Goal: Information Seeking & Learning: Learn about a topic

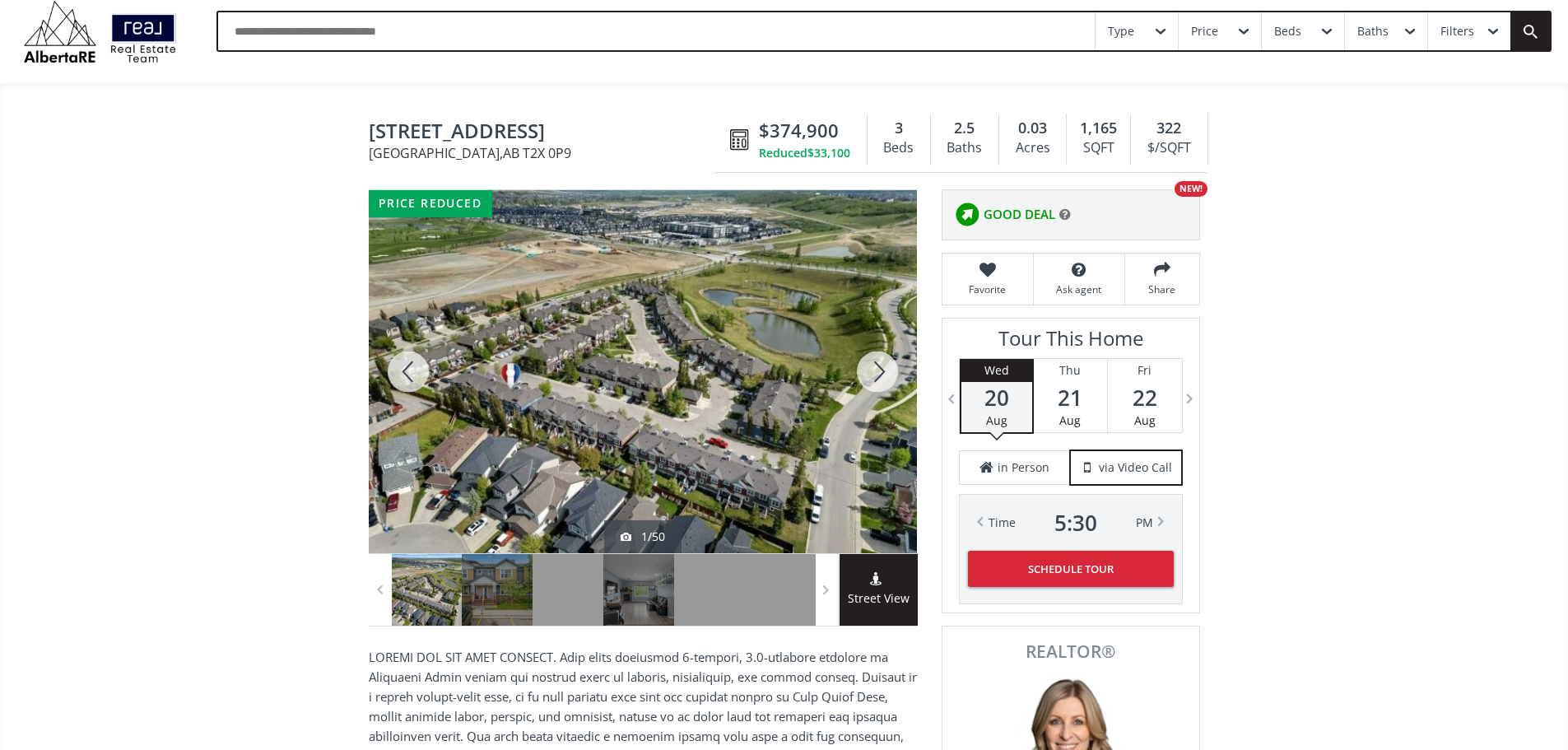
scroll to position [83, 0]
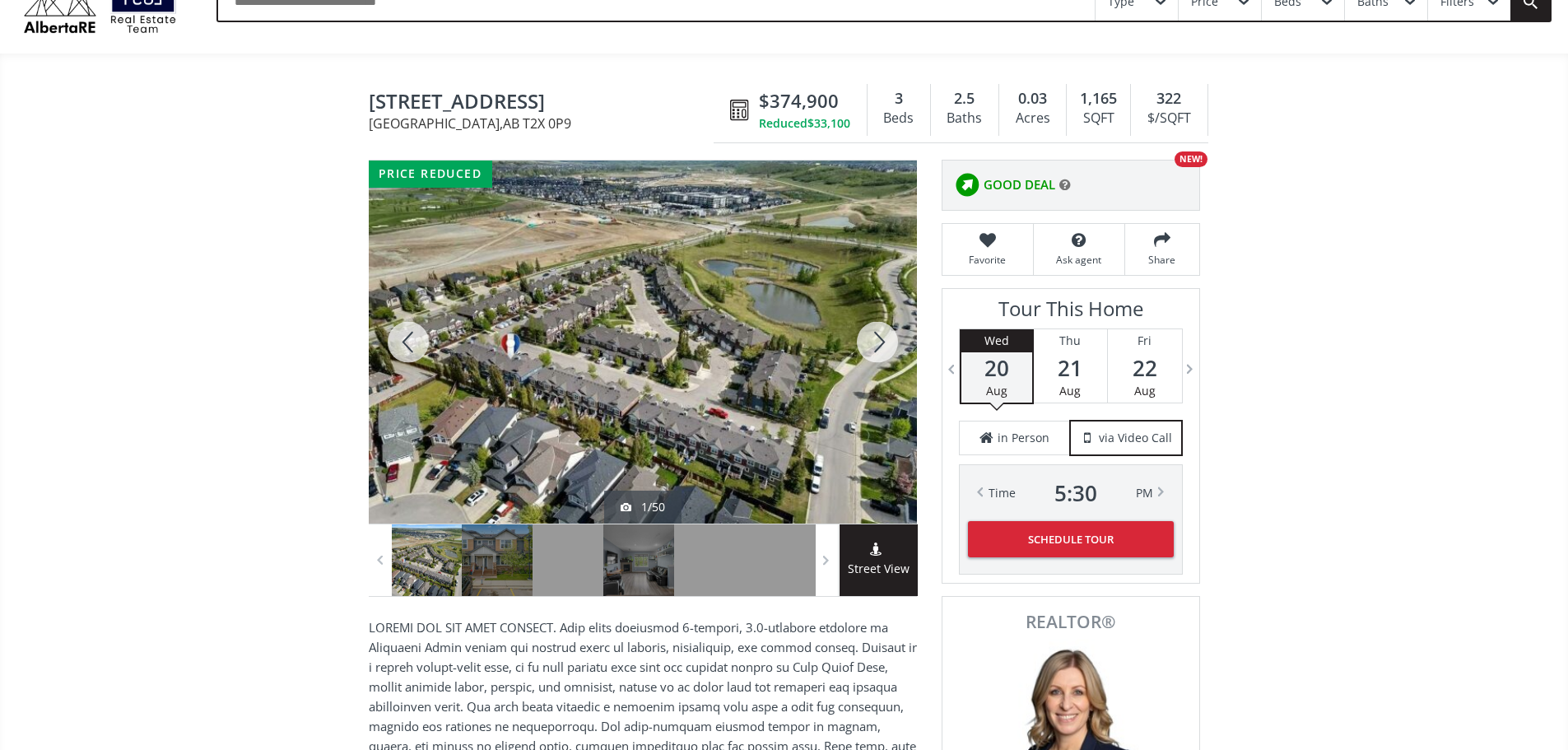
click at [791, 337] on div at bounding box center [643, 342] width 549 height 363
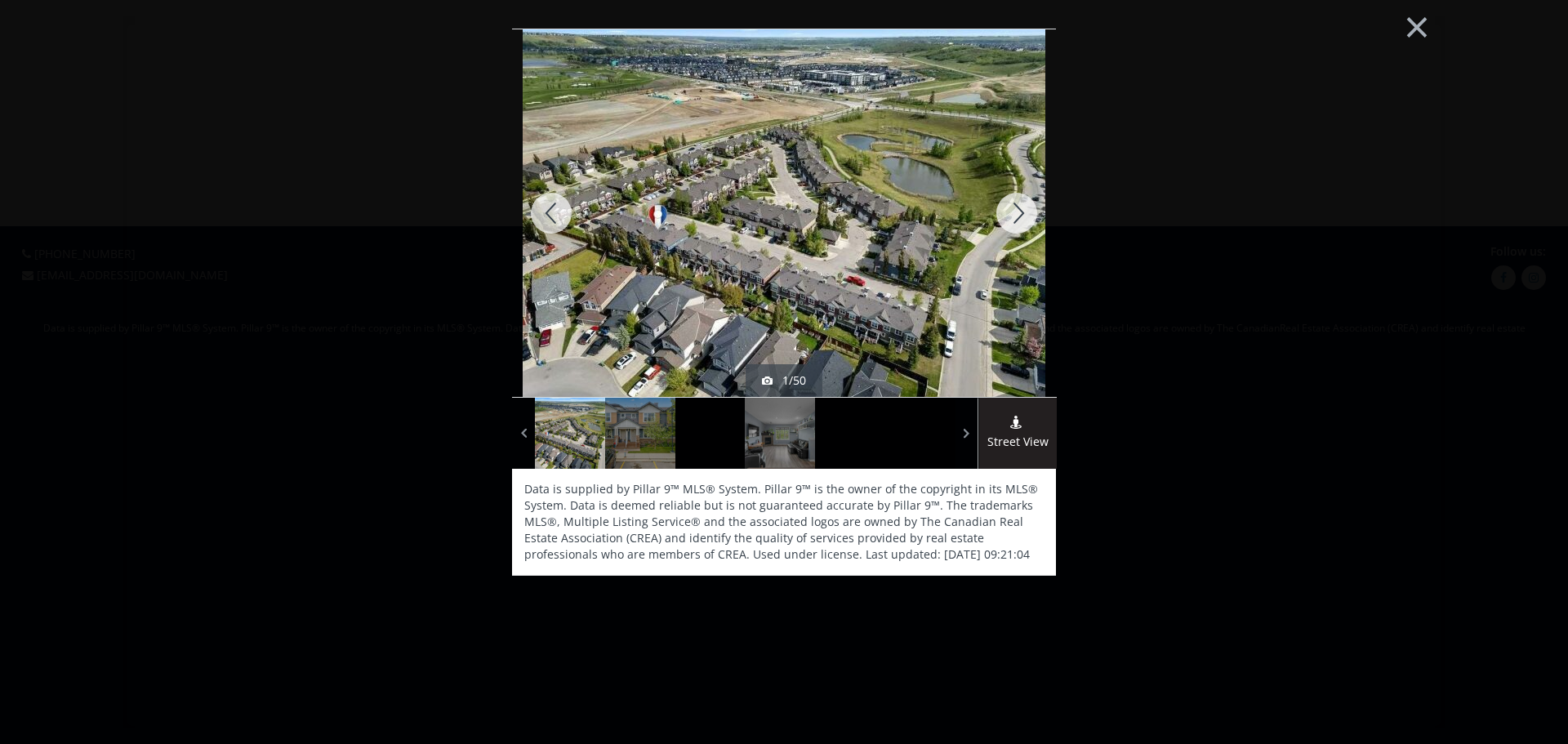
click at [1010, 214] on div at bounding box center [1016, 213] width 78 height 367
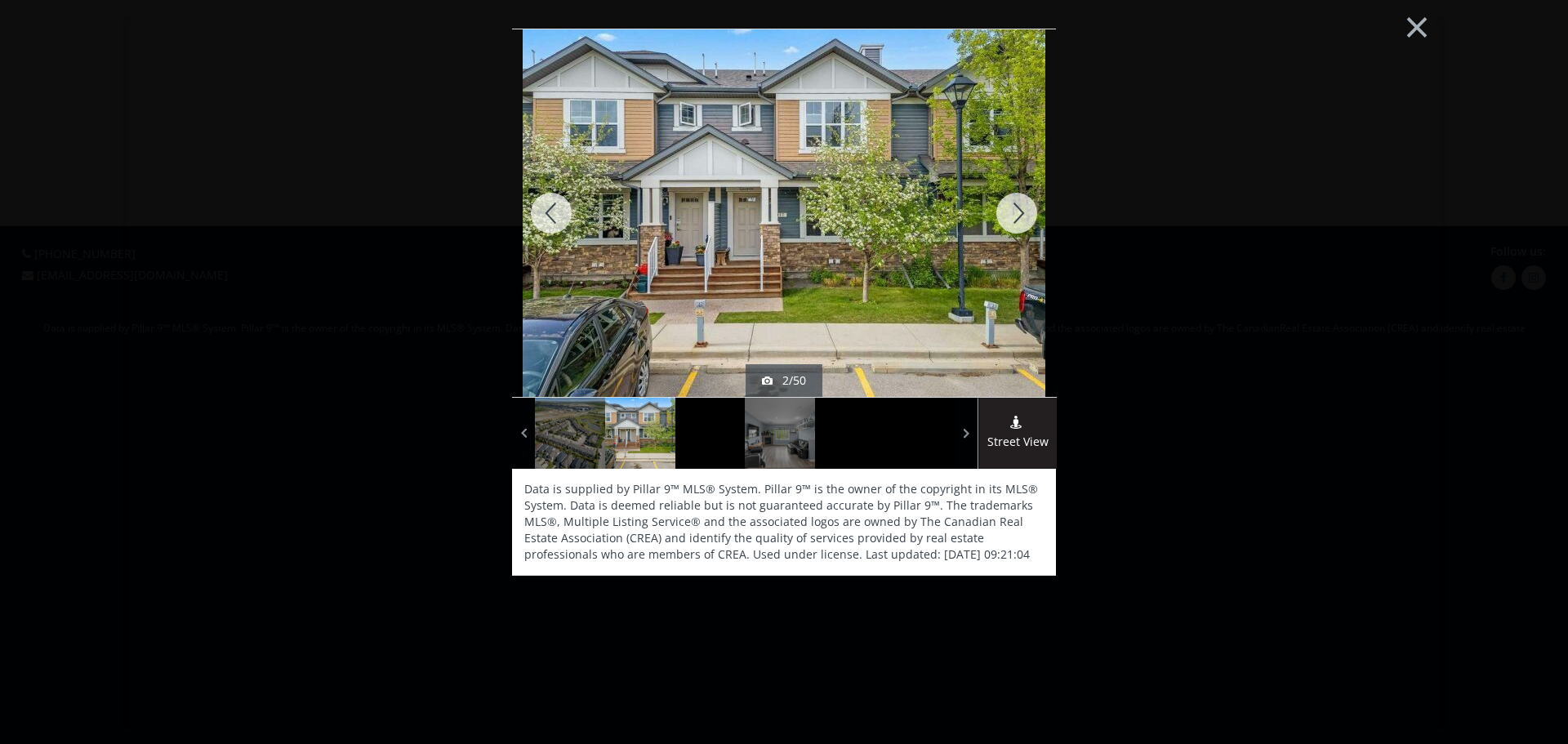
click at [1015, 214] on div at bounding box center [1016, 213] width 78 height 367
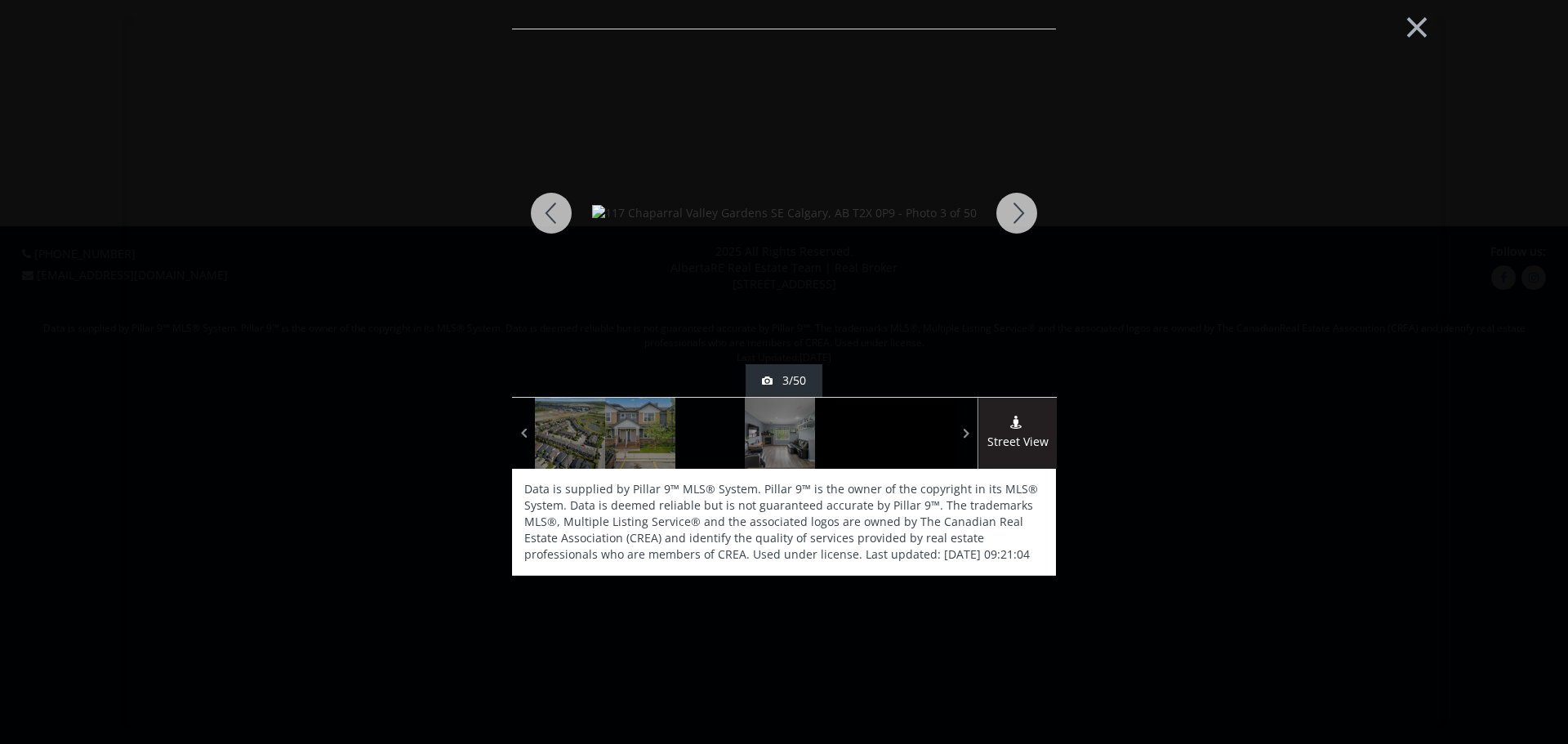
click at [1015, 214] on div at bounding box center [1016, 213] width 78 height 367
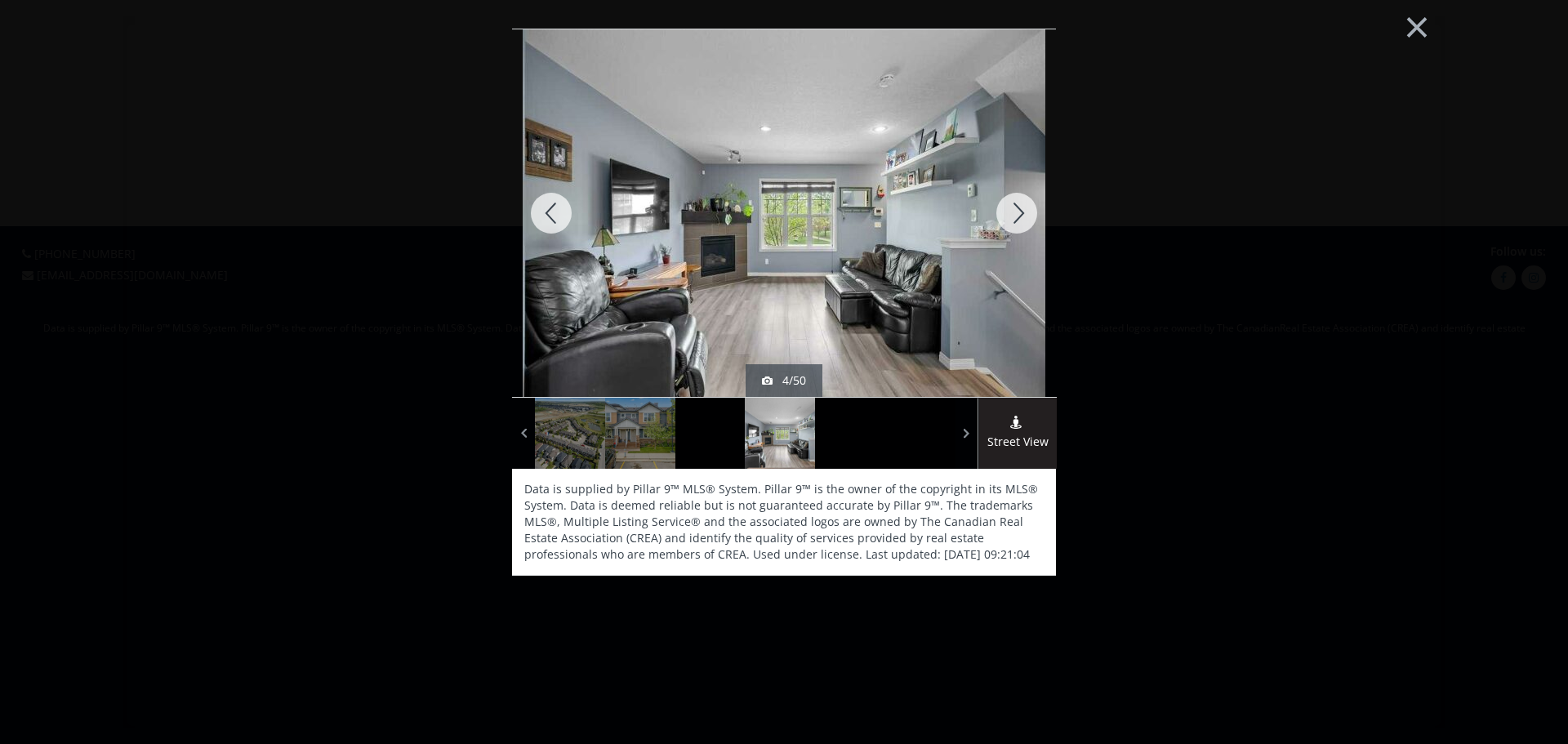
click at [1052, 209] on div at bounding box center [1016, 213] width 78 height 367
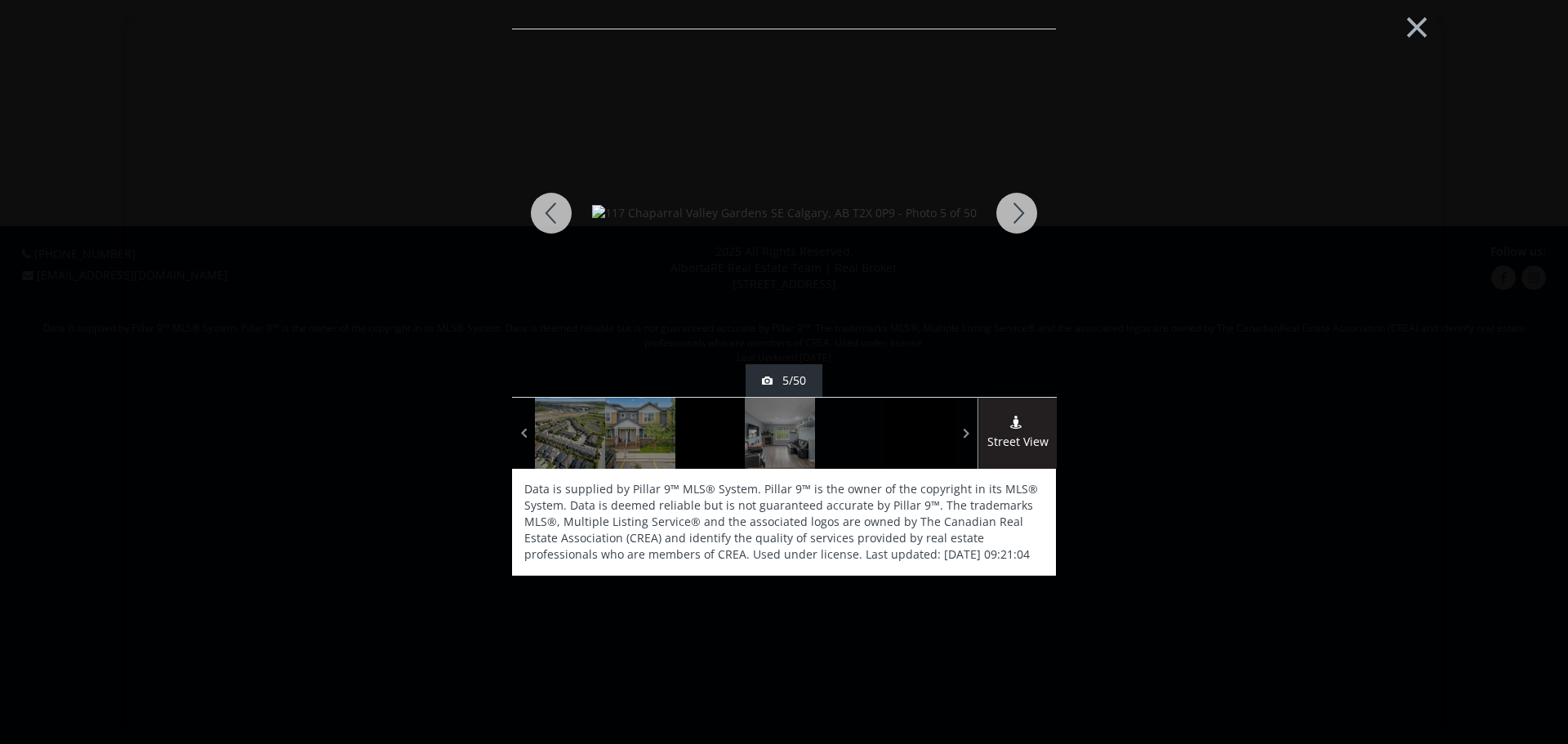
click at [1052, 209] on div at bounding box center [1016, 213] width 78 height 367
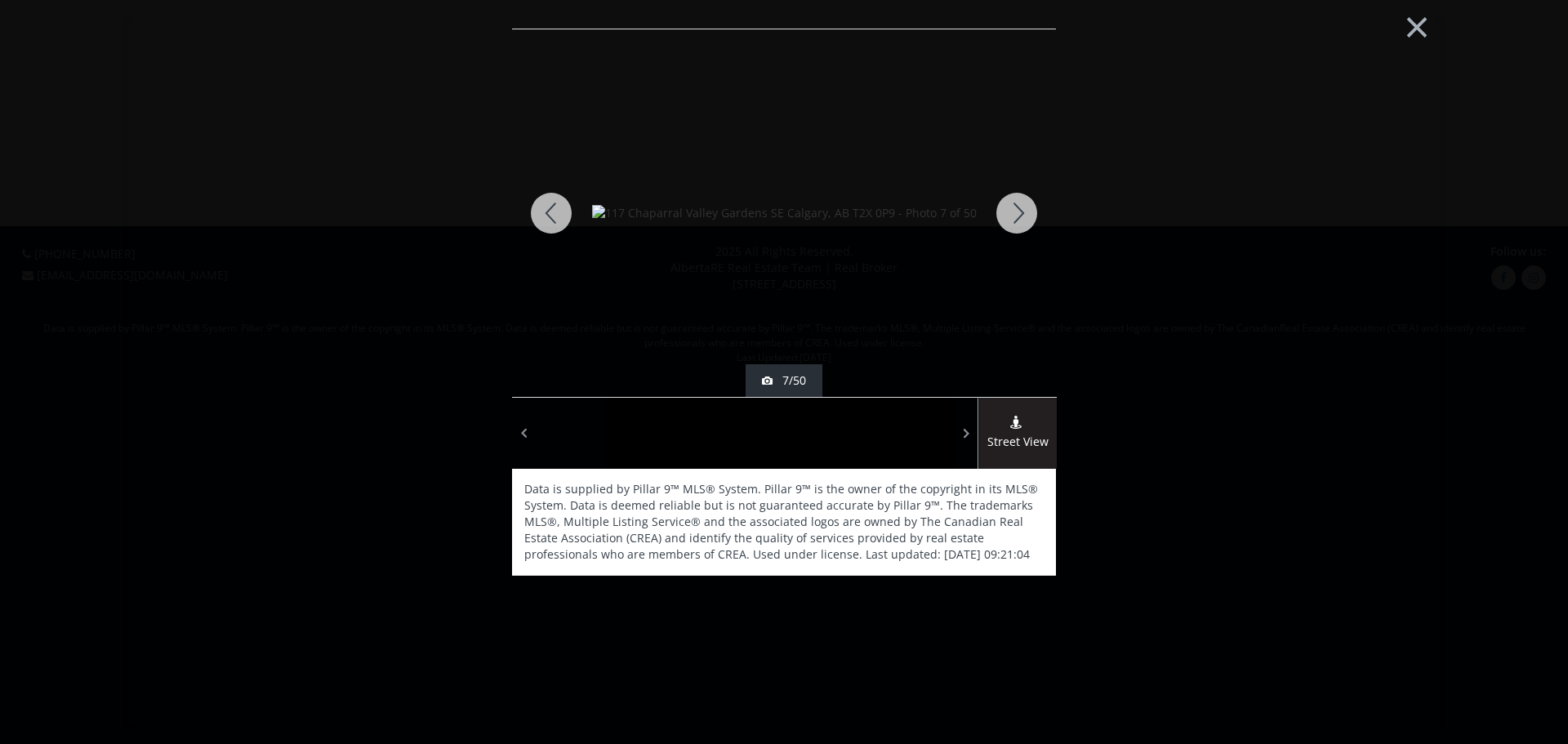
click at [1052, 209] on div at bounding box center [1016, 213] width 78 height 367
click at [1021, 214] on div at bounding box center [1016, 213] width 78 height 367
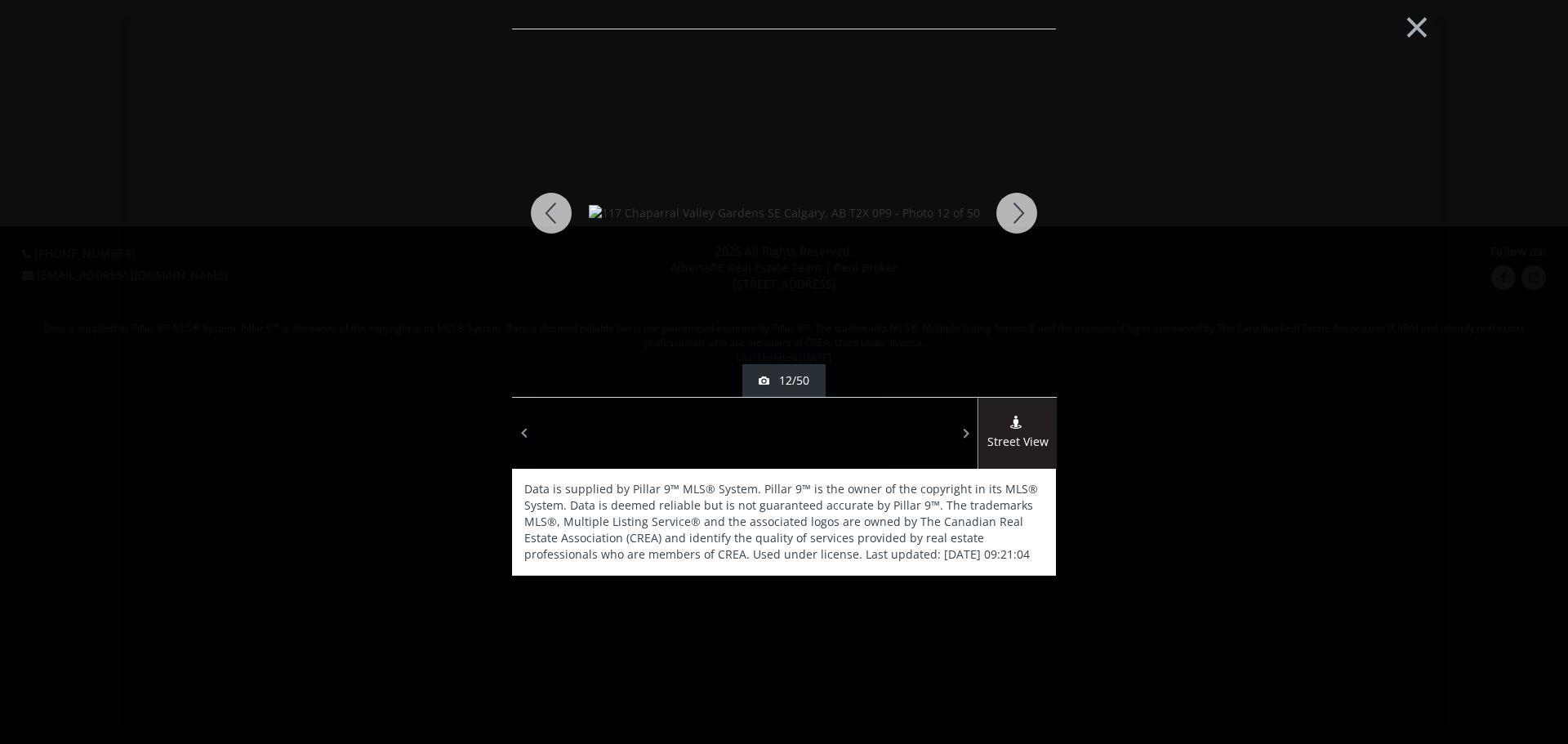
click at [1021, 214] on div at bounding box center [1016, 213] width 78 height 367
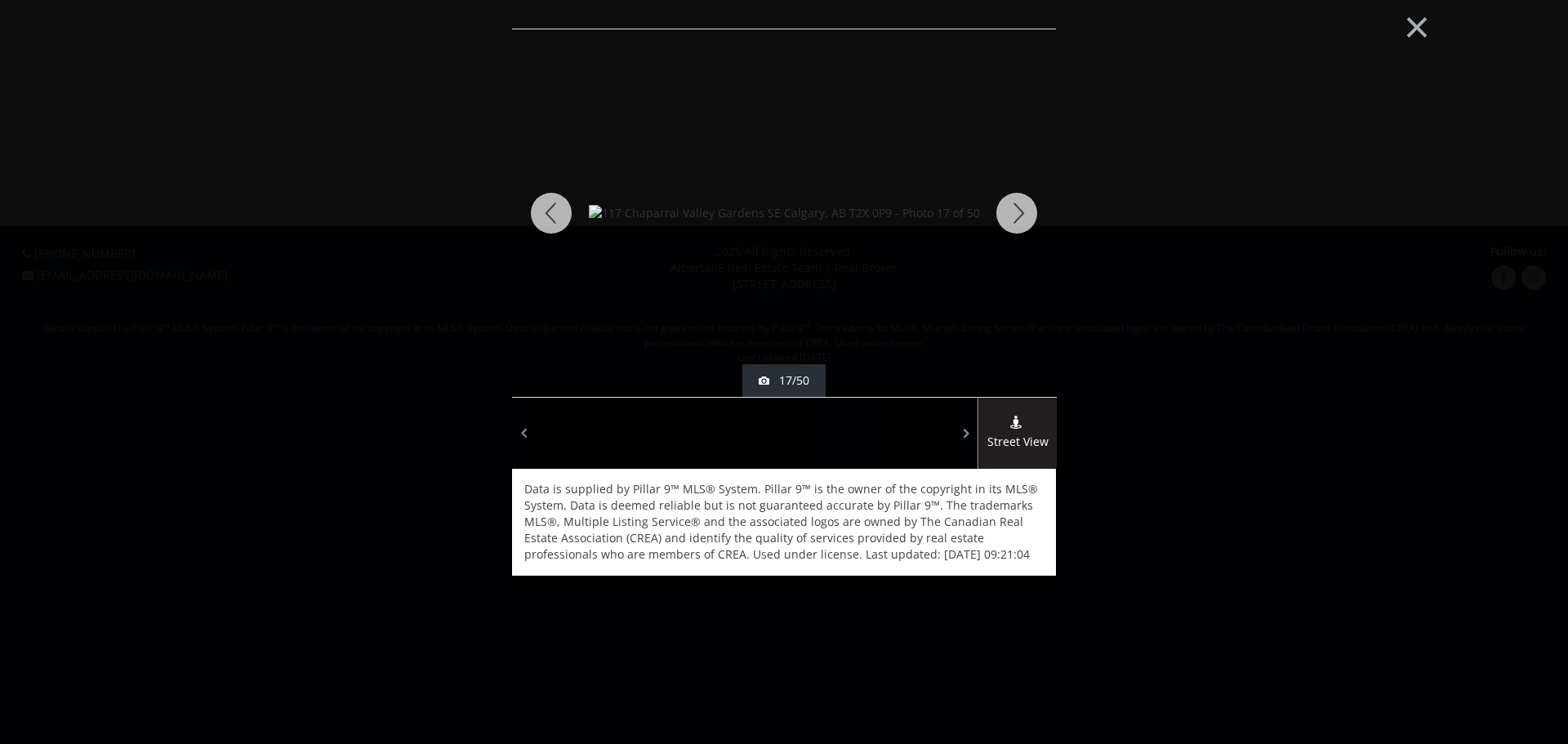
click at [1021, 214] on div at bounding box center [1016, 213] width 78 height 367
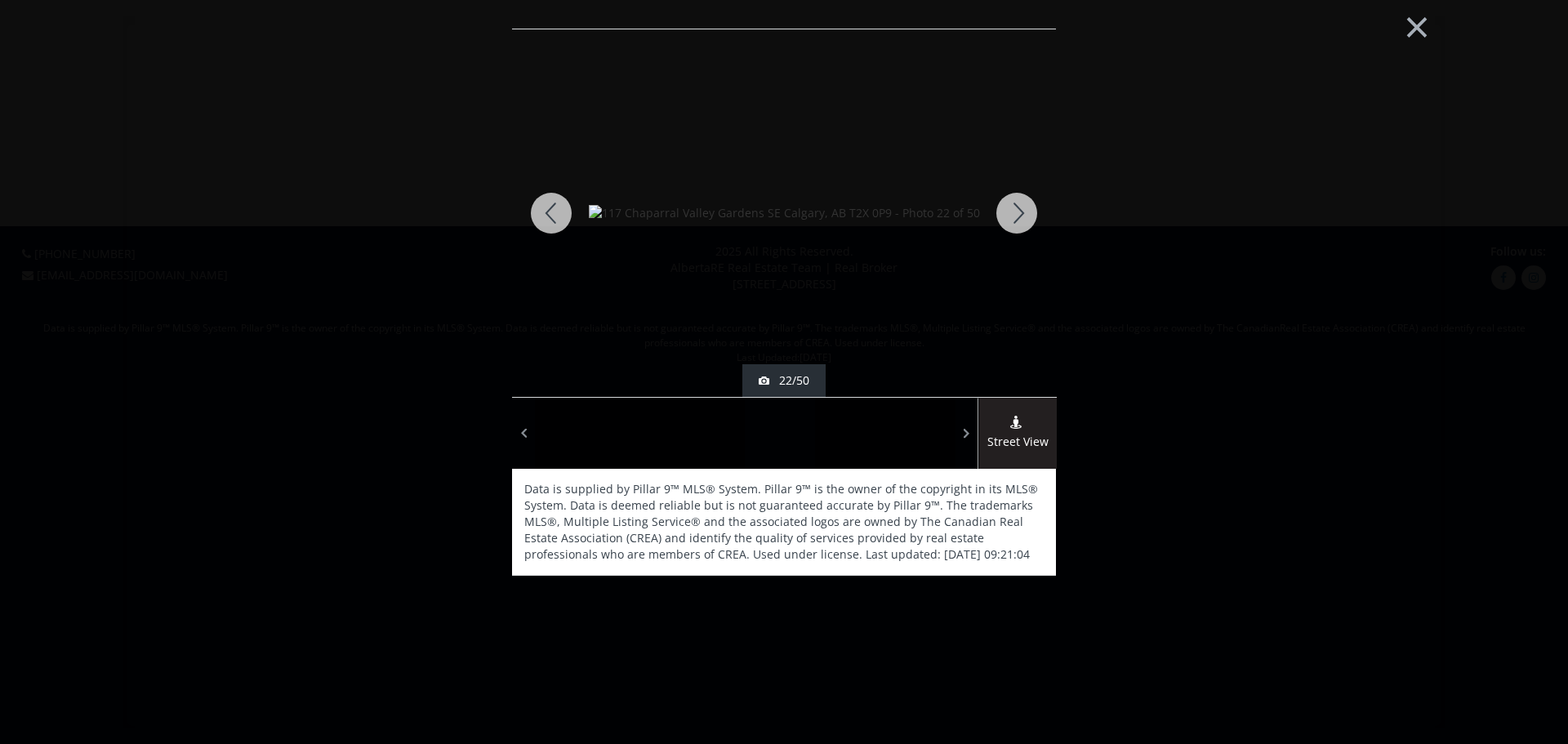
click at [1021, 214] on div at bounding box center [1016, 213] width 78 height 367
click at [1017, 214] on div at bounding box center [1016, 213] width 78 height 367
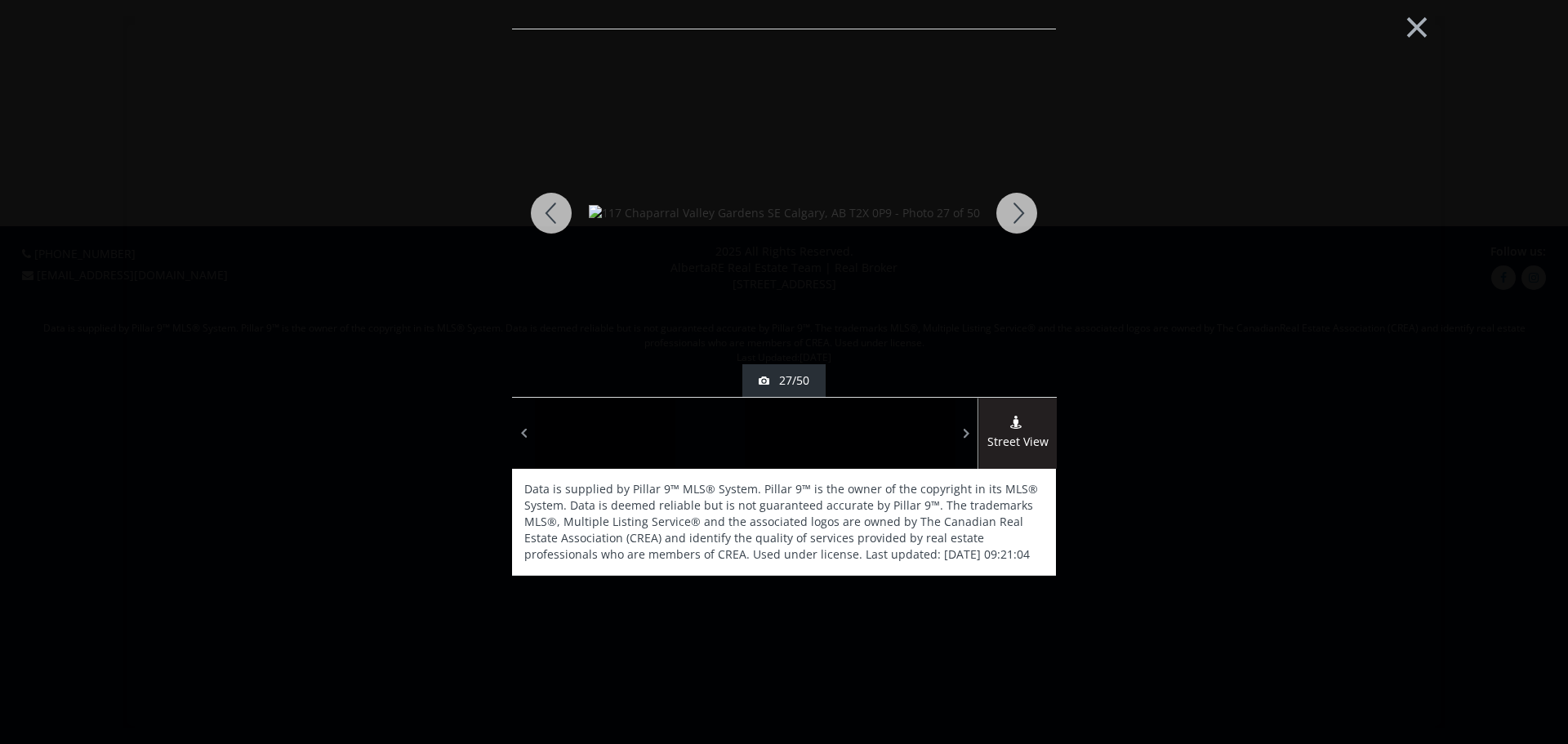
click at [1017, 214] on div at bounding box center [1016, 213] width 78 height 367
click at [1016, 214] on div at bounding box center [1016, 213] width 78 height 367
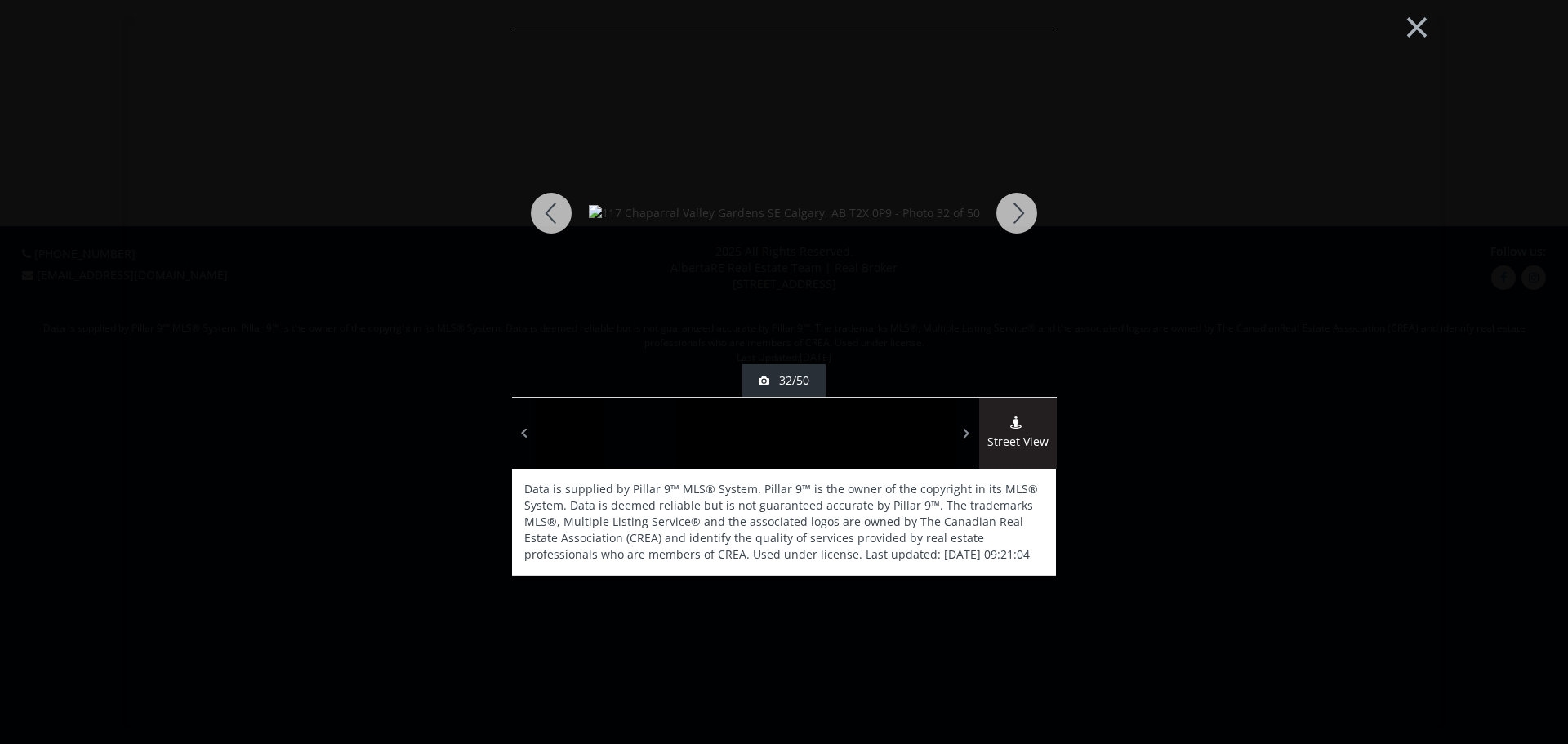
click at [1016, 214] on div at bounding box center [1016, 213] width 78 height 367
click at [1007, 214] on div at bounding box center [1016, 213] width 78 height 367
click at [1026, 208] on div at bounding box center [1016, 213] width 78 height 367
click at [1015, 205] on div at bounding box center [1016, 213] width 78 height 367
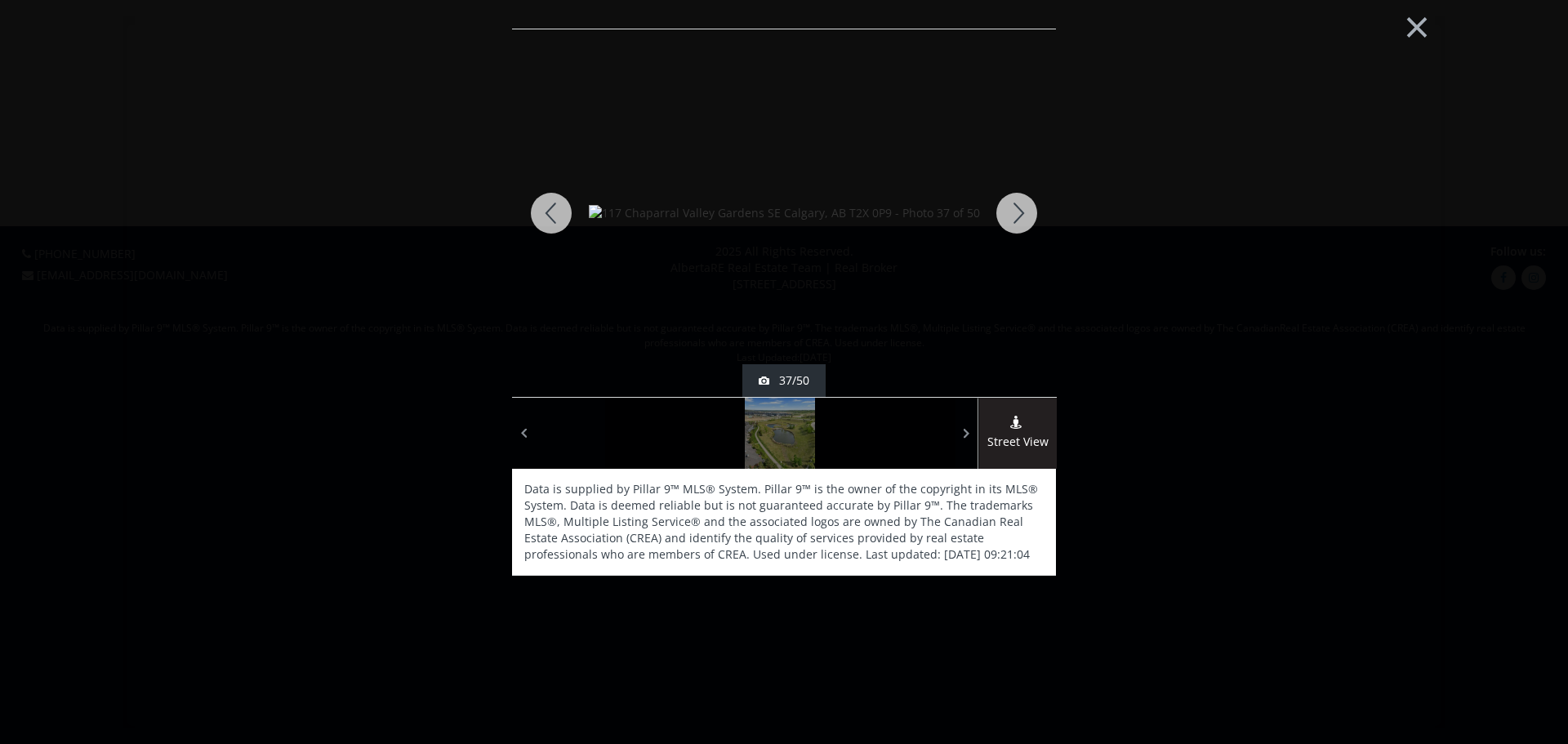
click at [1015, 205] on div at bounding box center [1016, 213] width 78 height 367
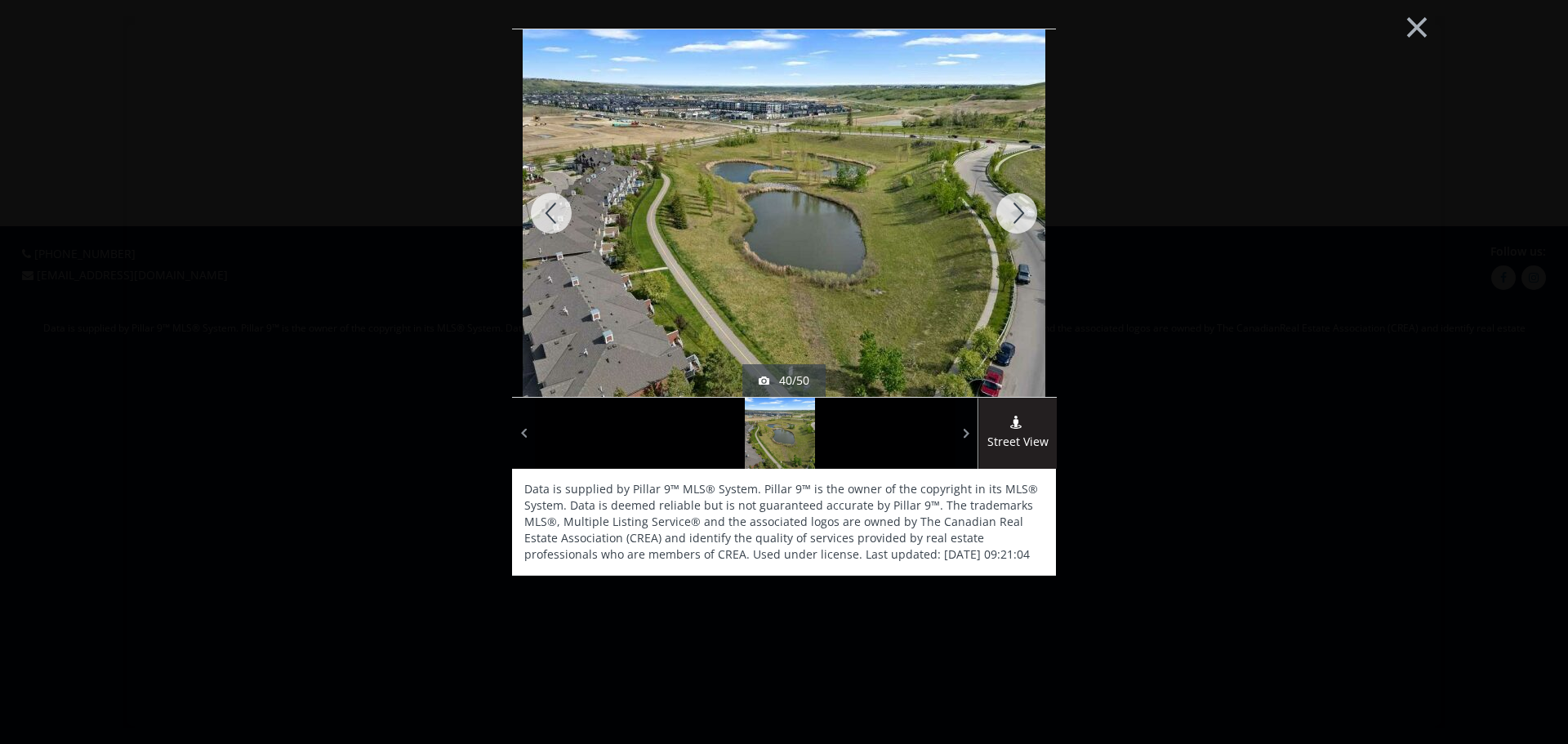
click at [1005, 214] on div at bounding box center [1016, 213] width 78 height 367
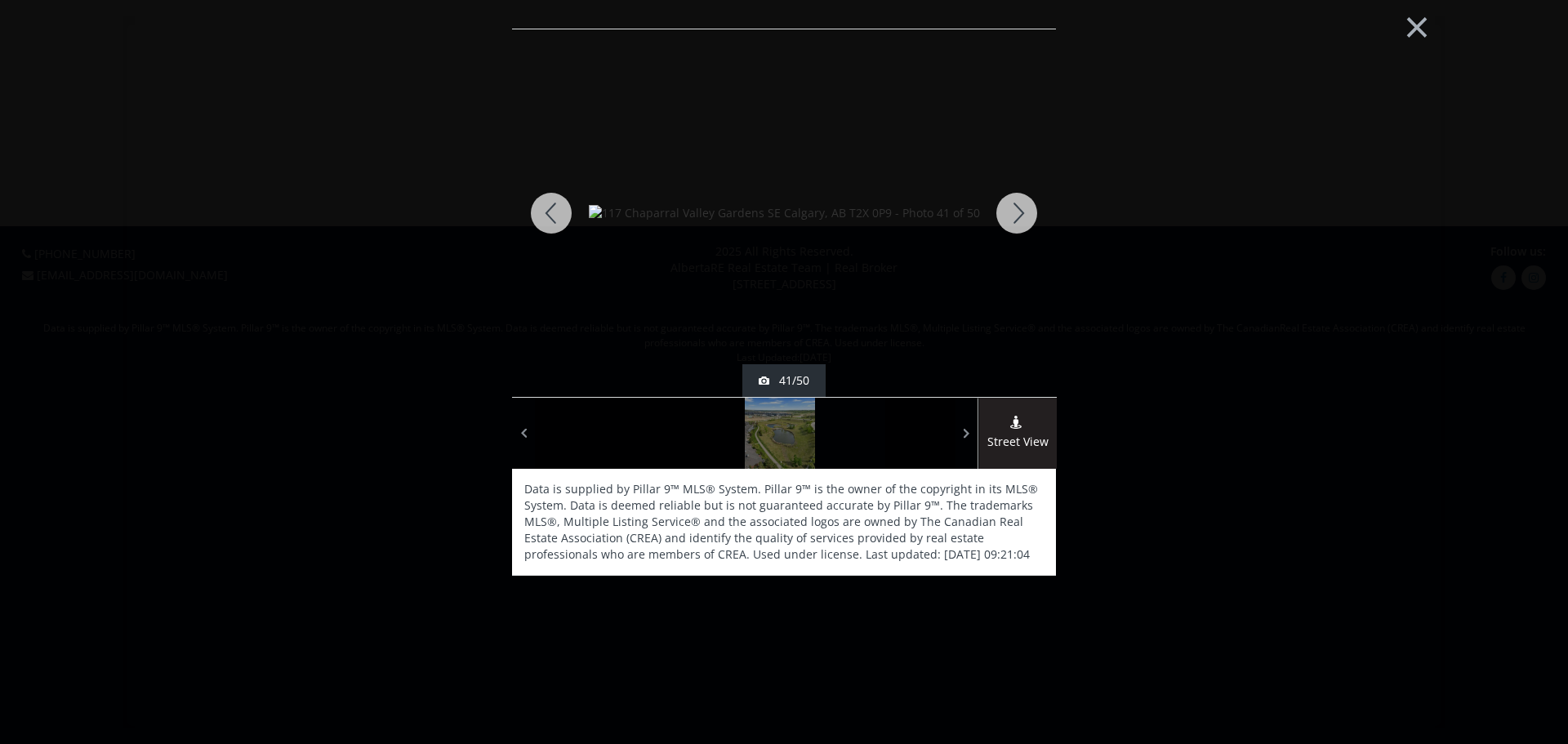
click at [1011, 212] on div at bounding box center [1016, 213] width 78 height 367
click at [1020, 212] on div at bounding box center [1016, 213] width 78 height 367
click at [1022, 202] on div at bounding box center [1016, 213] width 78 height 367
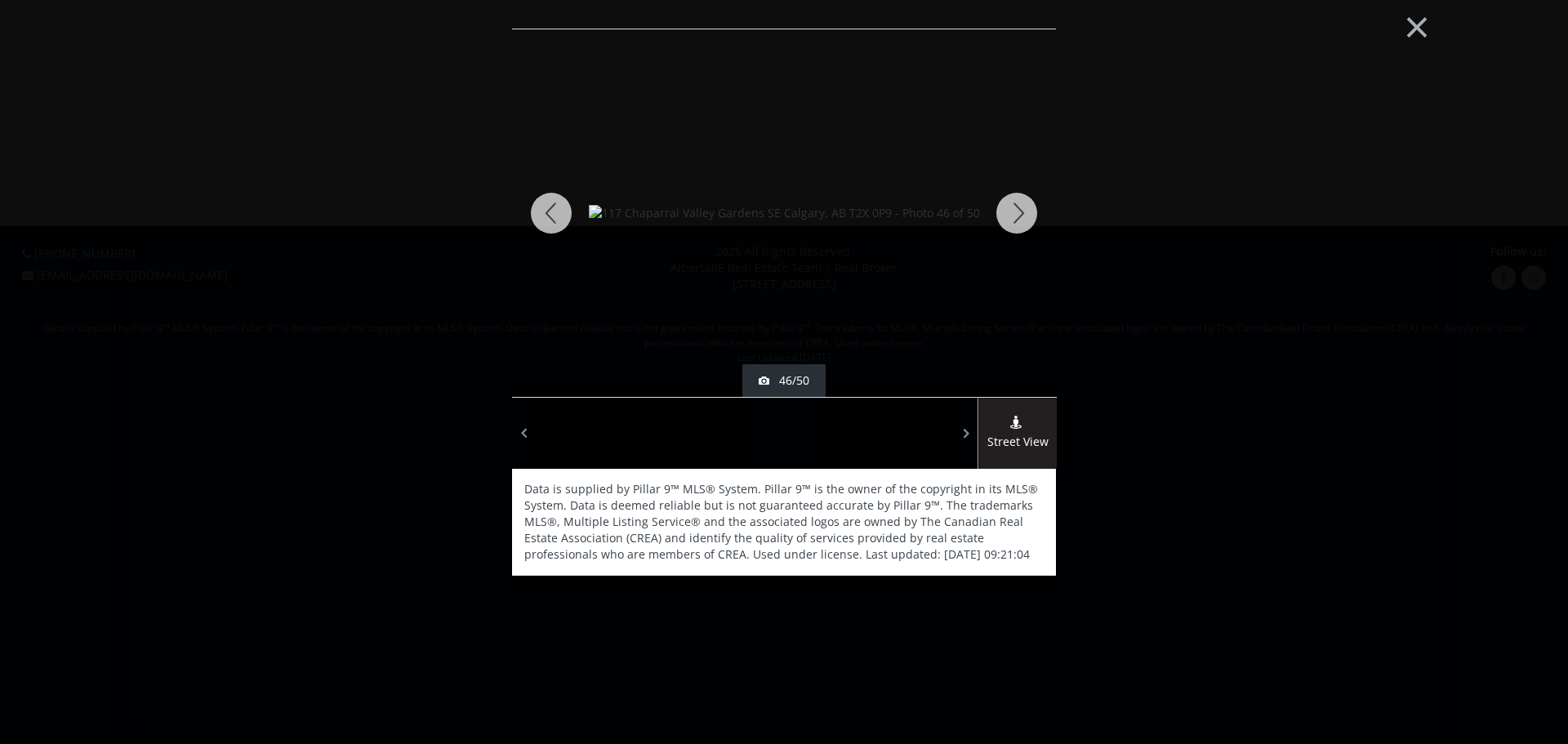
click at [1022, 202] on div at bounding box center [1016, 213] width 78 height 367
click at [1025, 201] on div at bounding box center [1016, 213] width 78 height 367
click at [1012, 211] on div at bounding box center [1016, 213] width 78 height 367
click at [1016, 217] on div at bounding box center [1016, 213] width 78 height 367
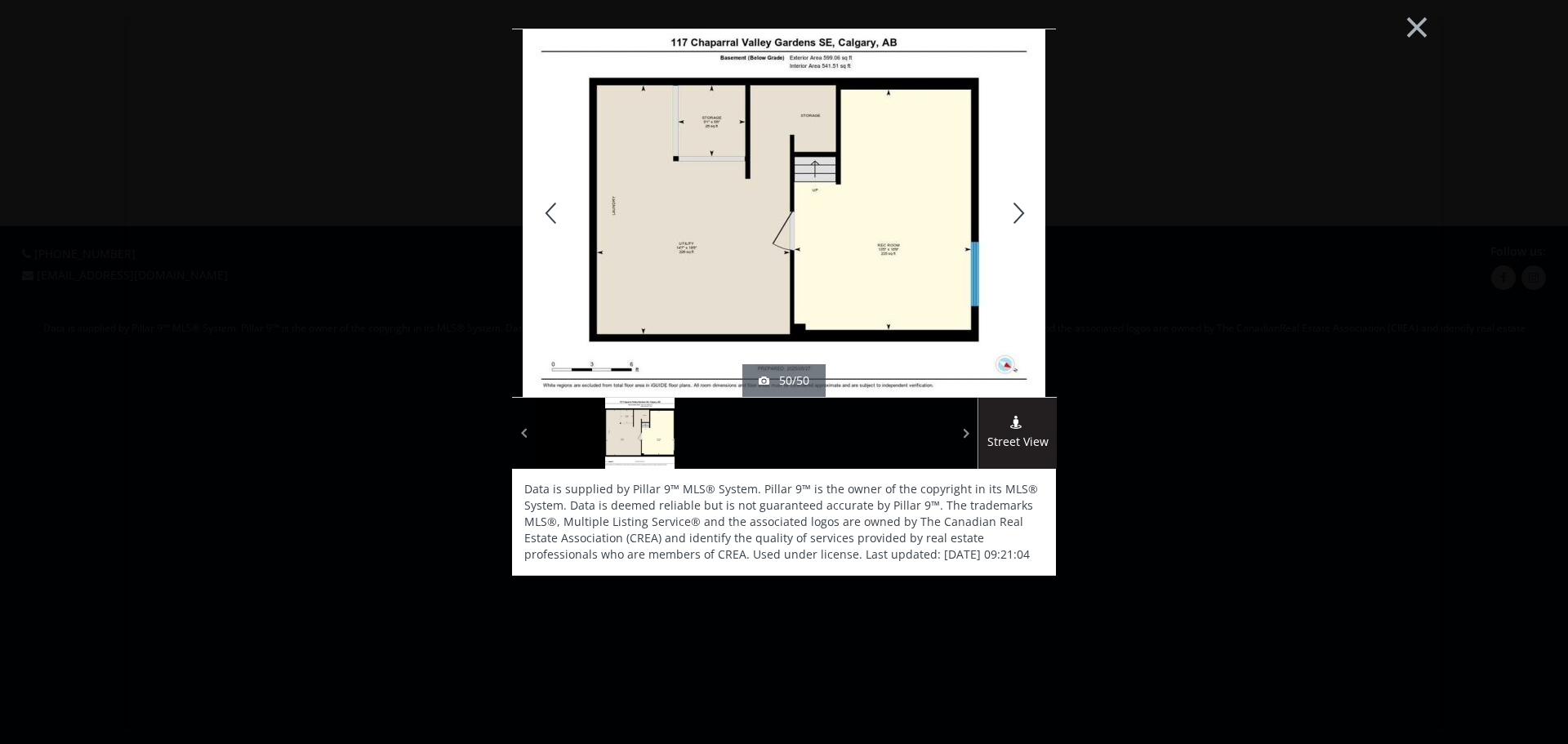
click at [1016, 217] on div at bounding box center [1016, 213] width 78 height 367
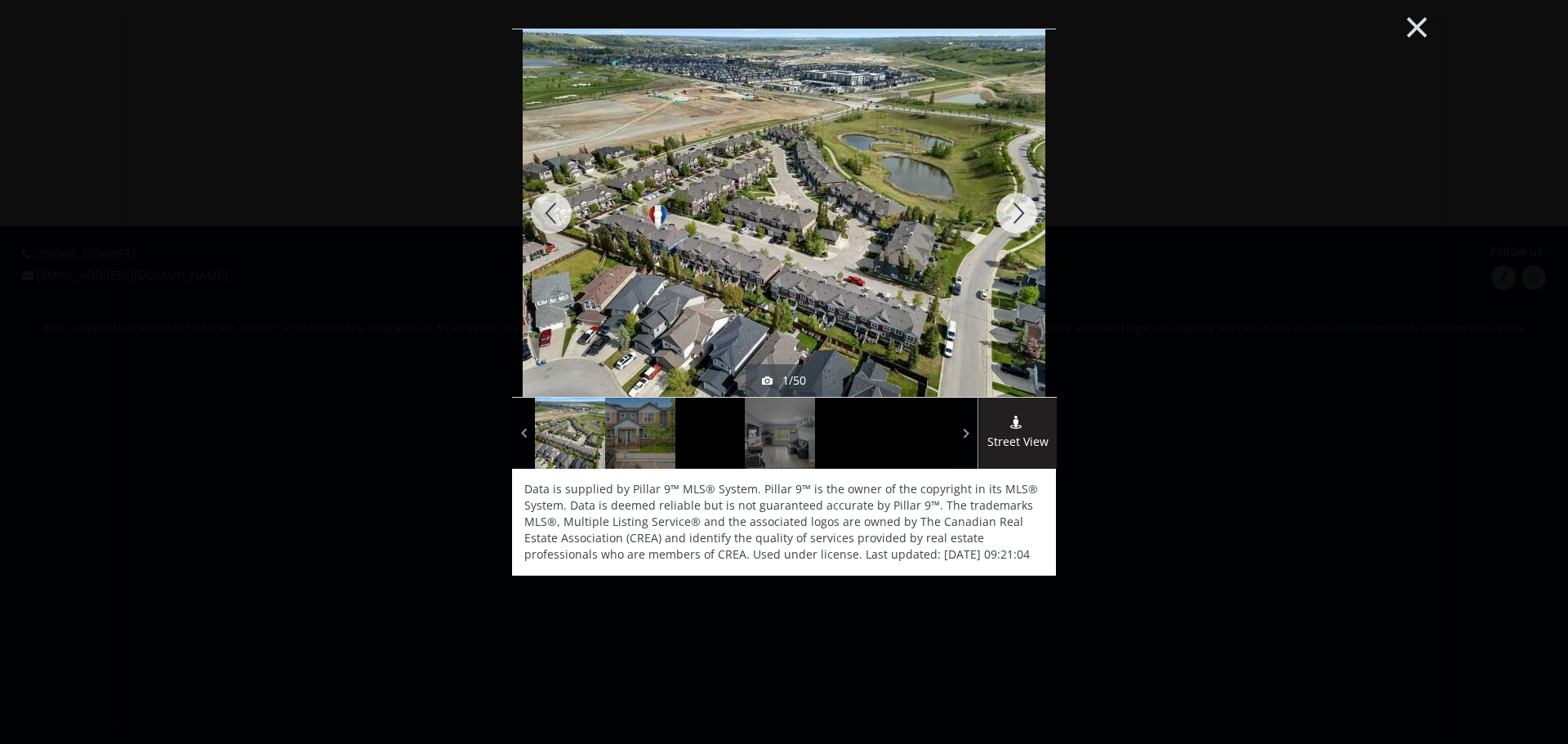
click at [1414, 24] on button "×" at bounding box center [1416, 26] width 90 height 67
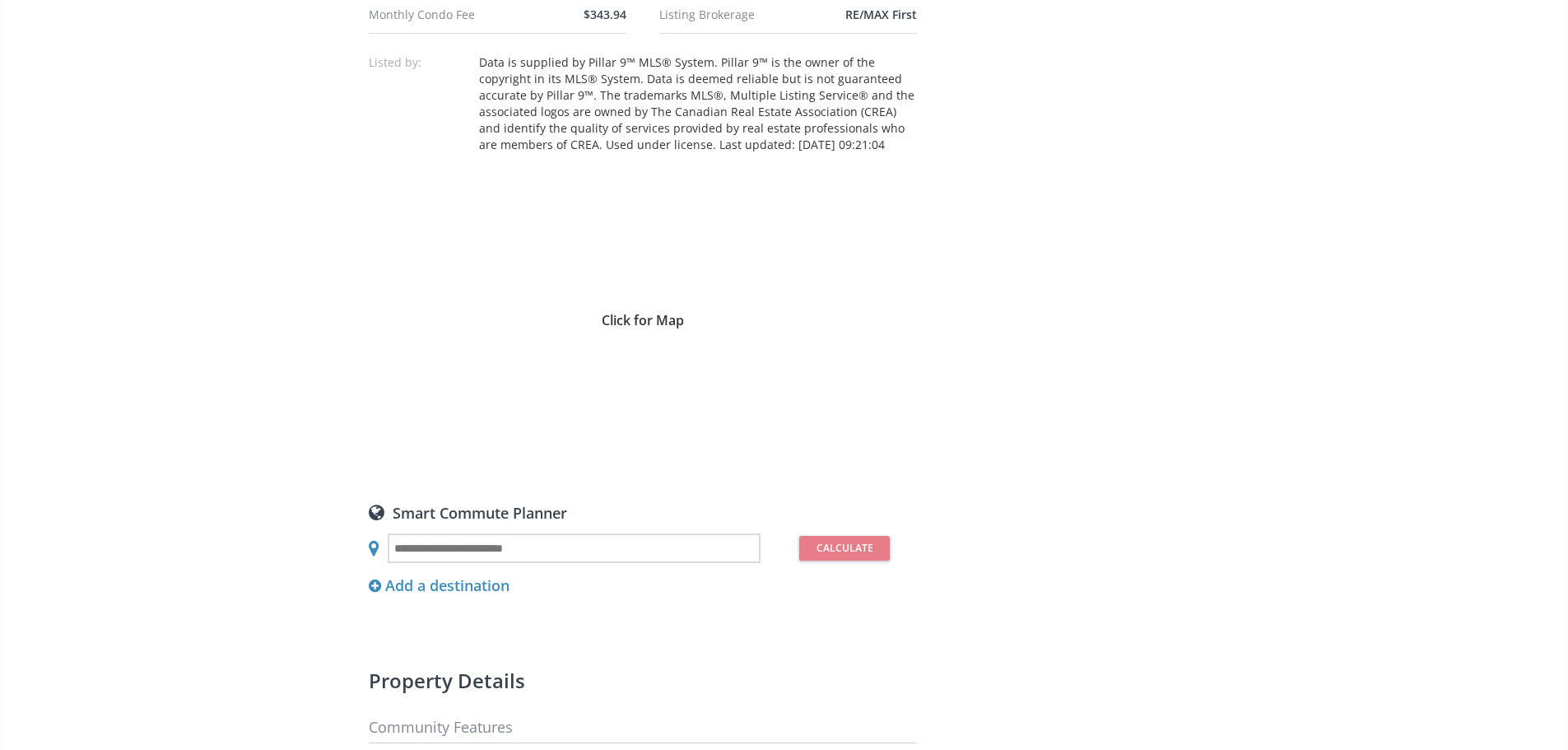
scroll to position [1153, 0]
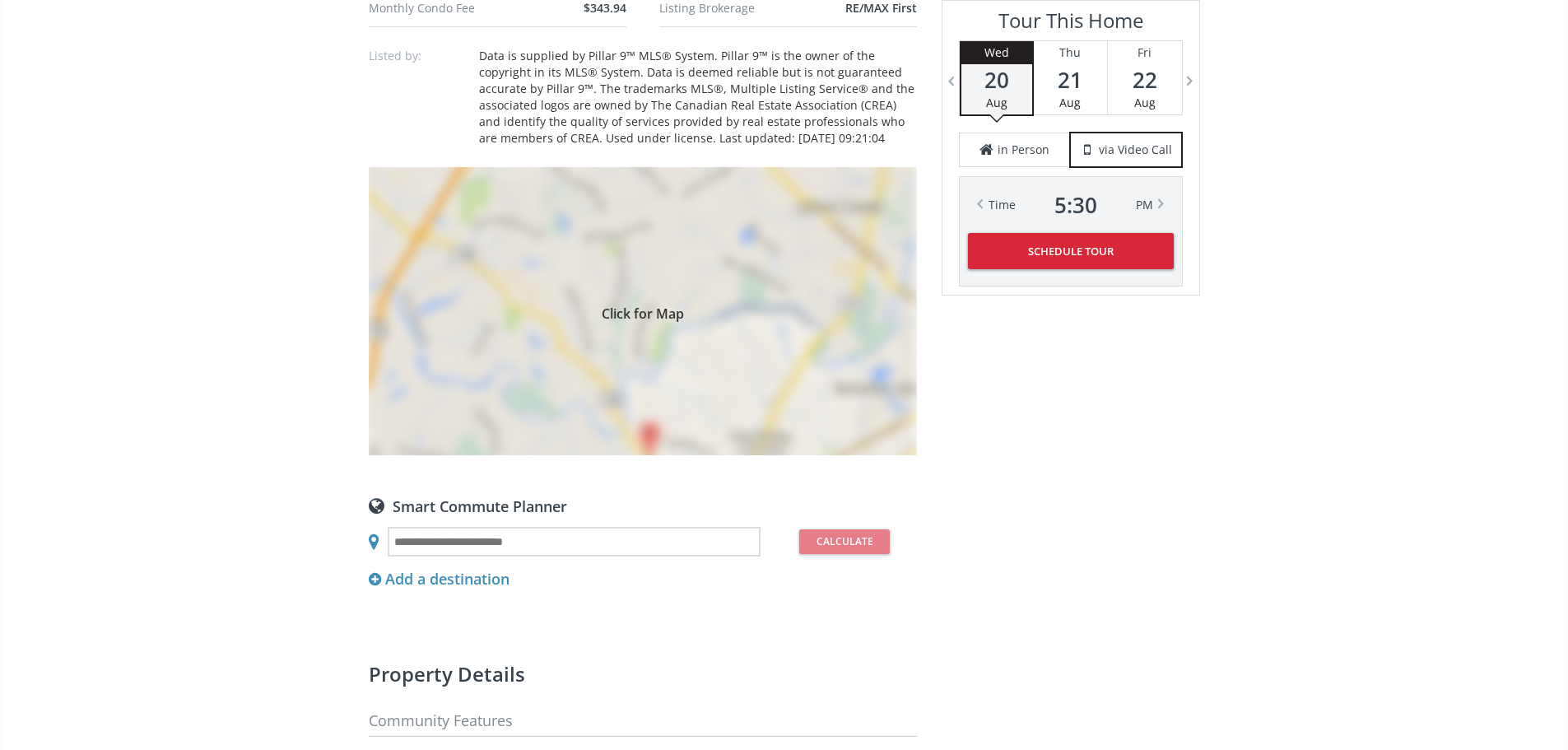
click at [779, 441] on div "Click for Map" at bounding box center [643, 311] width 549 height 289
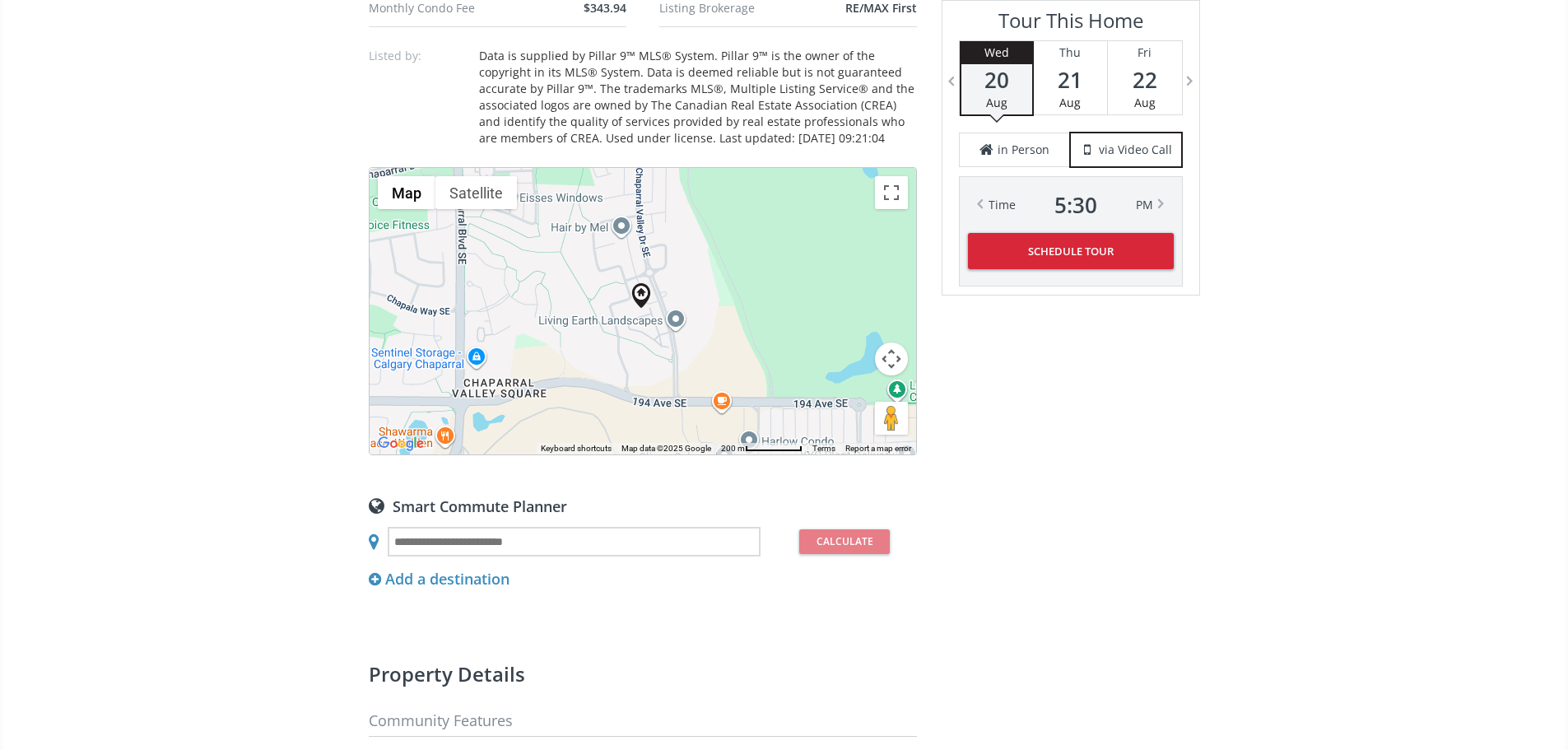
click at [888, 376] on button "Map camera controls" at bounding box center [891, 359] width 33 height 33
click at [851, 417] on button "Zoom out" at bounding box center [851, 400] width 33 height 33
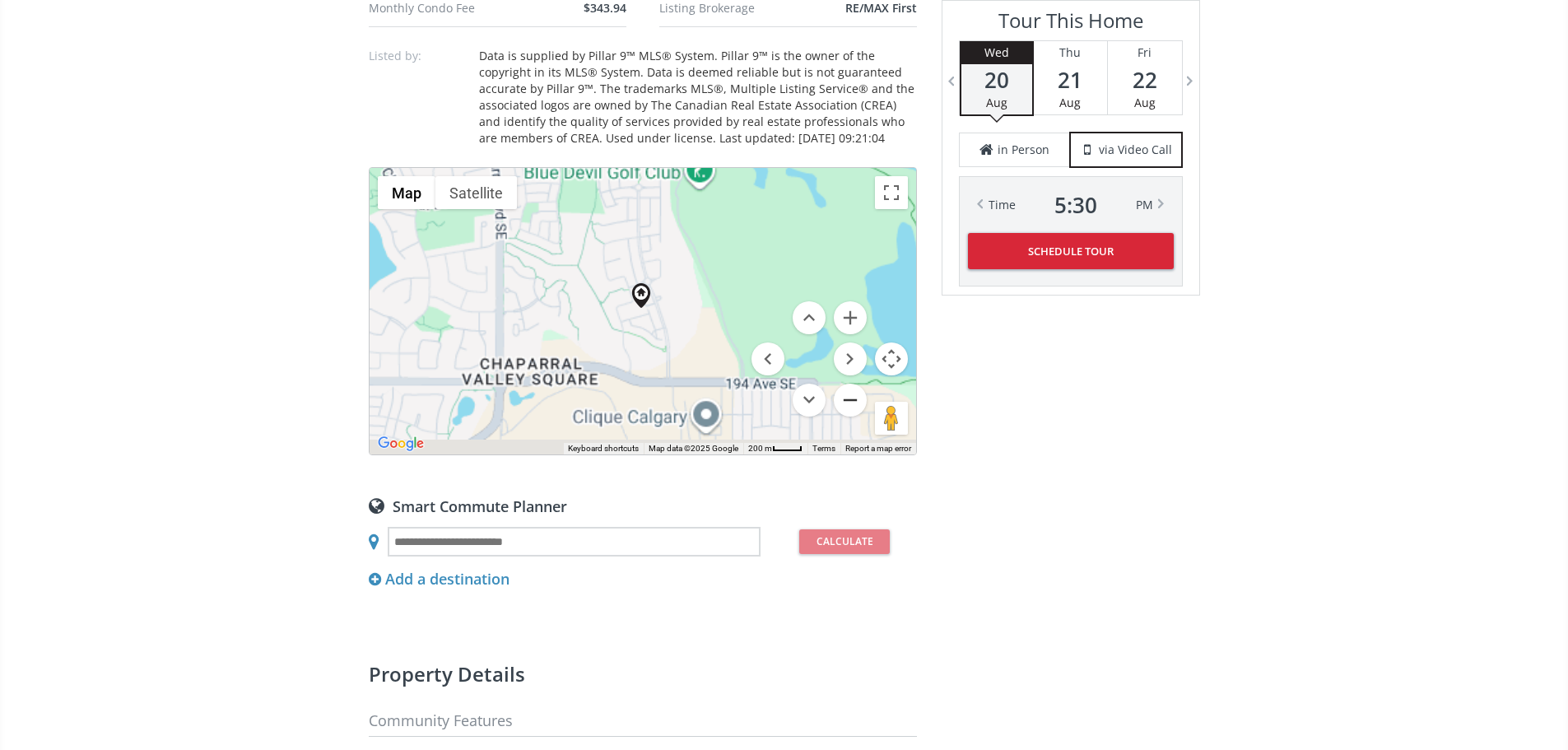
click at [851, 417] on button "Zoom out" at bounding box center [851, 400] width 33 height 33
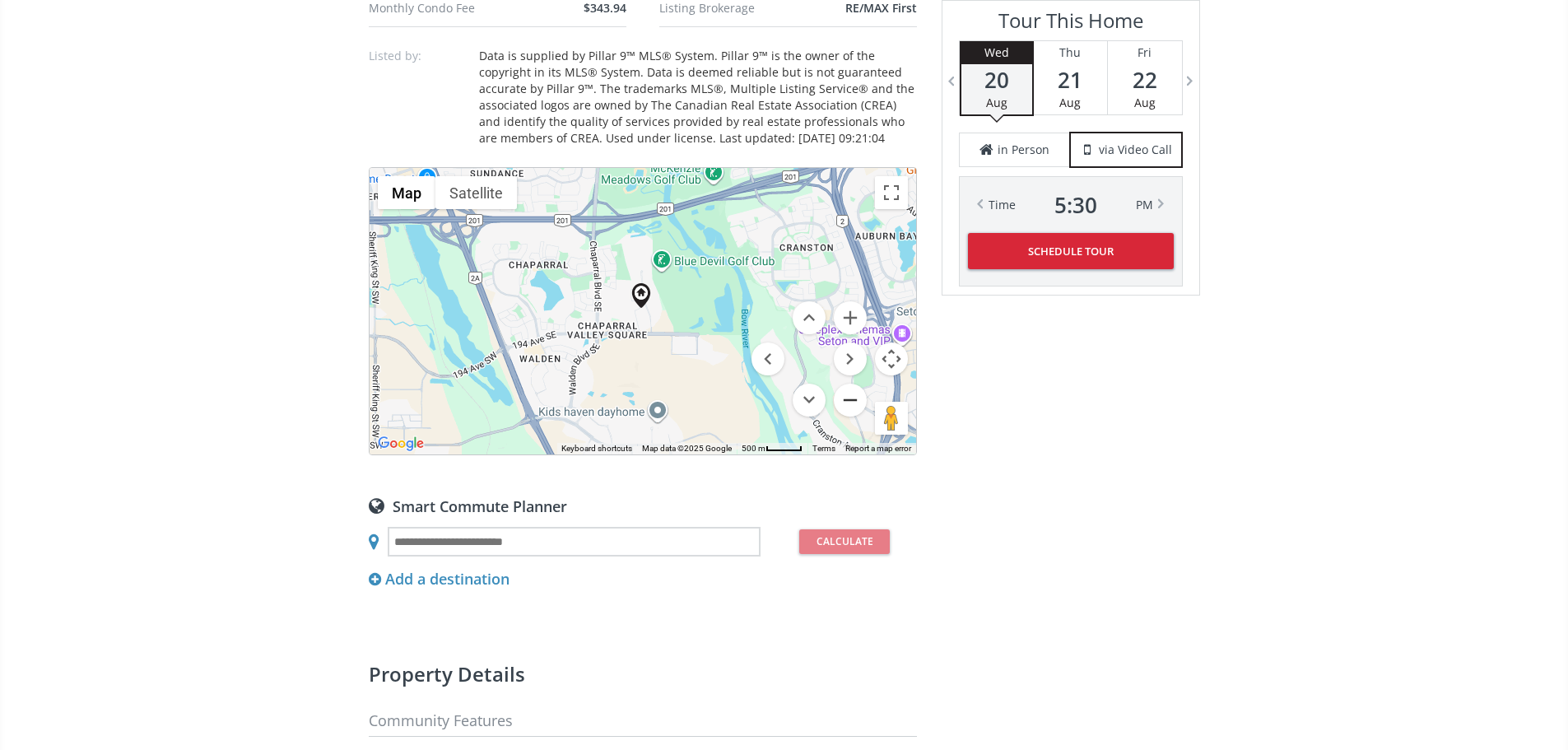
click at [851, 417] on button "Zoom out" at bounding box center [851, 400] width 33 height 33
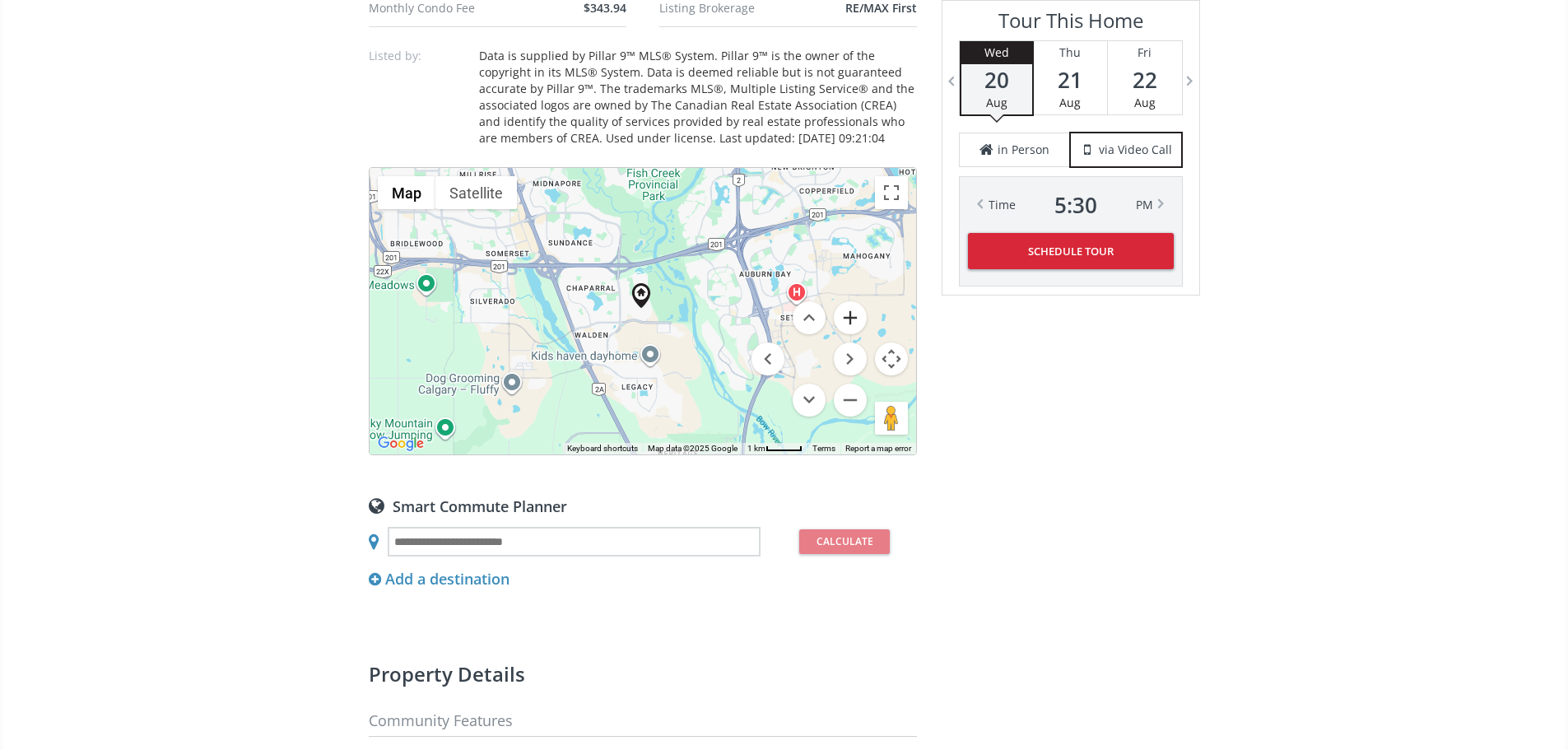
click at [847, 334] on button "Zoom in" at bounding box center [851, 318] width 33 height 33
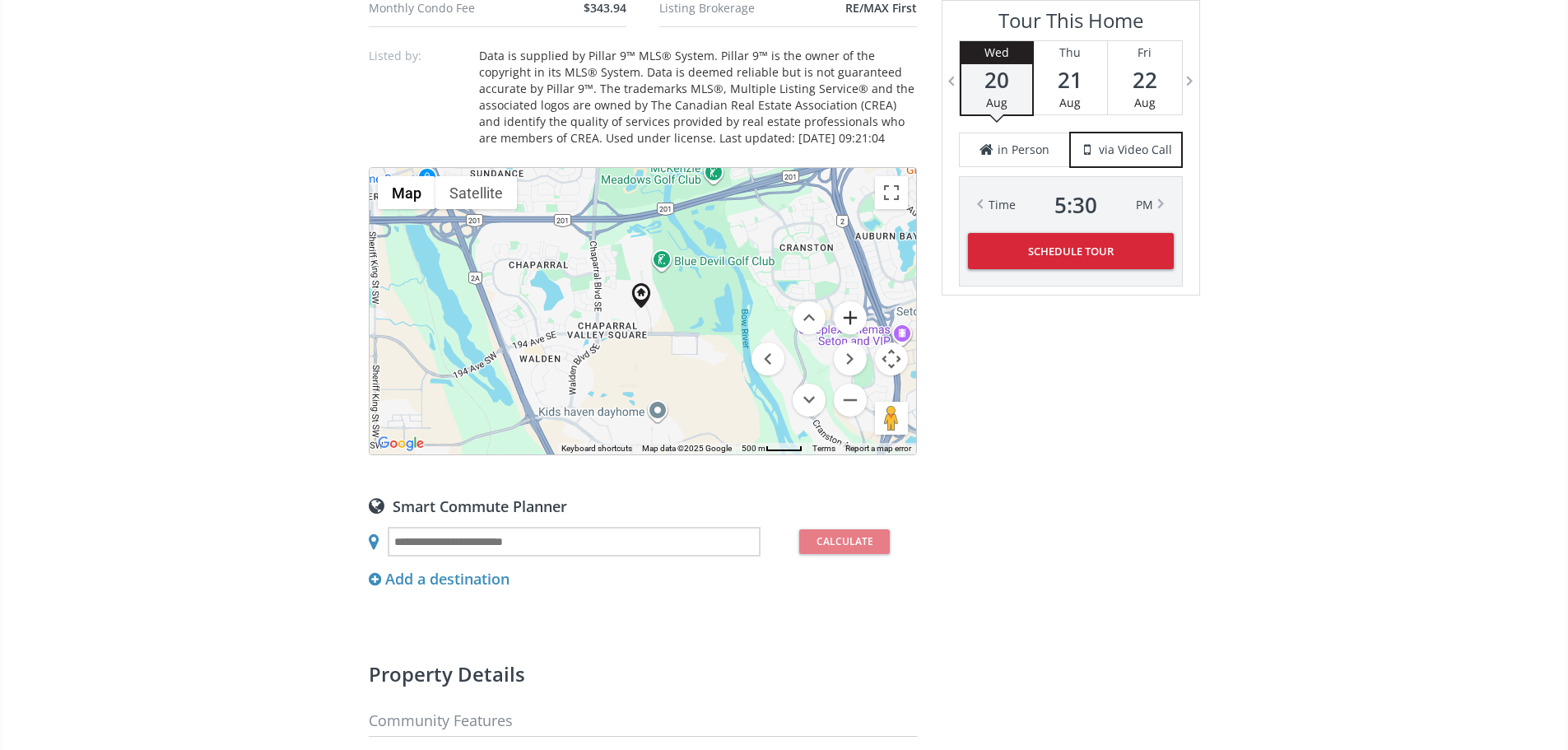
click at [860, 334] on button "Zoom in" at bounding box center [851, 318] width 33 height 33
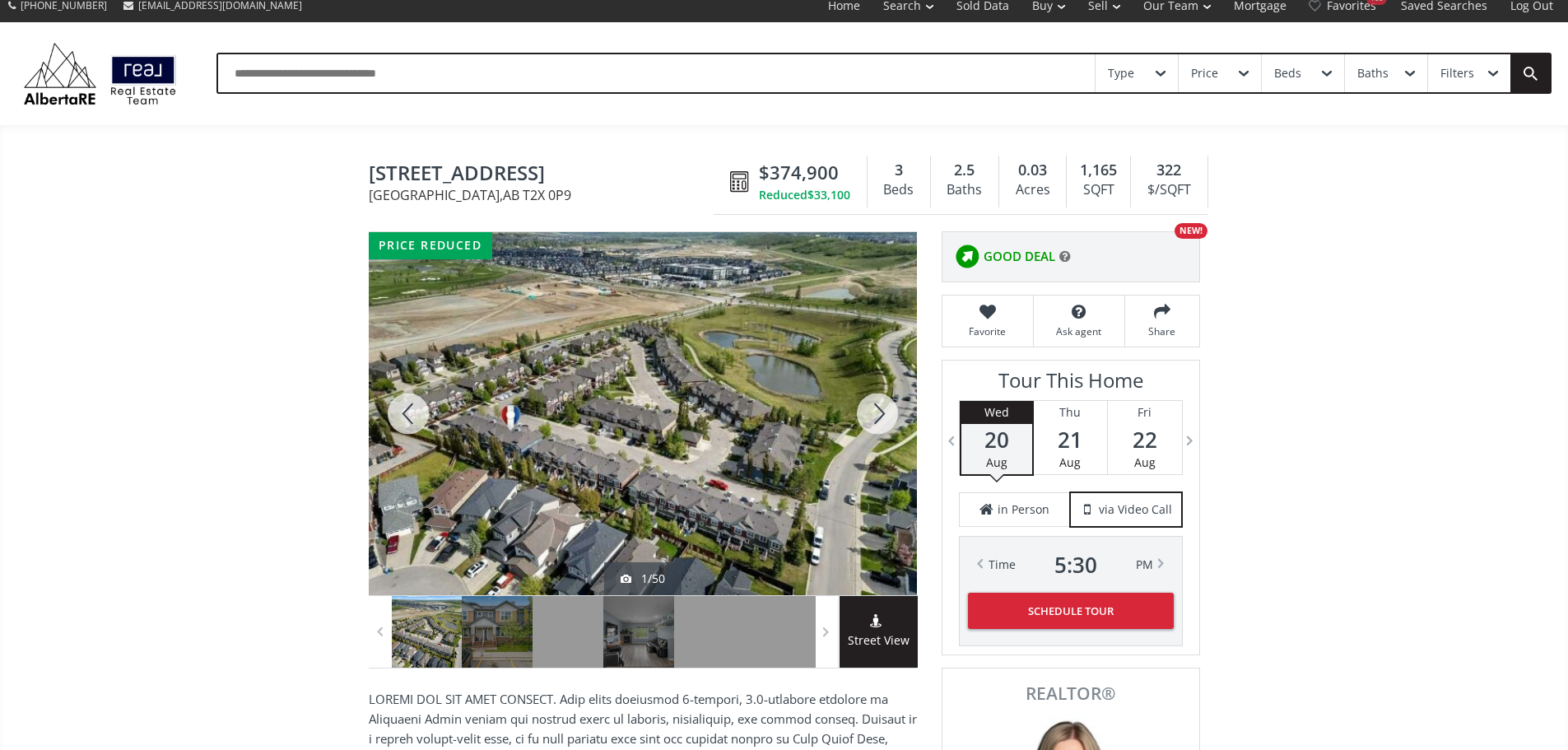
scroll to position [0, 0]
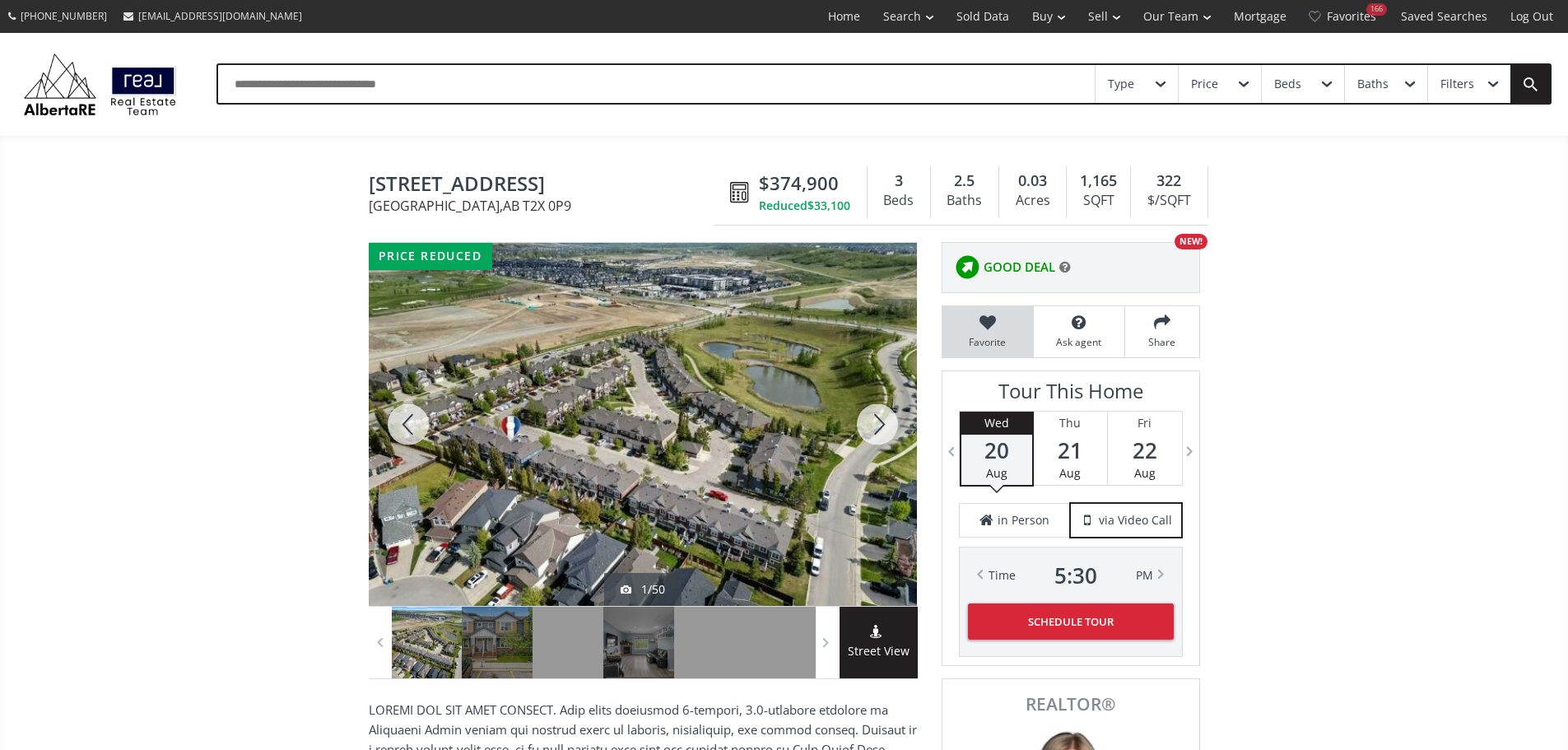
click at [992, 327] on icon at bounding box center [987, 323] width 74 height 17
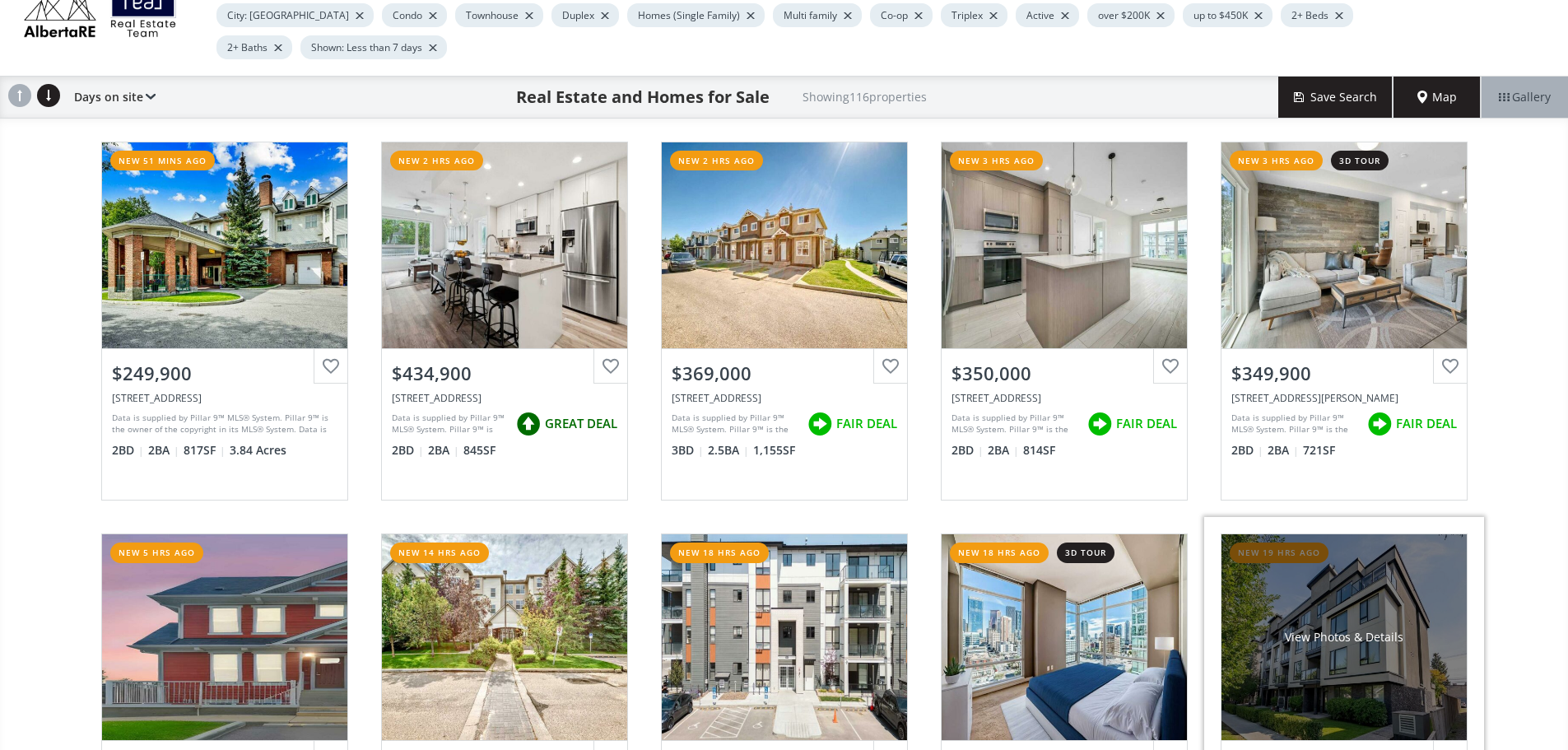
scroll to position [247, 0]
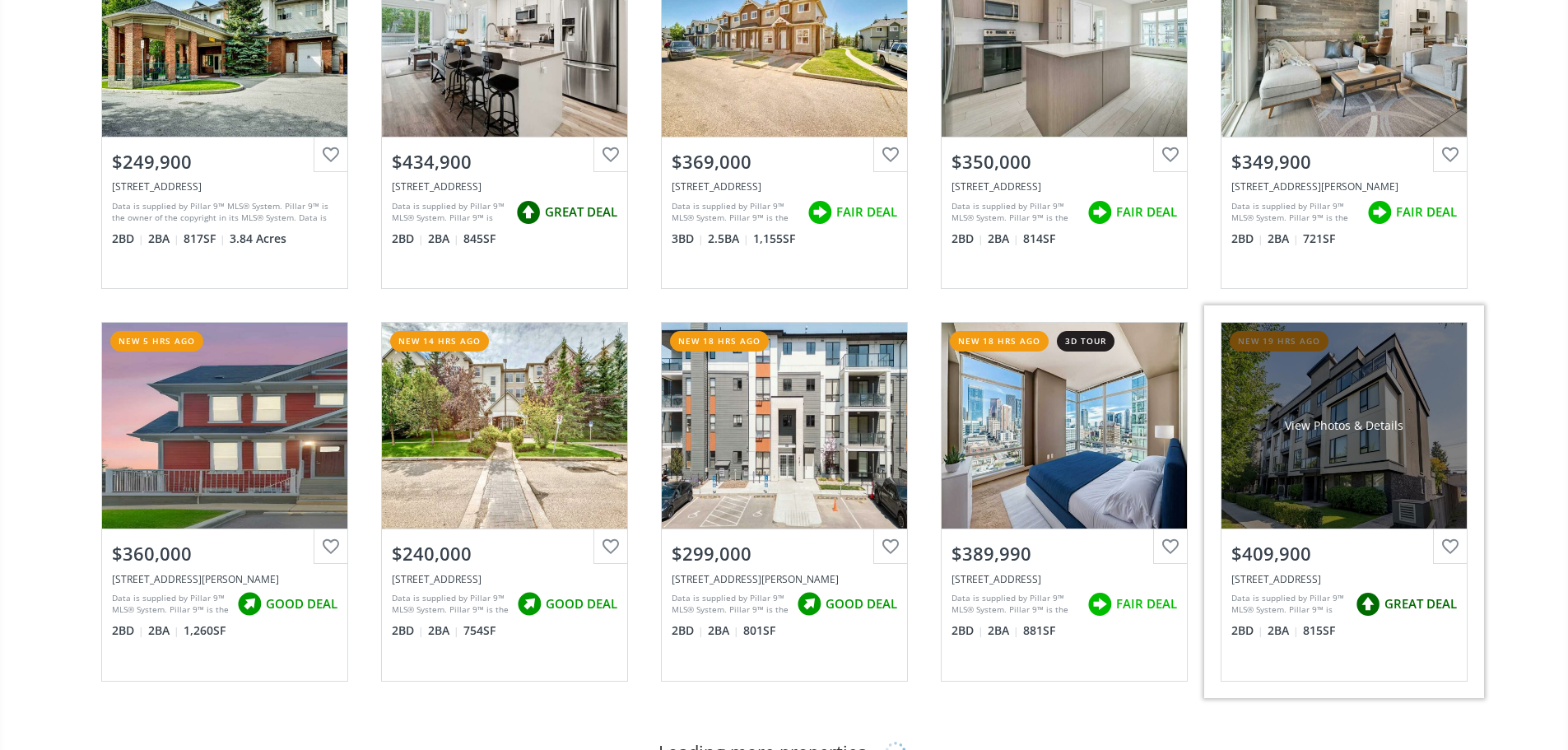
scroll to position [412, 0]
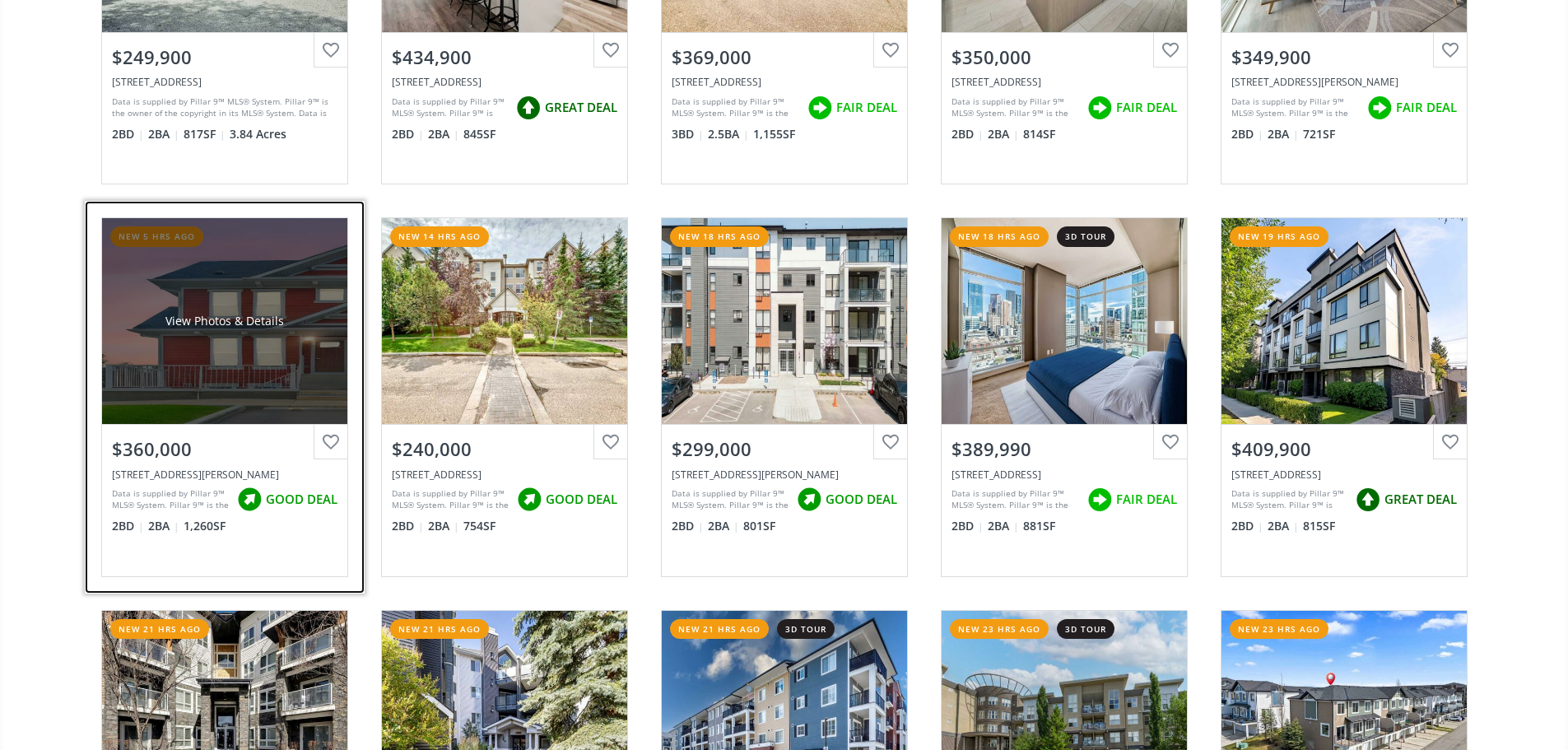
click at [255, 551] on div "$360,000 [STREET_ADDRESS][PERSON_NAME] Data is supplied by Pillar 9™ MLS® Syste…" at bounding box center [224, 500] width 246 height 152
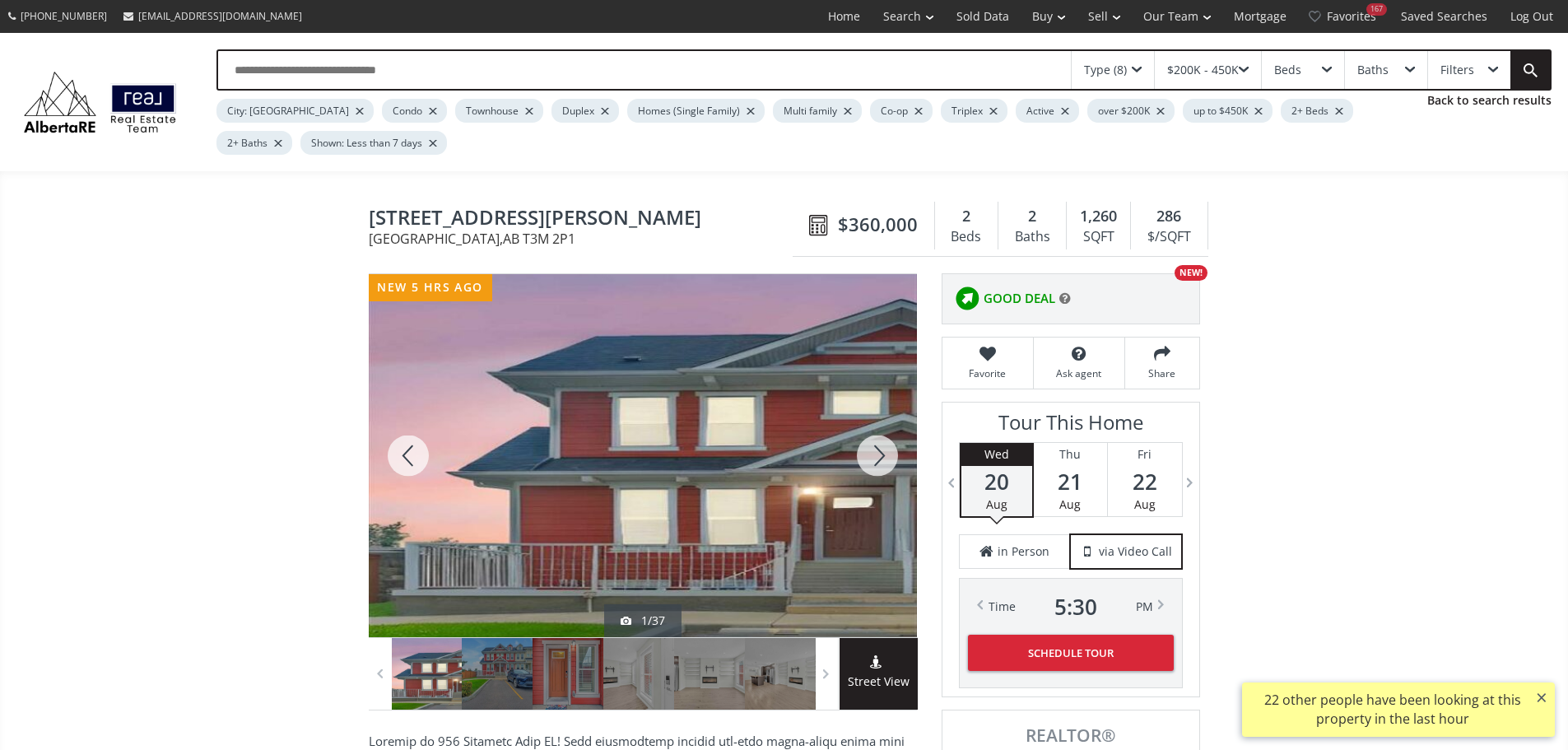
click at [883, 462] on div at bounding box center [877, 456] width 79 height 363
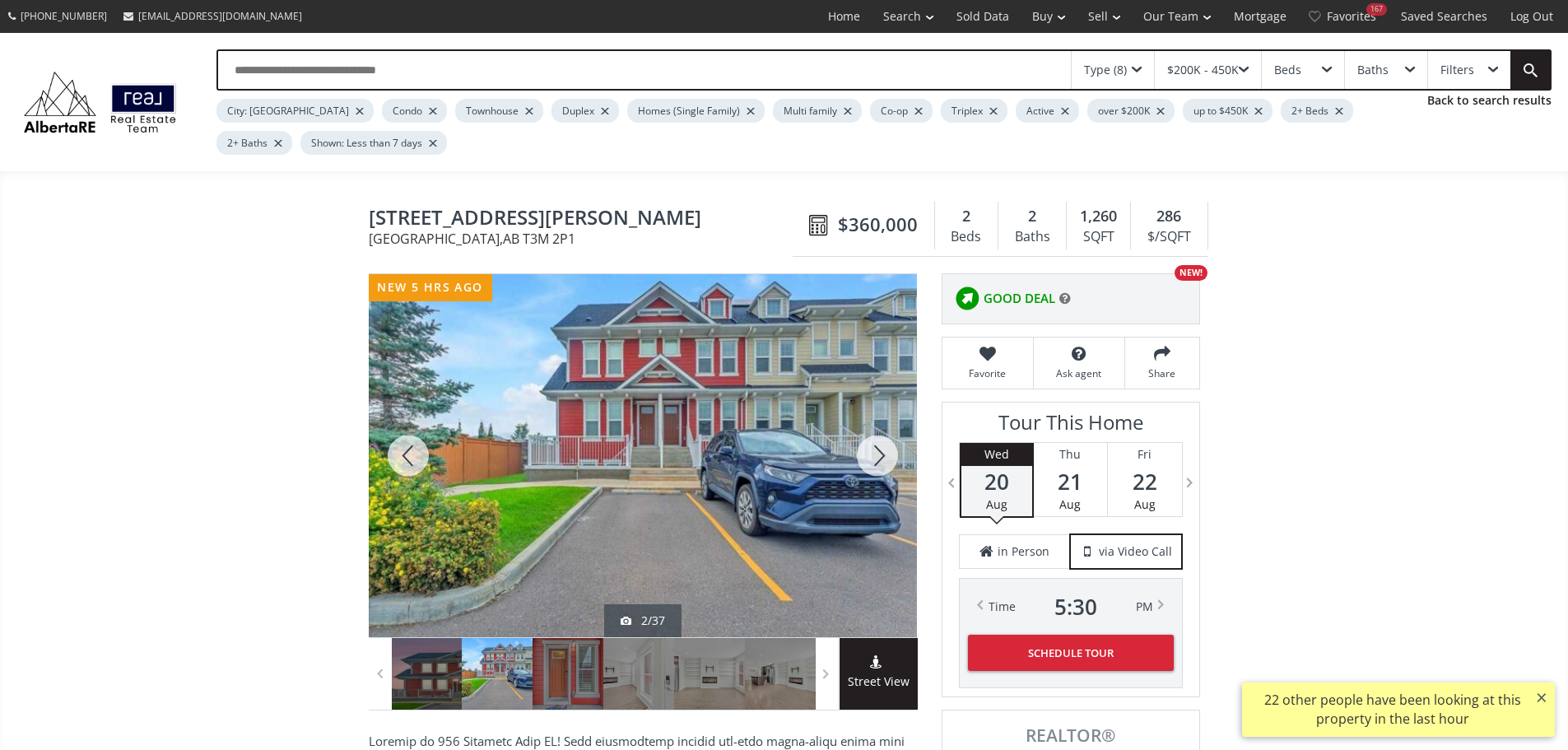
click at [883, 462] on div at bounding box center [877, 456] width 79 height 363
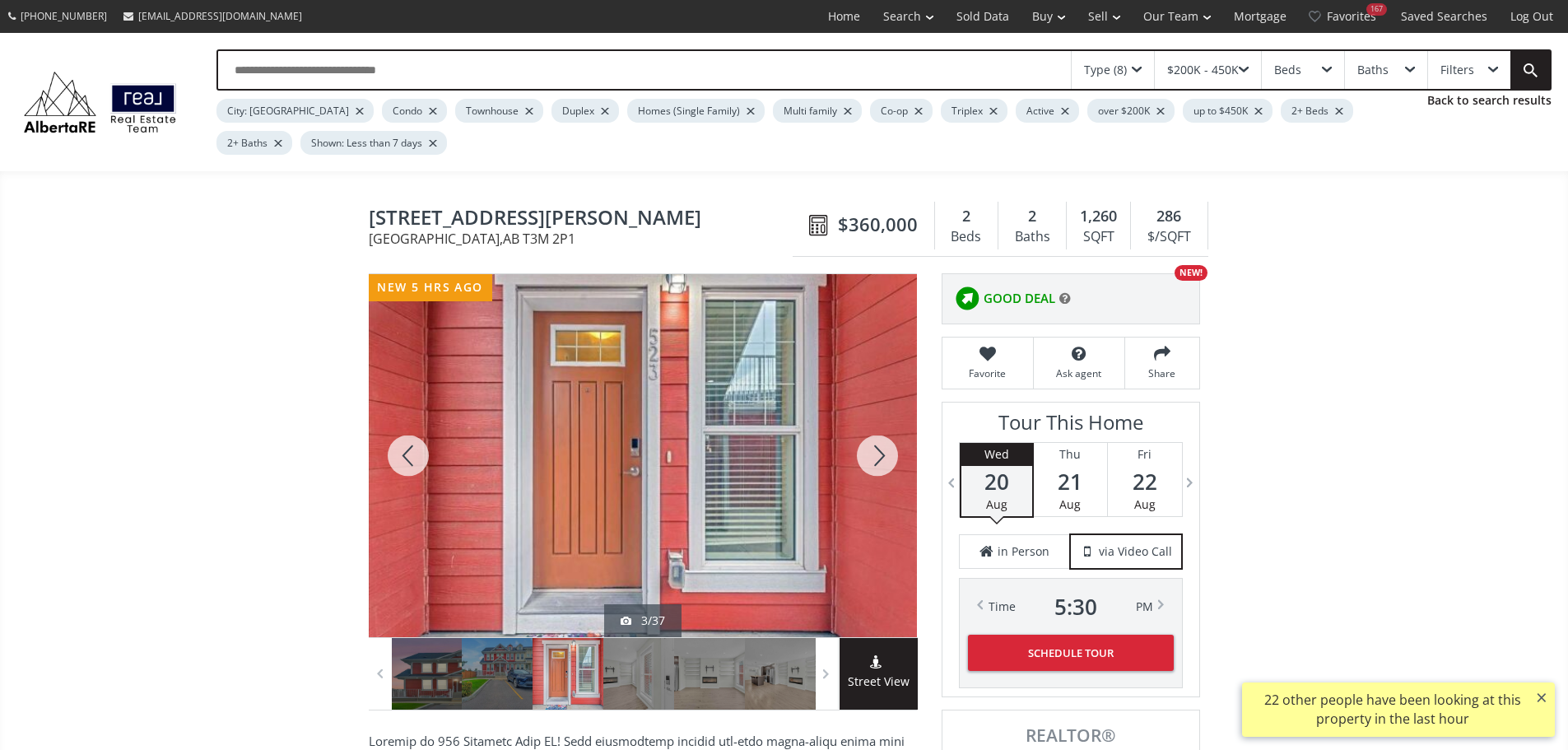
click at [883, 462] on div at bounding box center [877, 456] width 79 height 363
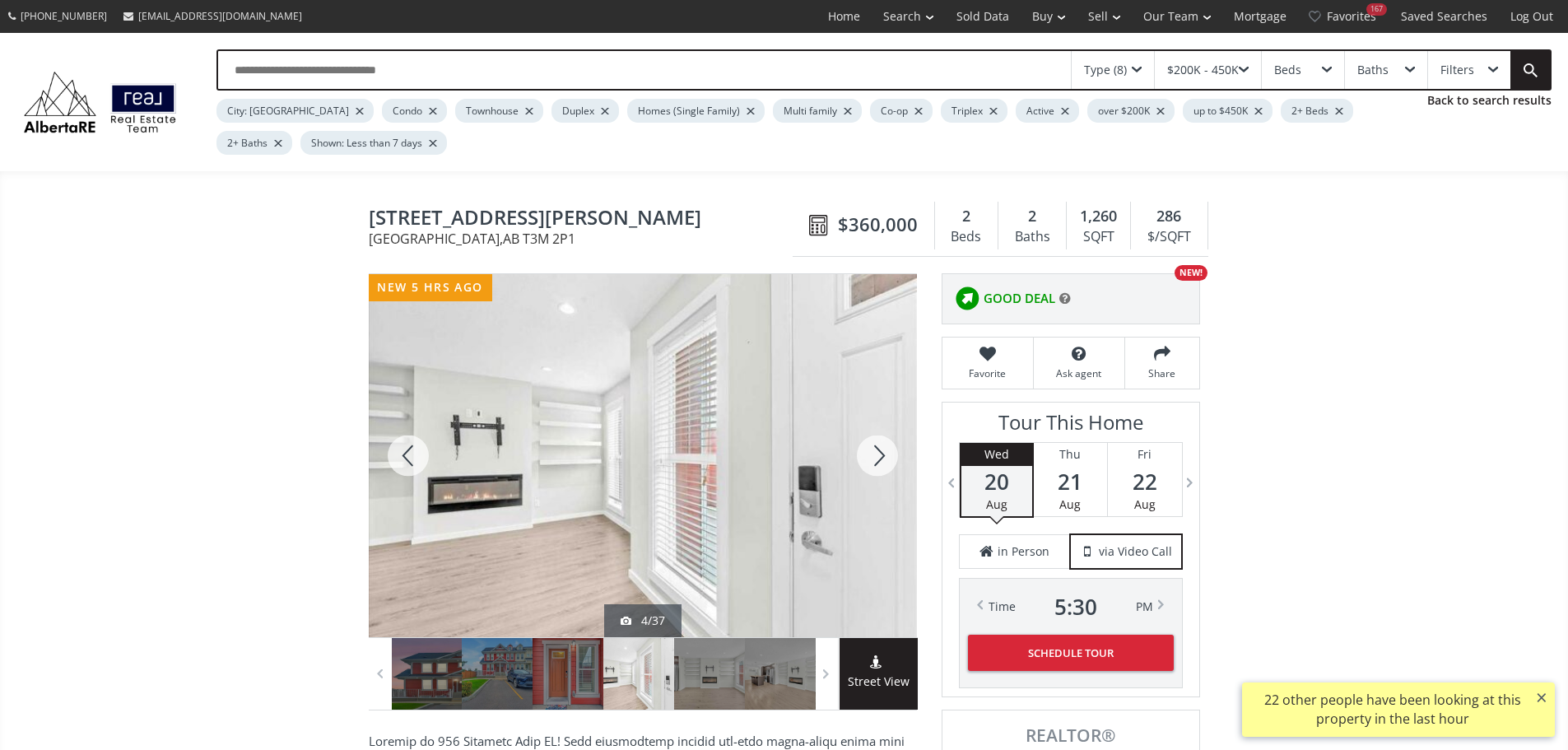
click at [883, 462] on div at bounding box center [877, 456] width 79 height 363
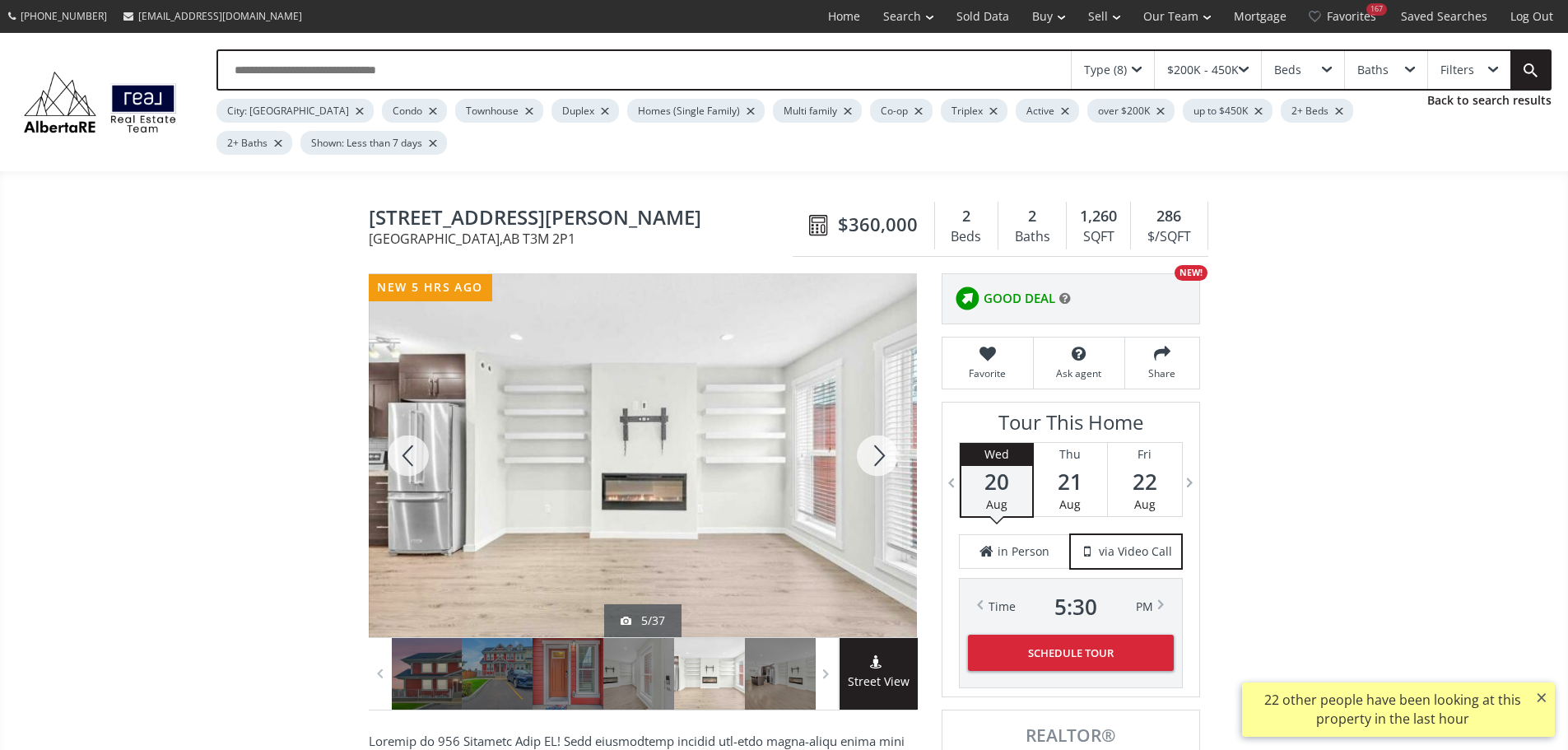
click at [883, 462] on div at bounding box center [877, 456] width 79 height 363
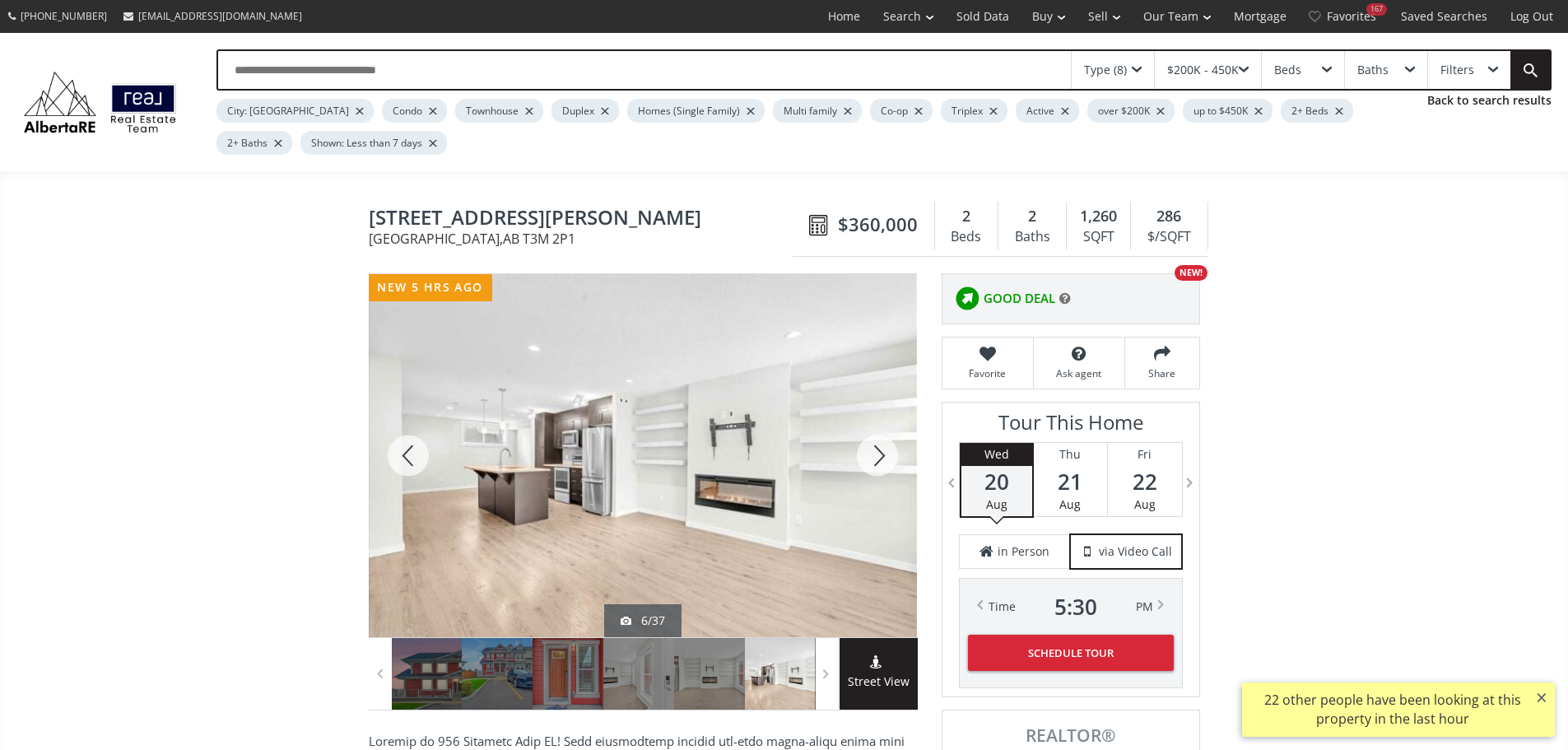
click at [883, 462] on div at bounding box center [877, 456] width 79 height 363
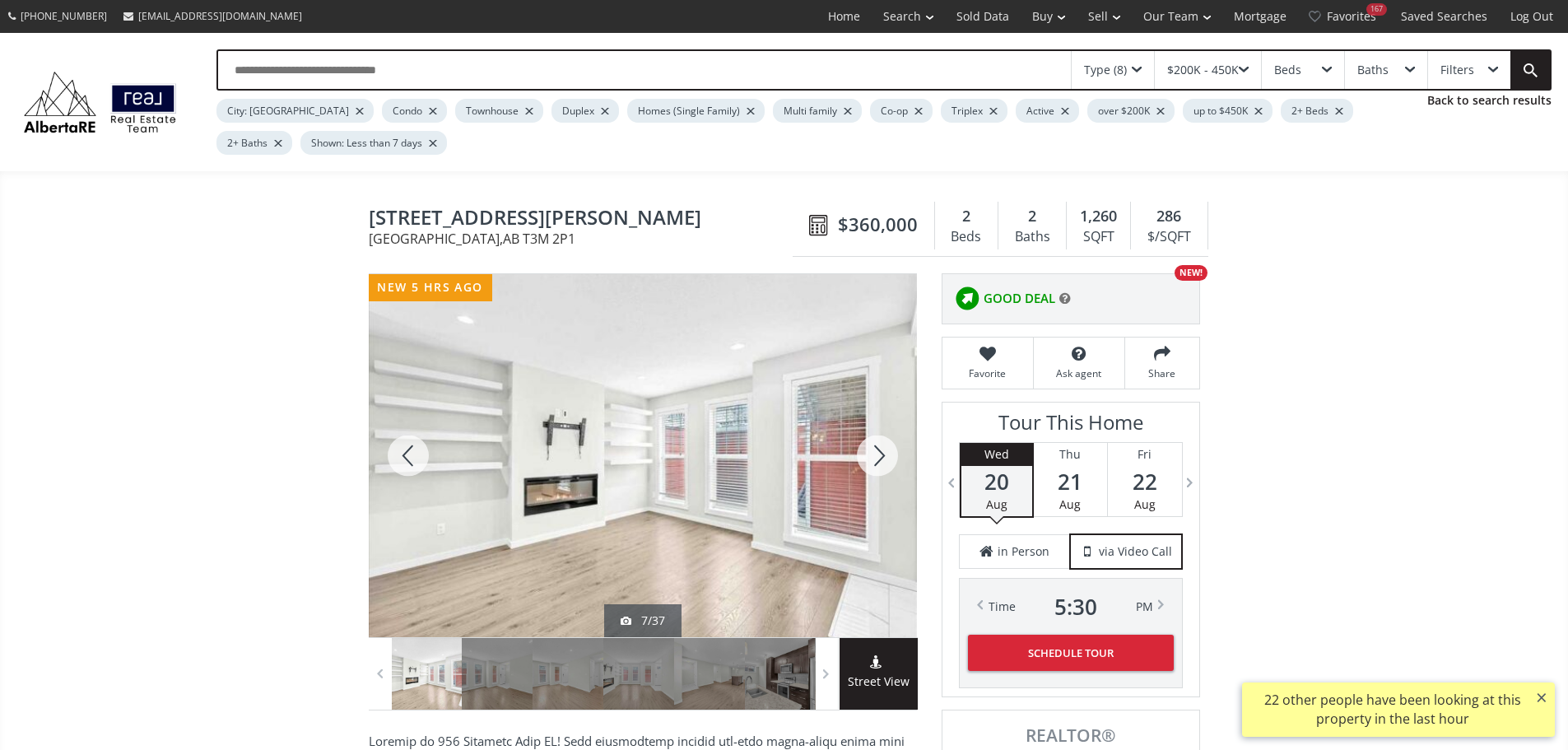
click at [883, 462] on div at bounding box center [877, 456] width 79 height 363
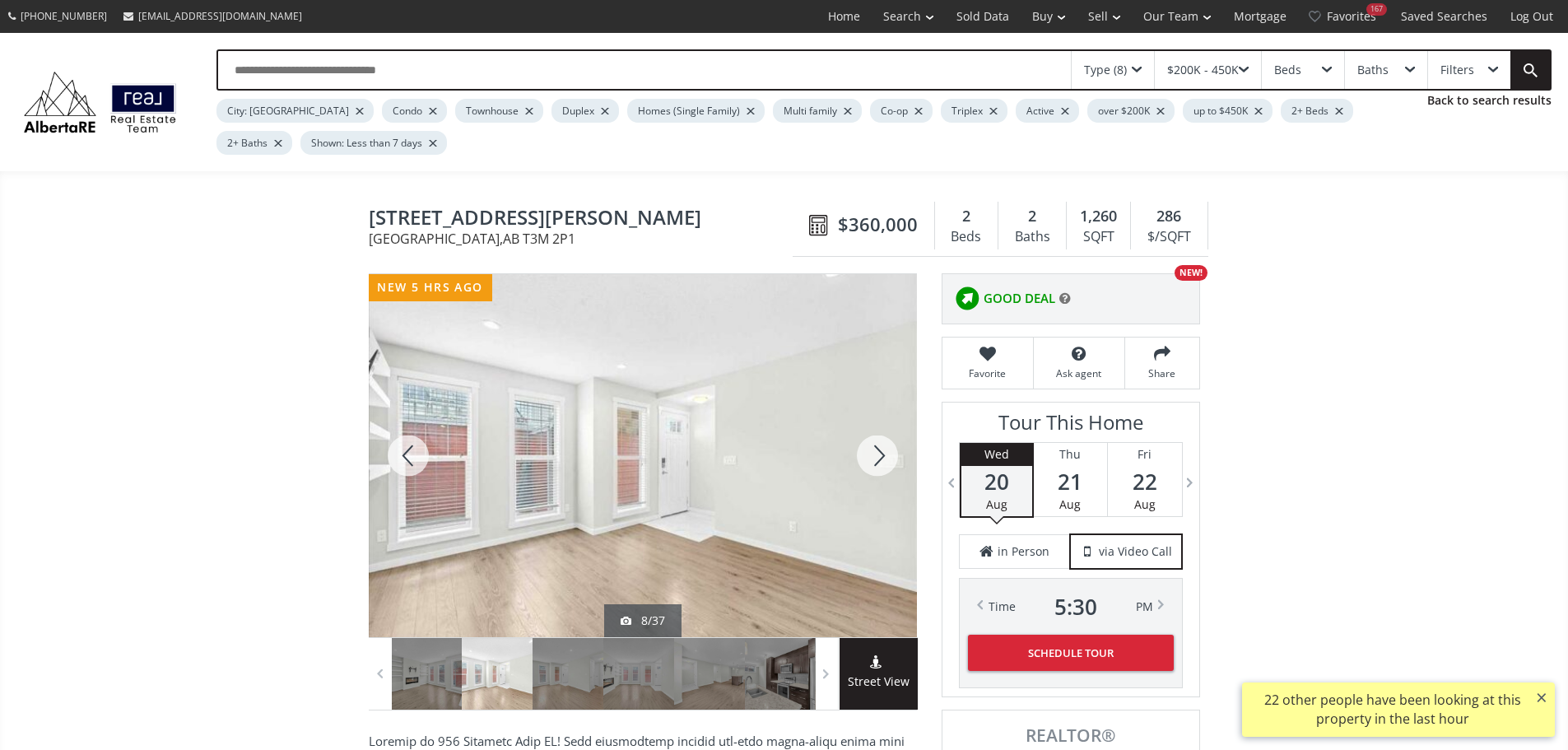
click at [883, 462] on div at bounding box center [877, 456] width 79 height 363
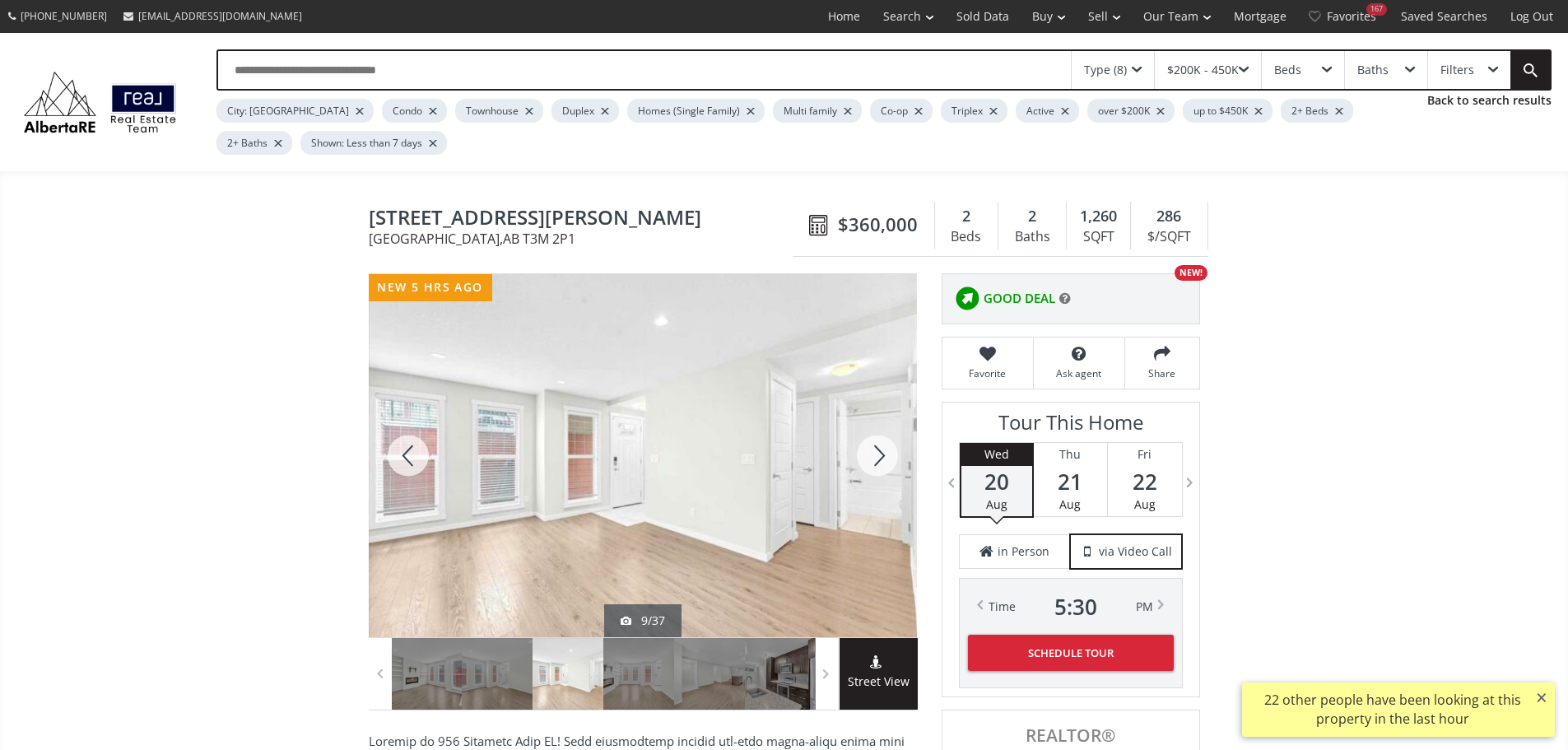
click at [883, 462] on div at bounding box center [877, 456] width 79 height 363
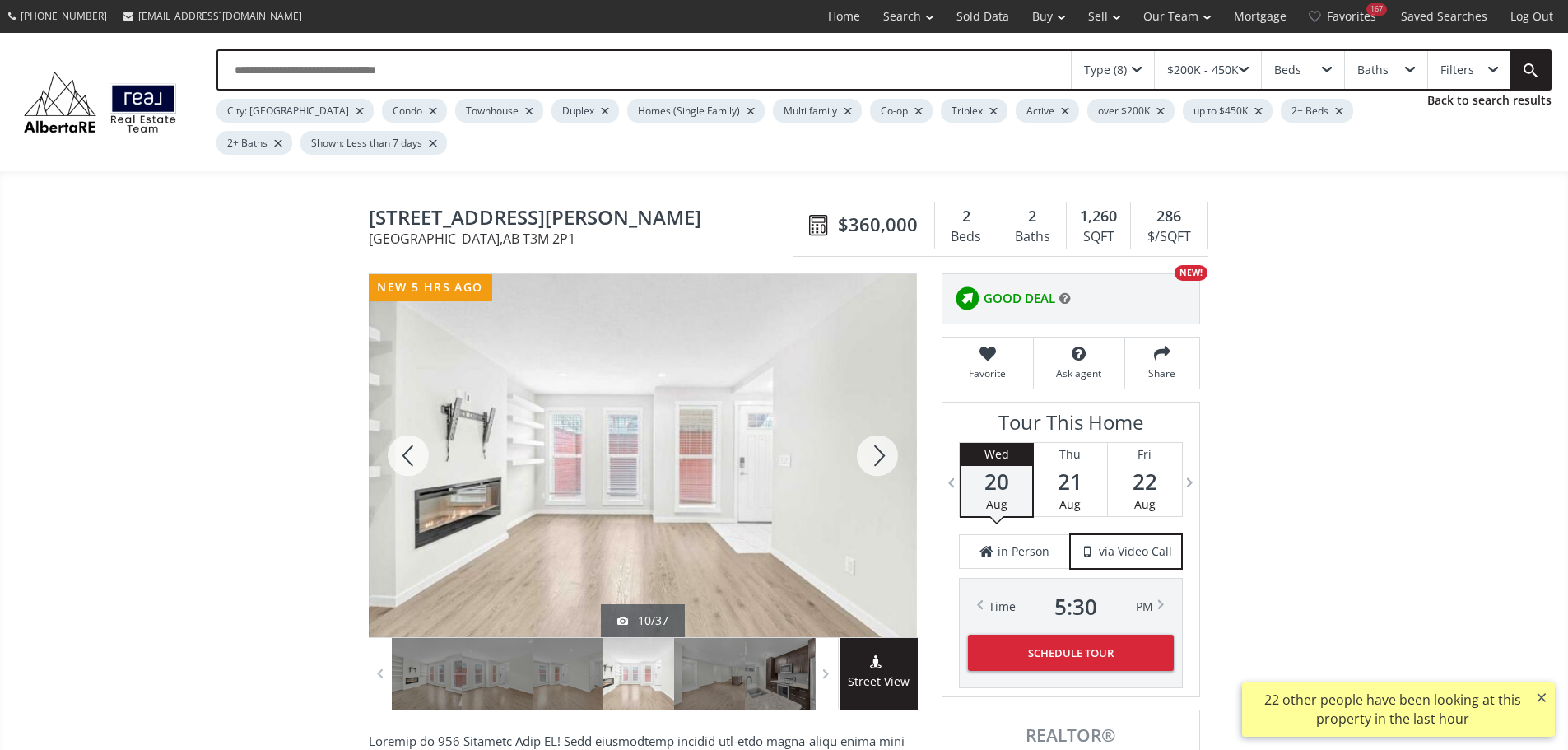
click at [883, 462] on div at bounding box center [877, 456] width 79 height 363
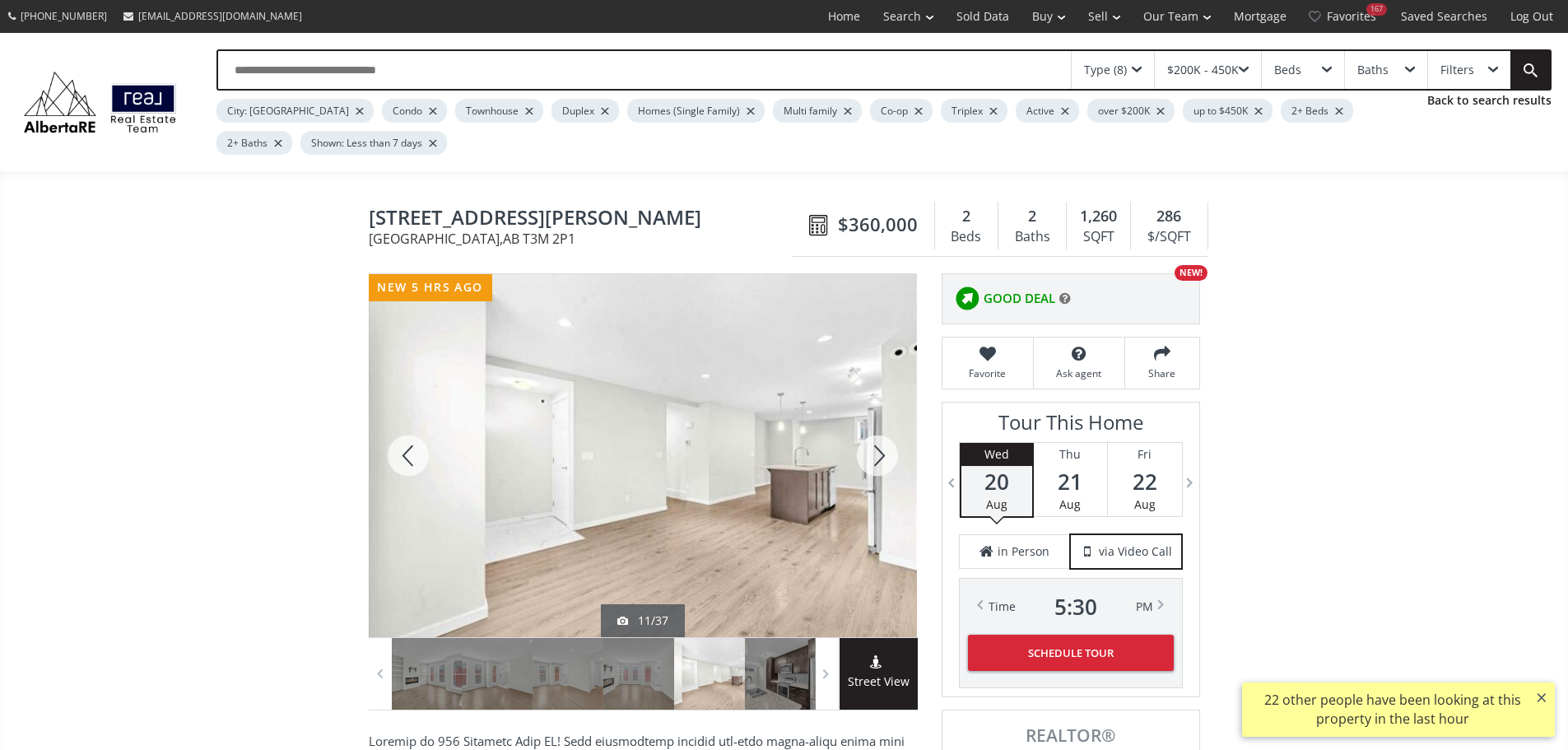
click at [883, 462] on div at bounding box center [877, 456] width 79 height 363
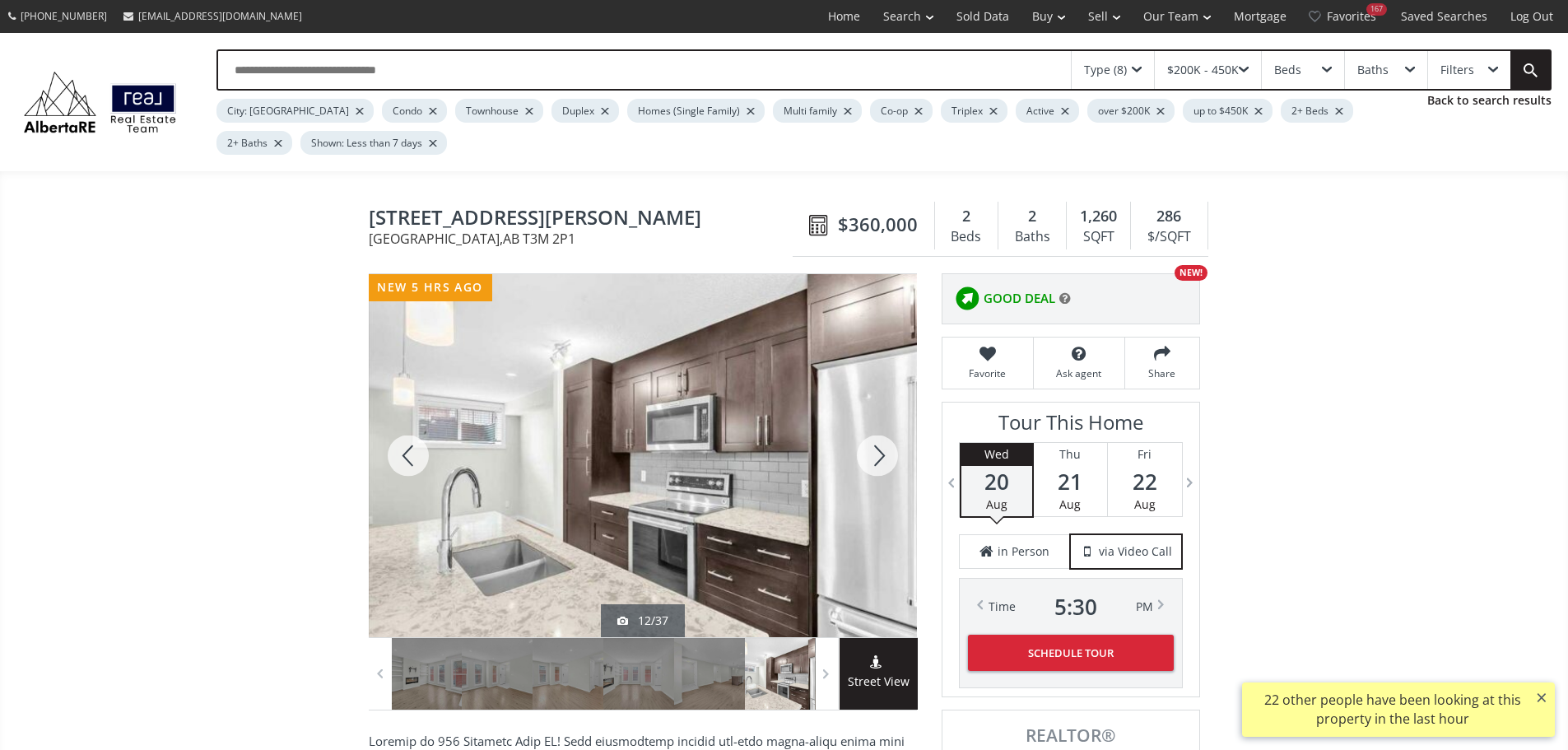
click at [883, 462] on div at bounding box center [877, 456] width 79 height 363
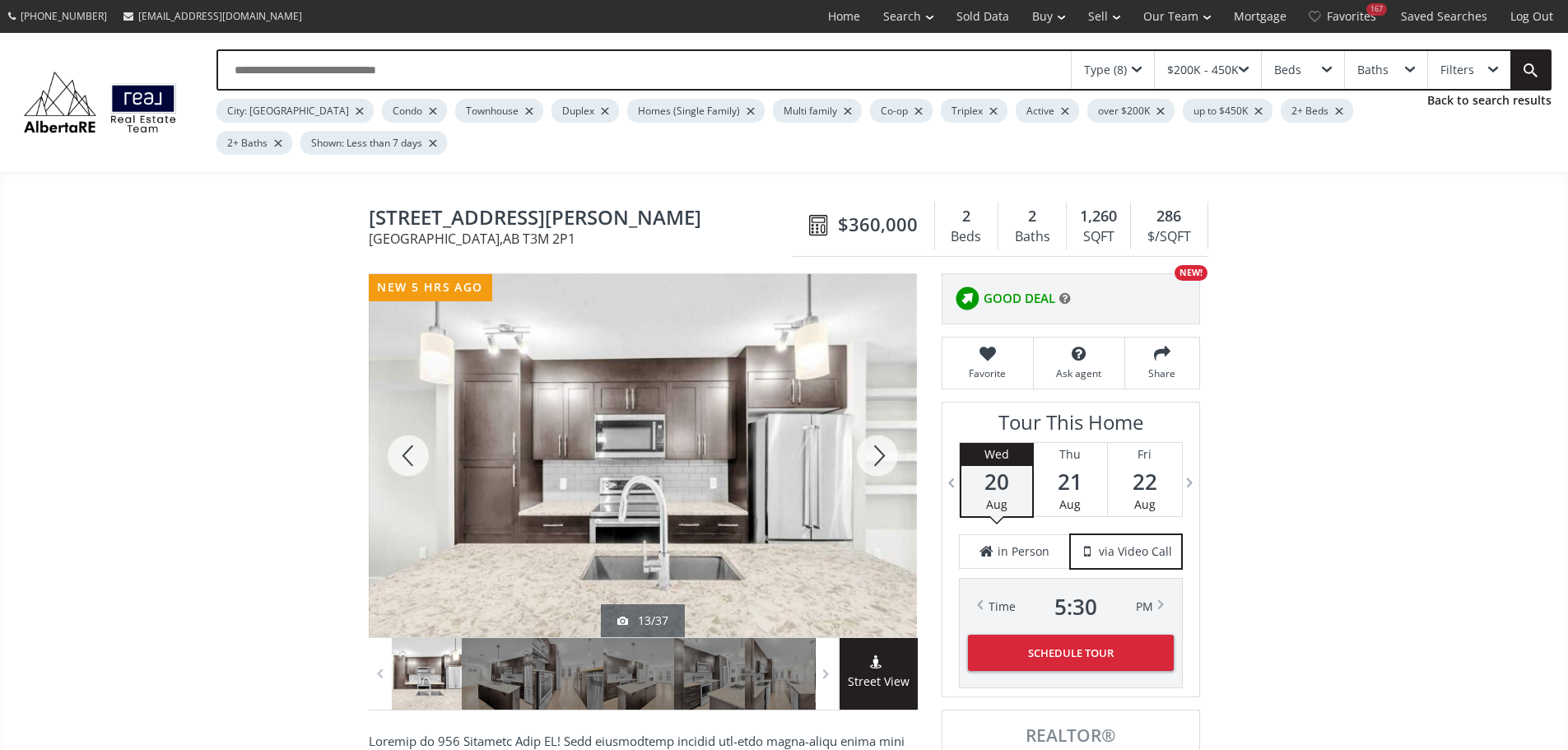
click at [883, 462] on div at bounding box center [877, 456] width 79 height 363
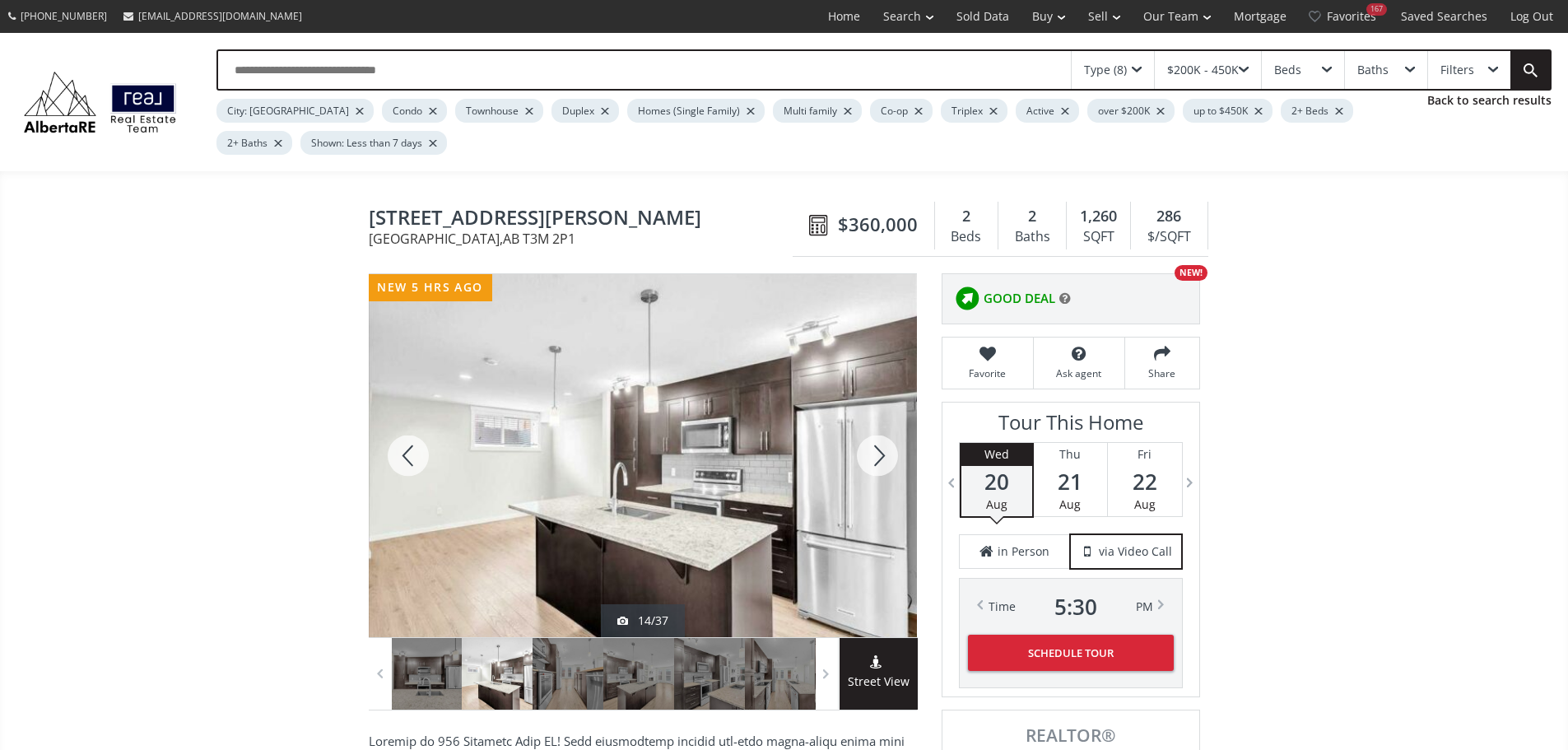
click at [883, 462] on div at bounding box center [877, 456] width 79 height 363
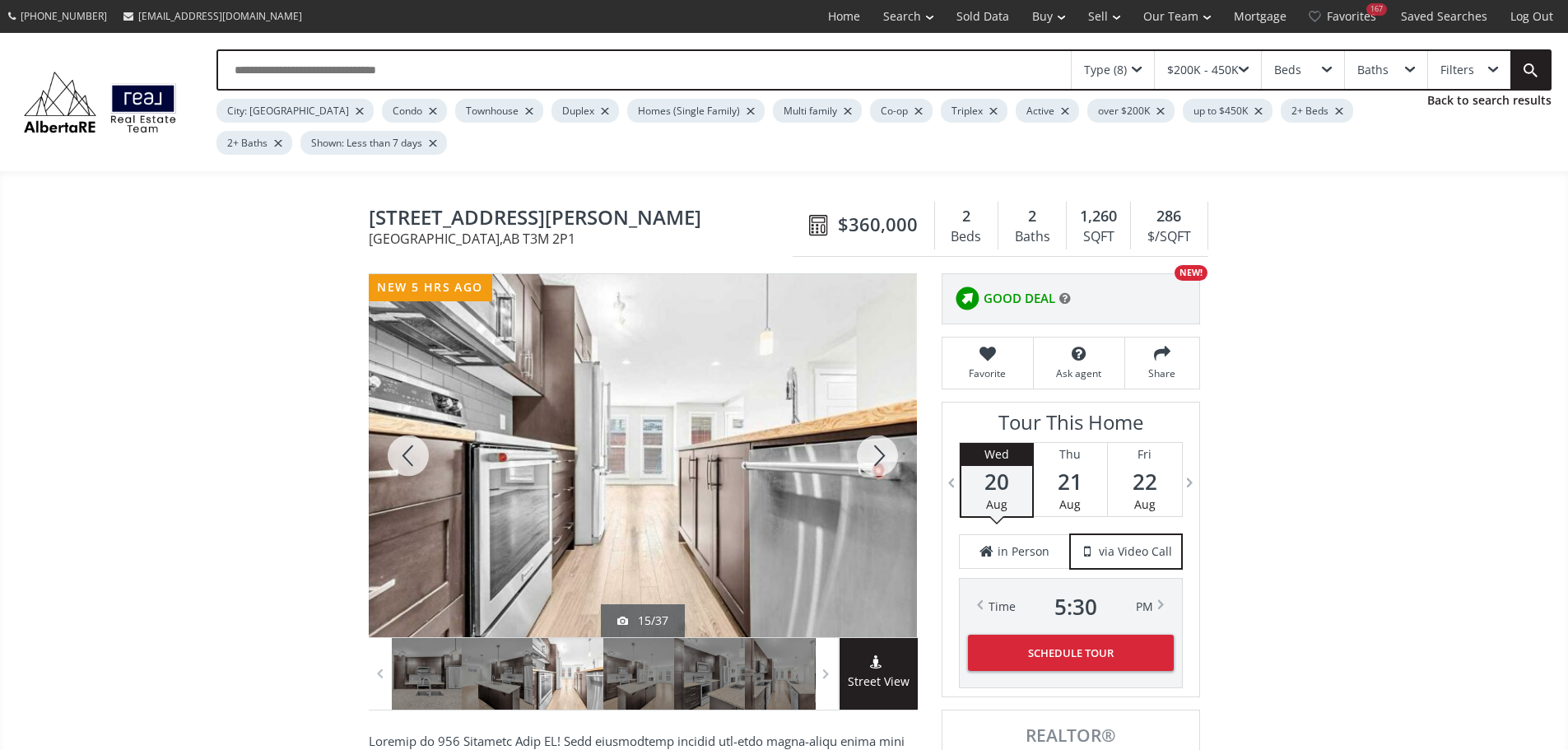
click at [883, 462] on div at bounding box center [877, 456] width 79 height 363
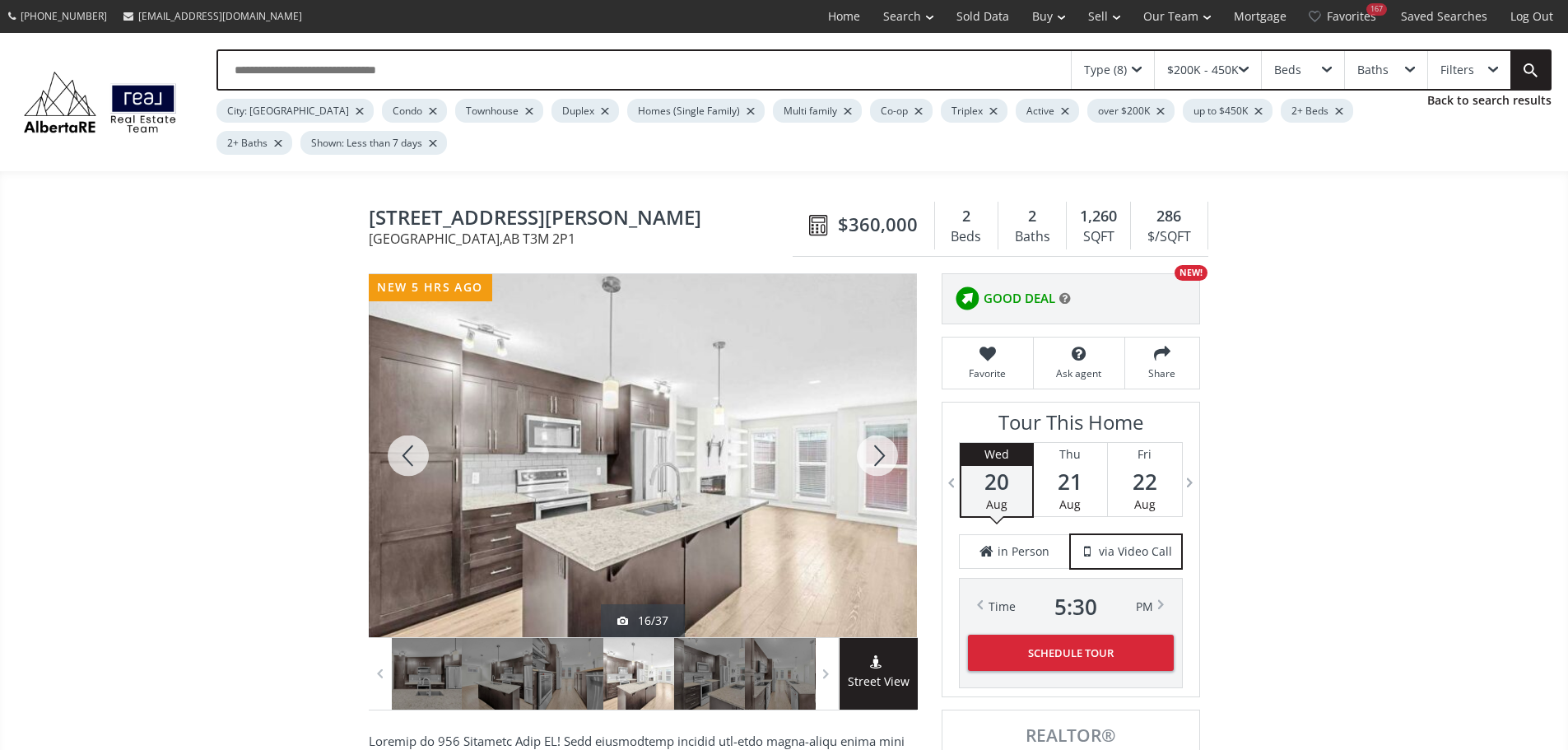
click at [883, 462] on div at bounding box center [877, 456] width 79 height 363
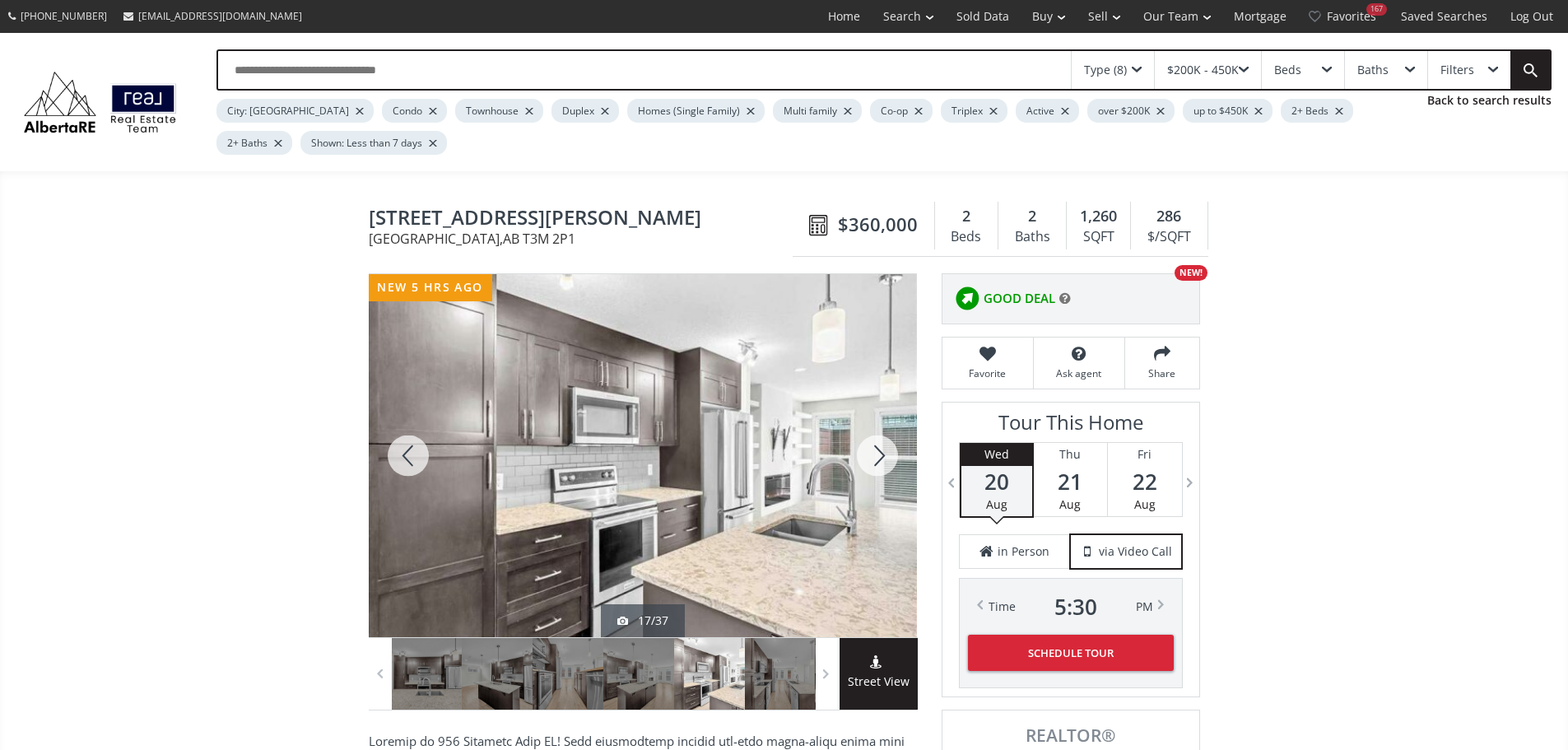
click at [883, 462] on div at bounding box center [877, 456] width 79 height 363
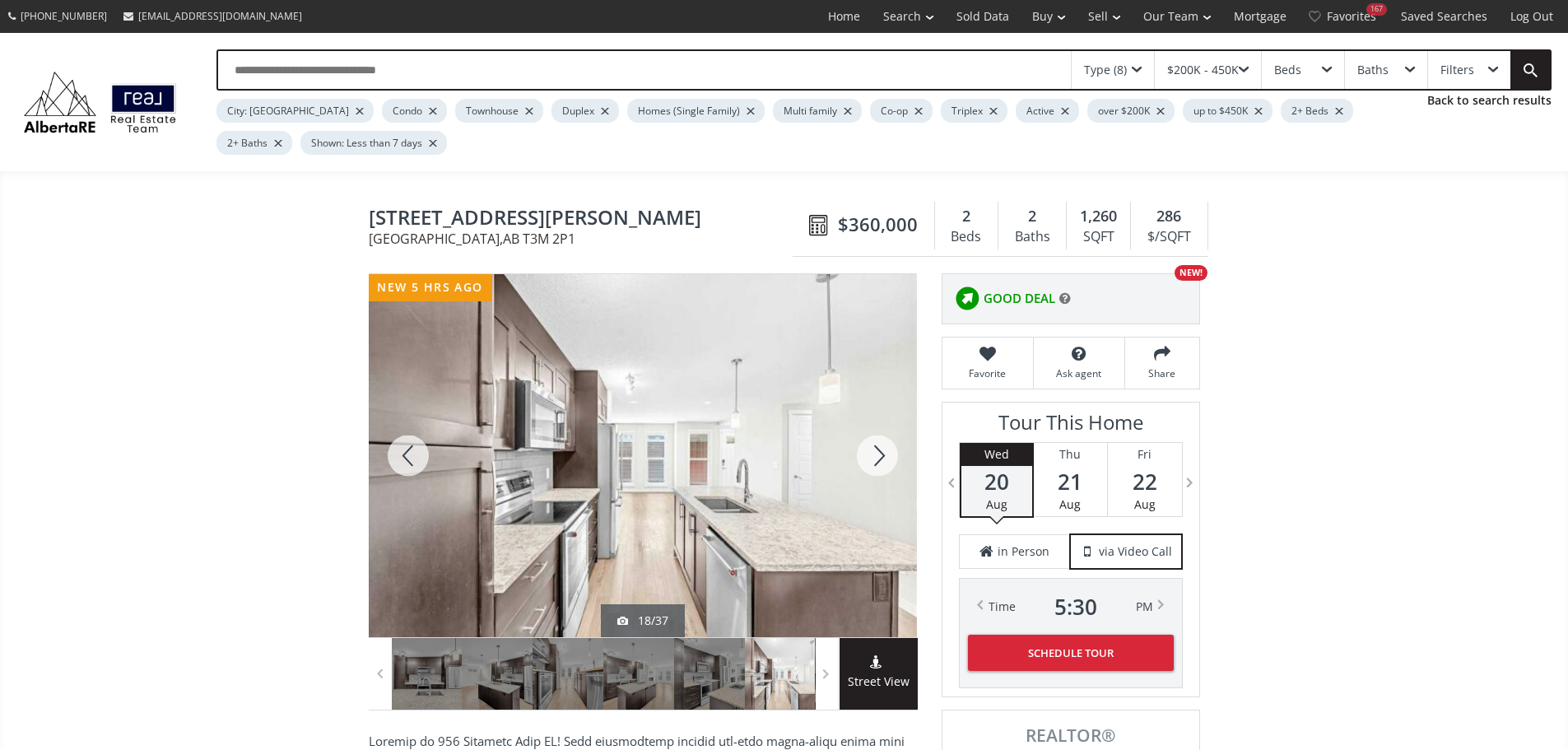
click at [880, 467] on div at bounding box center [877, 456] width 79 height 363
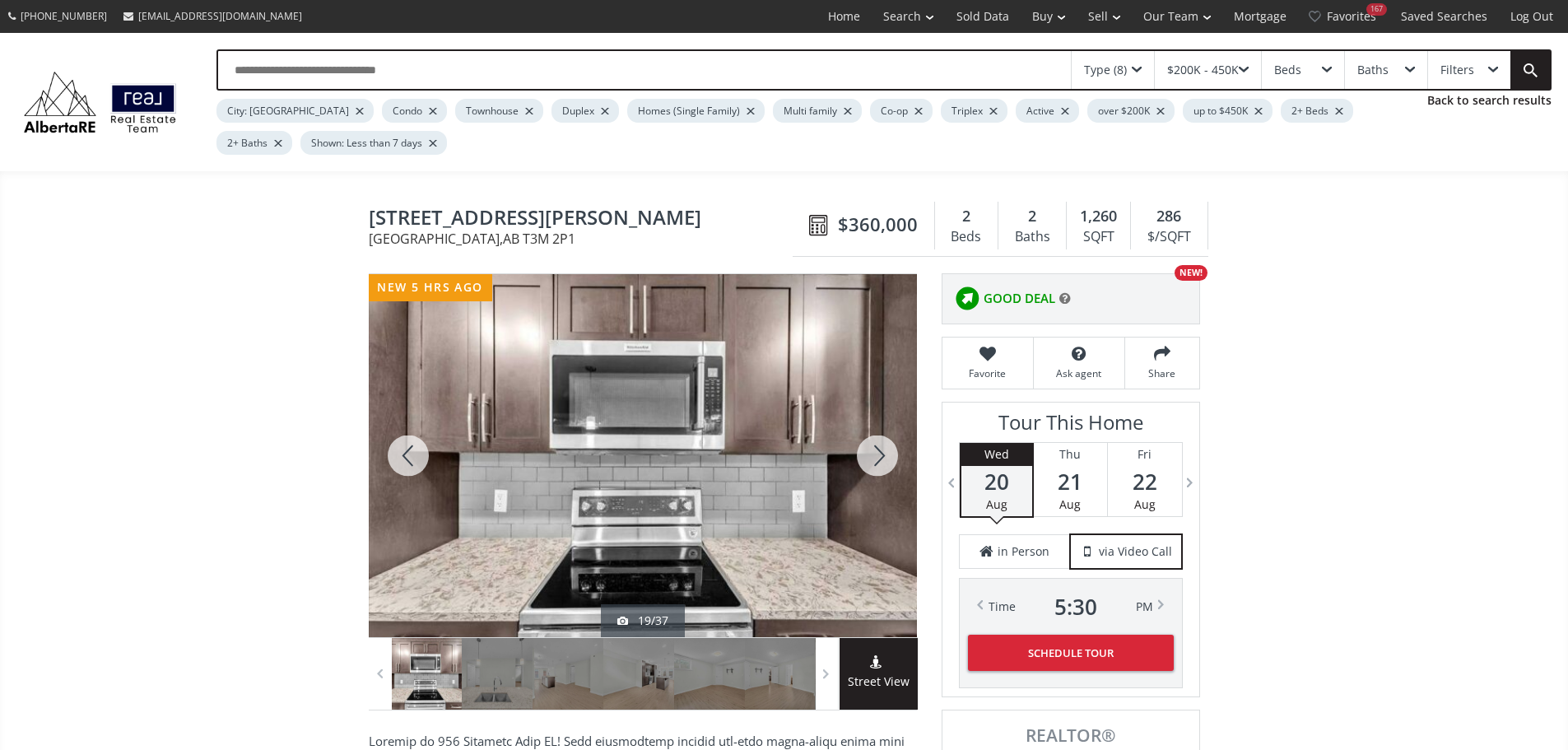
click at [880, 467] on div at bounding box center [877, 456] width 79 height 363
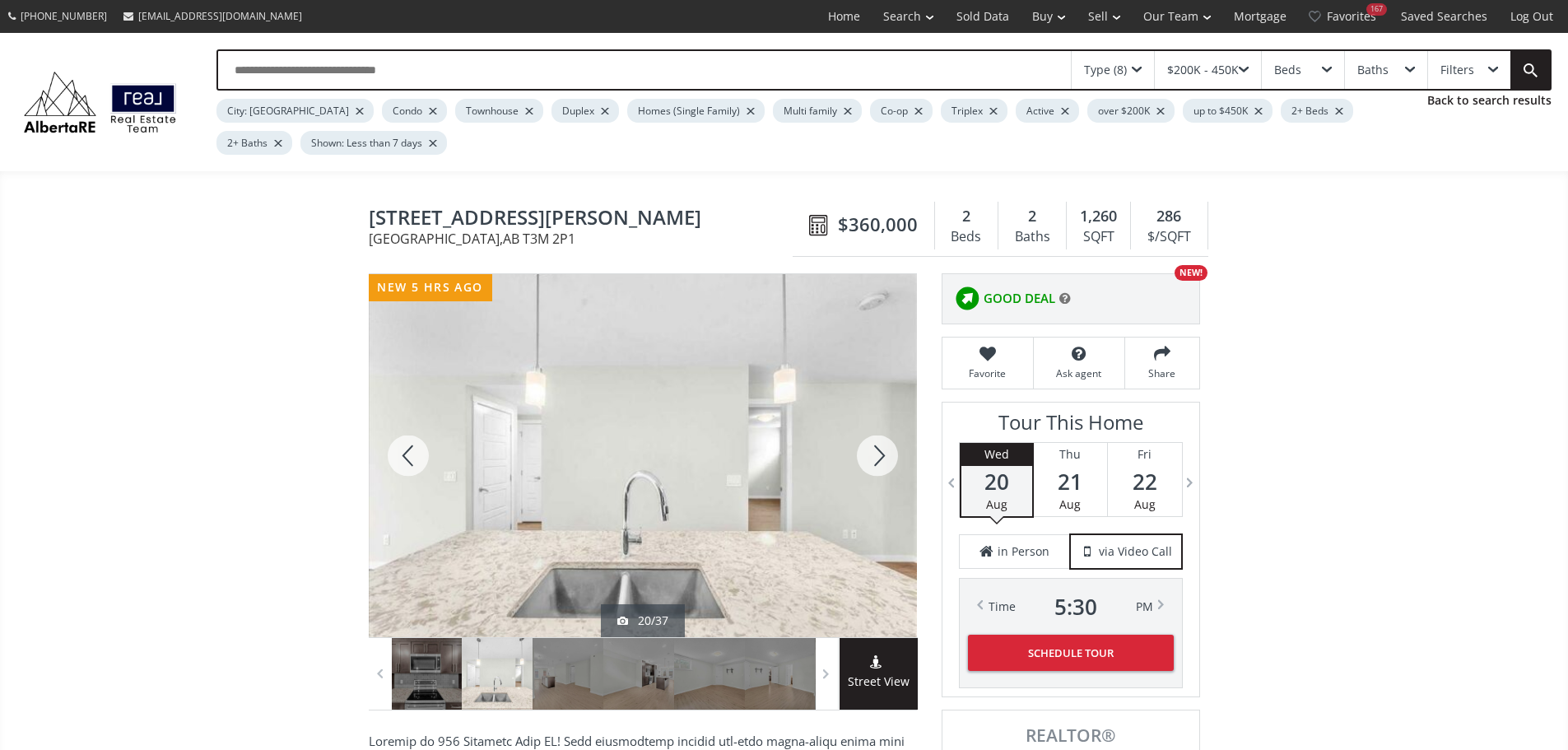
click at [880, 467] on div at bounding box center [877, 456] width 79 height 363
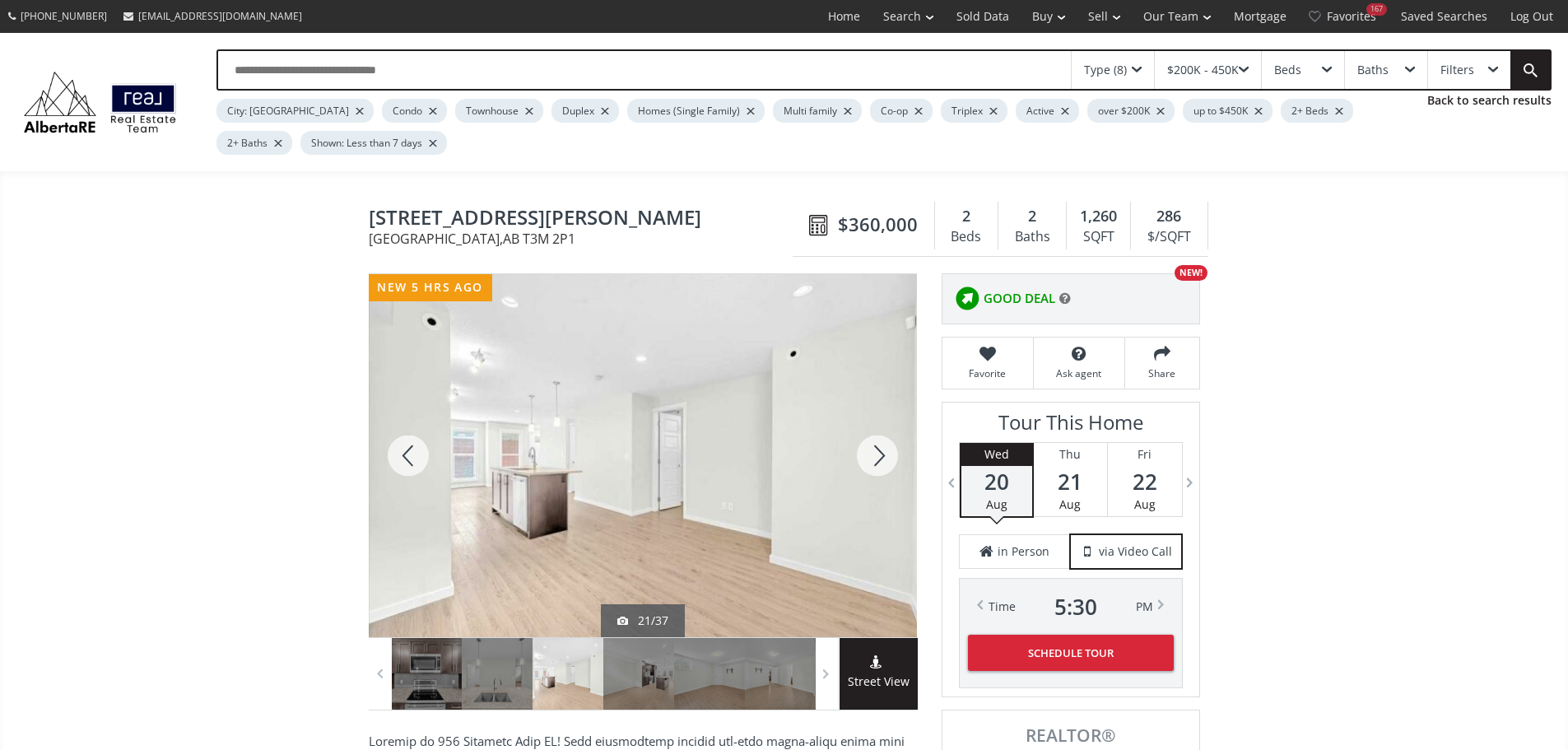
click at [880, 467] on div at bounding box center [877, 456] width 79 height 363
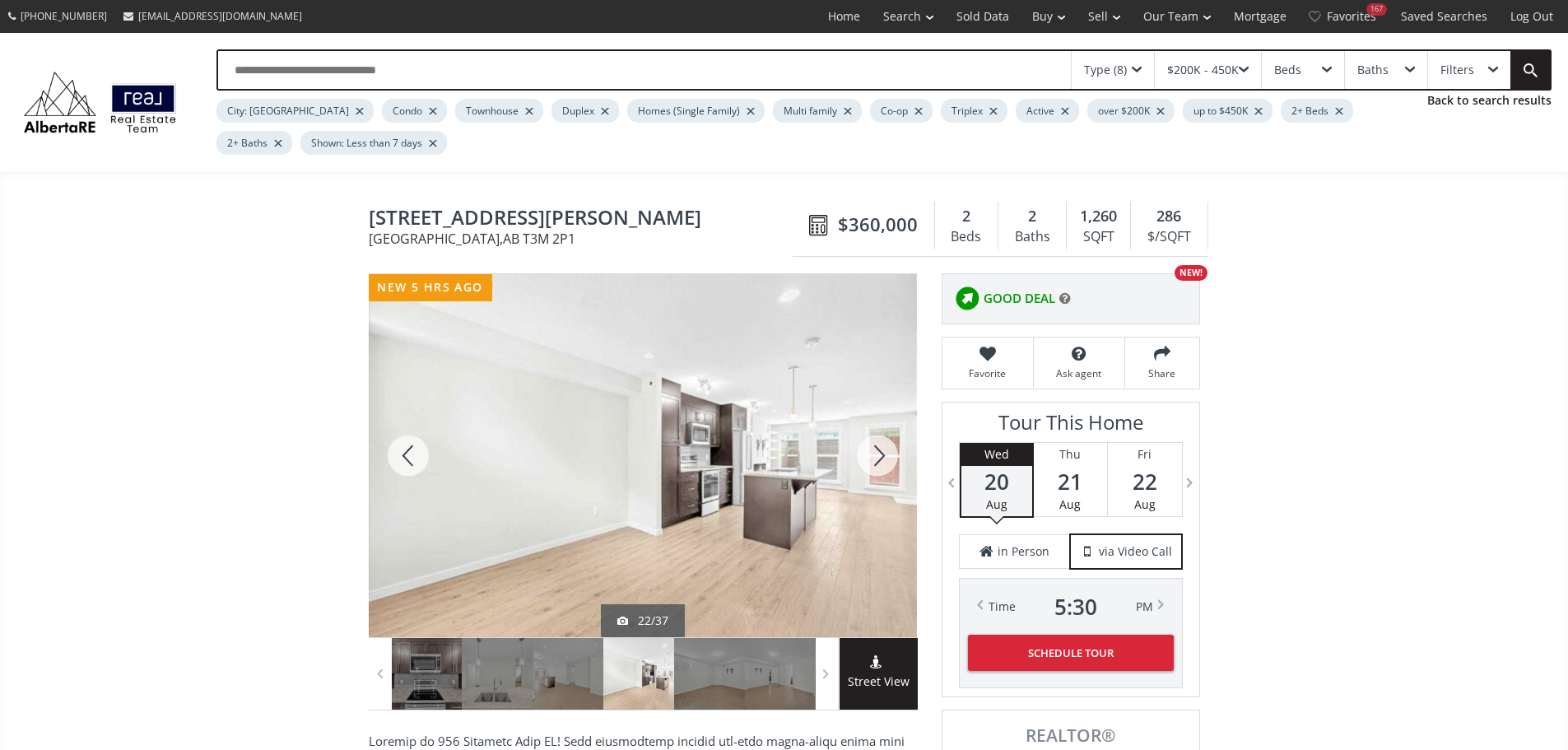
click at [880, 467] on div at bounding box center [877, 456] width 79 height 363
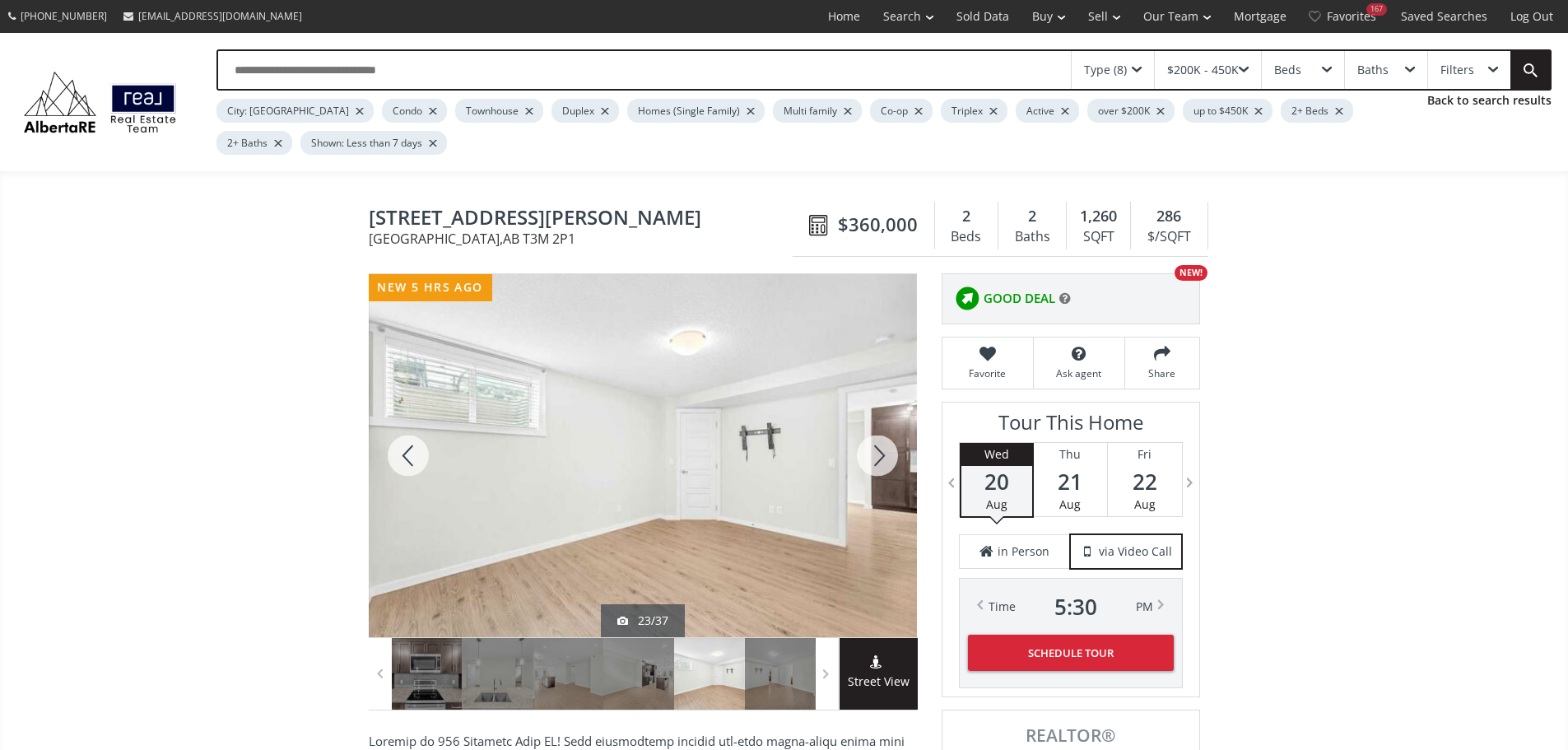
click at [880, 467] on div at bounding box center [877, 456] width 79 height 363
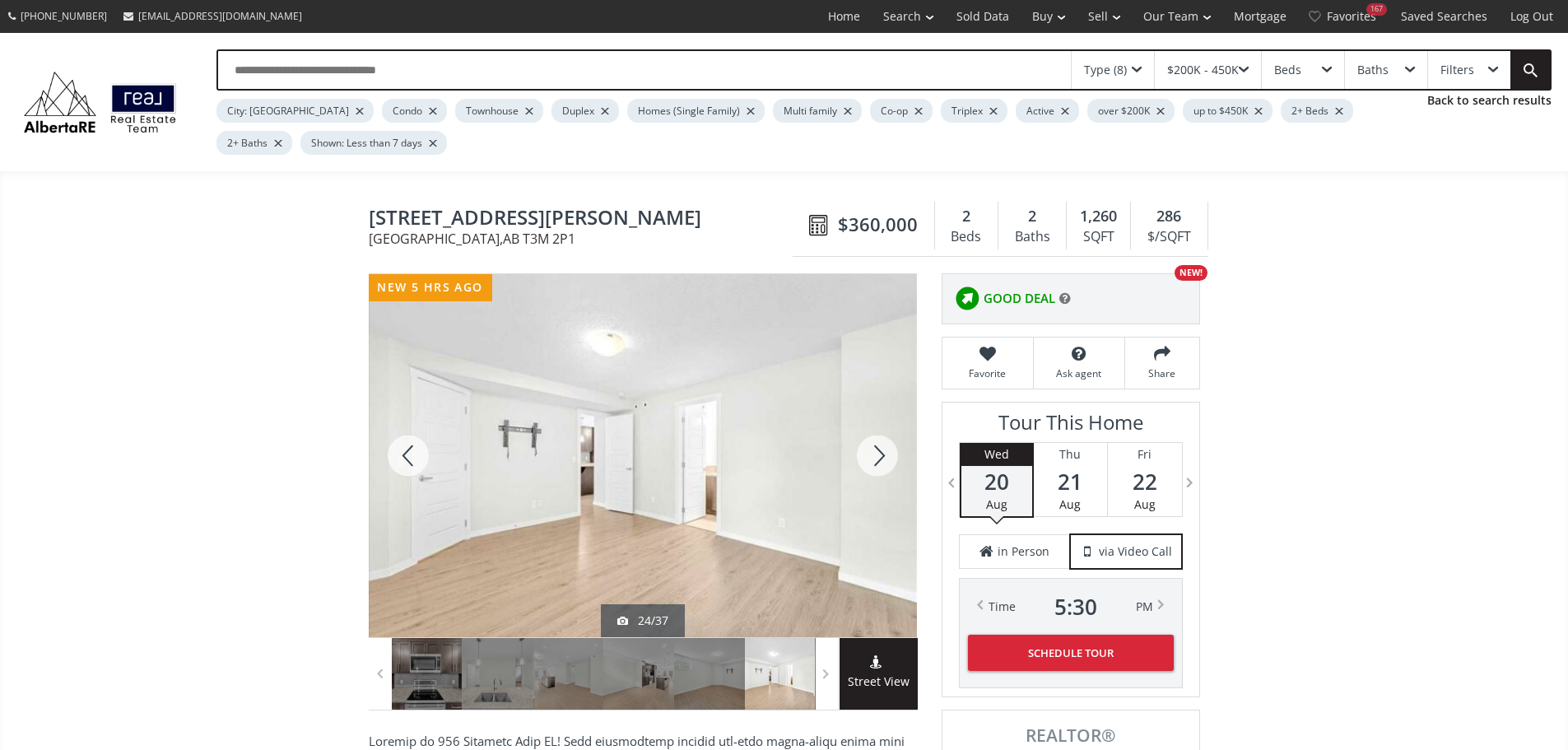
click at [880, 467] on div at bounding box center [877, 456] width 79 height 363
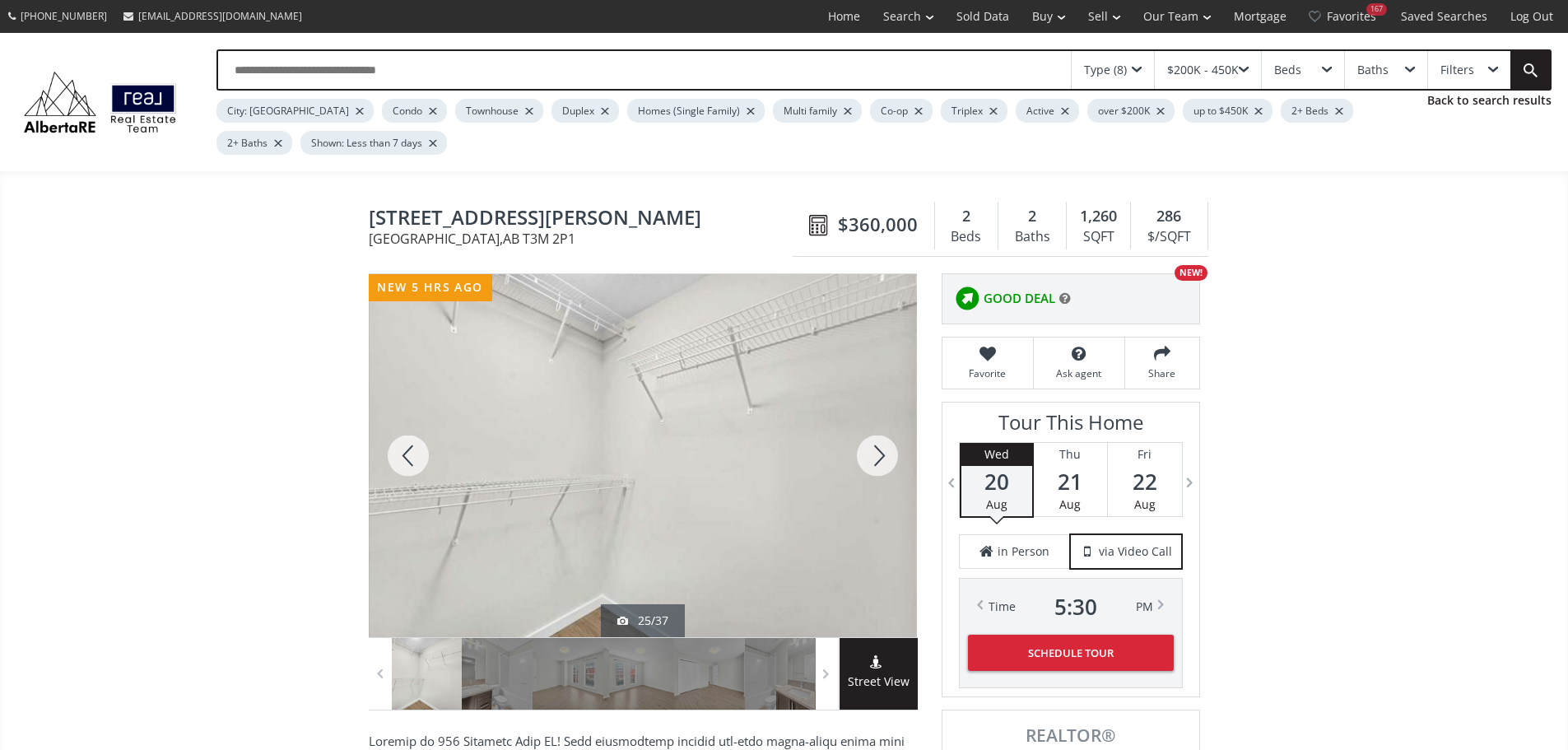
click at [880, 467] on div at bounding box center [877, 456] width 79 height 363
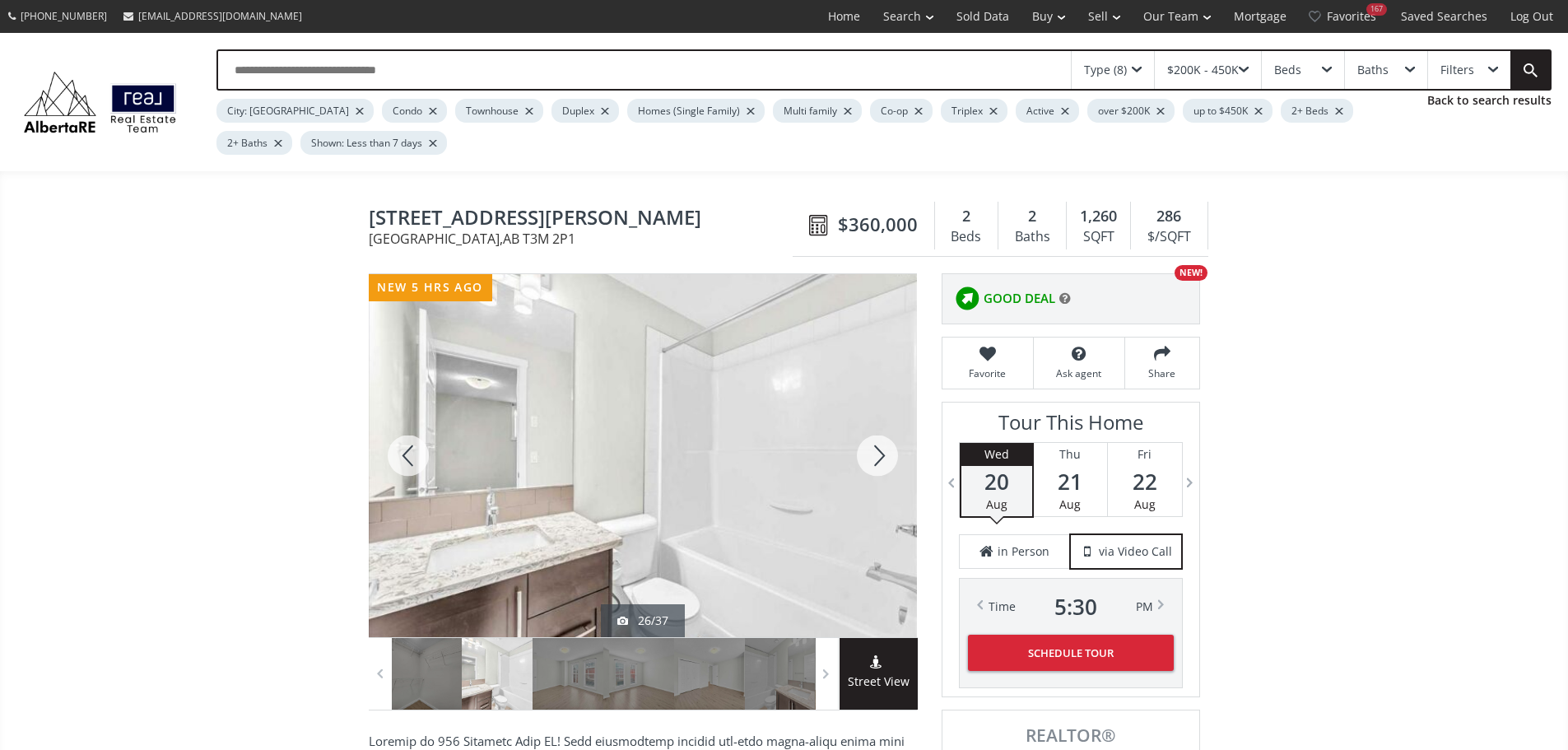
click at [880, 467] on div at bounding box center [877, 456] width 79 height 363
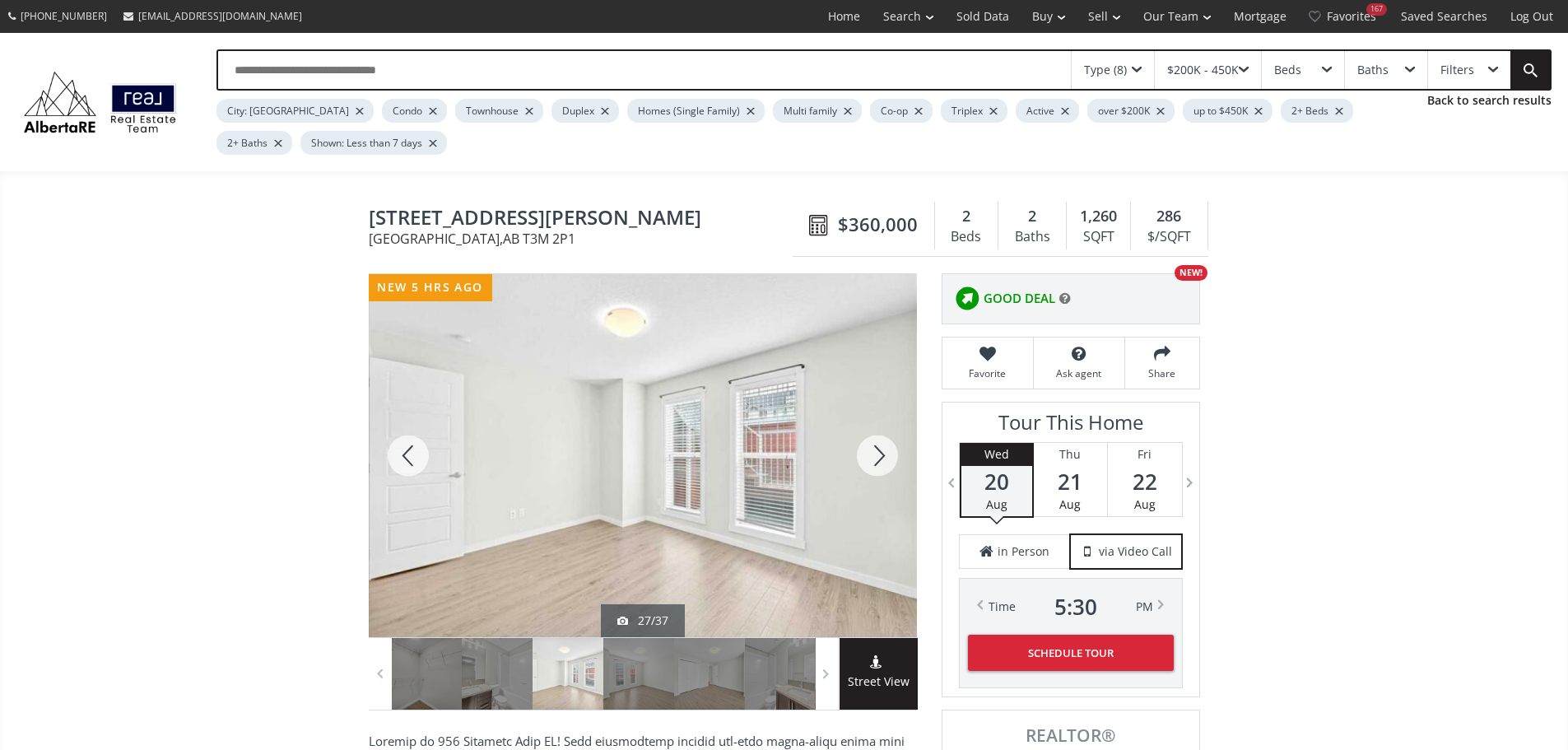
click at [880, 467] on div at bounding box center [877, 456] width 79 height 363
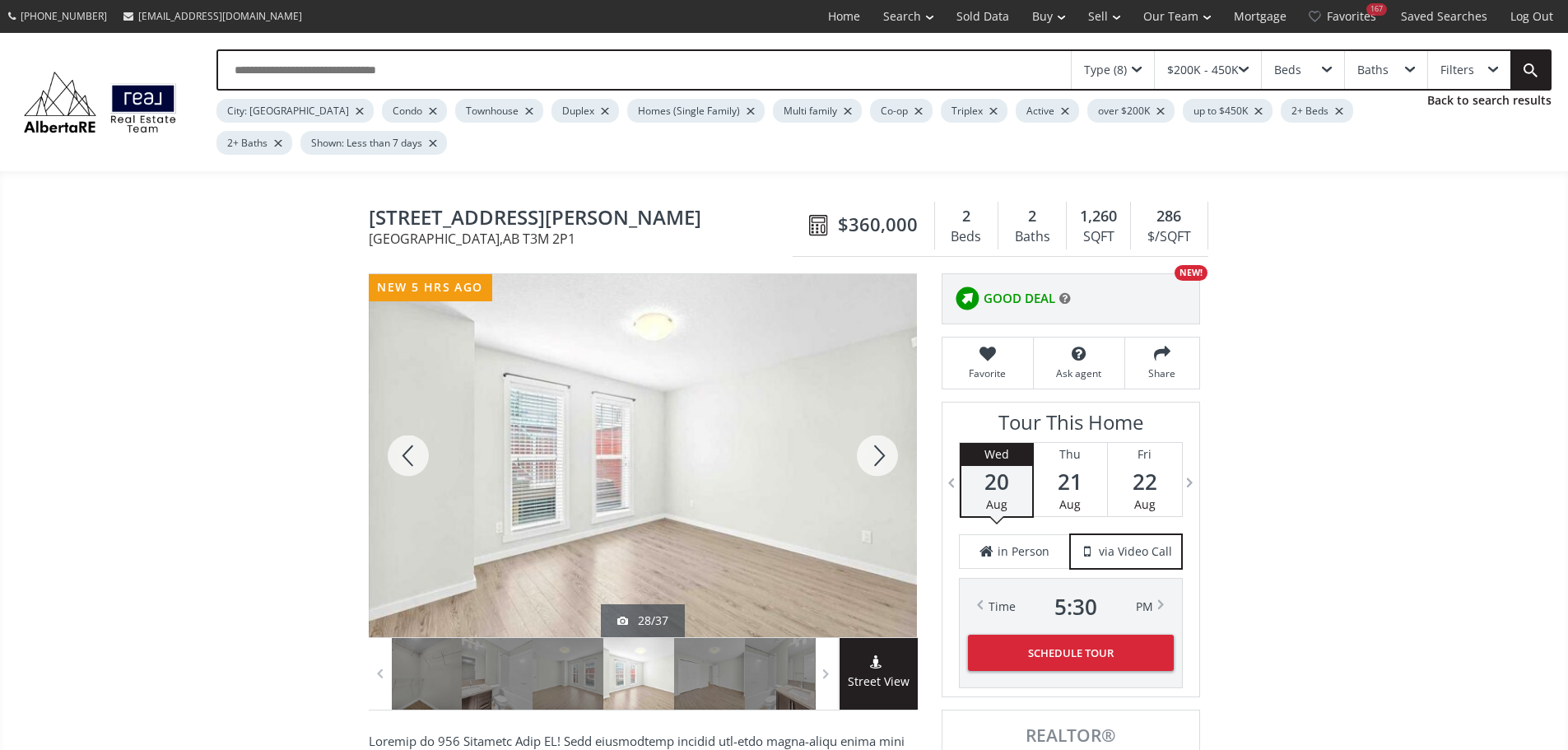
click at [880, 467] on div at bounding box center [877, 456] width 79 height 363
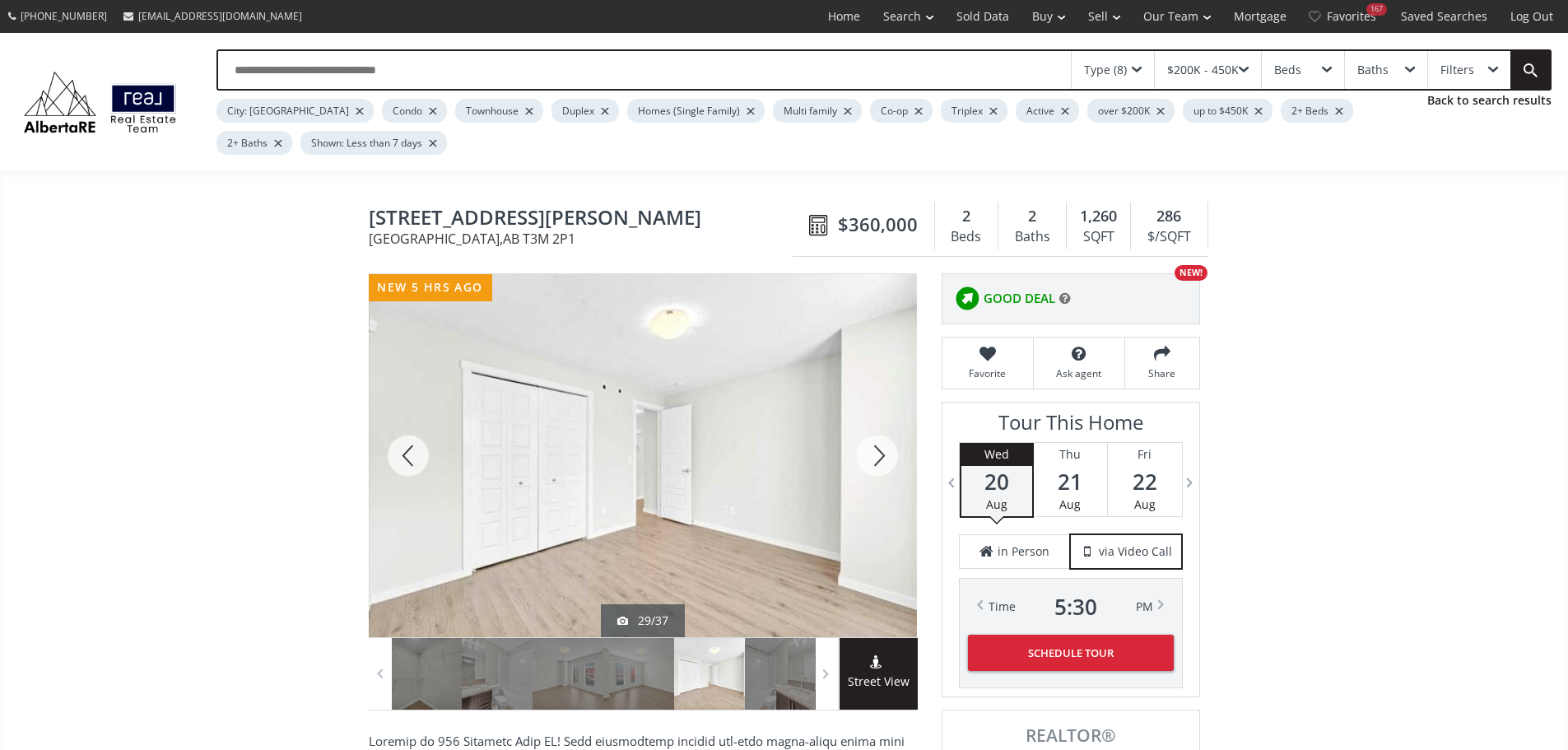
click at [880, 467] on div at bounding box center [877, 456] width 79 height 363
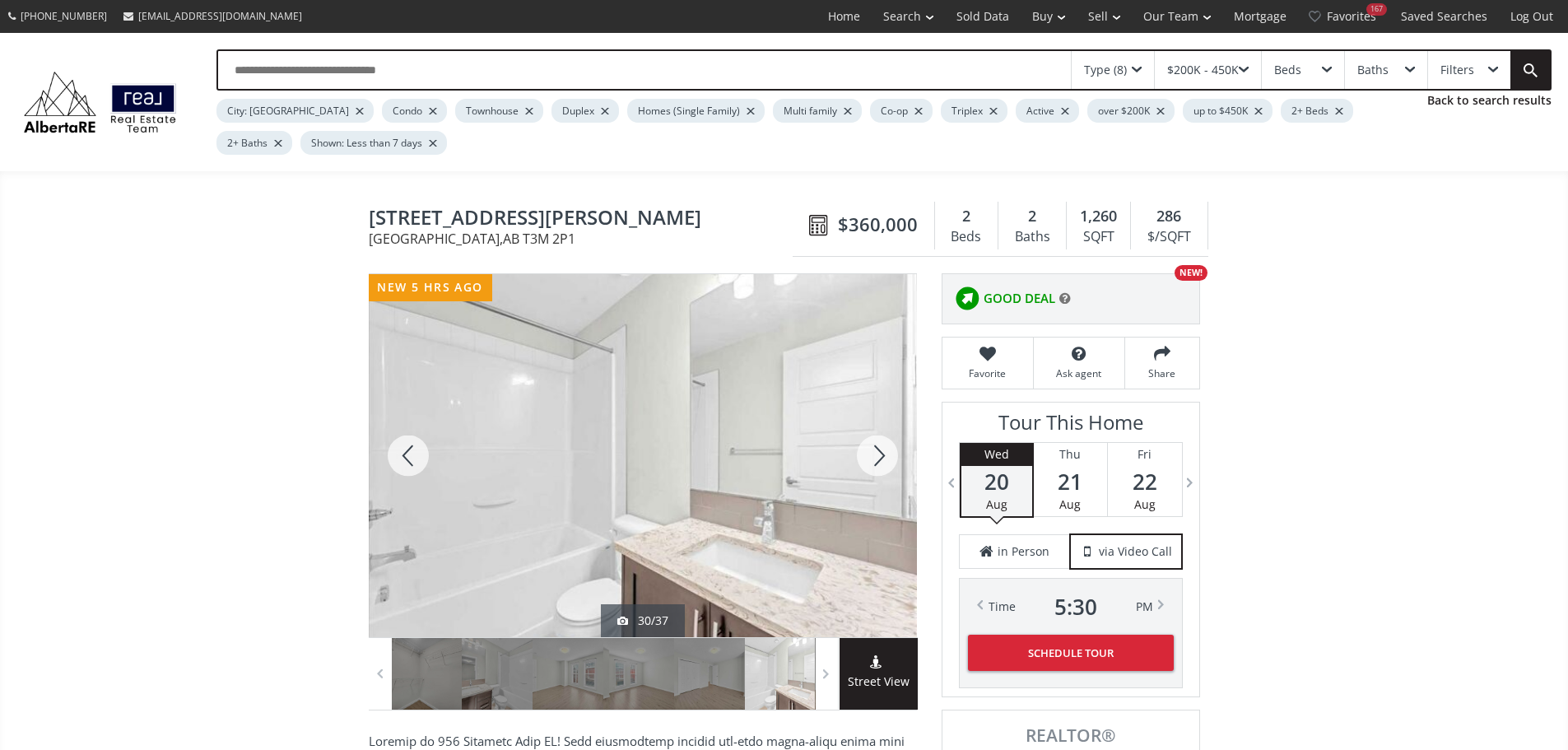
click at [880, 467] on div at bounding box center [877, 456] width 79 height 363
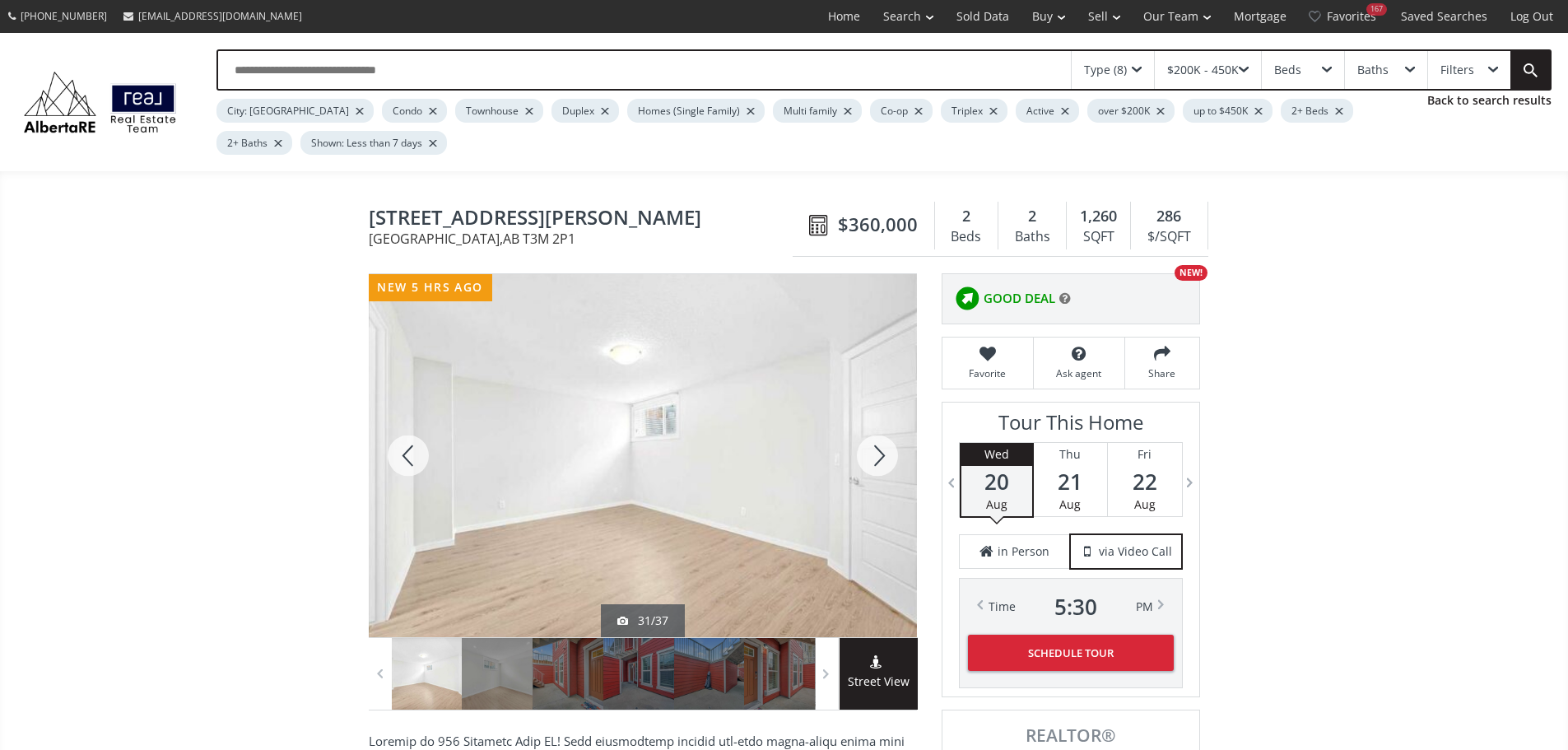
click at [880, 467] on div at bounding box center [877, 456] width 79 height 363
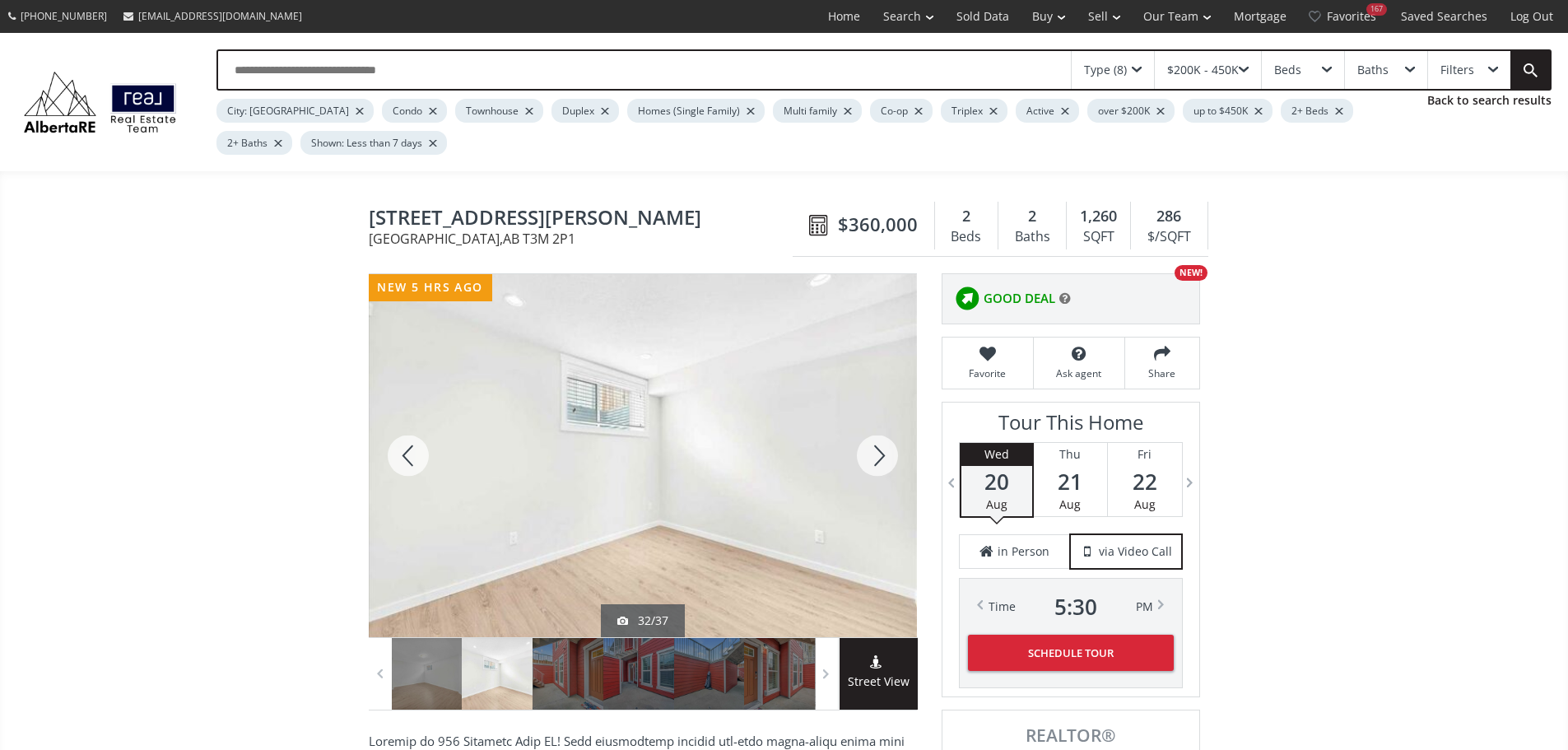
click at [880, 467] on div at bounding box center [877, 456] width 79 height 363
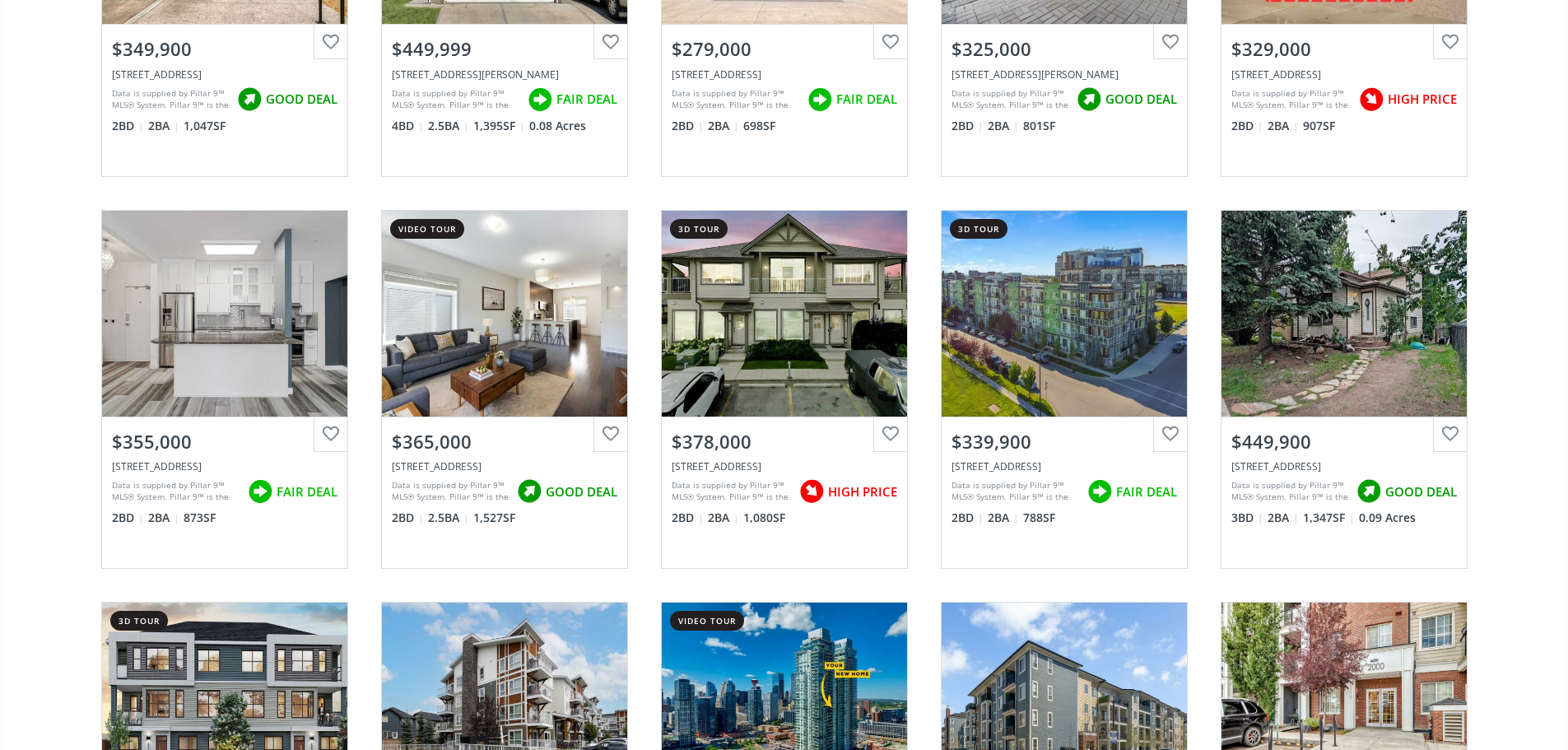
scroll to position [2059, 0]
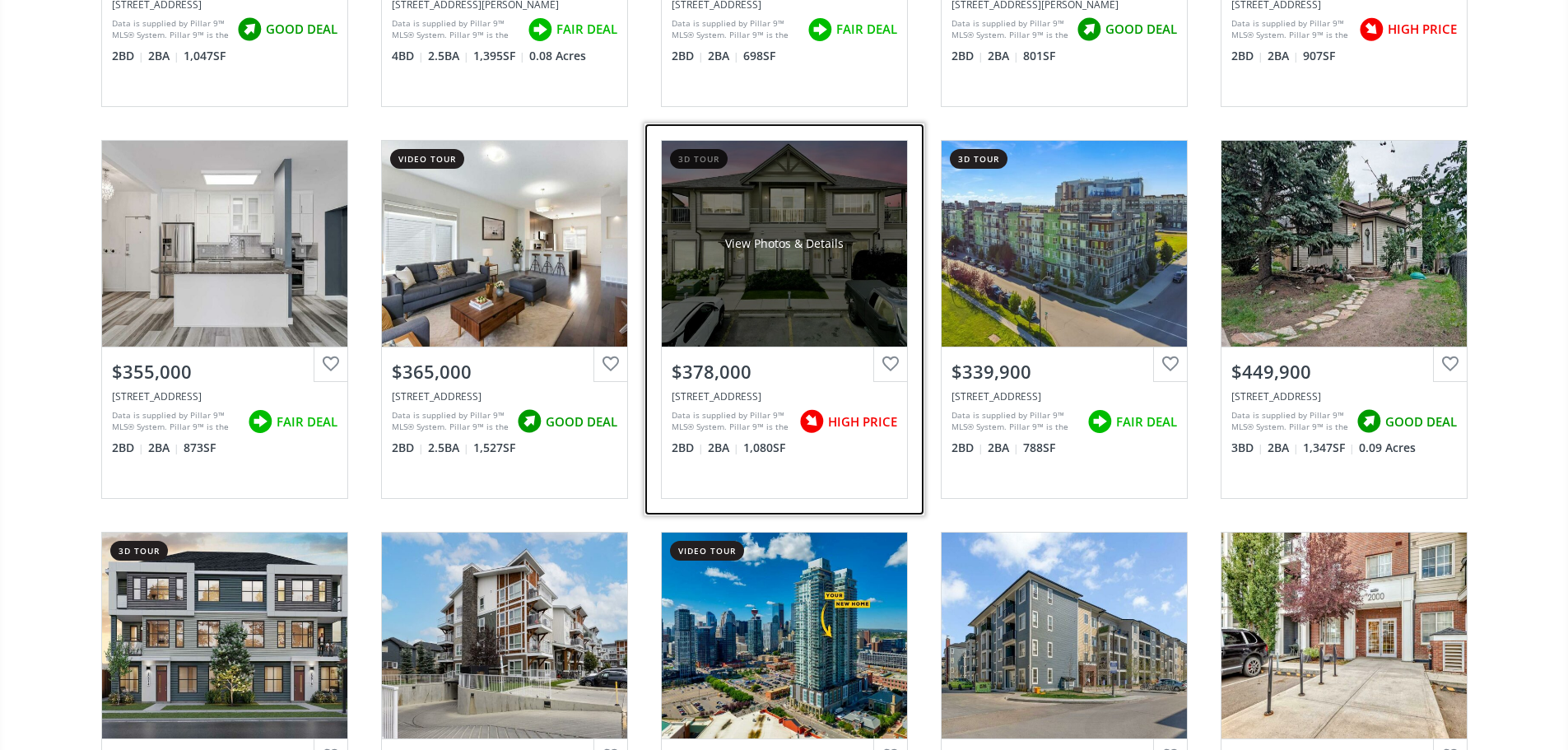
click at [753, 288] on div "View Photos & Details" at bounding box center [784, 244] width 246 height 206
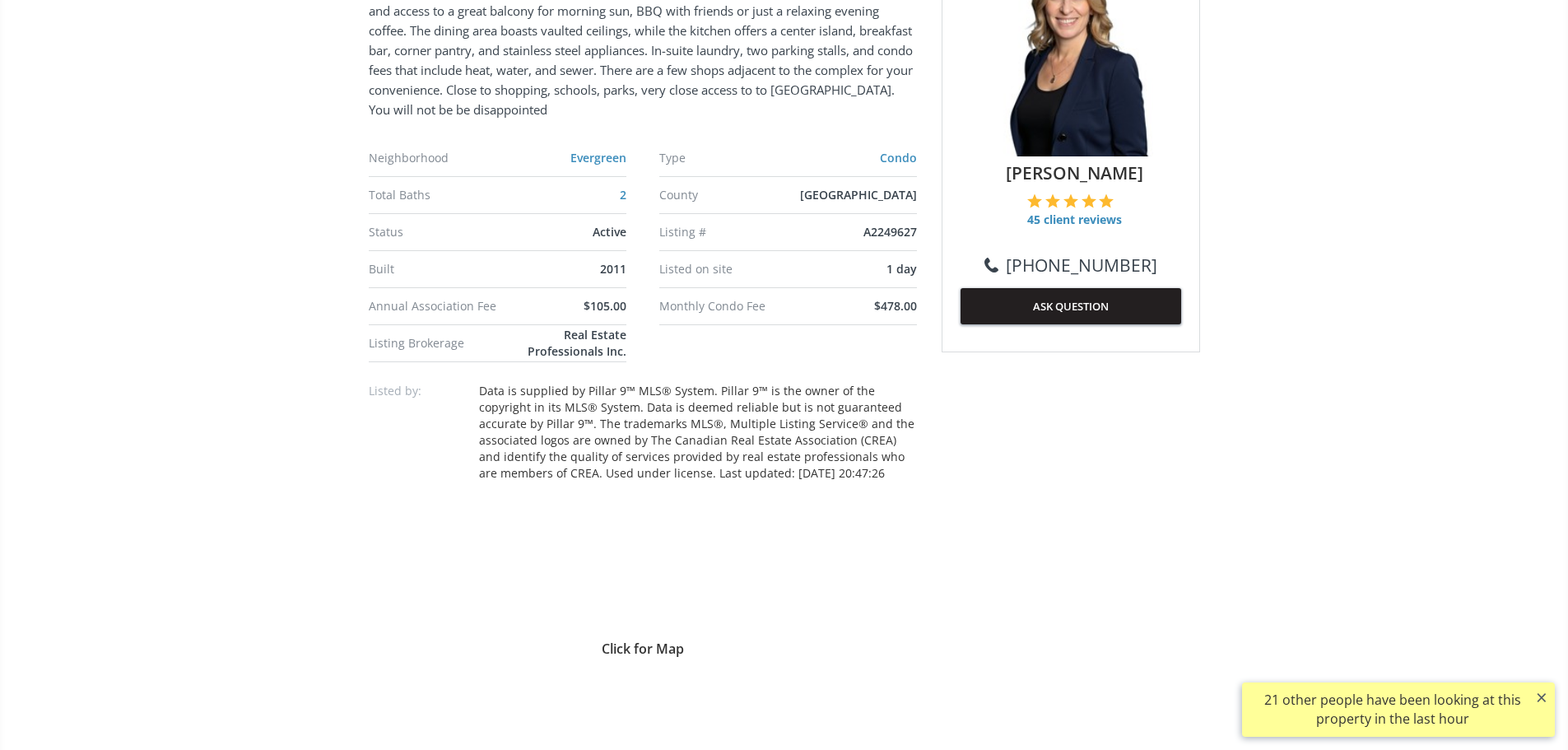
scroll to position [1236, 0]
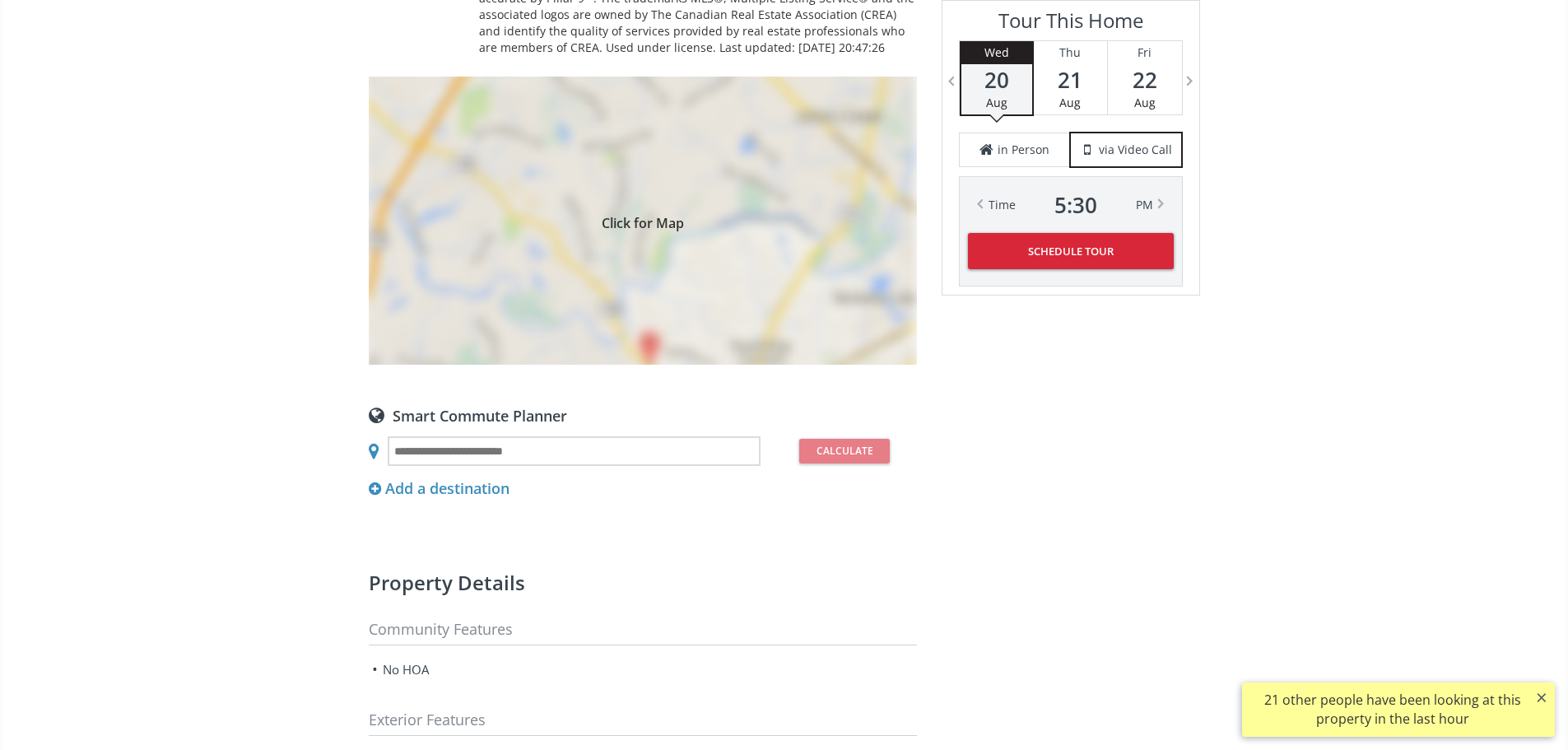
click at [676, 227] on span "Click for Map" at bounding box center [643, 221] width 549 height 14
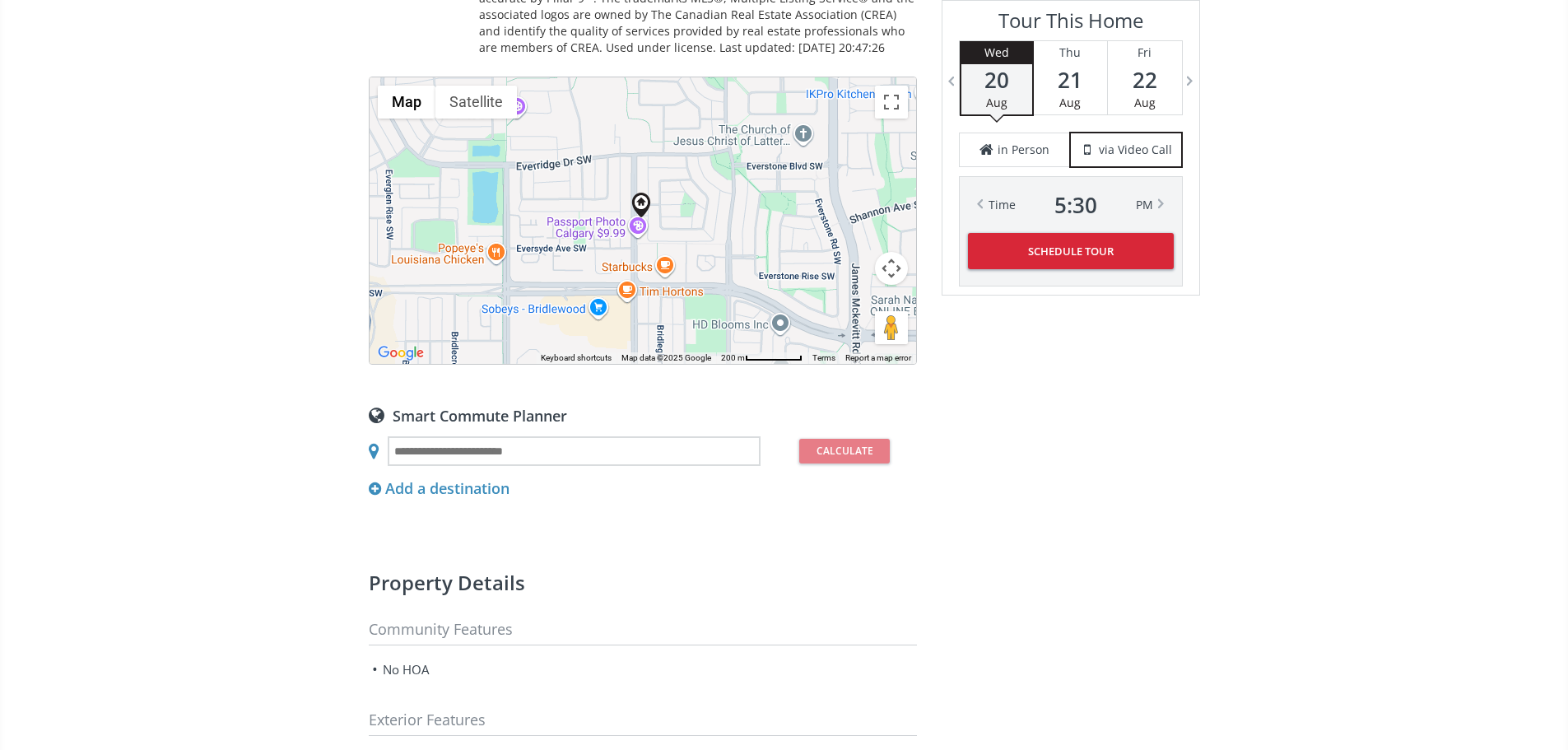
click at [894, 285] on button "Map camera controls" at bounding box center [891, 268] width 33 height 33
click at [853, 326] on button "Zoom out" at bounding box center [851, 310] width 33 height 33
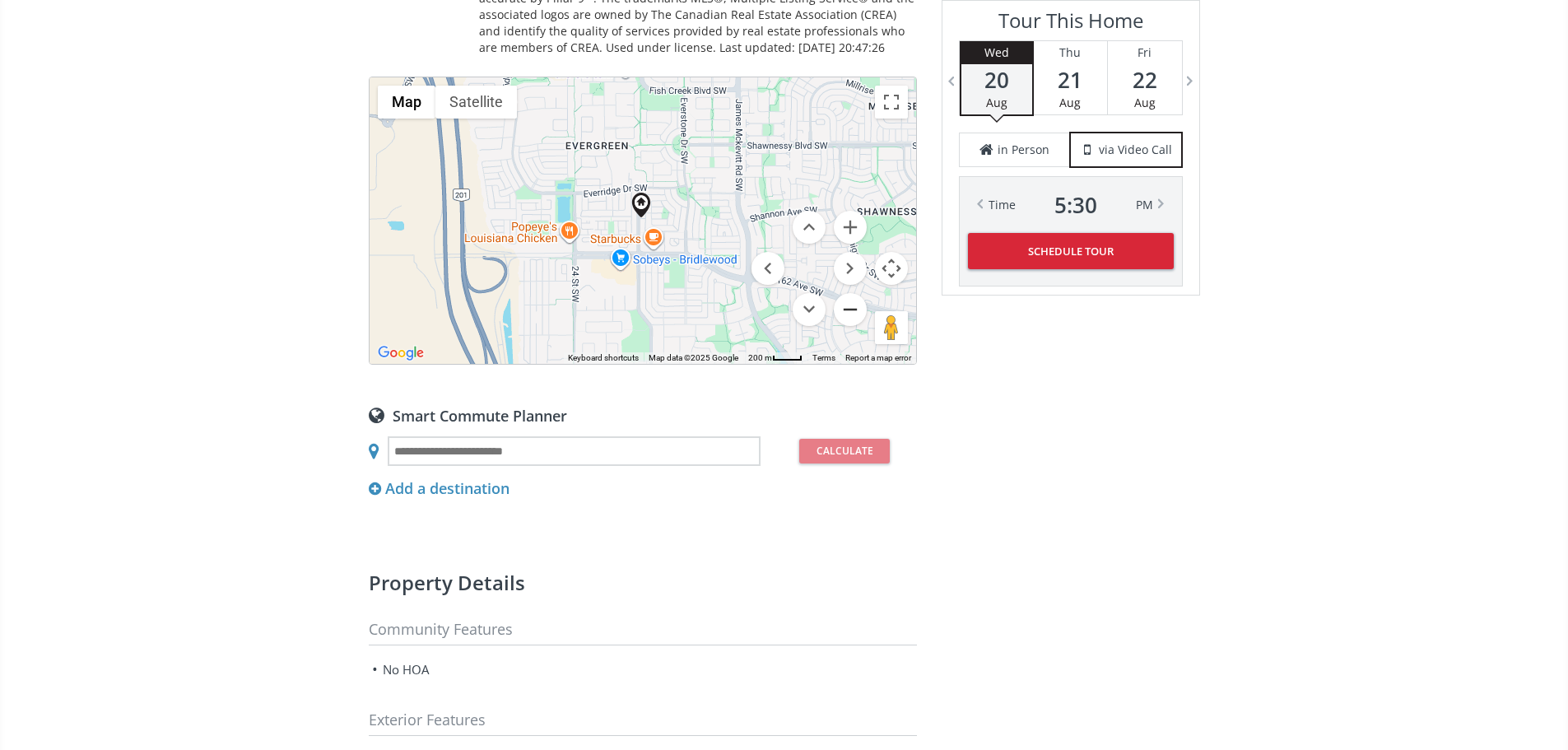
click at [853, 326] on button "Zoom out" at bounding box center [851, 310] width 33 height 33
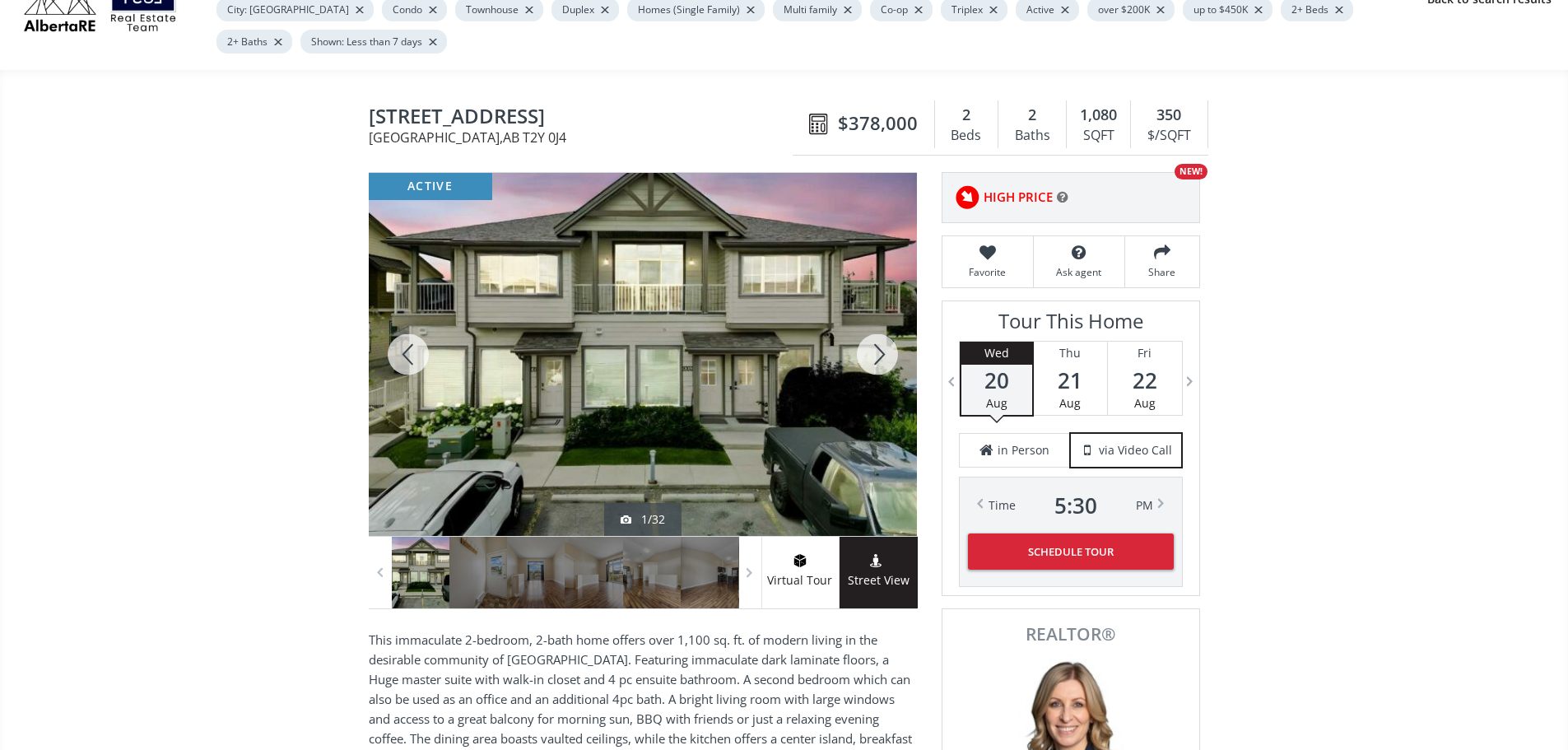
scroll to position [83, 0]
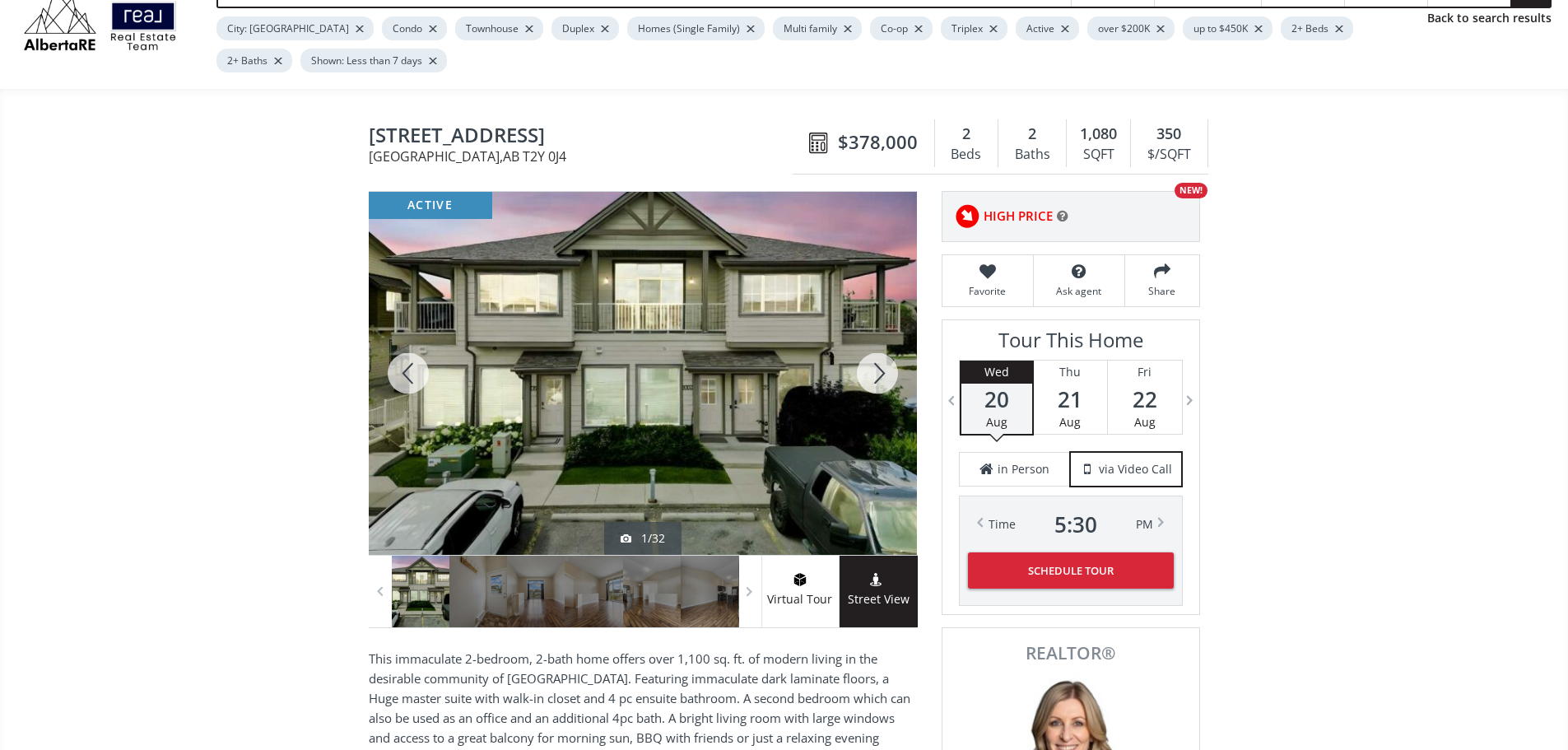
click at [873, 377] on div at bounding box center [877, 374] width 79 height 363
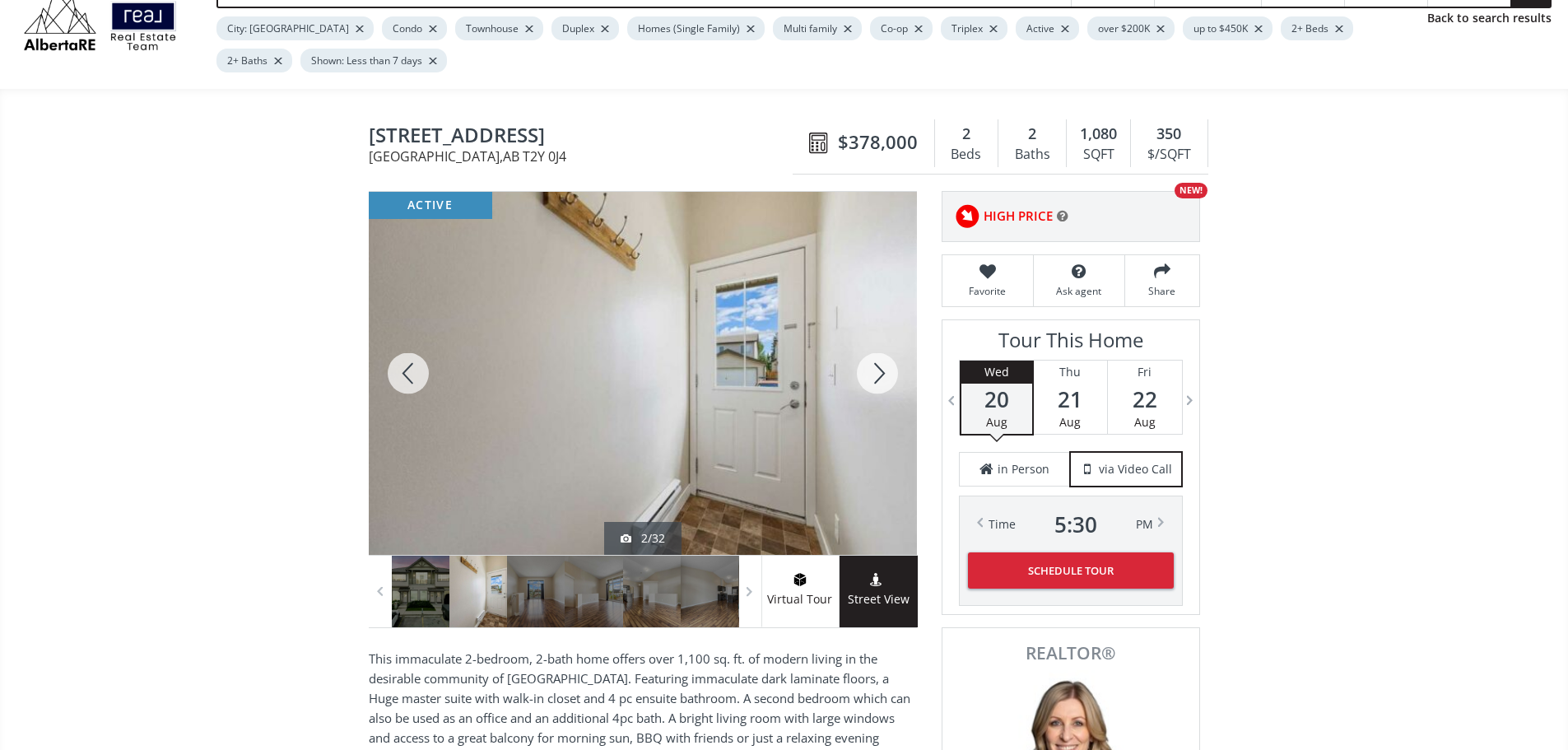
click at [873, 377] on div at bounding box center [877, 374] width 79 height 363
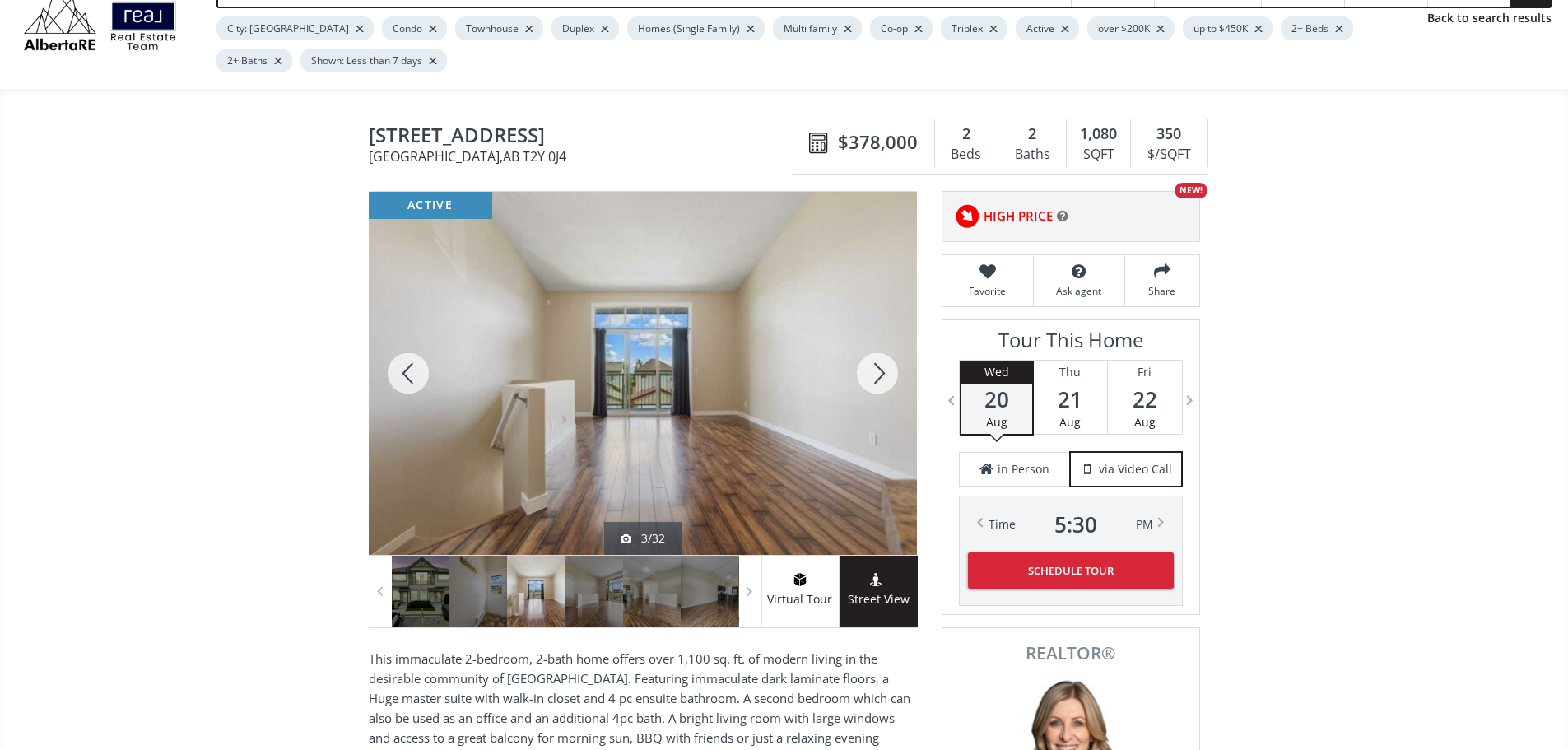
click at [873, 377] on div at bounding box center [877, 374] width 79 height 363
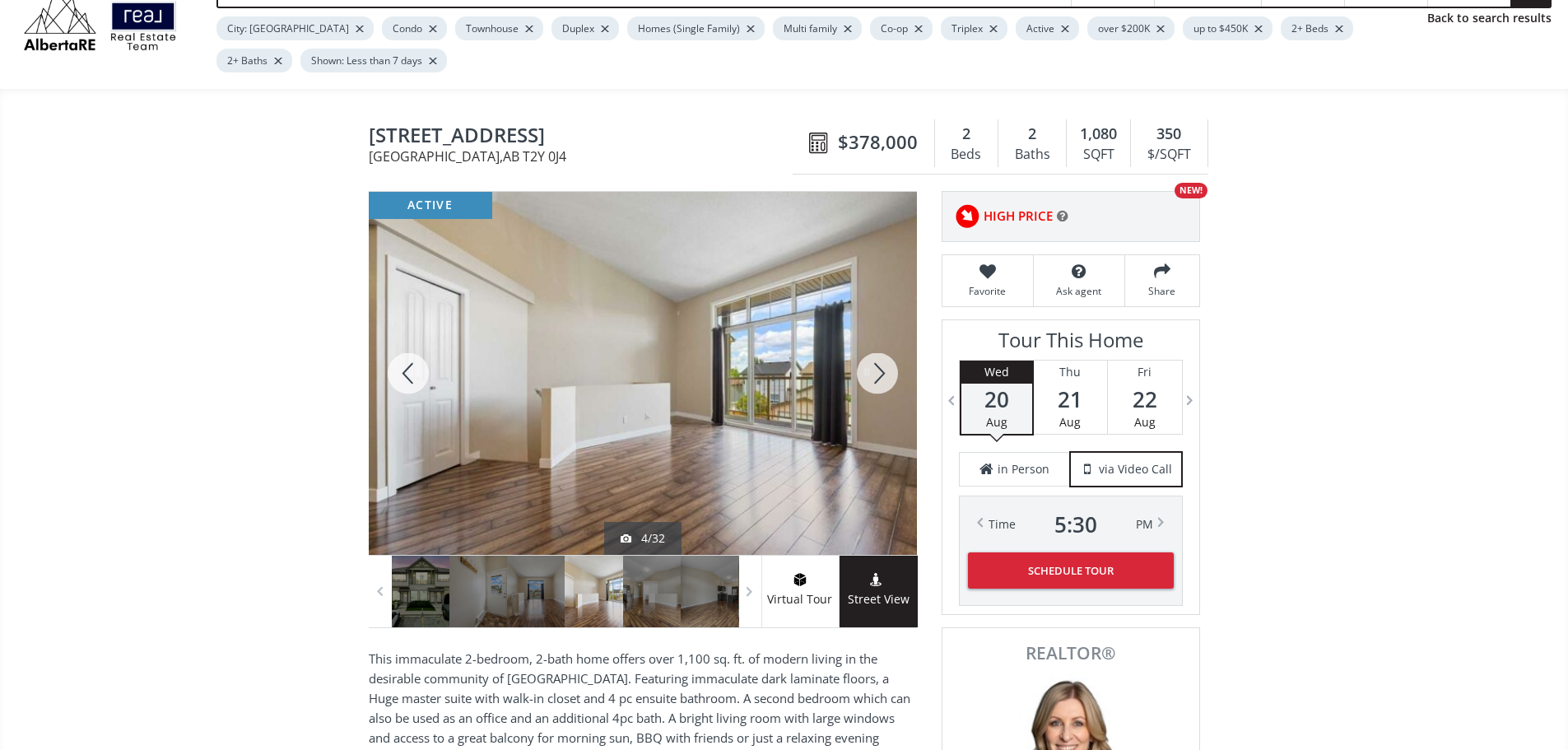
click at [873, 377] on div at bounding box center [877, 374] width 79 height 363
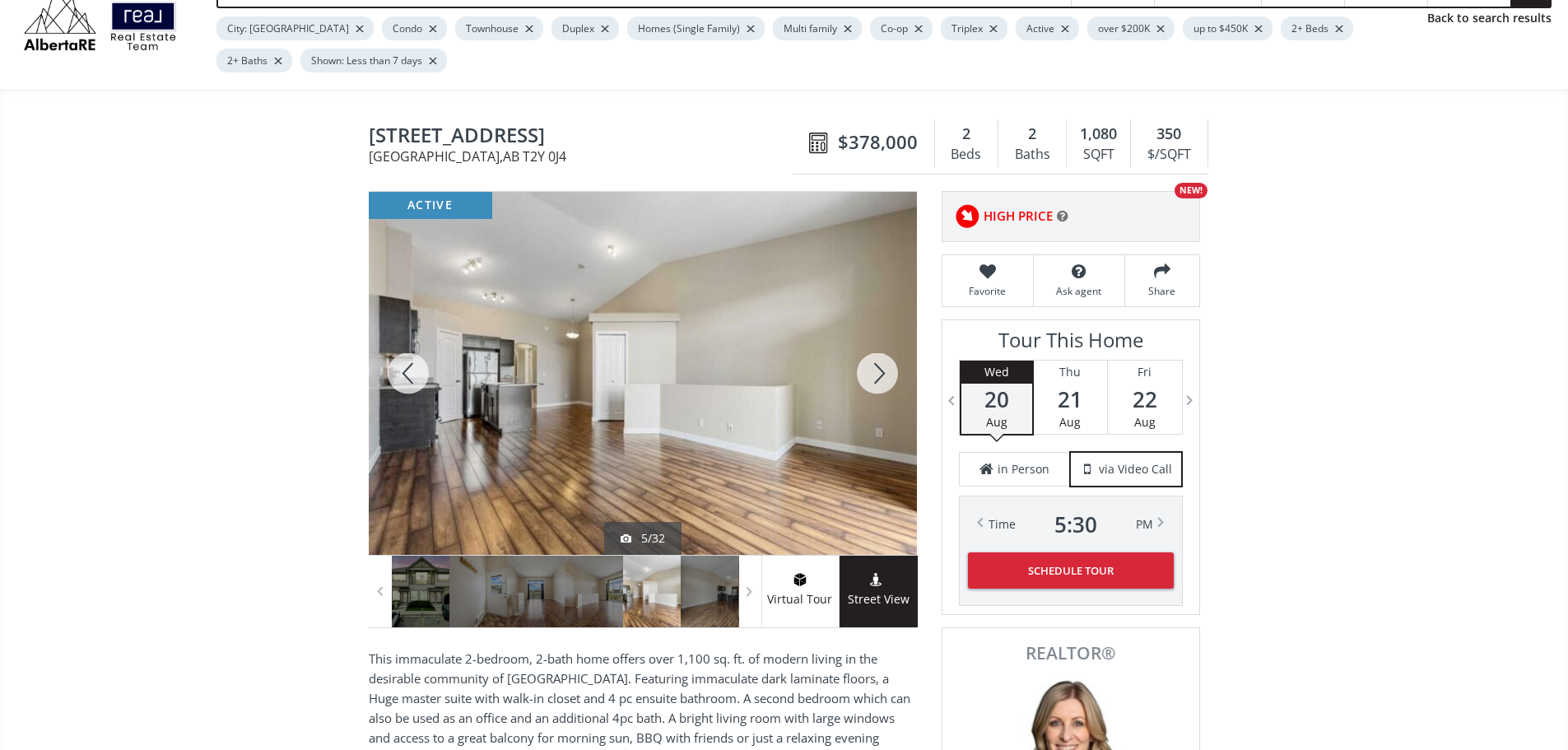
click at [875, 385] on div at bounding box center [877, 374] width 79 height 363
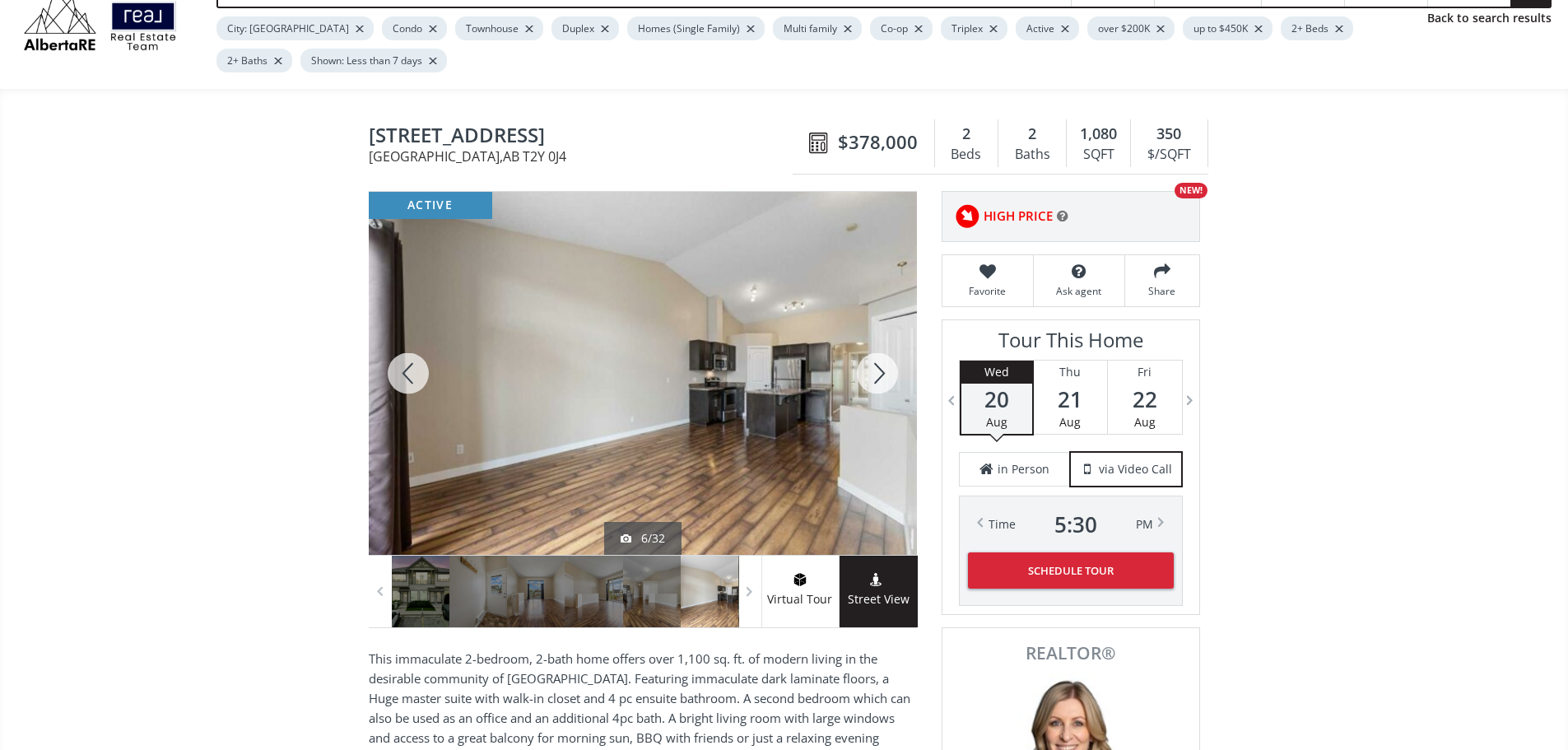
click at [881, 385] on div at bounding box center [877, 374] width 79 height 363
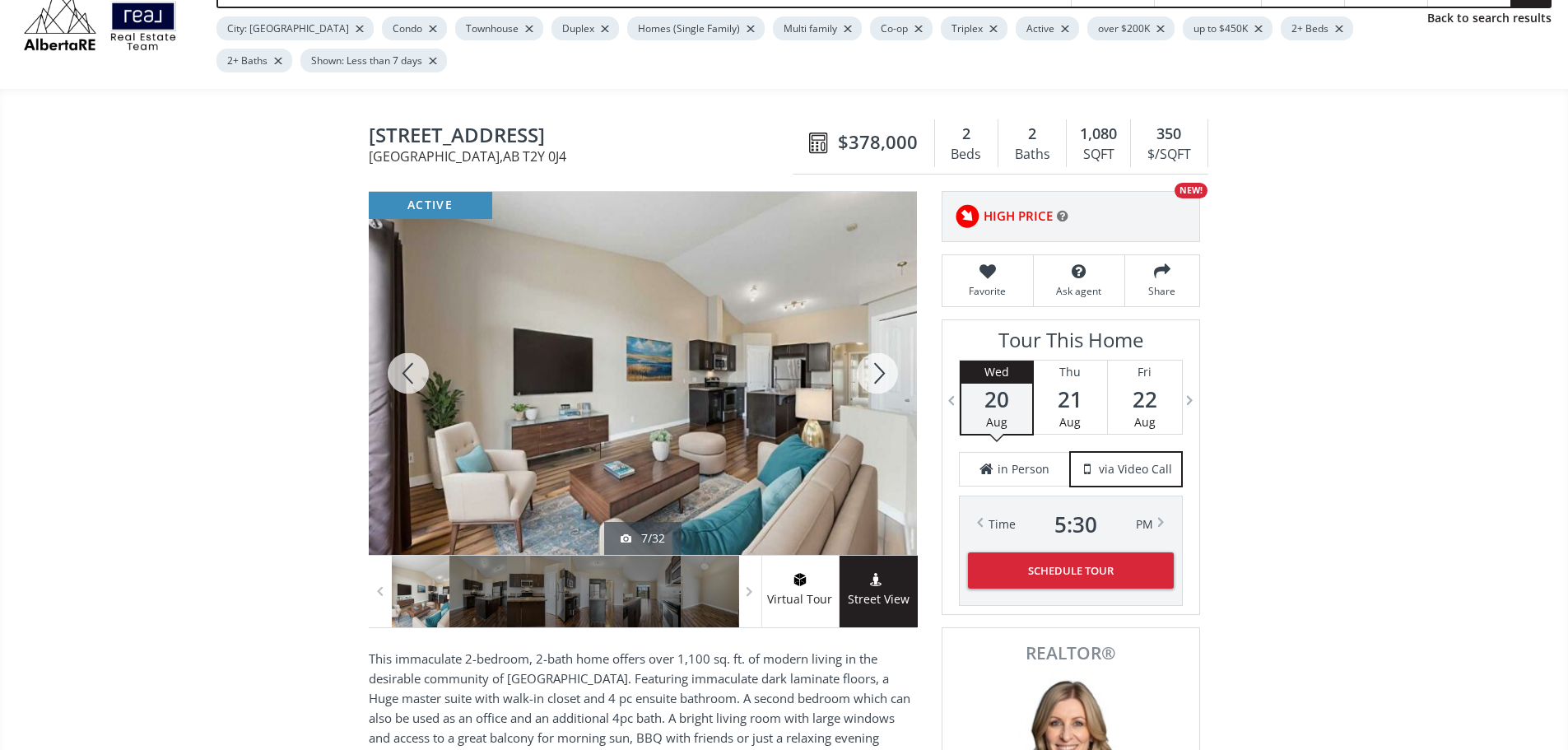
click at [884, 378] on div at bounding box center [877, 374] width 79 height 363
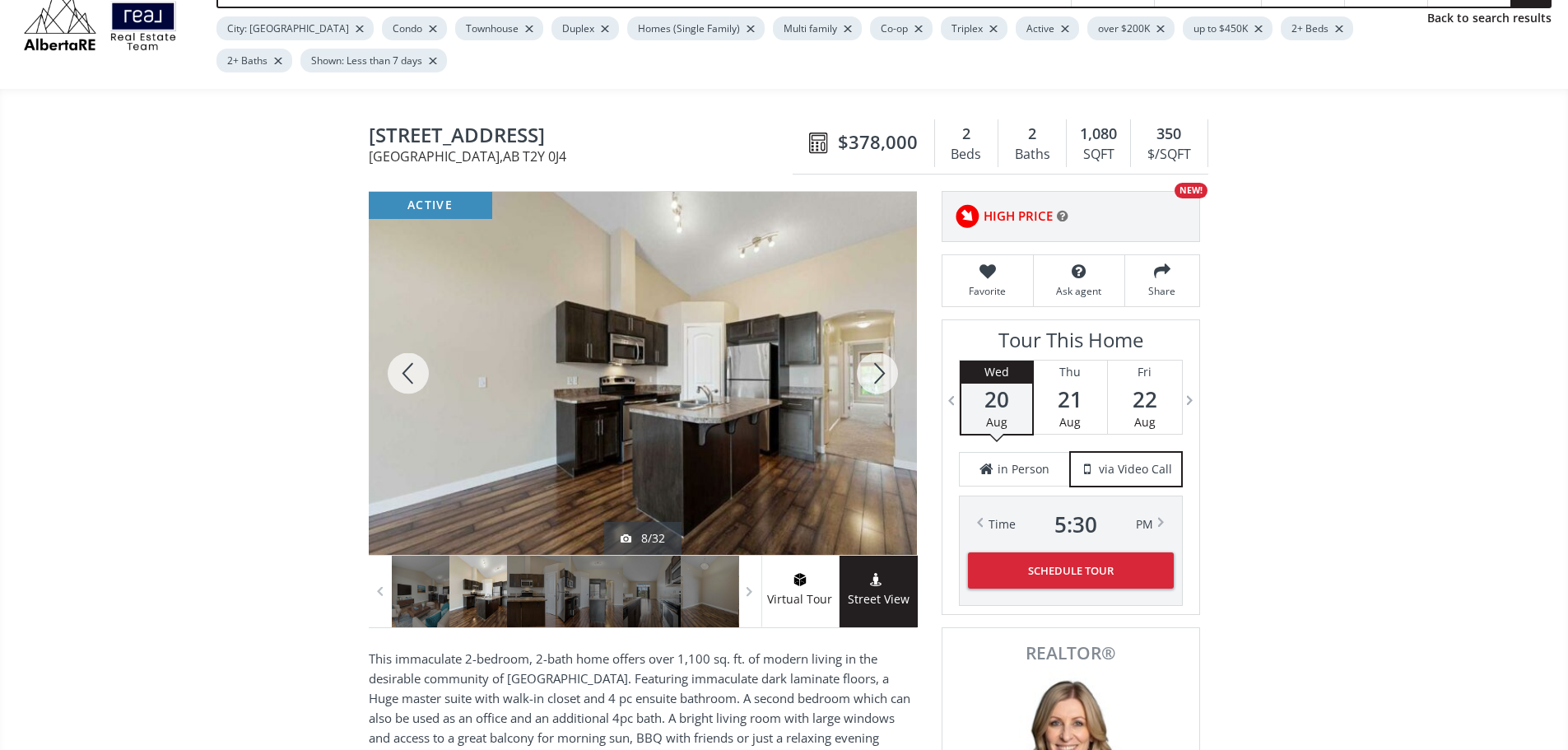
click at [867, 387] on div at bounding box center [877, 374] width 79 height 363
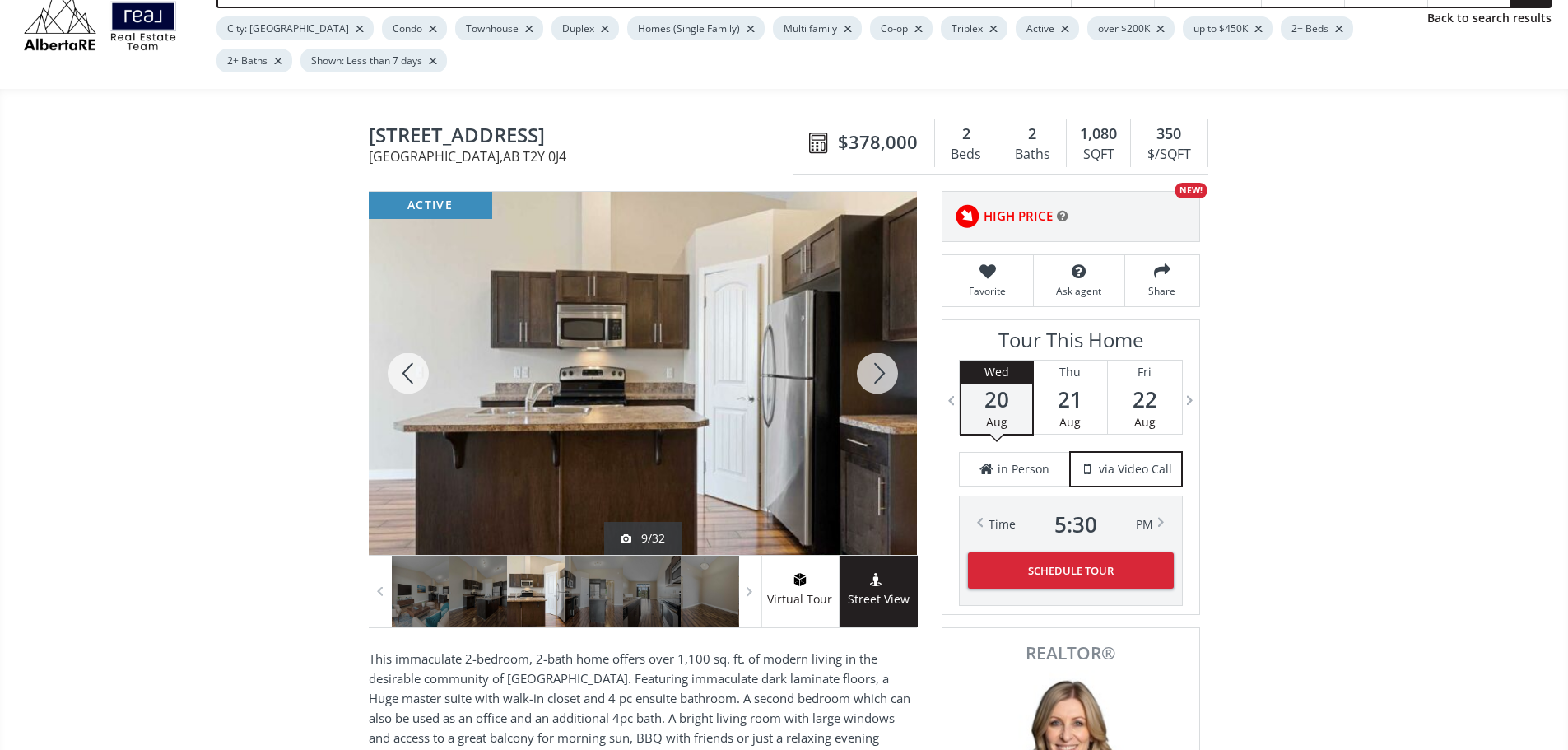
click at [887, 383] on div at bounding box center [877, 374] width 79 height 363
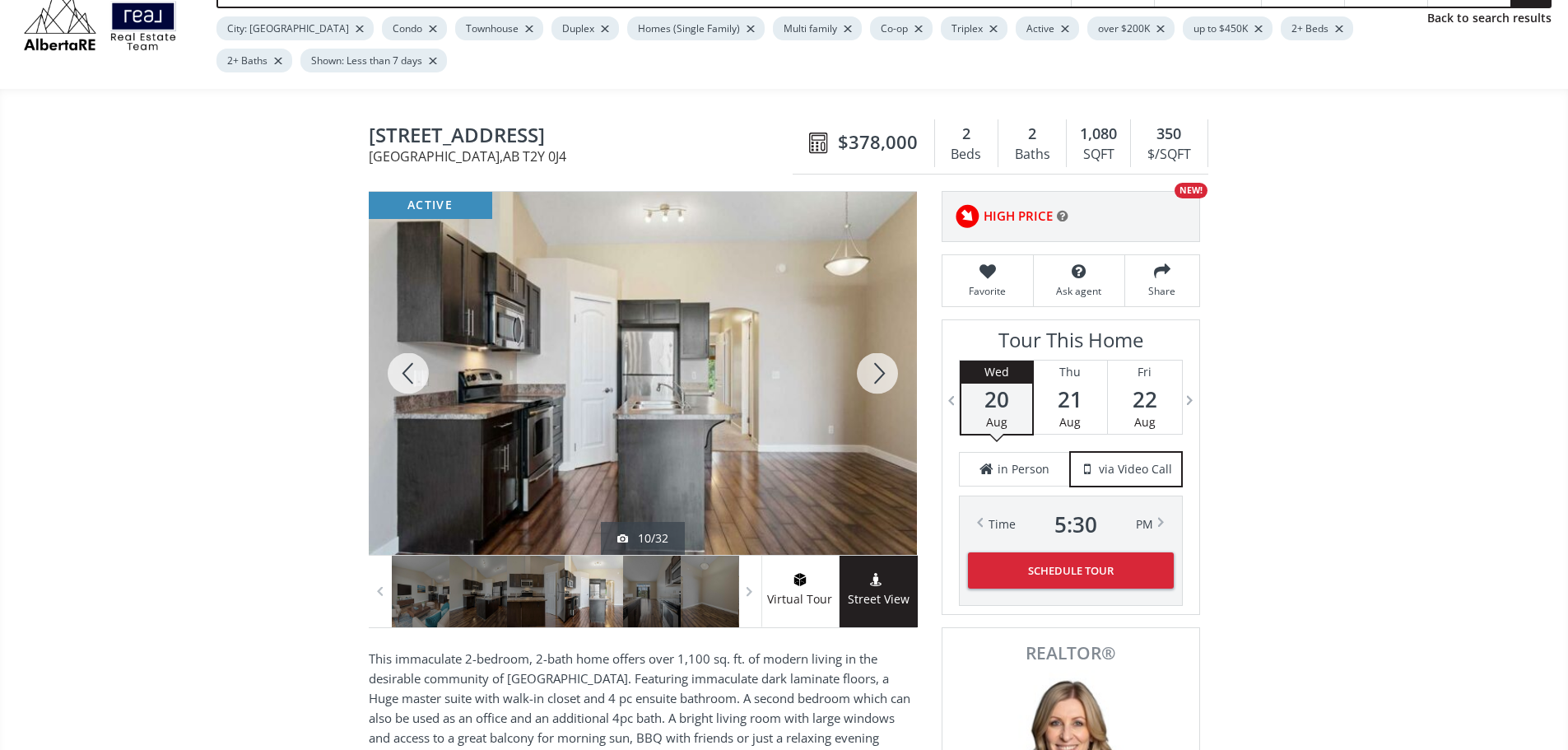
click at [881, 364] on div at bounding box center [877, 374] width 79 height 363
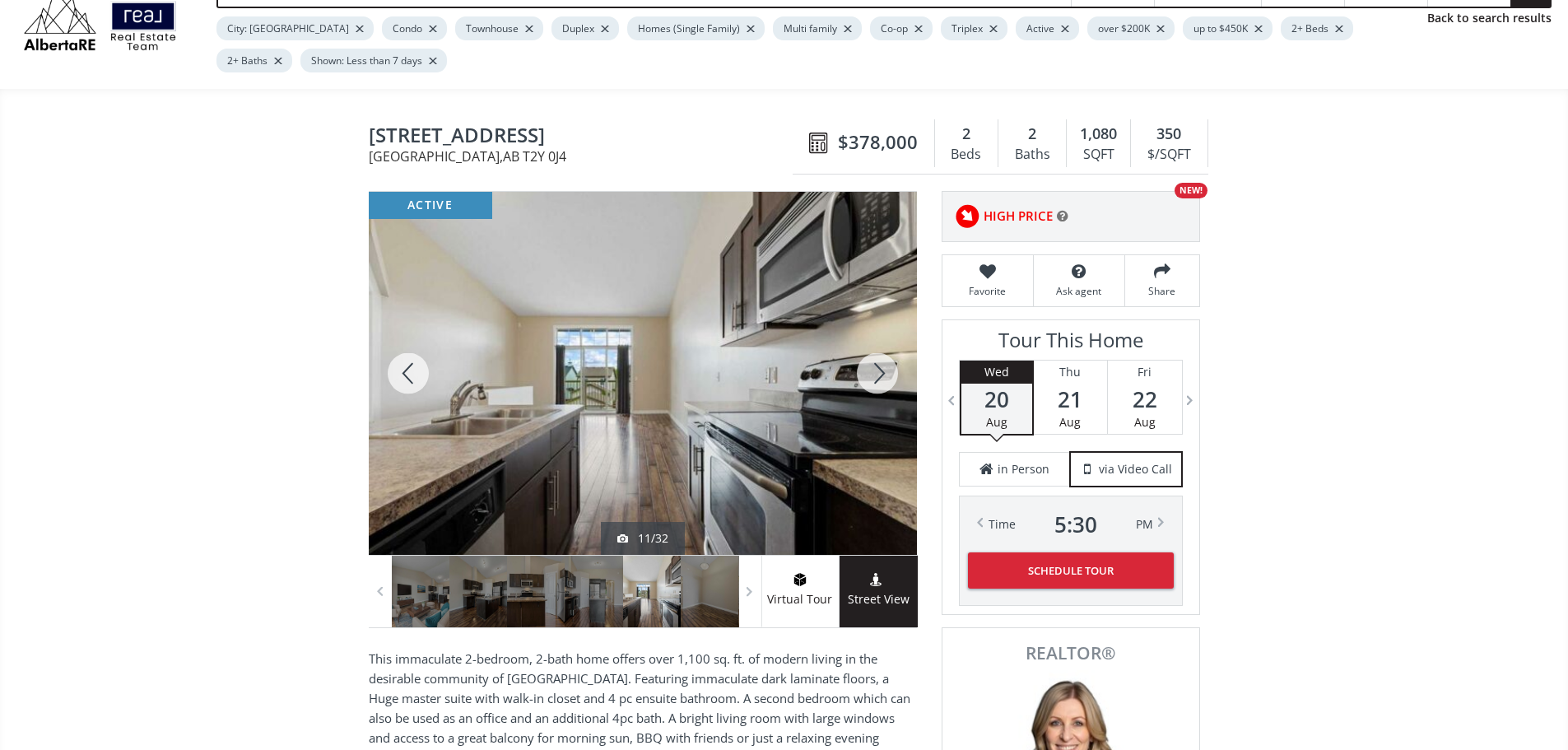
click at [851, 364] on div at bounding box center [877, 374] width 79 height 363
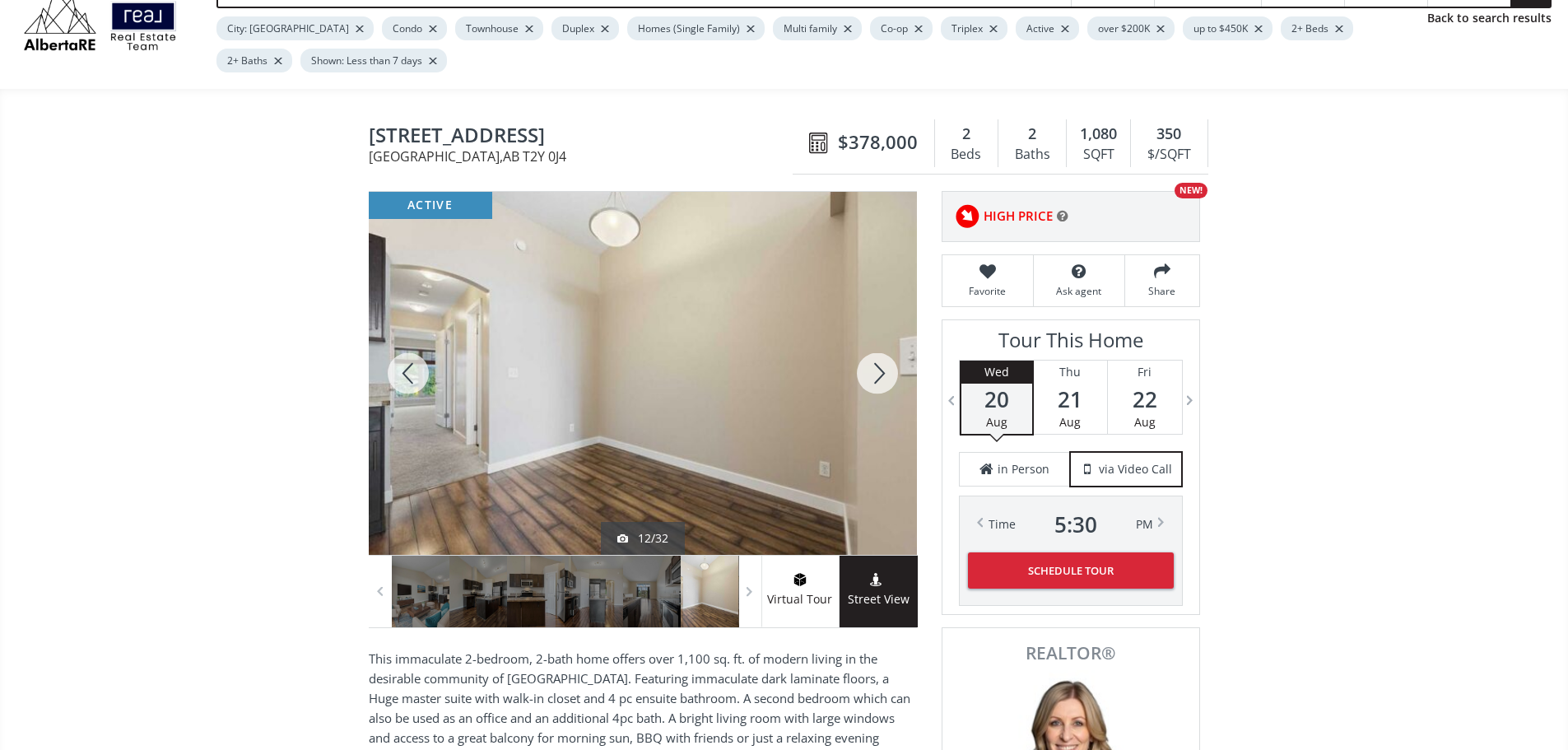
click at [879, 386] on div at bounding box center [877, 374] width 79 height 363
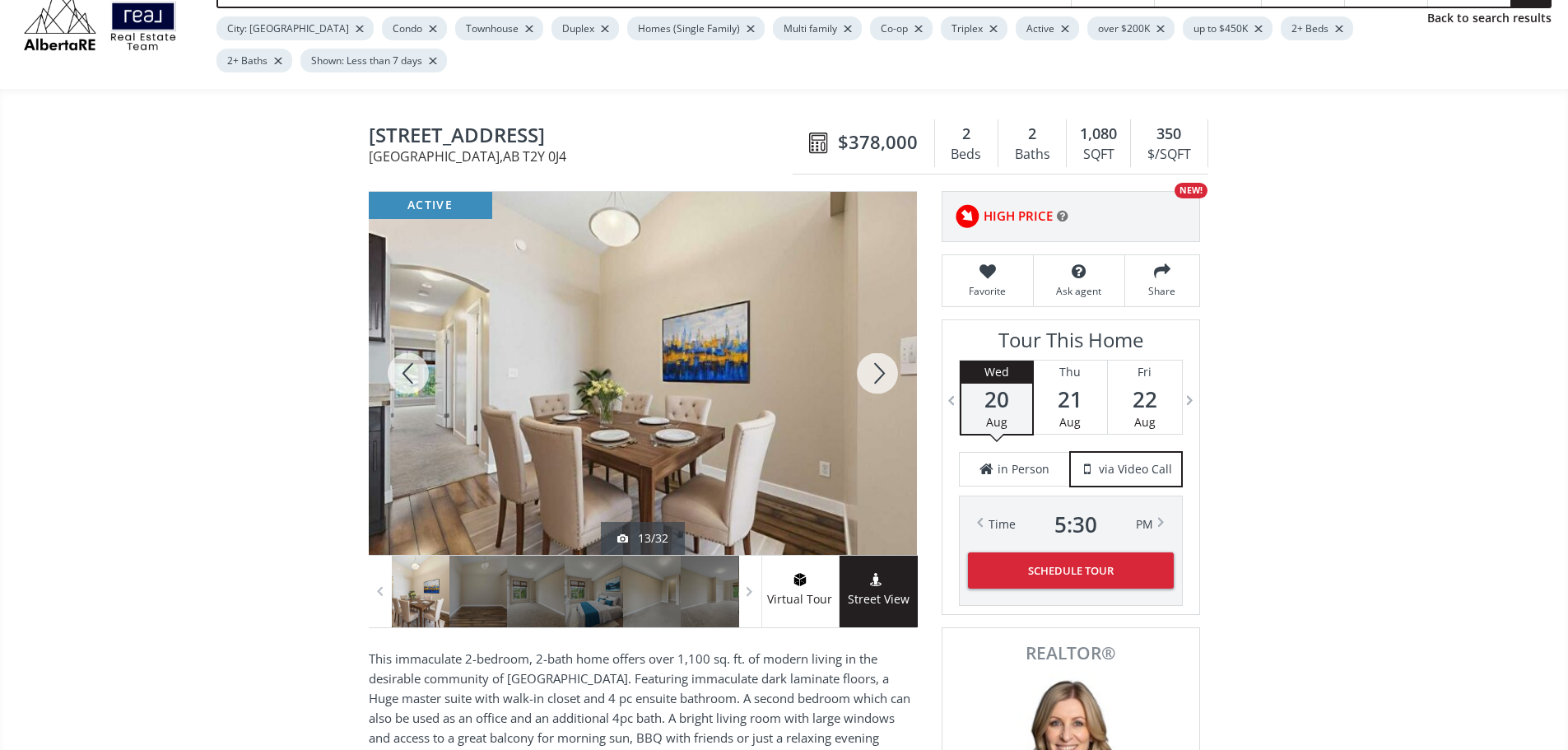
click at [881, 381] on div at bounding box center [877, 374] width 79 height 363
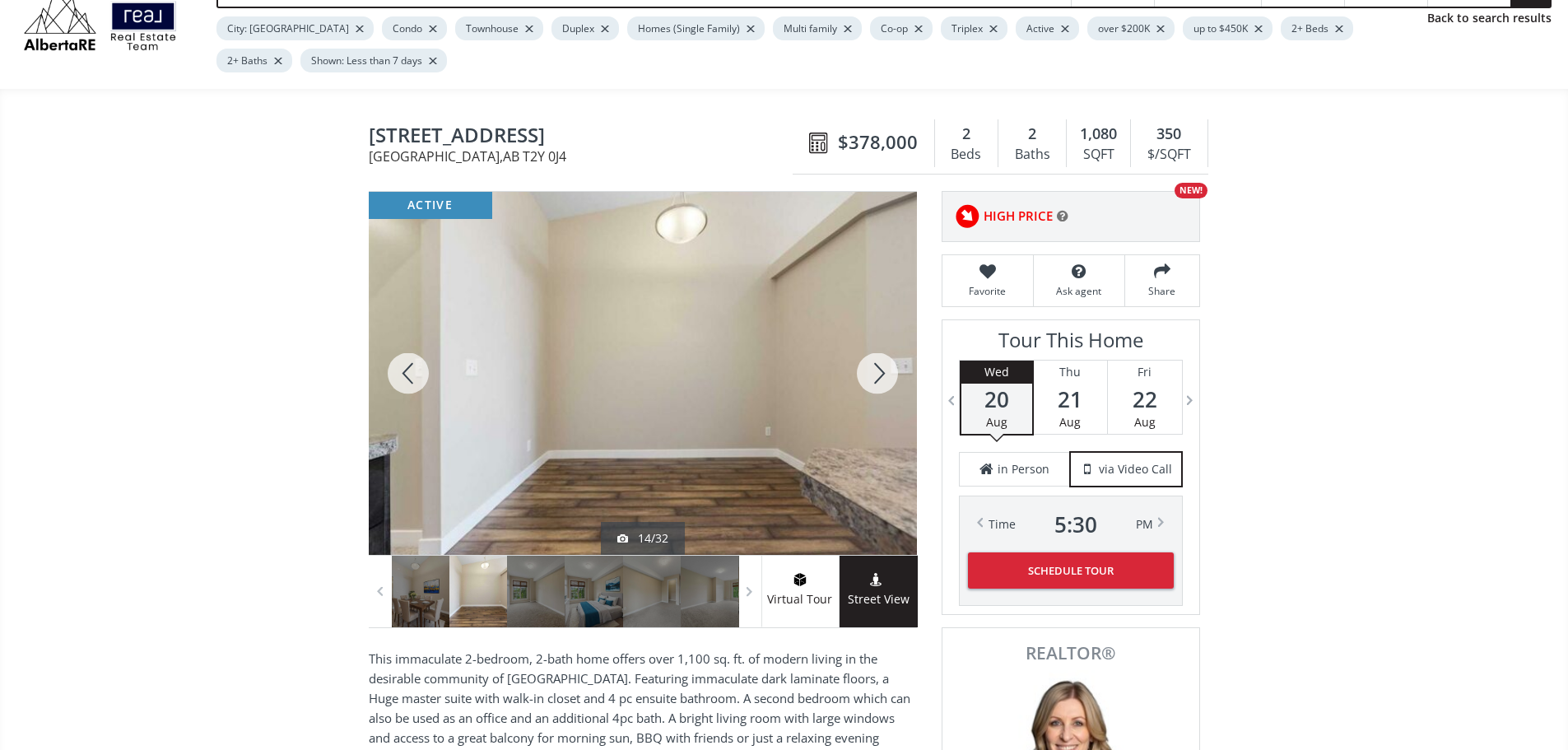
click at [881, 381] on div at bounding box center [877, 374] width 79 height 363
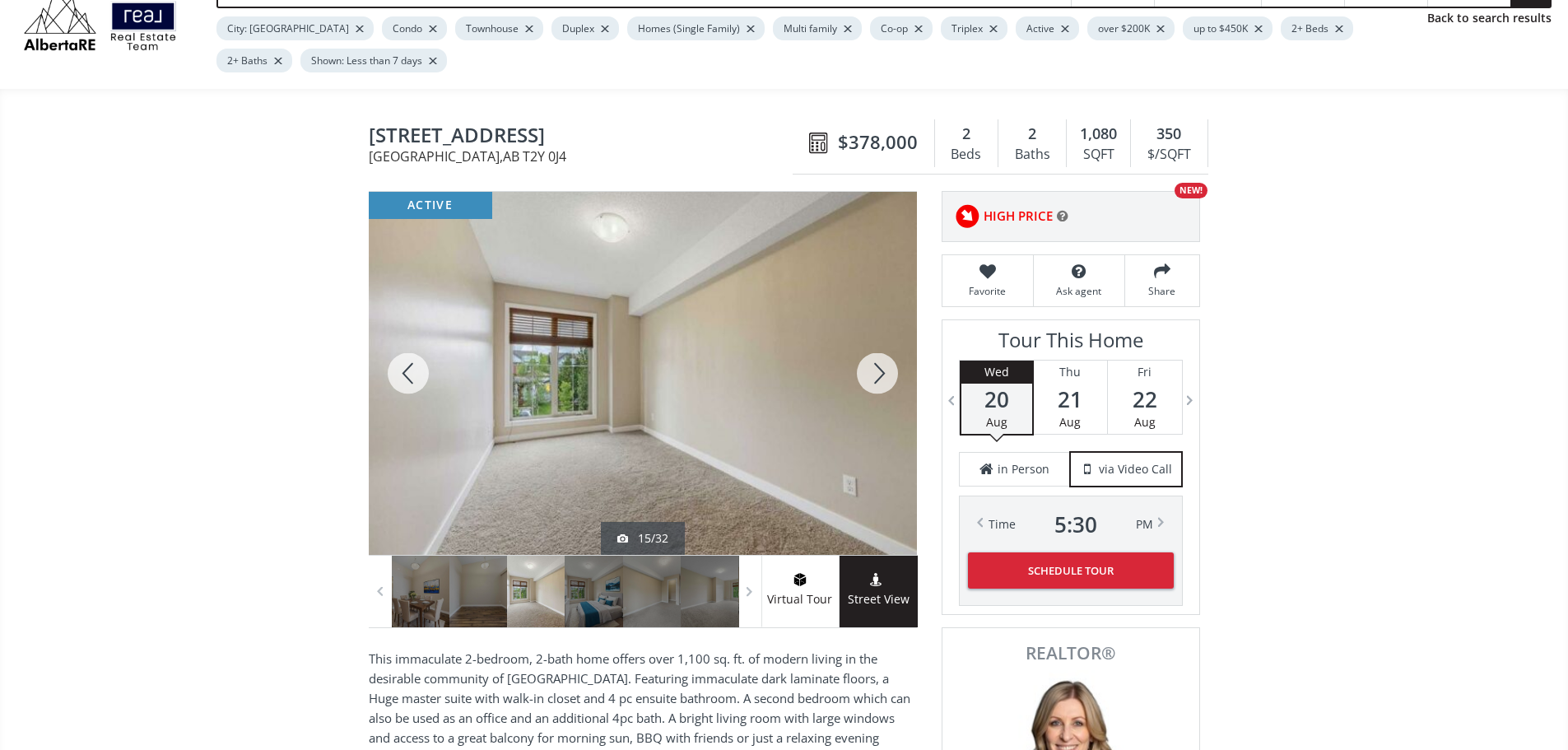
click at [882, 381] on div at bounding box center [877, 374] width 79 height 363
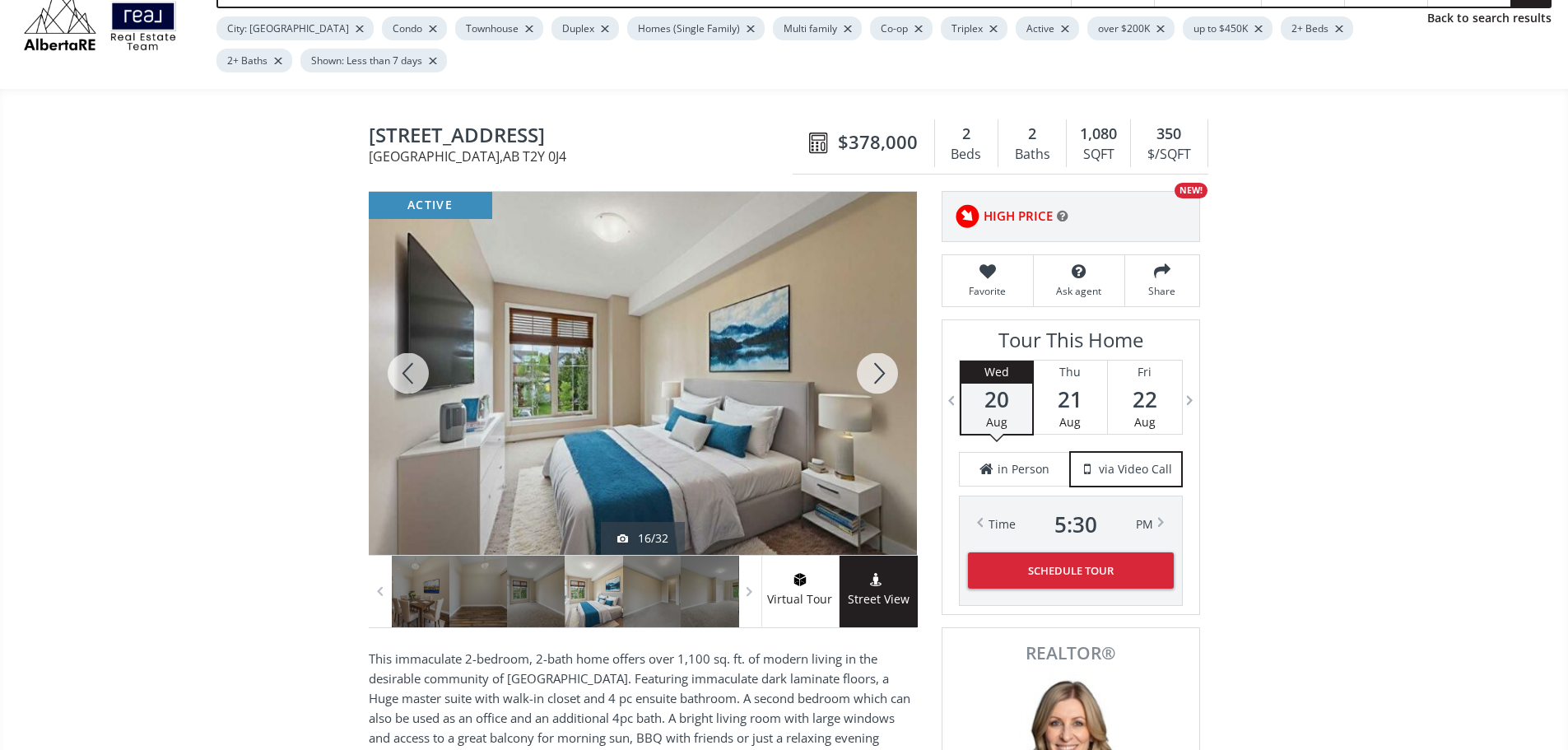
click at [882, 381] on div at bounding box center [877, 374] width 79 height 363
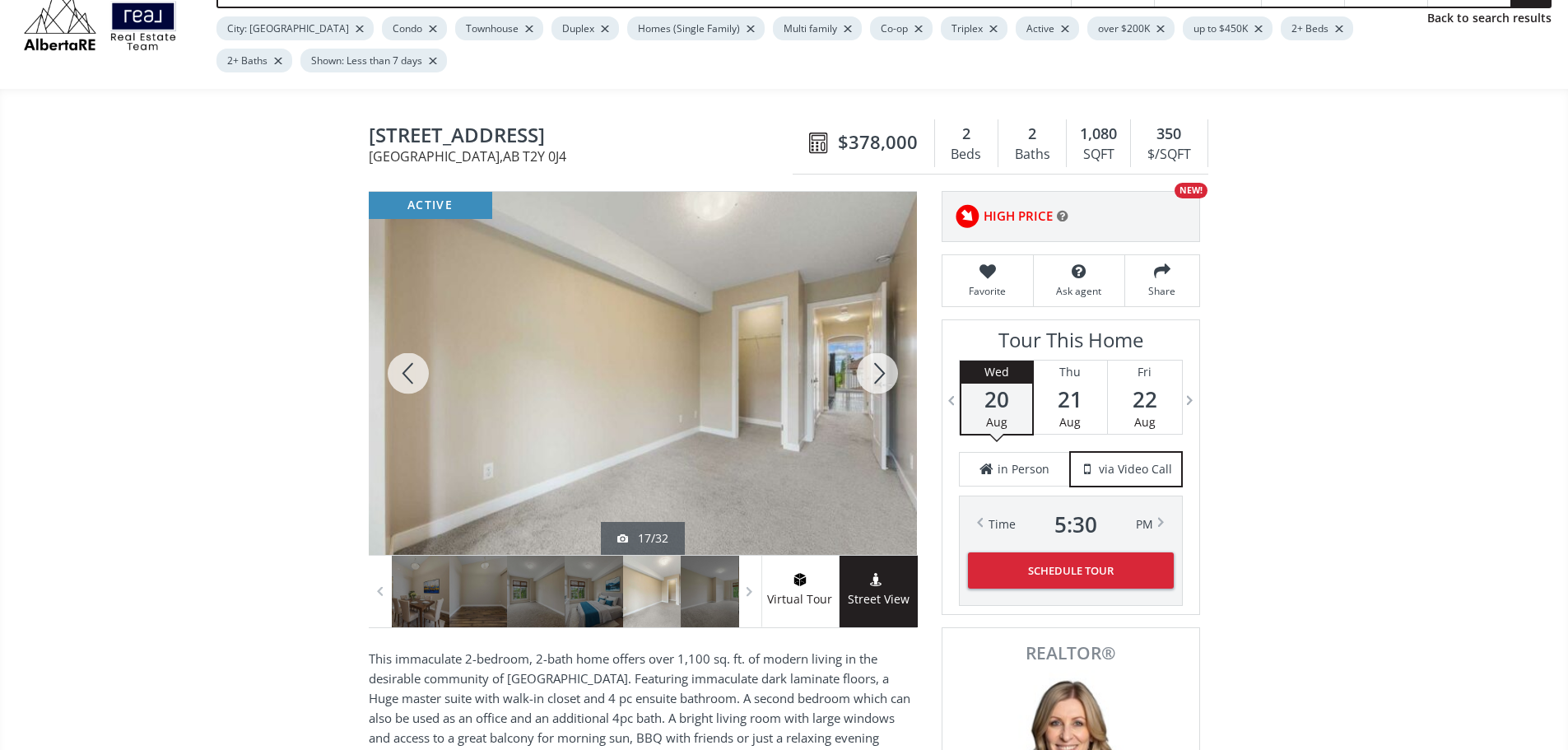
click at [882, 381] on div at bounding box center [877, 374] width 79 height 363
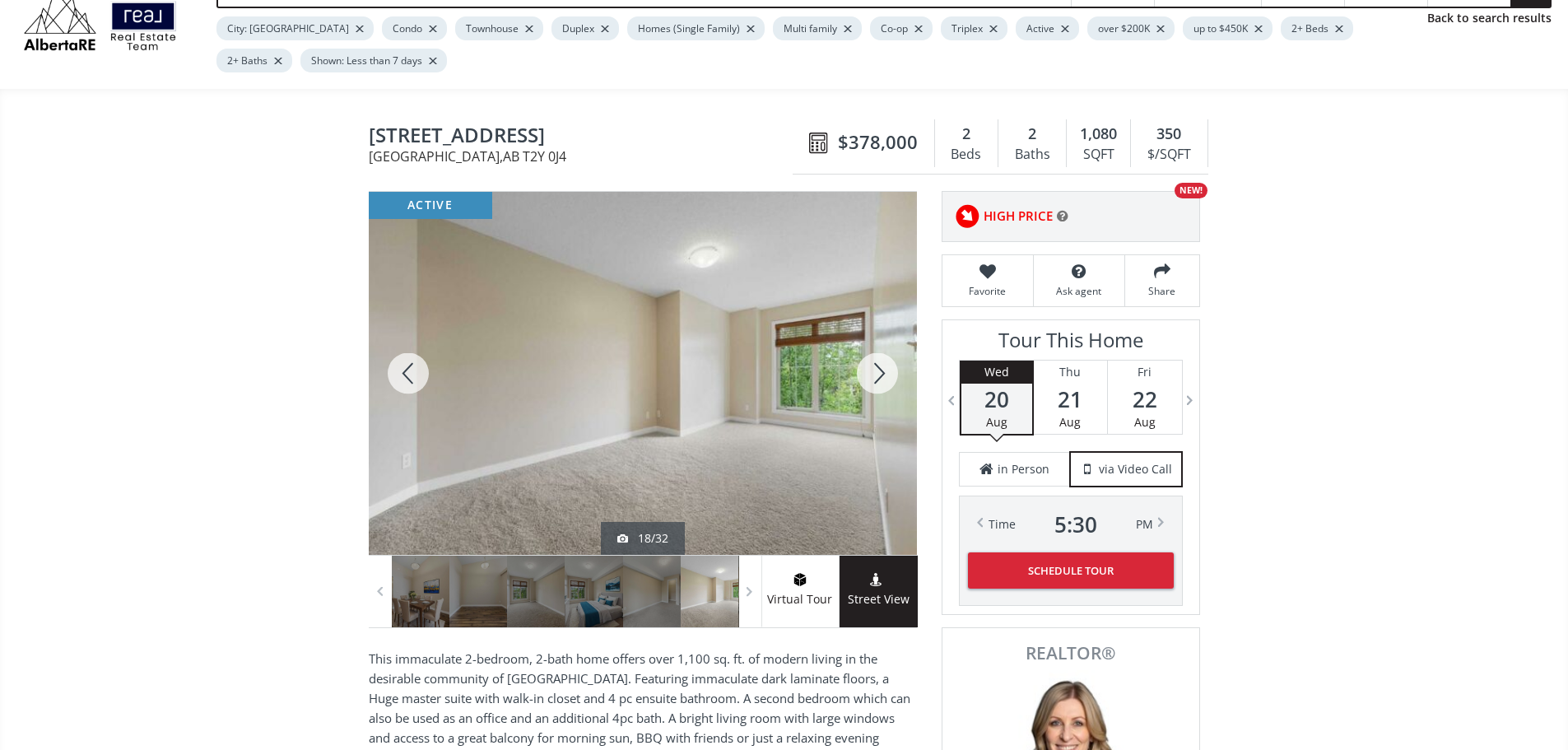
click at [882, 381] on div at bounding box center [877, 374] width 79 height 363
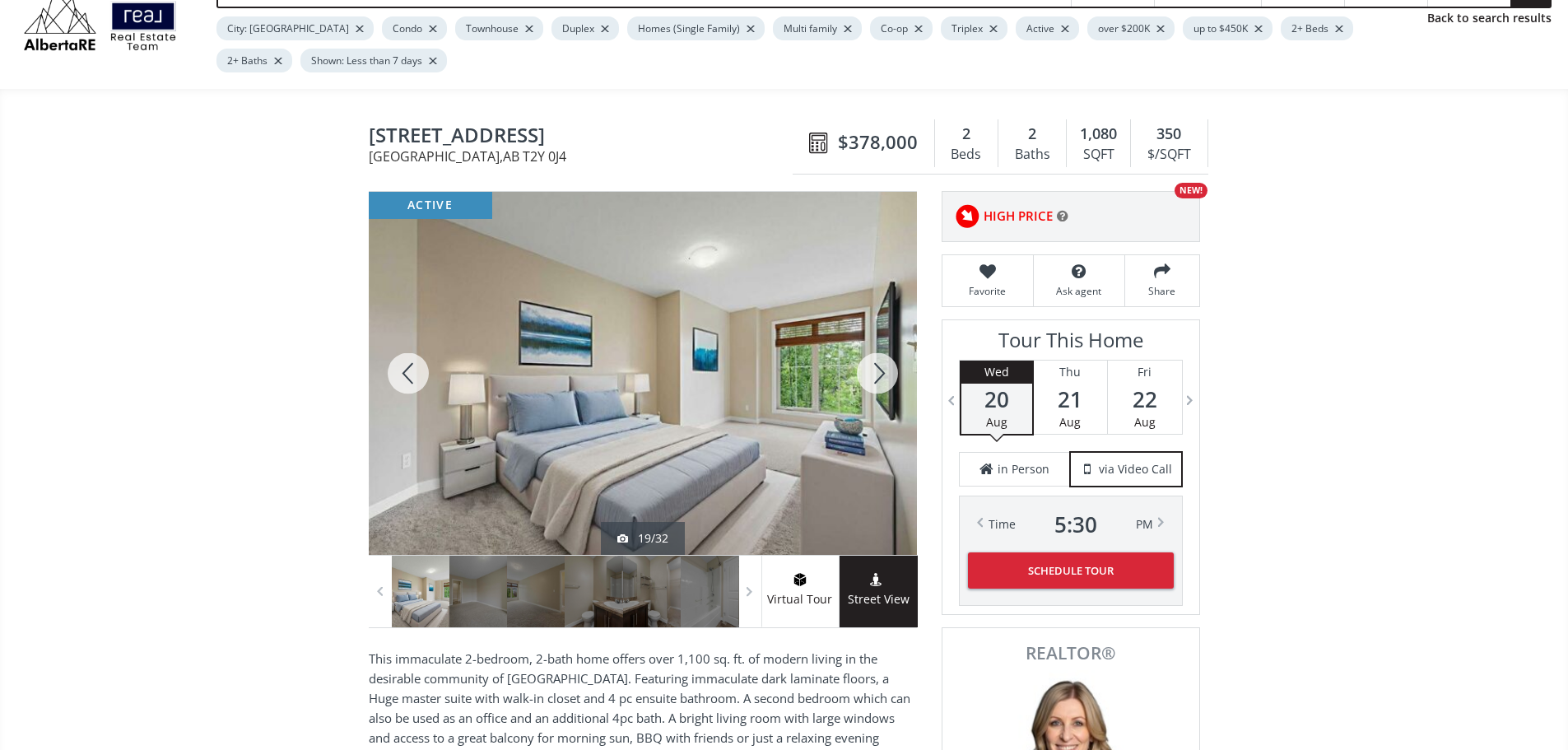
click at [882, 381] on div at bounding box center [877, 374] width 79 height 363
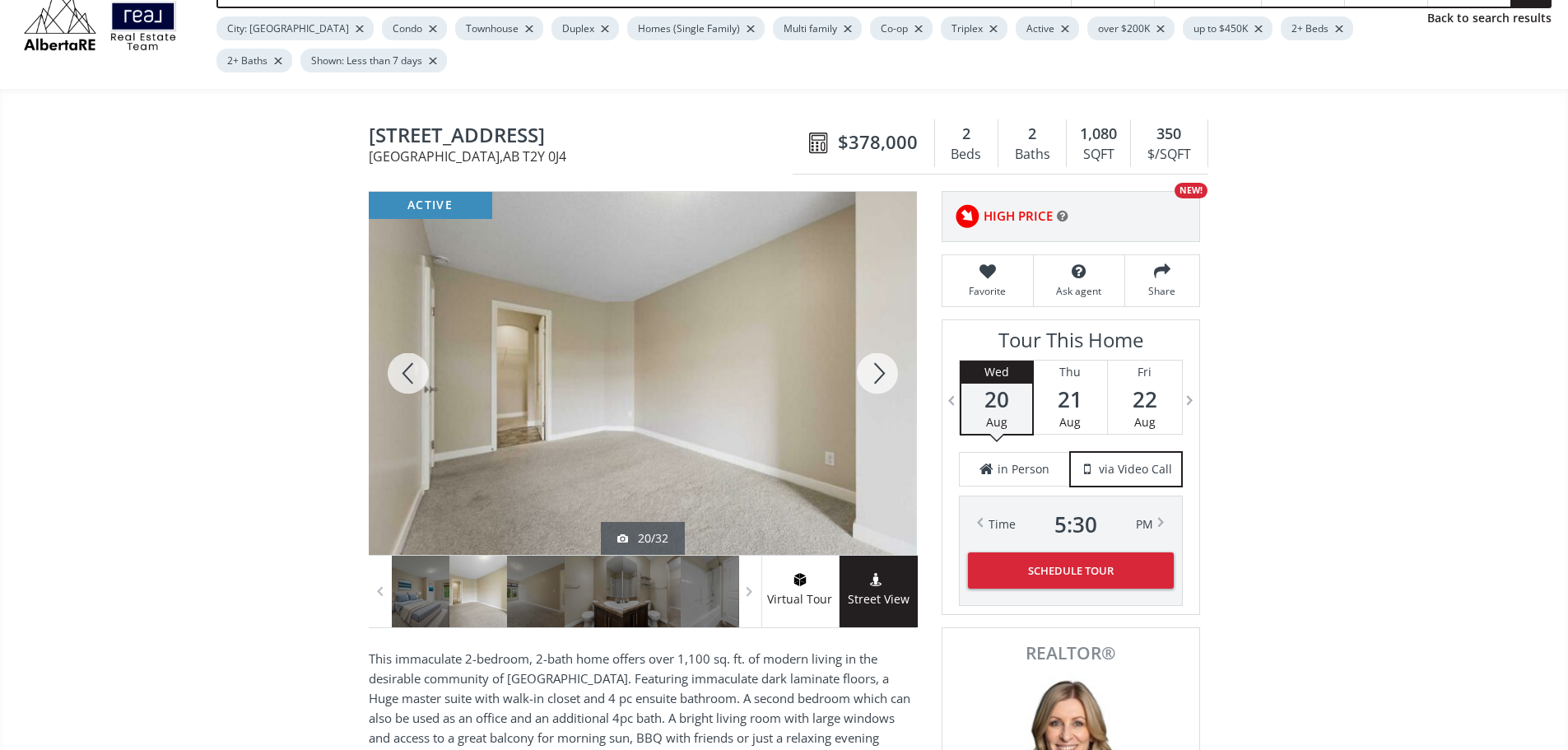
click at [892, 378] on div at bounding box center [877, 374] width 79 height 363
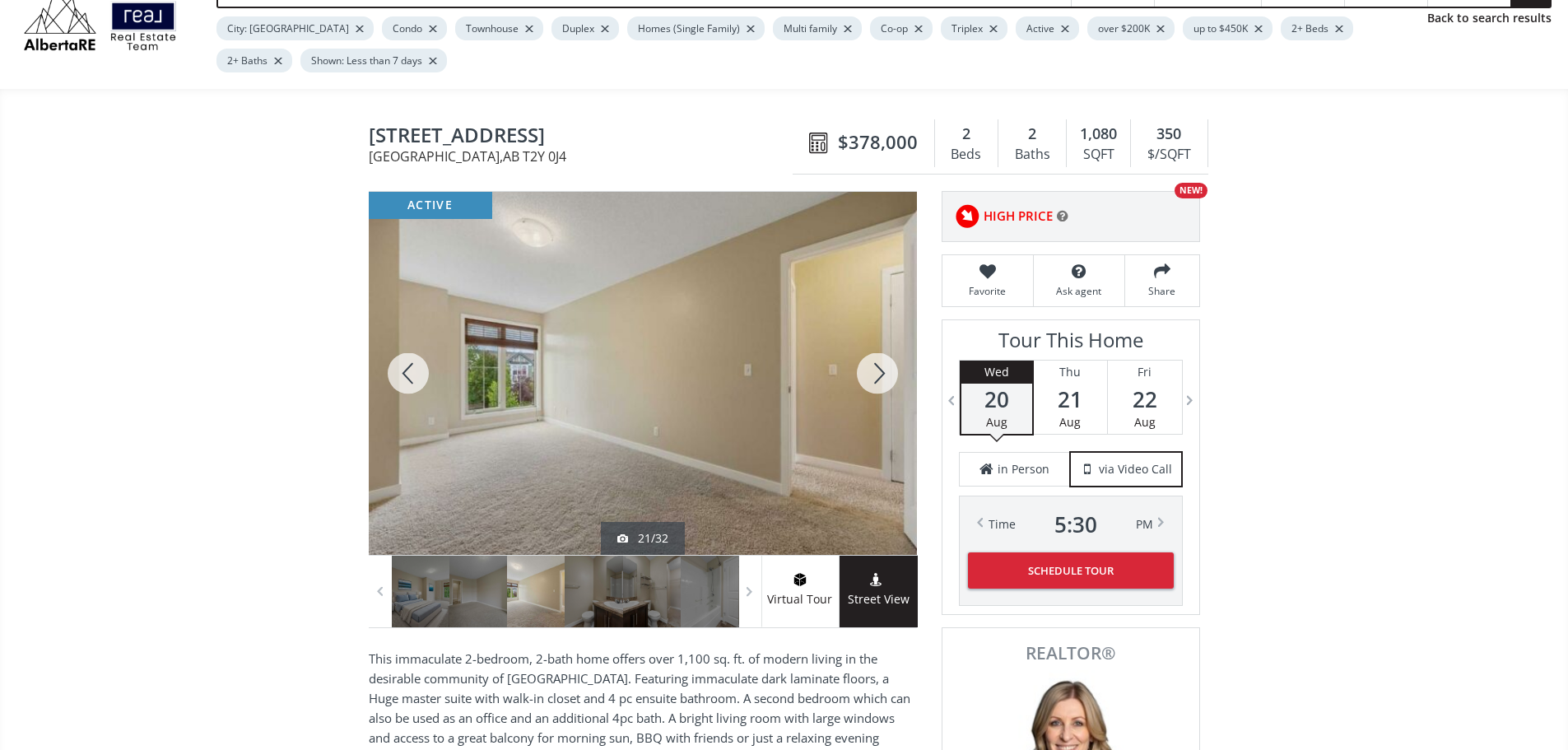
click at [892, 378] on div at bounding box center [877, 374] width 79 height 363
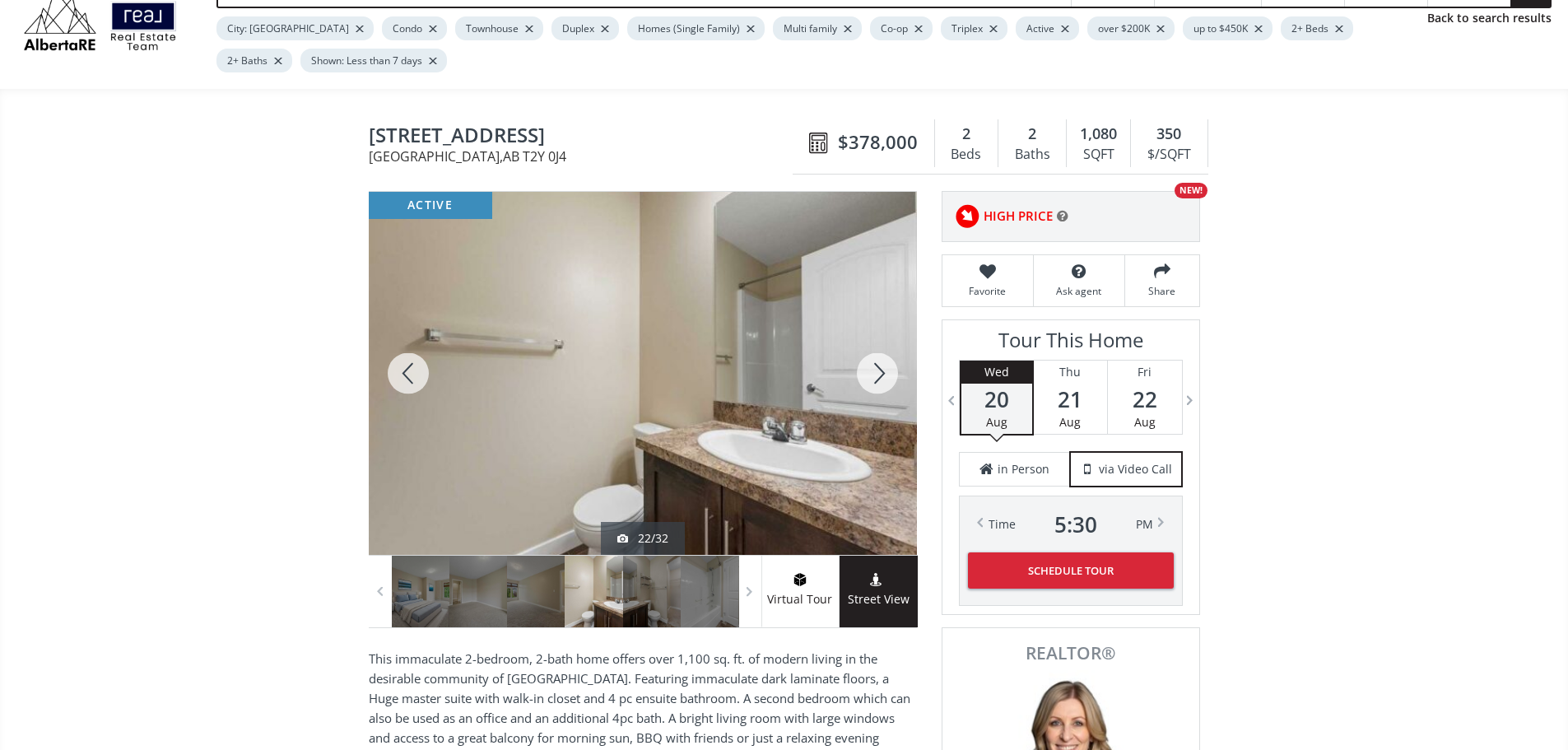
click at [892, 378] on div at bounding box center [877, 374] width 79 height 363
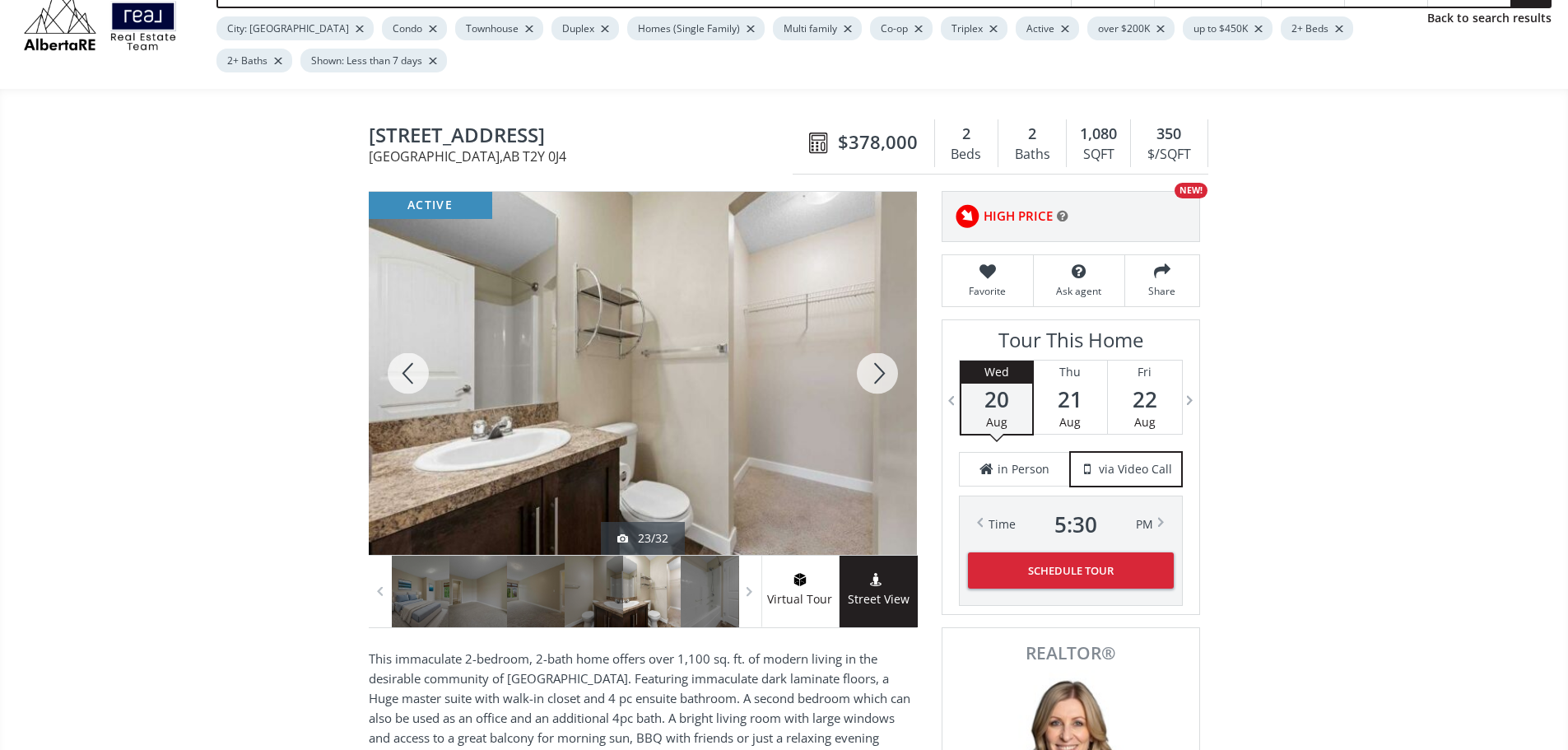
click at [891, 376] on div at bounding box center [877, 374] width 79 height 363
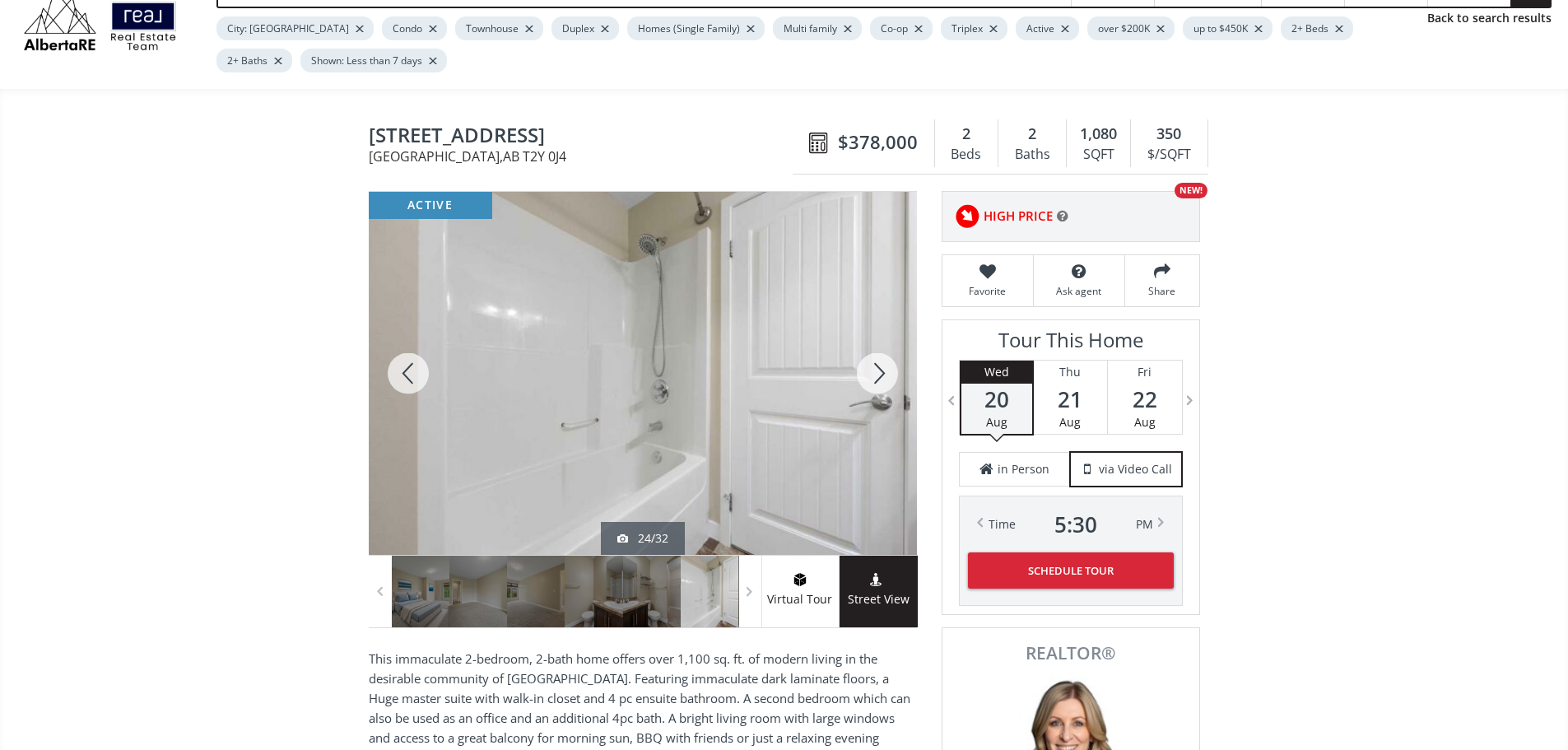
click at [891, 376] on div at bounding box center [877, 374] width 79 height 363
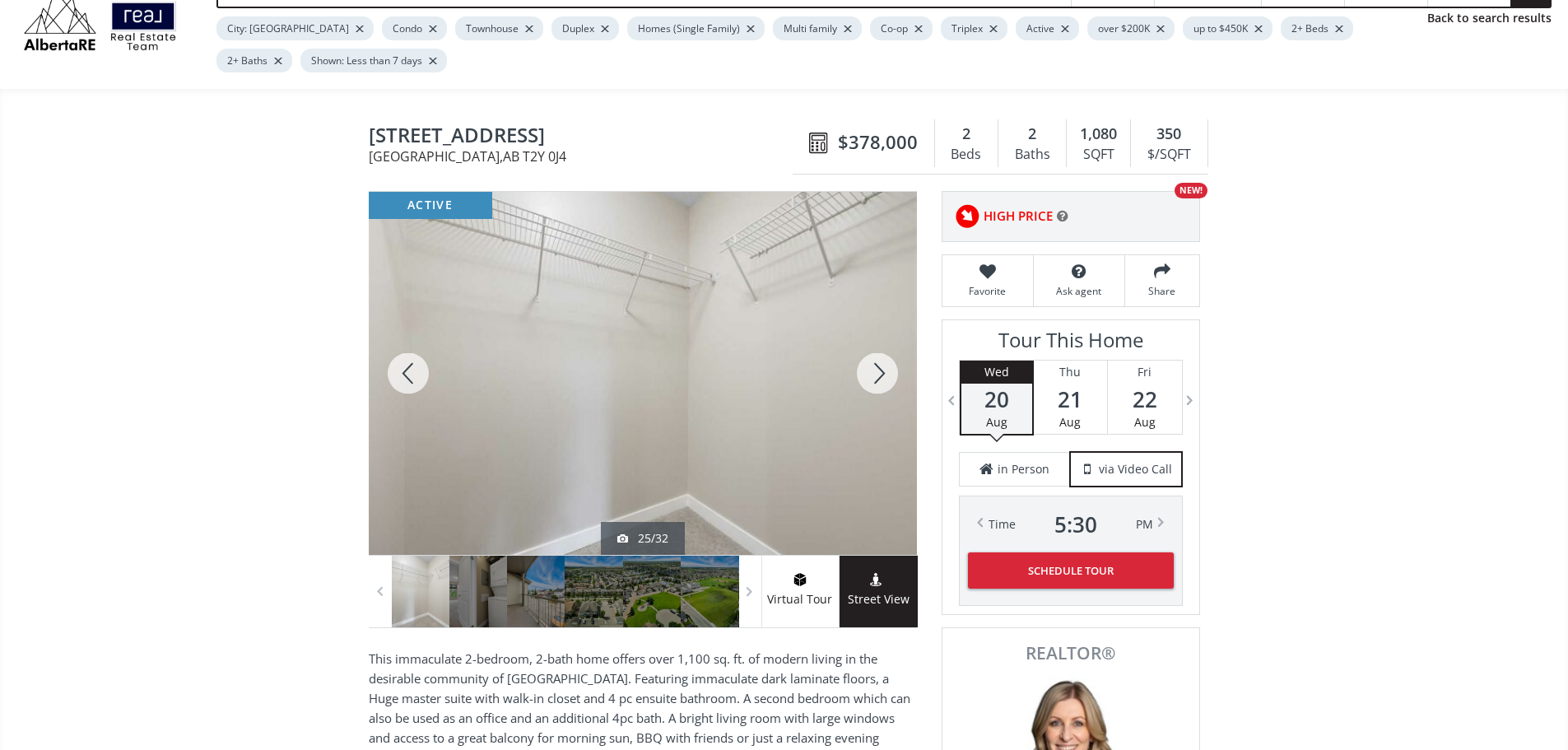
click at [870, 387] on div at bounding box center [877, 374] width 79 height 363
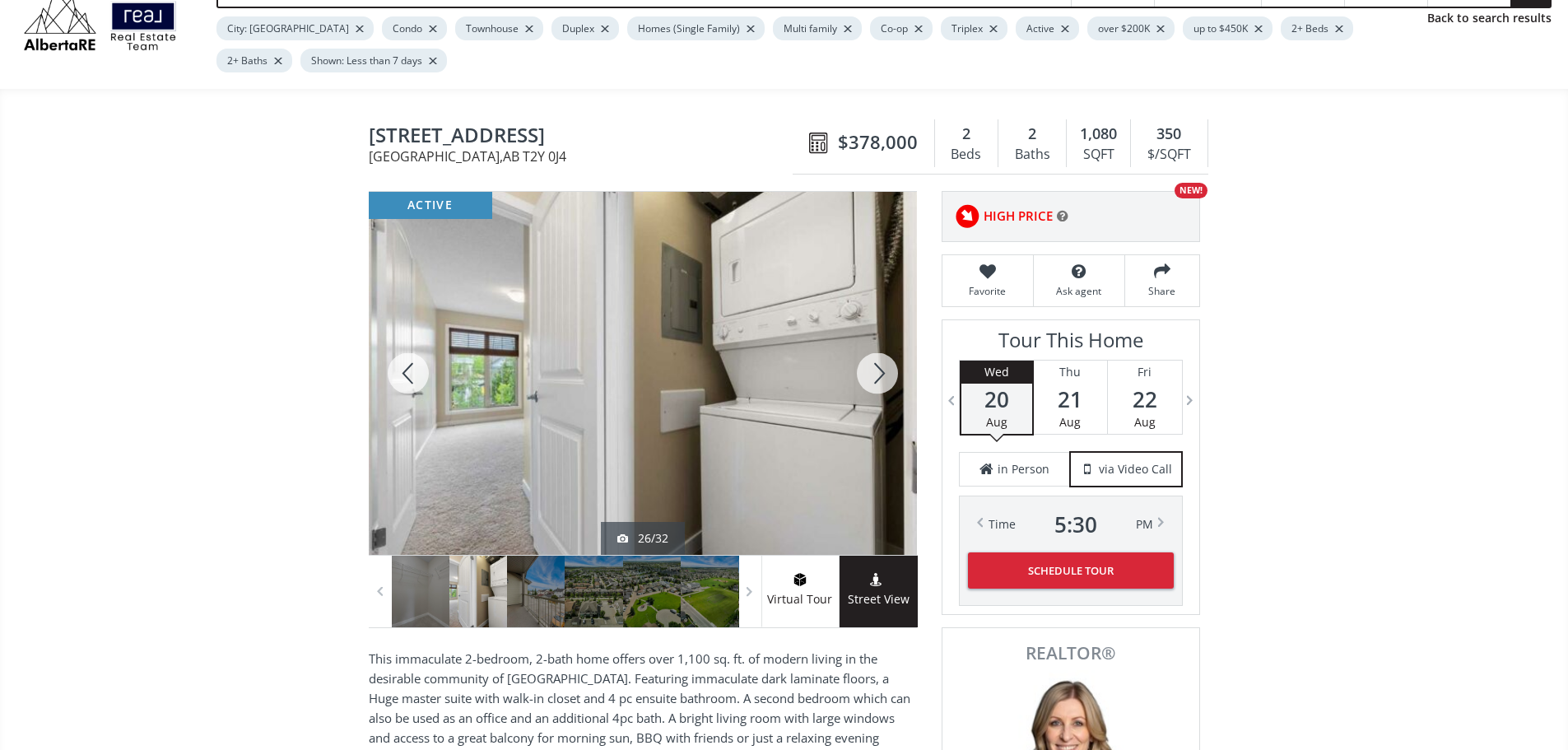
click at [867, 390] on div at bounding box center [877, 374] width 79 height 363
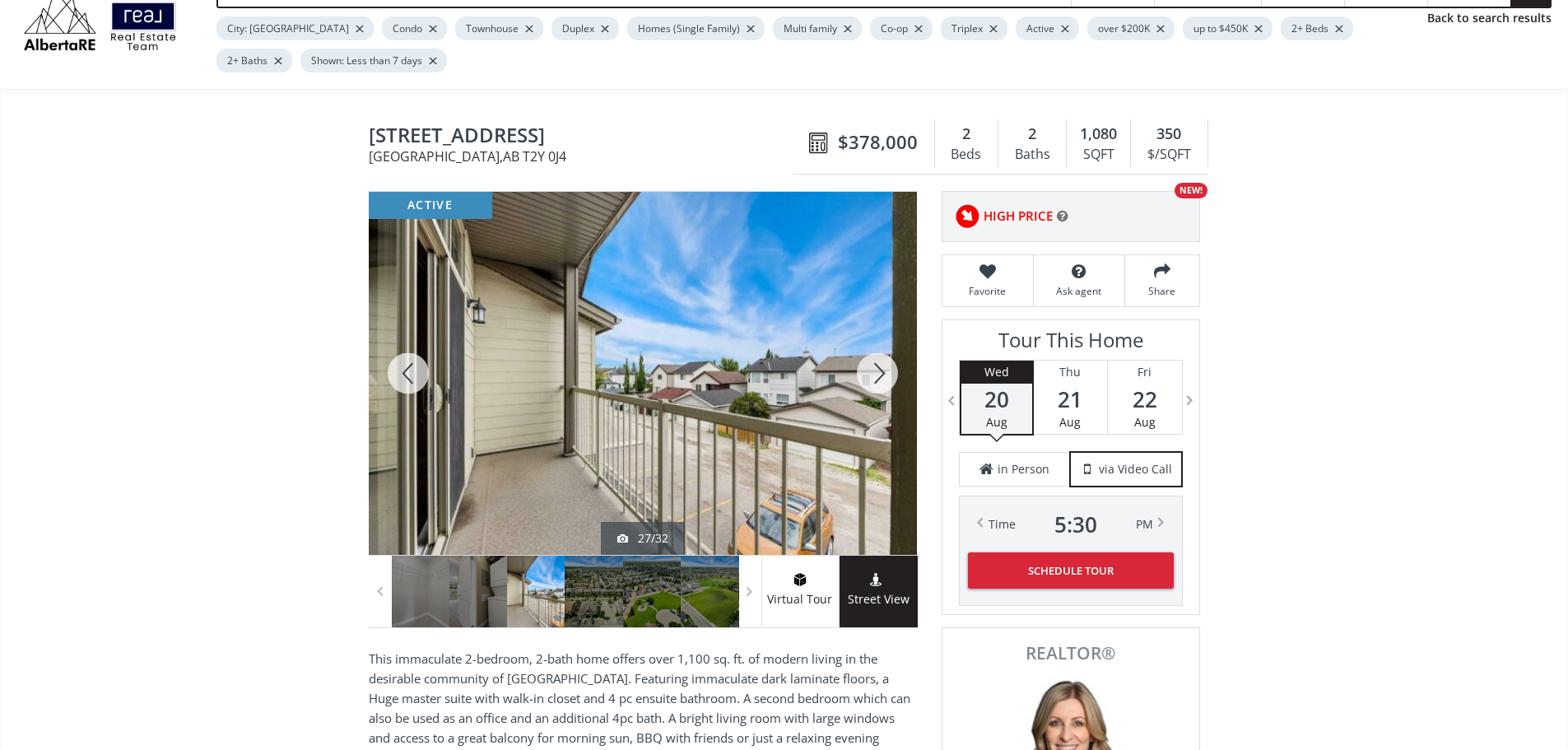
click at [885, 381] on div at bounding box center [877, 374] width 79 height 363
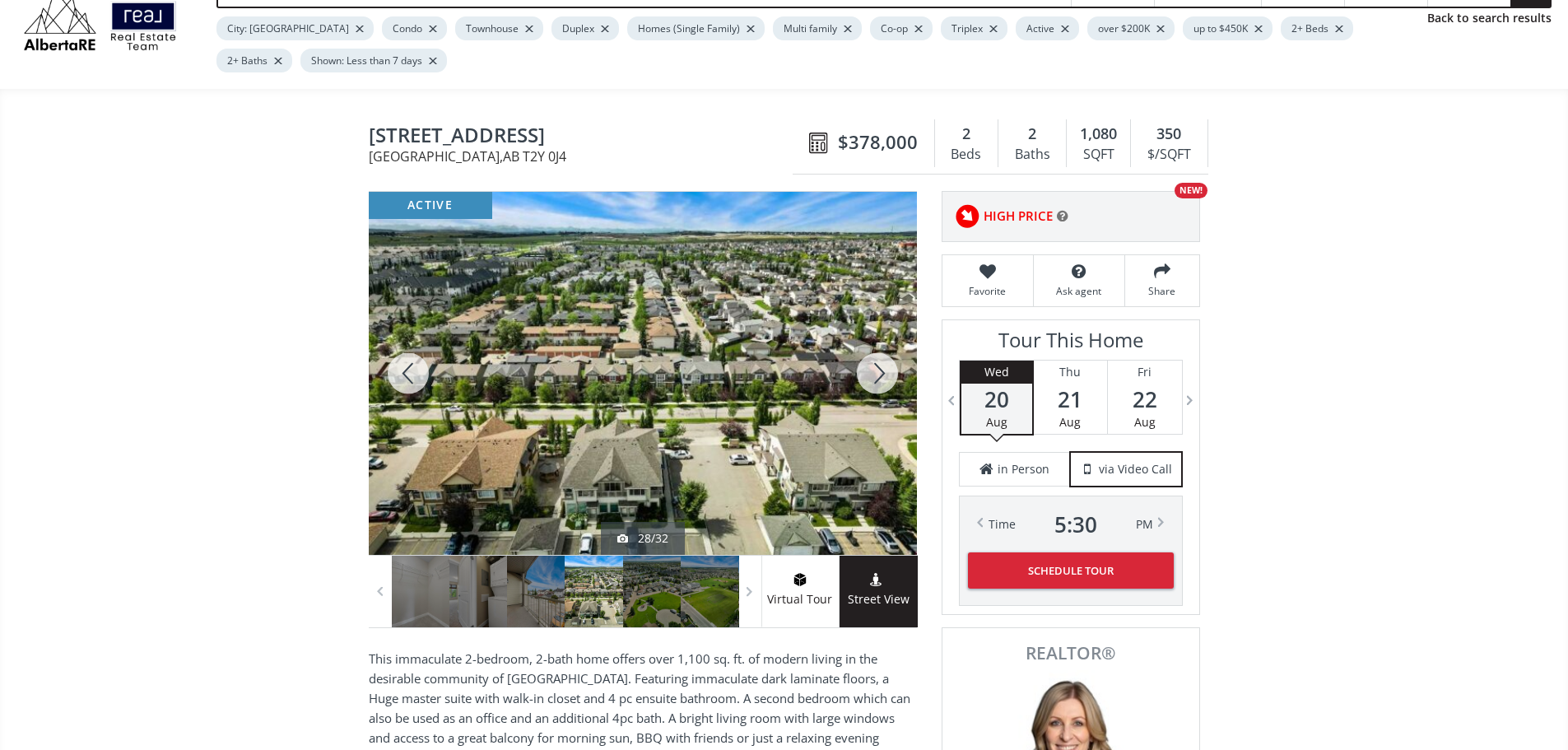
click at [882, 377] on div at bounding box center [877, 374] width 79 height 363
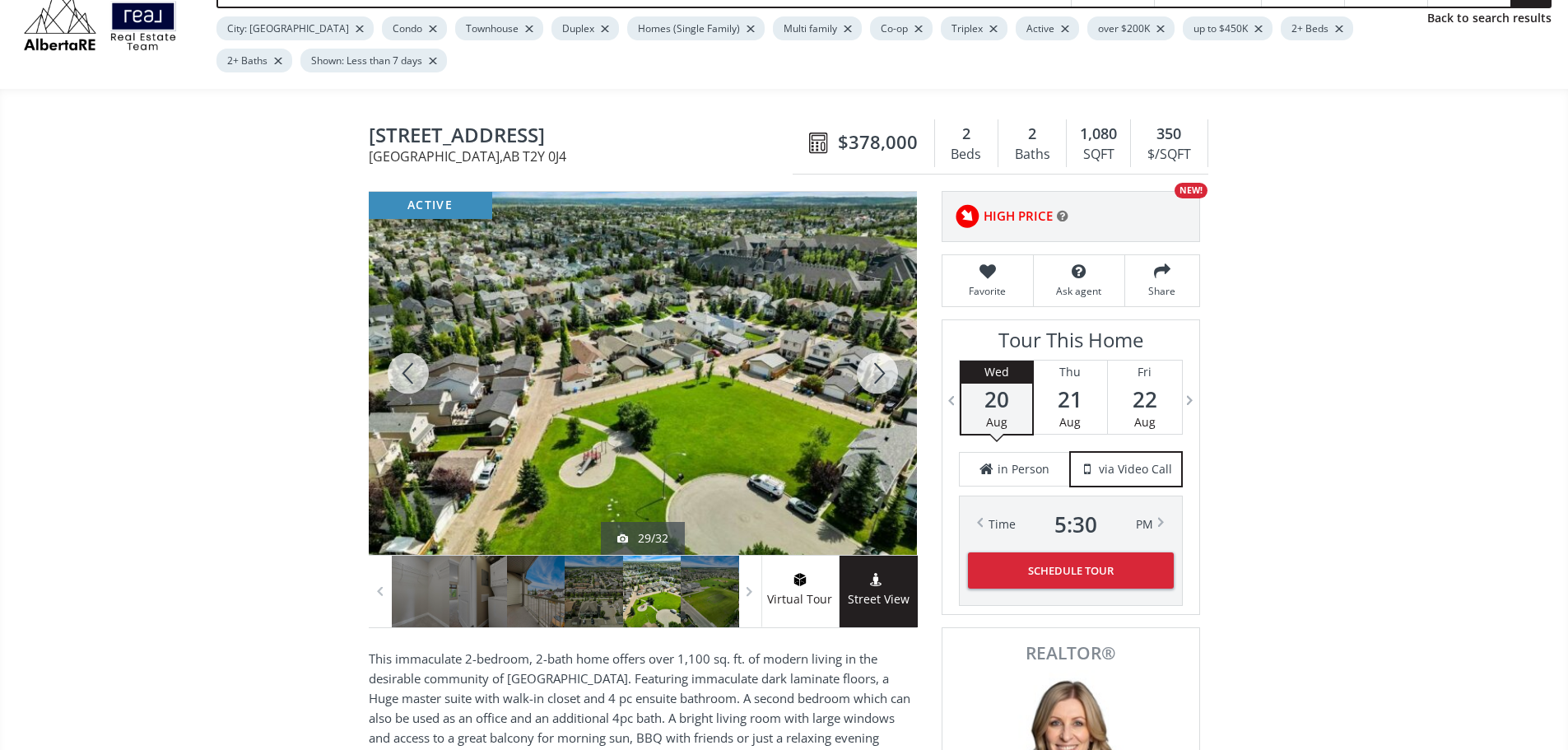
click at [881, 376] on div at bounding box center [877, 374] width 79 height 363
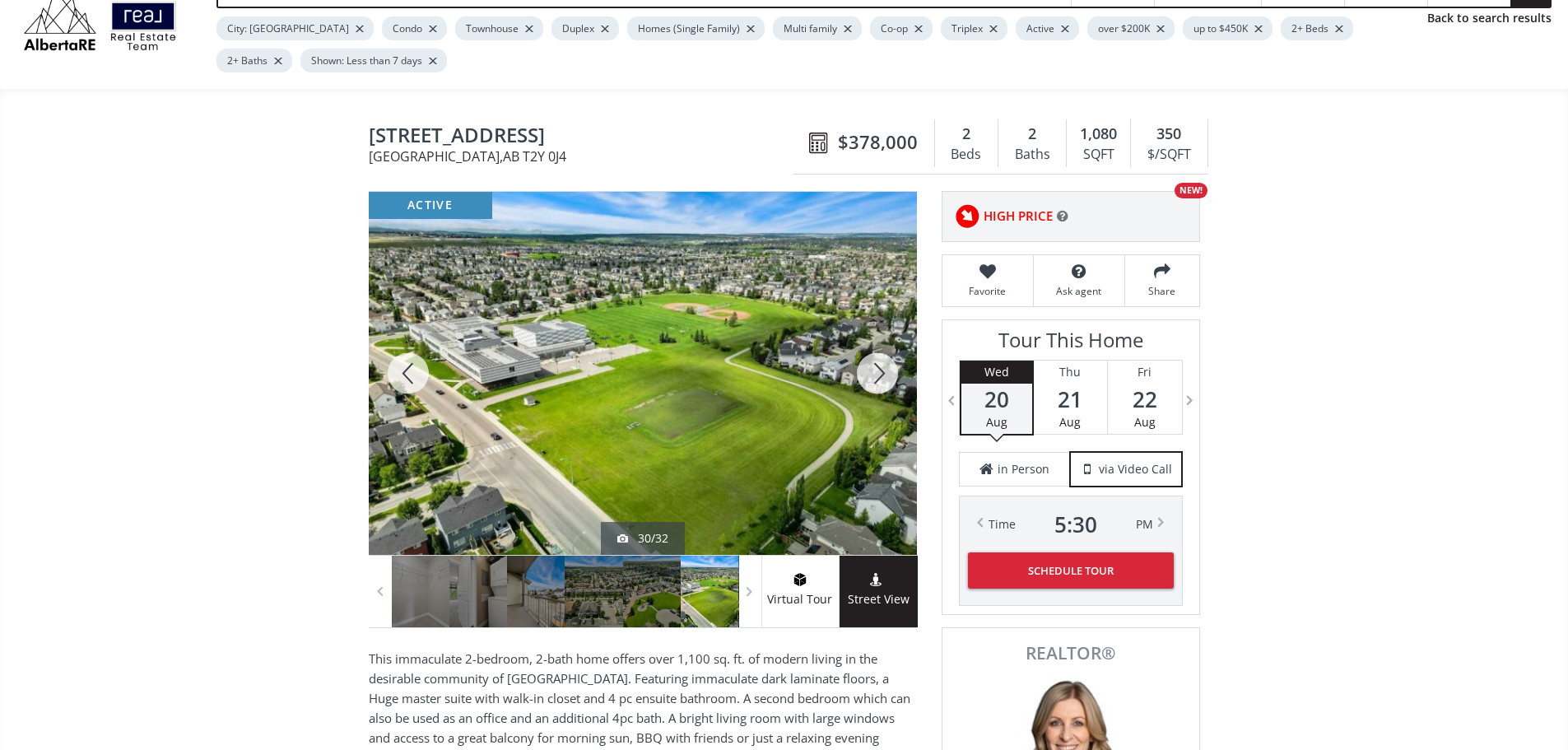
click at [862, 391] on div at bounding box center [877, 374] width 79 height 363
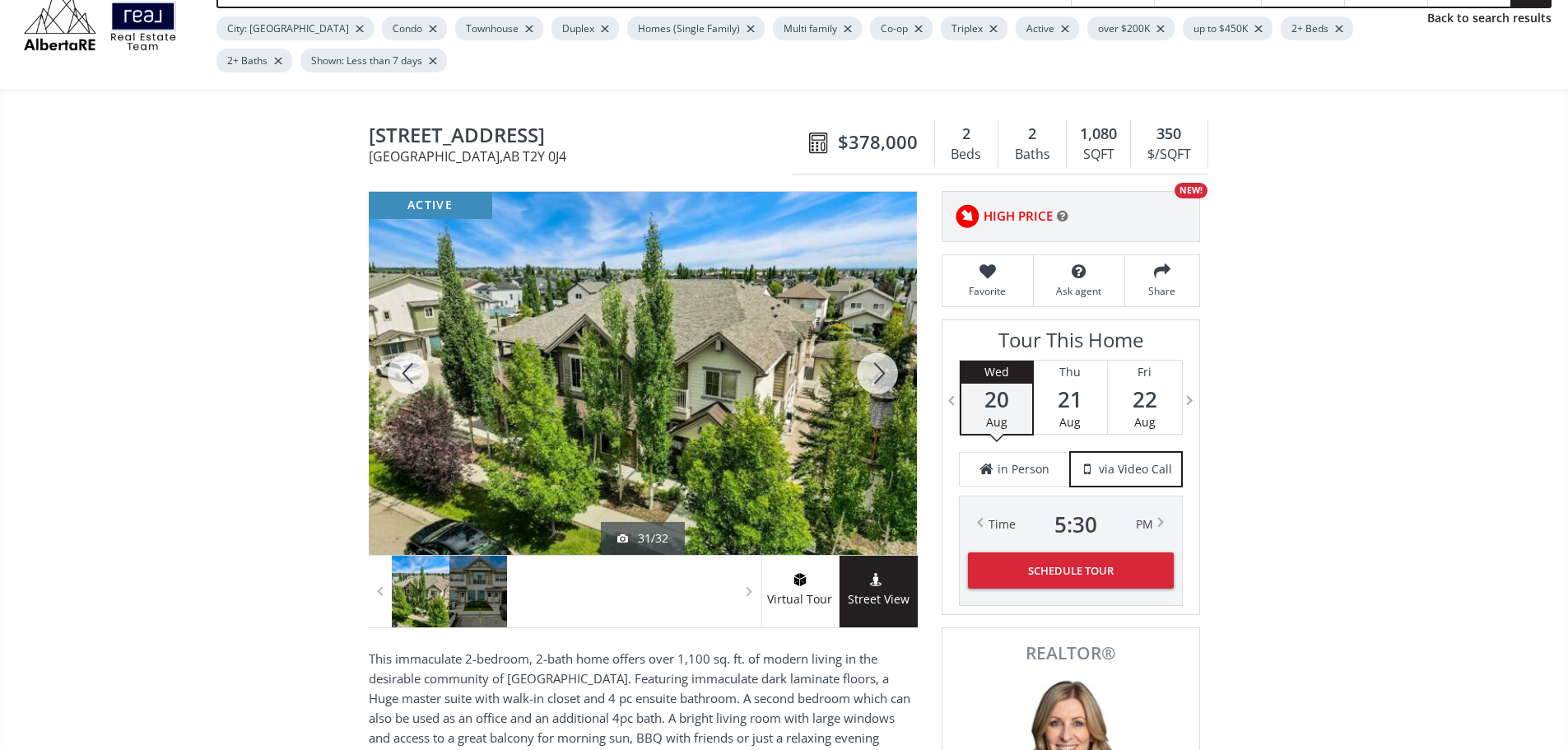
click at [889, 376] on div at bounding box center [877, 374] width 79 height 363
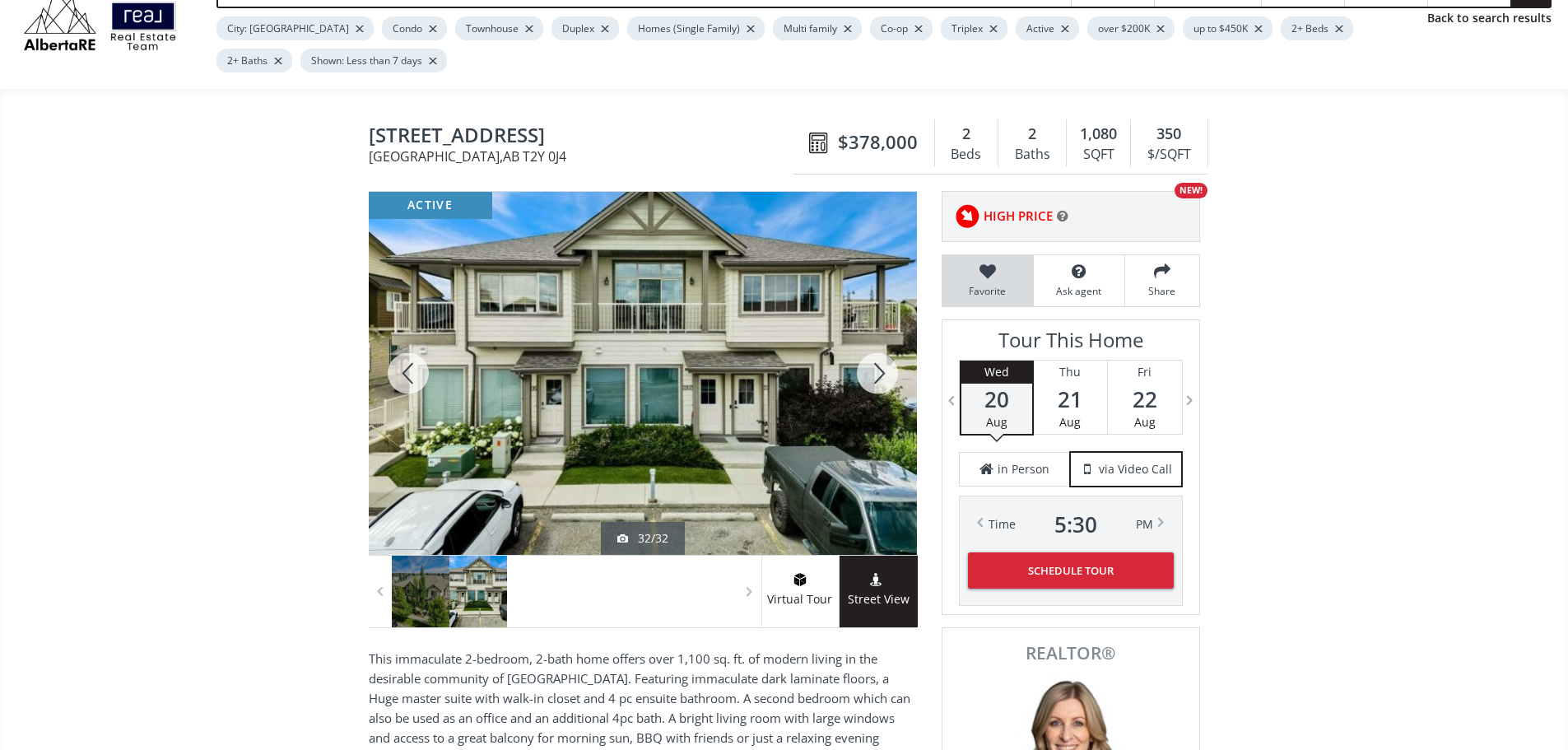
click at [986, 278] on icon at bounding box center [987, 271] width 74 height 17
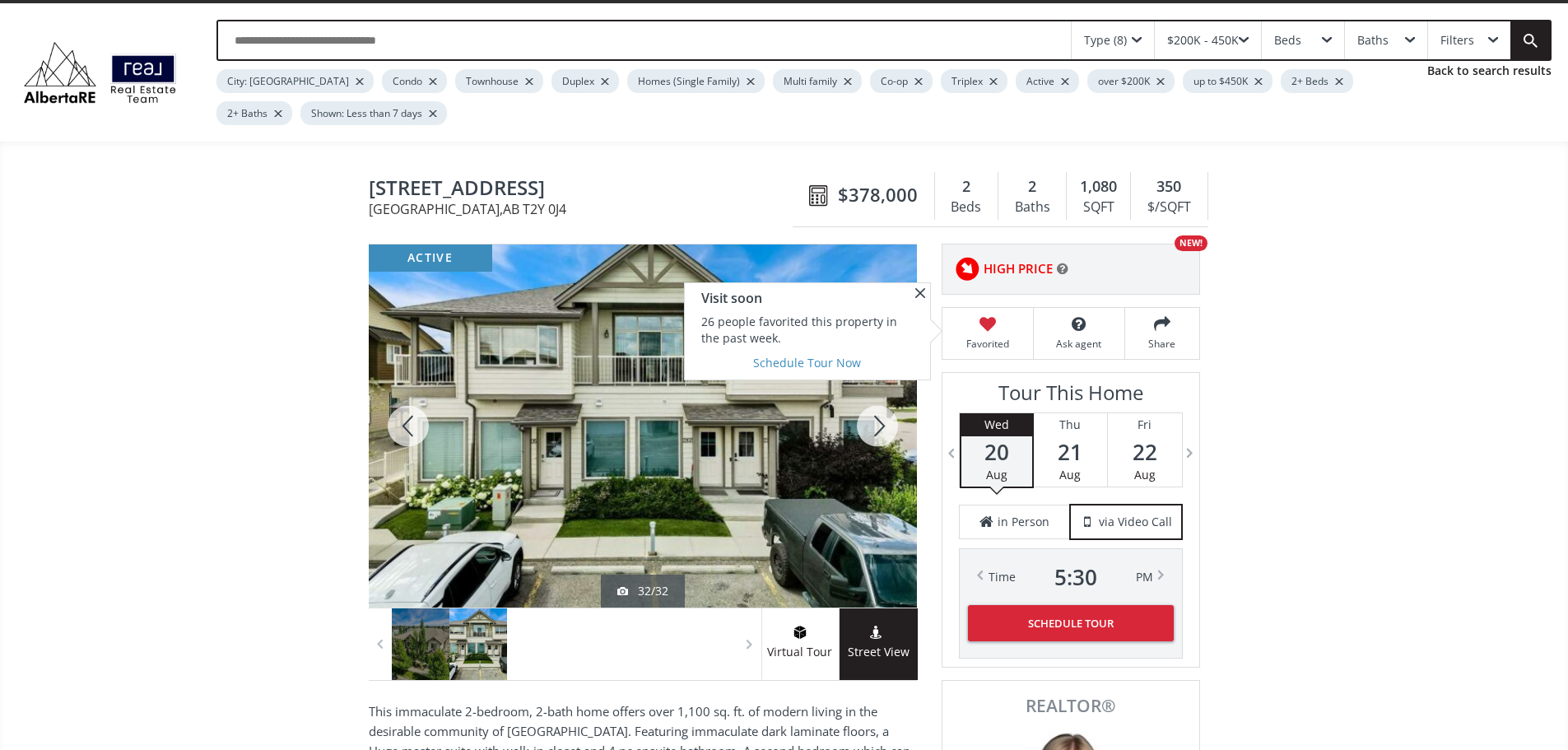
scroll to position [0, 0]
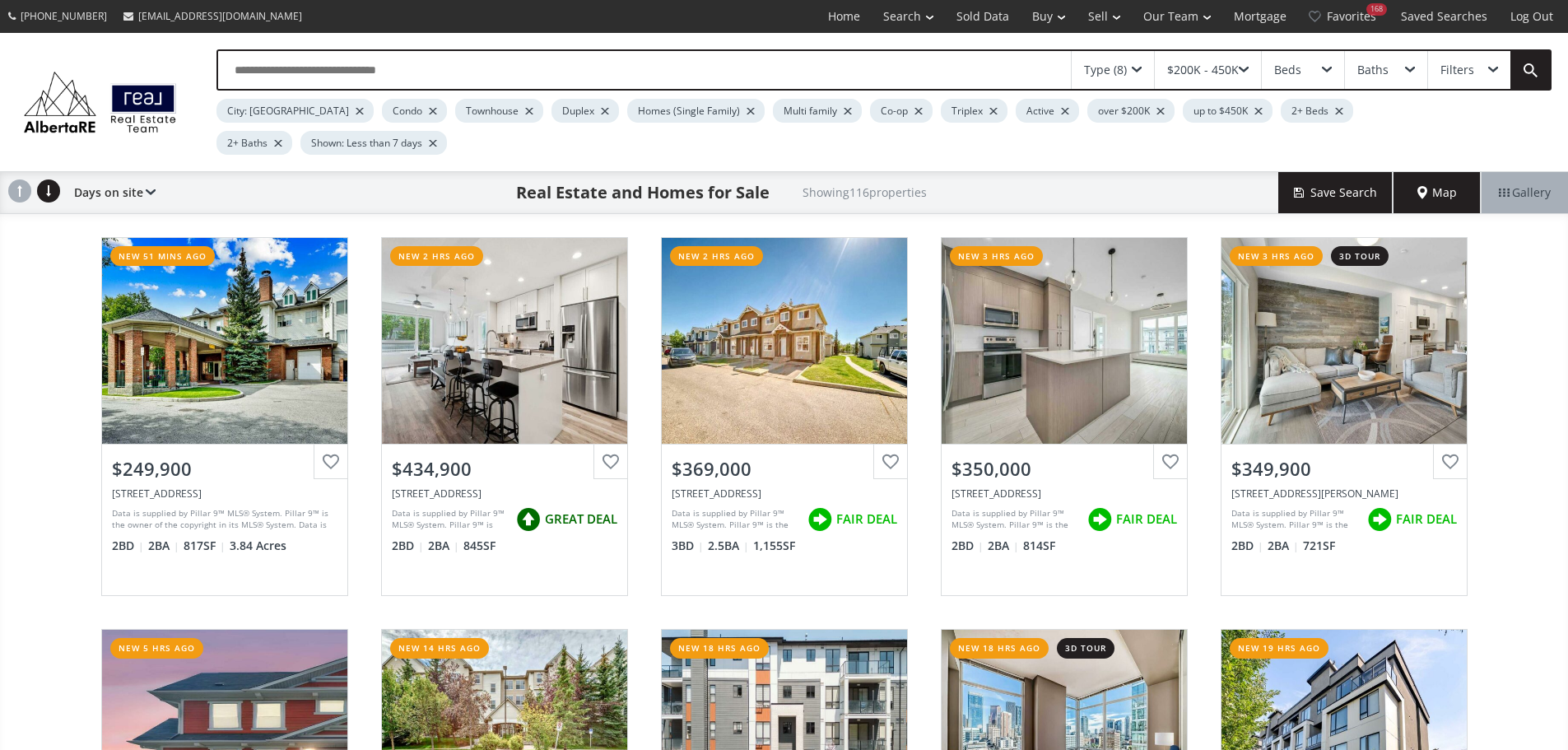
scroll to position [2059, 0]
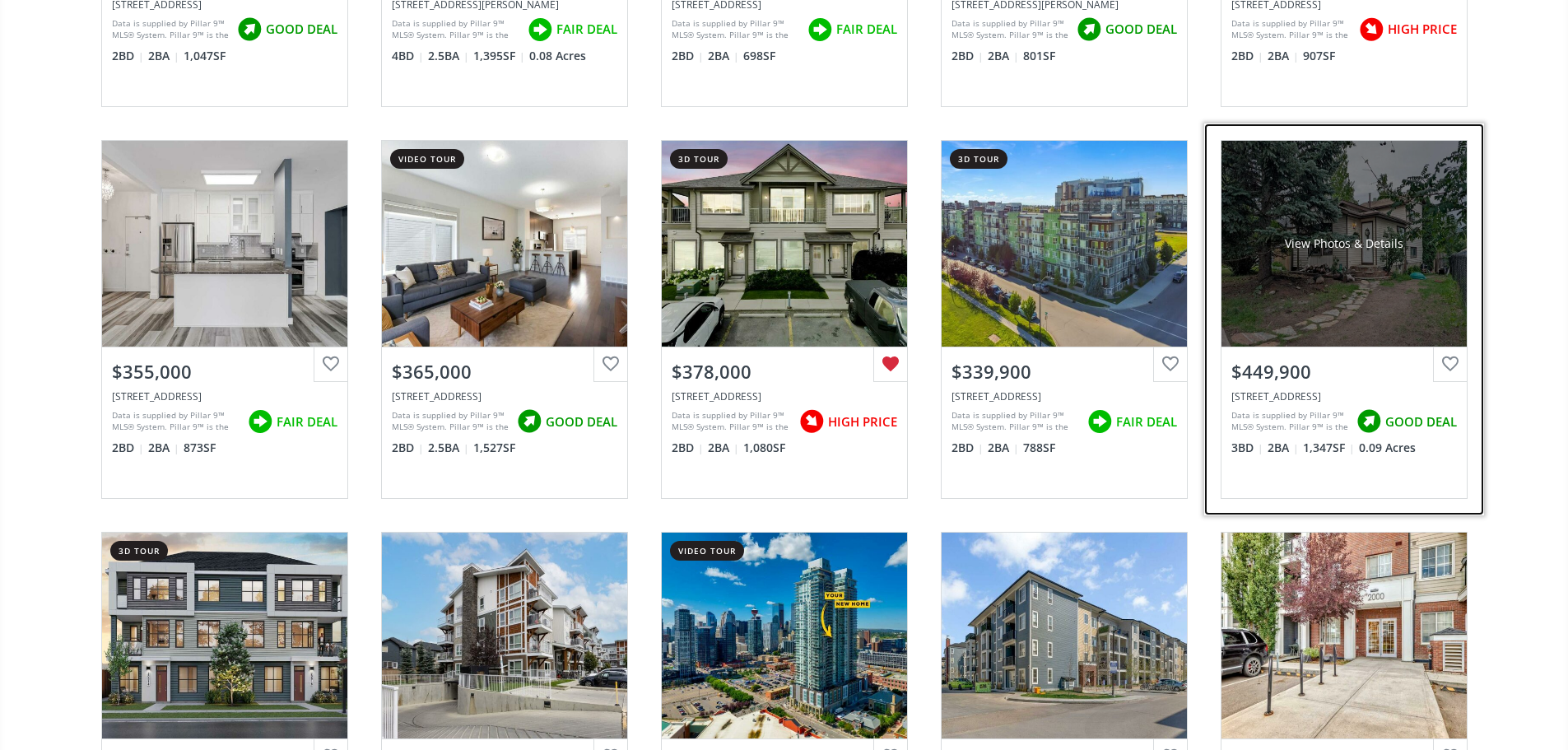
click at [1376, 291] on div "View Photos & Details" at bounding box center [1344, 244] width 246 height 206
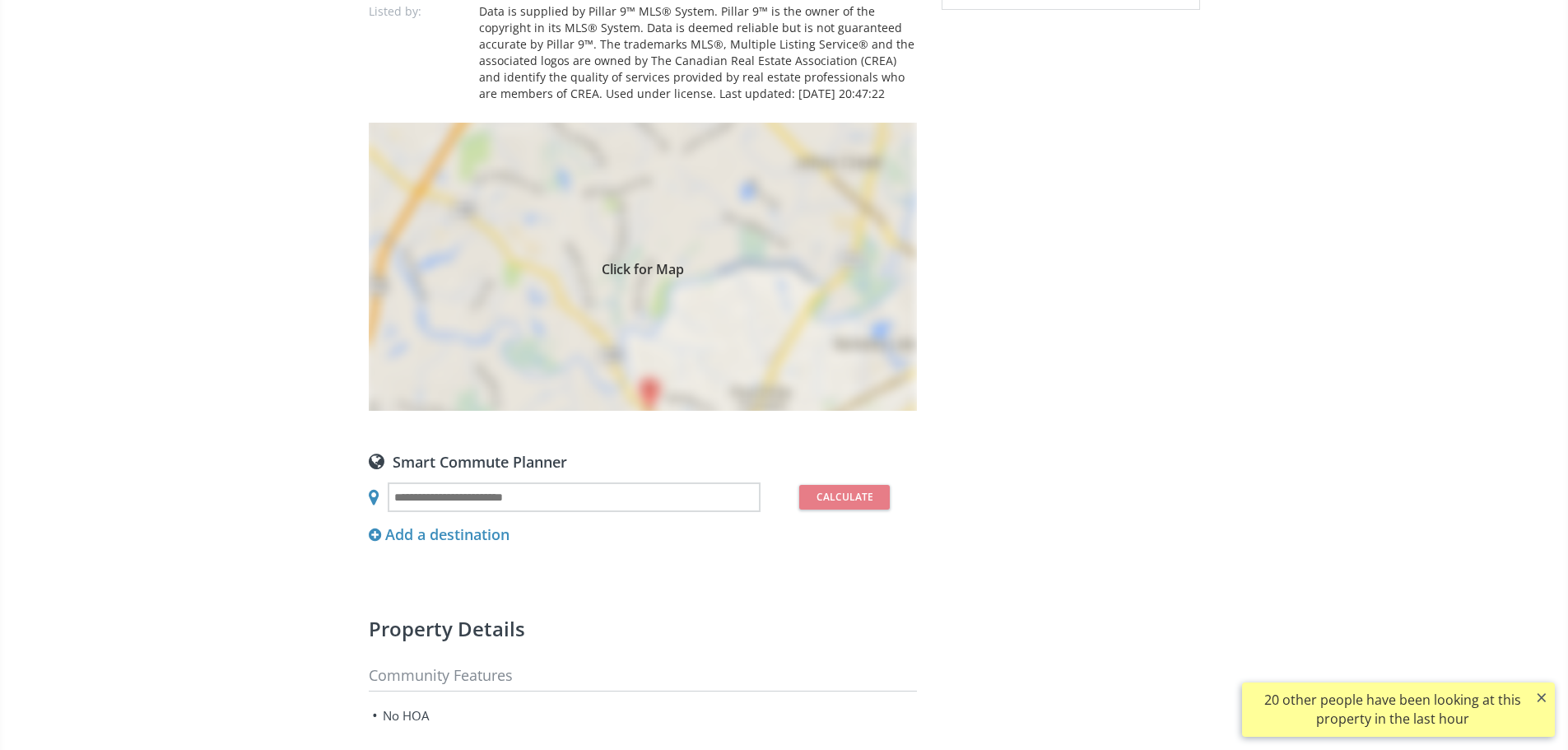
scroll to position [1153, 0]
click at [673, 410] on div "Click for Map" at bounding box center [643, 265] width 549 height 289
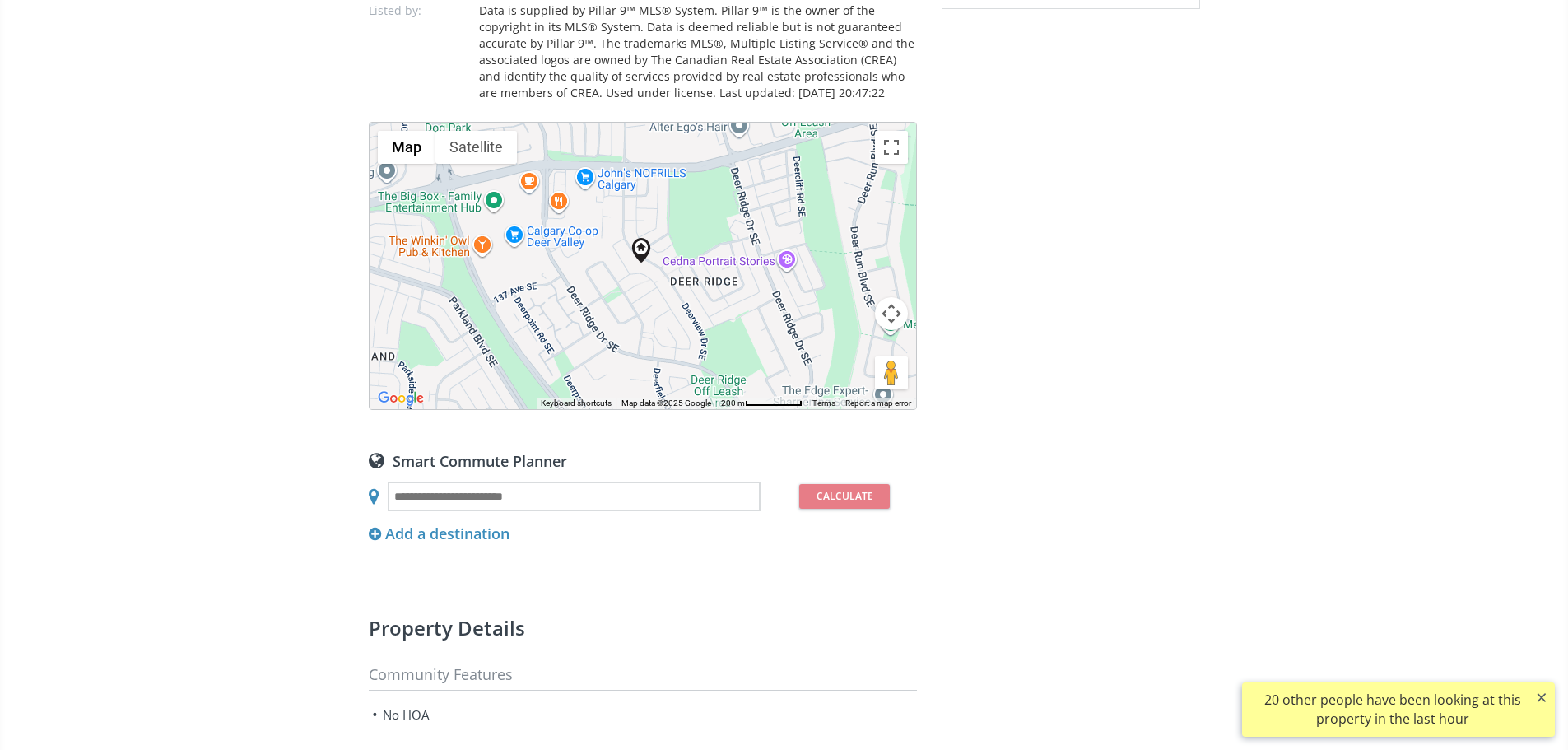
click at [898, 330] on button "Map camera controls" at bounding box center [891, 314] width 33 height 33
click at [855, 371] on button "Zoom out" at bounding box center [851, 355] width 33 height 33
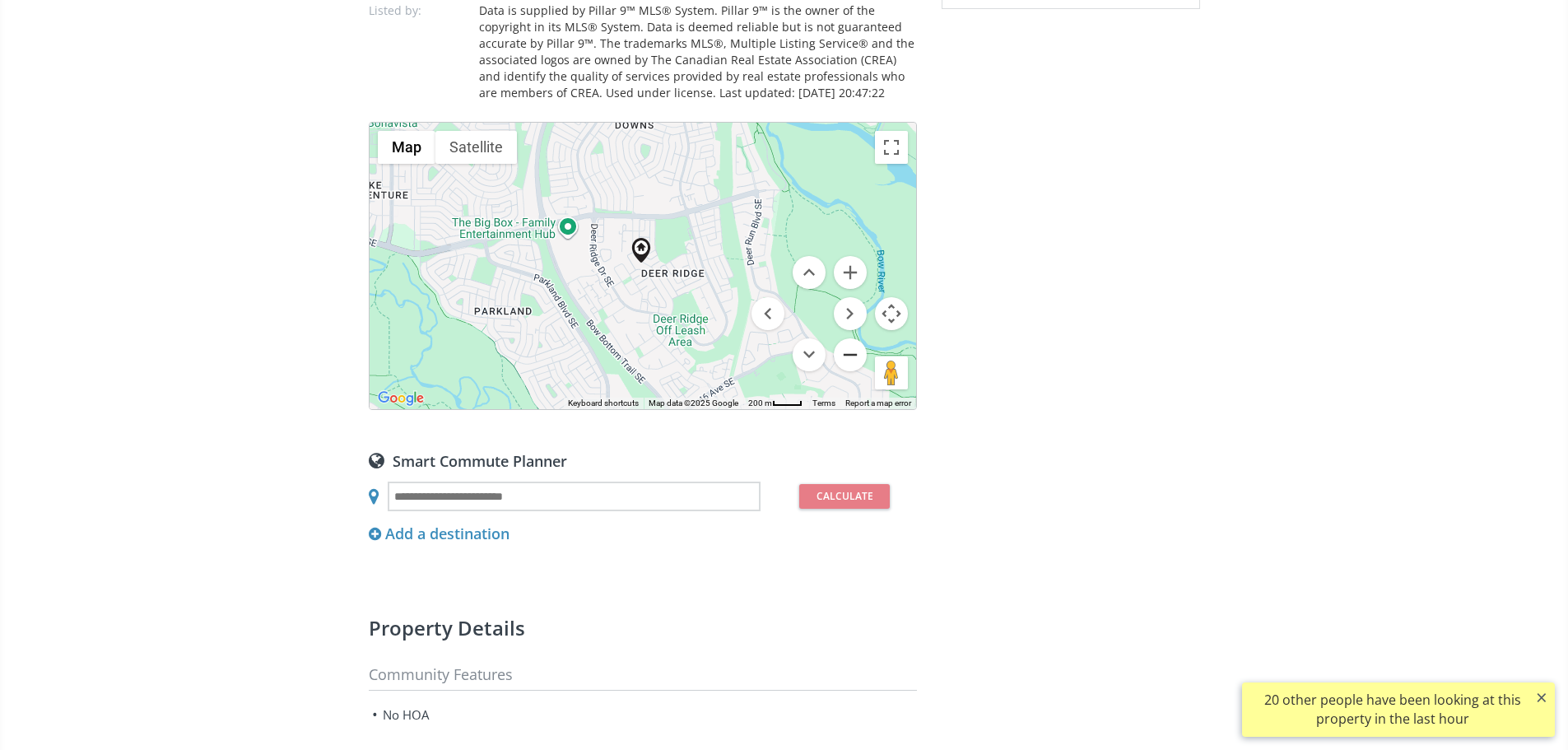
click at [855, 371] on button "Zoom out" at bounding box center [851, 355] width 33 height 33
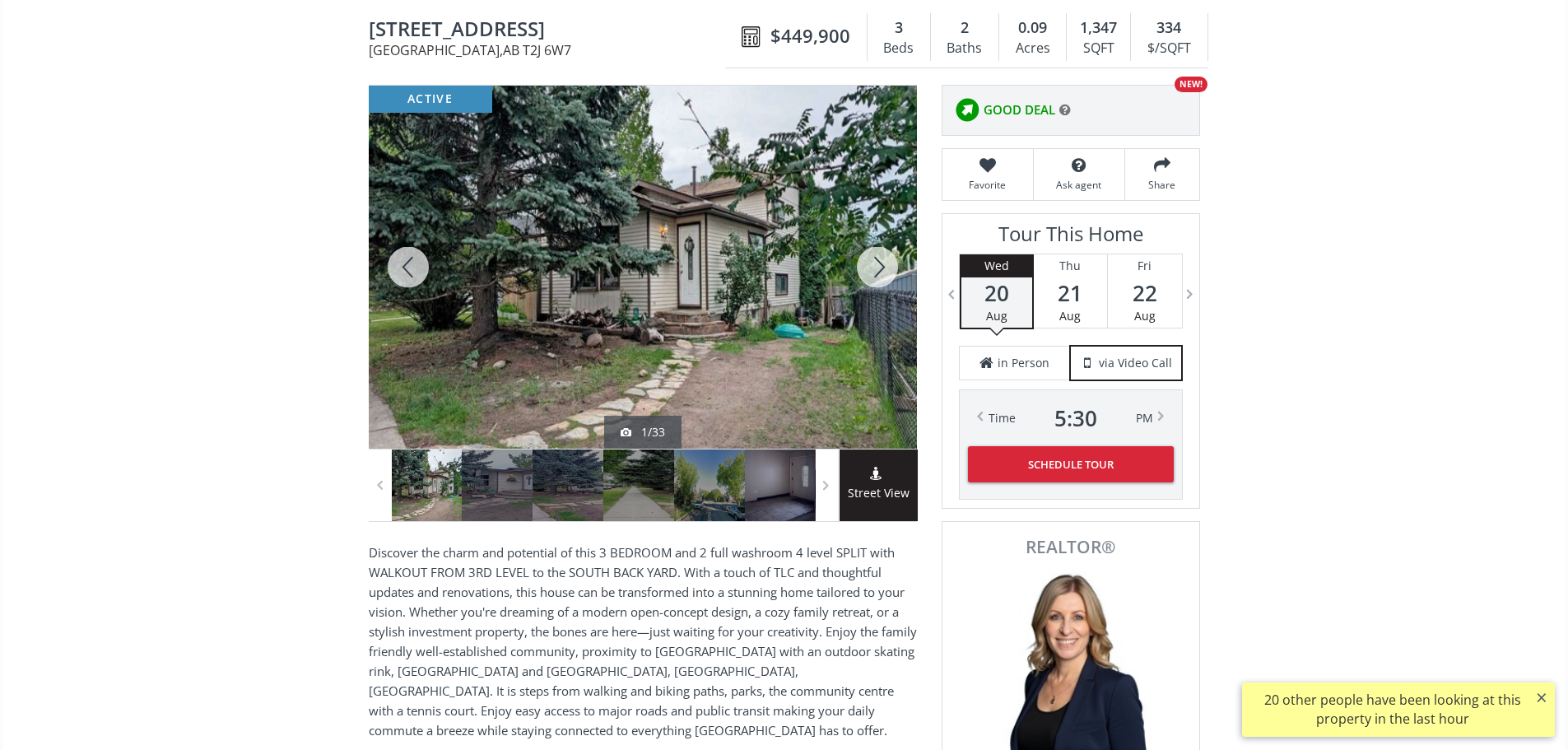
scroll to position [165, 0]
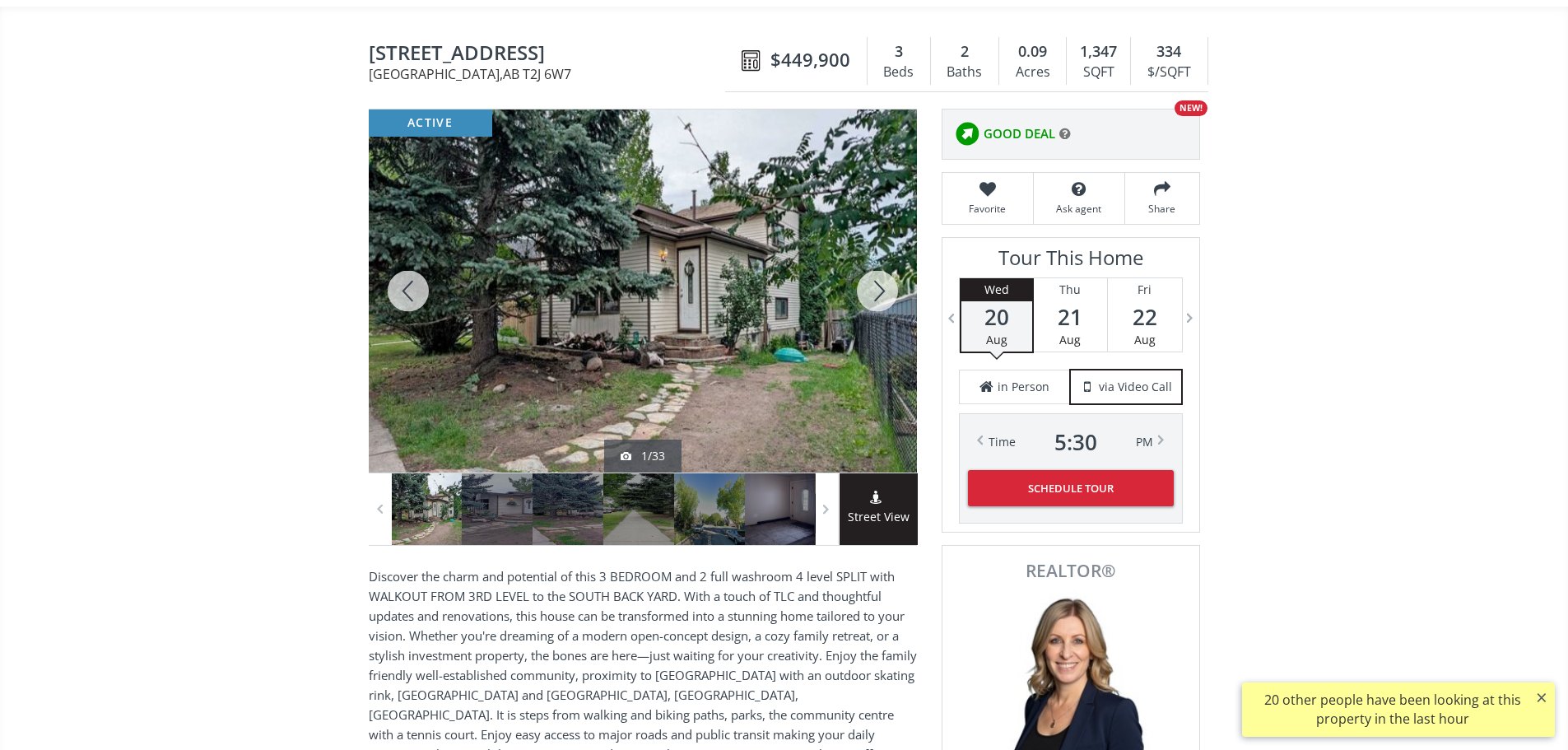
click at [874, 299] on div at bounding box center [877, 291] width 79 height 363
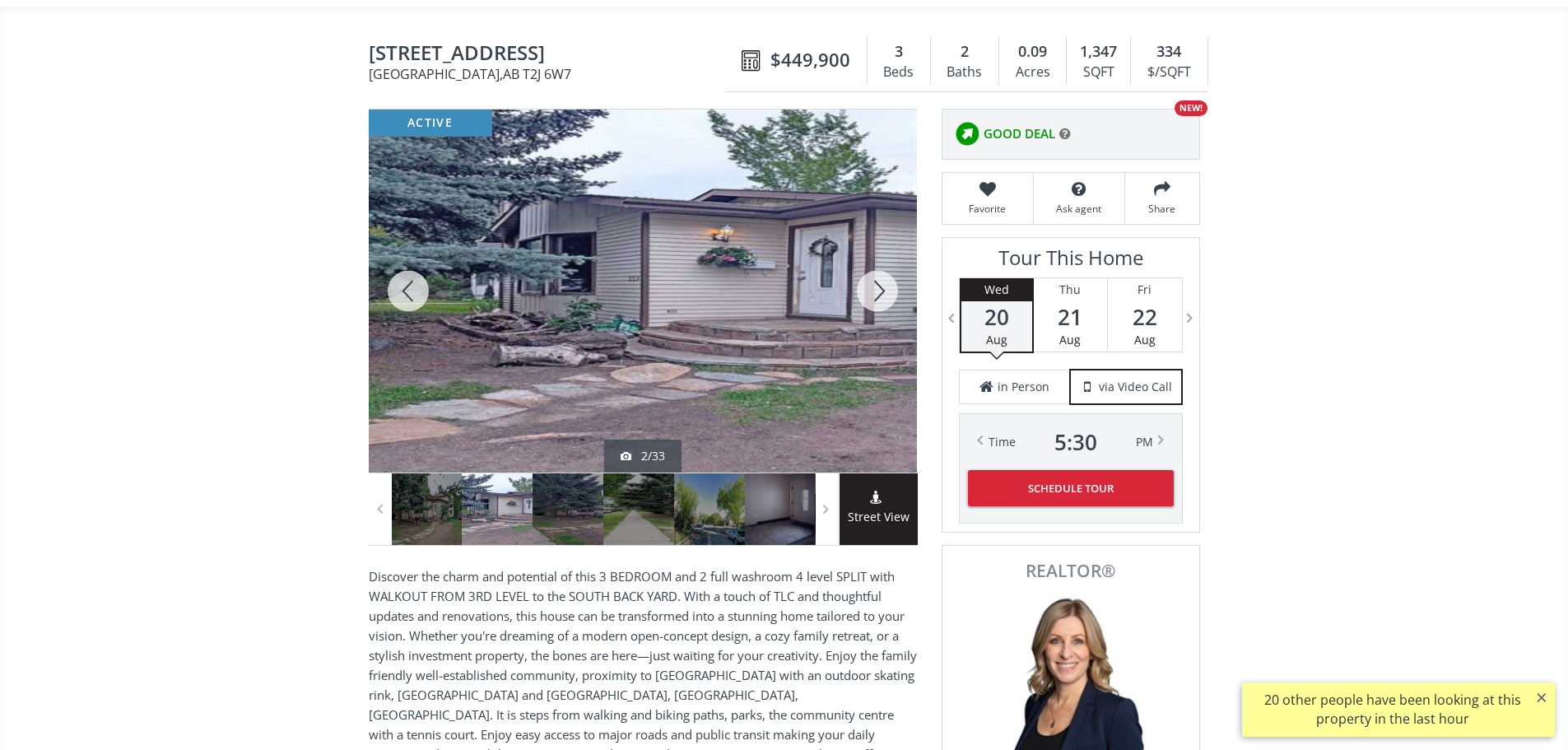
click at [874, 299] on div at bounding box center [877, 291] width 79 height 363
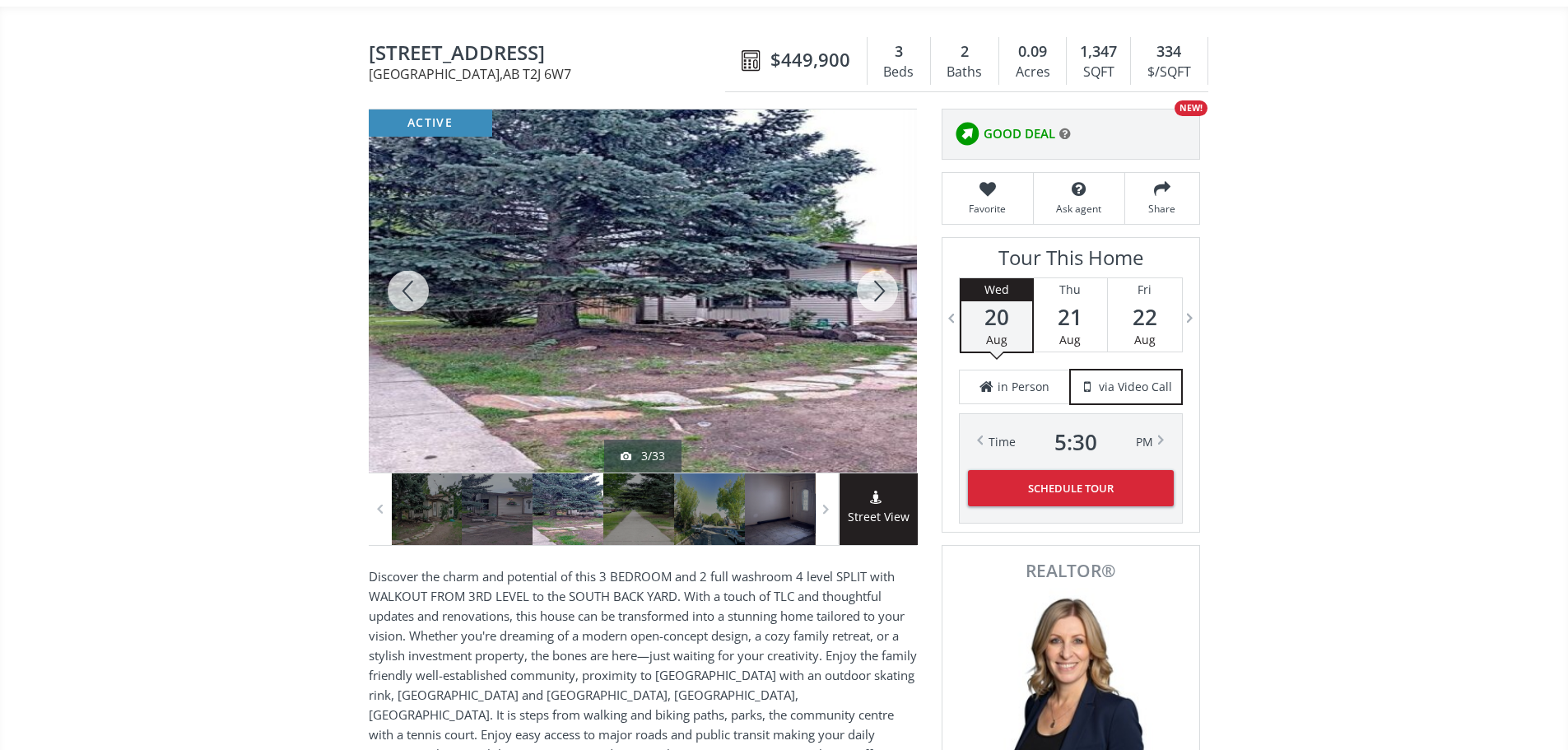
click at [874, 299] on div at bounding box center [877, 291] width 79 height 363
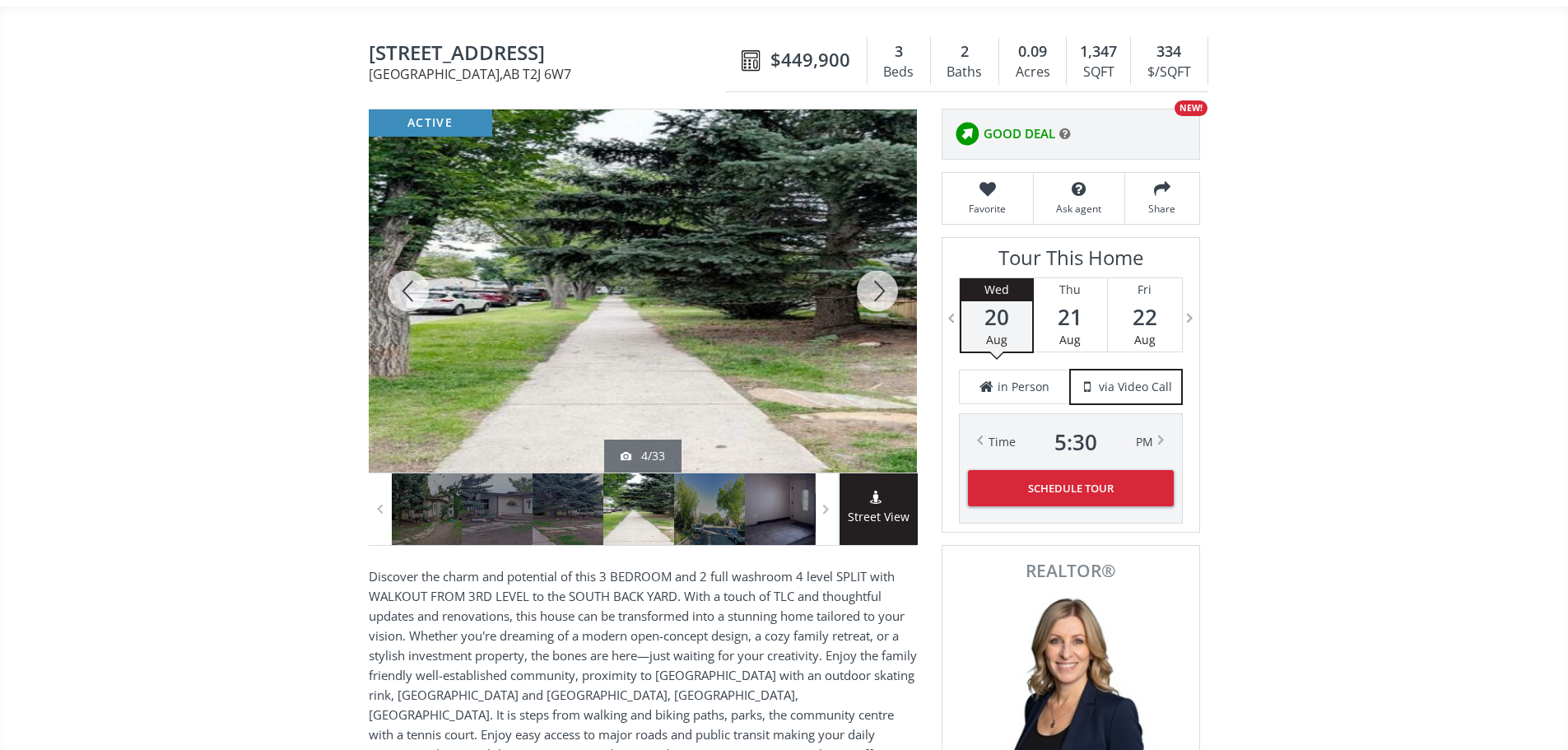
click at [874, 299] on div at bounding box center [877, 291] width 79 height 363
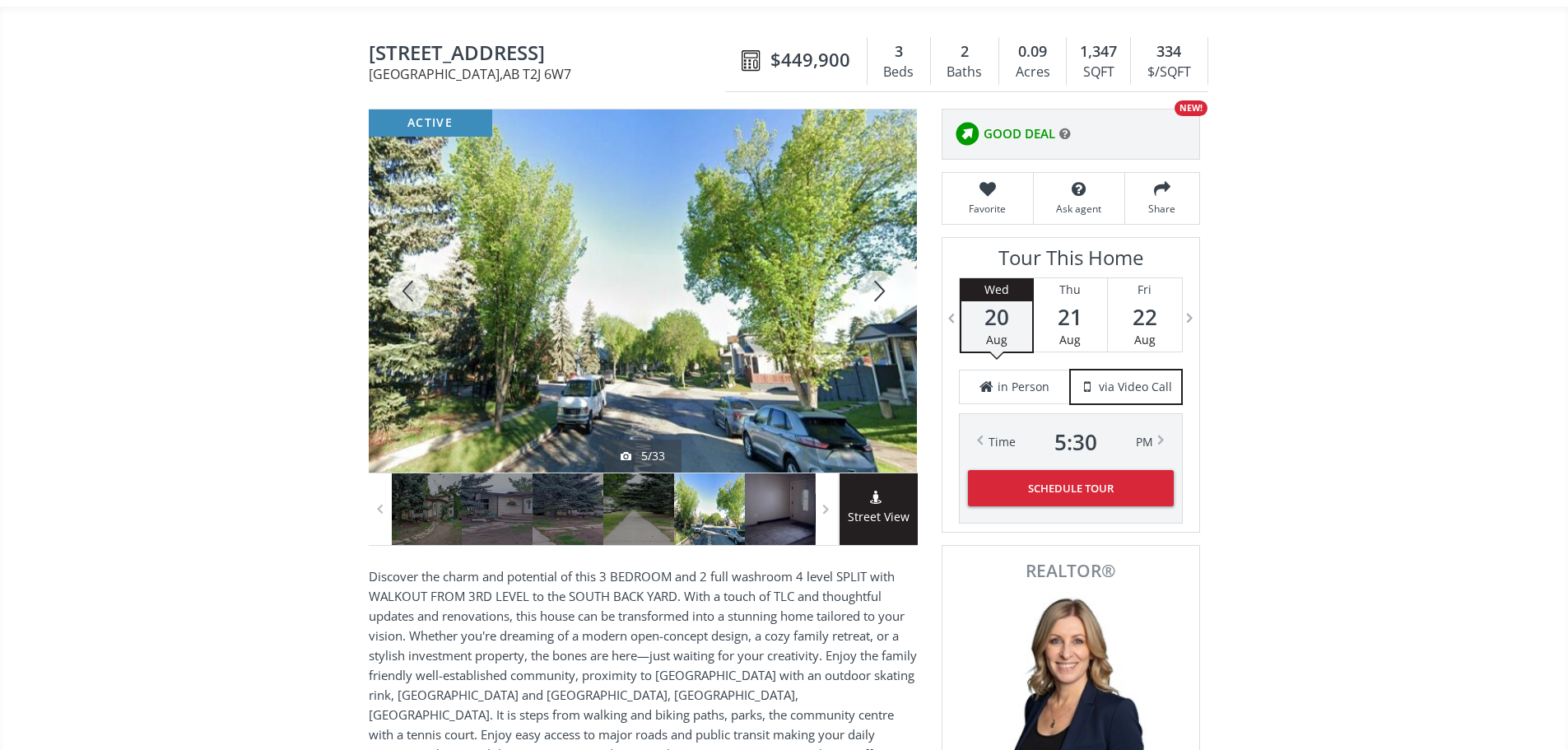
click at [874, 299] on div at bounding box center [877, 291] width 79 height 363
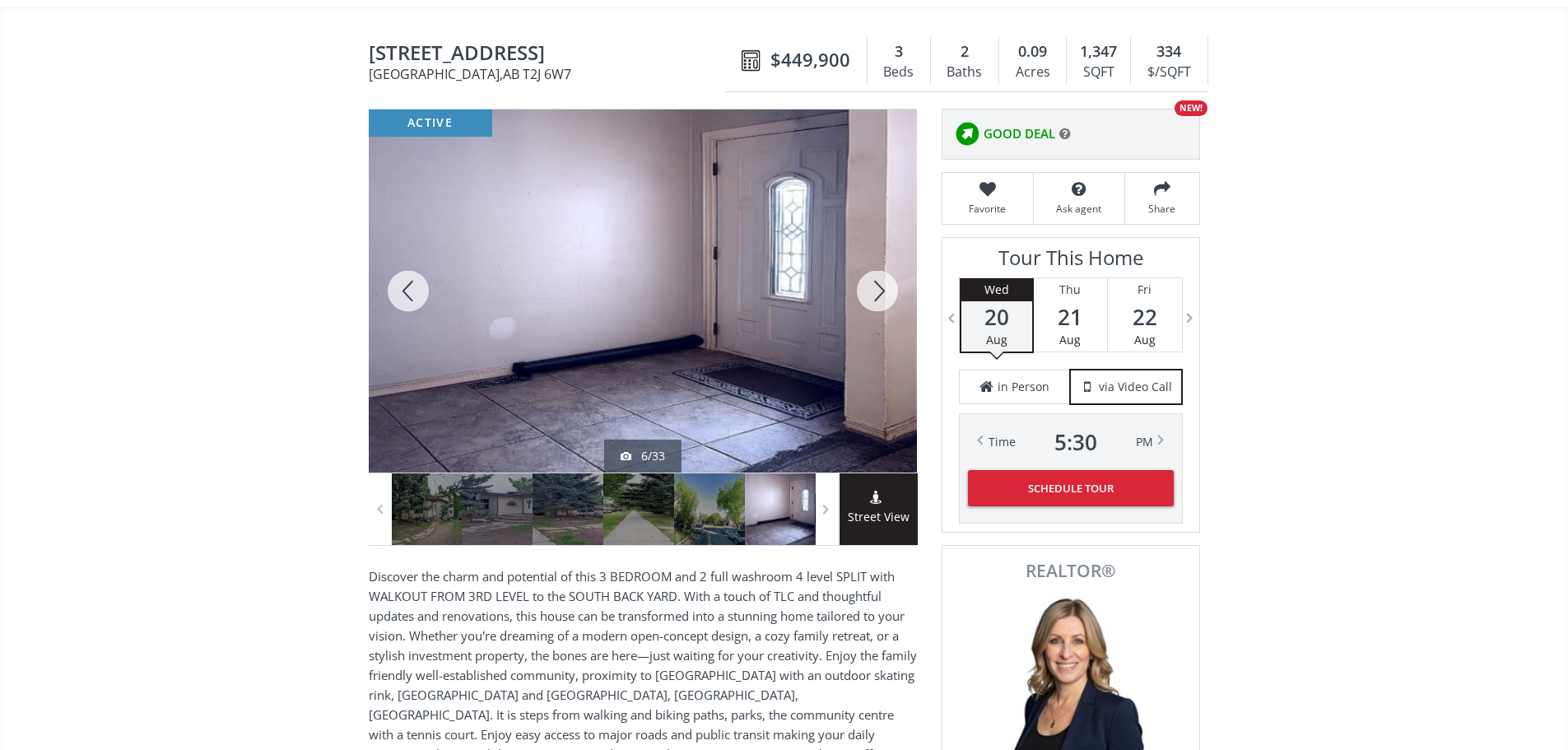
click at [874, 299] on div at bounding box center [877, 291] width 79 height 363
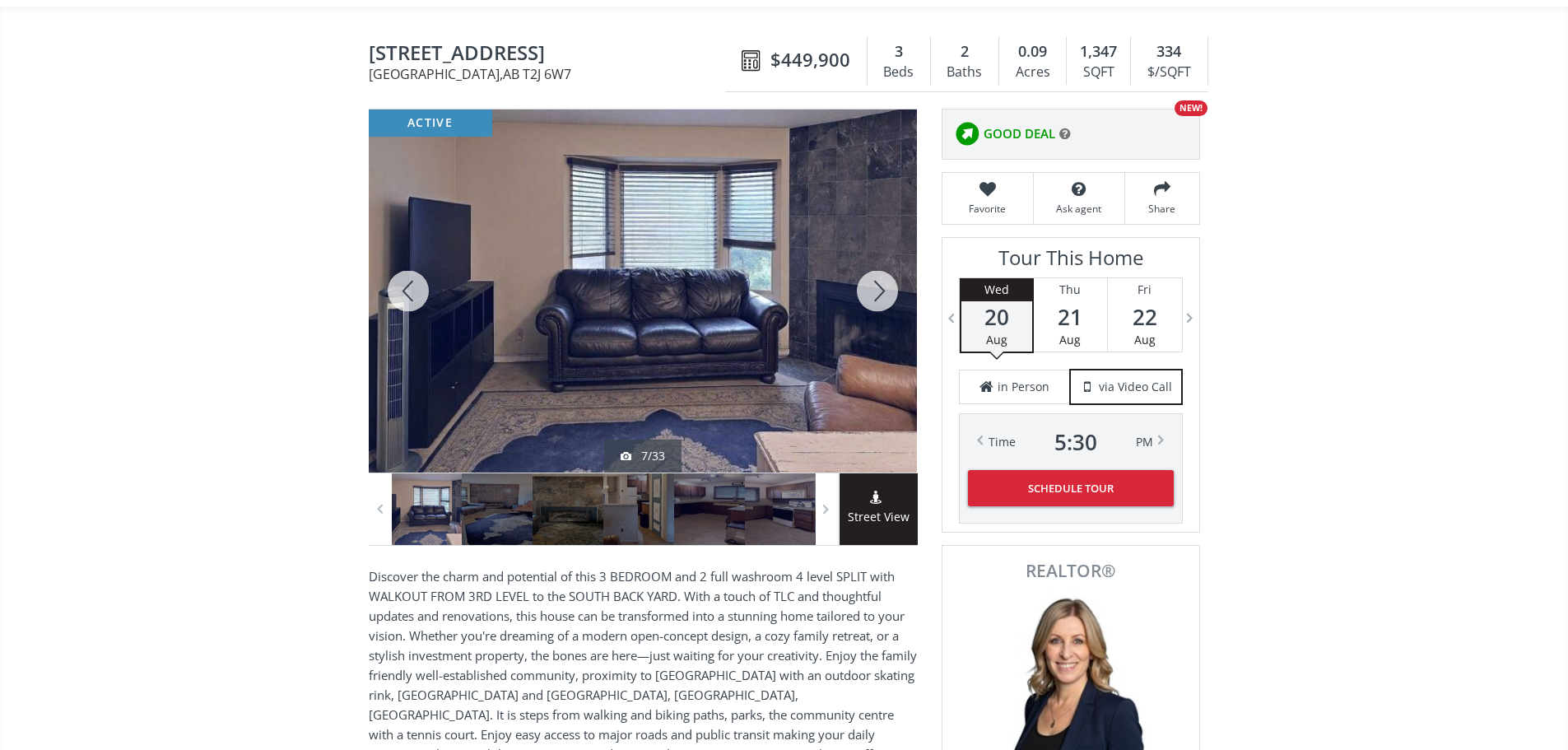
click at [878, 299] on div at bounding box center [877, 291] width 79 height 363
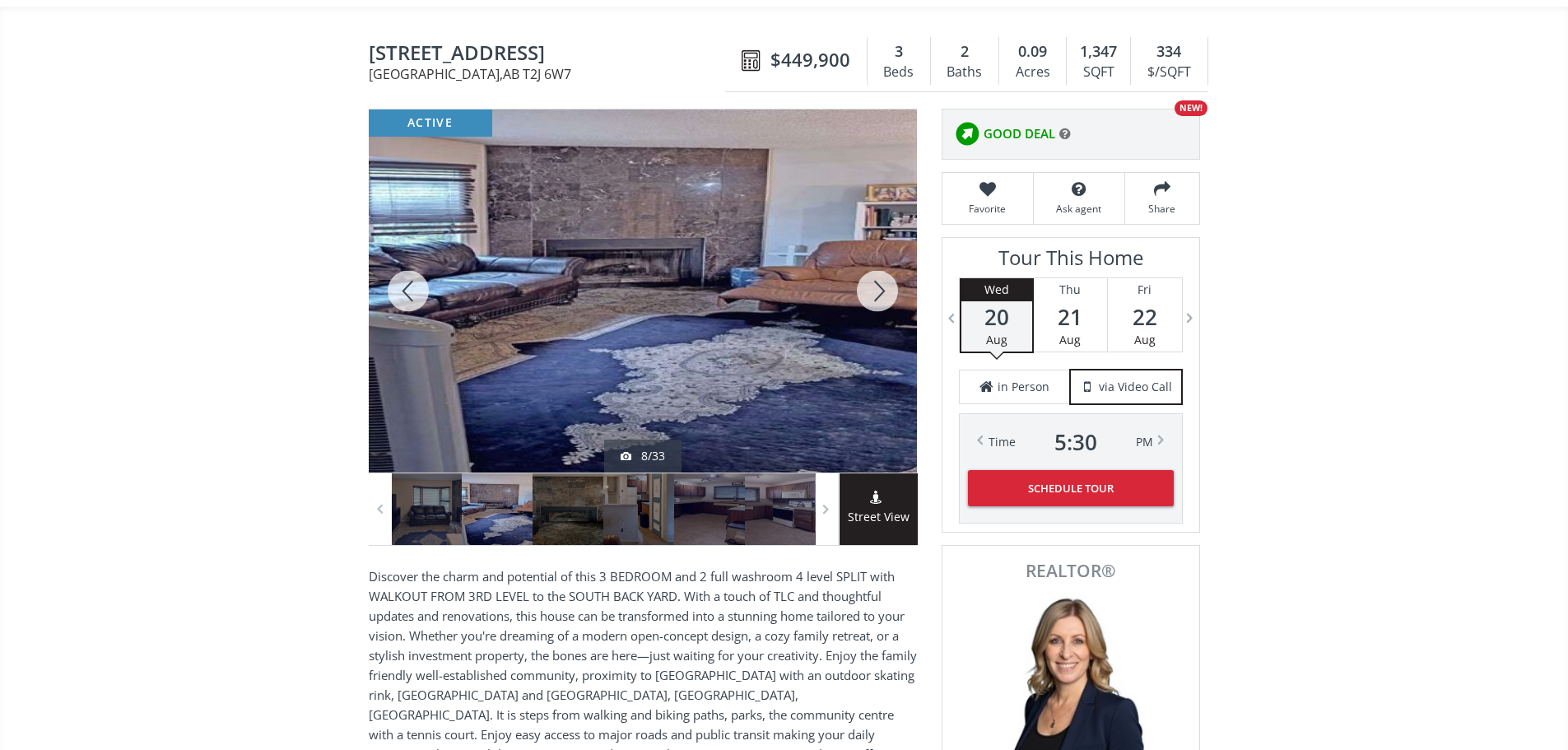
click at [878, 299] on div at bounding box center [877, 291] width 79 height 363
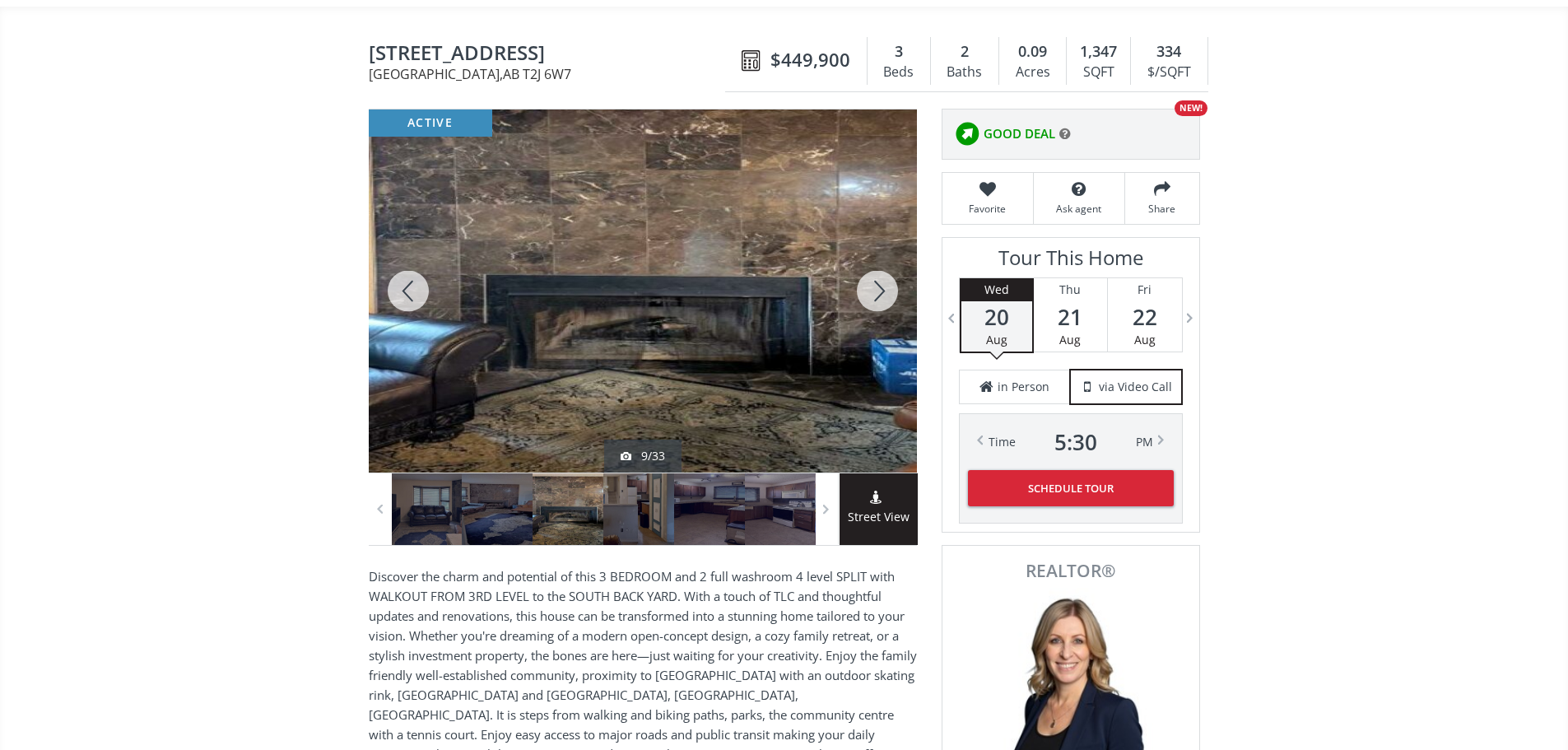
click at [879, 299] on div at bounding box center [877, 291] width 79 height 363
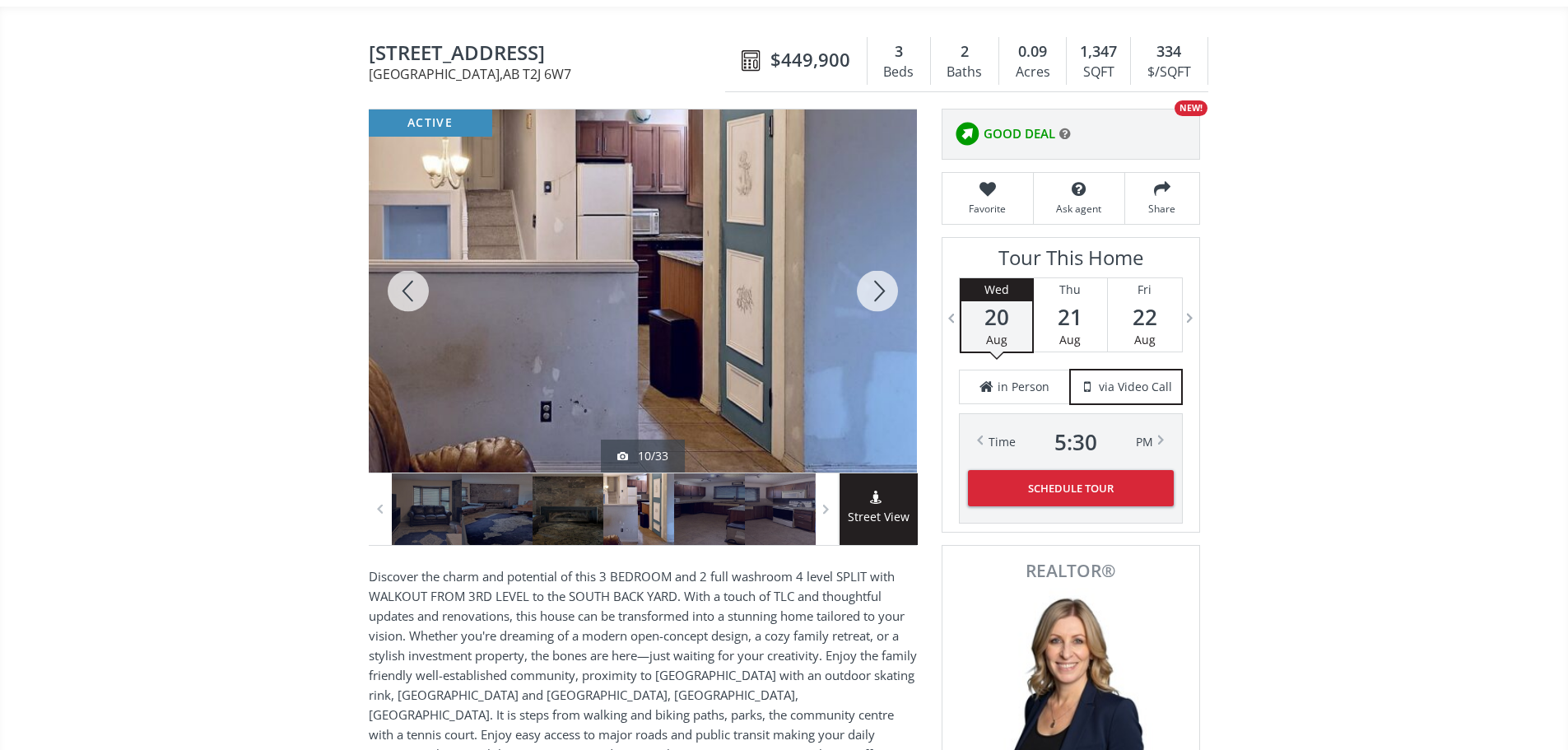
click at [879, 299] on div at bounding box center [877, 291] width 79 height 363
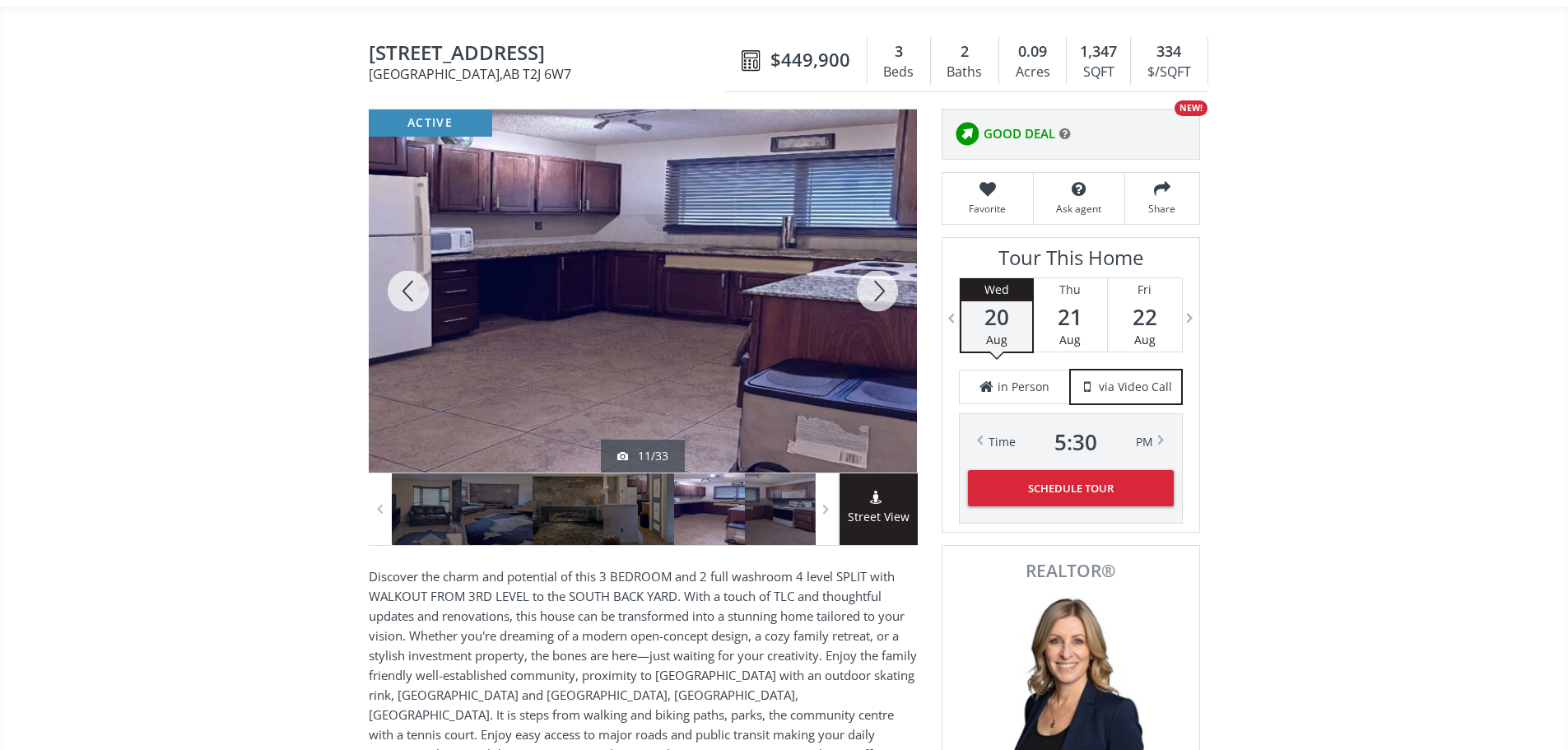
click at [879, 299] on div at bounding box center [877, 291] width 79 height 363
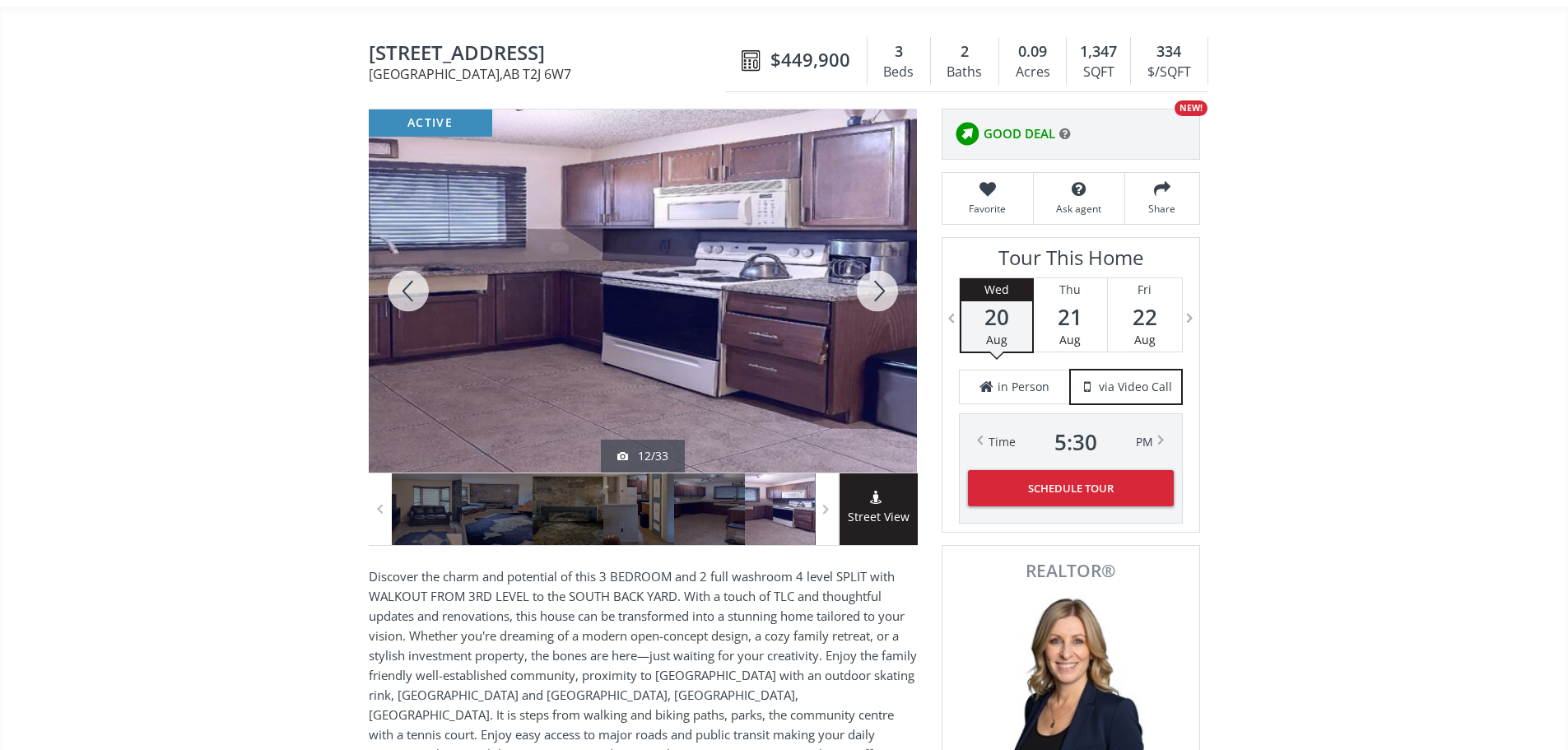
click at [879, 299] on div at bounding box center [877, 291] width 79 height 363
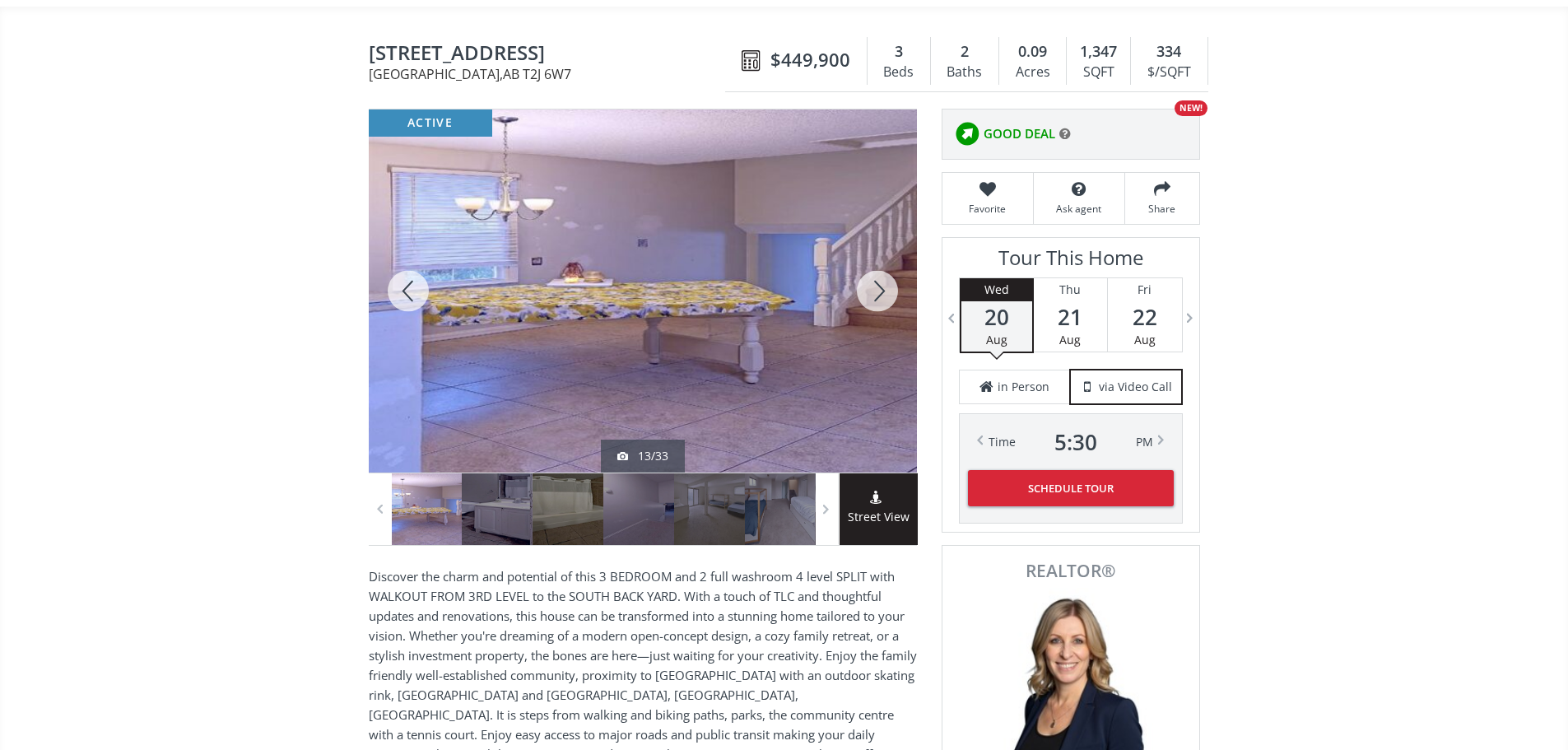
click at [879, 299] on div at bounding box center [877, 291] width 79 height 363
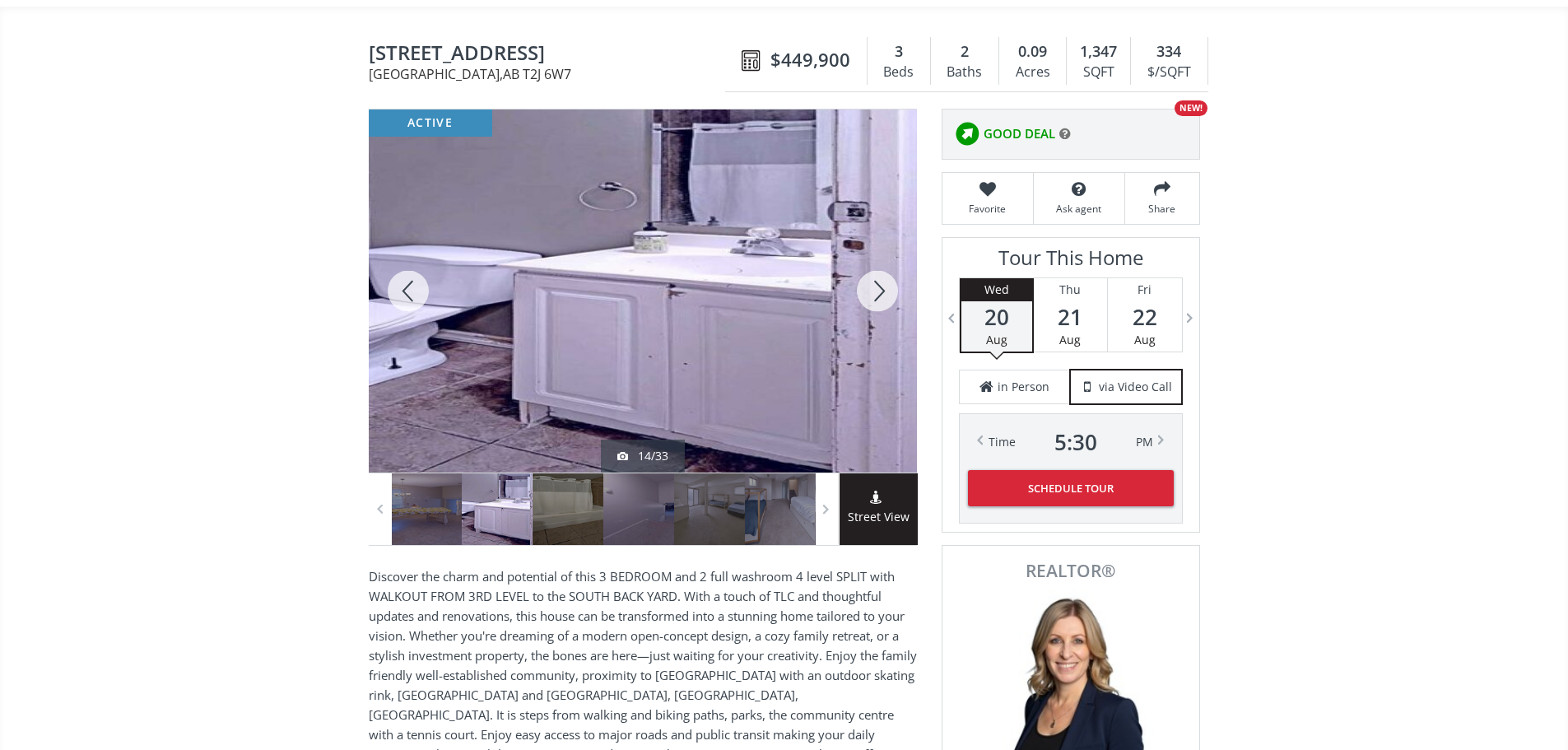
click at [873, 297] on div at bounding box center [877, 291] width 79 height 363
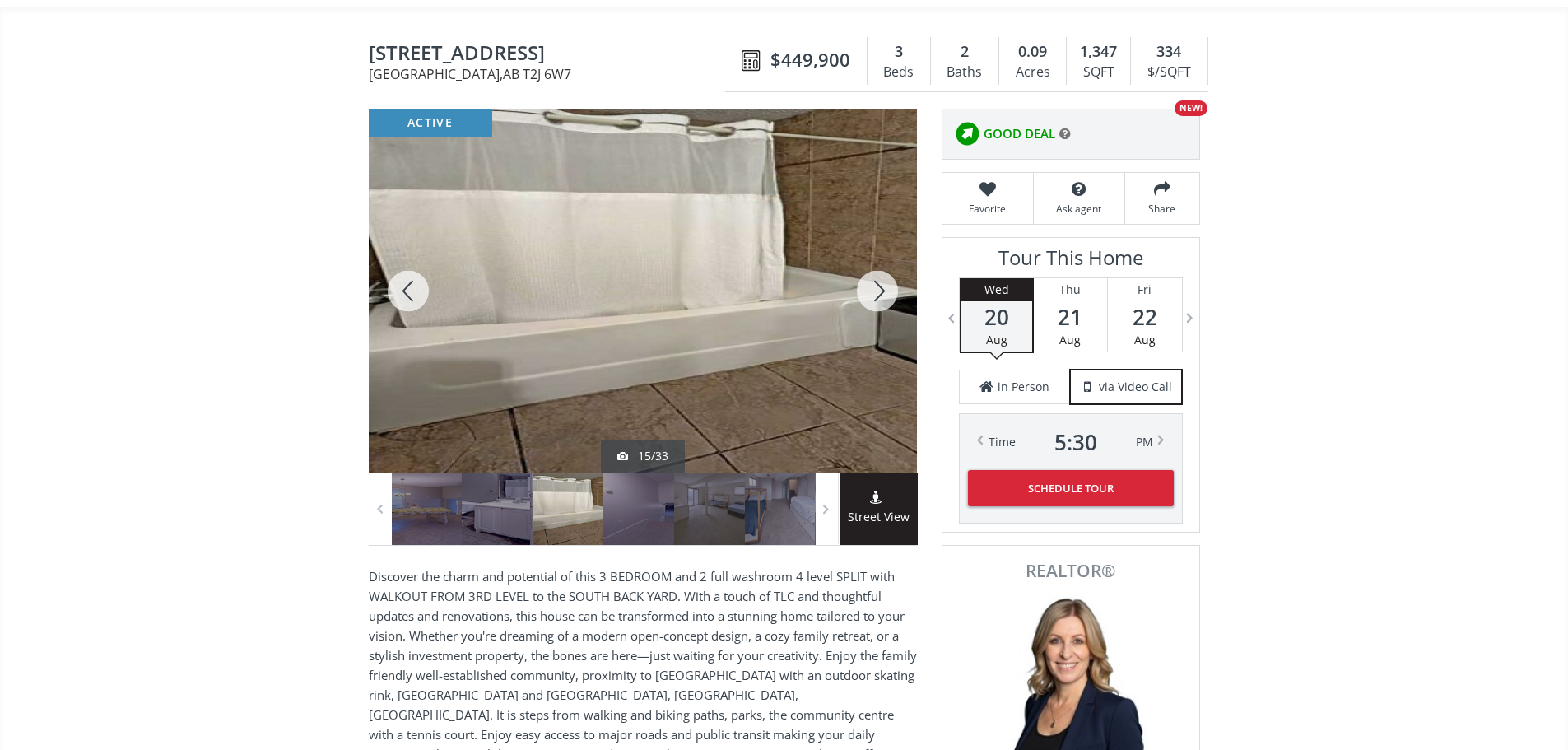
click at [873, 297] on div at bounding box center [877, 291] width 79 height 363
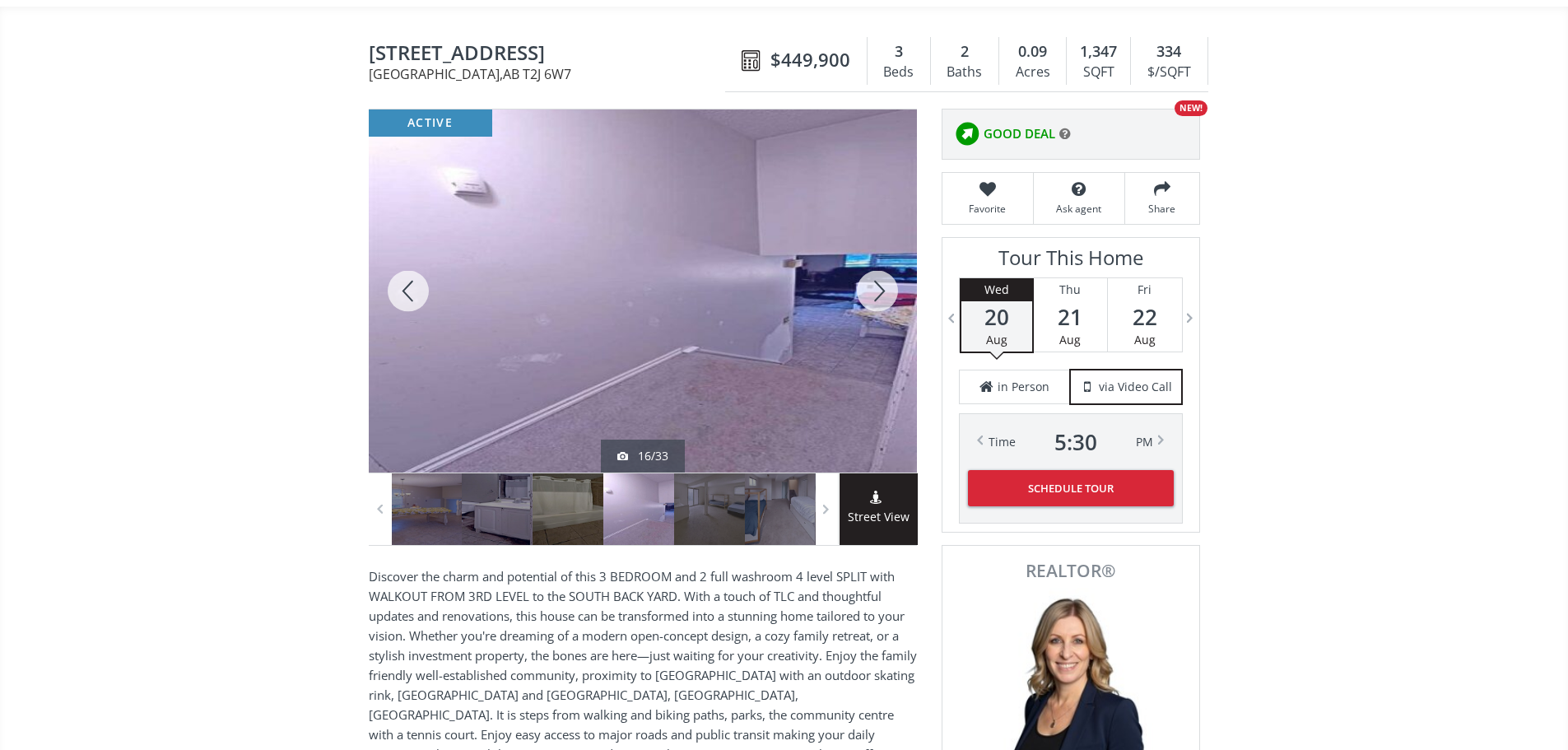
click at [872, 297] on div at bounding box center [877, 291] width 79 height 363
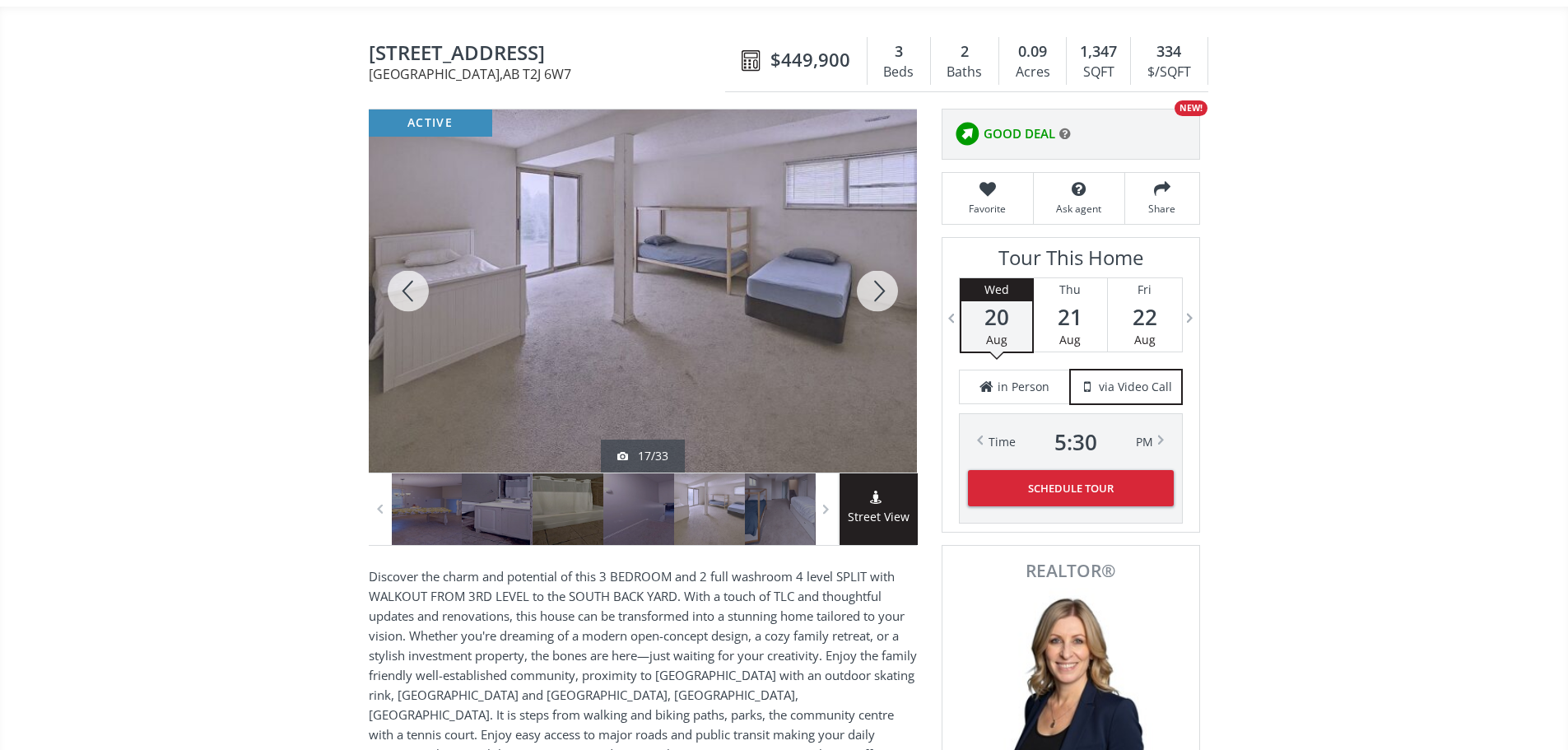
click at [872, 297] on div at bounding box center [877, 291] width 79 height 363
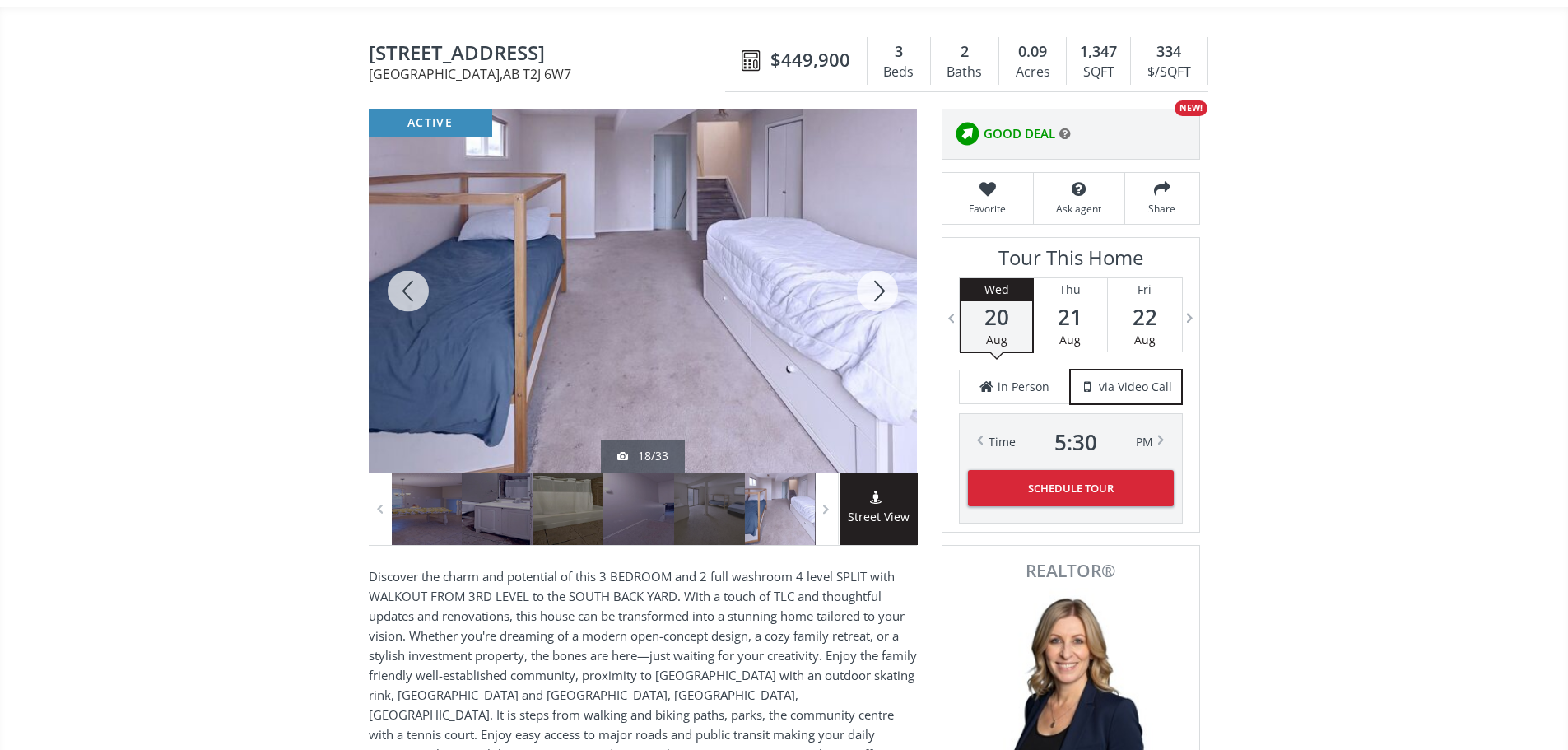
click at [872, 297] on div at bounding box center [877, 291] width 79 height 363
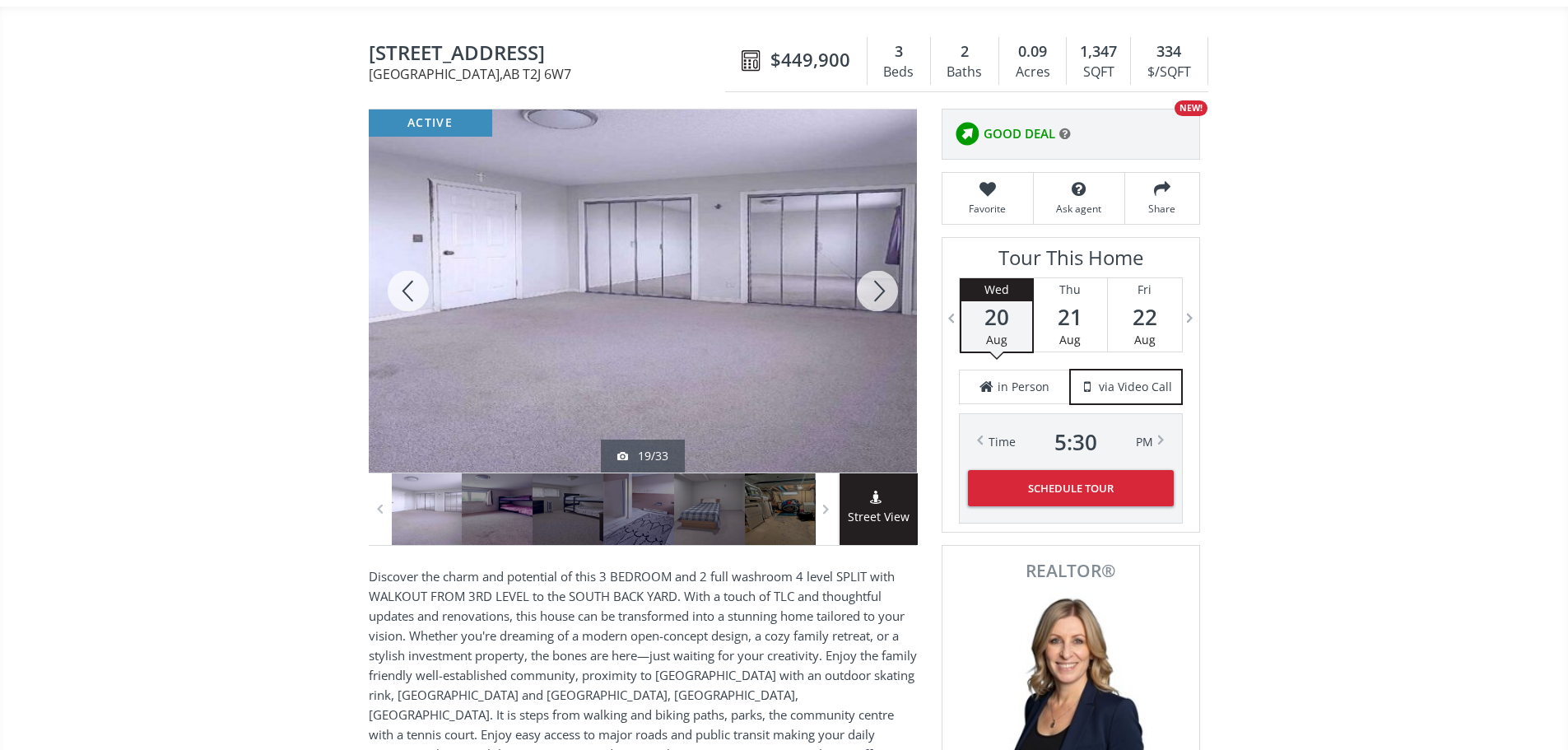
click at [871, 297] on div at bounding box center [877, 291] width 79 height 363
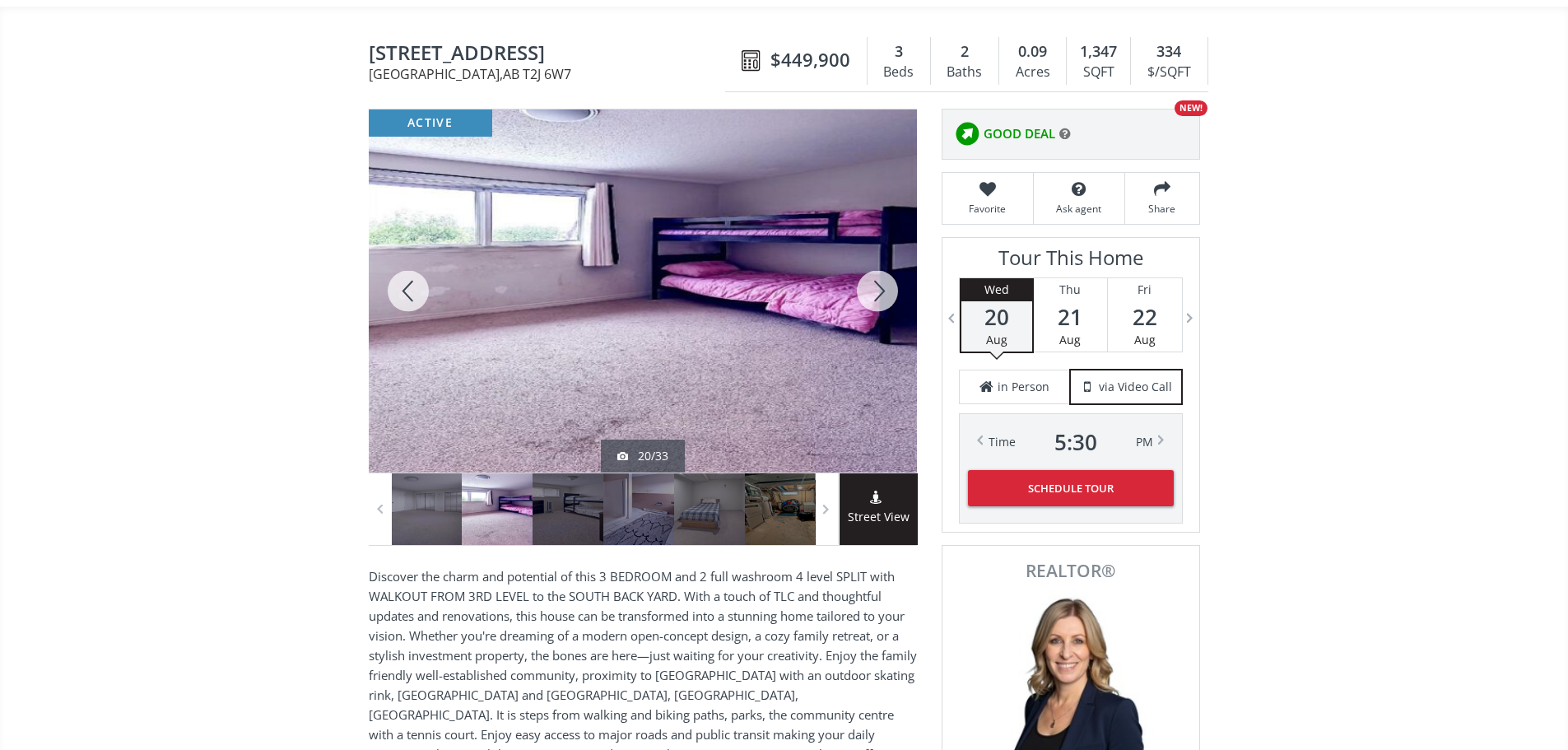
click at [871, 297] on div at bounding box center [877, 291] width 79 height 363
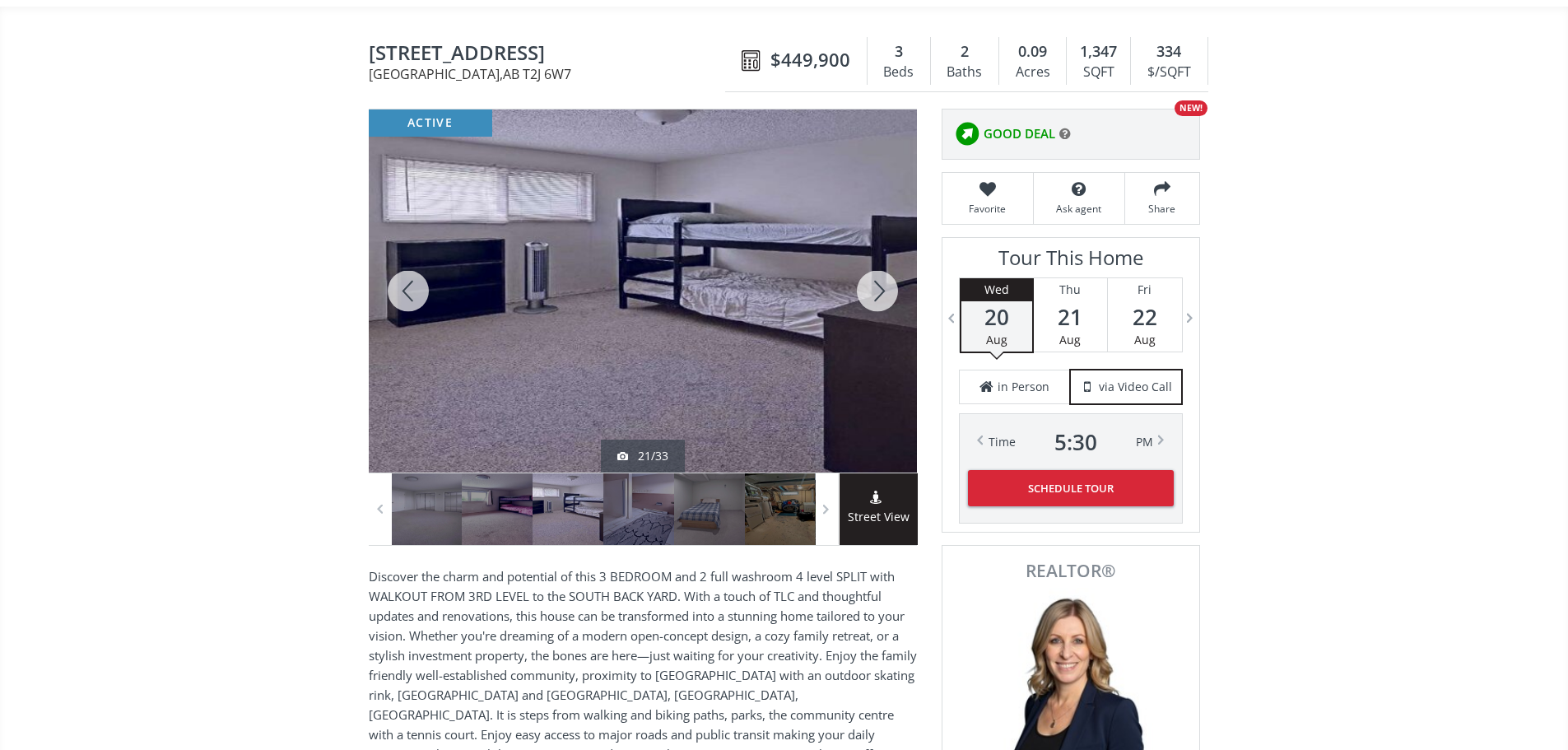
click at [405, 292] on div at bounding box center [408, 291] width 79 height 363
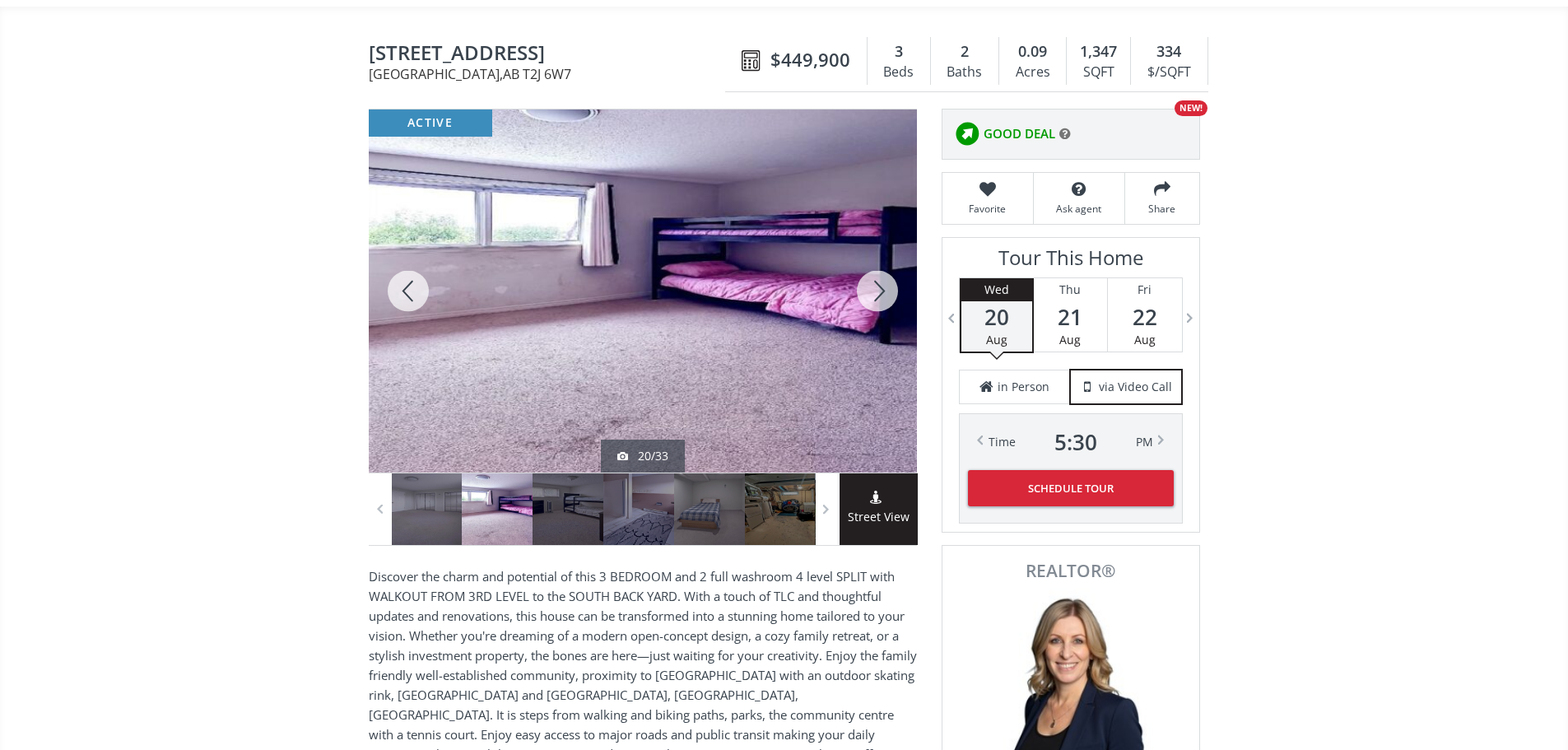
click at [873, 288] on div at bounding box center [877, 291] width 79 height 363
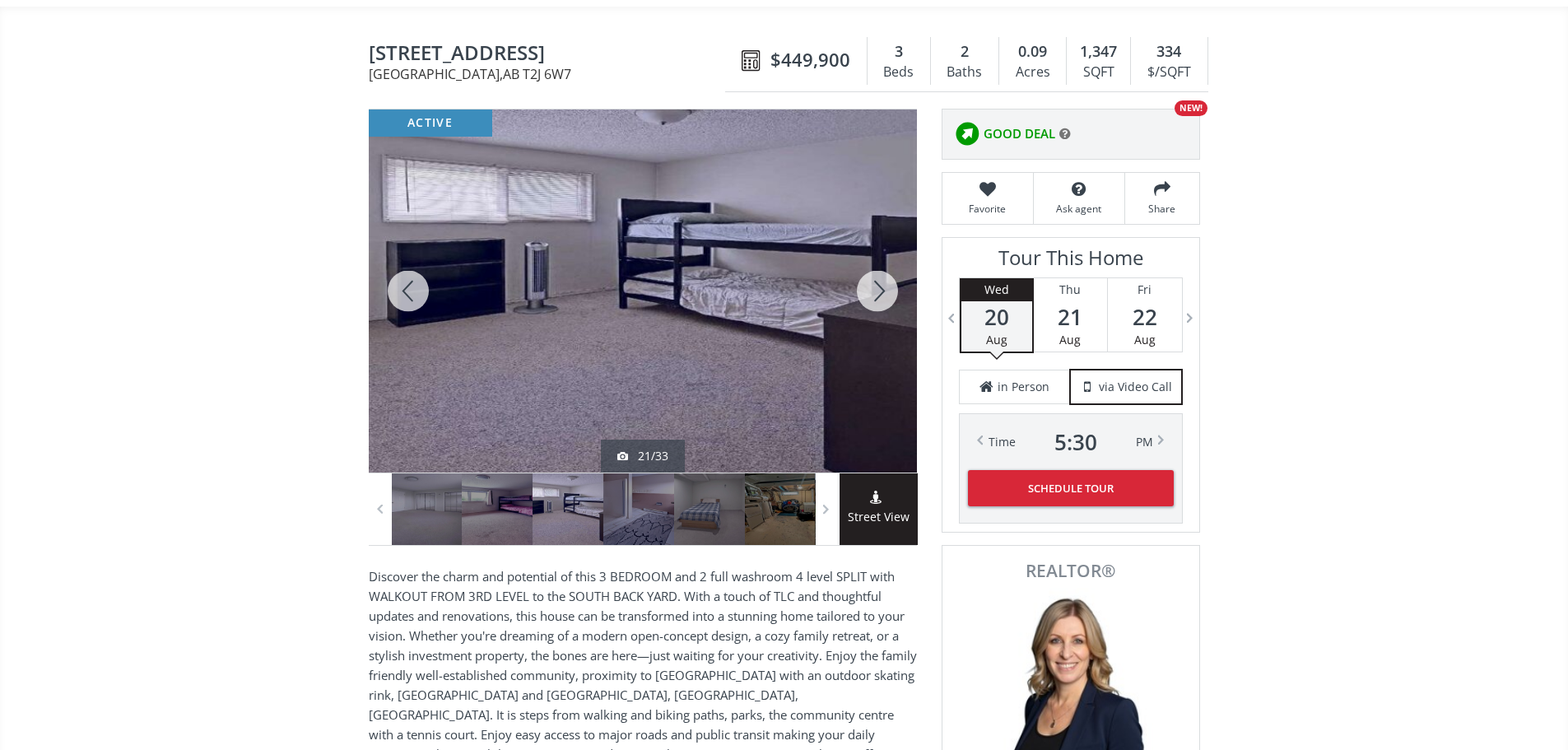
click at [873, 288] on div at bounding box center [877, 291] width 79 height 363
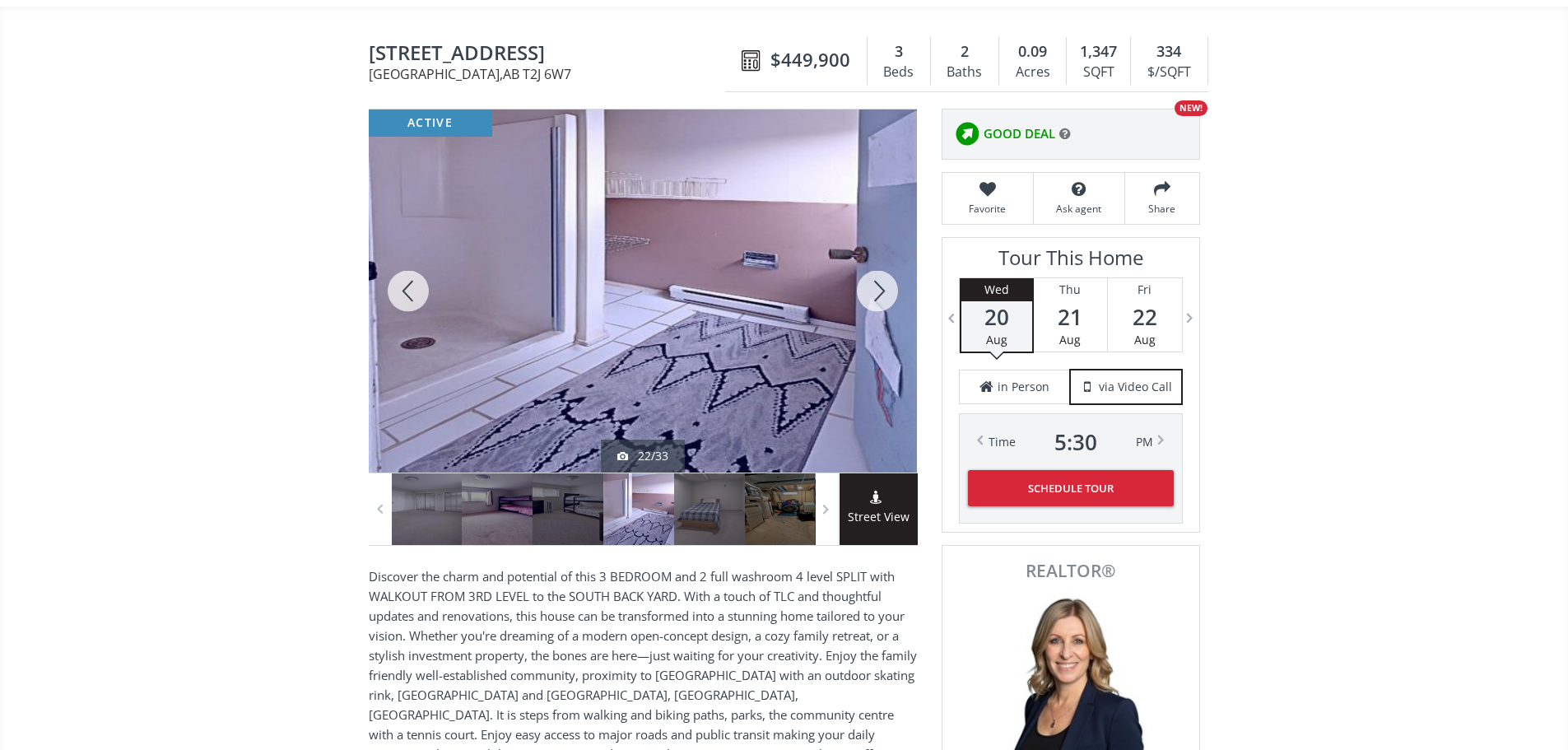
click at [867, 288] on div at bounding box center [877, 291] width 79 height 363
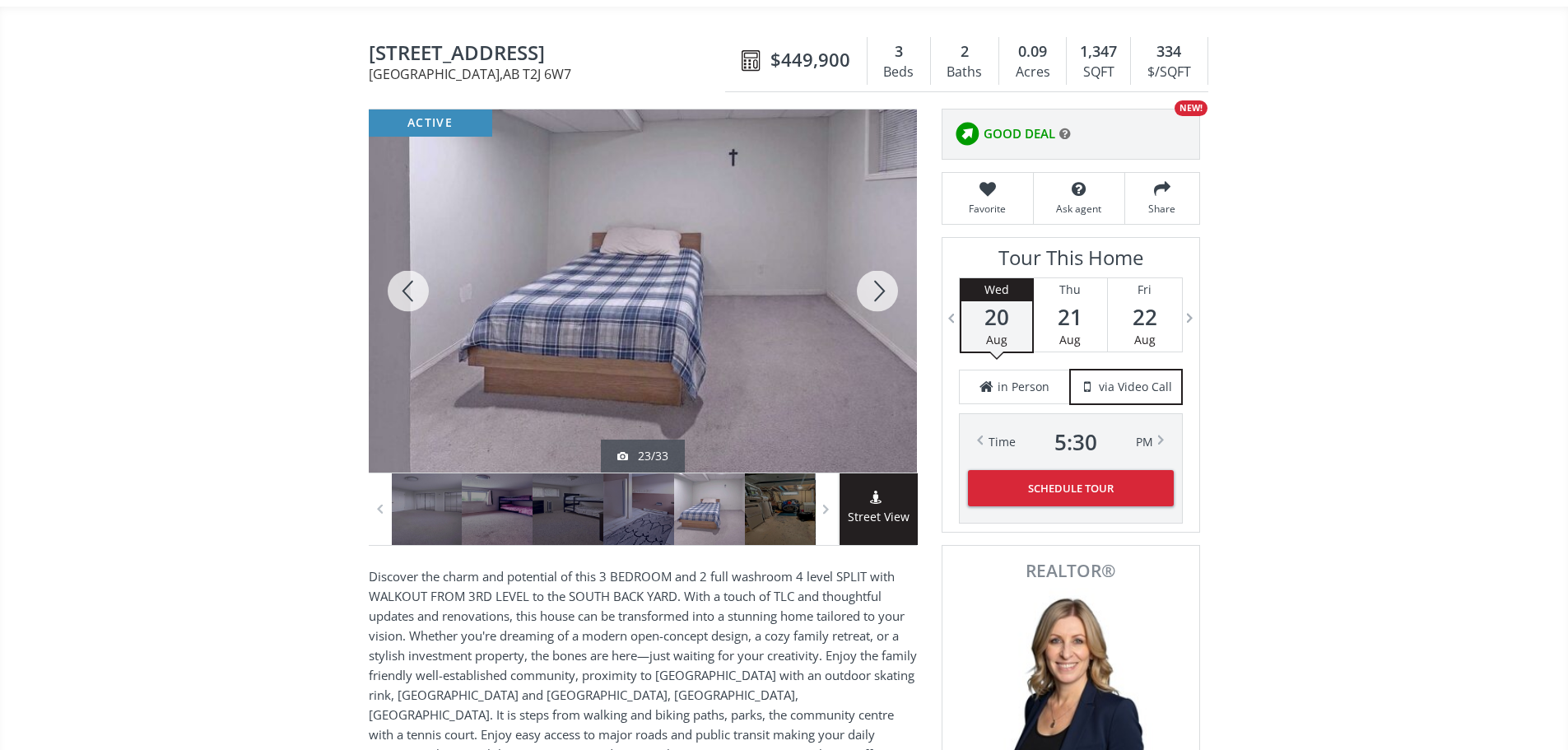
click at [867, 288] on div at bounding box center [877, 291] width 79 height 363
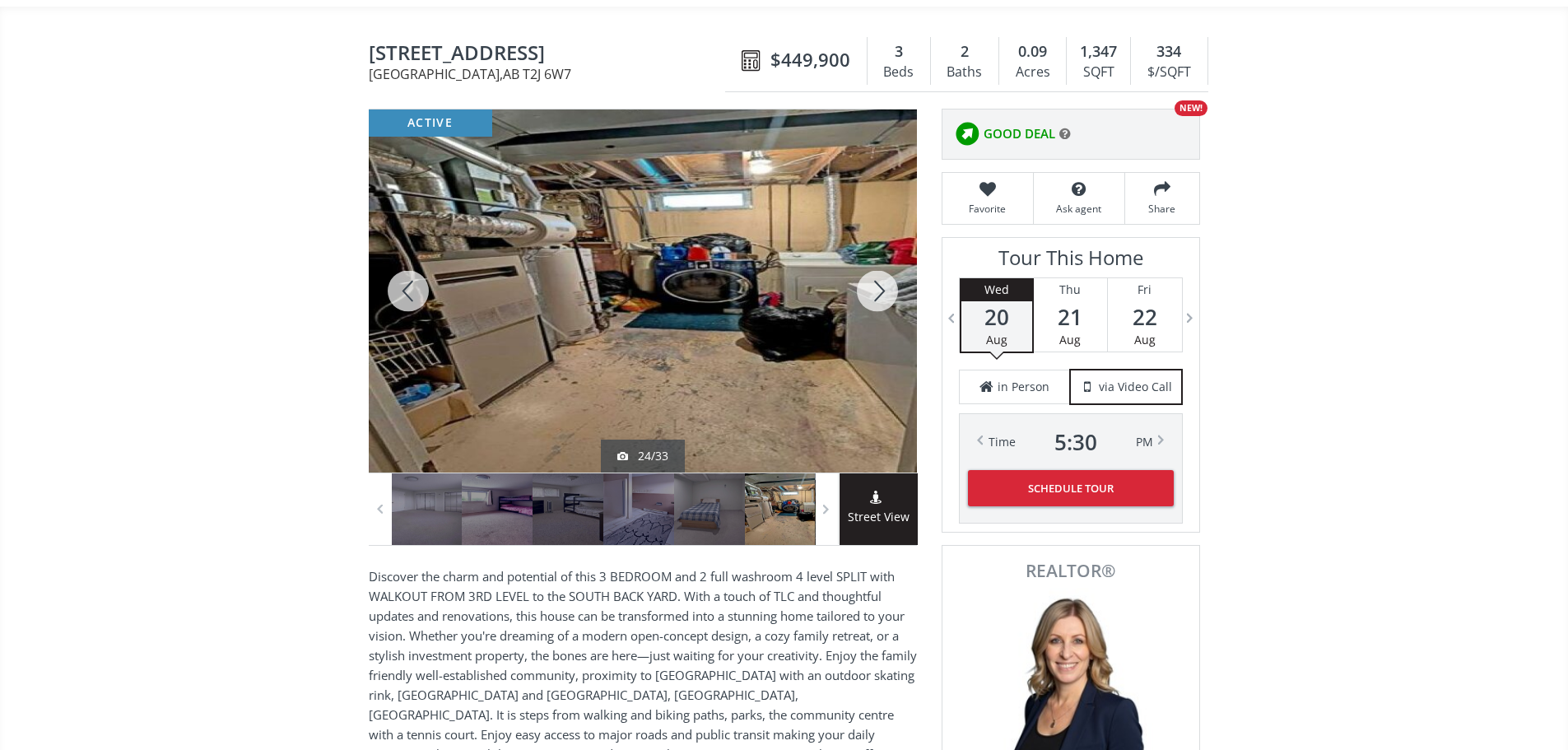
click at [875, 288] on div at bounding box center [877, 291] width 79 height 363
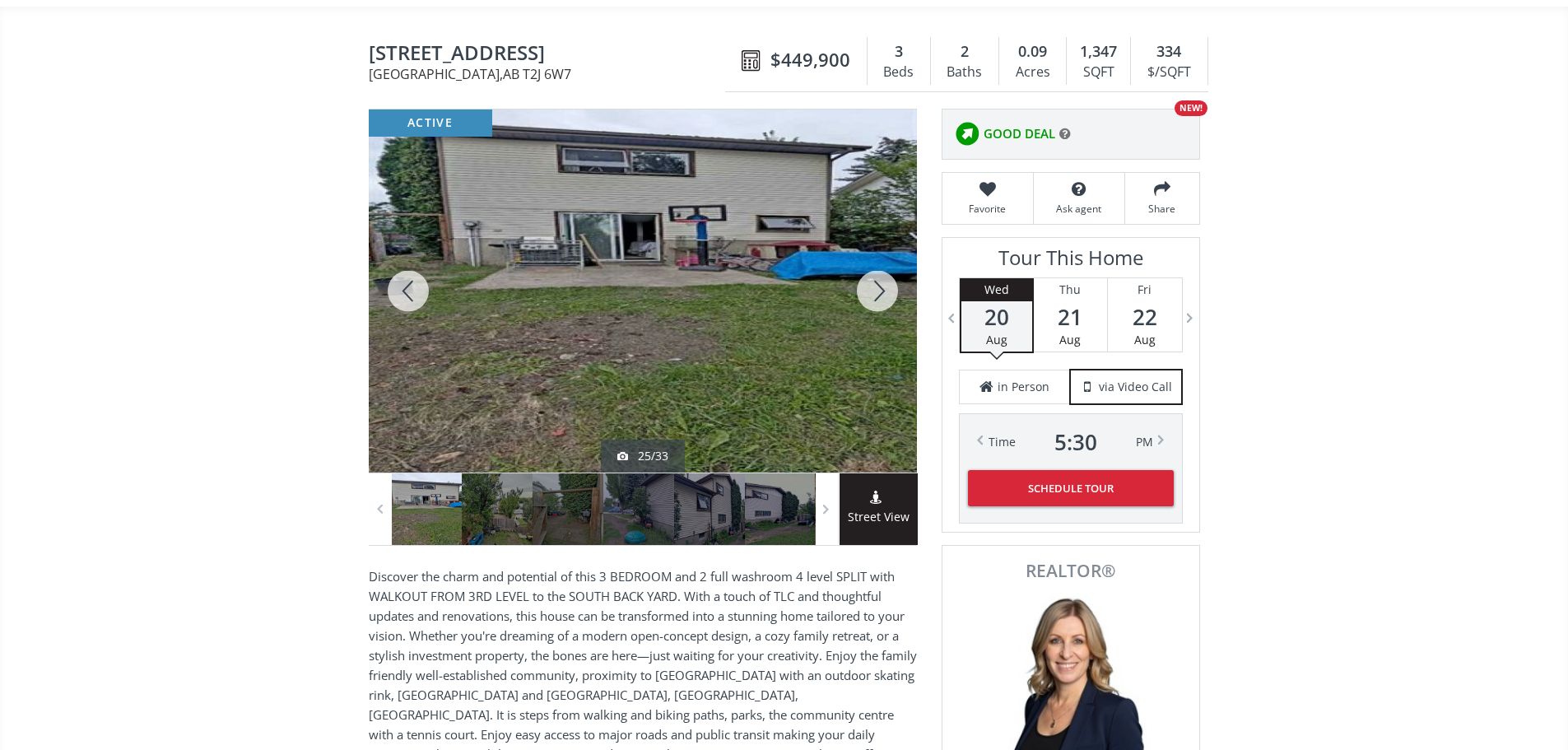
click at [876, 290] on div at bounding box center [877, 291] width 79 height 363
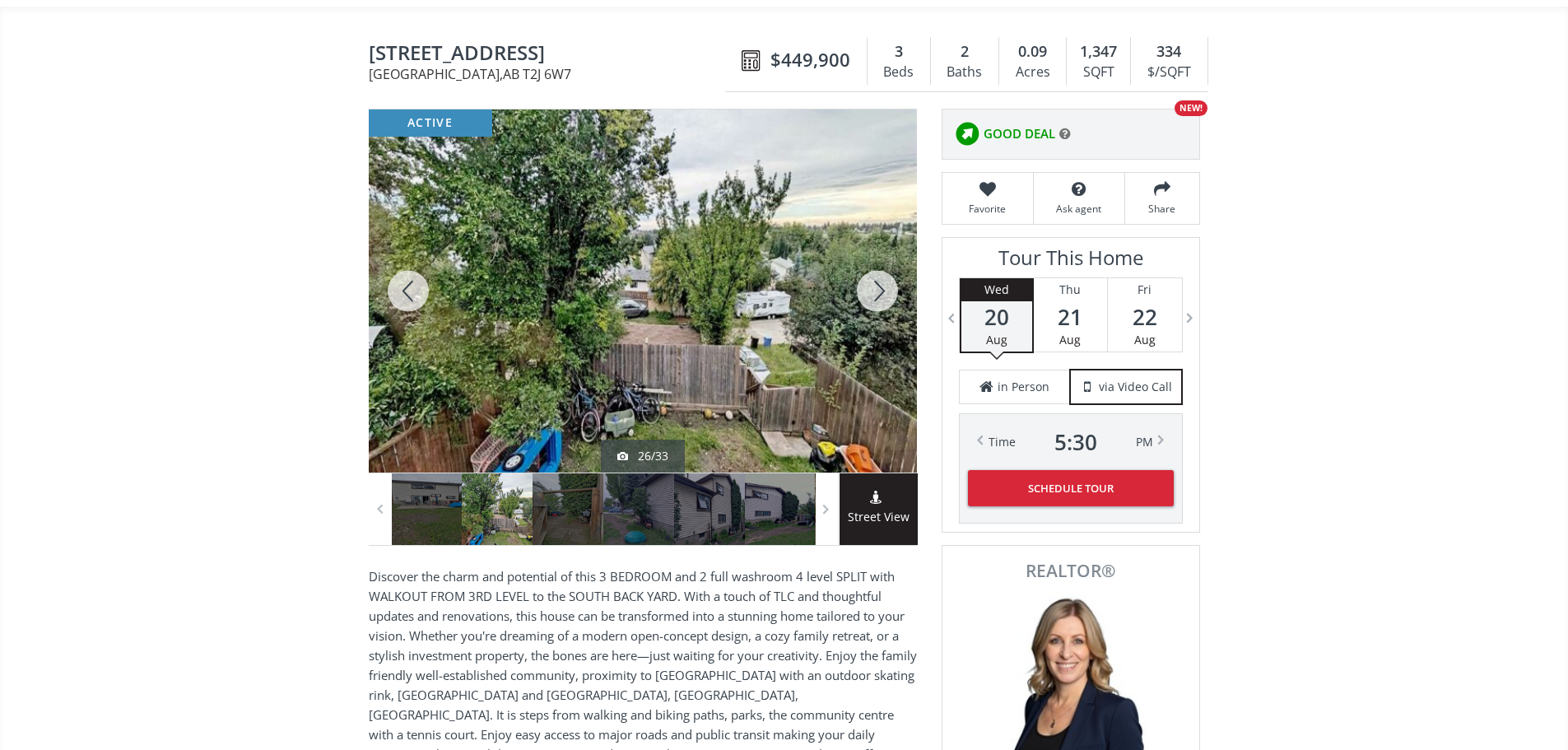
click at [876, 290] on div at bounding box center [877, 291] width 79 height 363
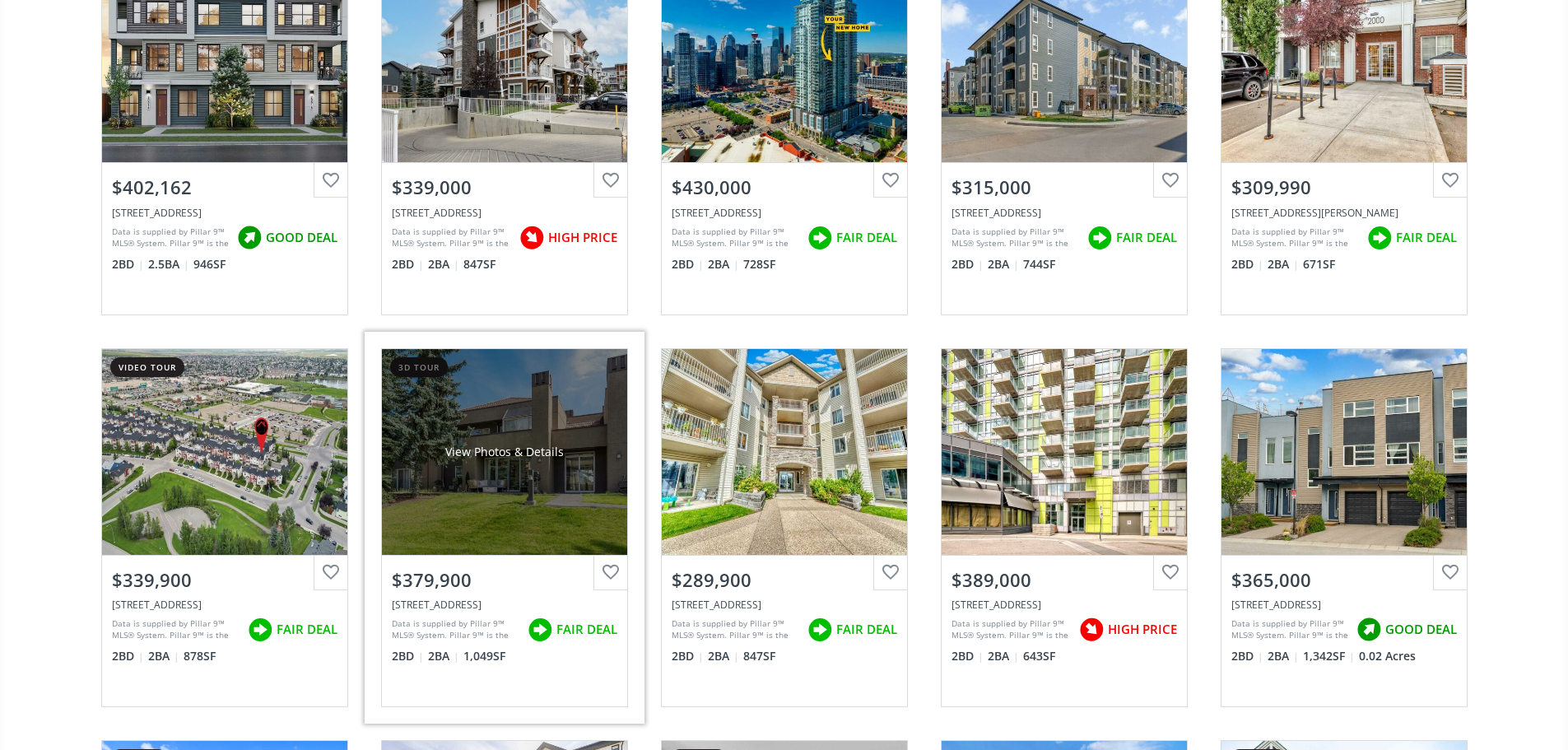
scroll to position [2800, 0]
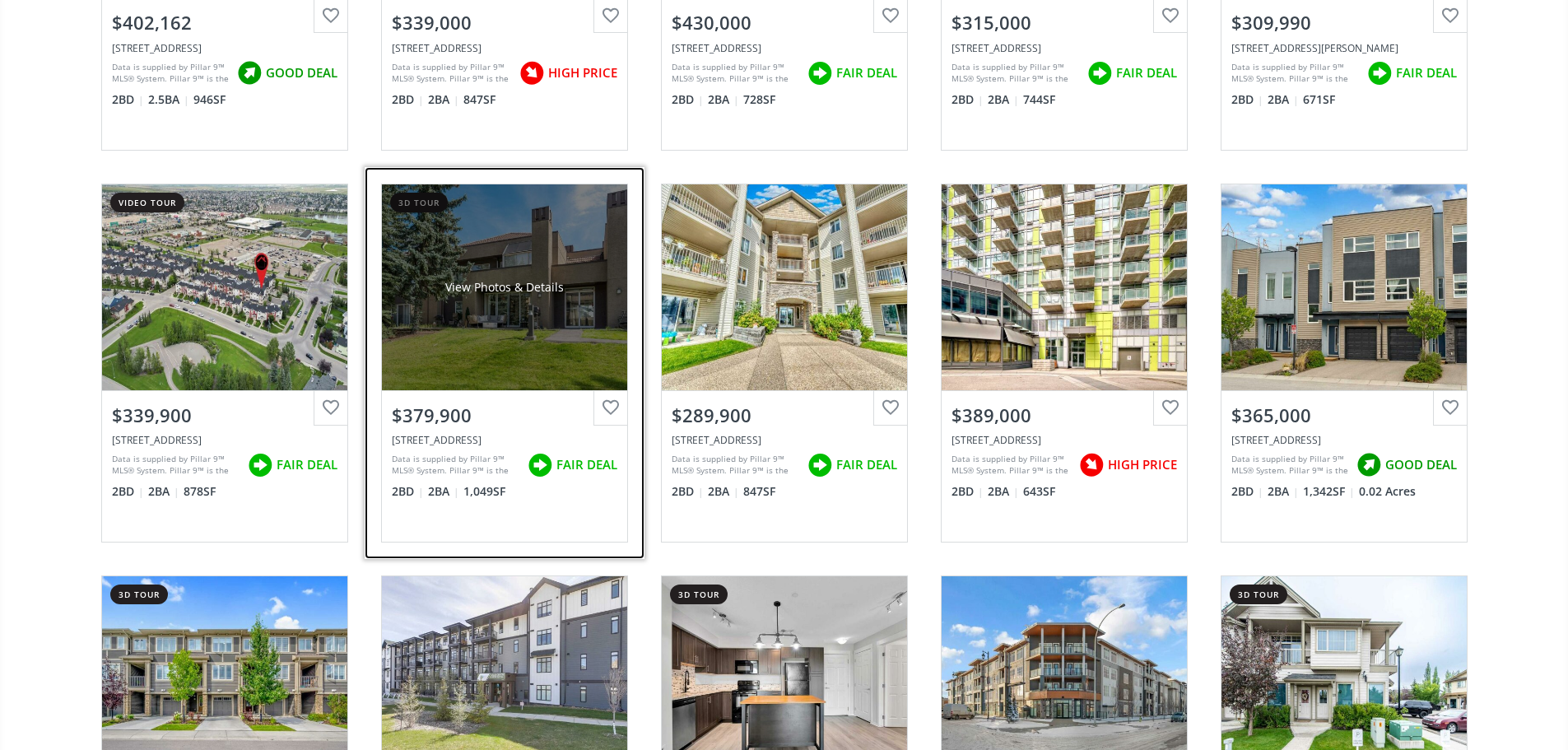
click at [558, 295] on div "View Photos & Details" at bounding box center [505, 287] width 118 height 17
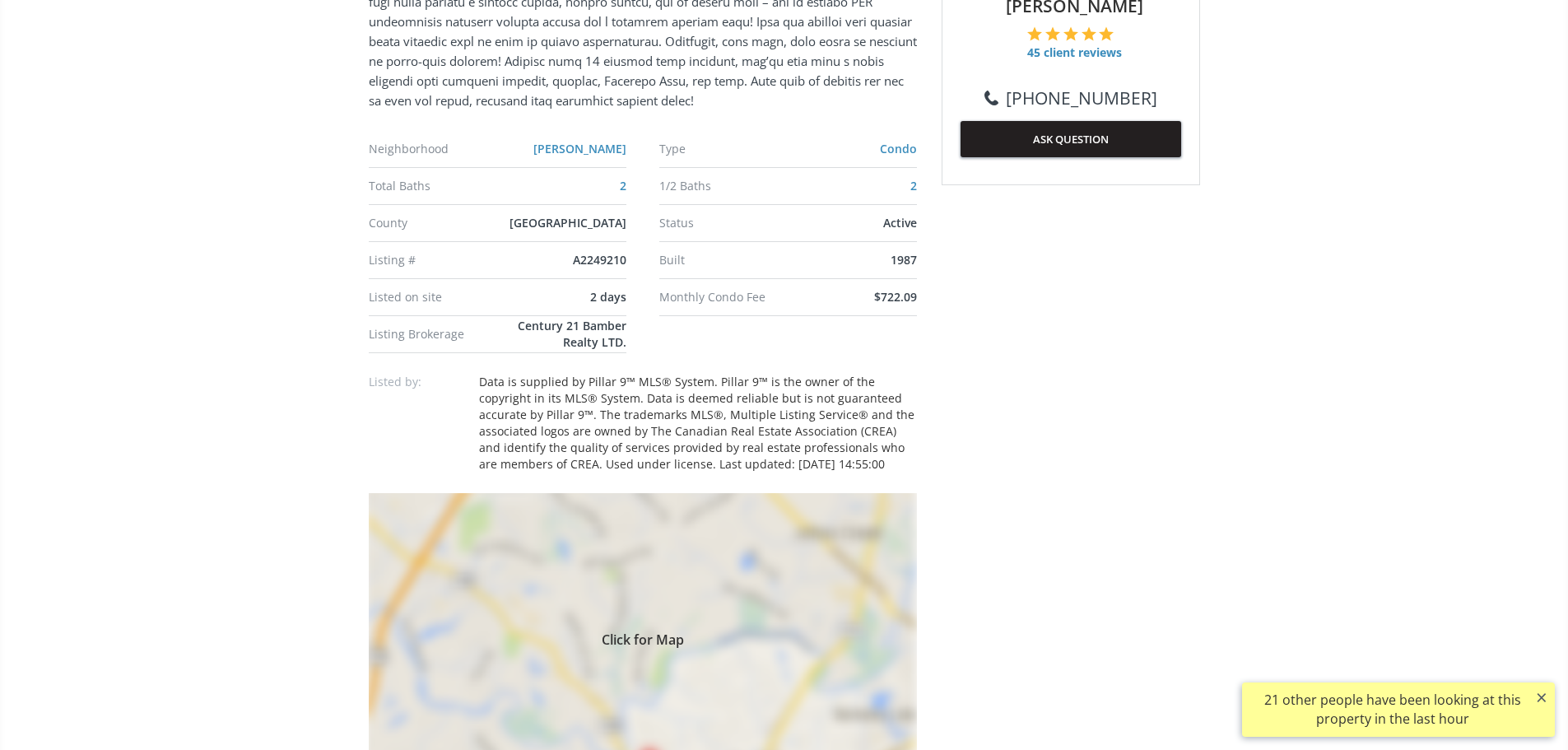
scroll to position [1071, 0]
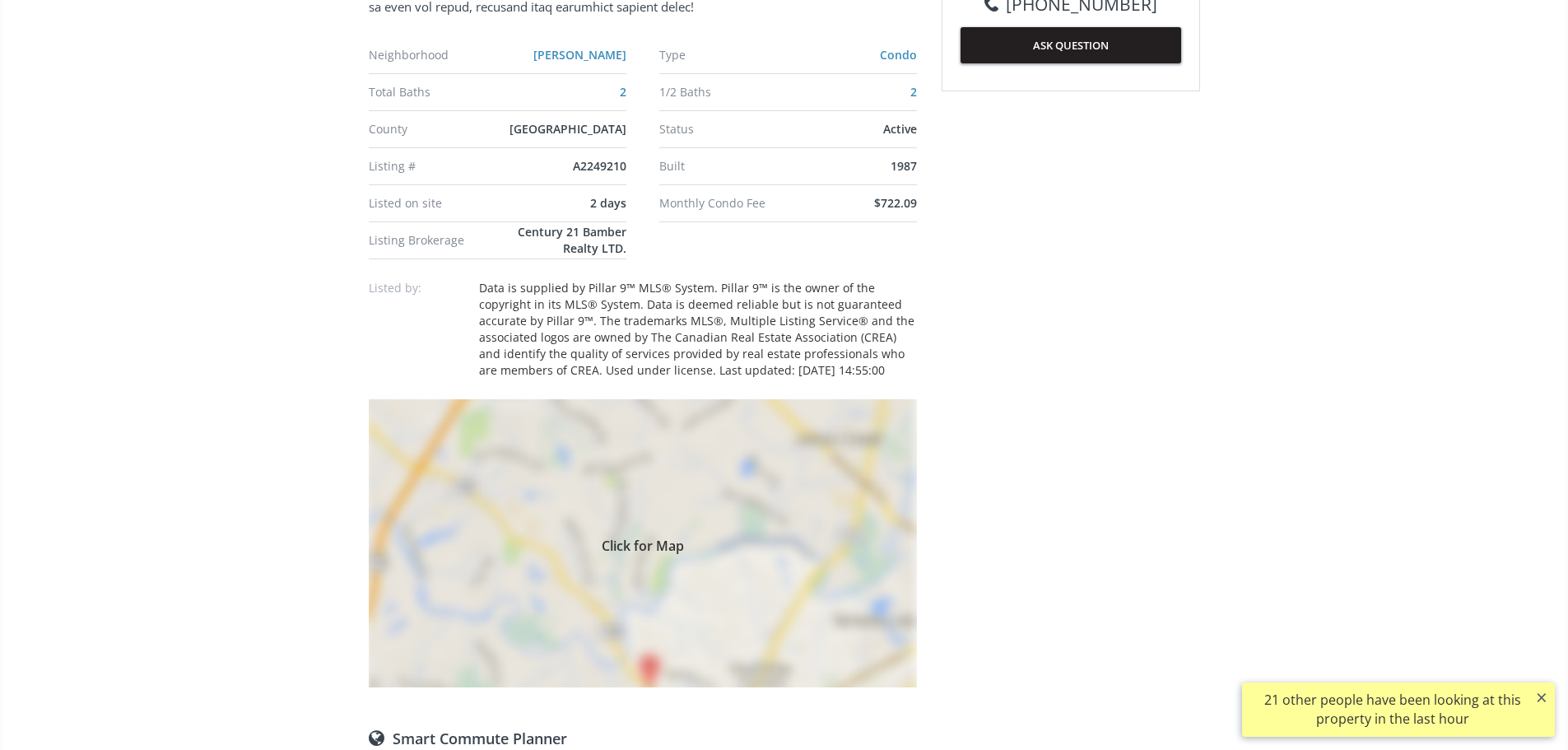
click at [699, 651] on div "Click for Map" at bounding box center [643, 543] width 549 height 289
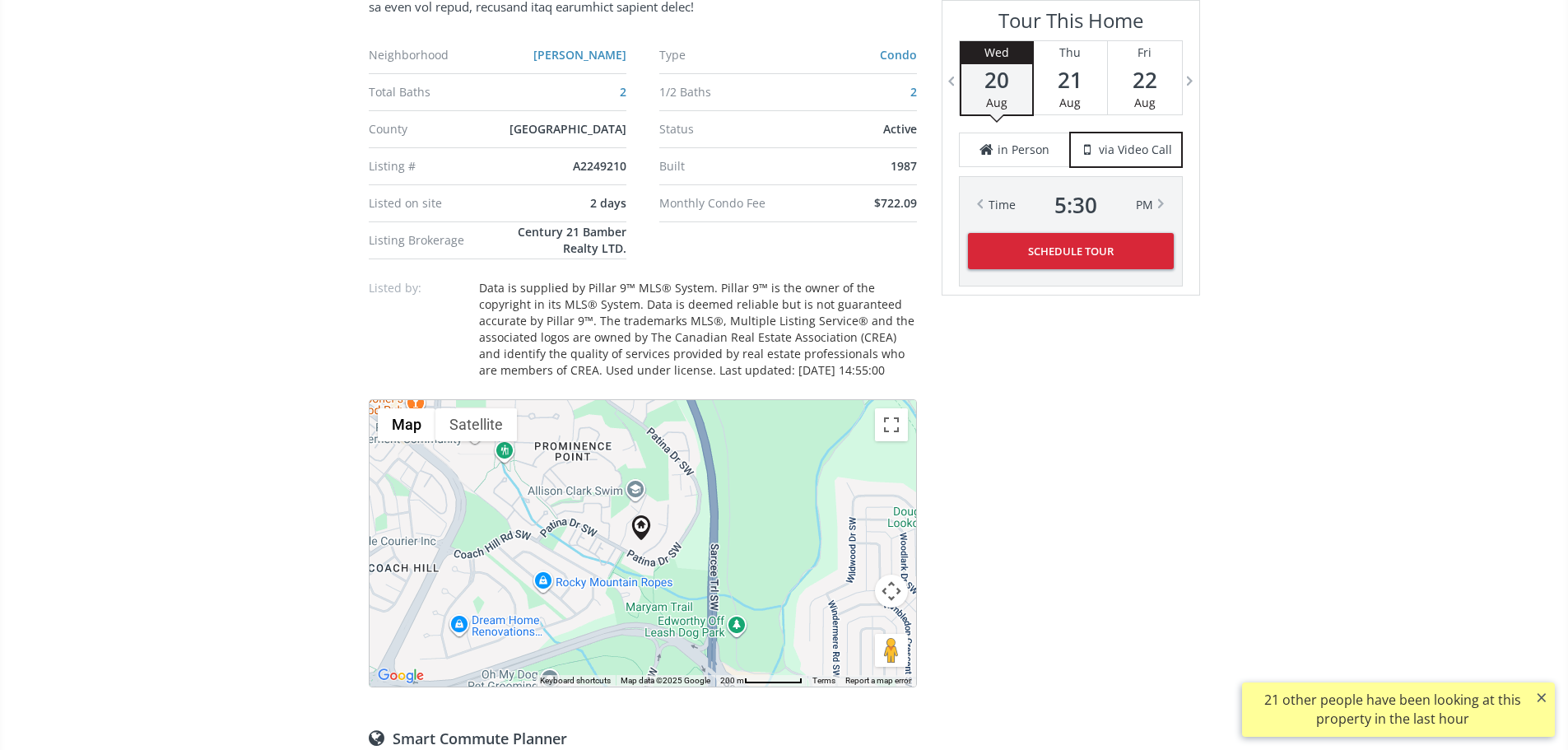
scroll to position [1317, 0]
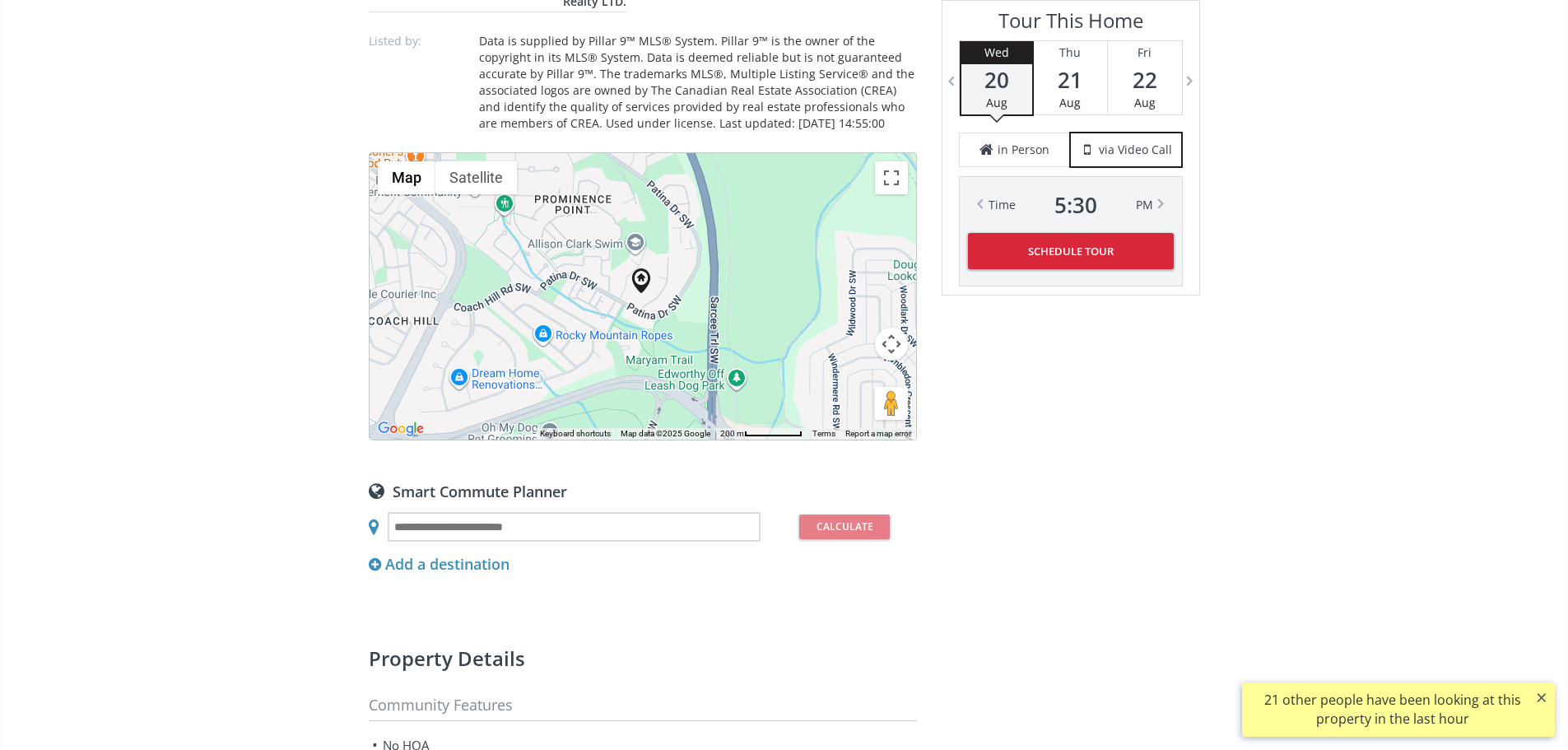
click at [888, 360] on button "Map camera controls" at bounding box center [891, 344] width 33 height 33
click at [847, 402] on button "Zoom out" at bounding box center [851, 386] width 33 height 33
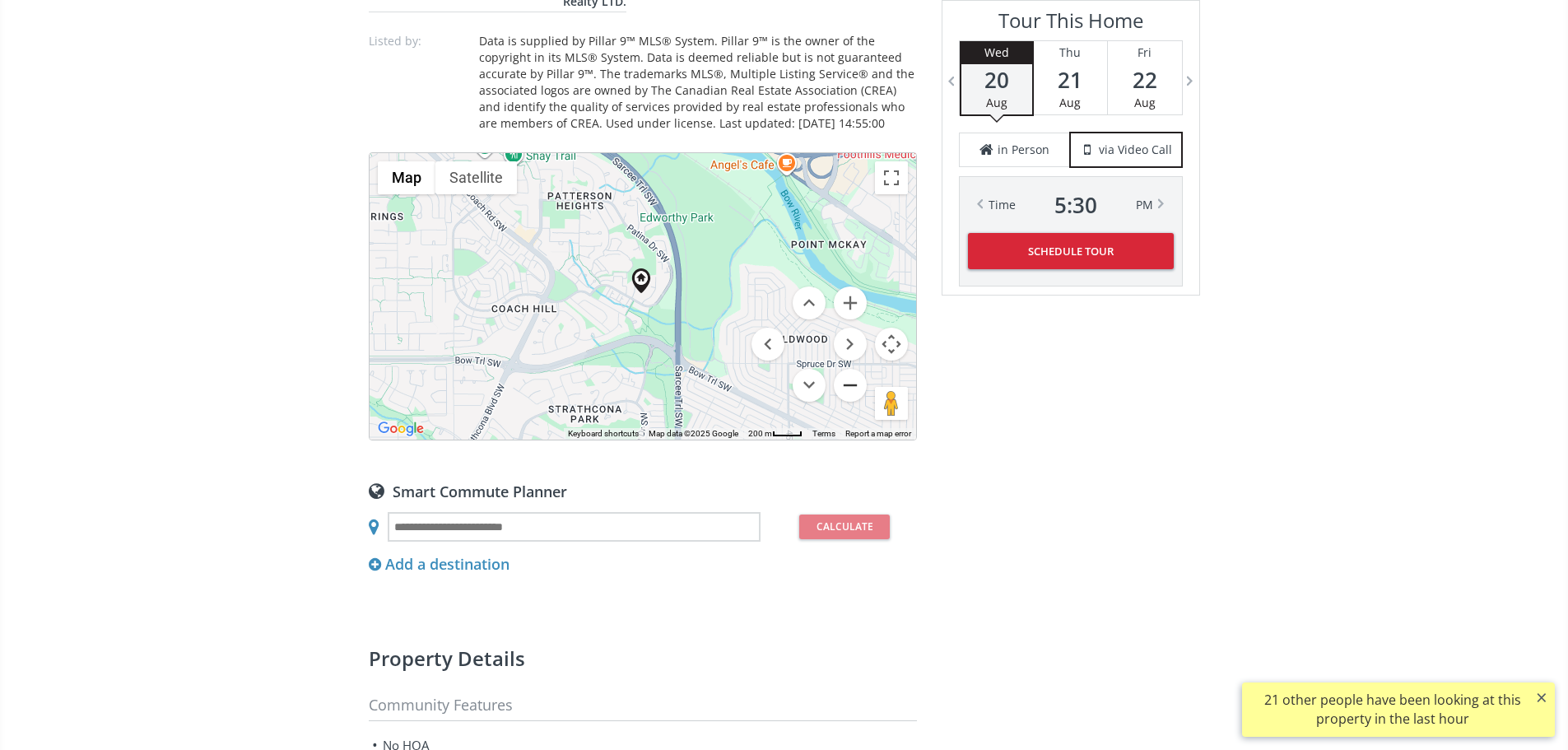
click at [847, 402] on button "Zoom out" at bounding box center [851, 386] width 33 height 33
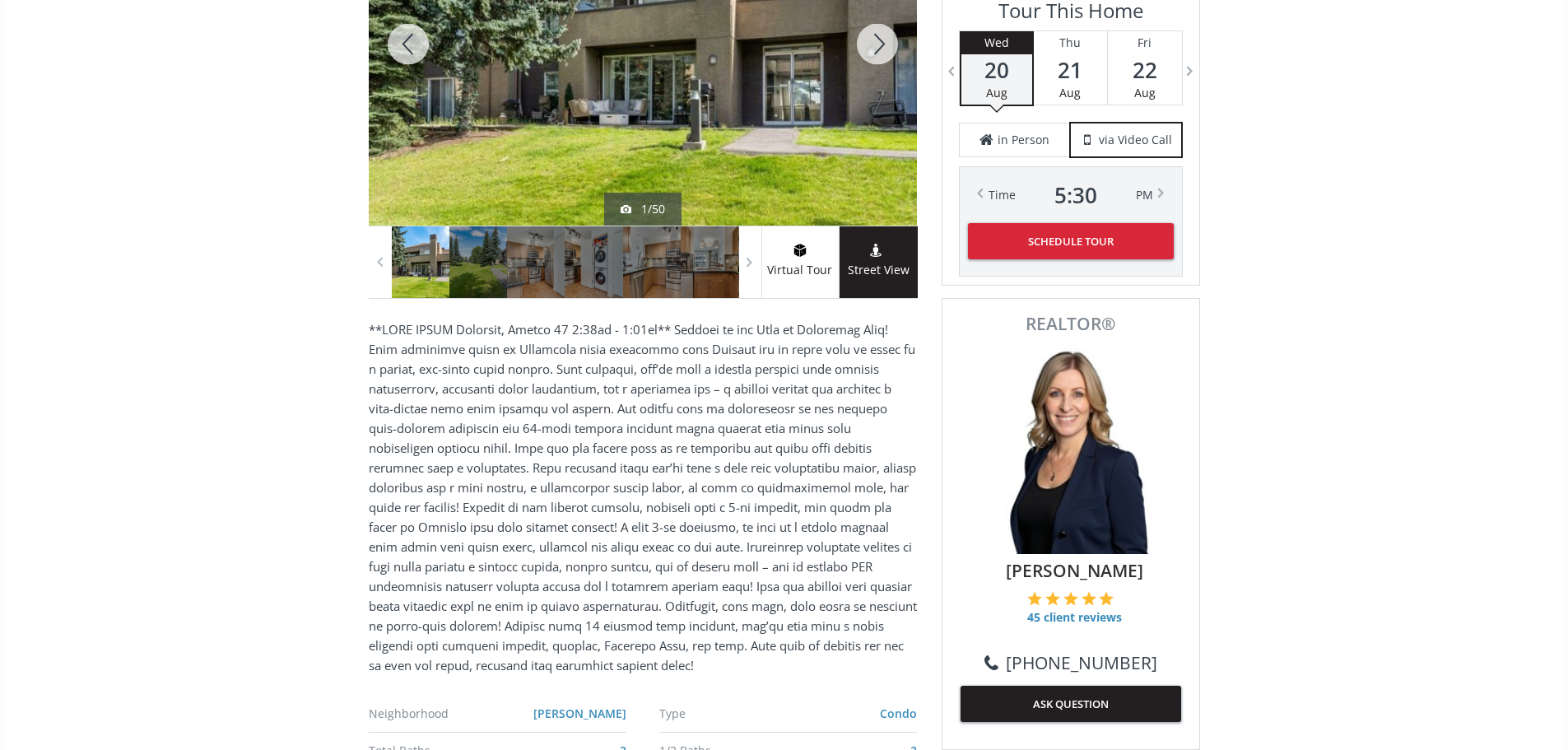
scroll to position [165, 0]
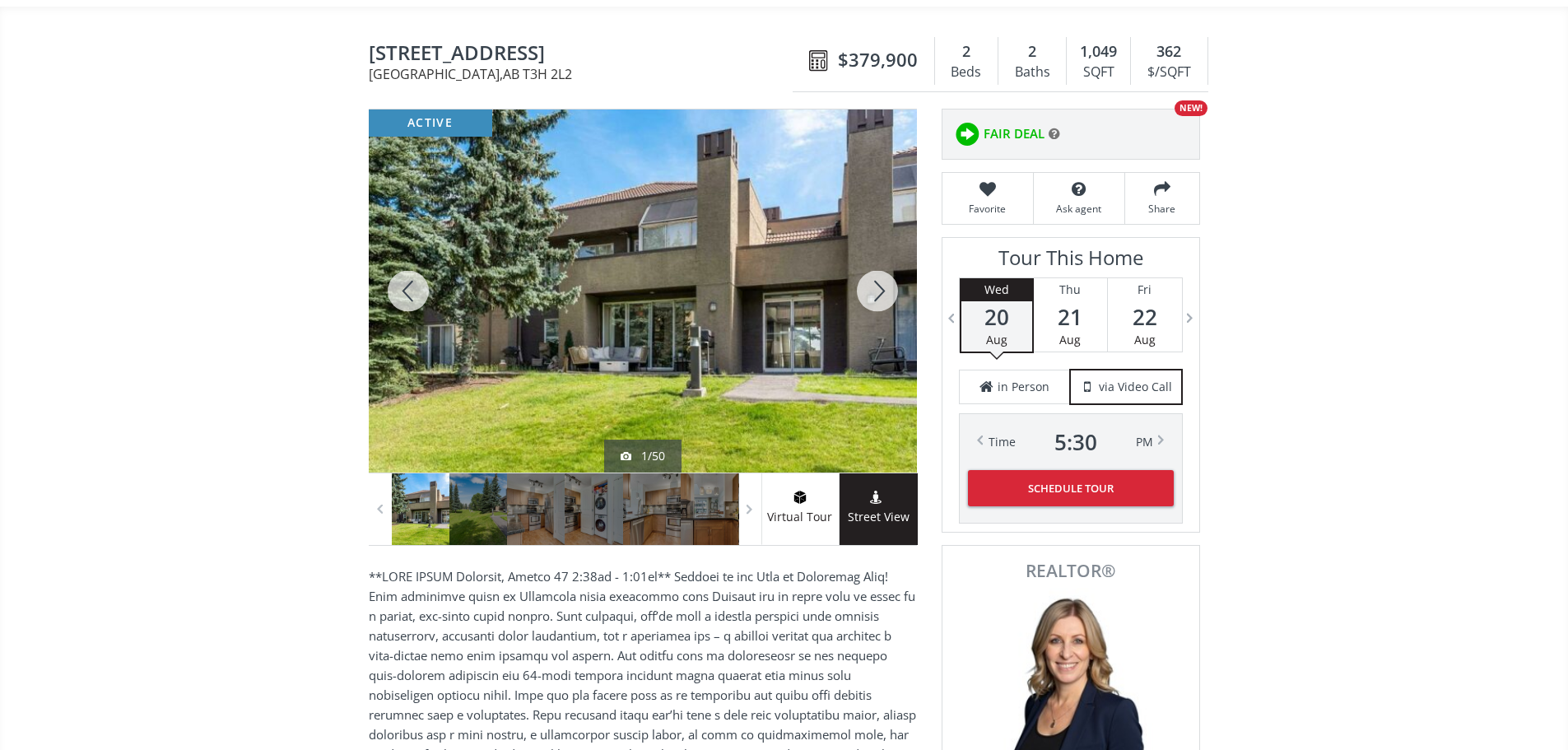
click at [868, 304] on div at bounding box center [877, 291] width 79 height 363
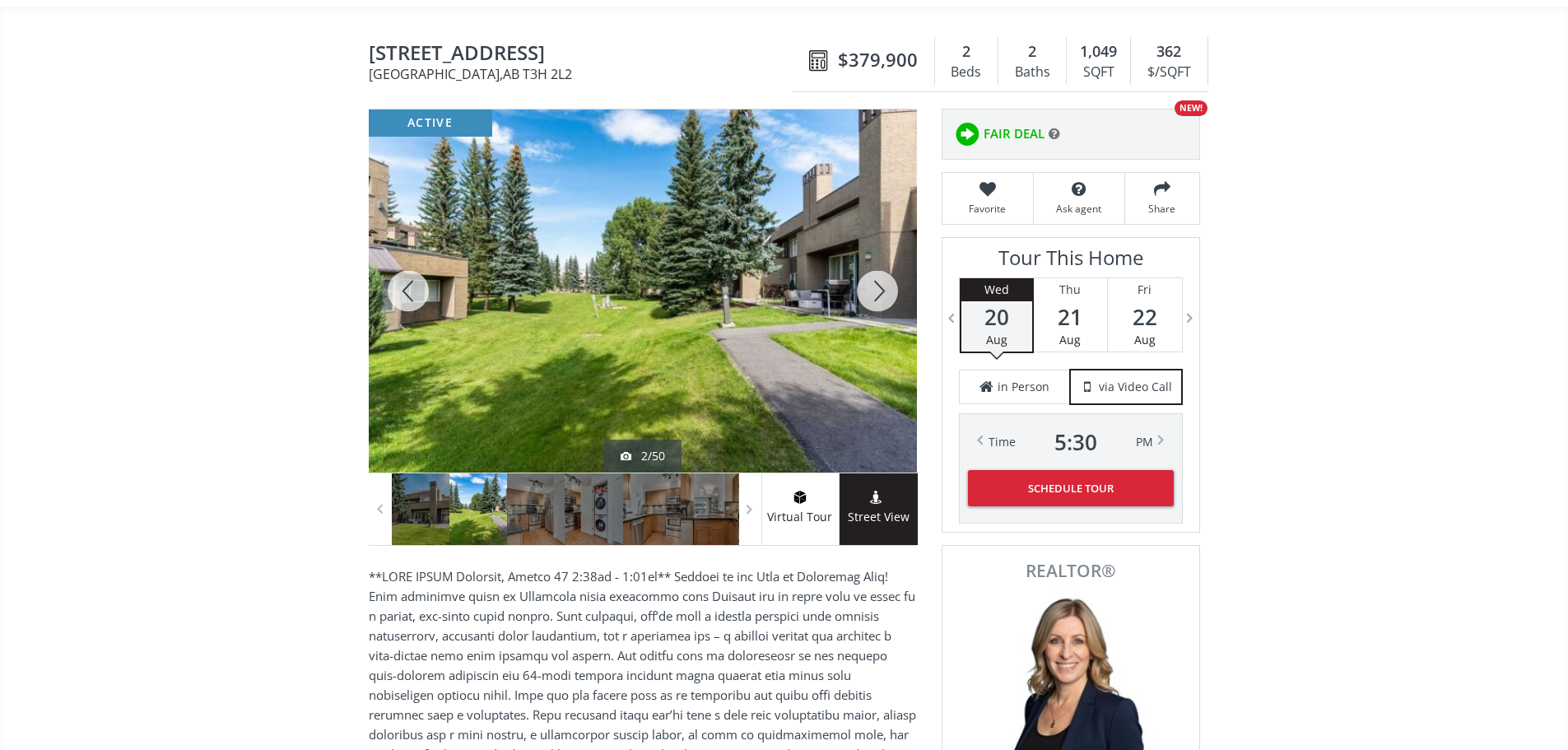
click at [868, 304] on div at bounding box center [877, 291] width 79 height 363
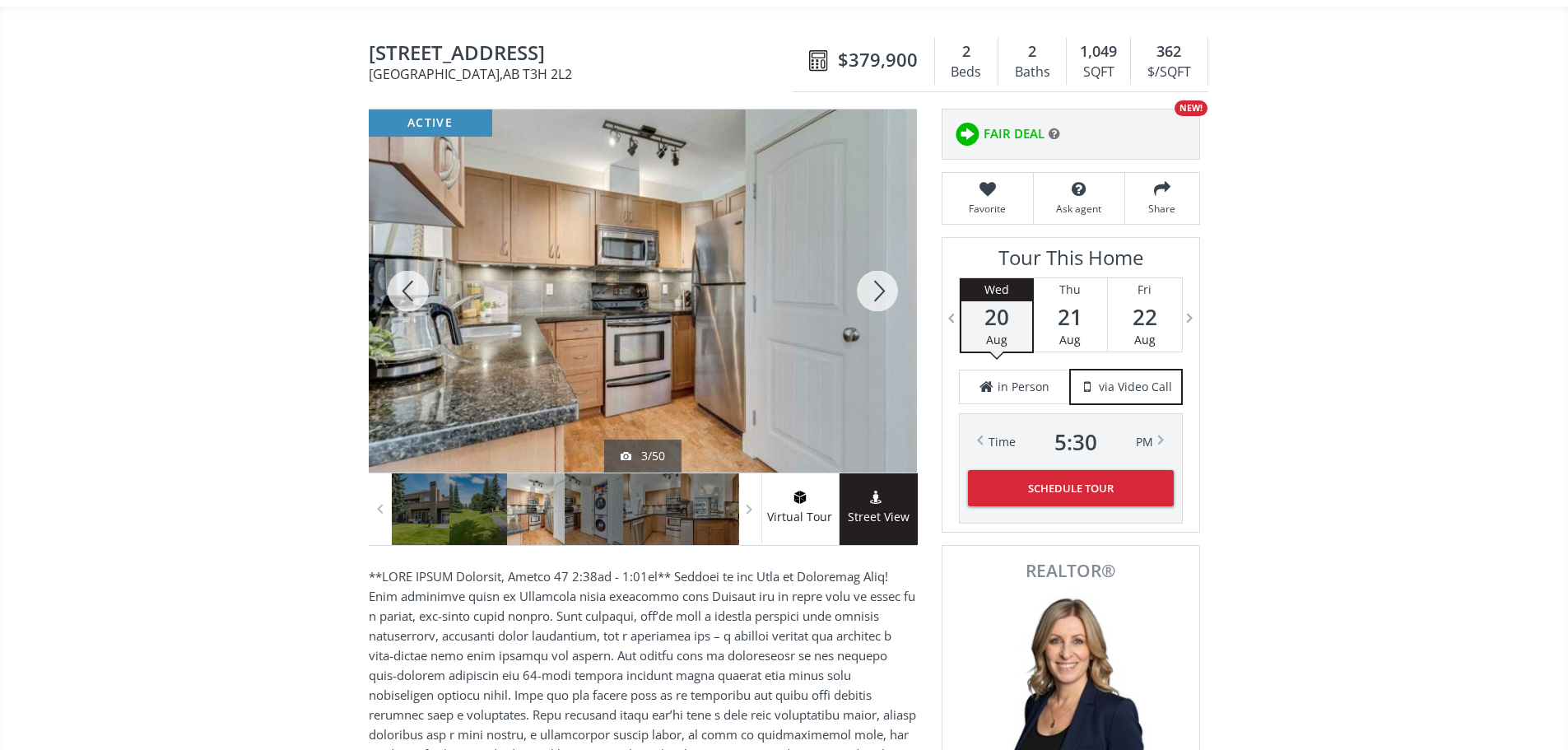
click at [868, 304] on div at bounding box center [877, 291] width 79 height 363
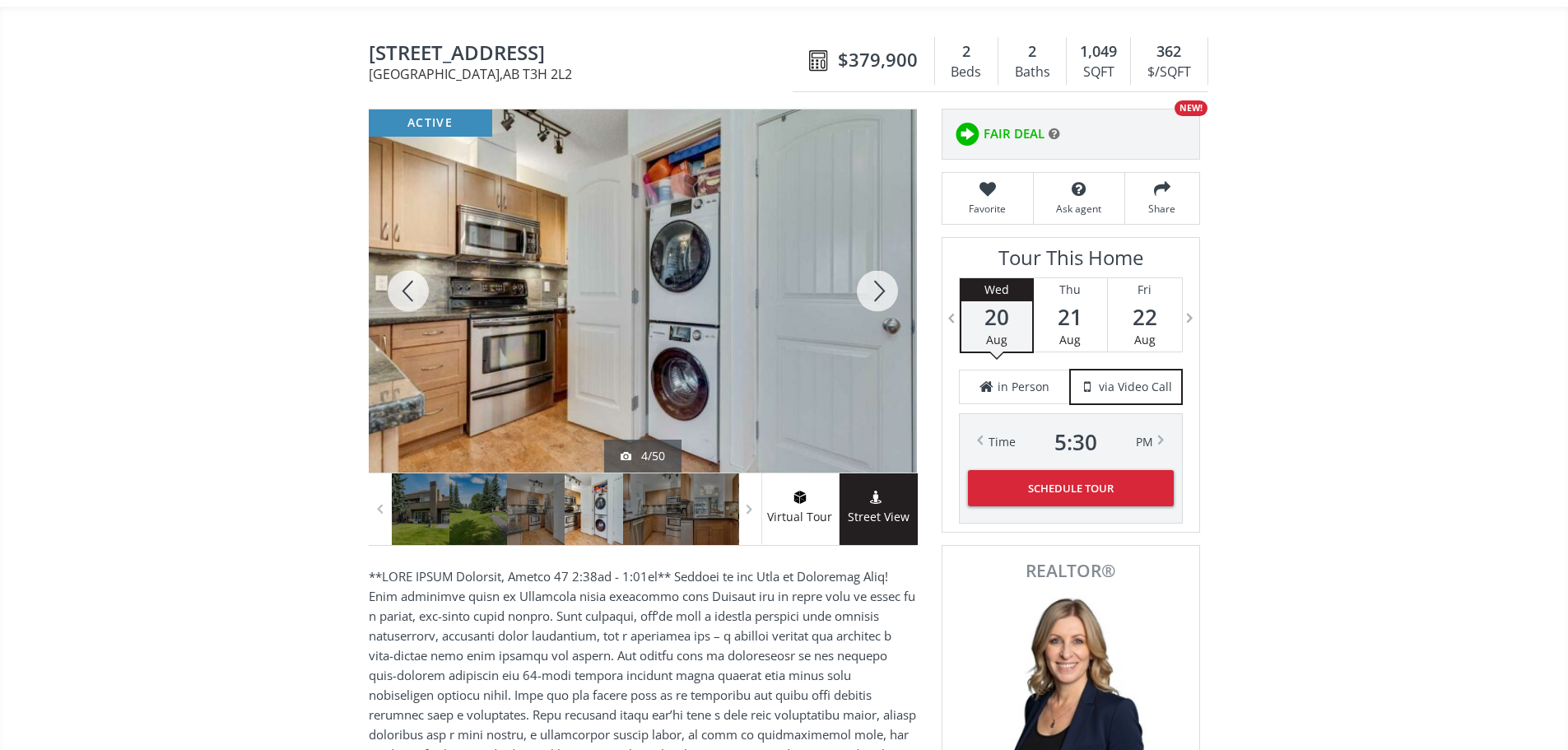
click at [869, 304] on div at bounding box center [877, 291] width 79 height 363
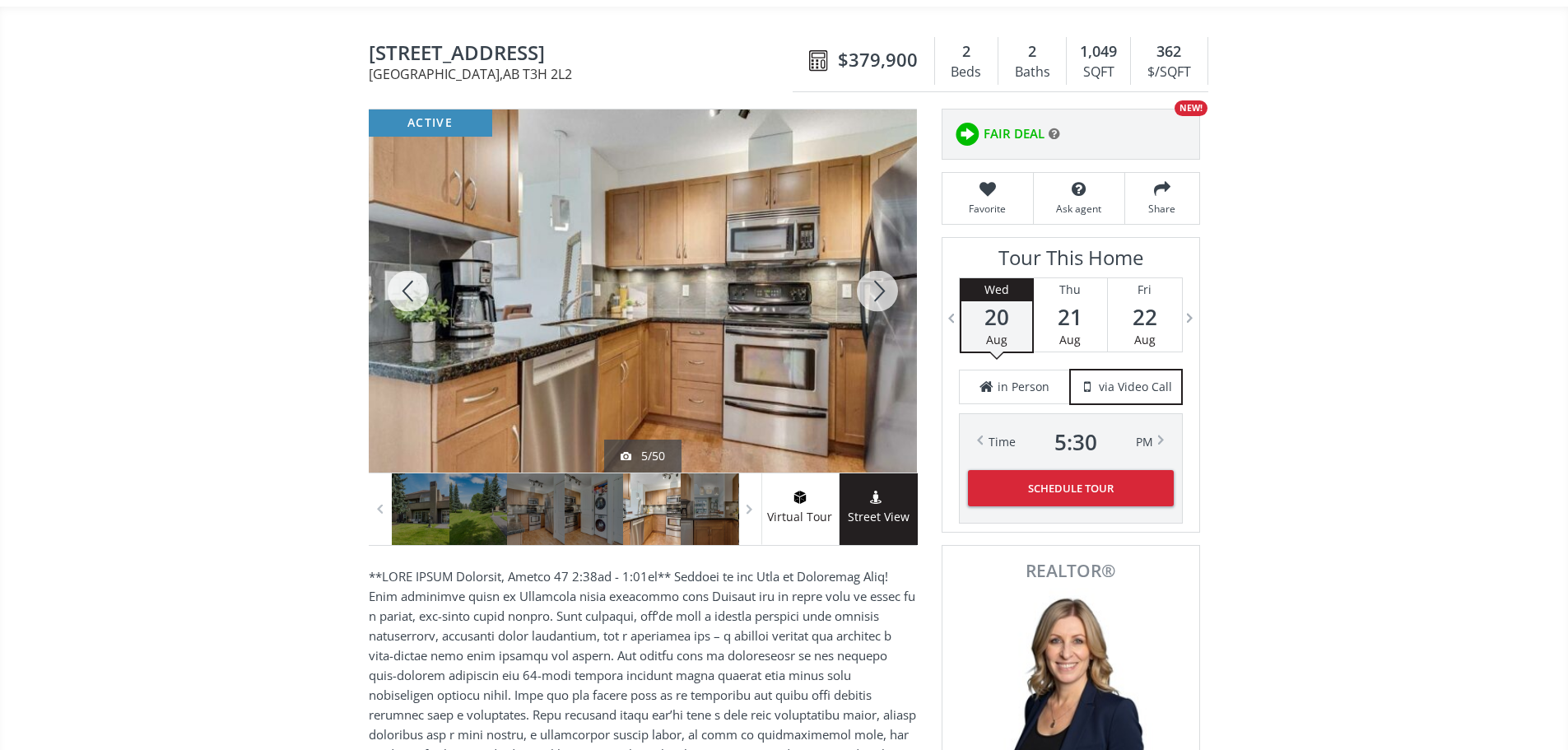
click at [874, 293] on div at bounding box center [877, 291] width 79 height 363
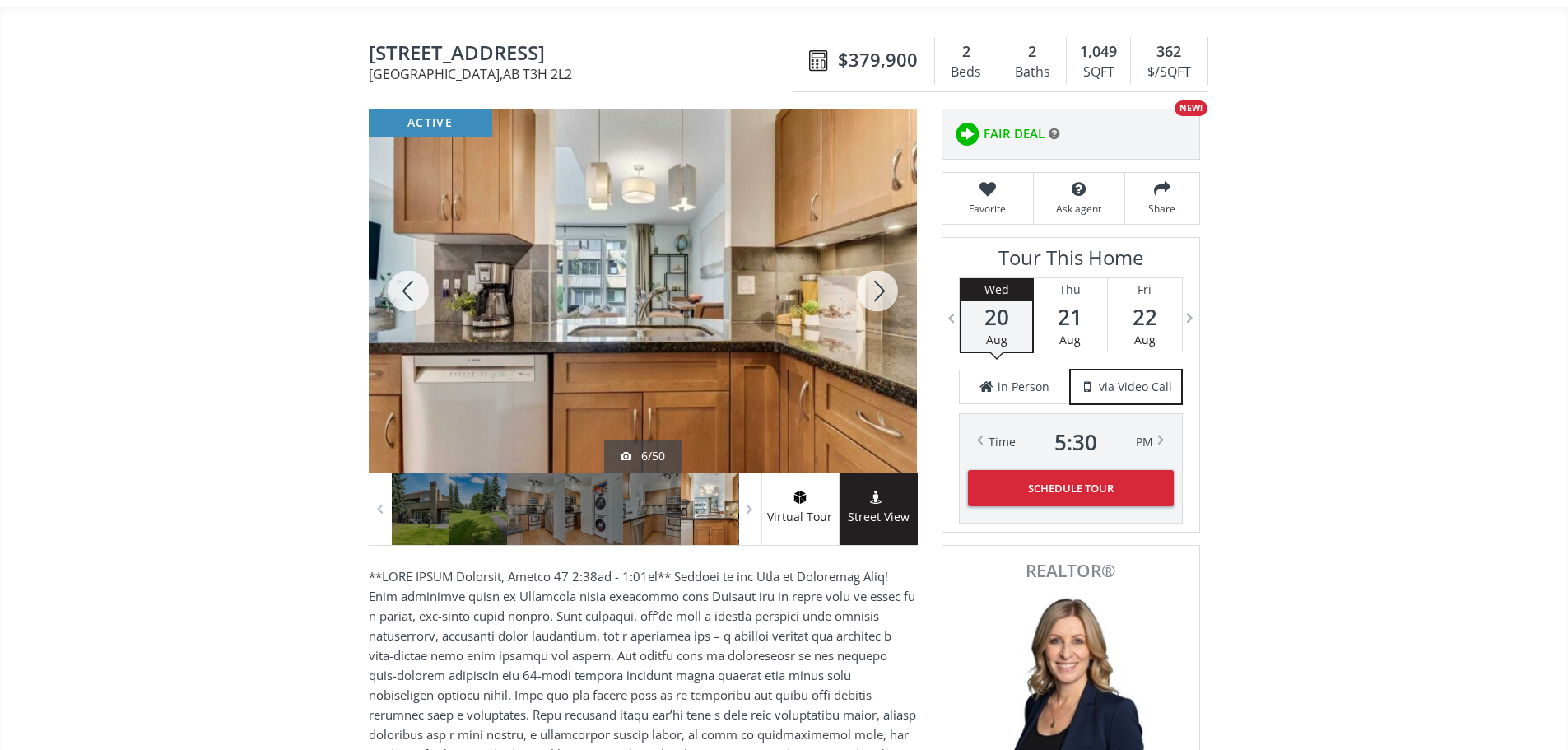
click at [877, 290] on div at bounding box center [877, 291] width 79 height 363
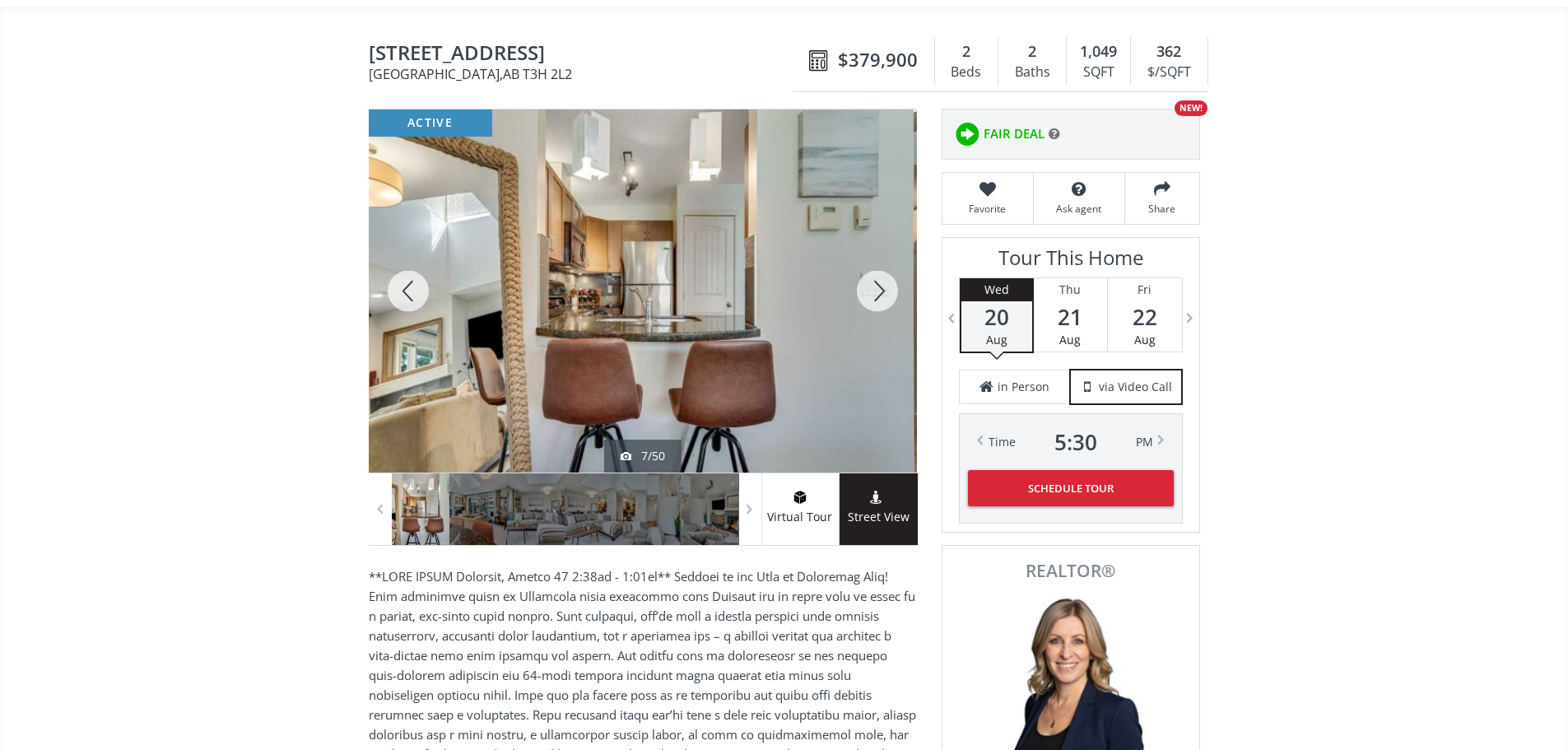
click at [877, 290] on div at bounding box center [877, 291] width 79 height 363
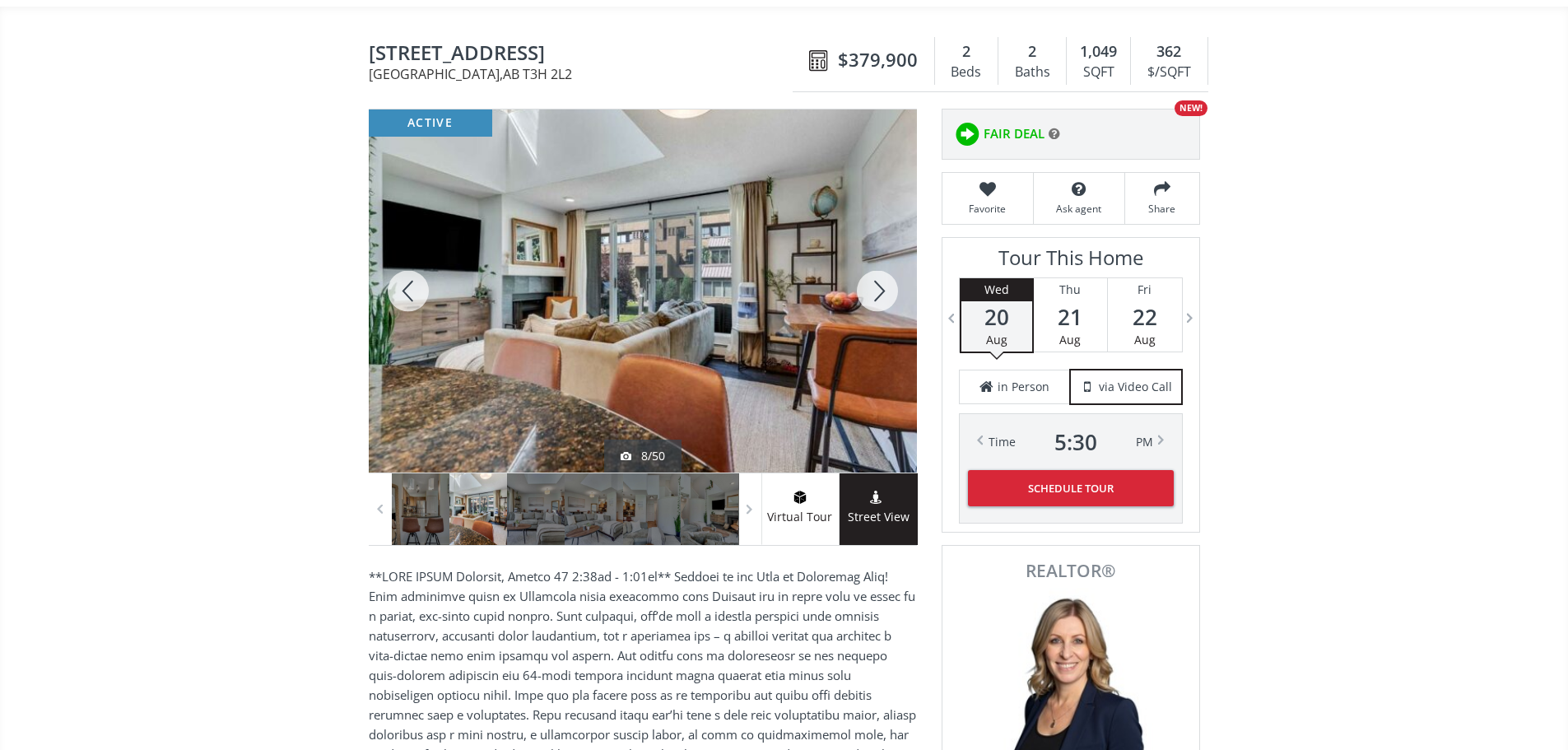
click at [880, 297] on div at bounding box center [877, 291] width 79 height 363
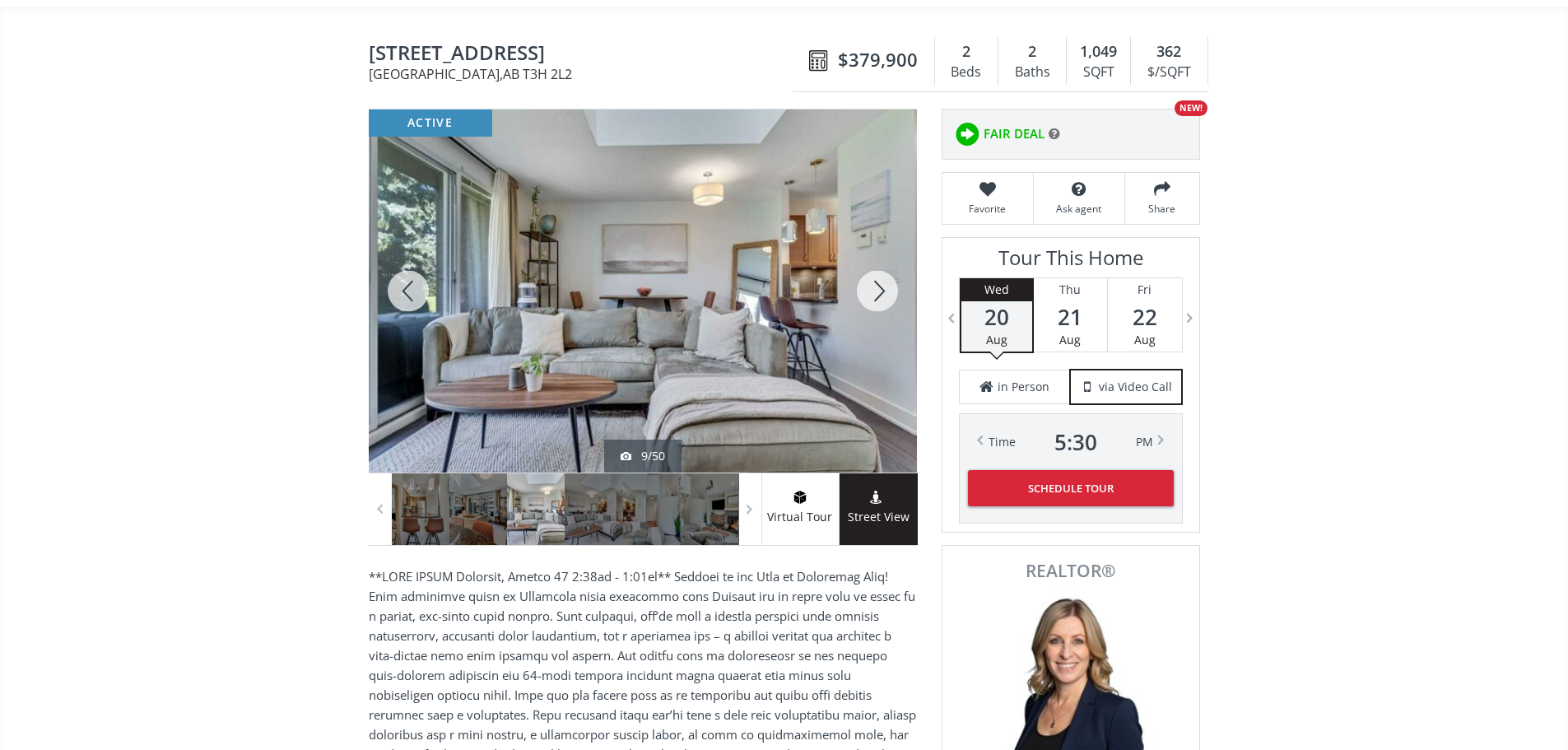
click at [880, 297] on div at bounding box center [877, 291] width 79 height 363
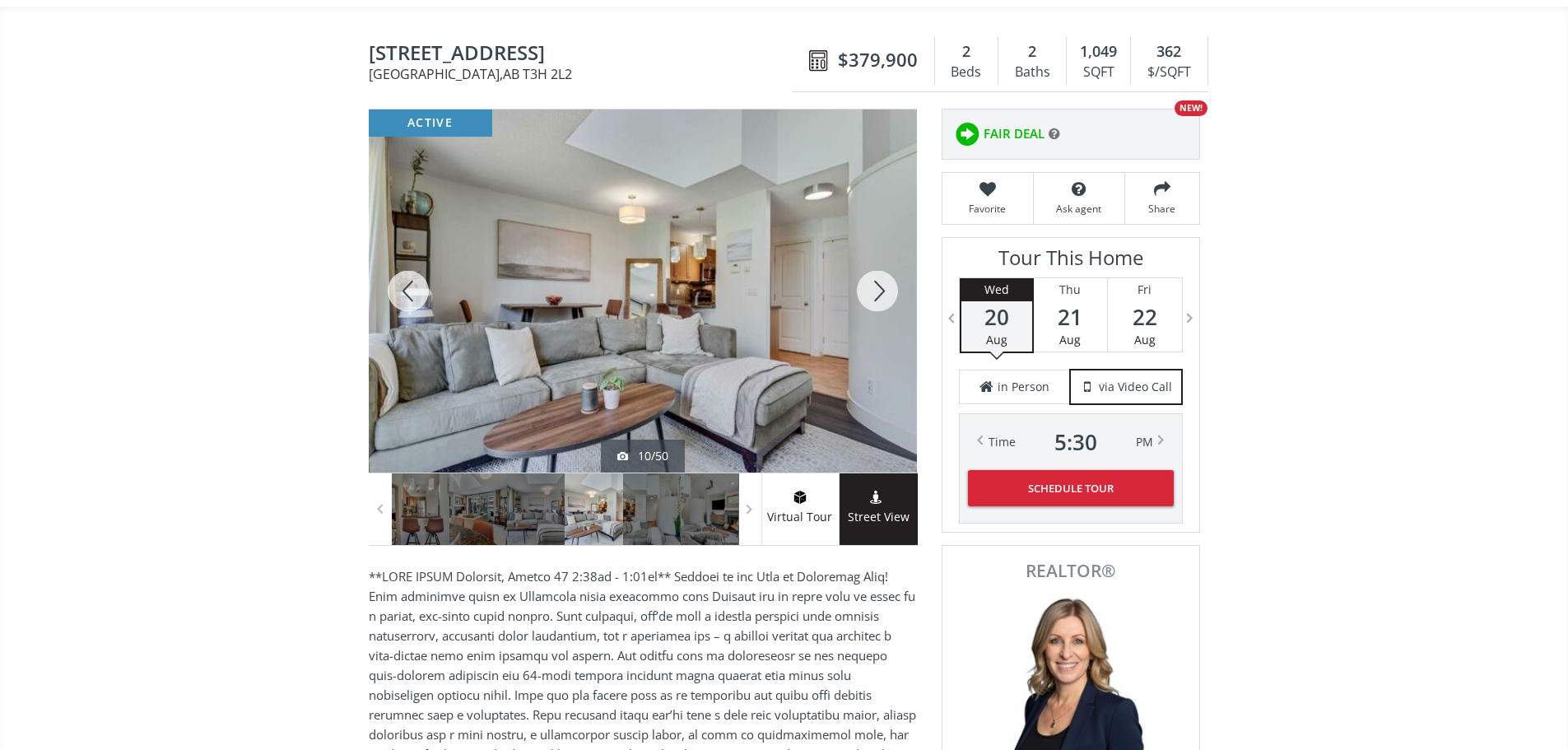
click at [880, 297] on div at bounding box center [877, 291] width 79 height 363
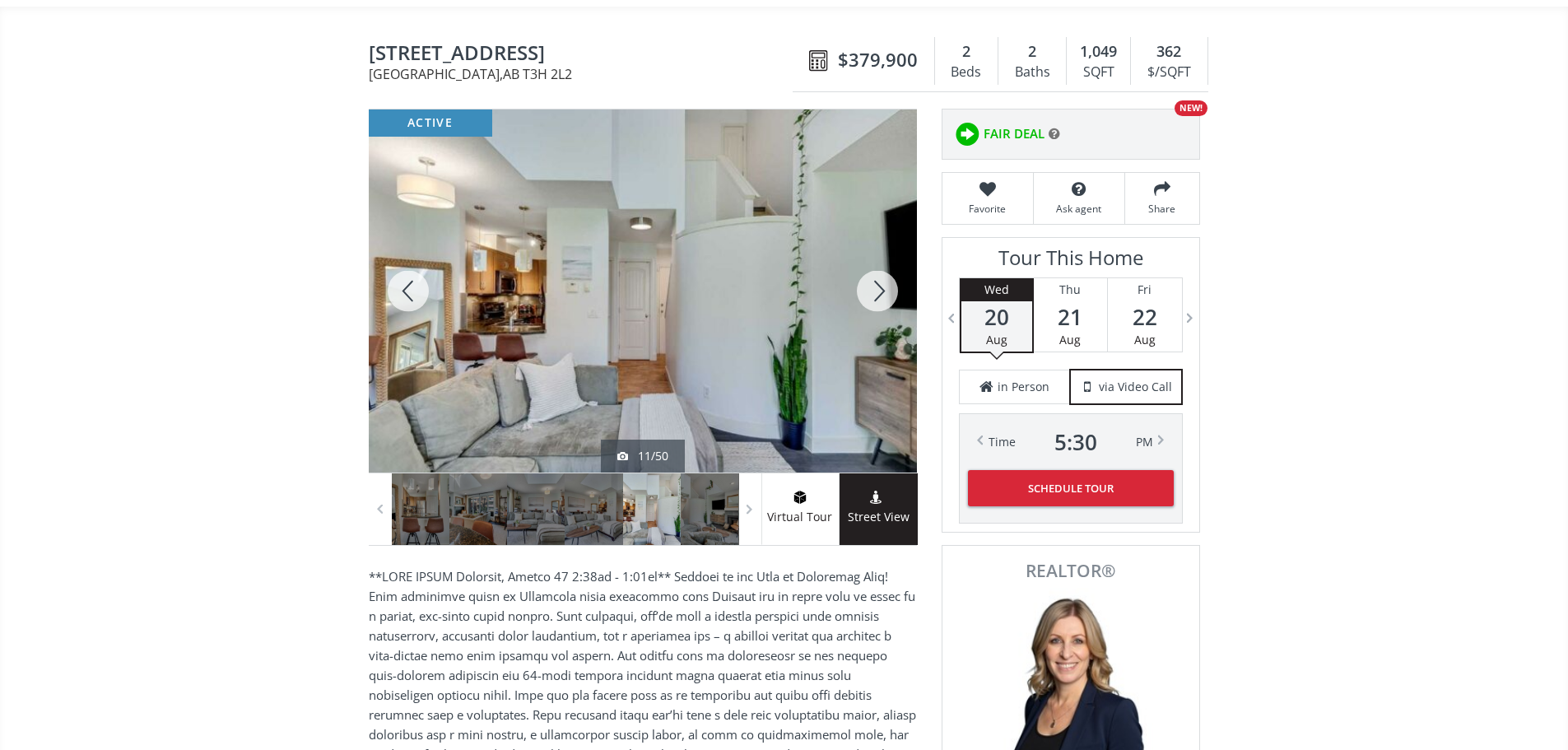
click at [880, 297] on div at bounding box center [877, 291] width 79 height 363
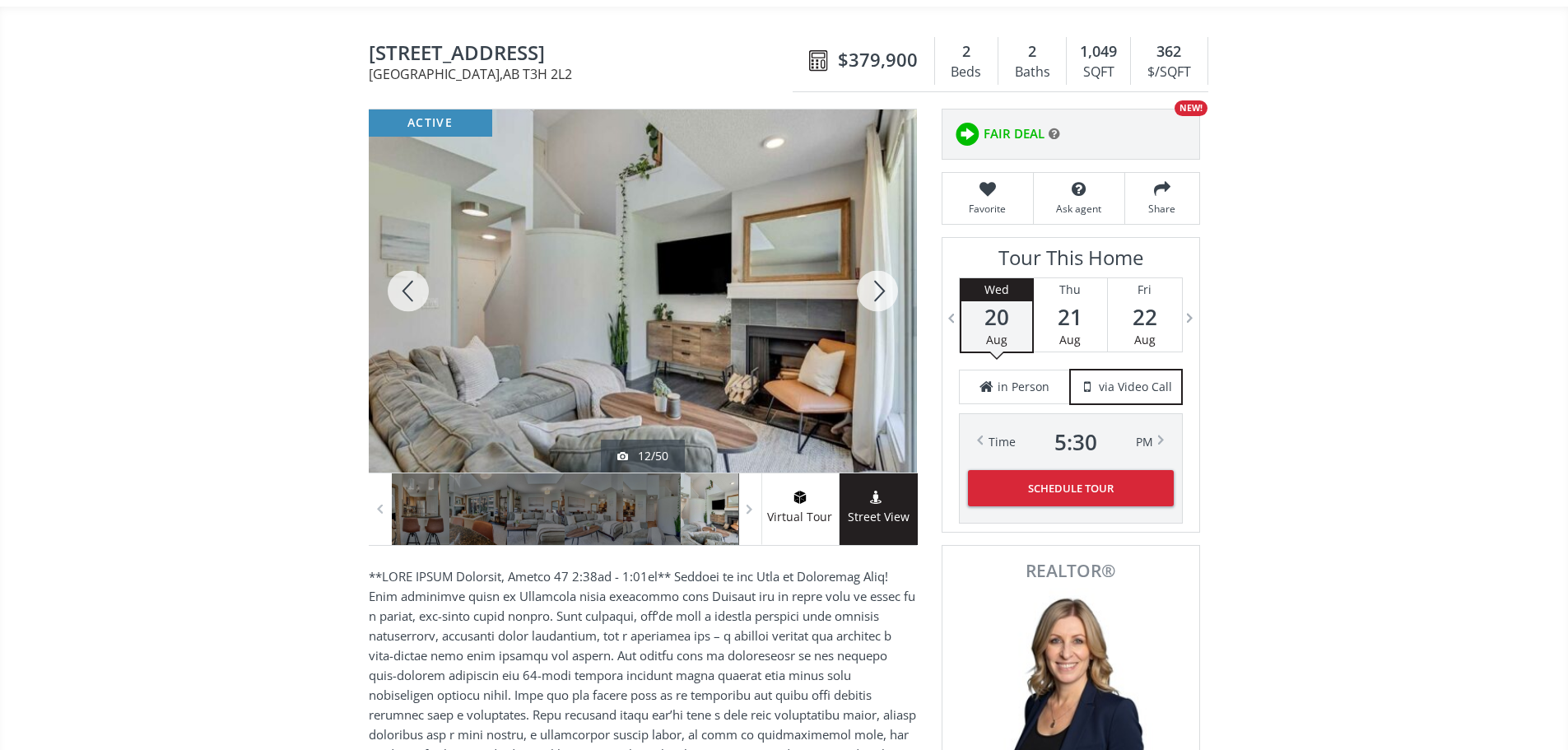
click at [880, 297] on div at bounding box center [877, 291] width 79 height 363
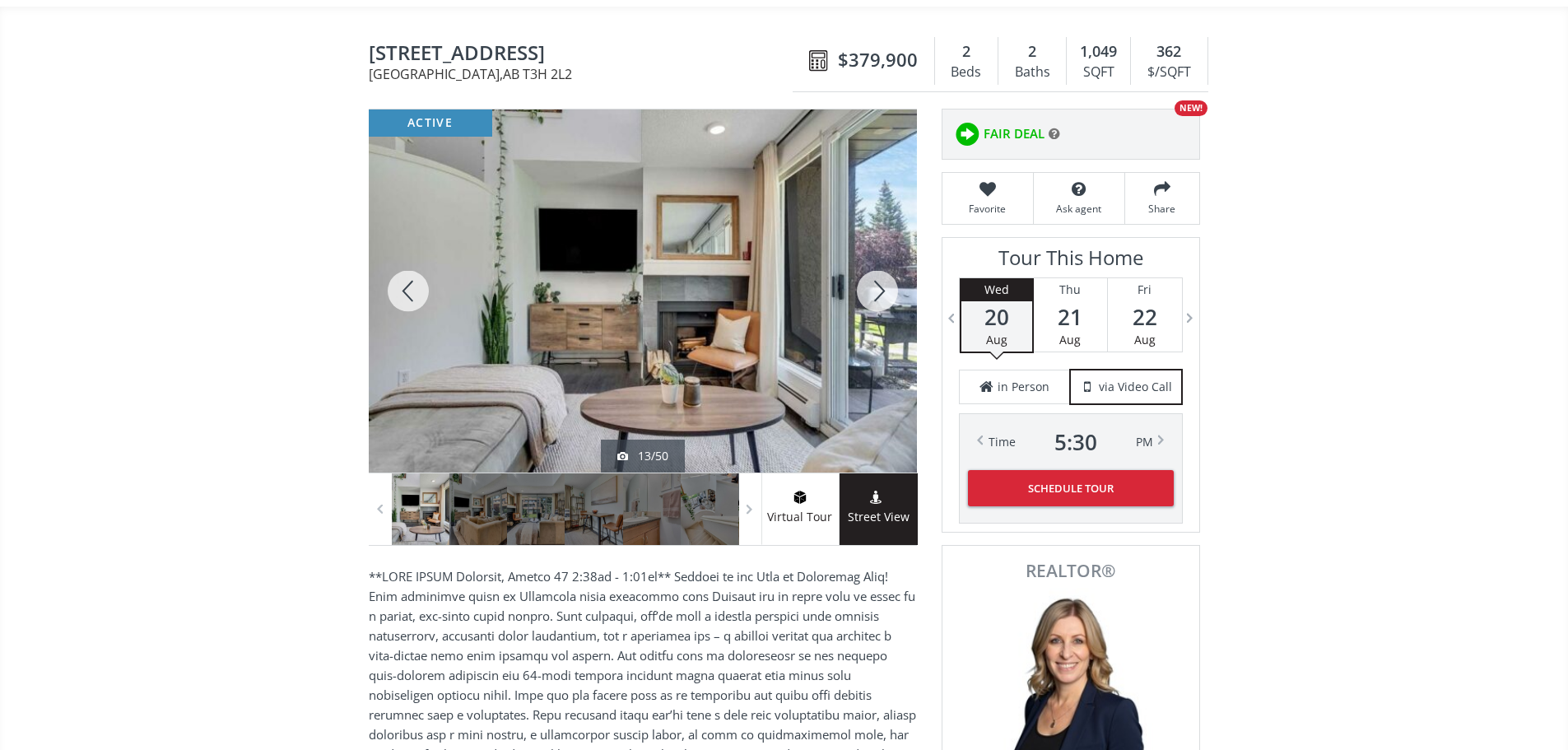
click at [880, 297] on div at bounding box center [877, 291] width 79 height 363
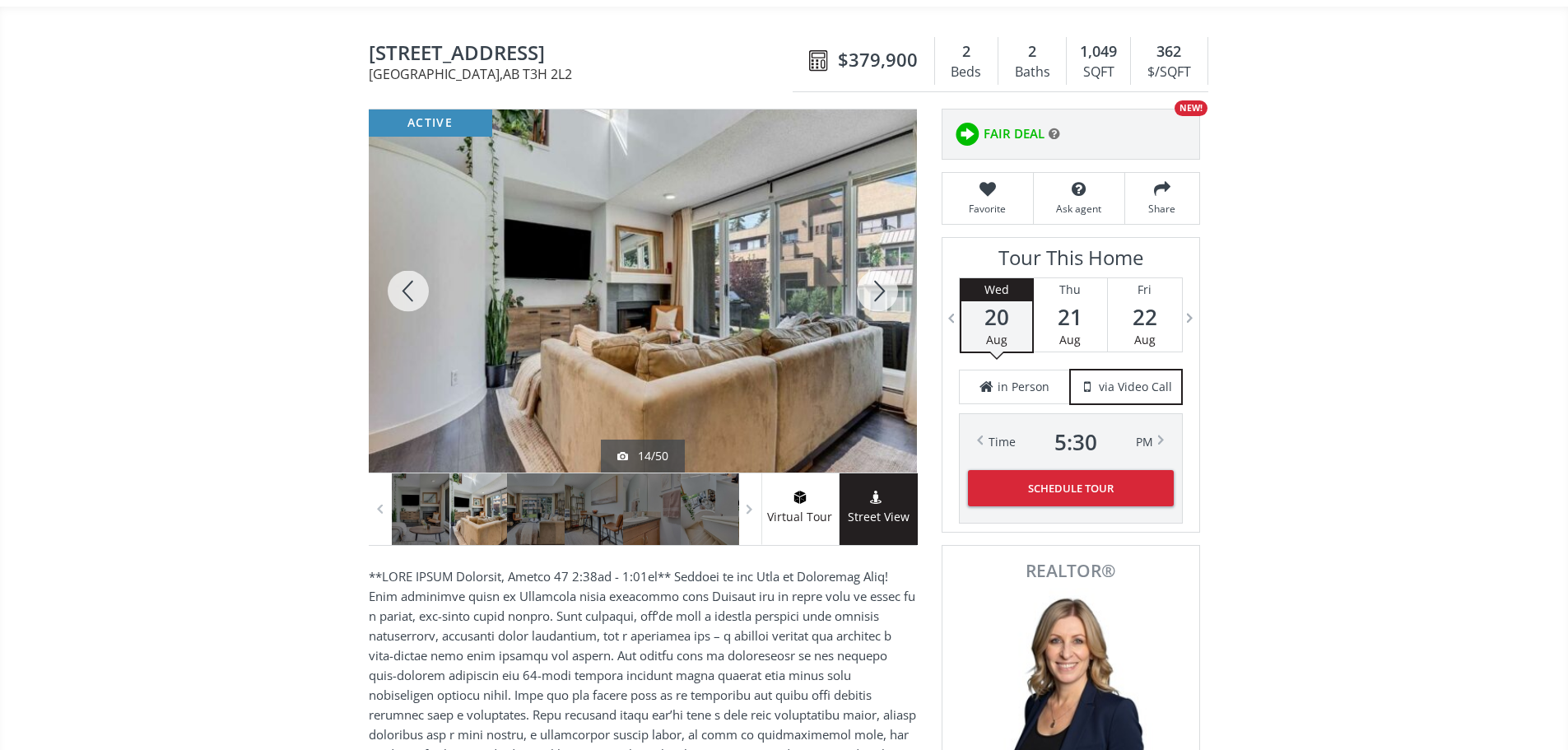
click at [876, 302] on div at bounding box center [877, 291] width 79 height 363
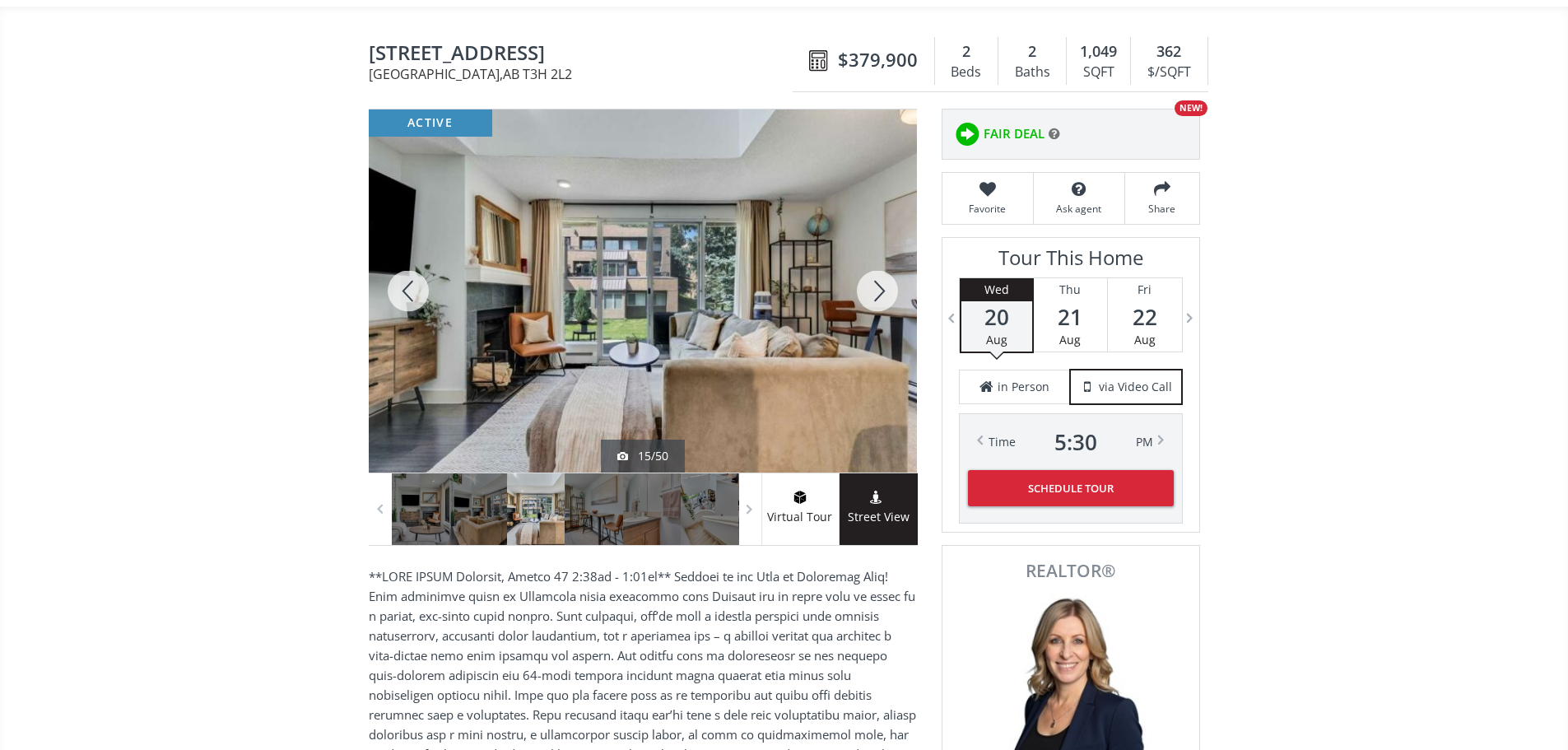
click at [878, 277] on div at bounding box center [877, 291] width 79 height 363
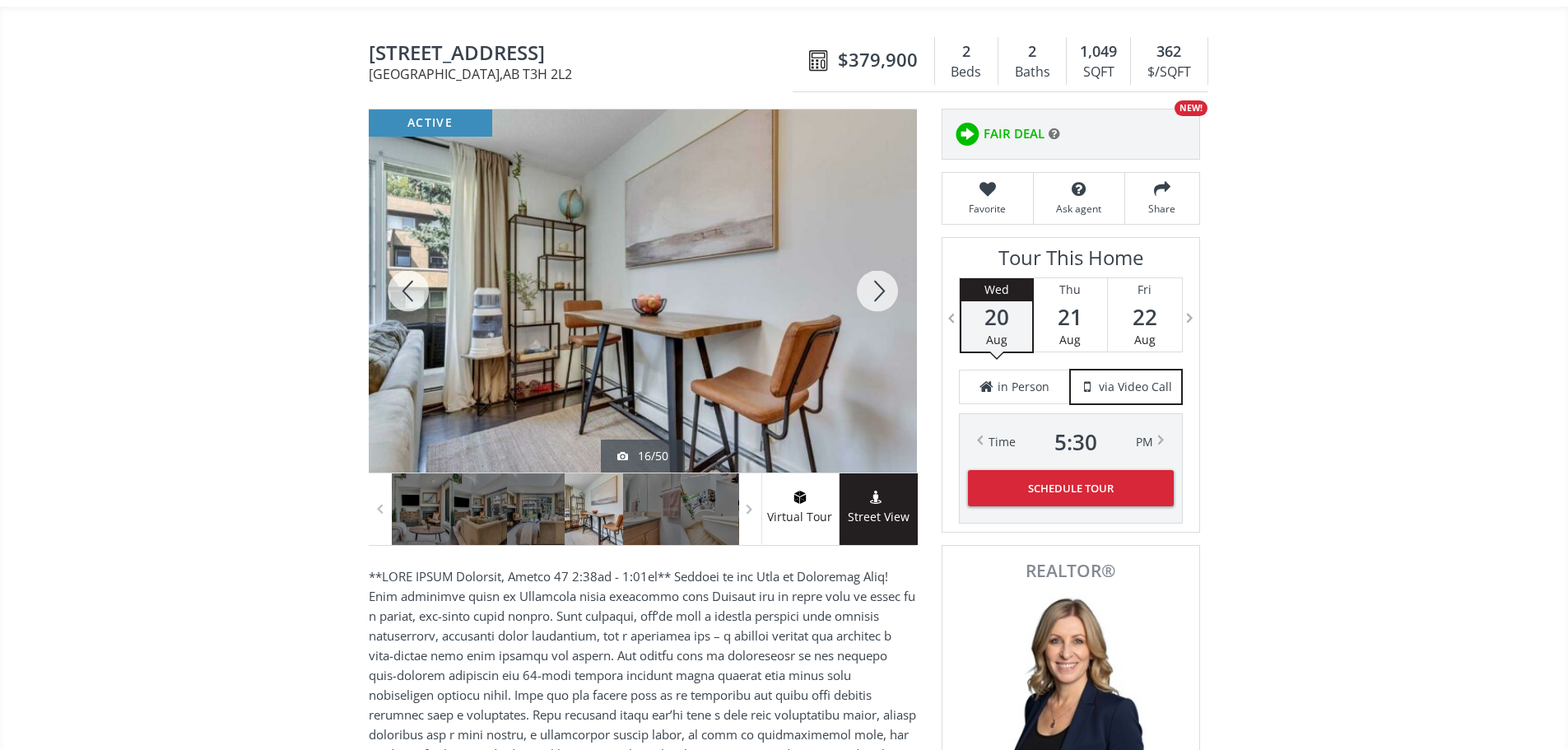
click at [880, 291] on div at bounding box center [877, 291] width 79 height 363
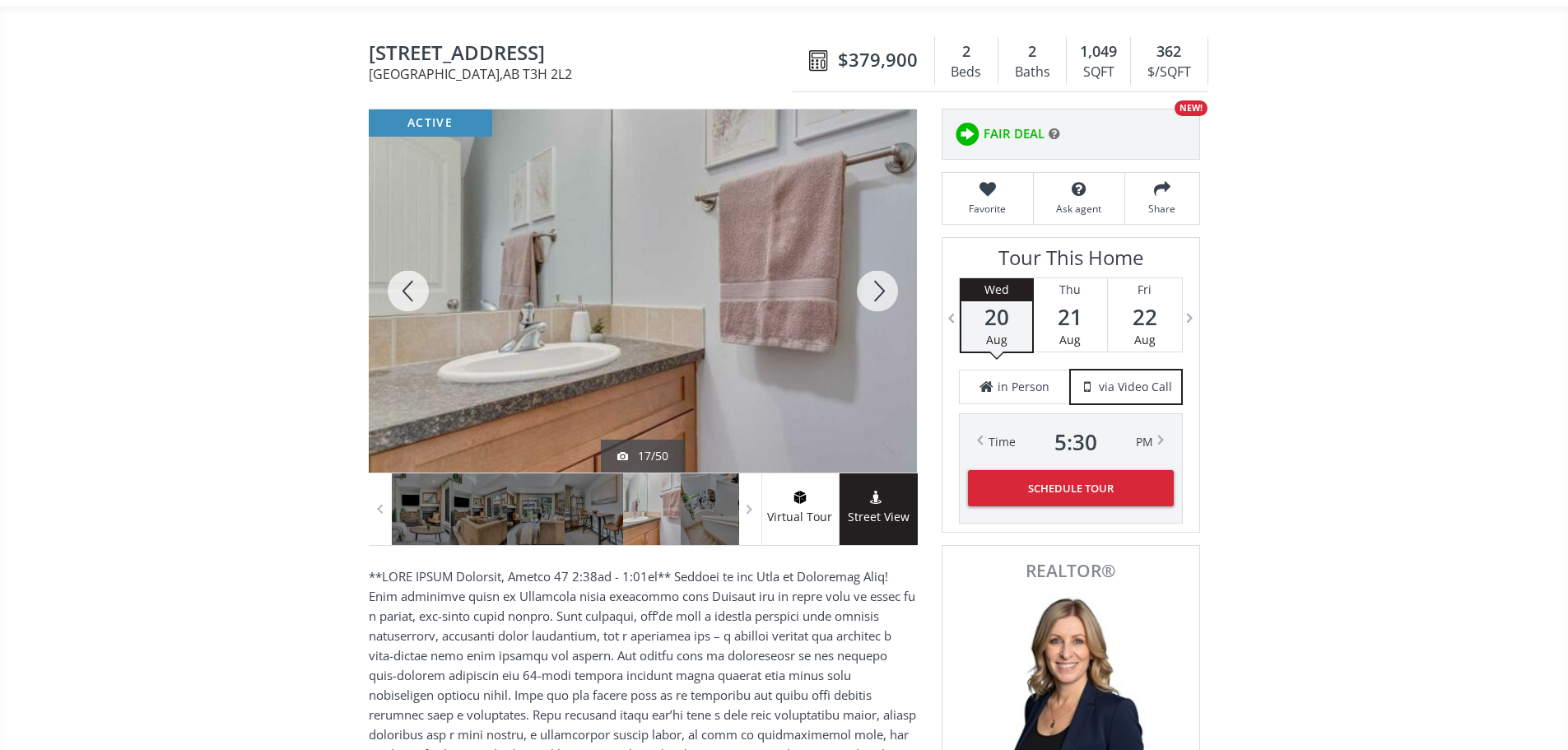
click at [880, 291] on div at bounding box center [877, 291] width 79 height 363
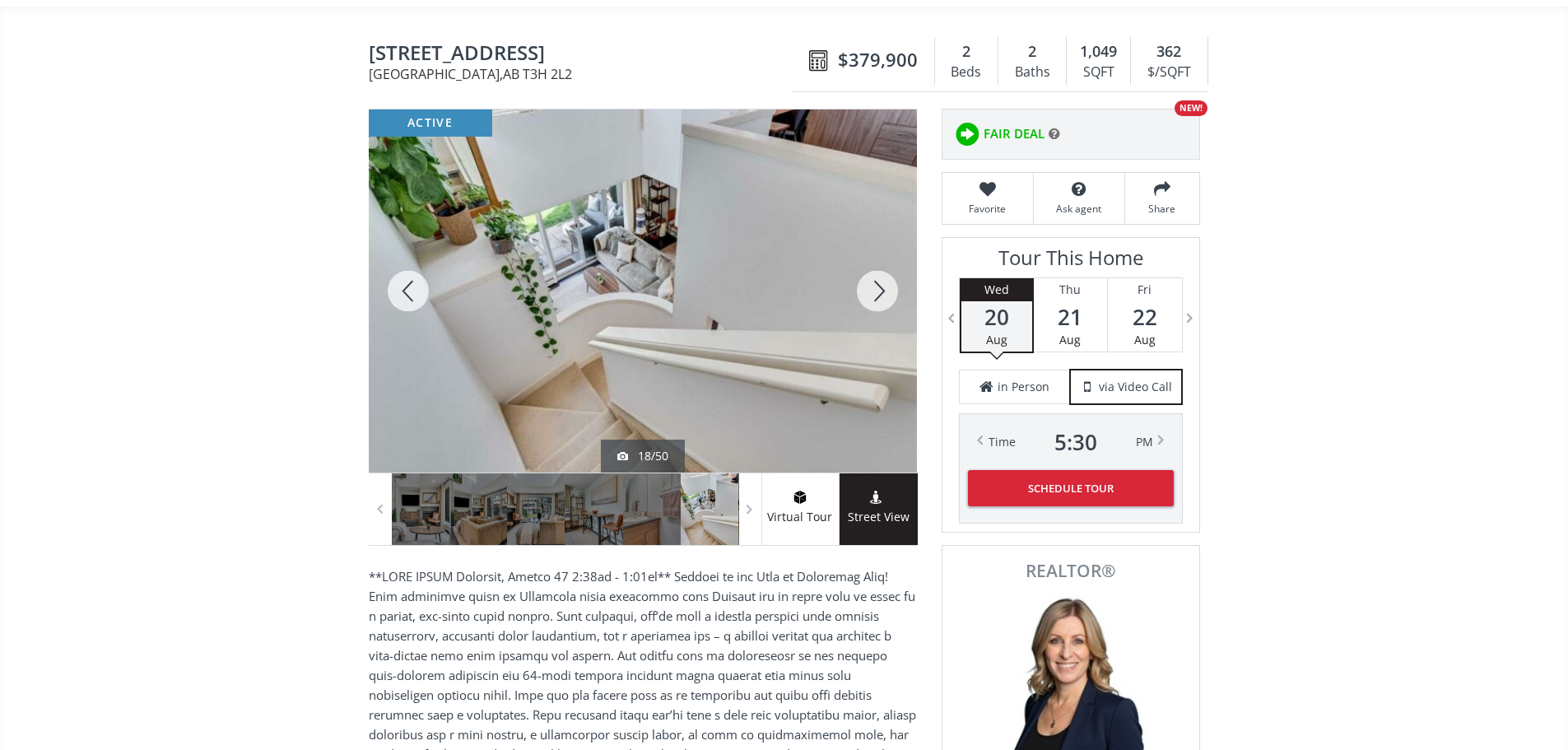
click at [868, 297] on div at bounding box center [877, 291] width 79 height 363
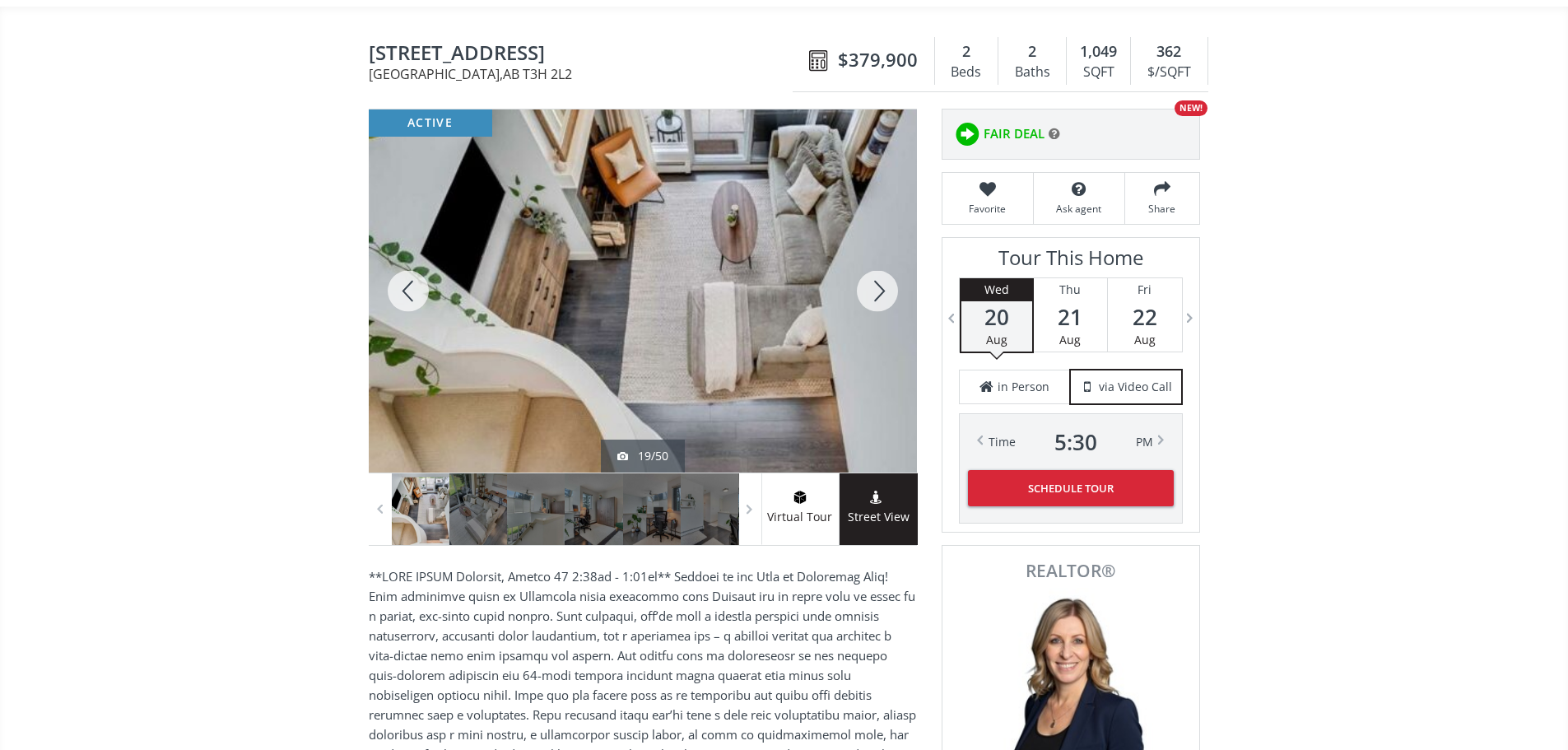
click at [877, 305] on div at bounding box center [877, 291] width 79 height 363
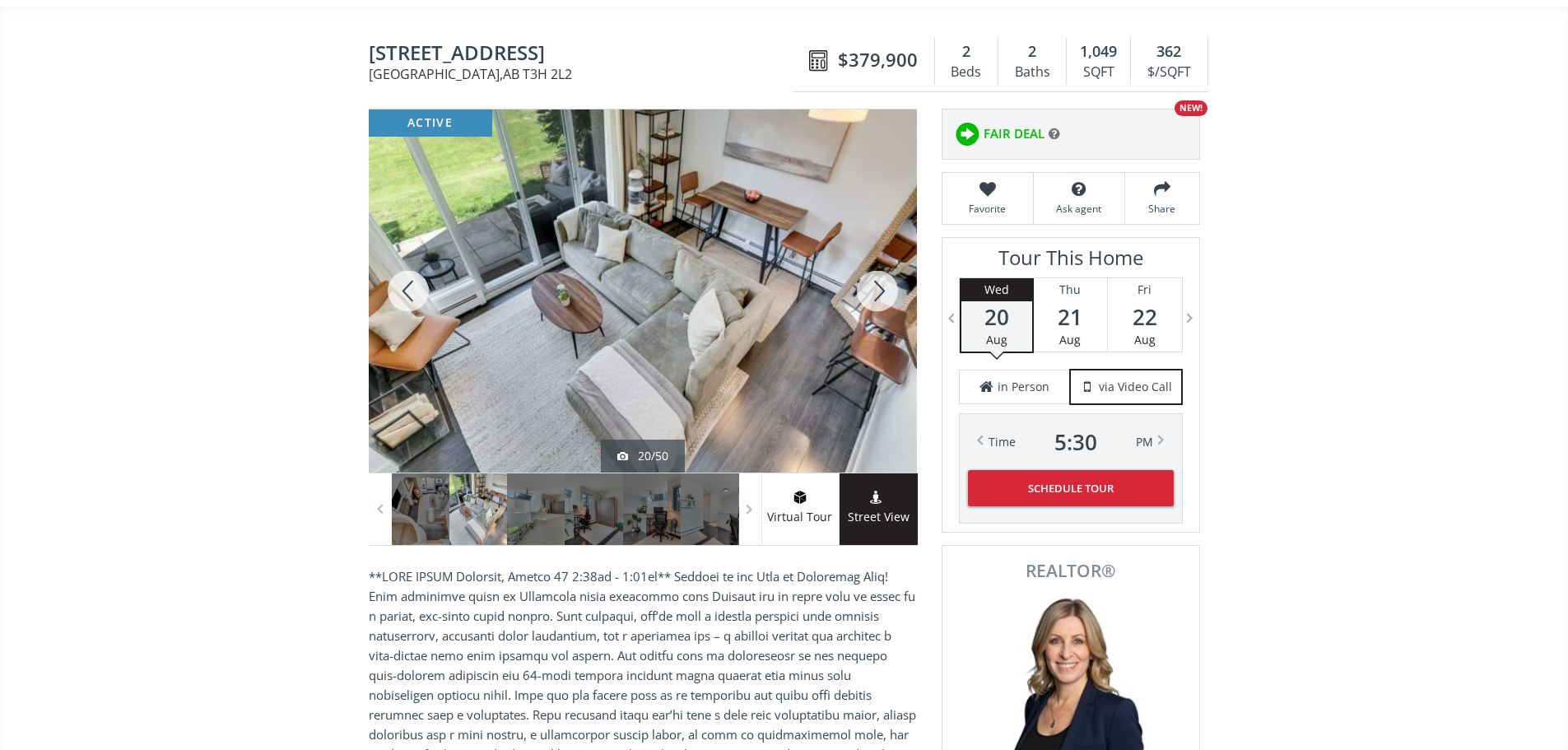
click at [877, 305] on div at bounding box center [877, 291] width 79 height 363
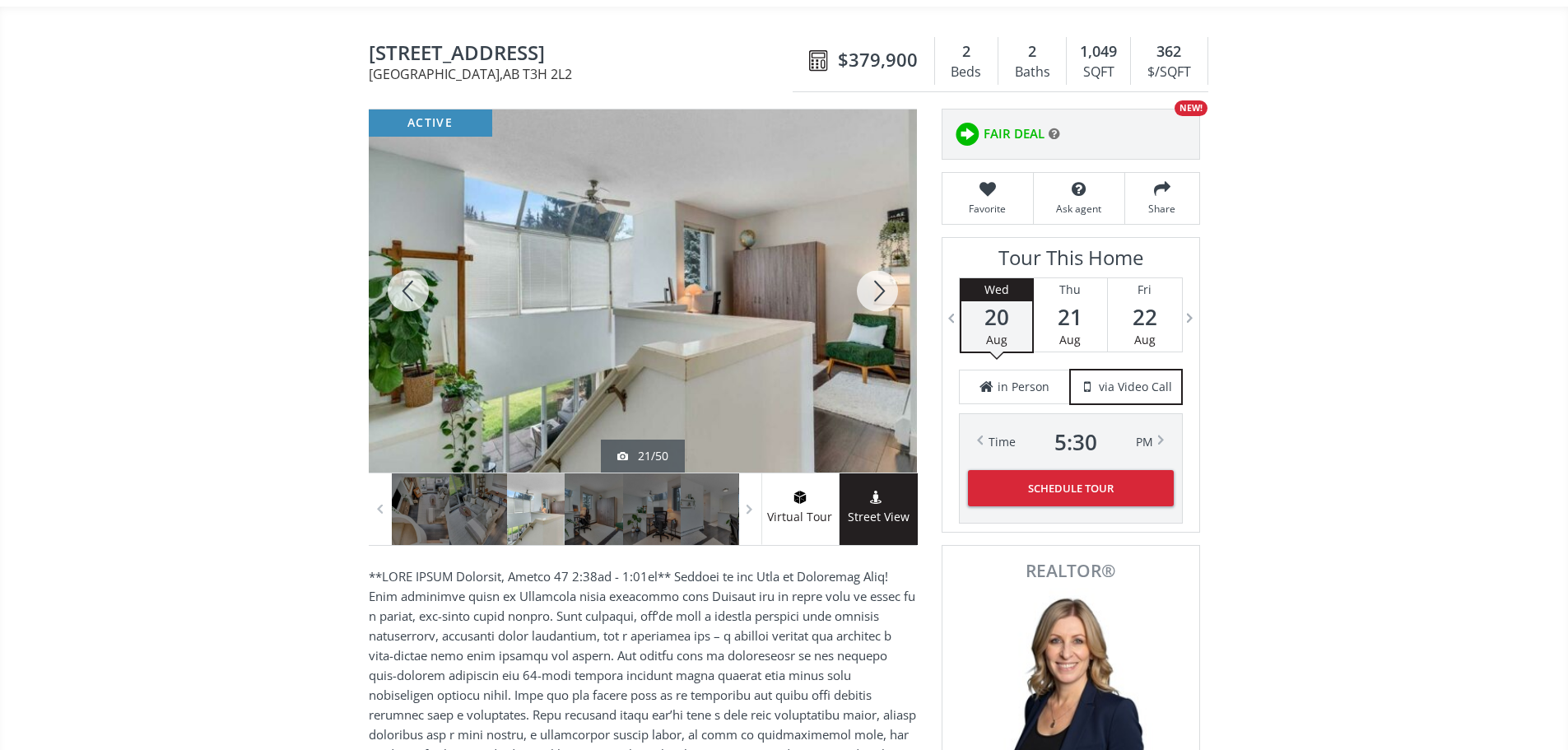
click at [877, 305] on div at bounding box center [877, 291] width 79 height 363
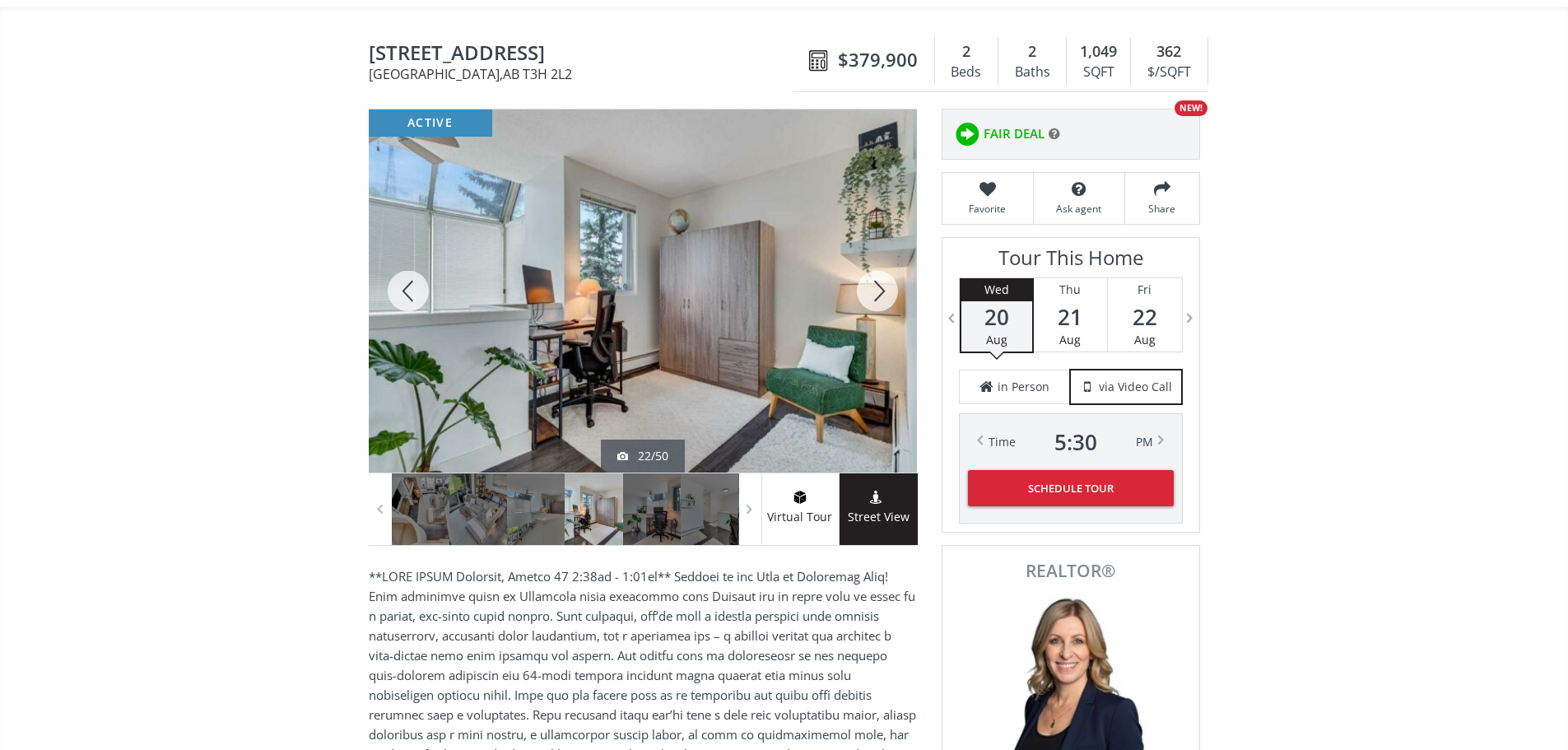
click at [882, 303] on div at bounding box center [877, 291] width 79 height 363
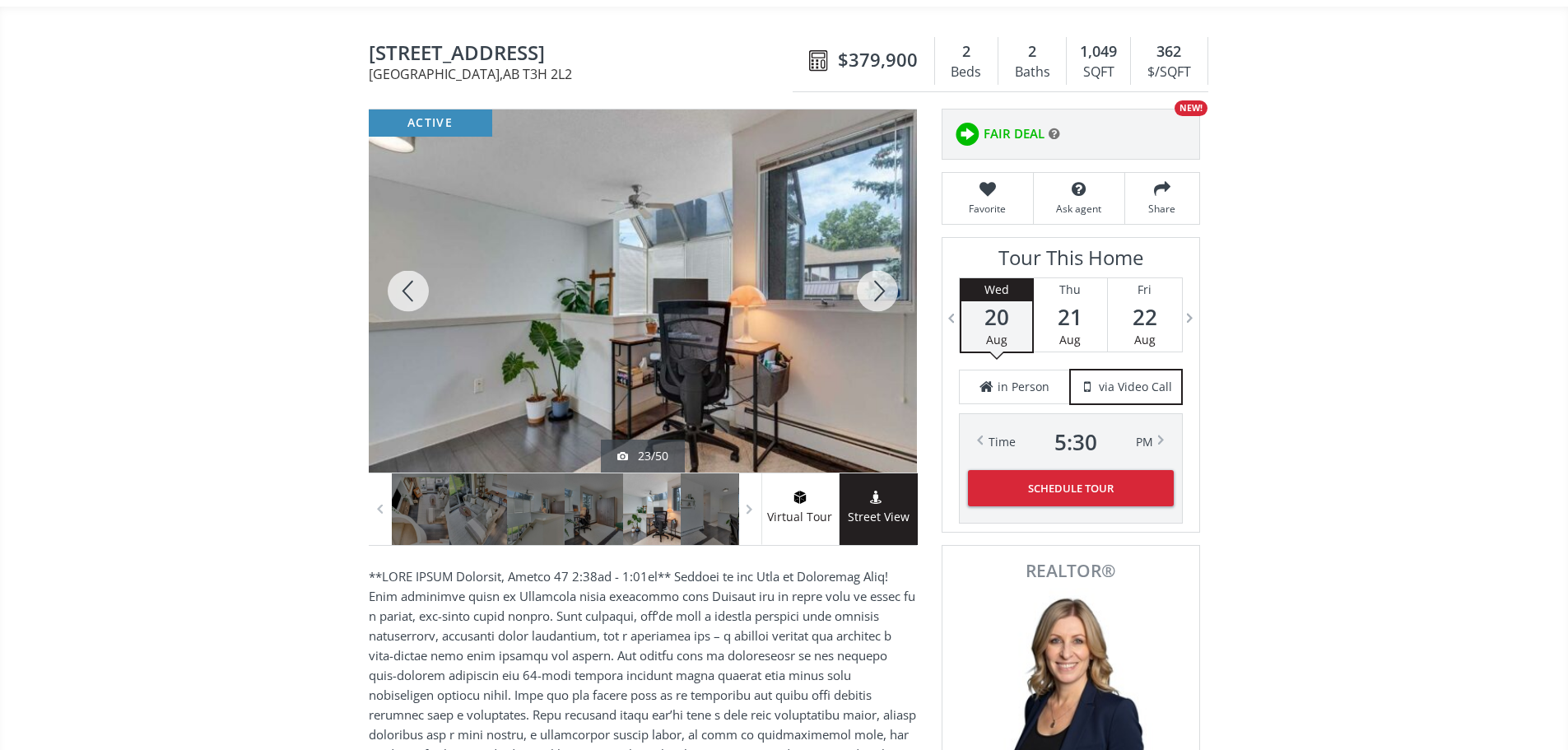
click at [885, 293] on div at bounding box center [877, 291] width 79 height 363
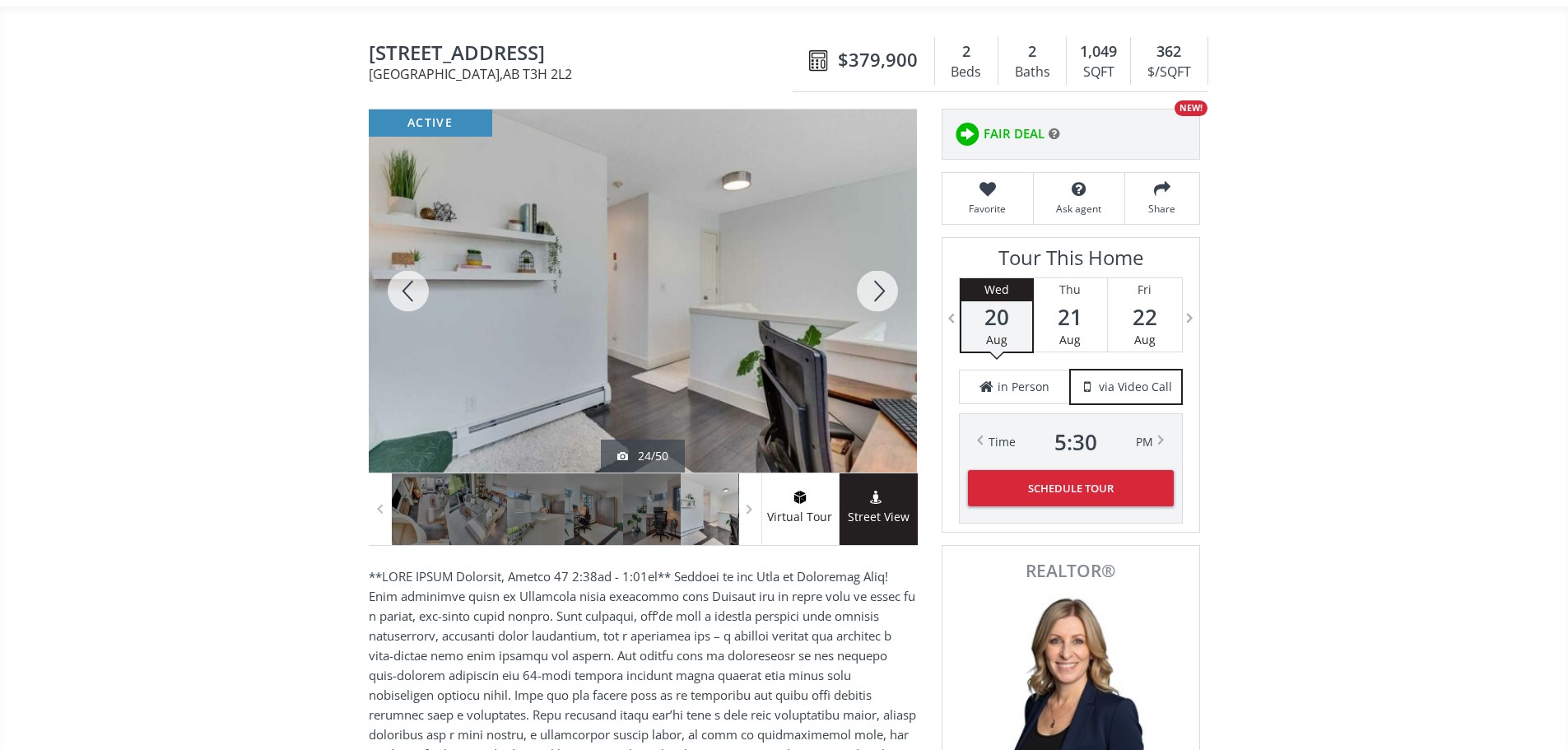
click at [879, 284] on div at bounding box center [877, 291] width 79 height 363
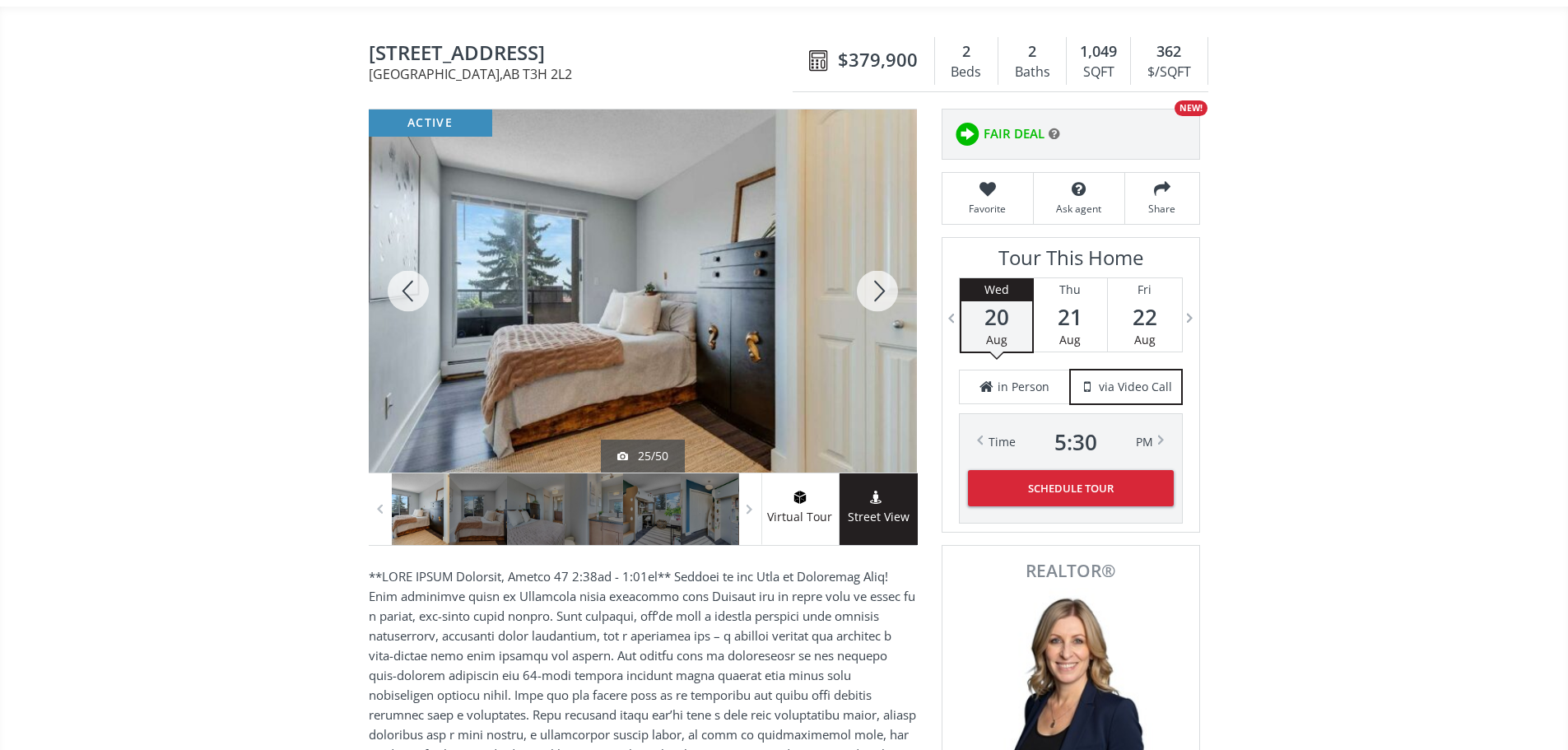
click at [875, 303] on div at bounding box center [877, 291] width 79 height 363
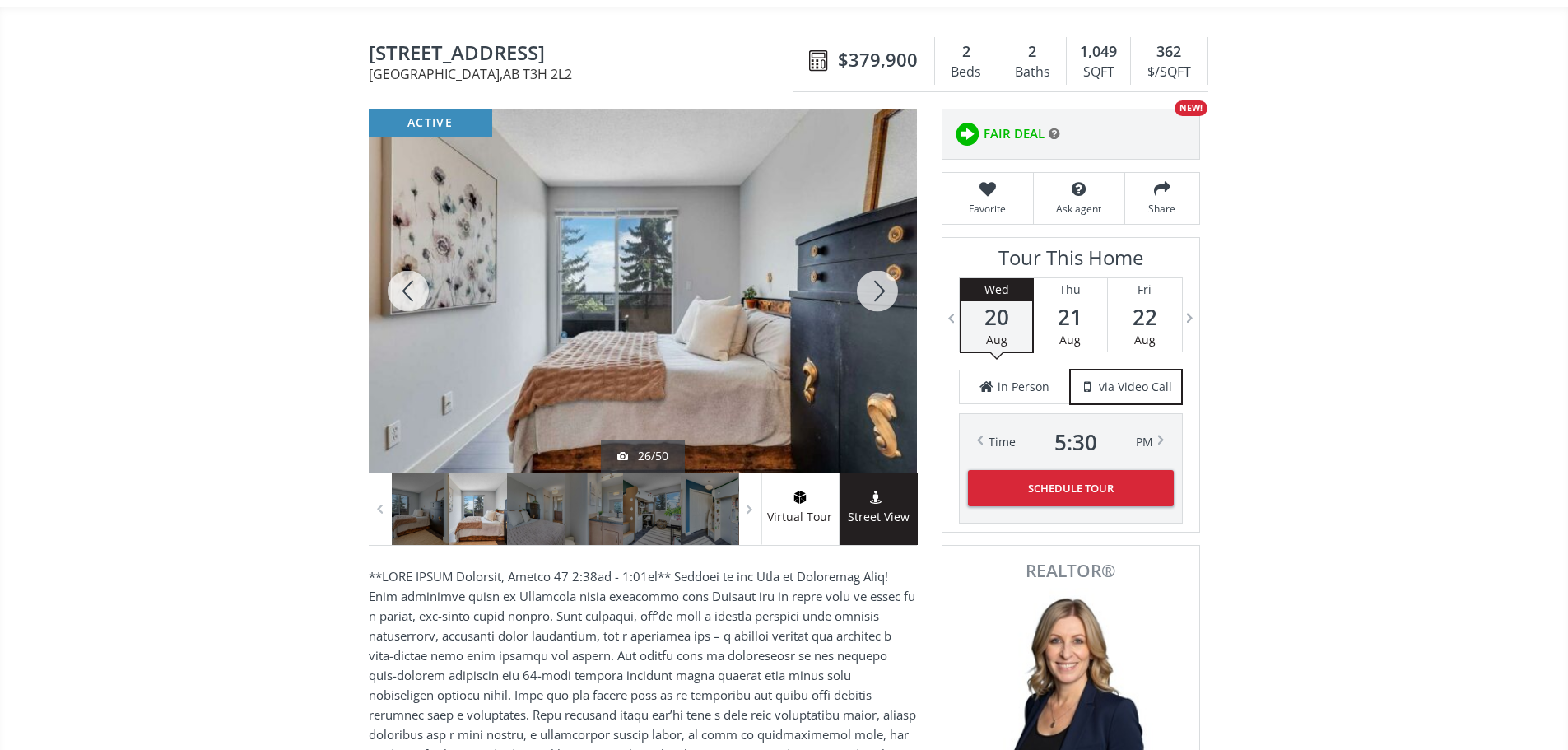
click at [875, 303] on div at bounding box center [877, 291] width 79 height 363
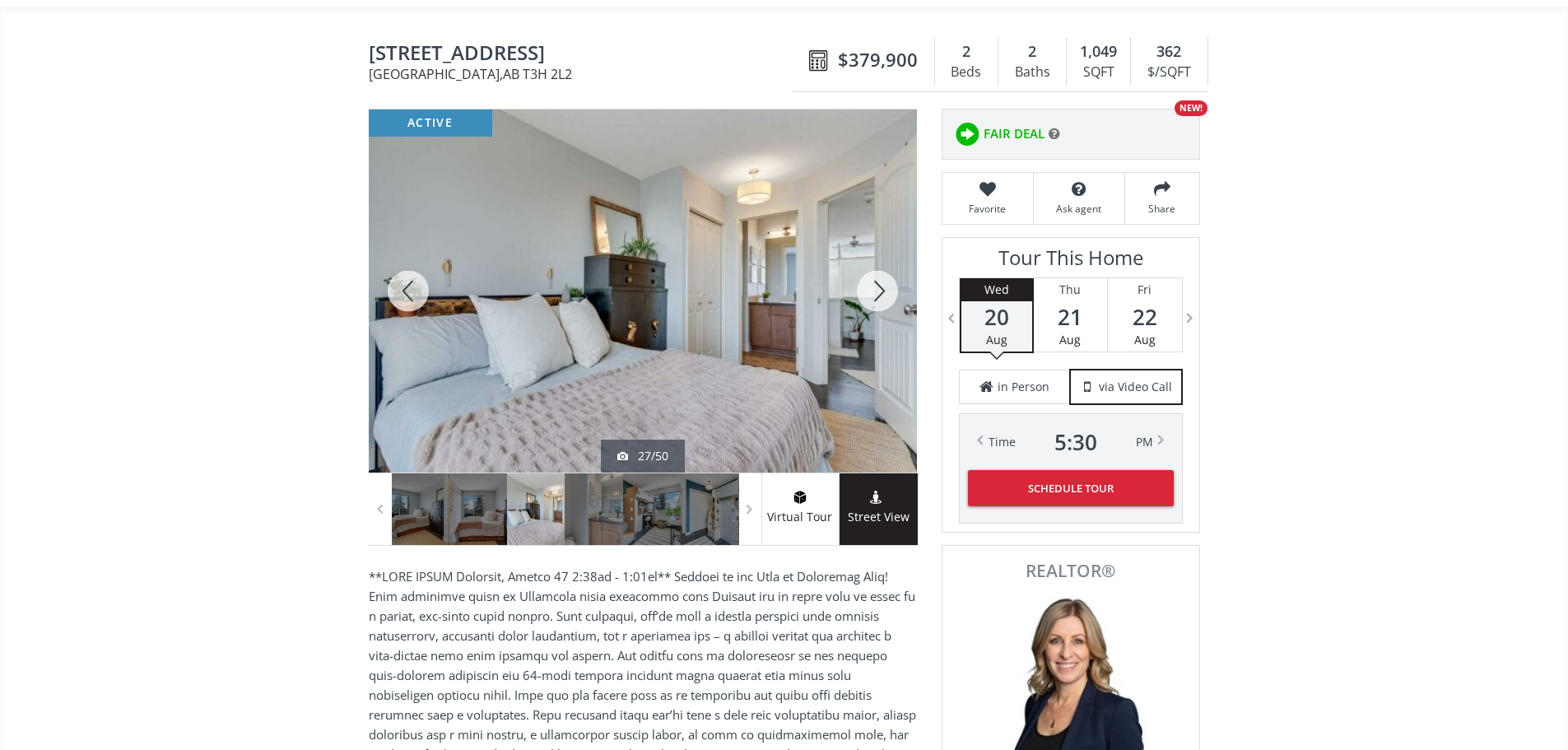
click at [875, 303] on div at bounding box center [877, 291] width 79 height 363
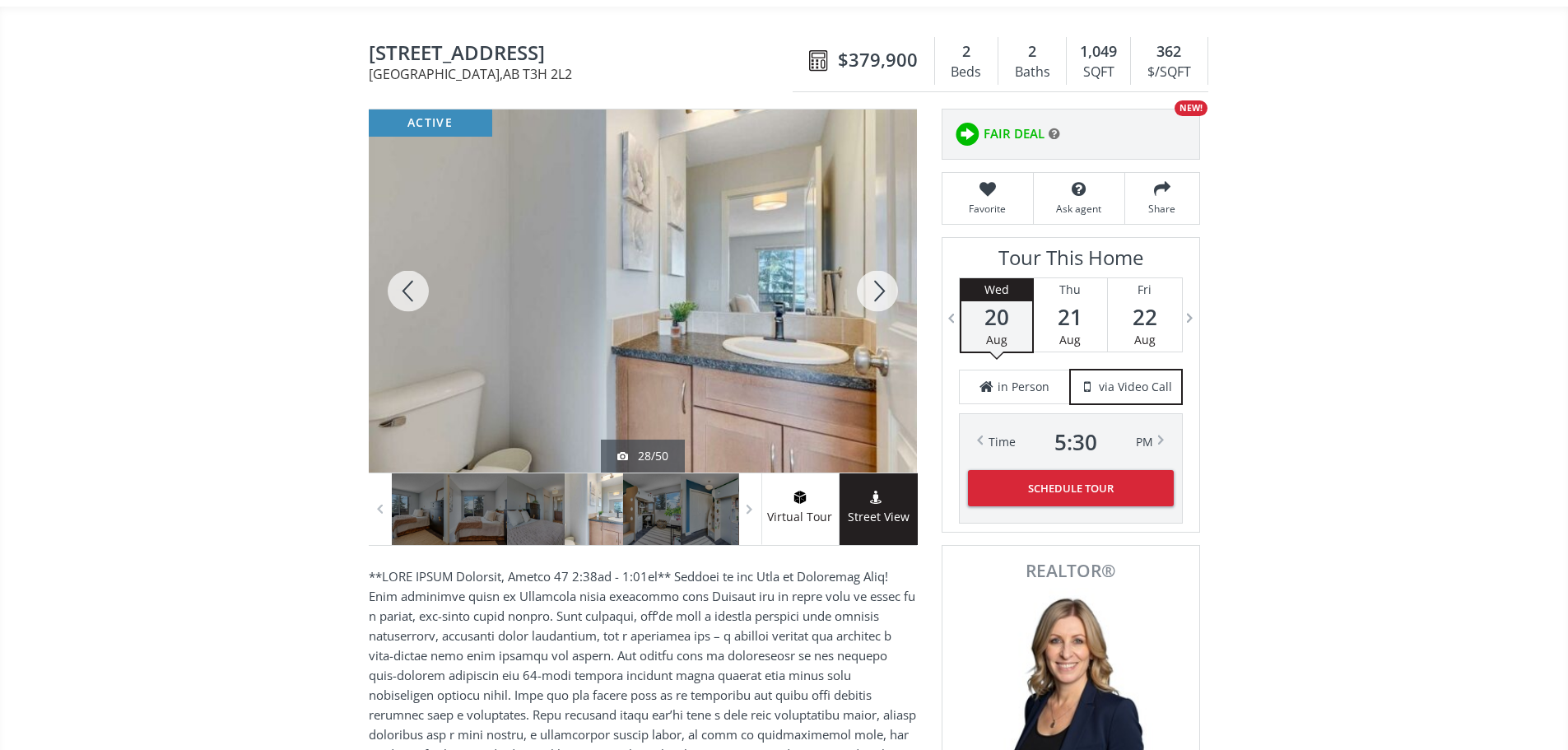
click at [875, 303] on div at bounding box center [877, 291] width 79 height 363
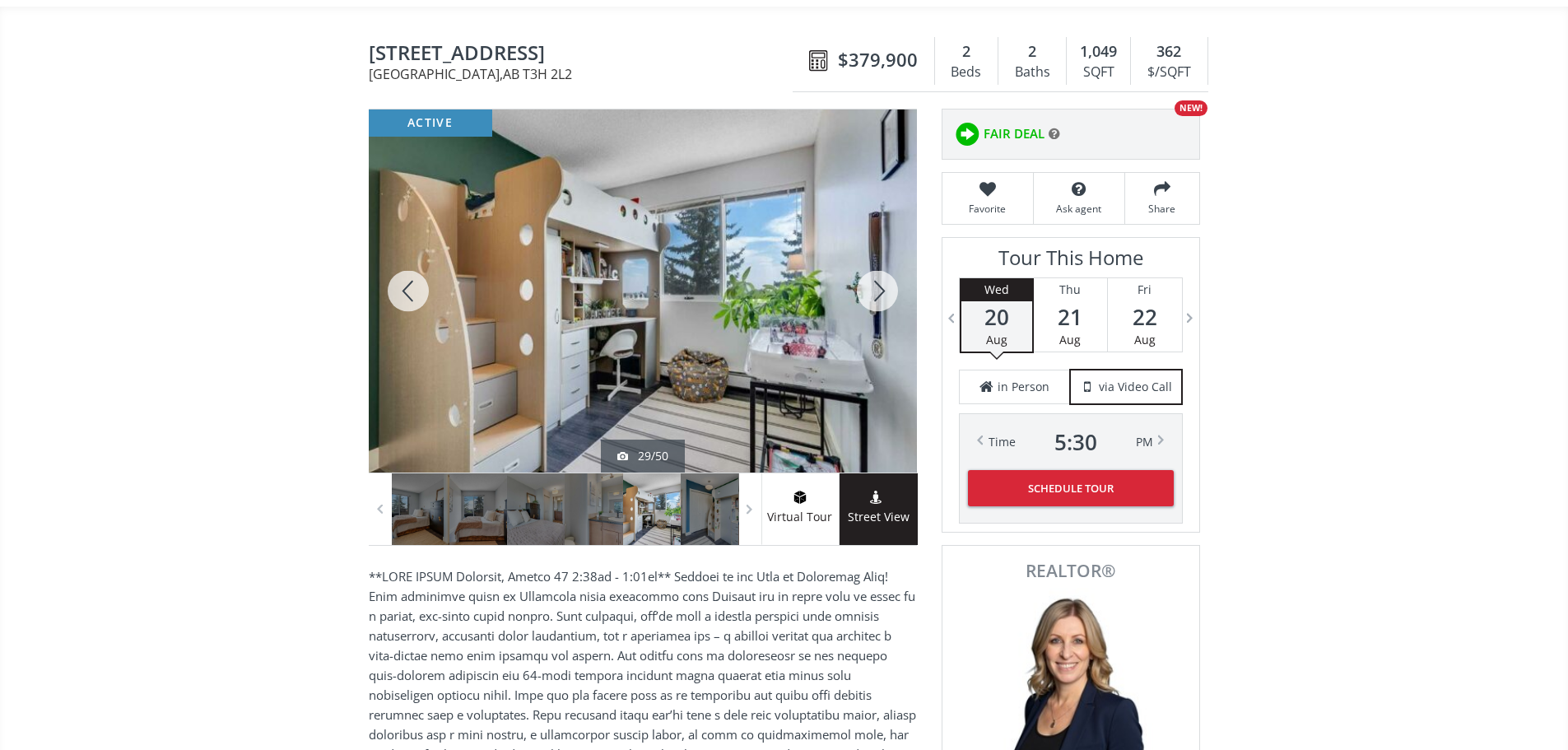
click at [874, 303] on div at bounding box center [877, 291] width 79 height 363
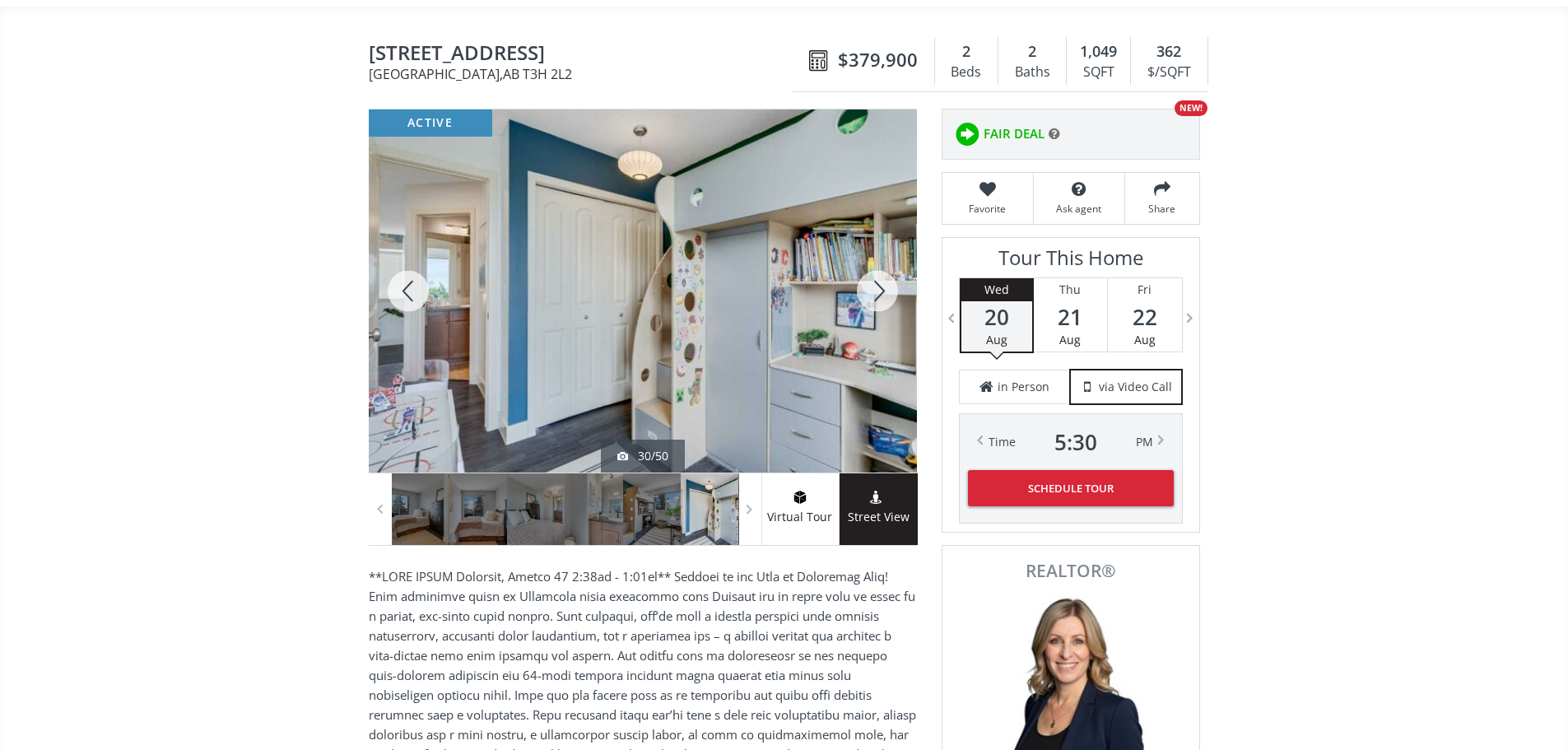
click at [874, 303] on div at bounding box center [877, 291] width 79 height 363
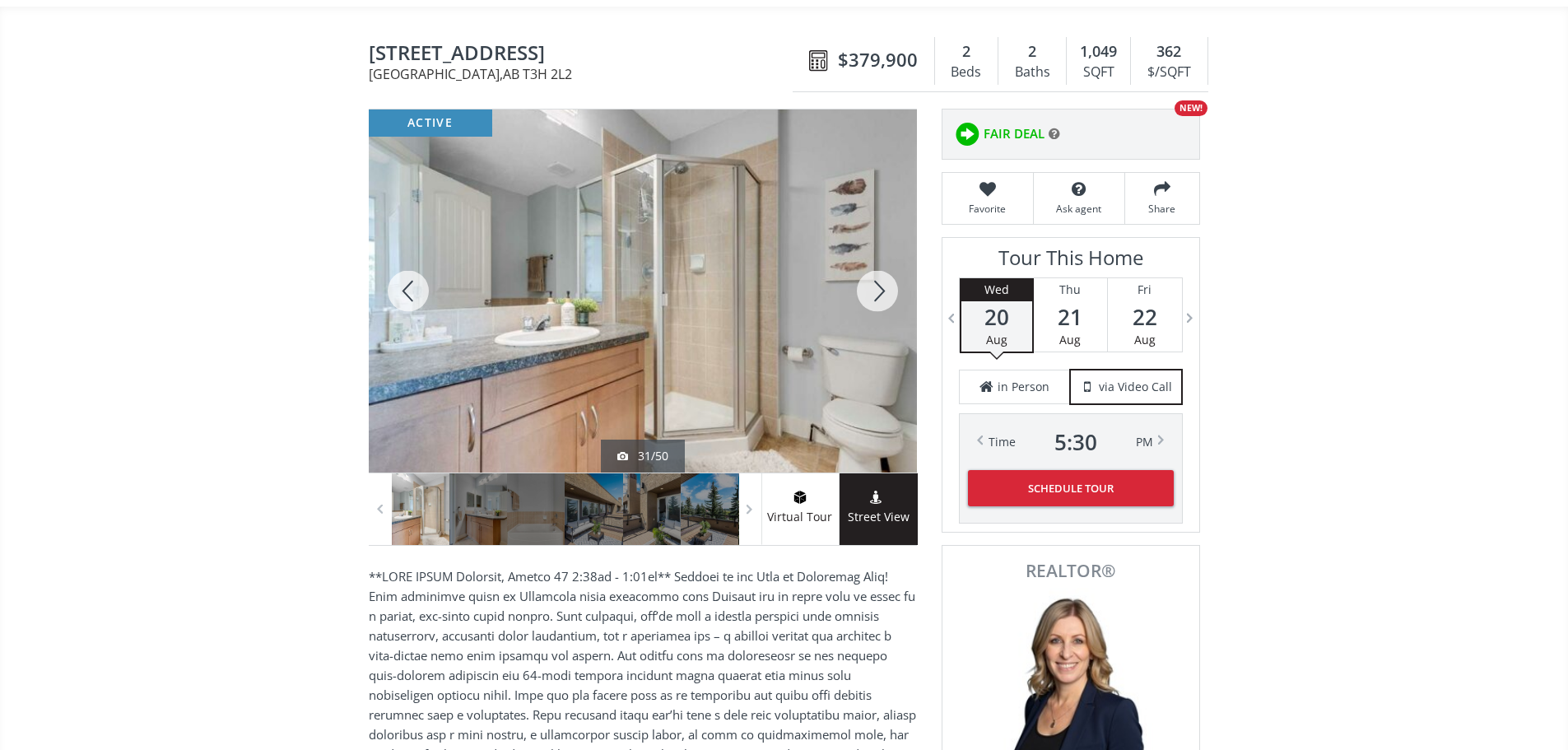
click at [874, 303] on div at bounding box center [877, 291] width 79 height 363
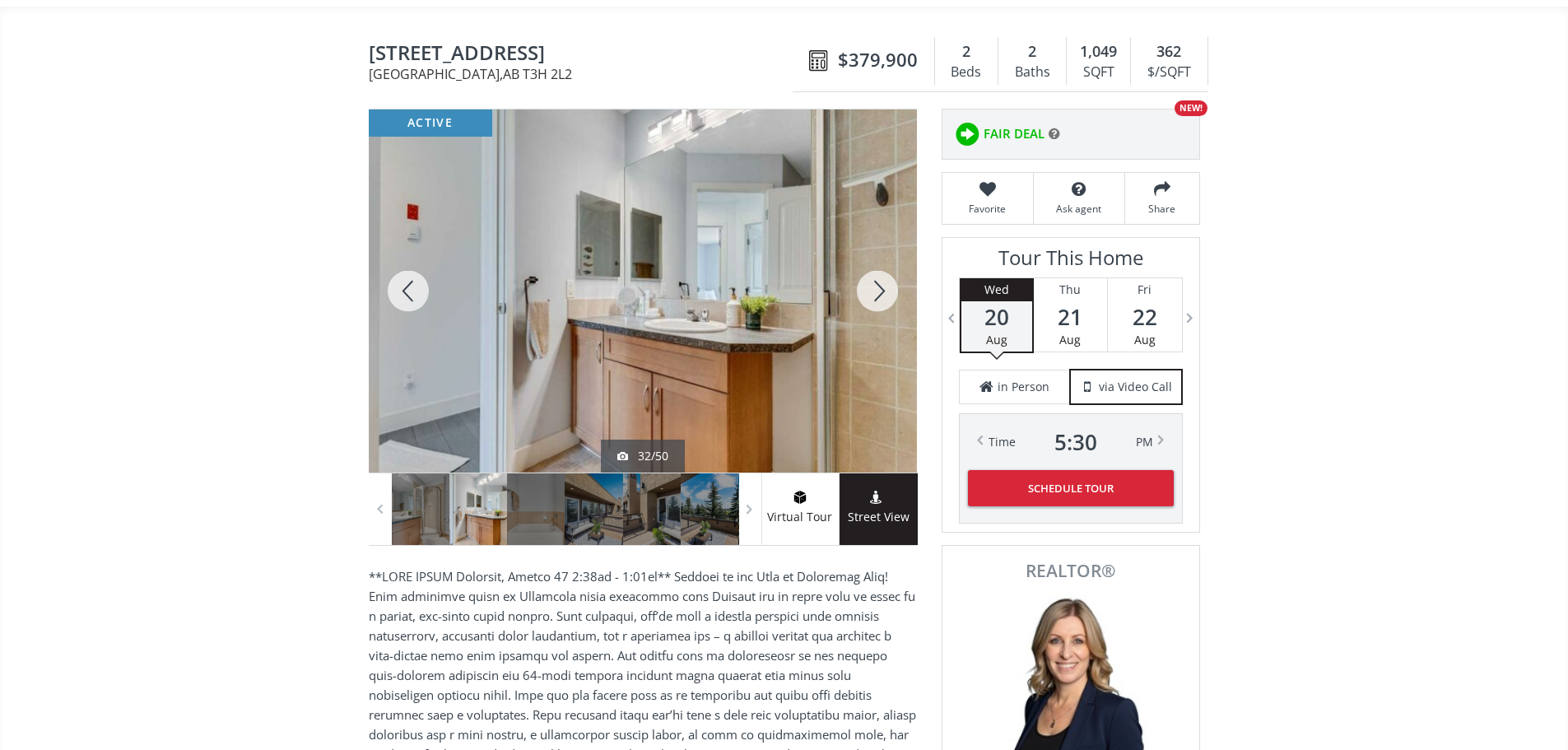
click at [874, 303] on div at bounding box center [877, 291] width 79 height 363
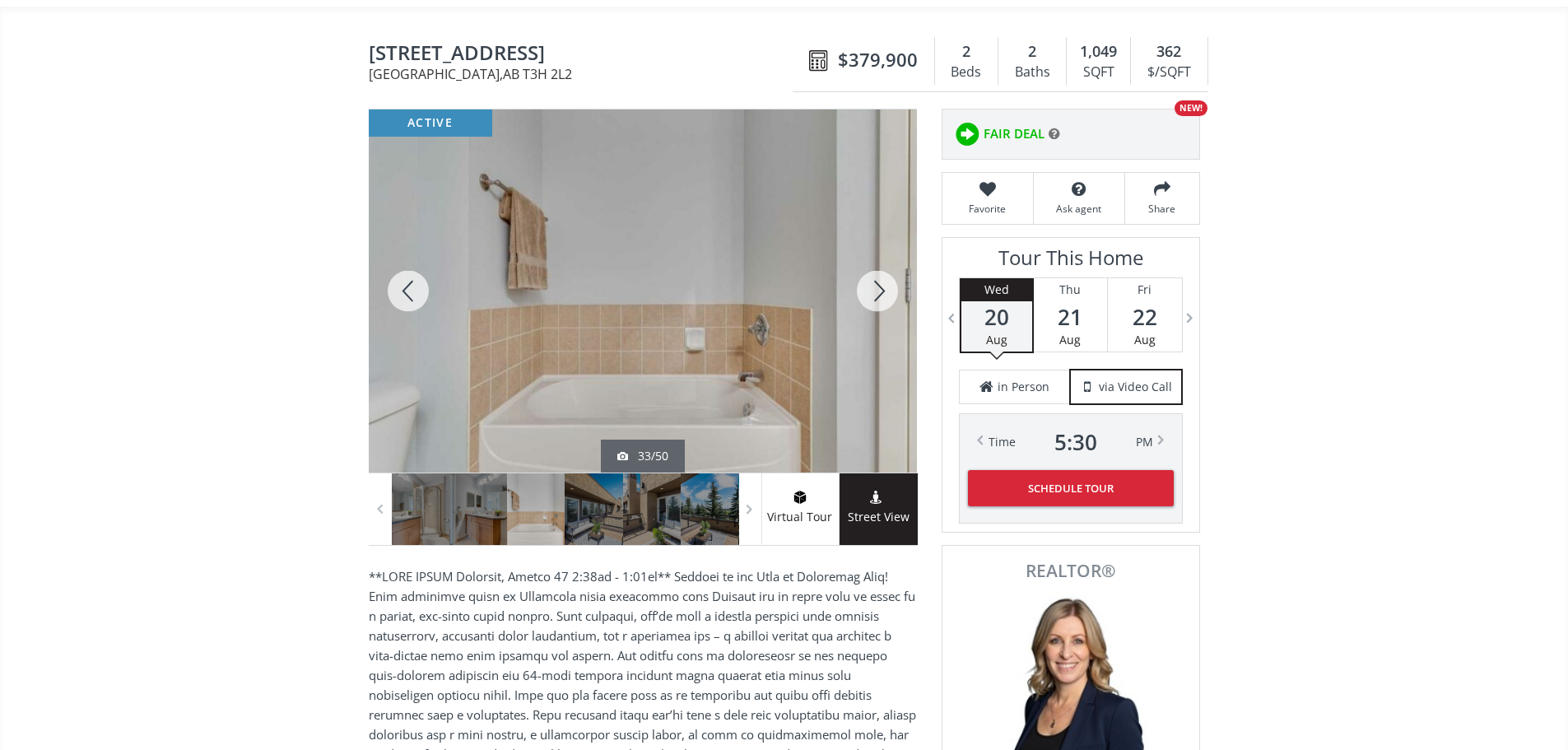
click at [874, 303] on div at bounding box center [877, 291] width 79 height 363
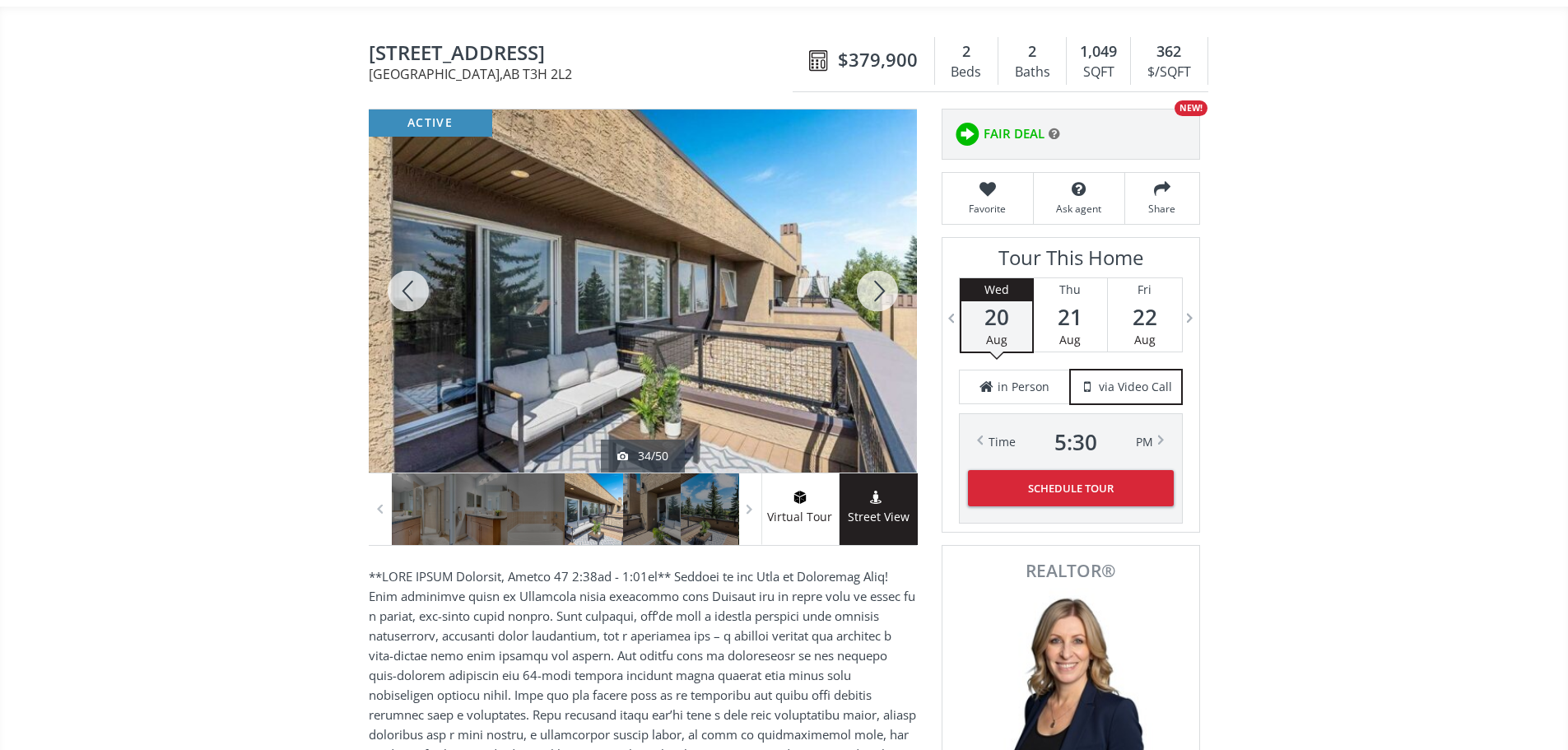
click at [874, 303] on div at bounding box center [877, 291] width 79 height 363
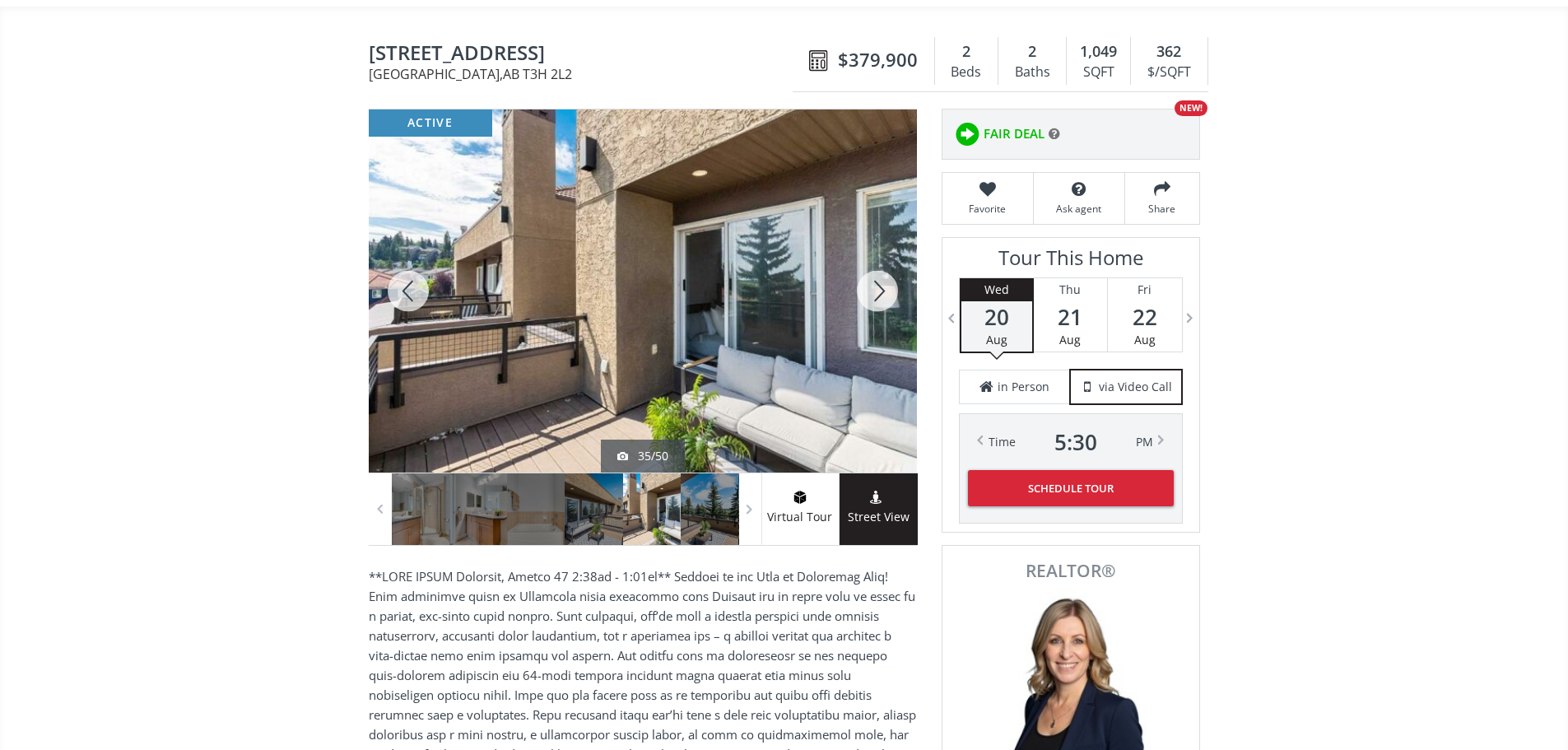
click at [874, 303] on div at bounding box center [877, 291] width 79 height 363
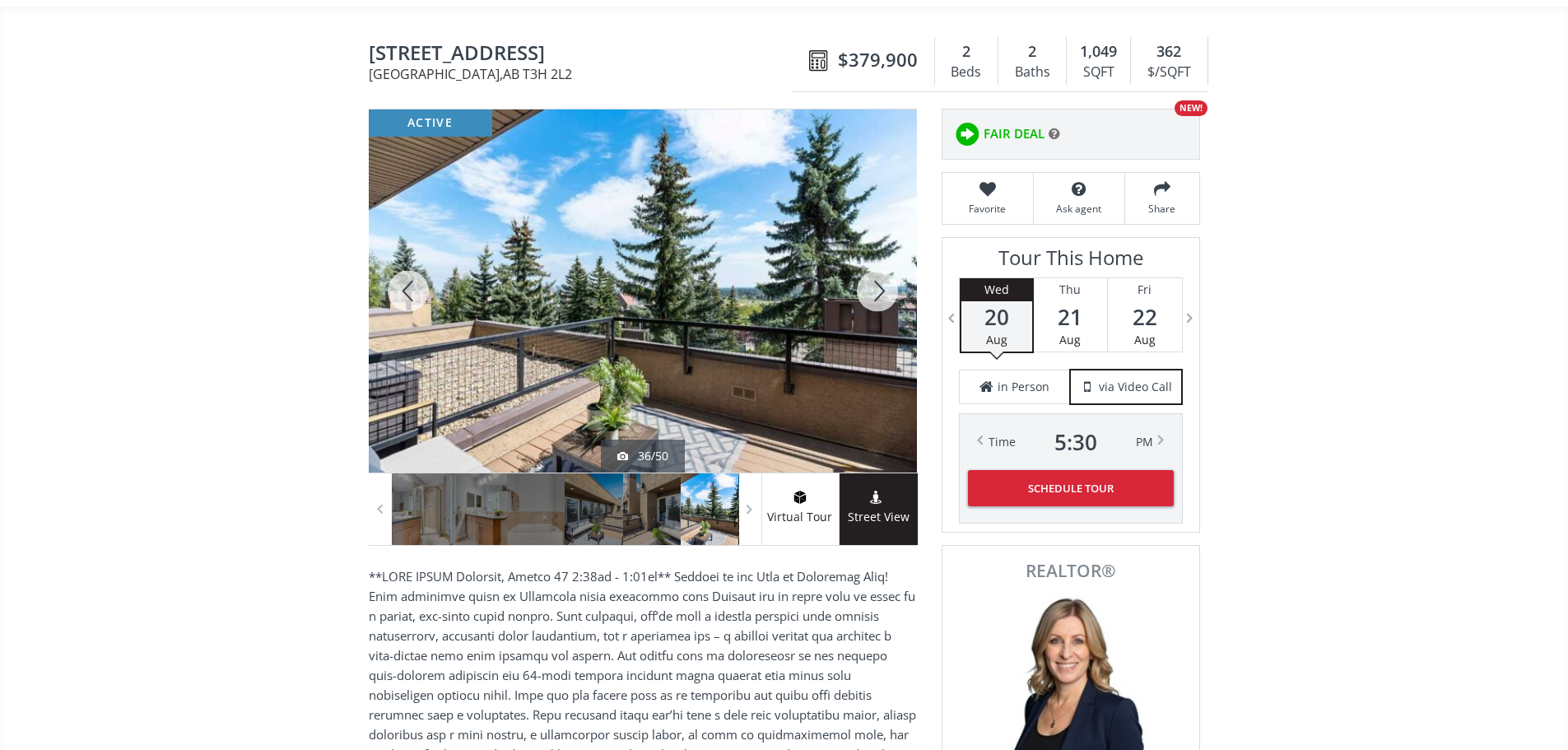
click at [874, 303] on div at bounding box center [877, 291] width 79 height 363
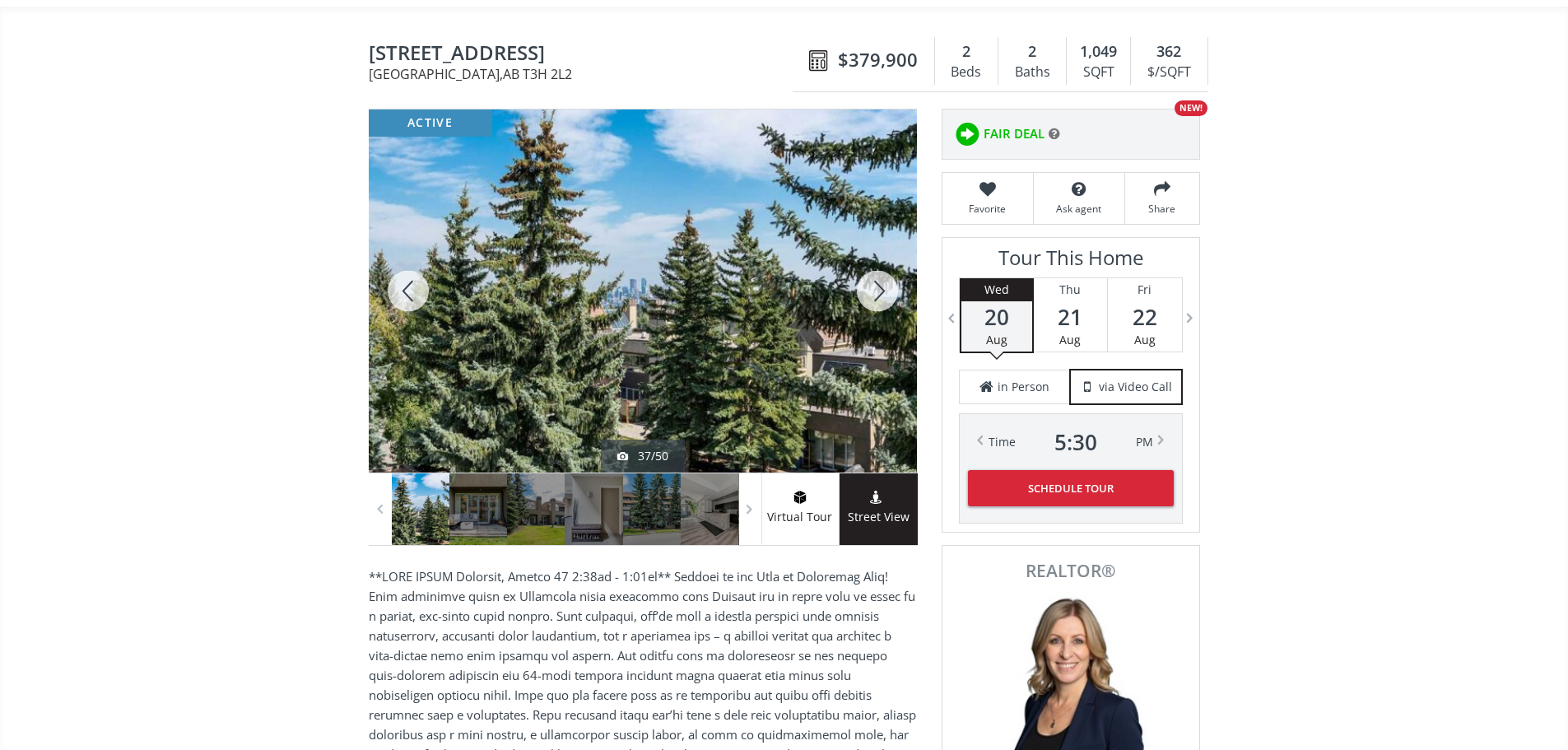
click at [874, 303] on div at bounding box center [877, 291] width 79 height 363
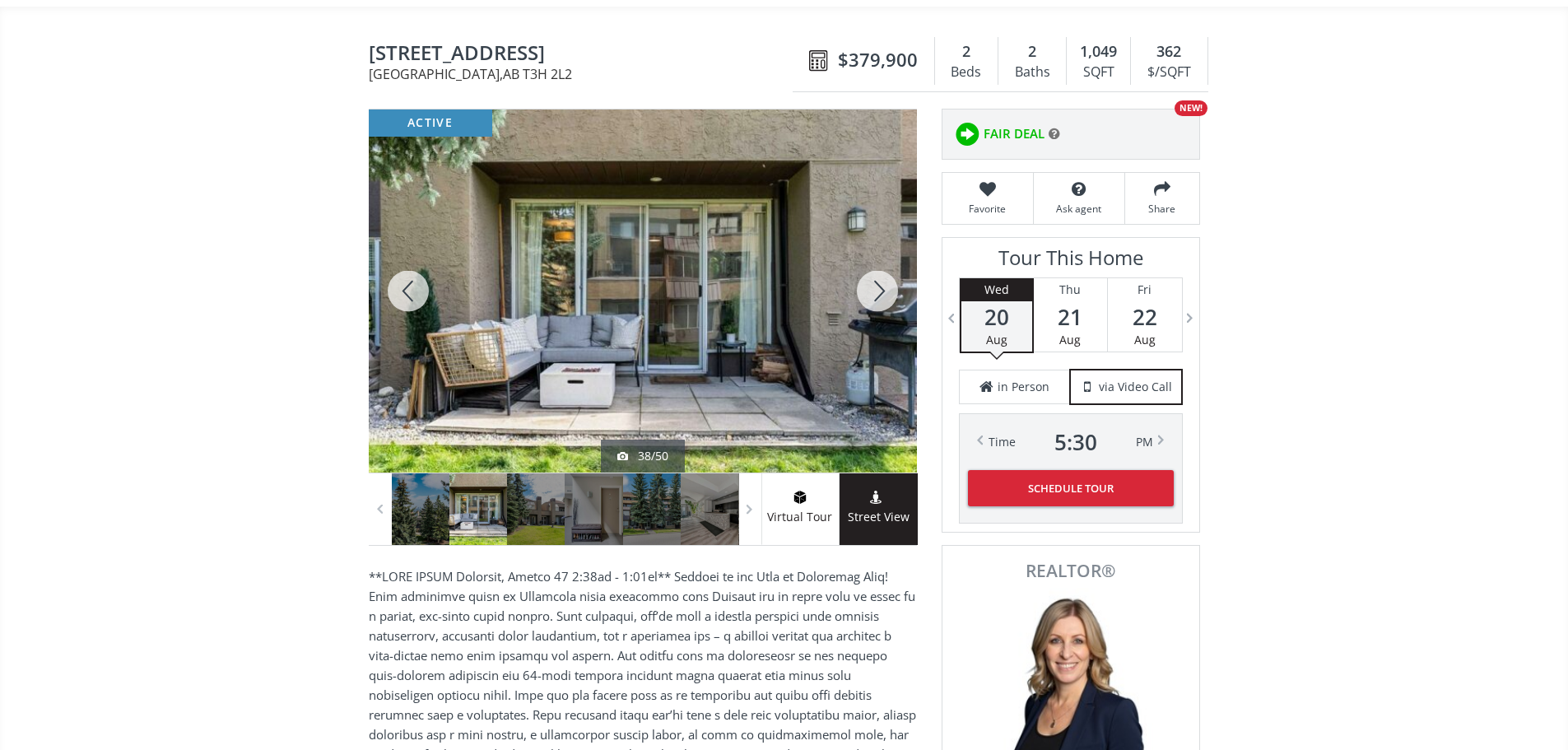
click at [869, 305] on div at bounding box center [877, 291] width 79 height 363
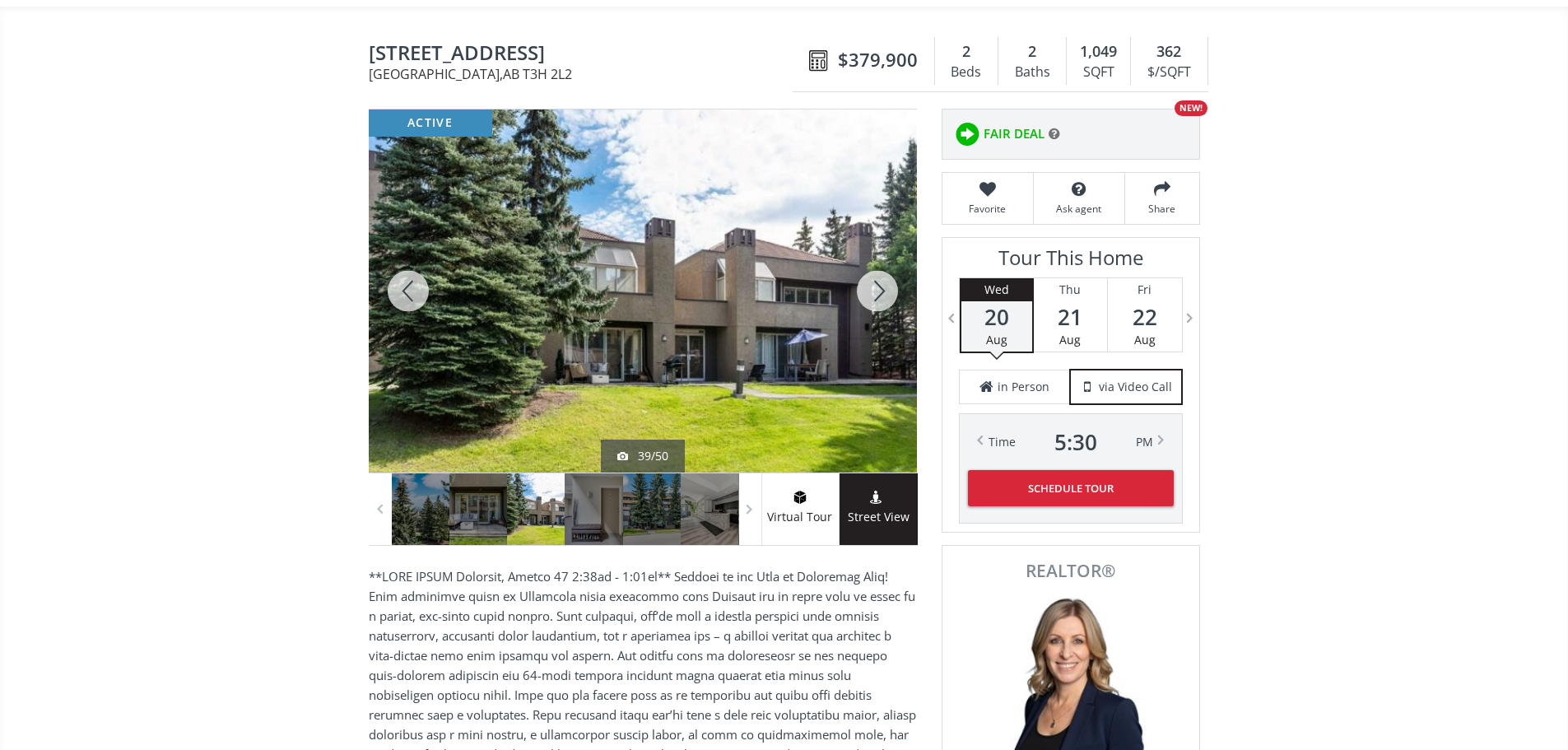
click at [869, 305] on div at bounding box center [877, 291] width 79 height 363
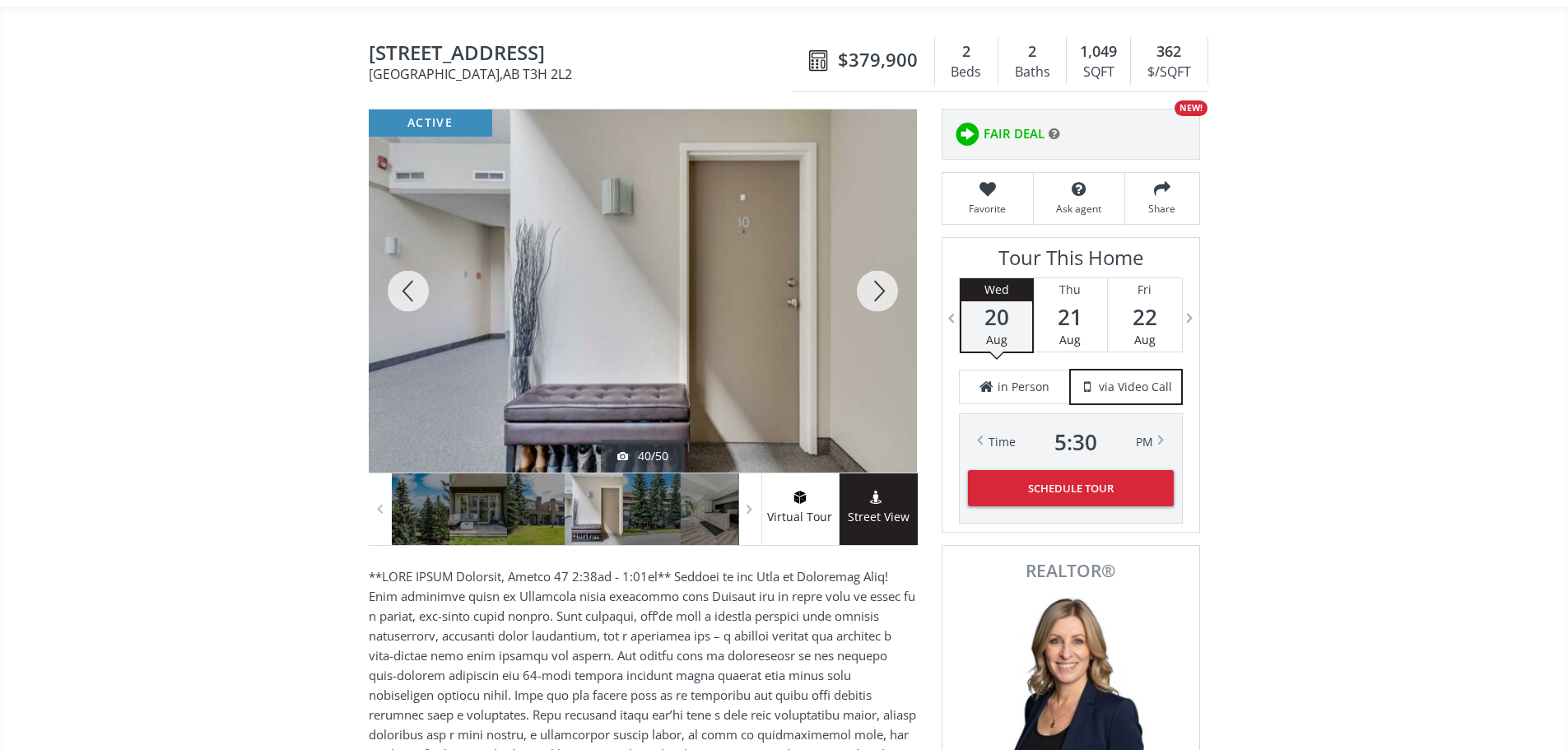
click at [883, 298] on div at bounding box center [877, 291] width 79 height 363
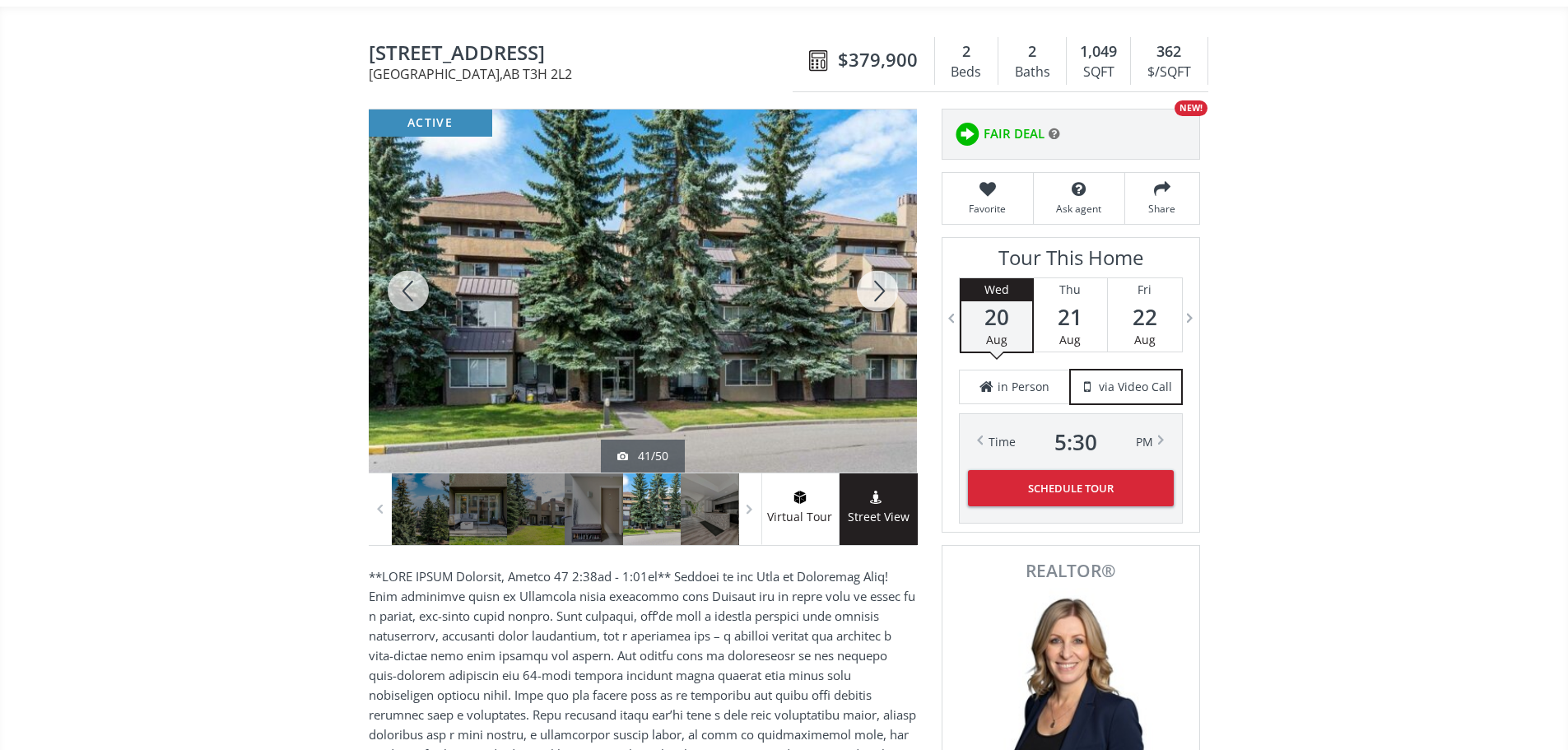
click at [882, 298] on div at bounding box center [877, 291] width 79 height 363
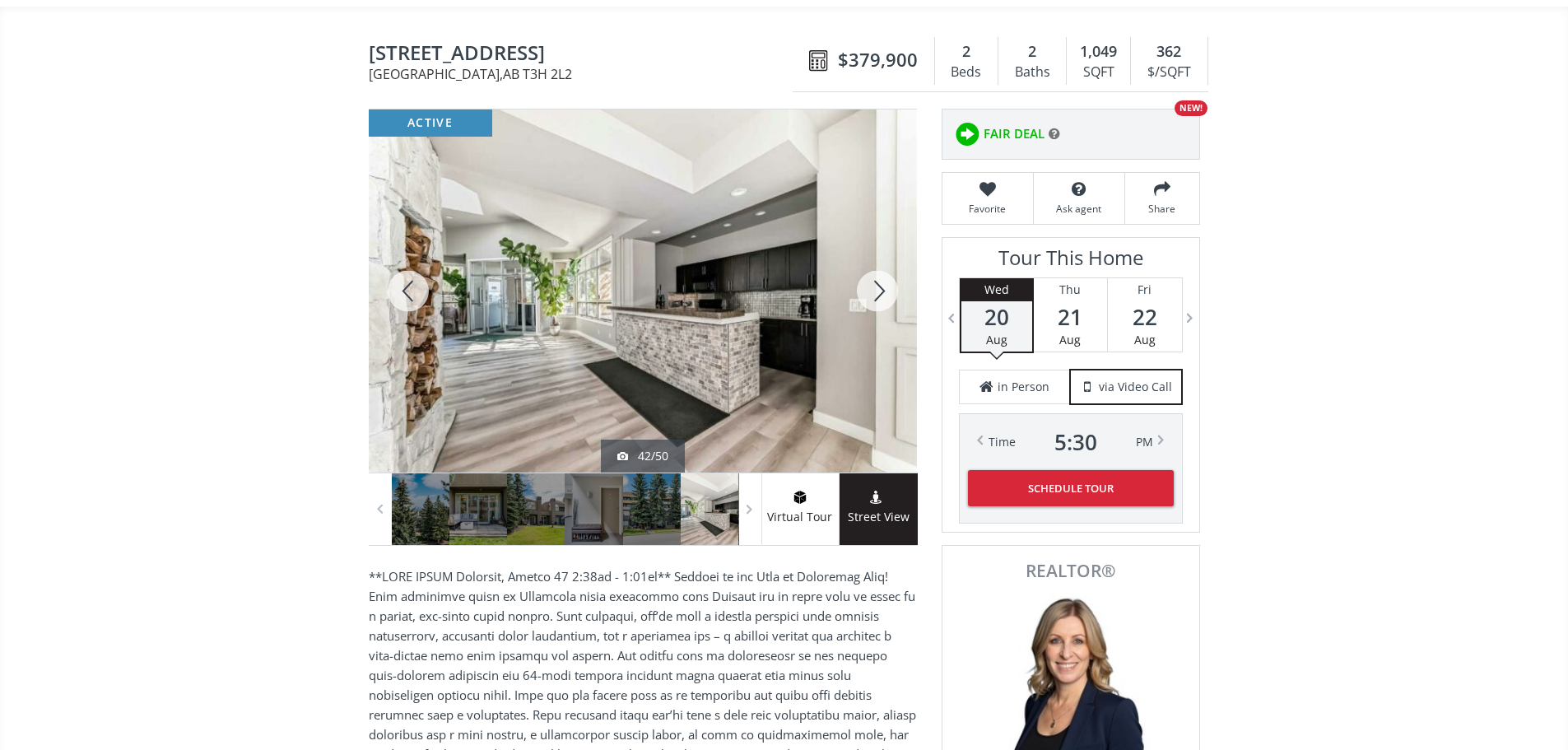
click at [882, 298] on div at bounding box center [877, 291] width 79 height 363
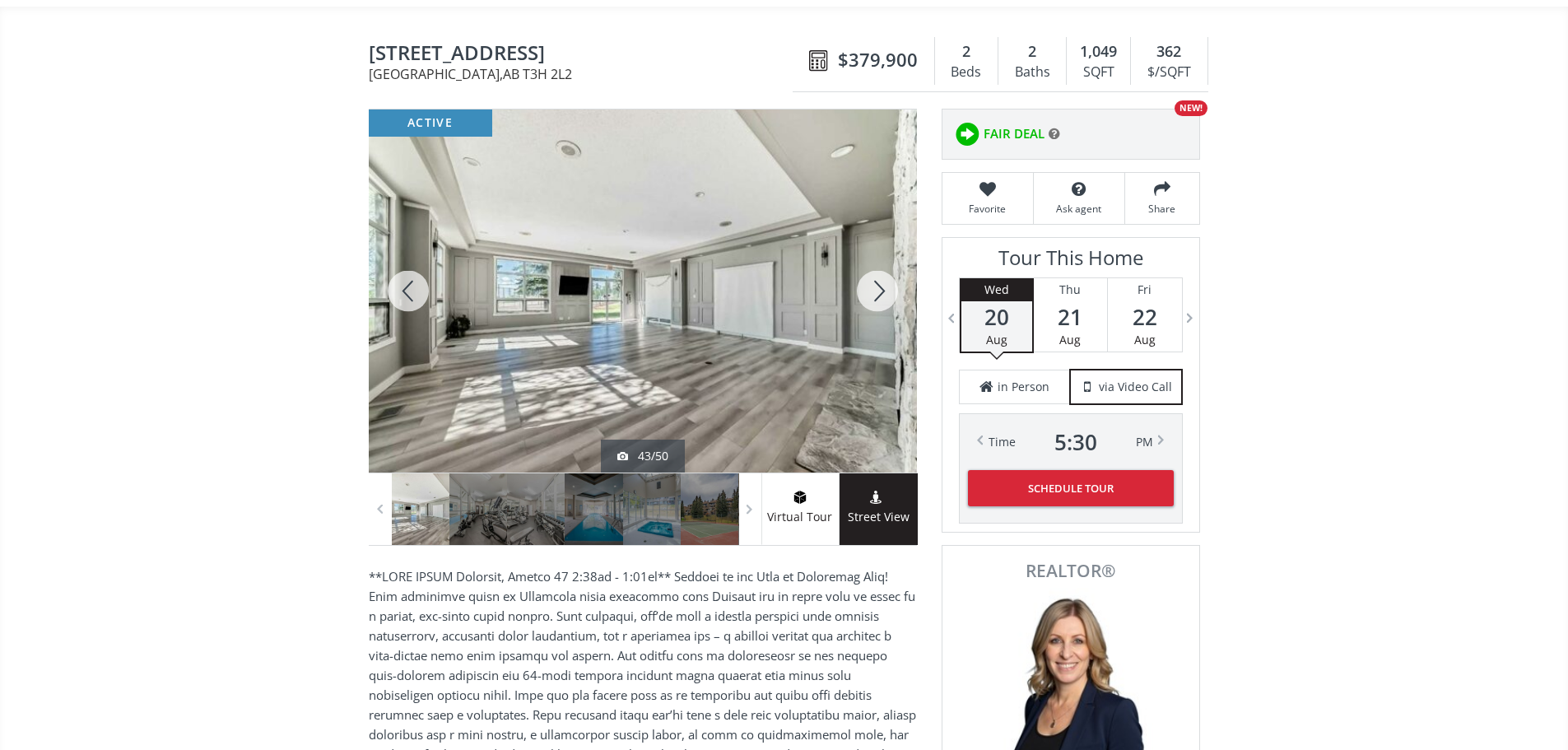
click at [882, 298] on div at bounding box center [877, 291] width 79 height 363
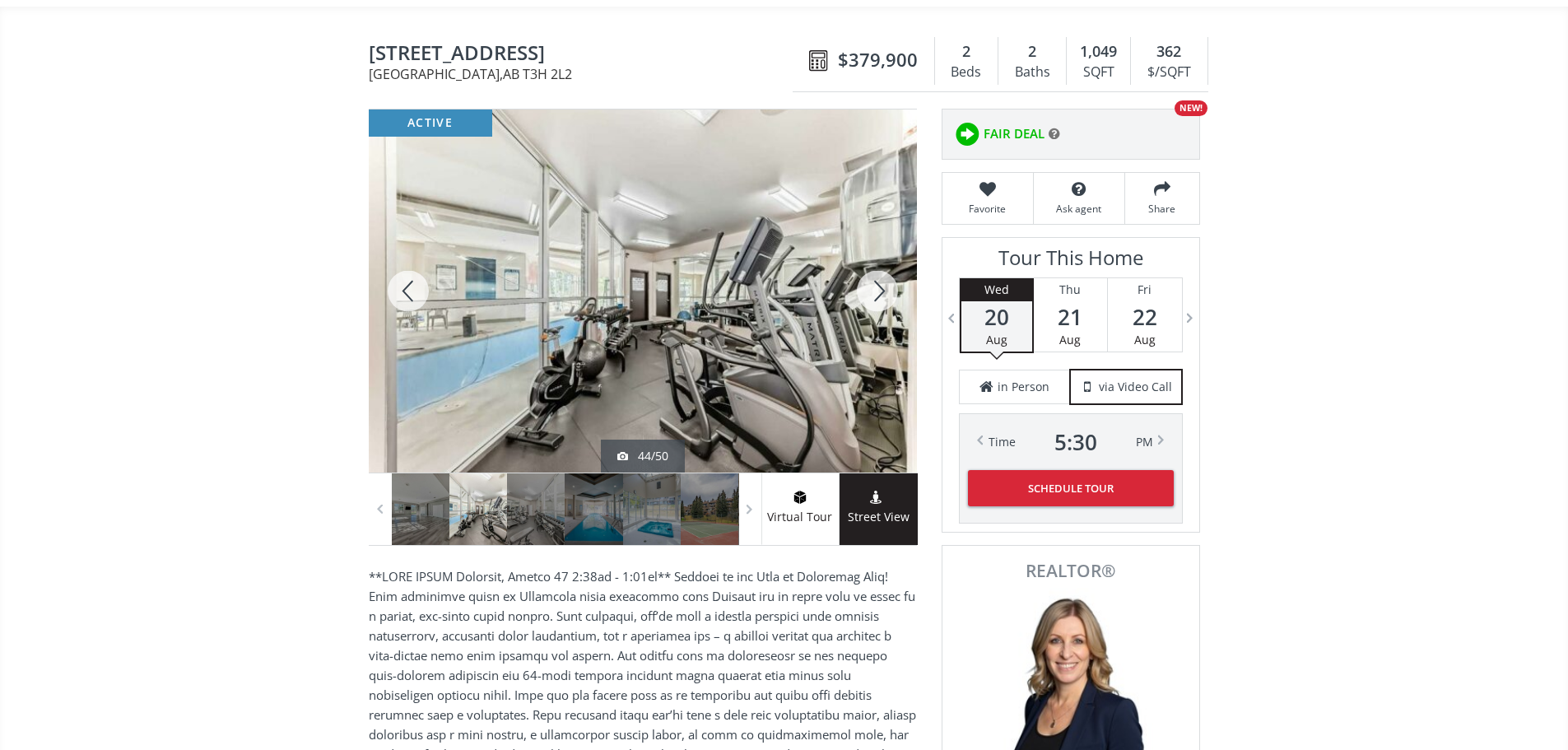
click at [882, 298] on div at bounding box center [877, 291] width 79 height 363
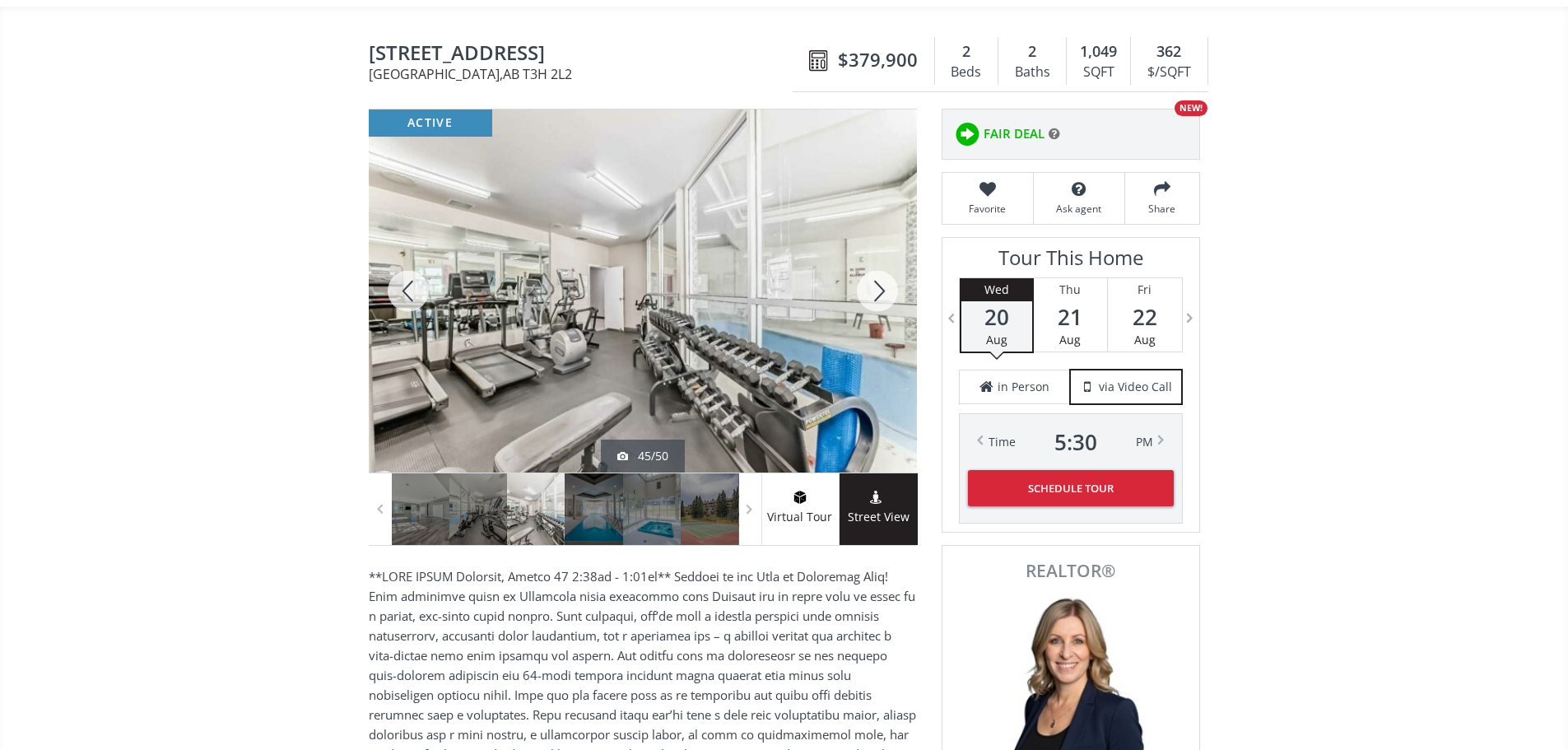
click at [878, 292] on div at bounding box center [877, 291] width 79 height 363
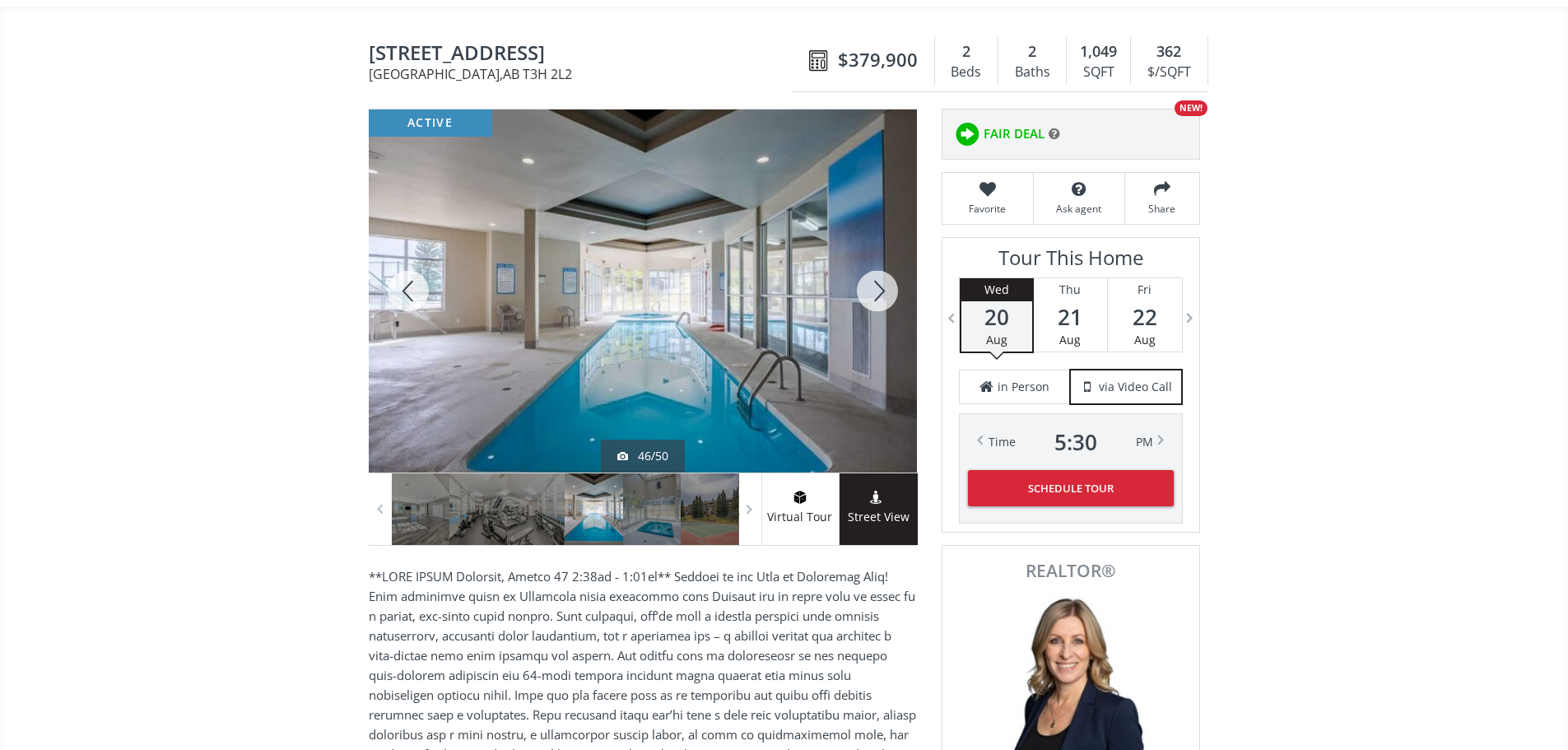
click at [878, 292] on div at bounding box center [877, 291] width 79 height 363
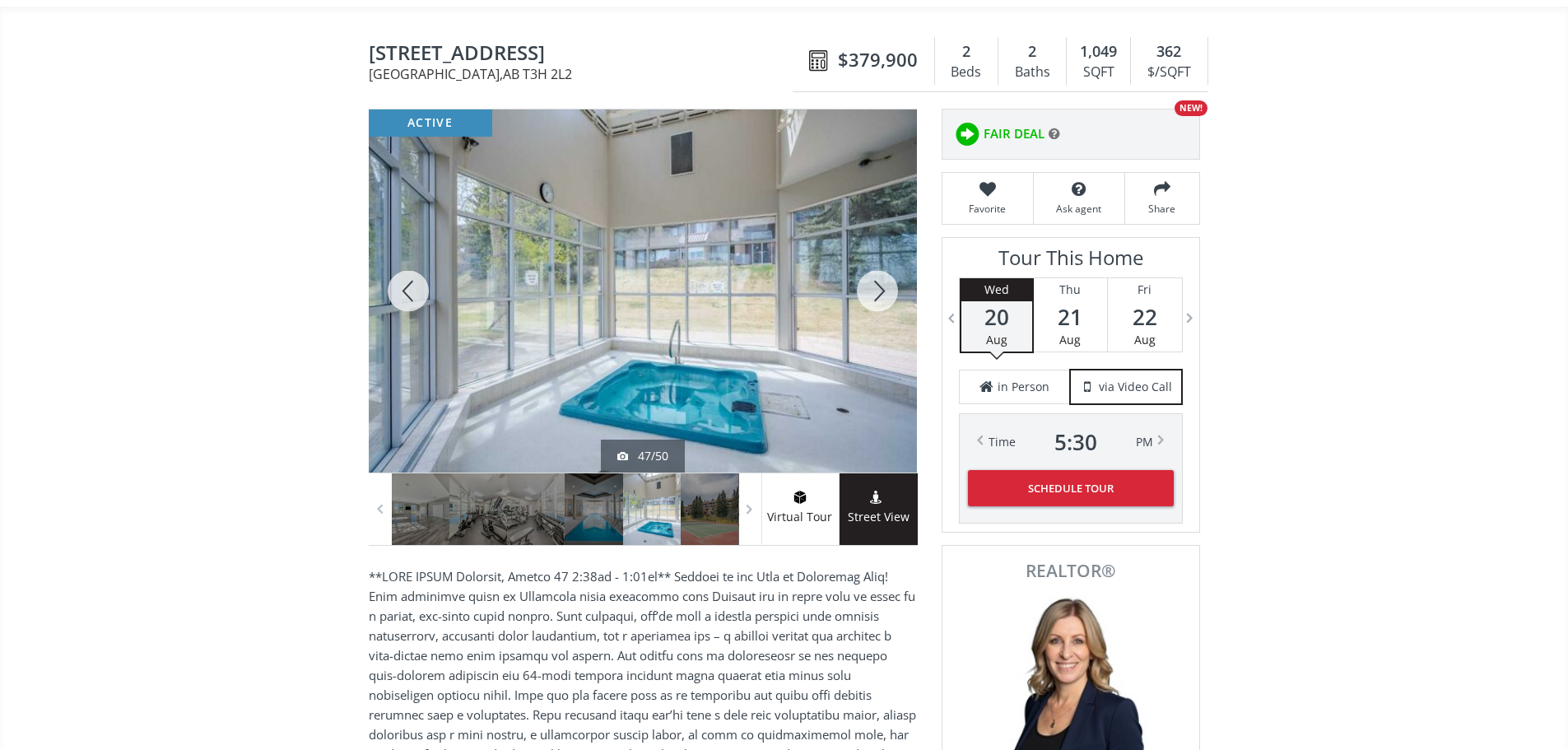
click at [878, 292] on div at bounding box center [877, 291] width 79 height 363
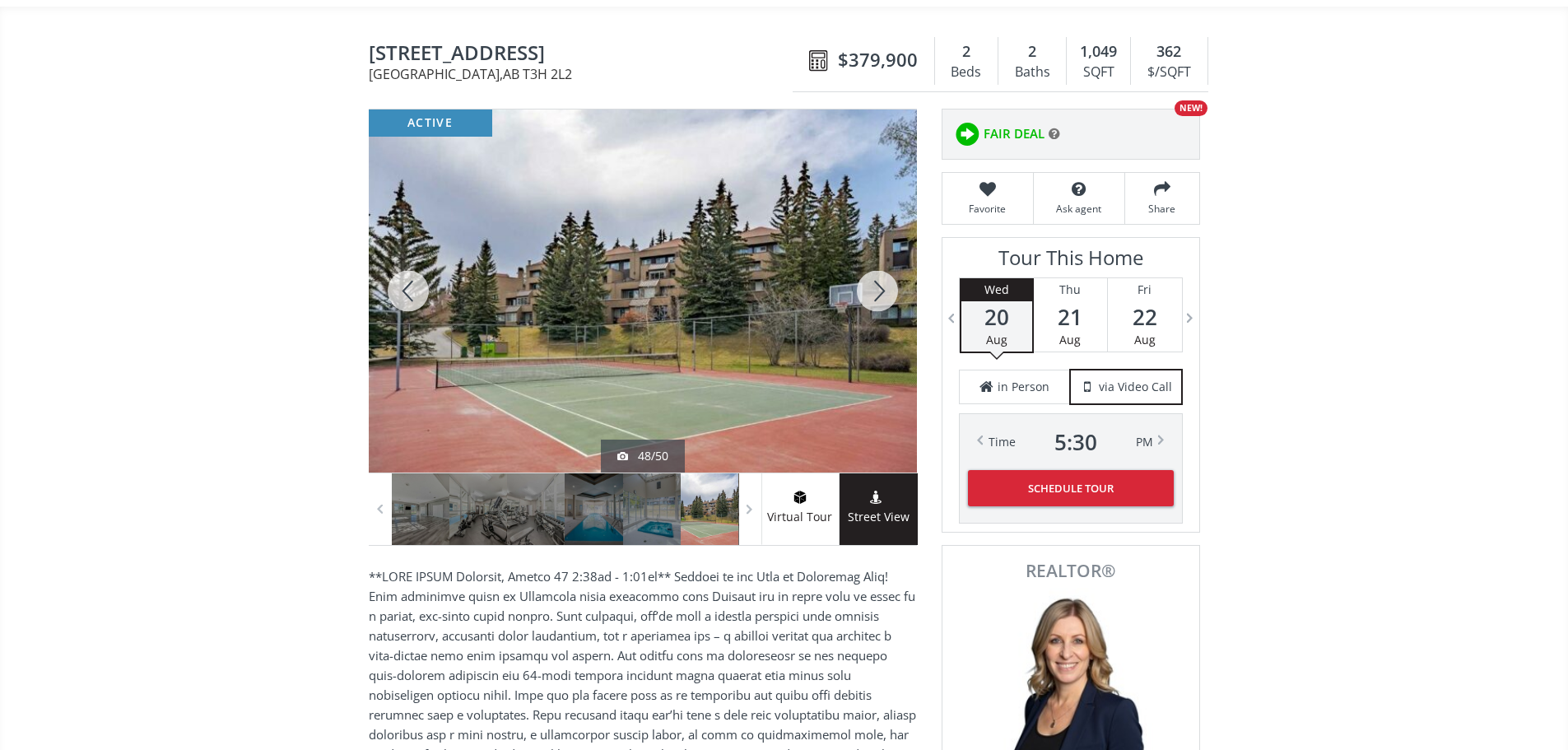
click at [878, 292] on div at bounding box center [877, 291] width 79 height 363
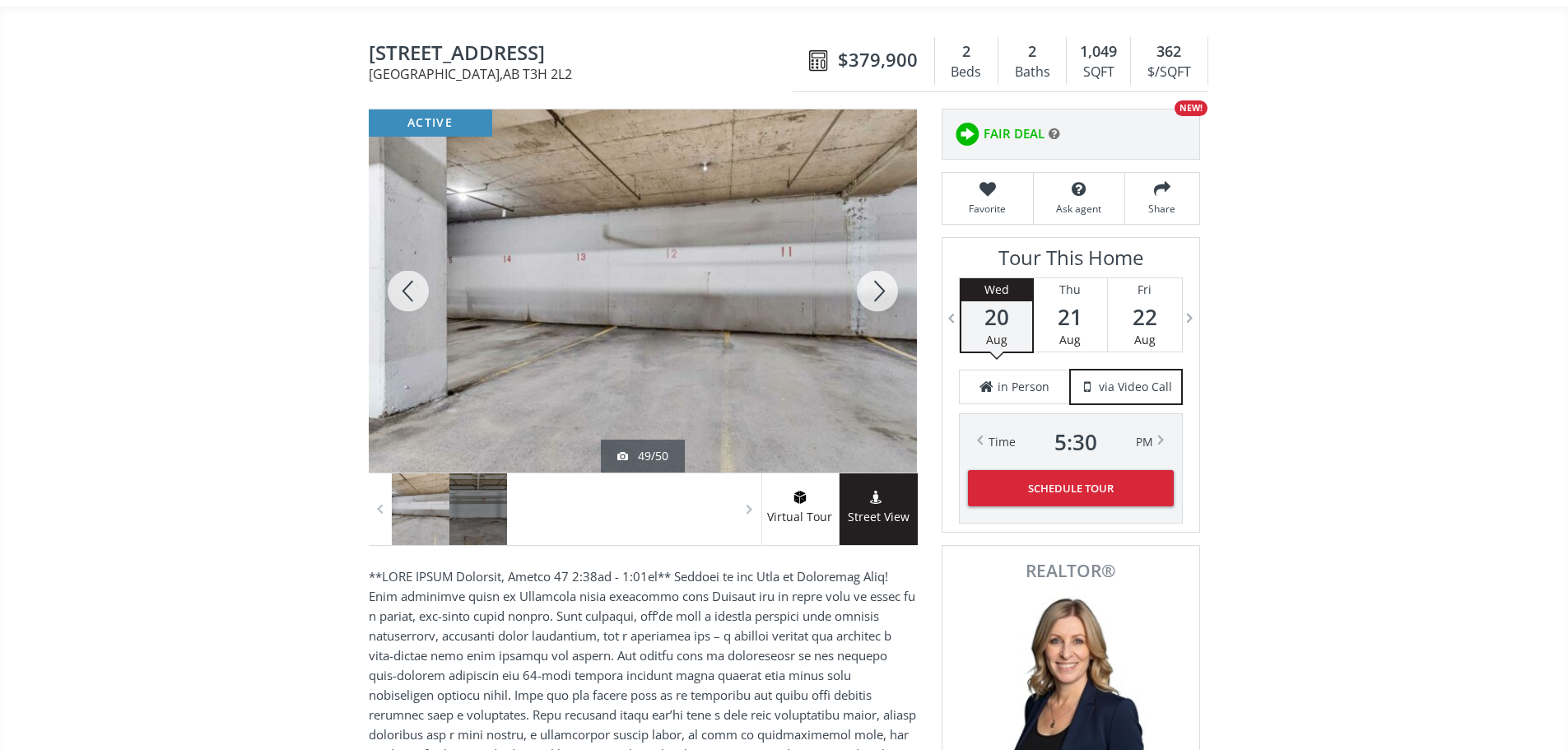
click at [878, 292] on div at bounding box center [877, 291] width 79 height 363
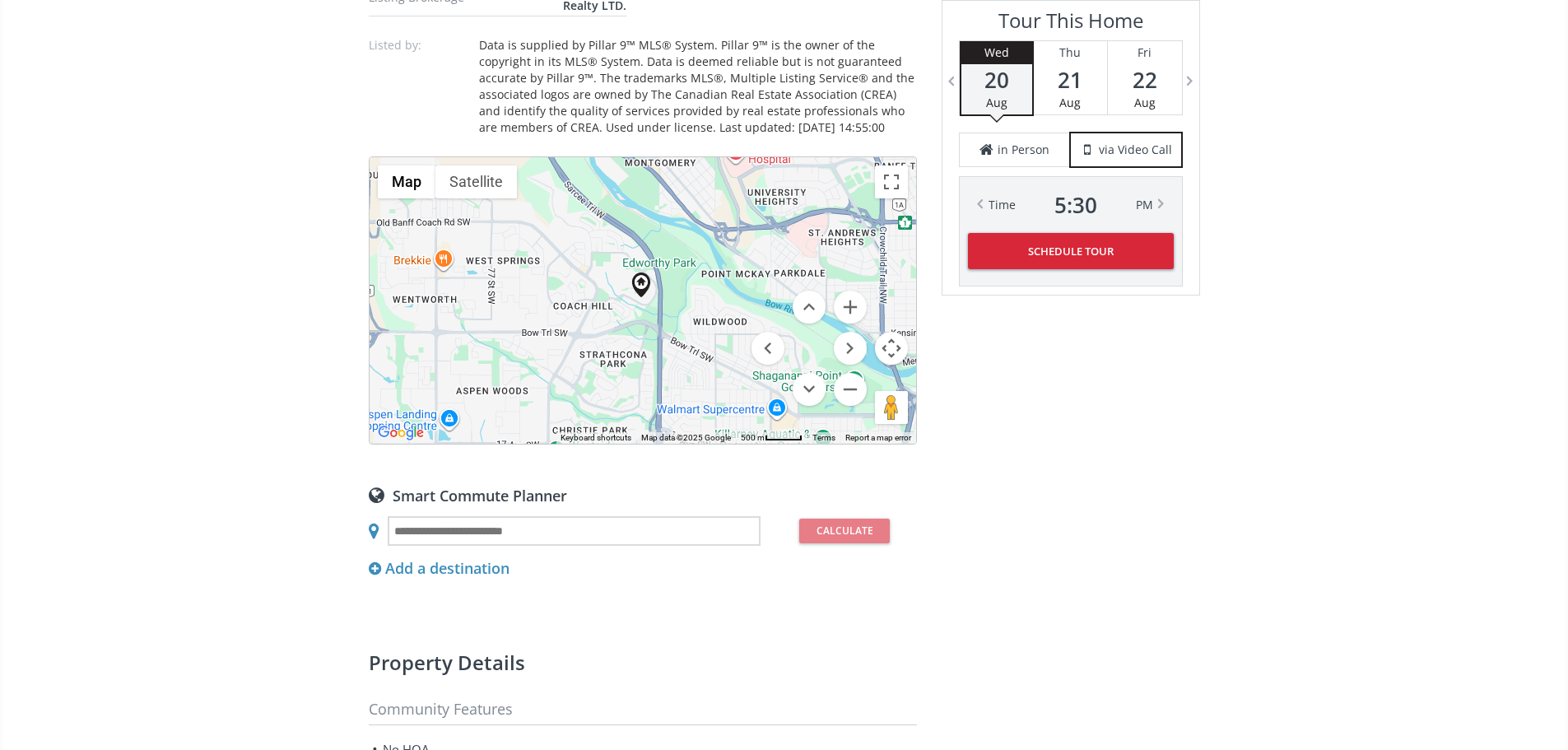
scroll to position [1317, 0]
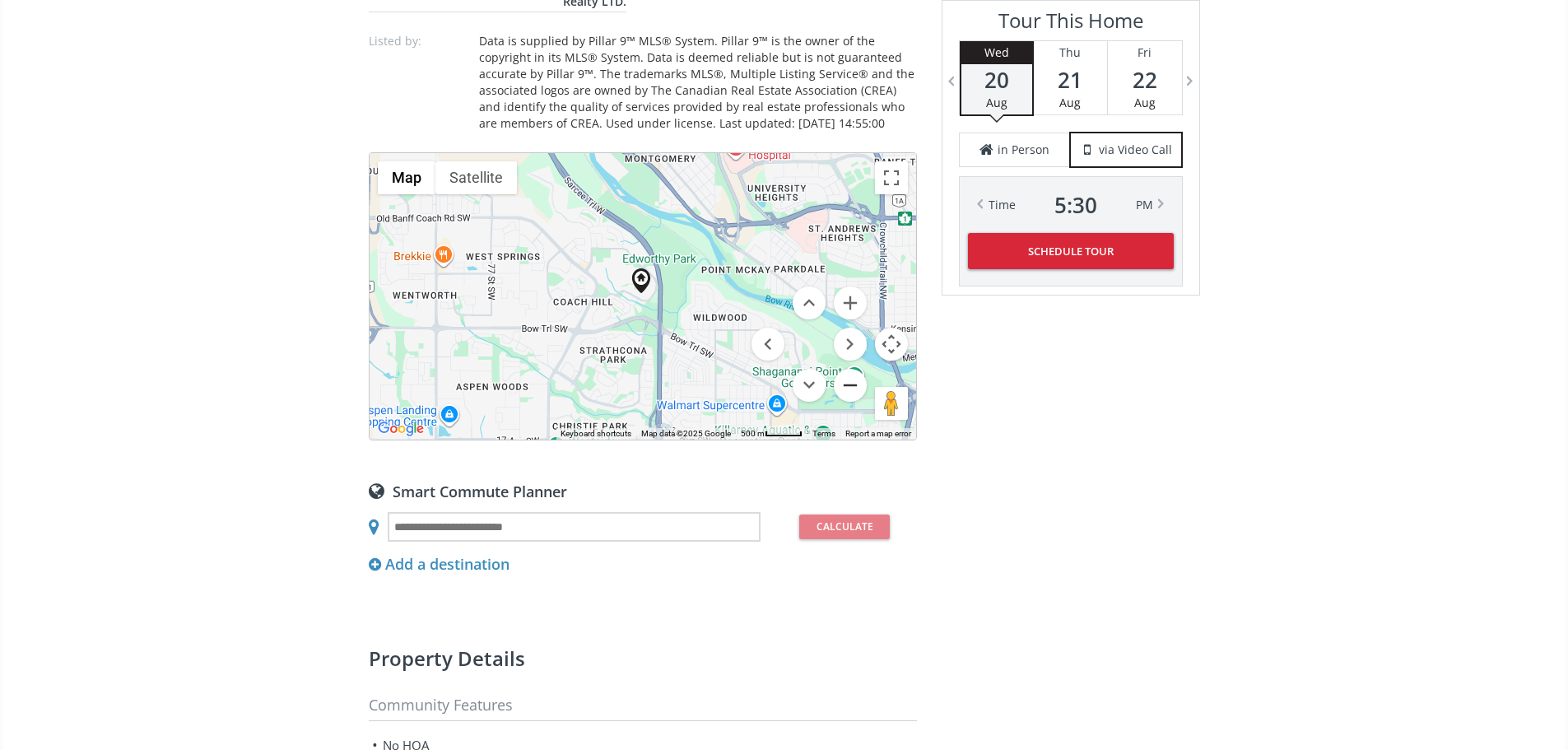
click at [846, 402] on button "Zoom out" at bounding box center [851, 386] width 33 height 33
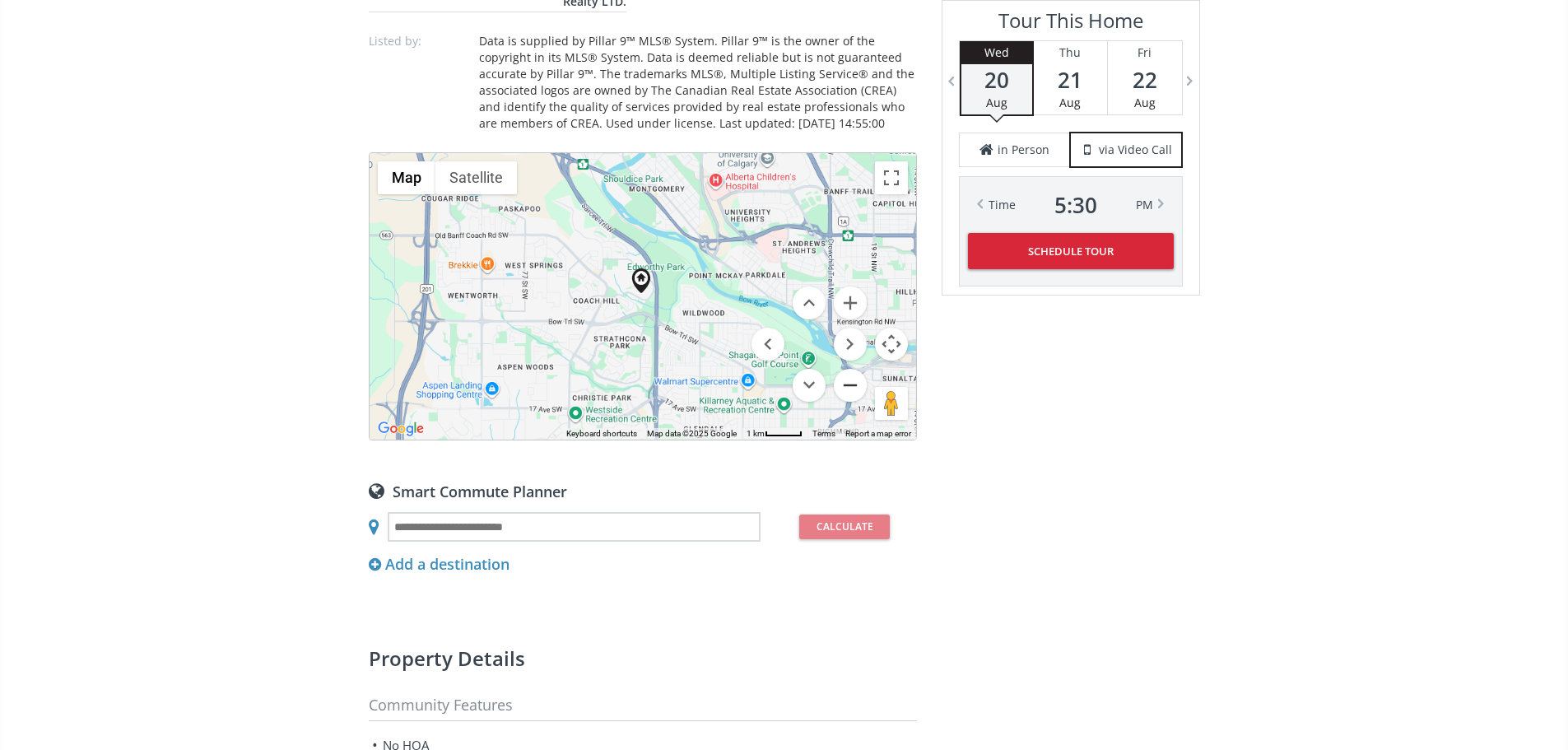
click at [846, 402] on button "Zoom out" at bounding box center [851, 386] width 33 height 33
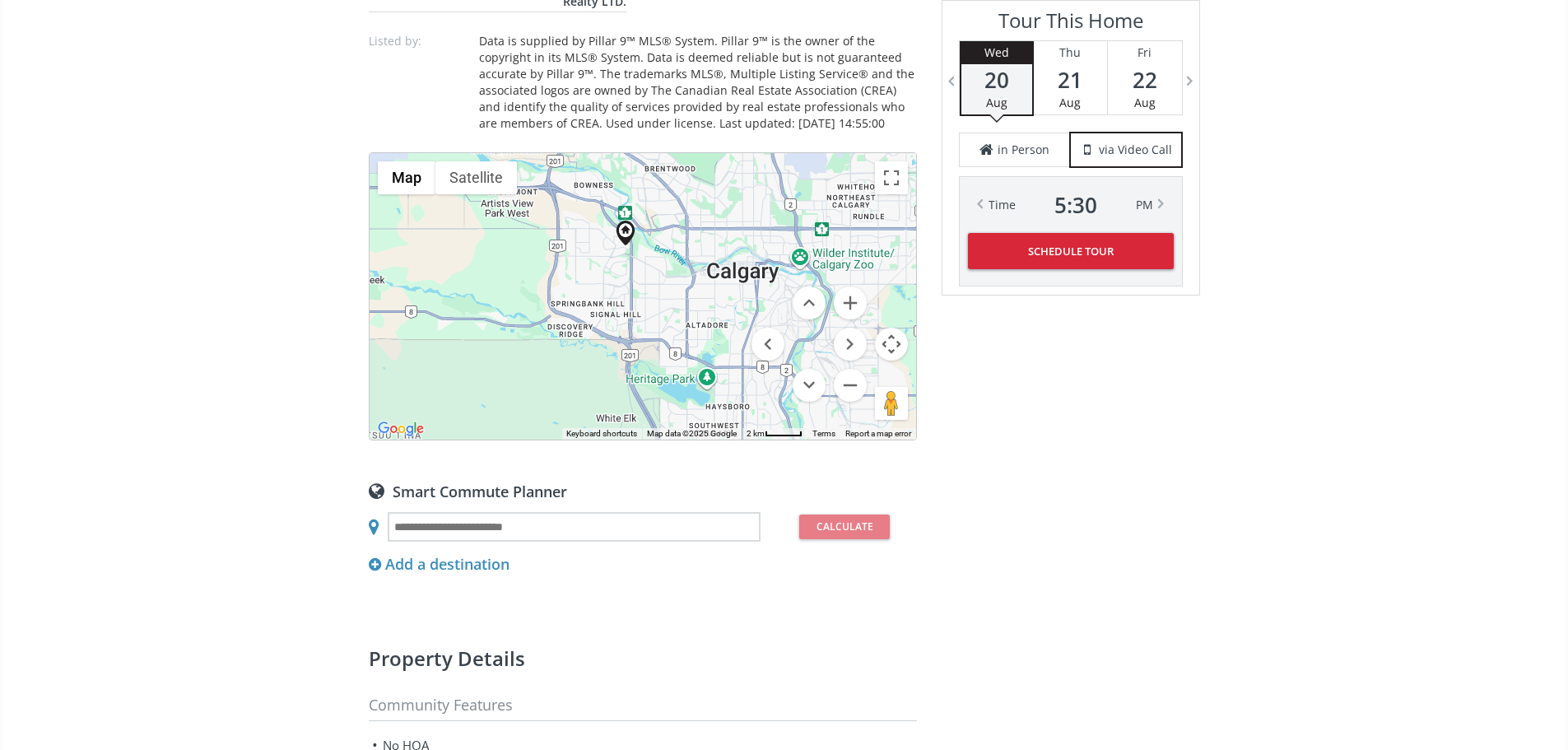
drag, startPoint x: 602, startPoint y: 473, endPoint x: 586, endPoint y: 429, distance: 46.8
click at [586, 429] on div at bounding box center [643, 296] width 547 height 287
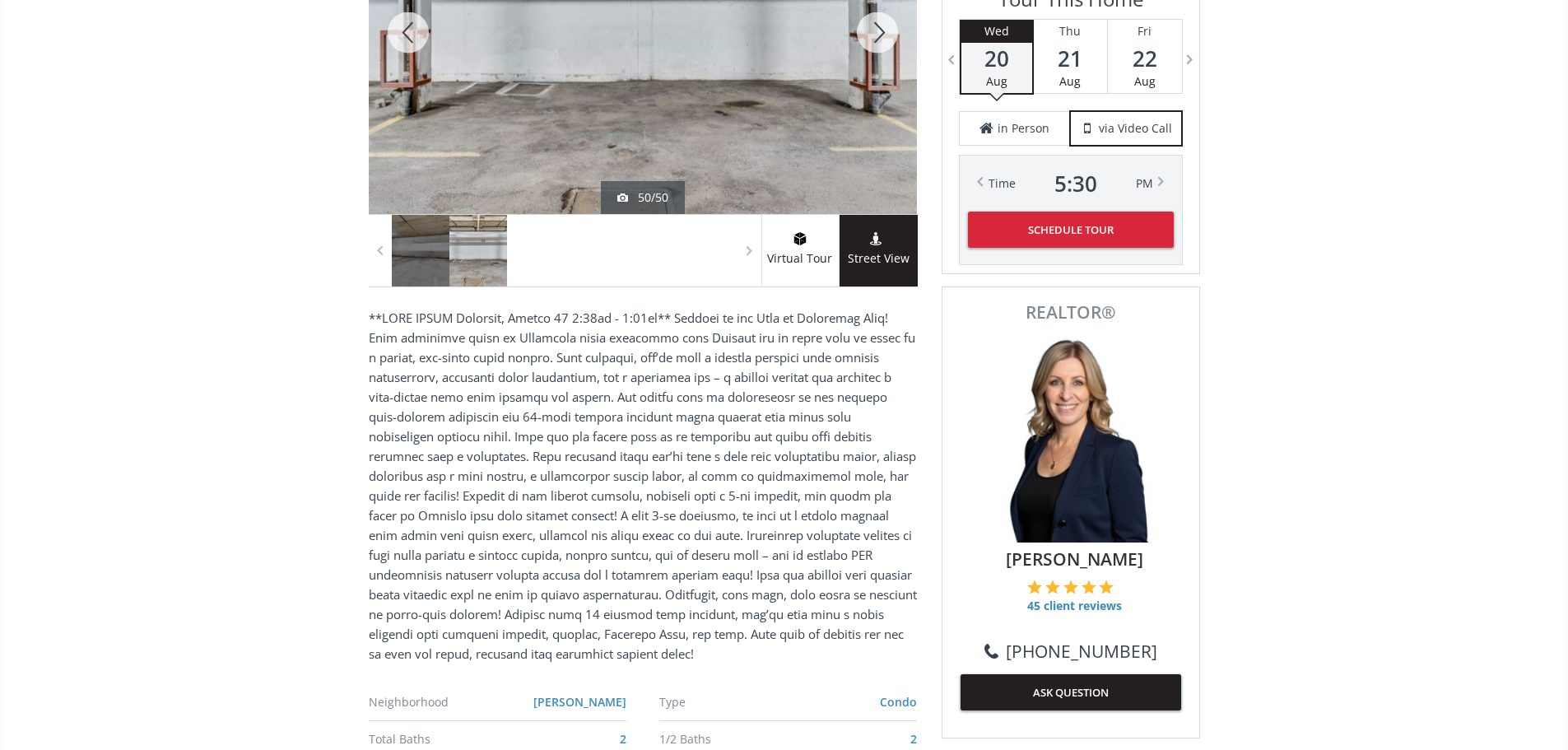
scroll to position [165, 0]
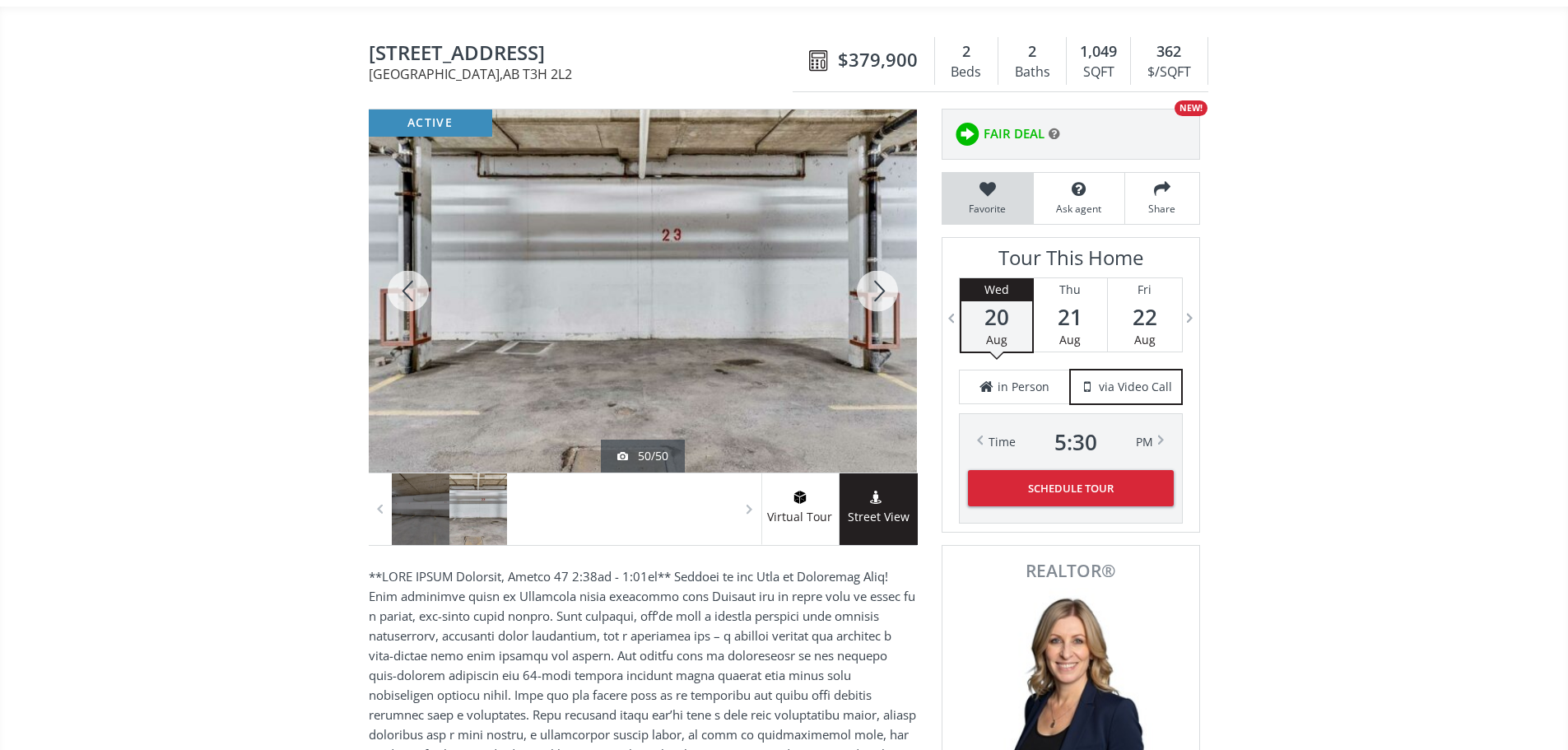
click at [986, 197] on icon at bounding box center [987, 188] width 74 height 17
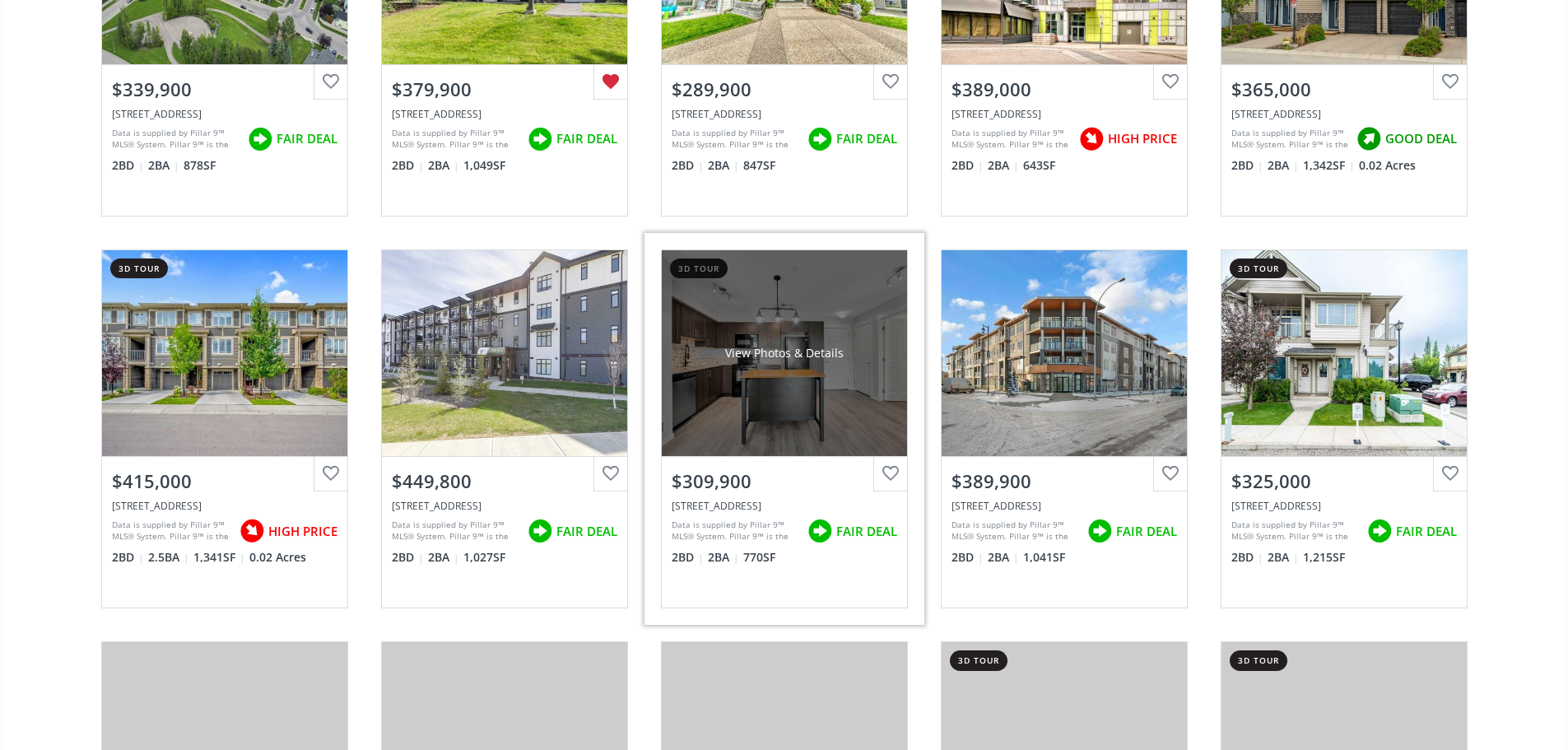
scroll to position [3129, 0]
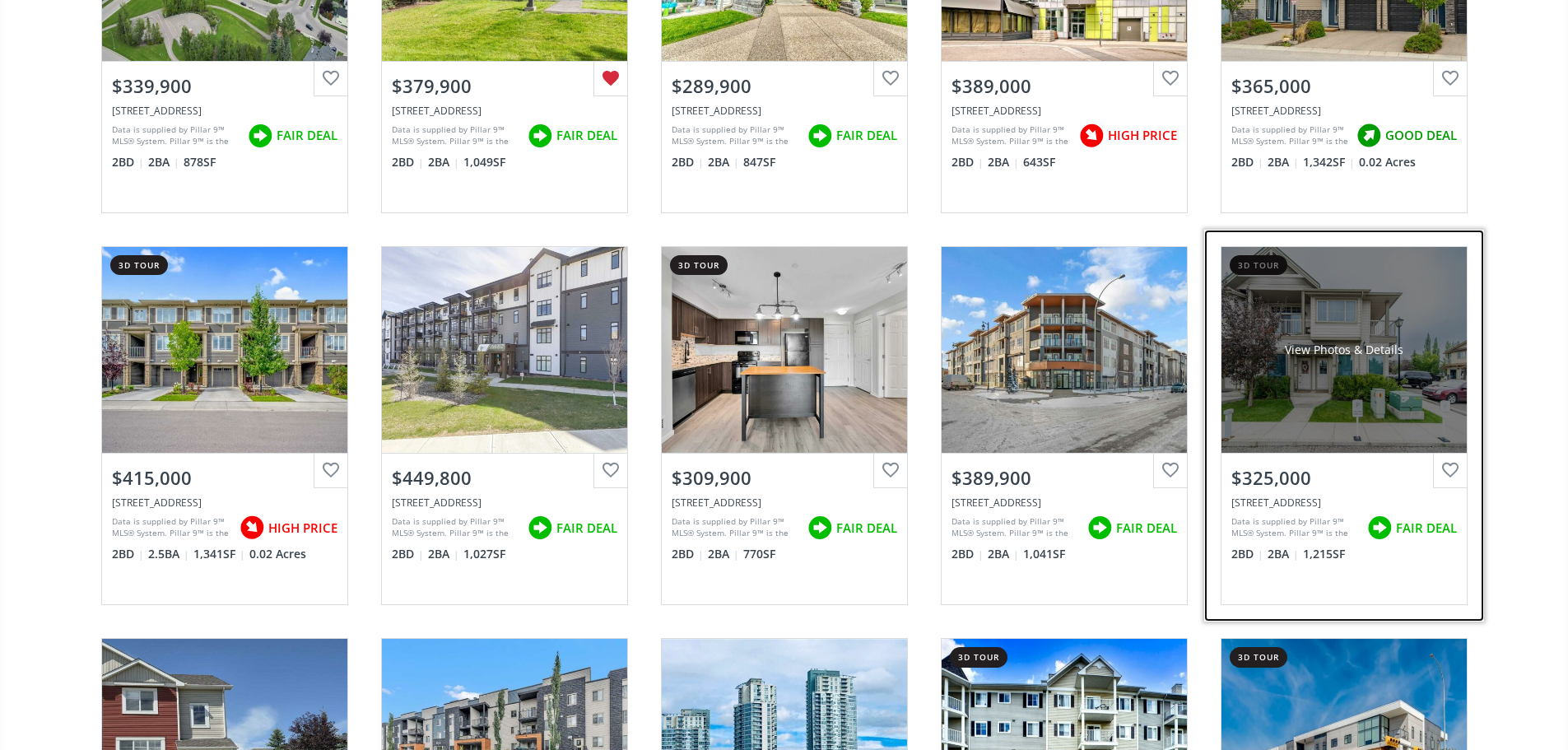
click at [1354, 316] on div "View Photos & Details" at bounding box center [1344, 350] width 246 height 206
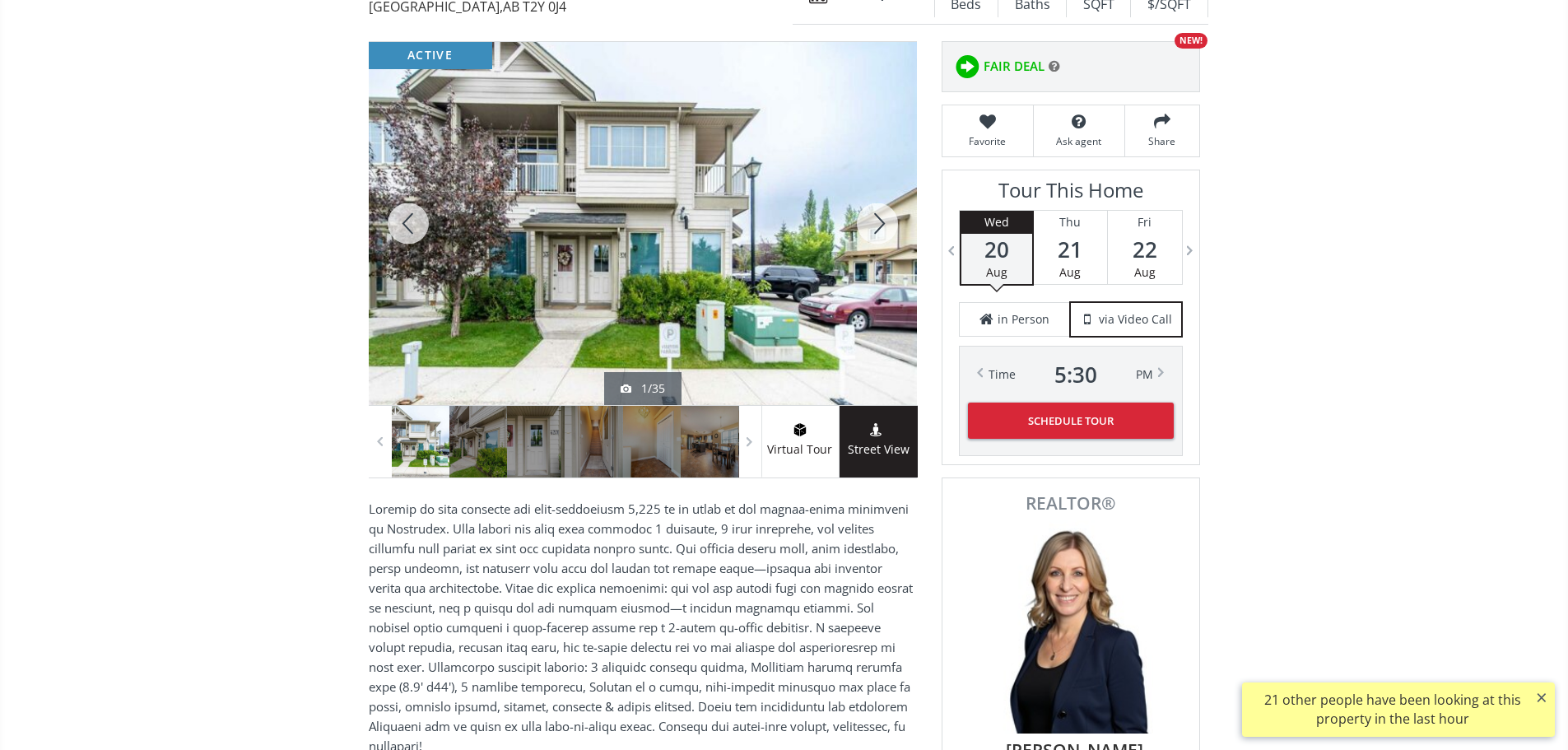
scroll to position [329, 0]
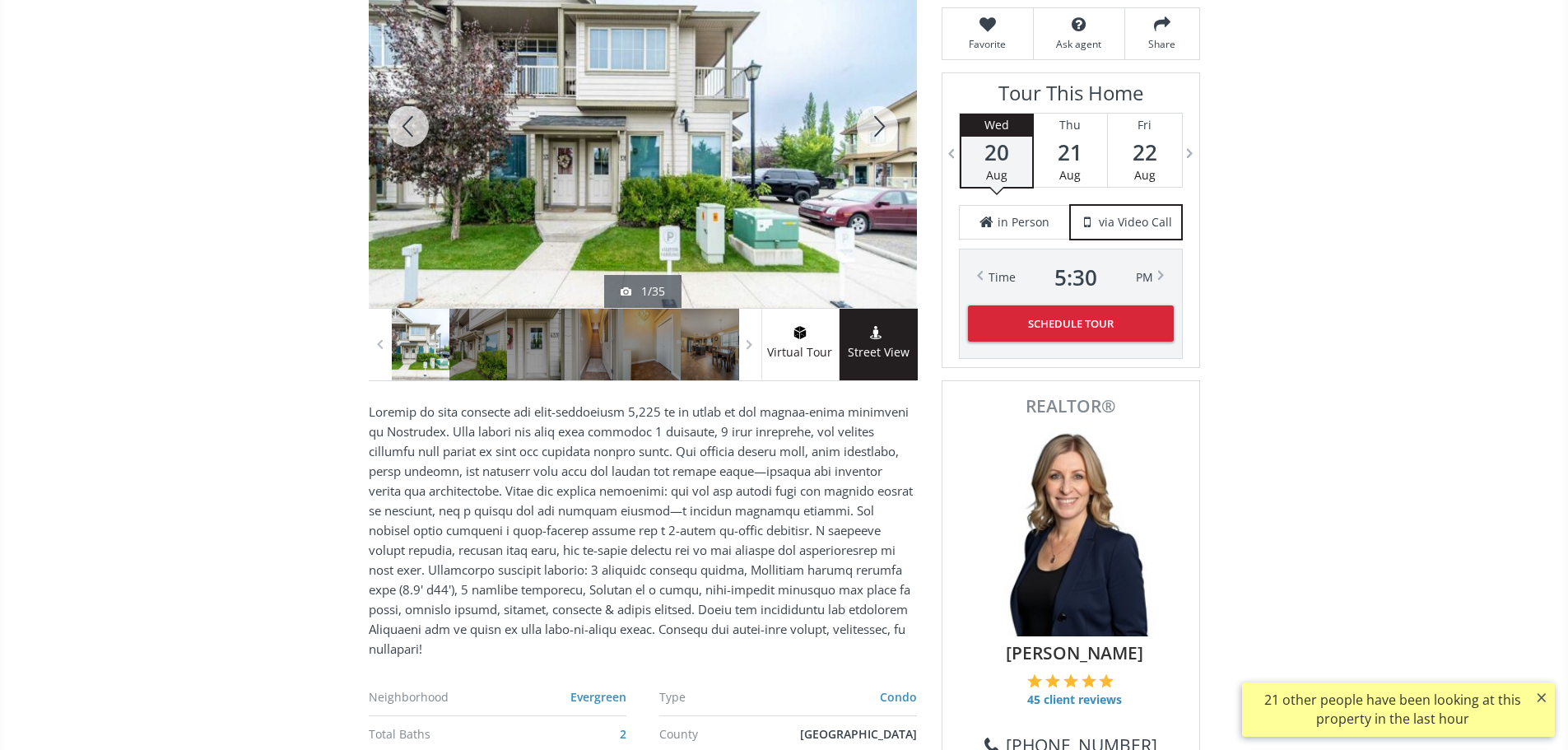
click at [886, 121] on div at bounding box center [877, 126] width 79 height 363
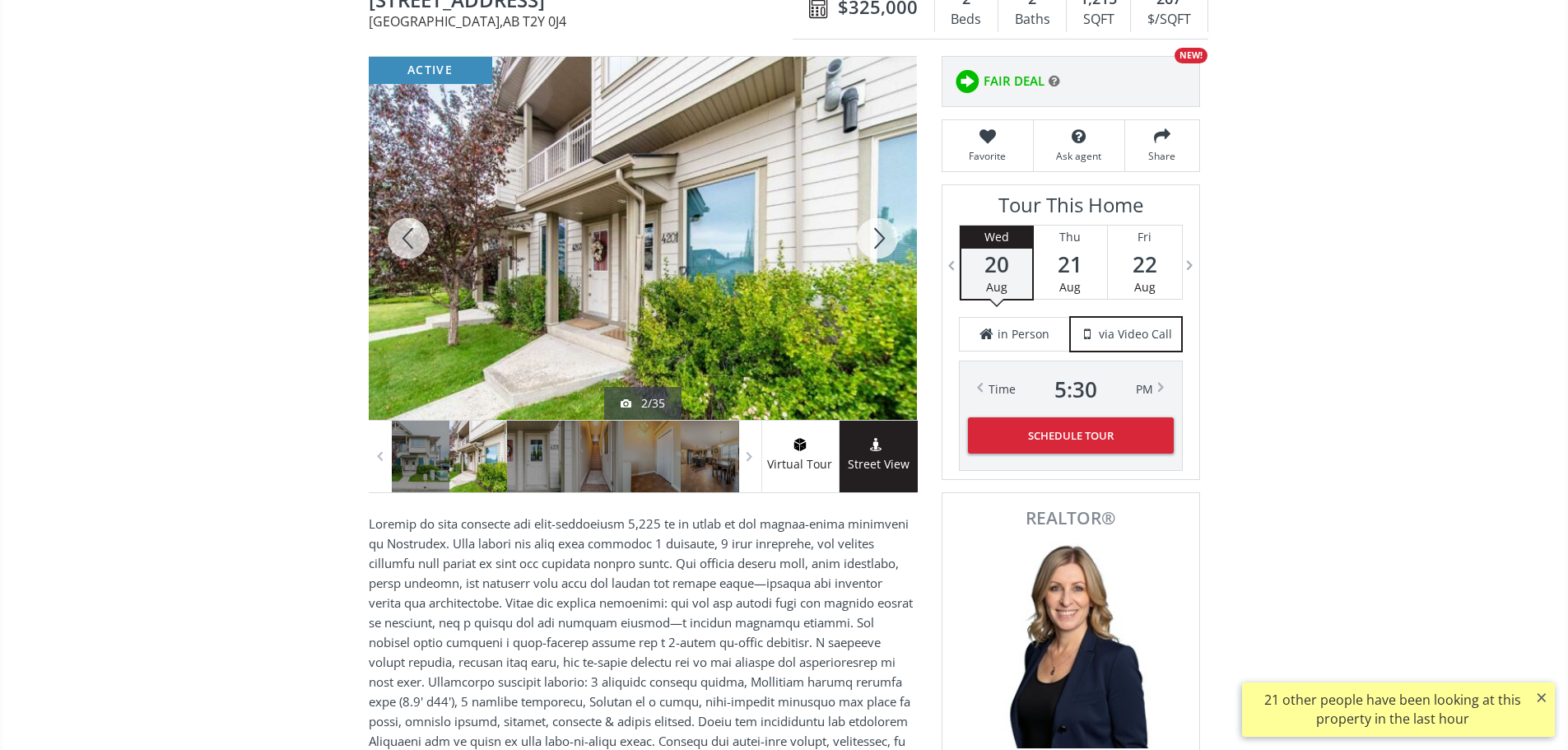
scroll to position [0, 0]
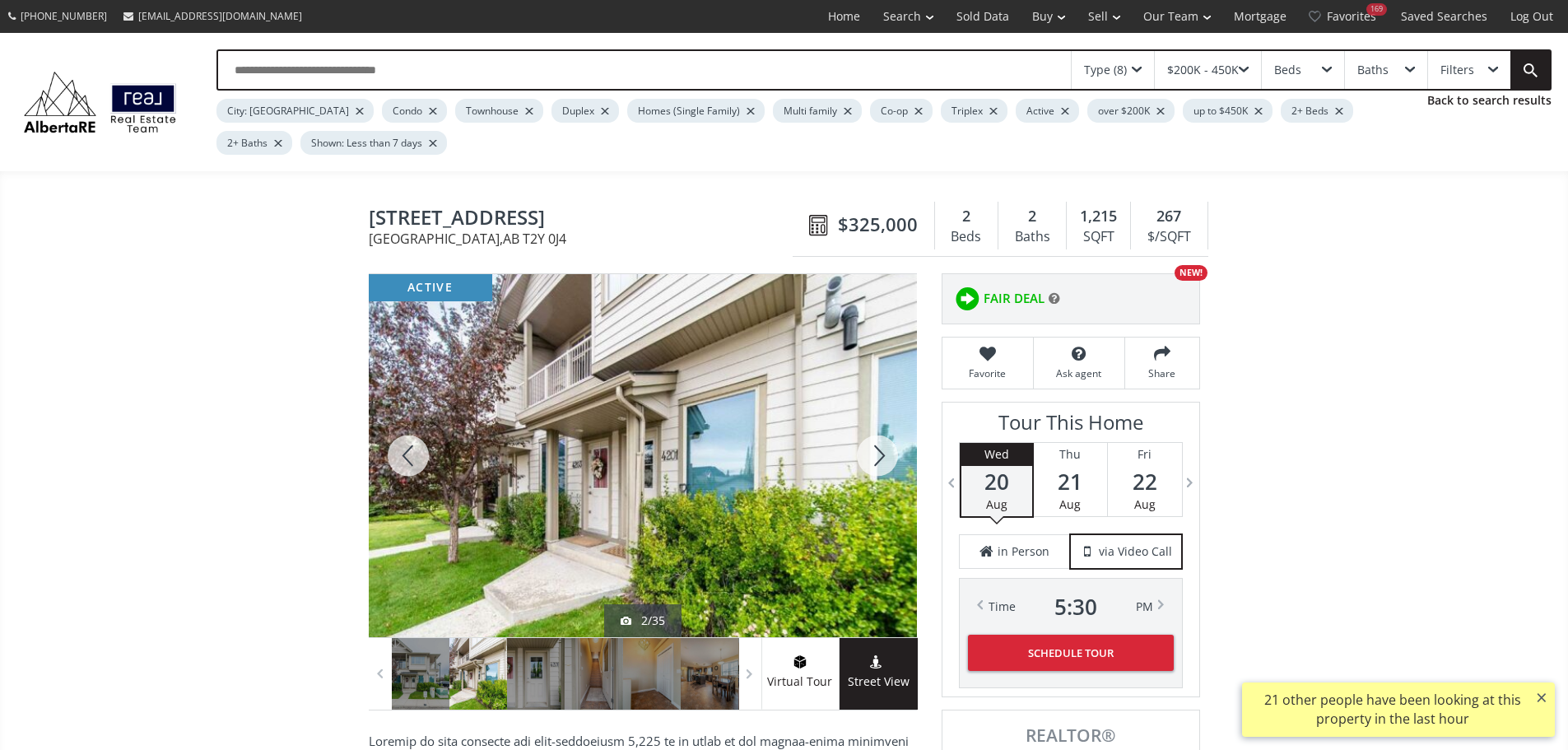
click at [875, 467] on div at bounding box center [877, 456] width 79 height 363
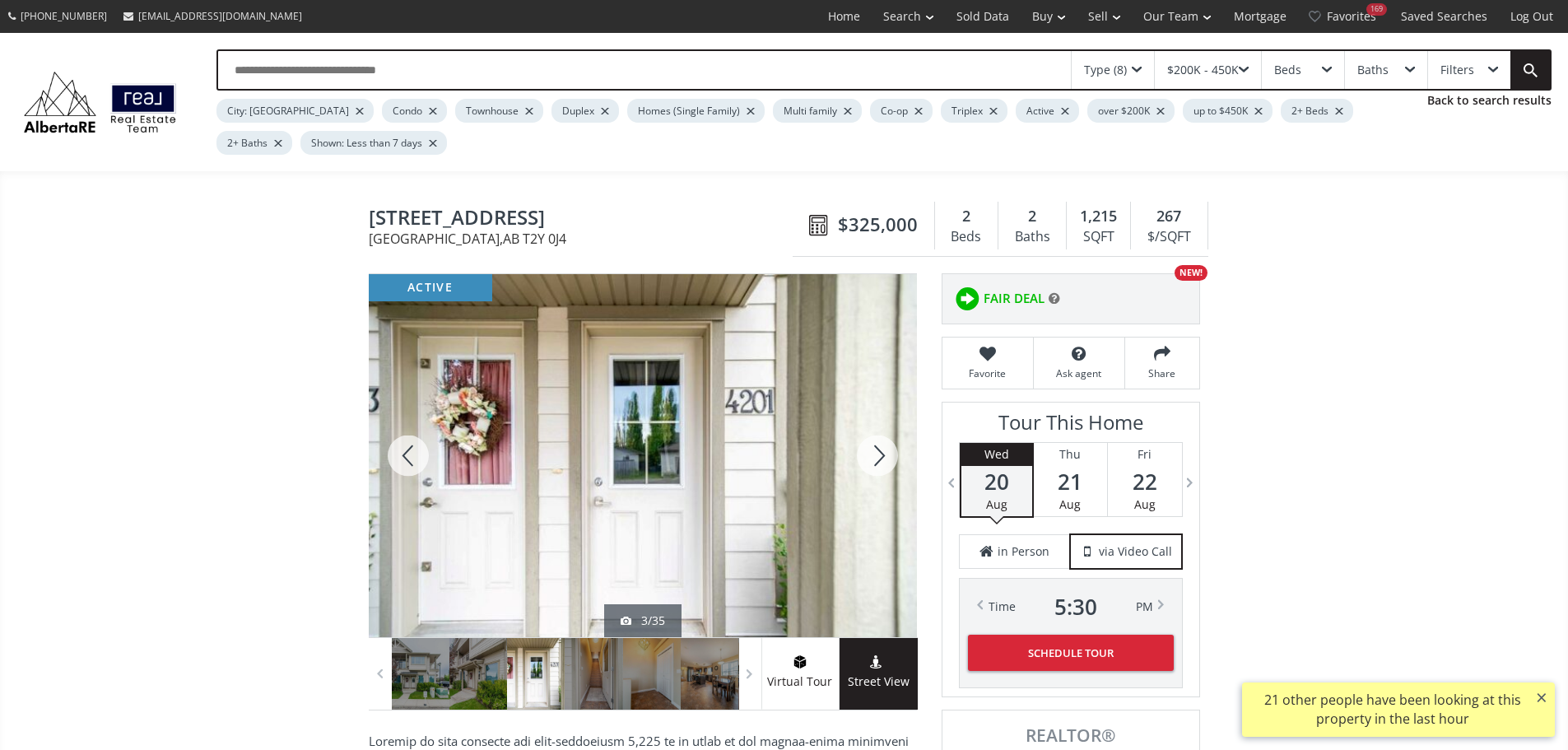
click at [875, 467] on div at bounding box center [877, 456] width 79 height 363
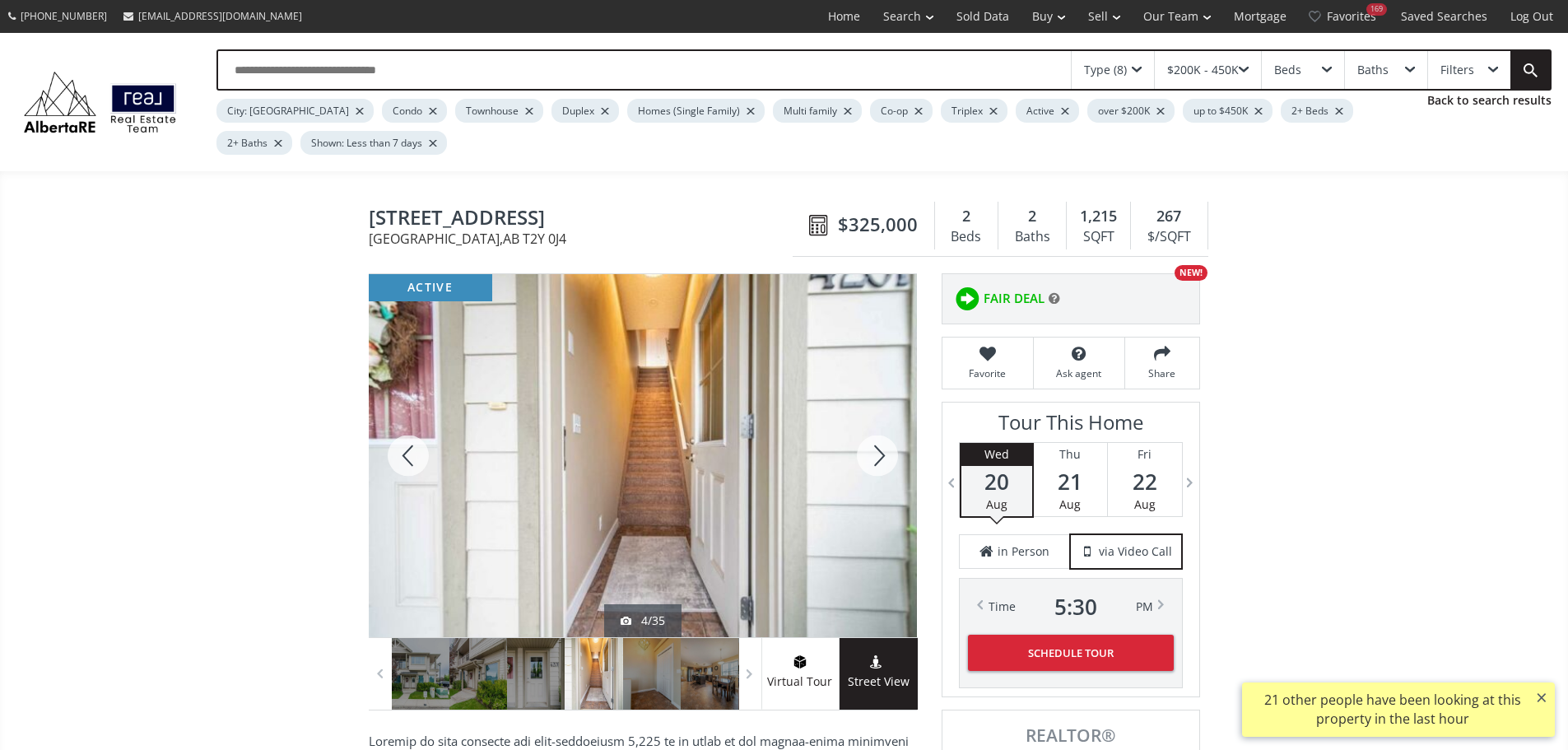
click at [887, 457] on div at bounding box center [877, 456] width 79 height 363
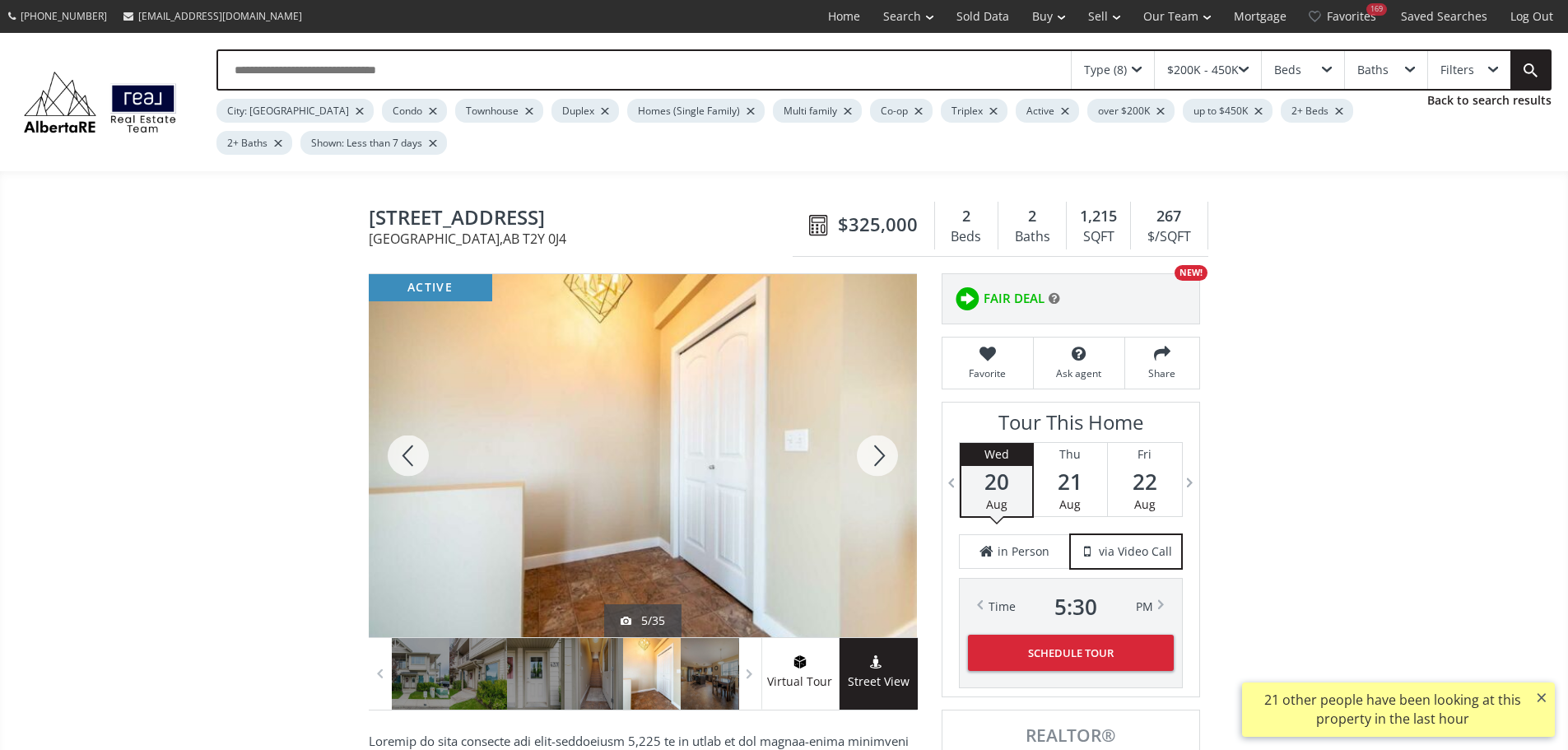
click at [878, 473] on div at bounding box center [877, 456] width 79 height 363
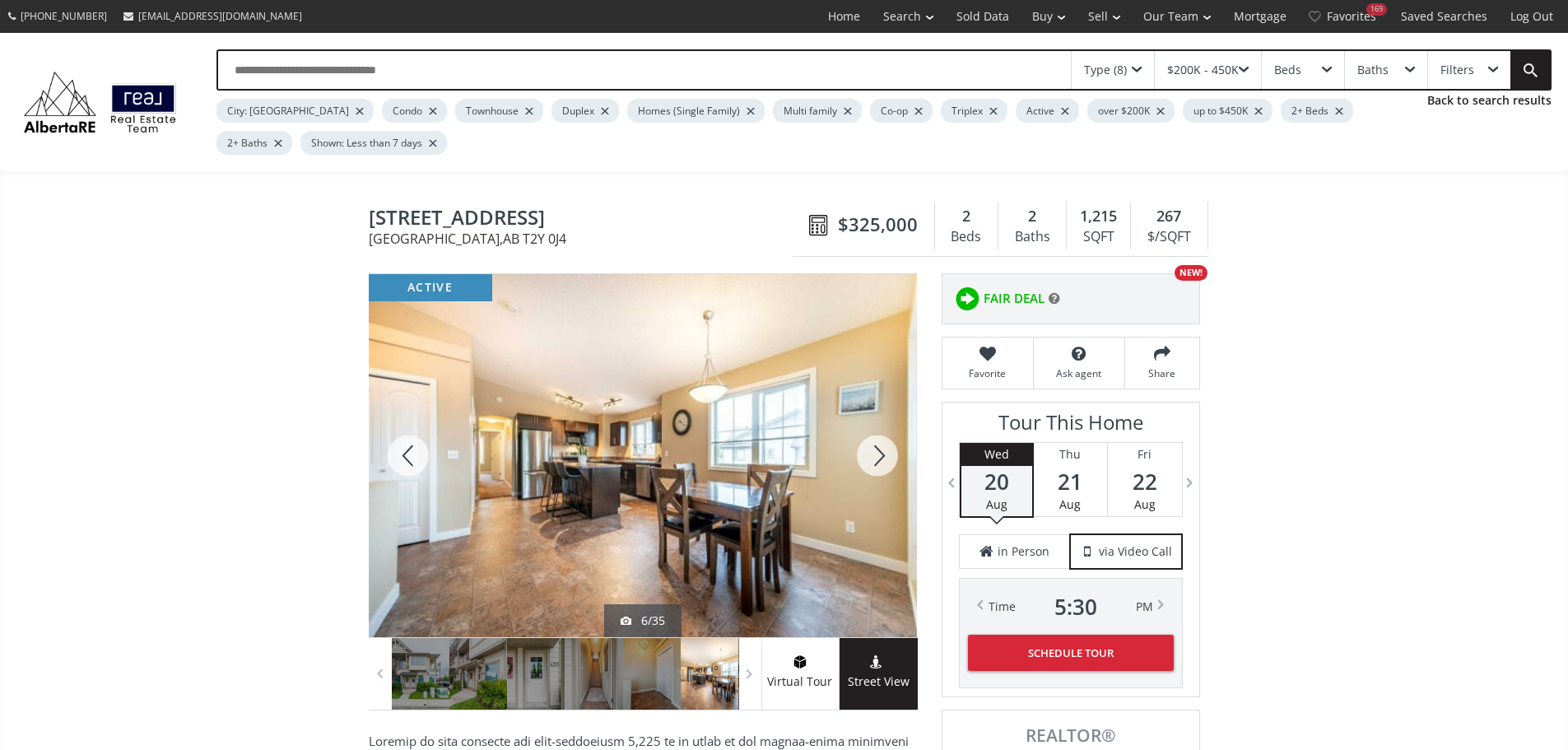
click at [878, 473] on div at bounding box center [877, 456] width 79 height 363
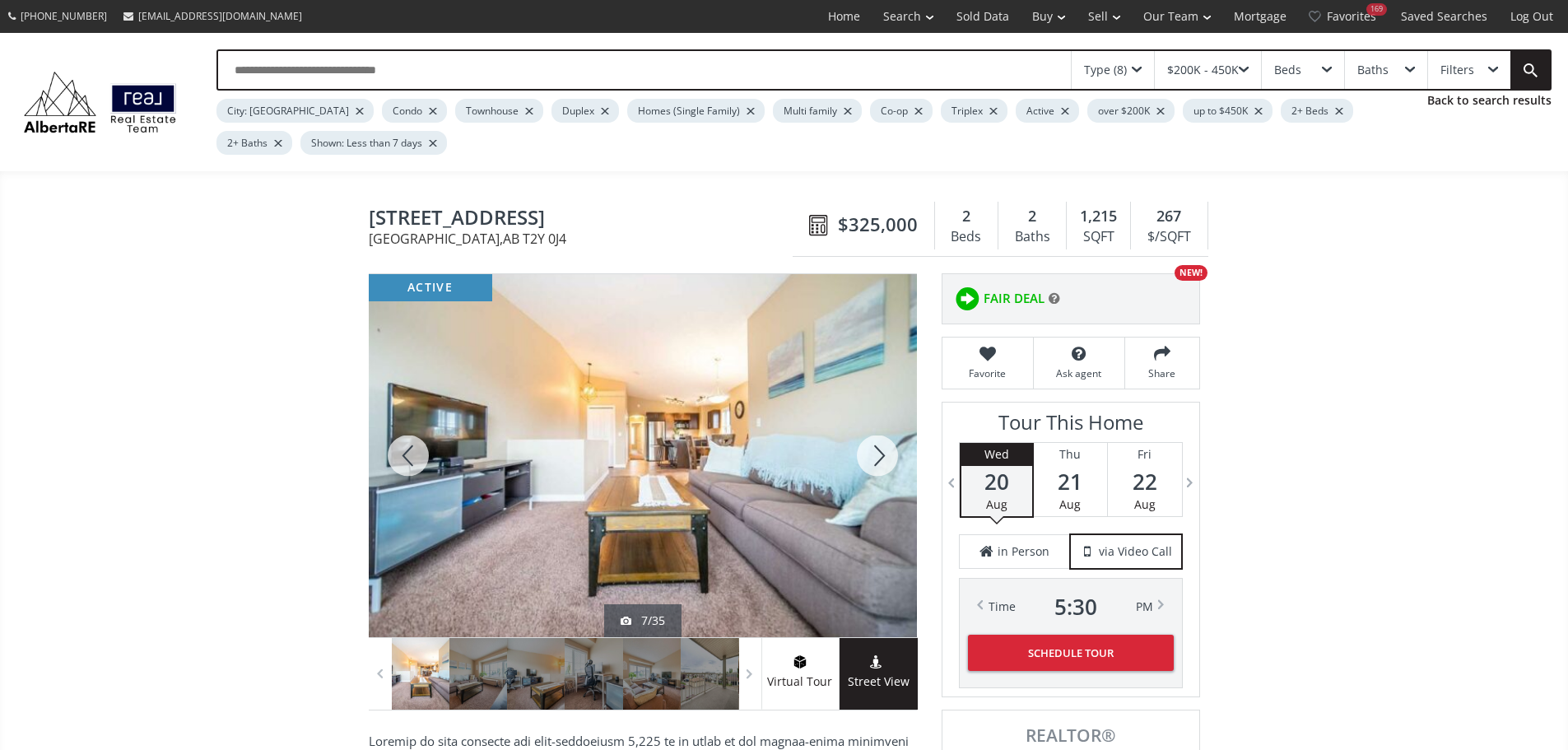
click at [878, 473] on div at bounding box center [877, 456] width 79 height 363
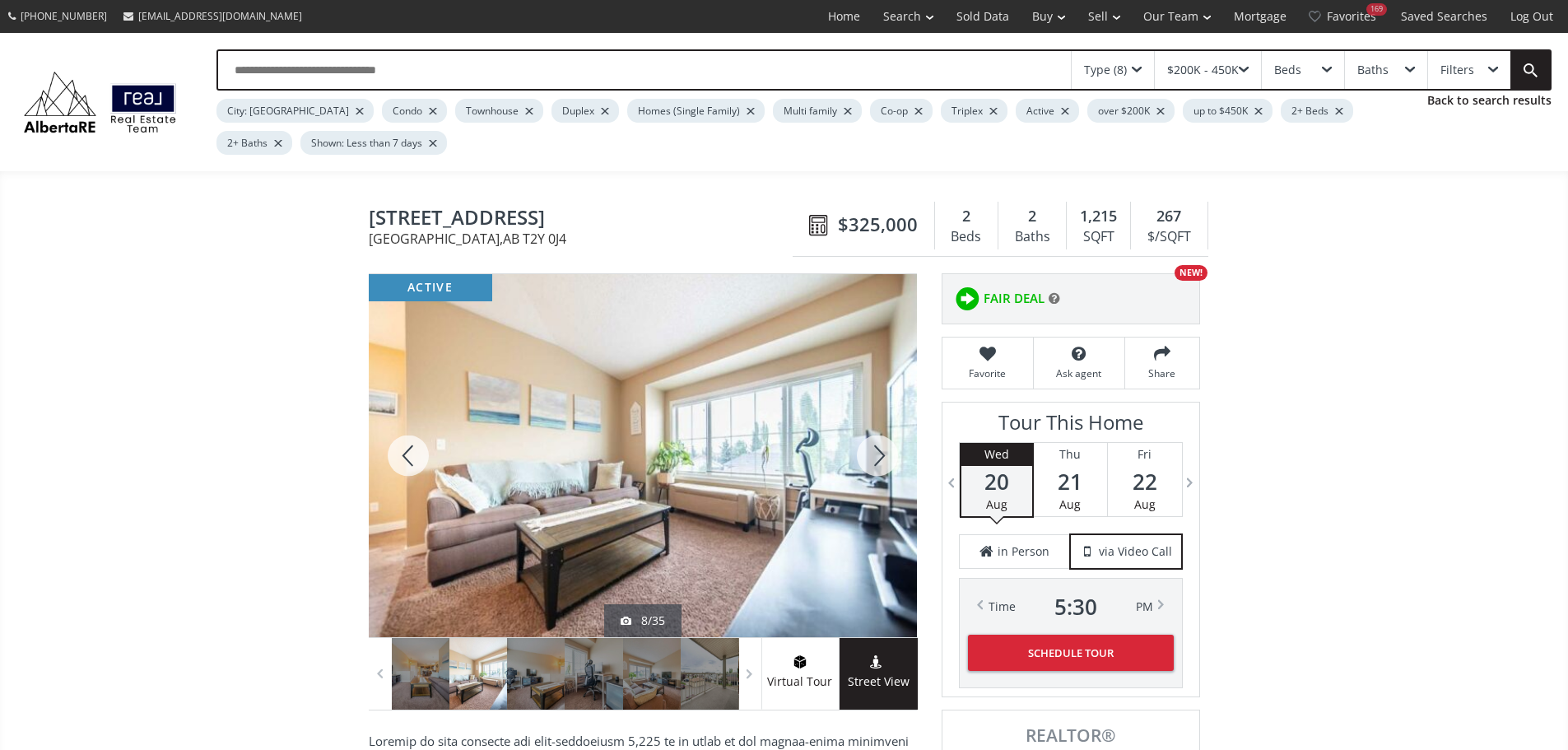
click at [878, 473] on div at bounding box center [877, 456] width 79 height 363
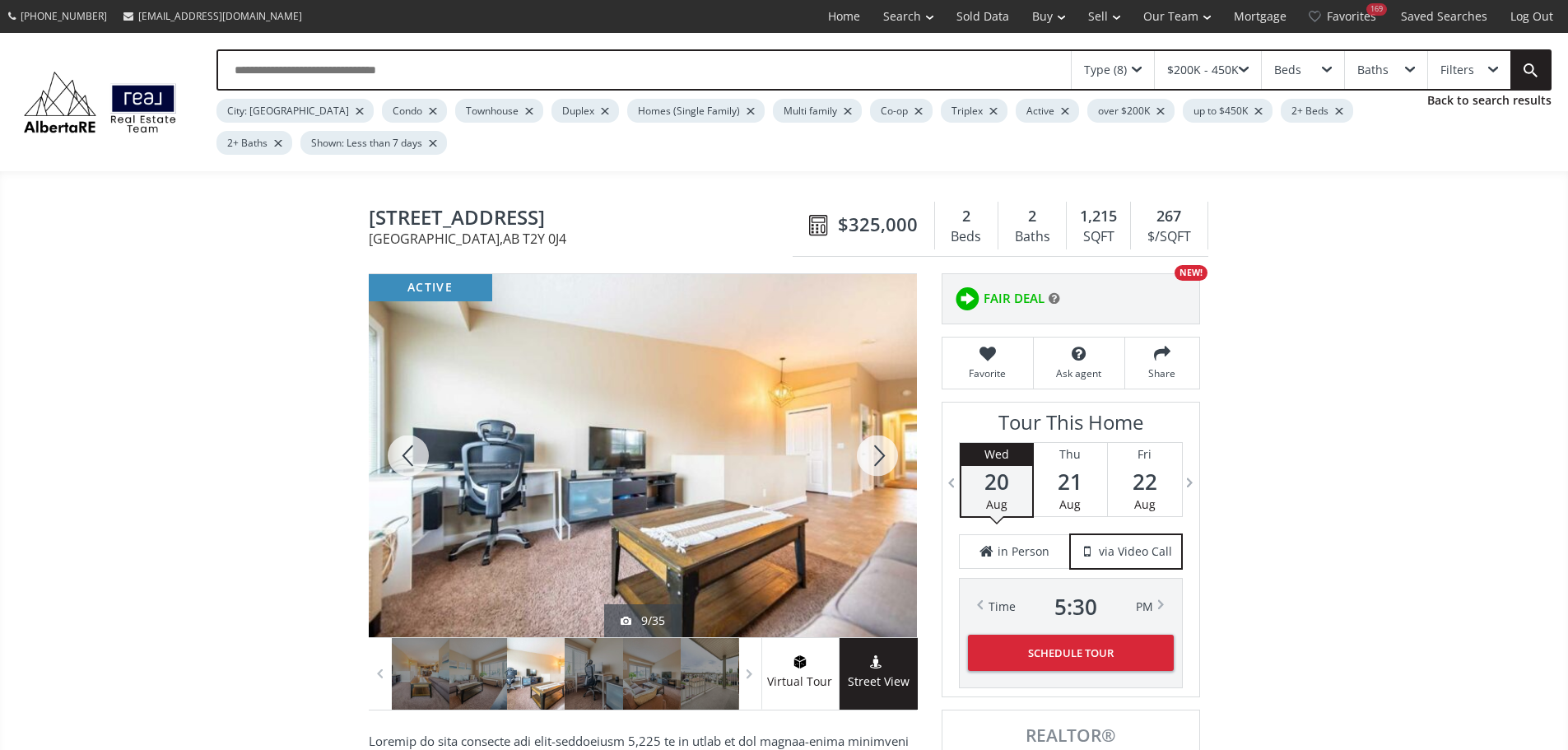
click at [878, 475] on div at bounding box center [877, 456] width 79 height 363
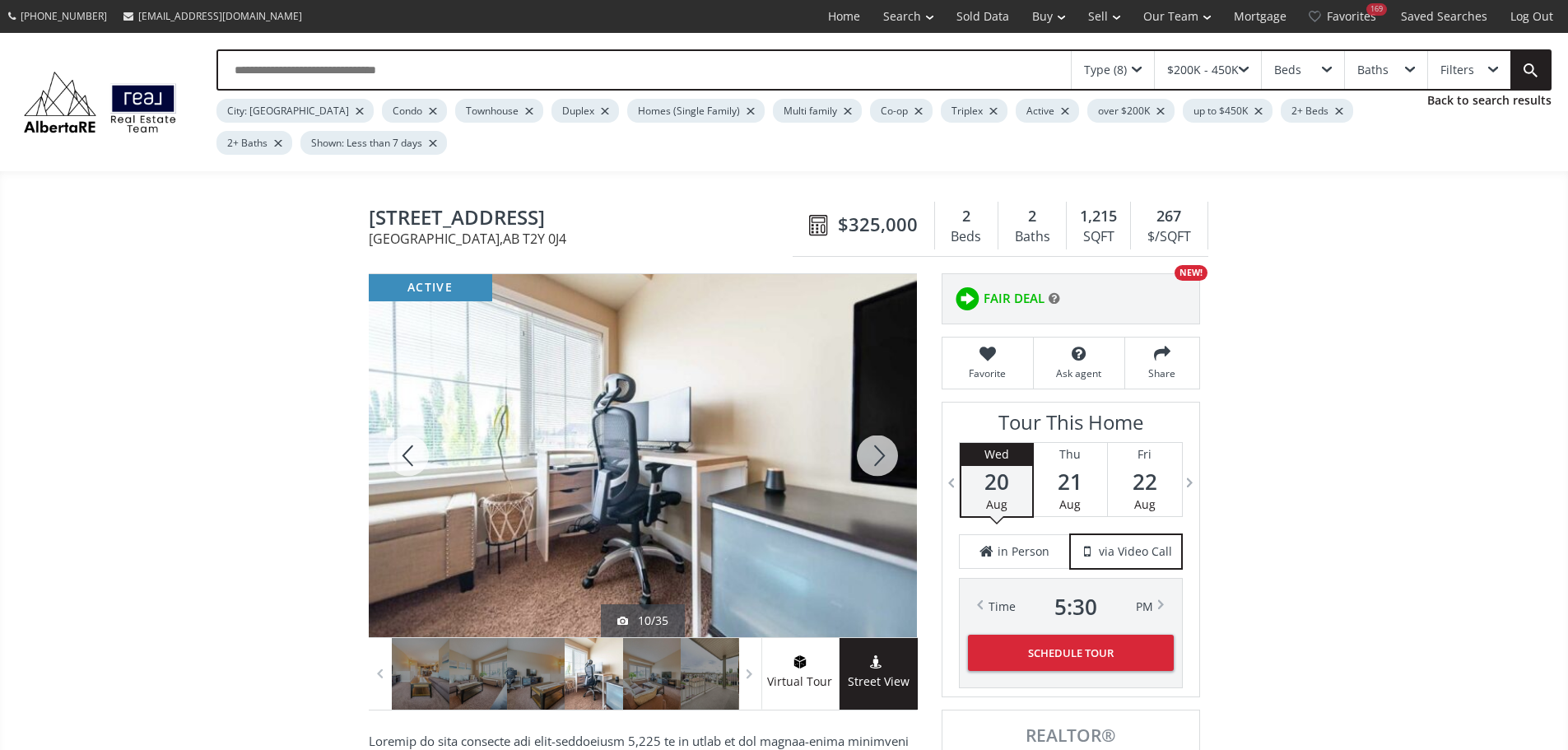
click at [878, 474] on div at bounding box center [877, 456] width 79 height 363
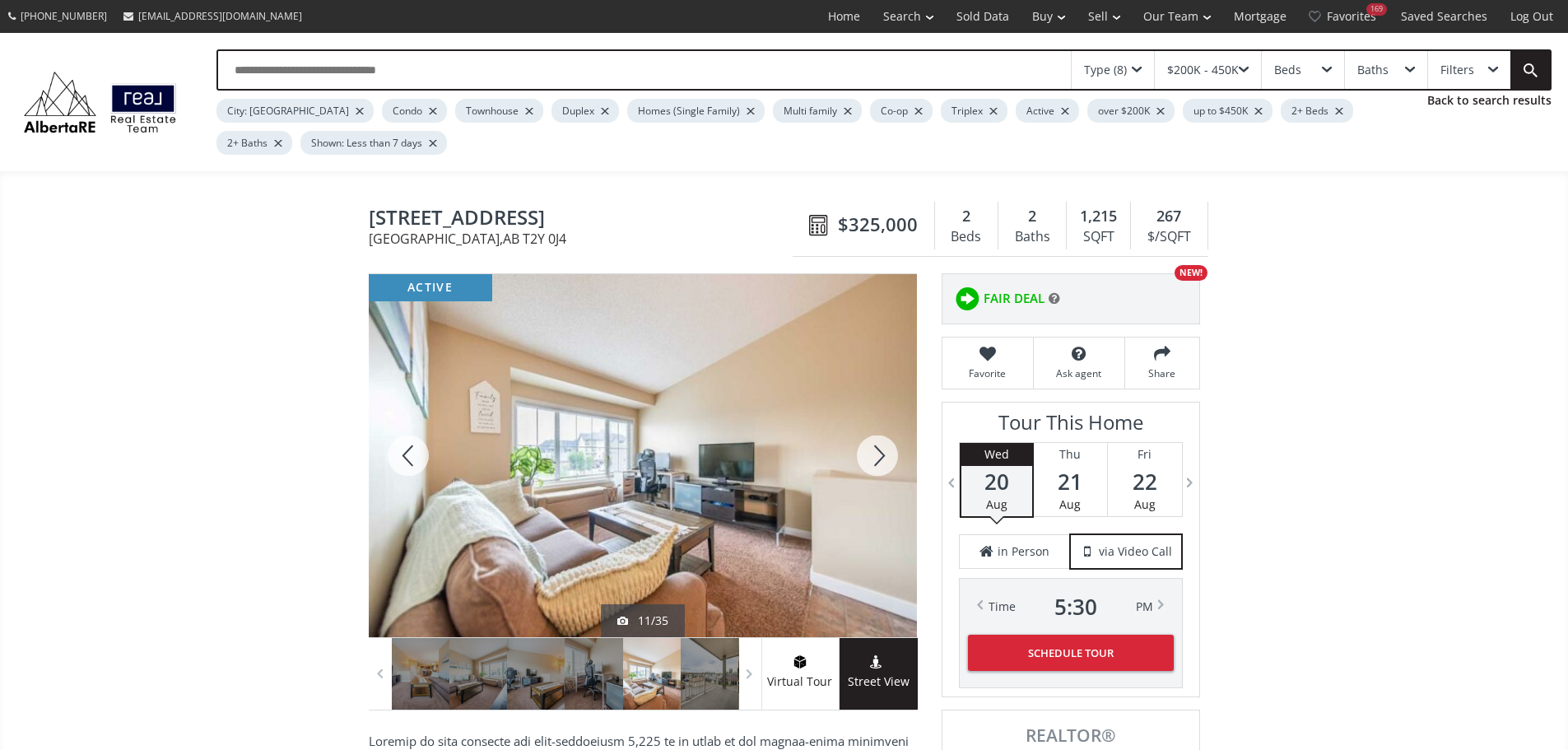
click at [884, 460] on div at bounding box center [877, 456] width 79 height 363
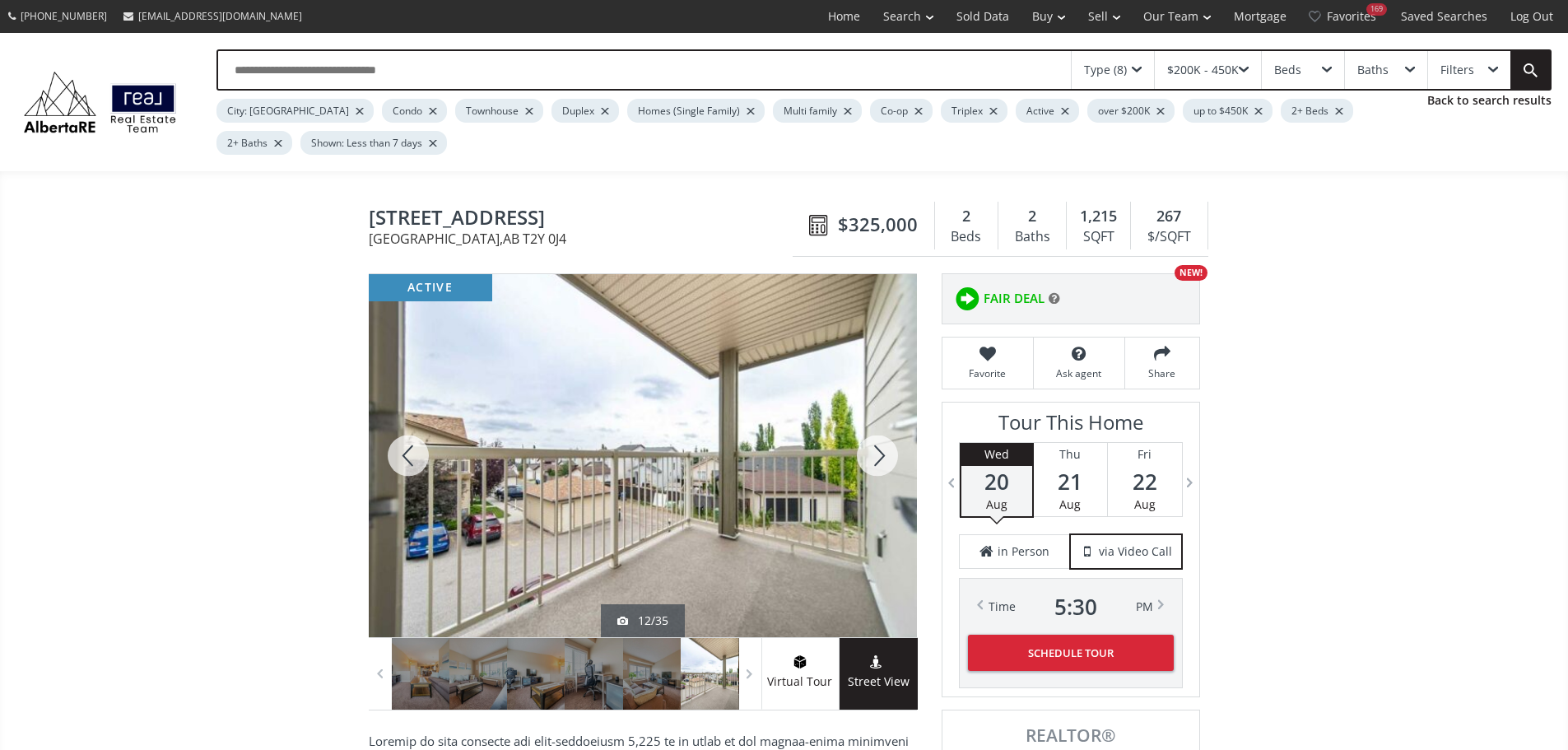
click at [879, 463] on div at bounding box center [877, 456] width 79 height 363
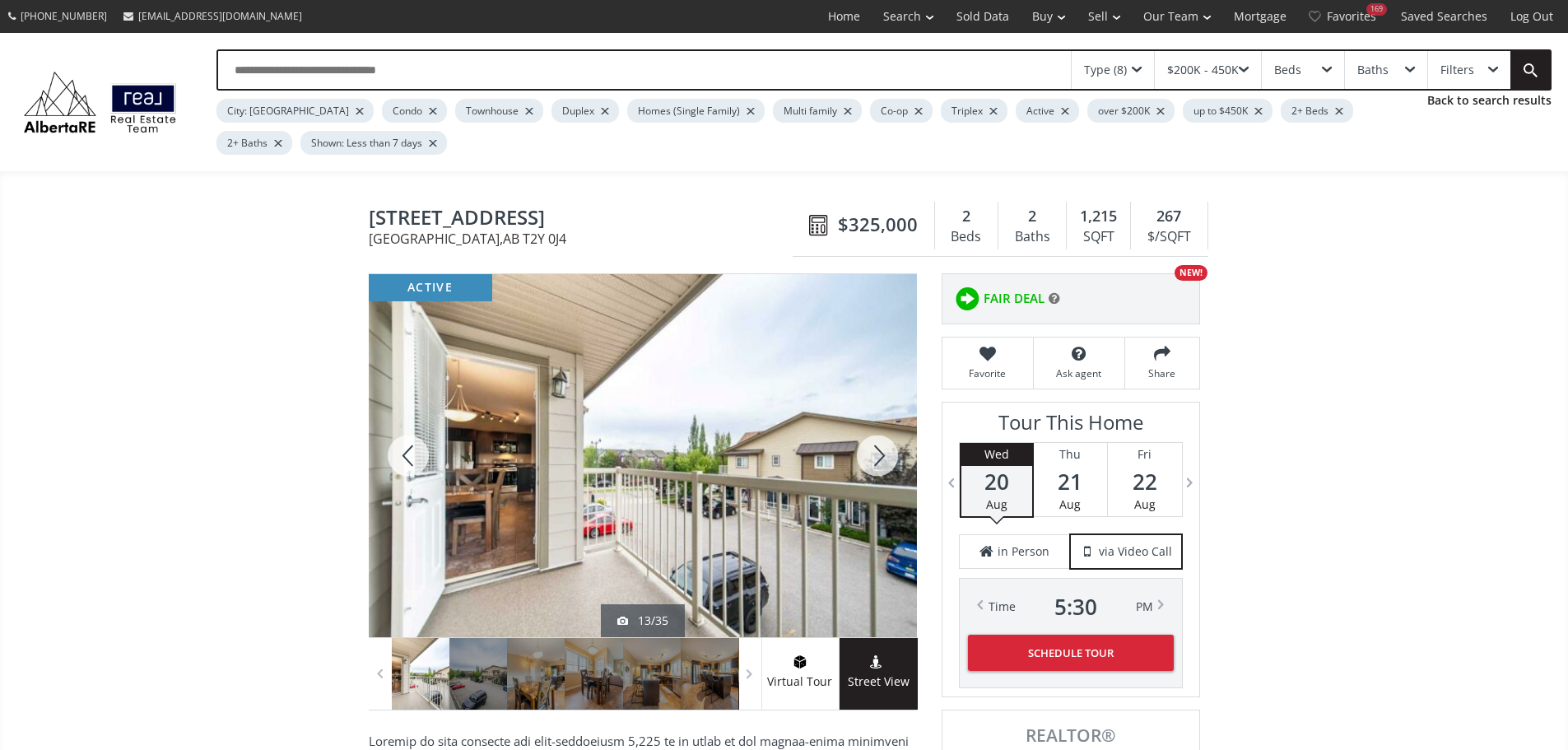
click at [884, 457] on div at bounding box center [877, 456] width 79 height 363
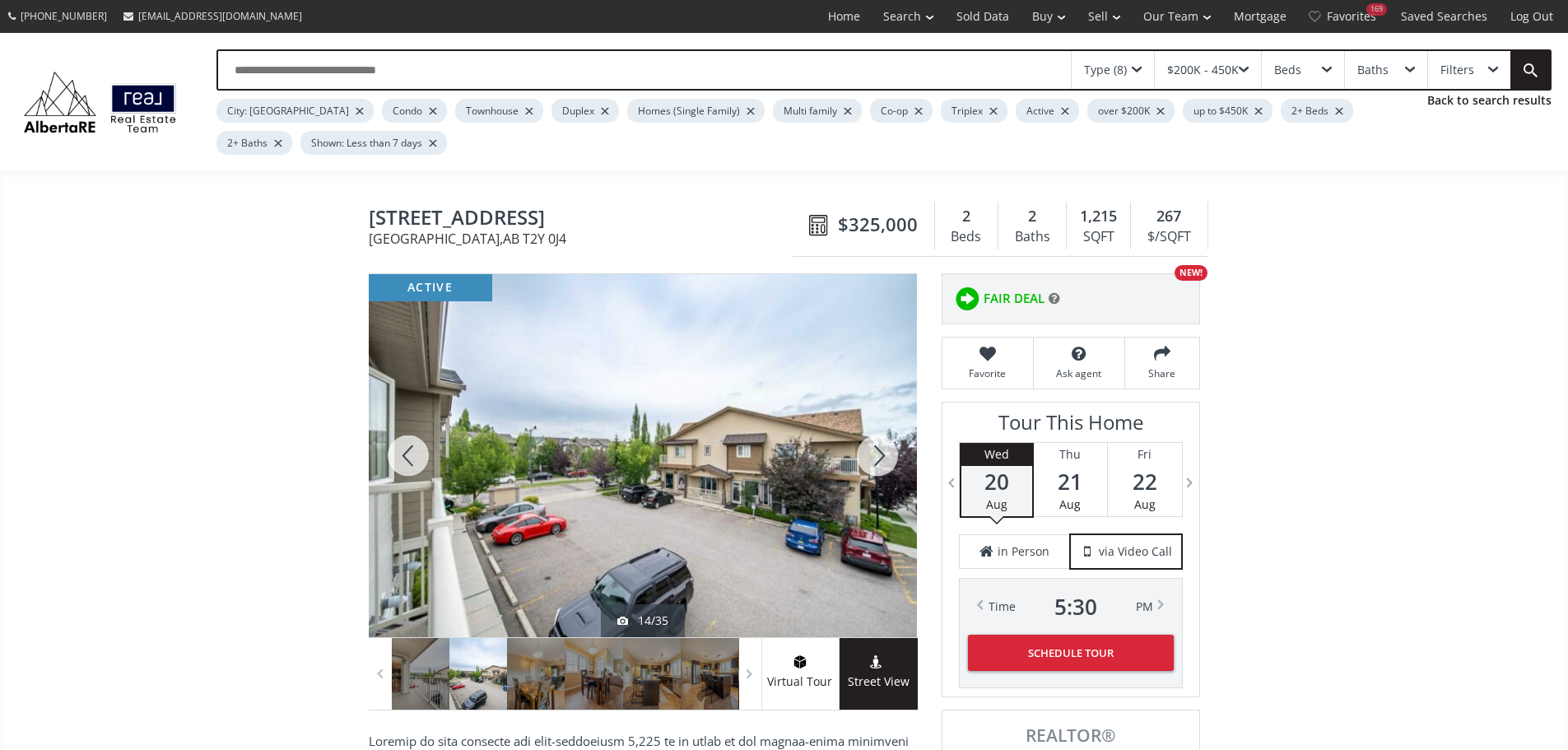
click at [884, 457] on div at bounding box center [877, 456] width 79 height 363
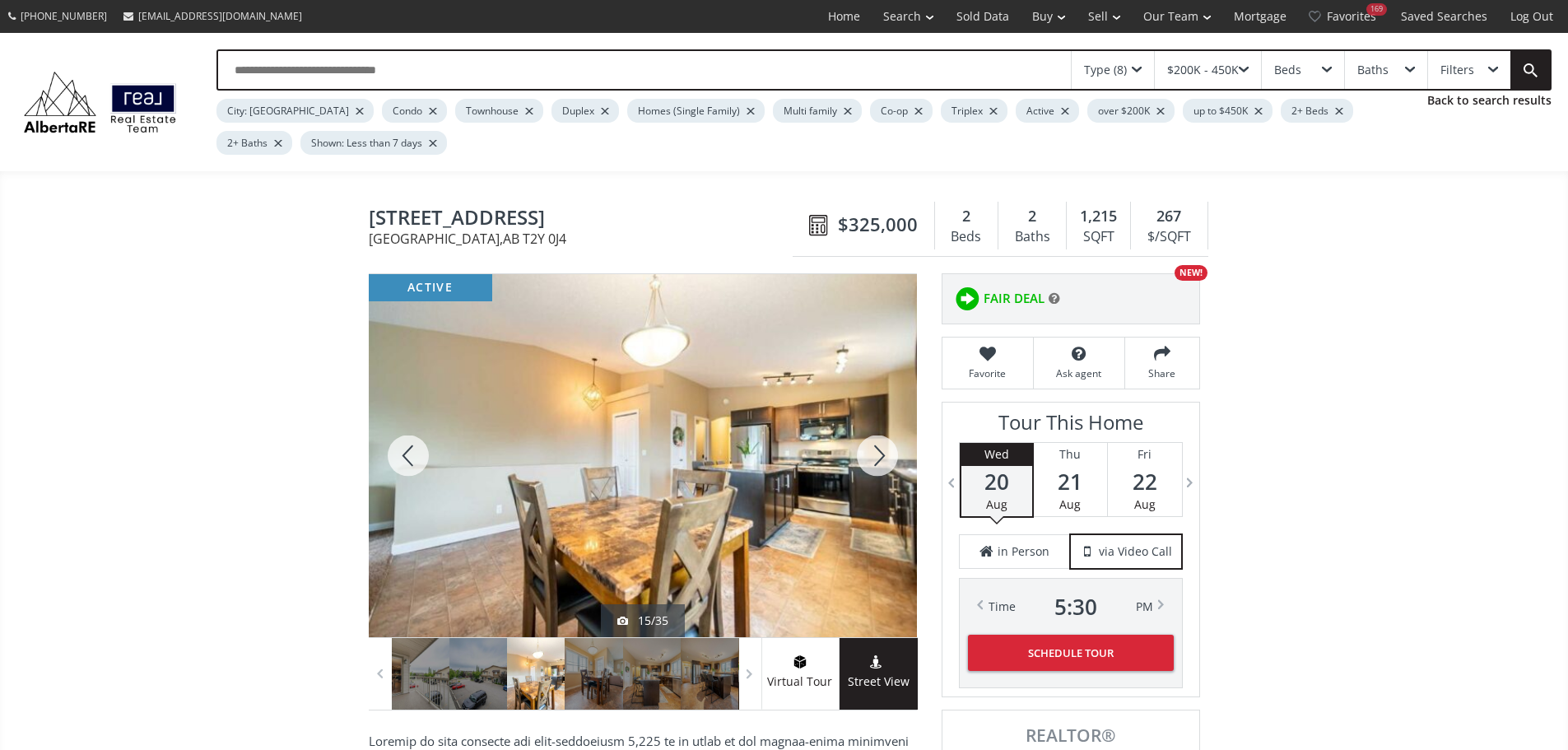
click at [884, 457] on div at bounding box center [877, 456] width 79 height 363
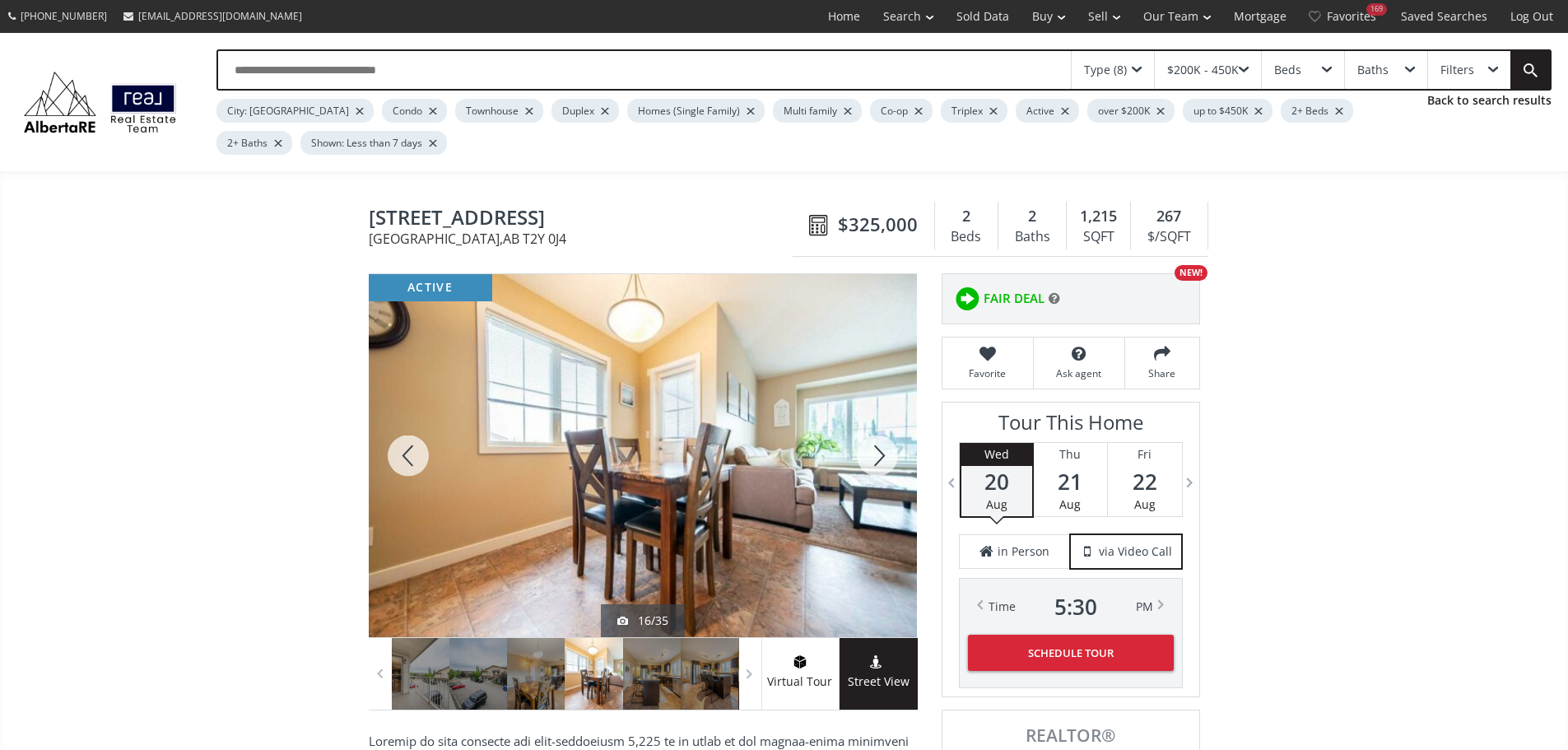
click at [884, 457] on div at bounding box center [877, 456] width 79 height 363
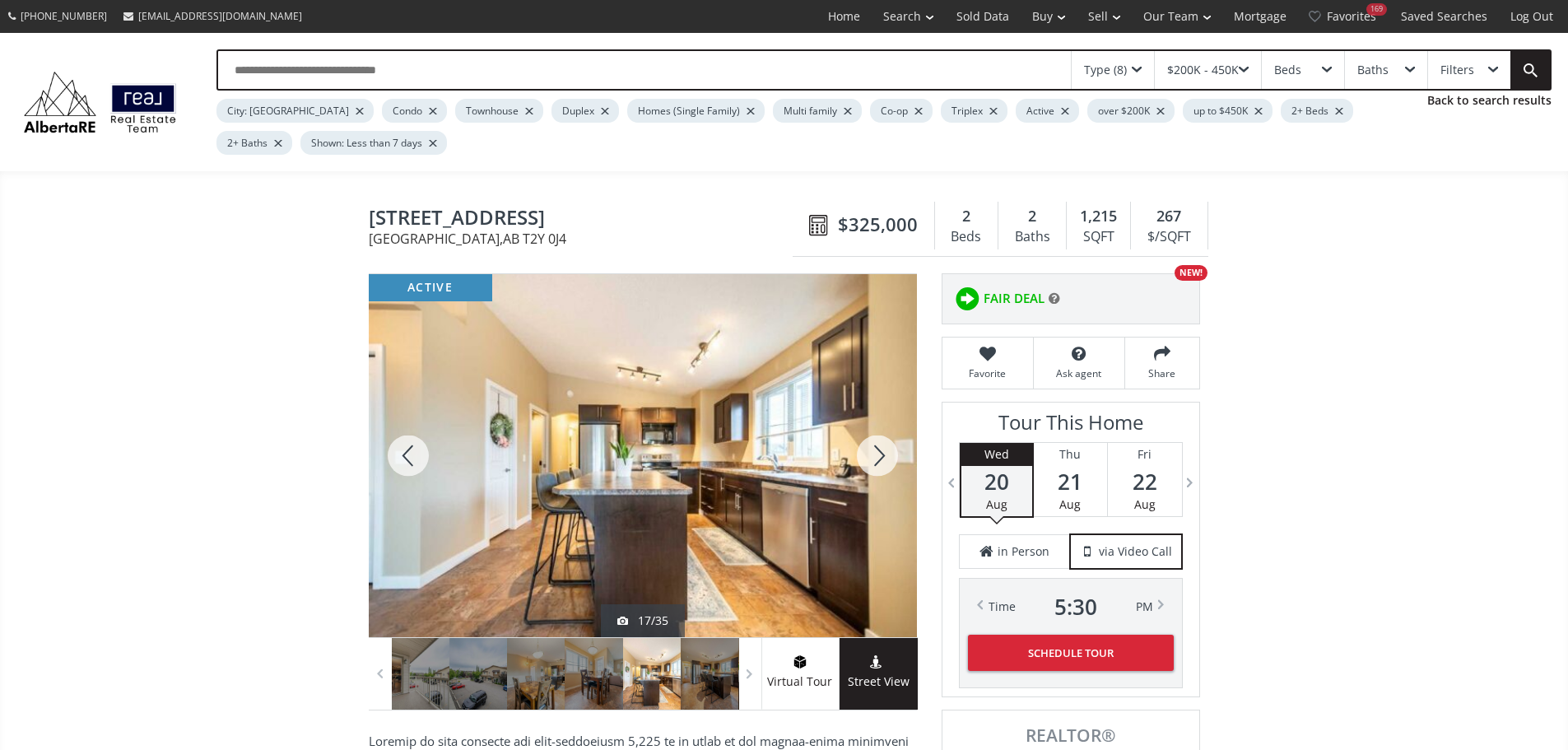
click at [881, 457] on div at bounding box center [877, 456] width 79 height 363
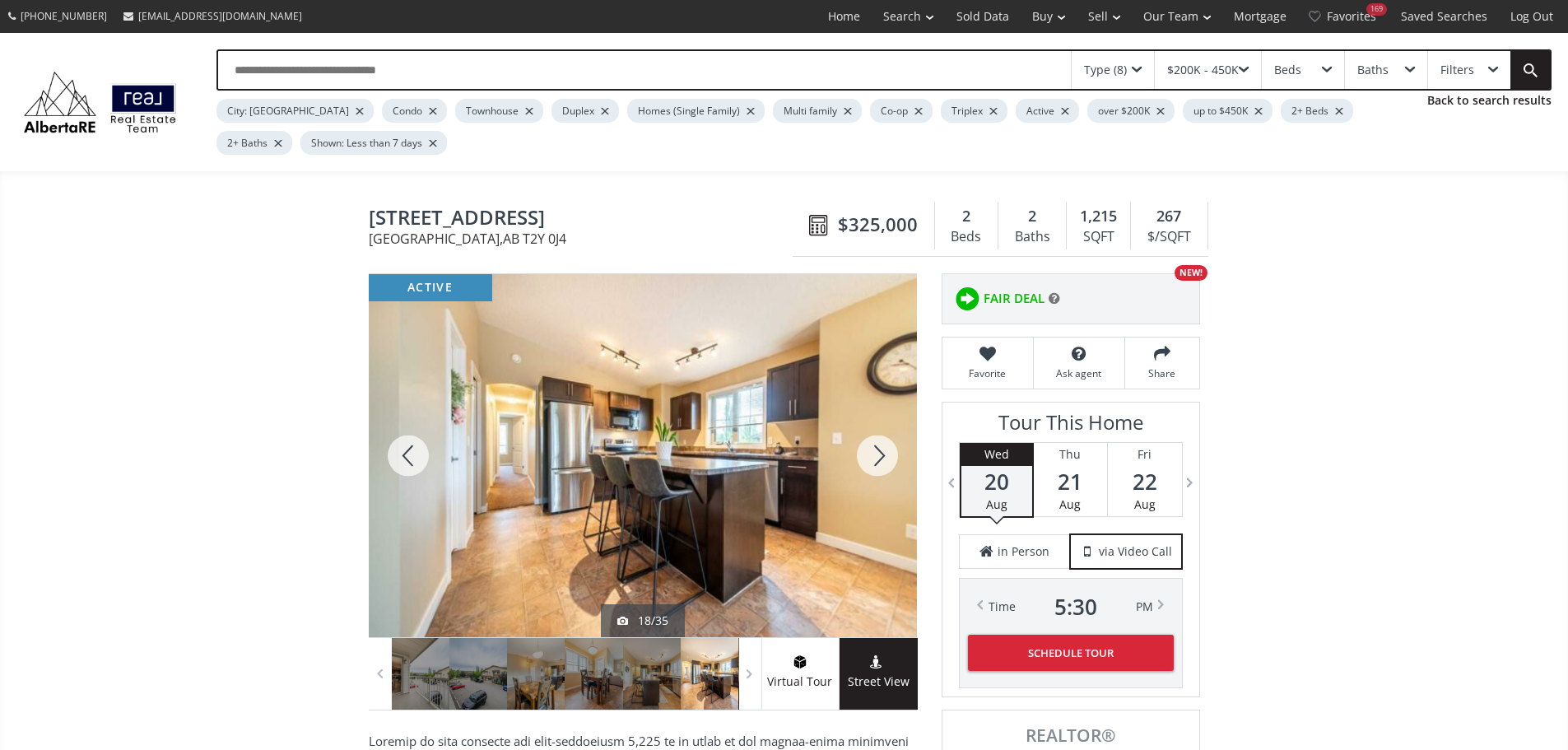
click at [884, 456] on div at bounding box center [877, 456] width 79 height 363
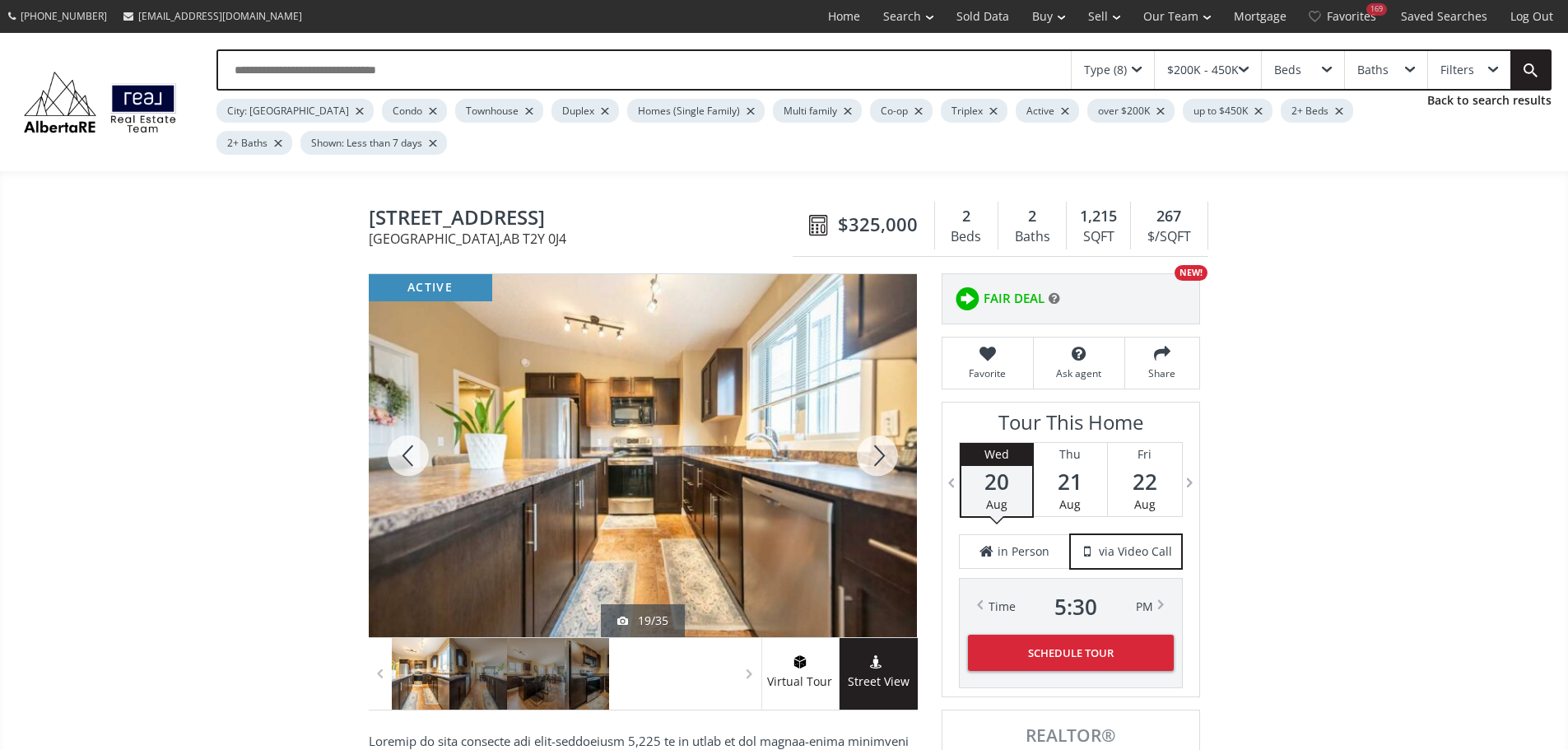
click at [884, 456] on div at bounding box center [877, 456] width 79 height 363
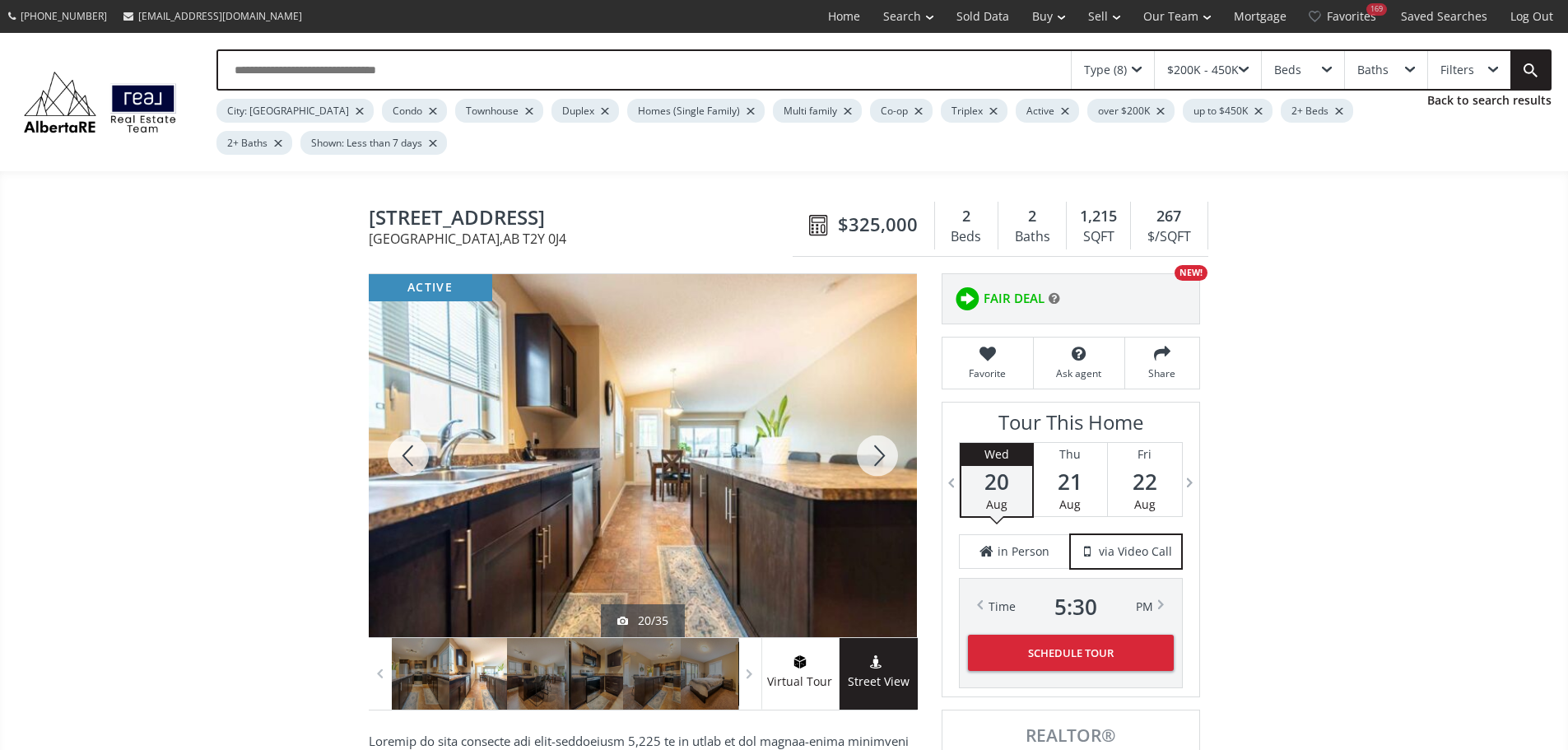
click at [884, 456] on div at bounding box center [877, 456] width 79 height 363
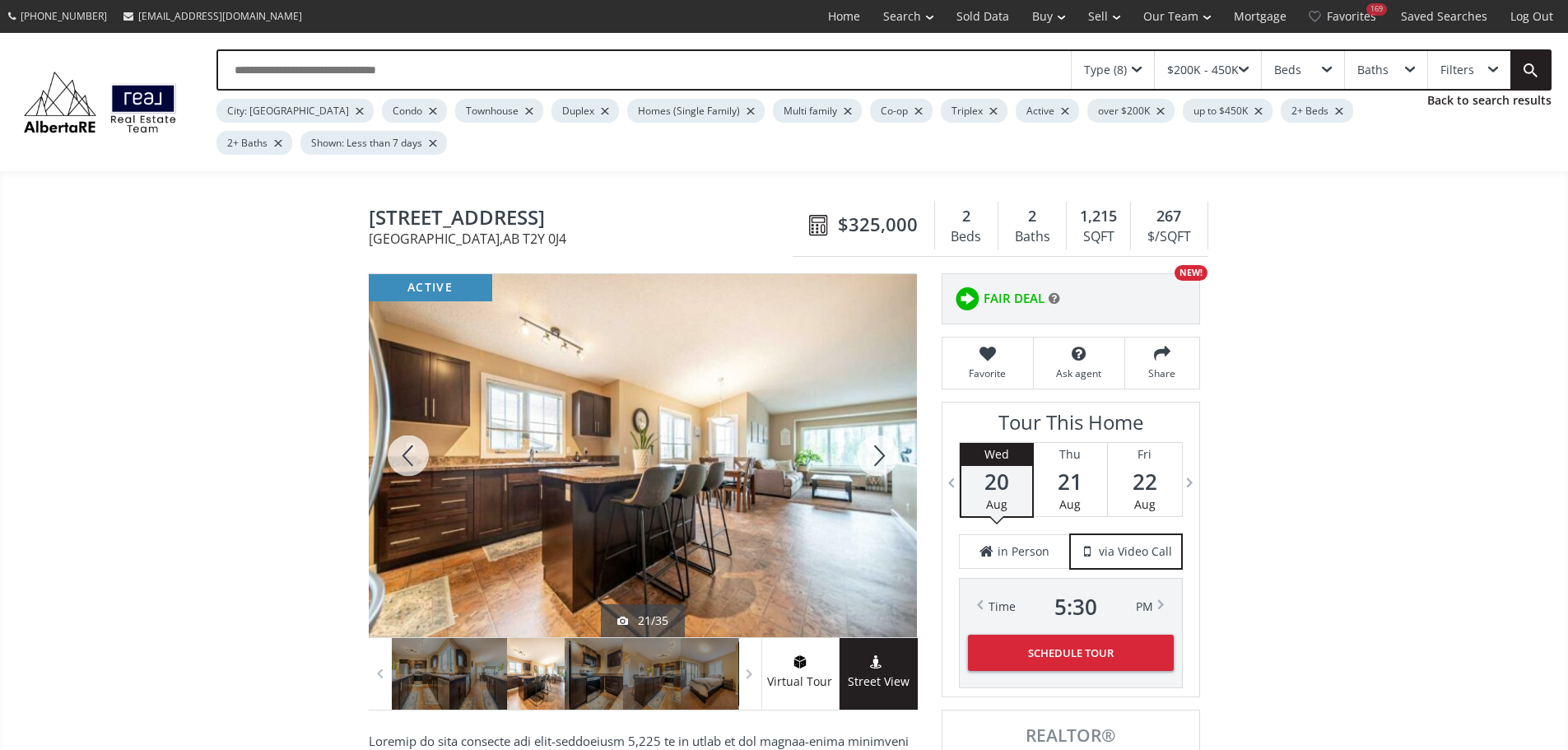
click at [885, 457] on div at bounding box center [877, 456] width 79 height 363
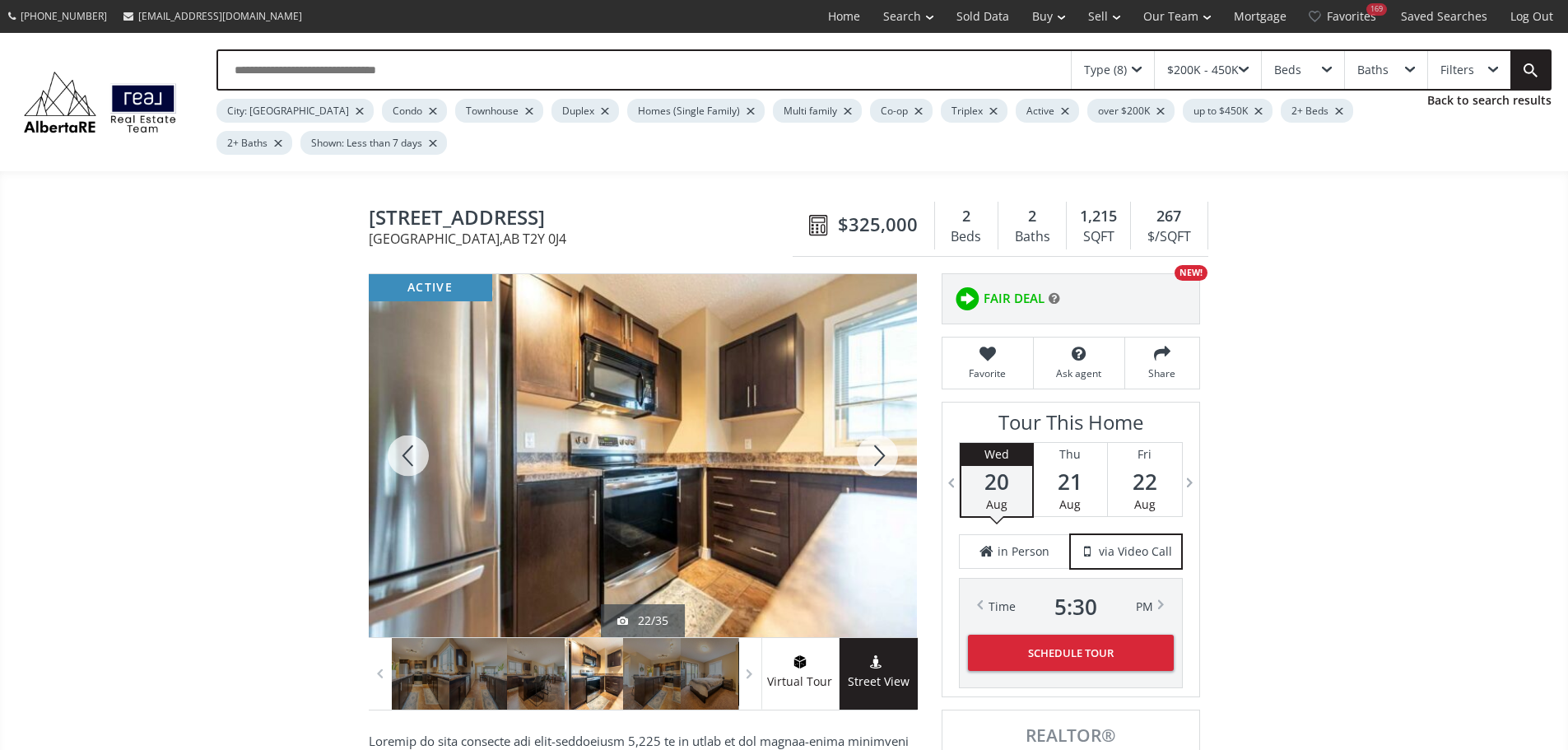
click at [865, 463] on div at bounding box center [877, 456] width 79 height 363
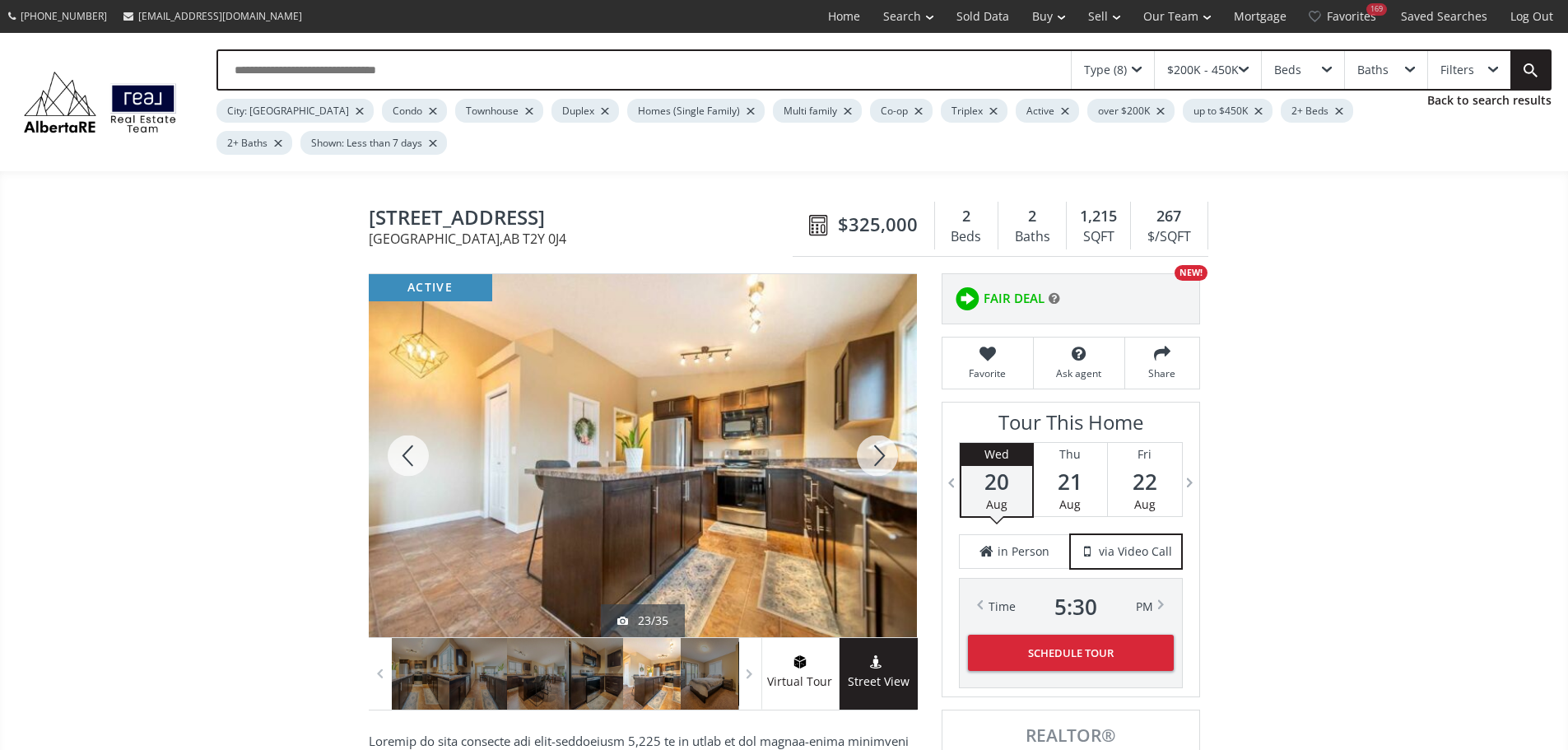
click at [865, 463] on div at bounding box center [877, 456] width 79 height 363
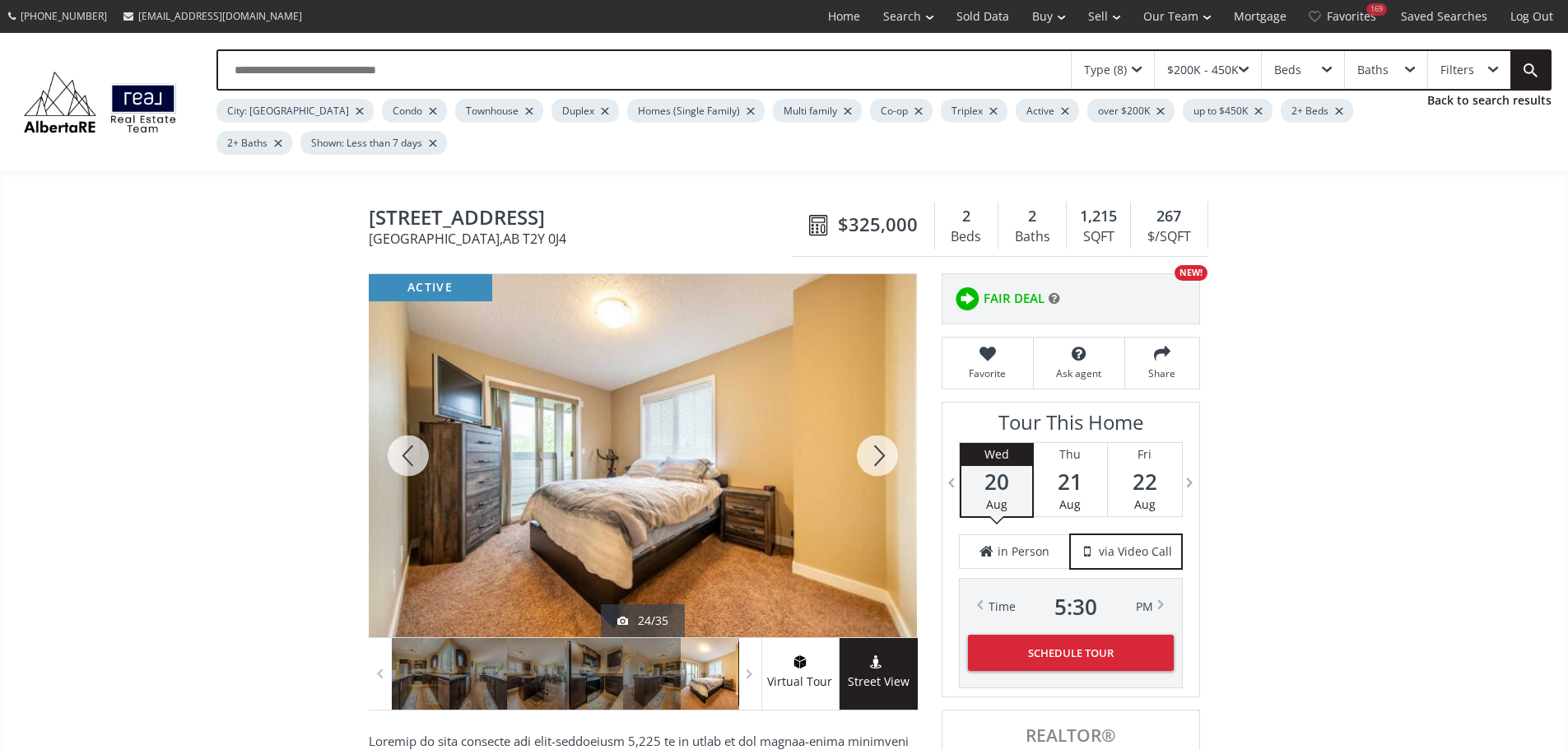
click at [868, 463] on div at bounding box center [877, 456] width 79 height 363
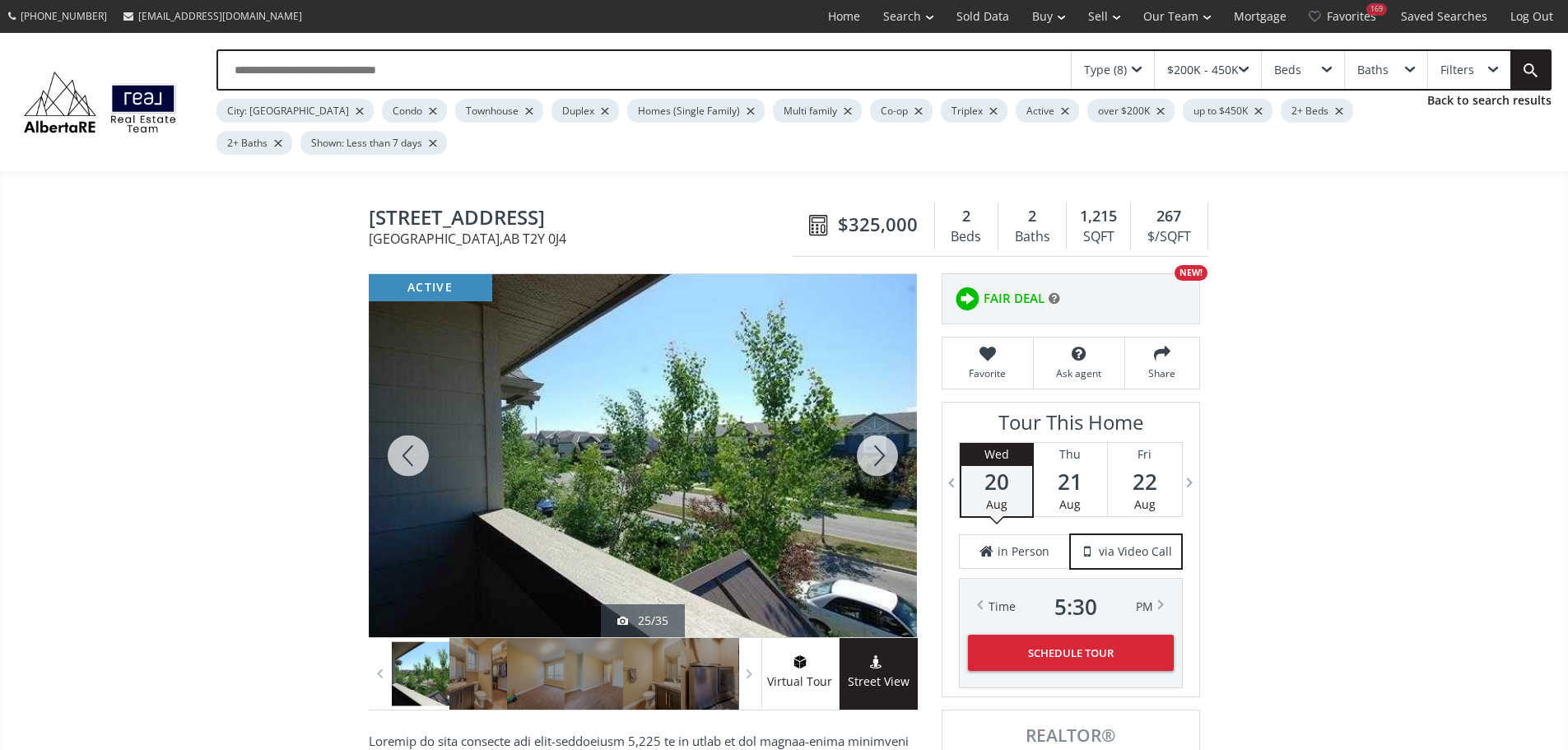
click at [868, 463] on div at bounding box center [877, 456] width 79 height 363
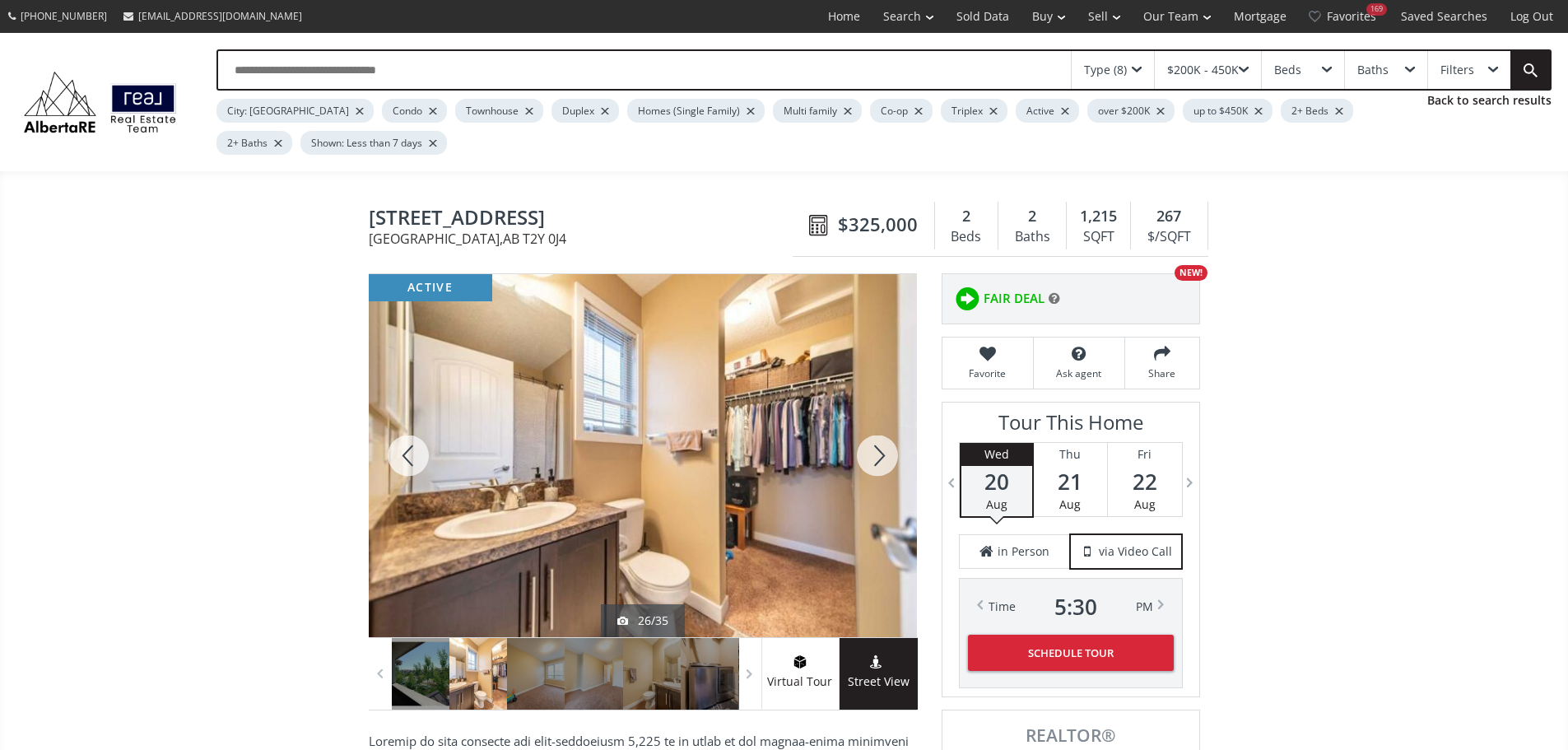
click at [881, 461] on div at bounding box center [877, 456] width 79 height 363
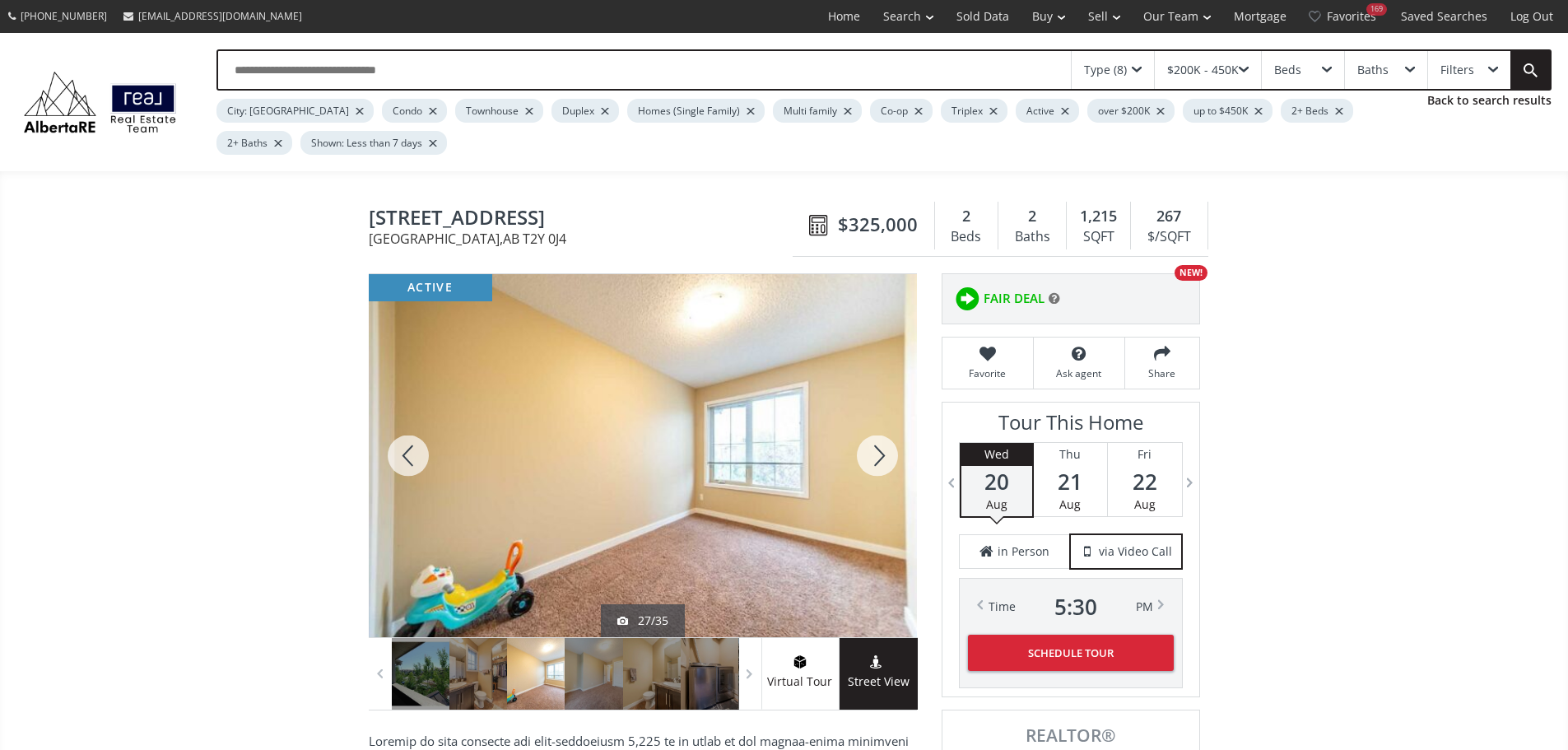
click at [868, 460] on div at bounding box center [877, 456] width 79 height 363
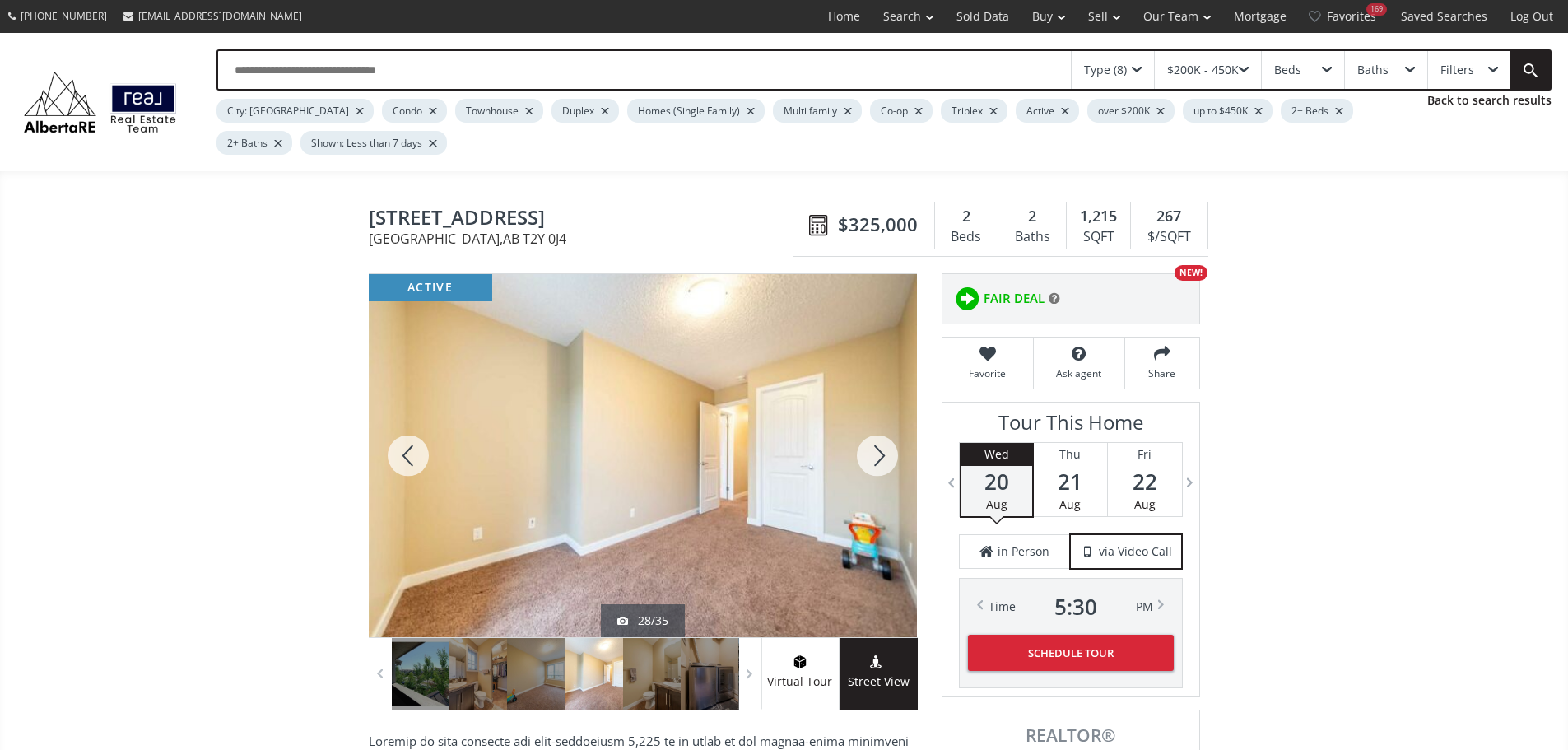
click at [870, 460] on div at bounding box center [877, 456] width 79 height 363
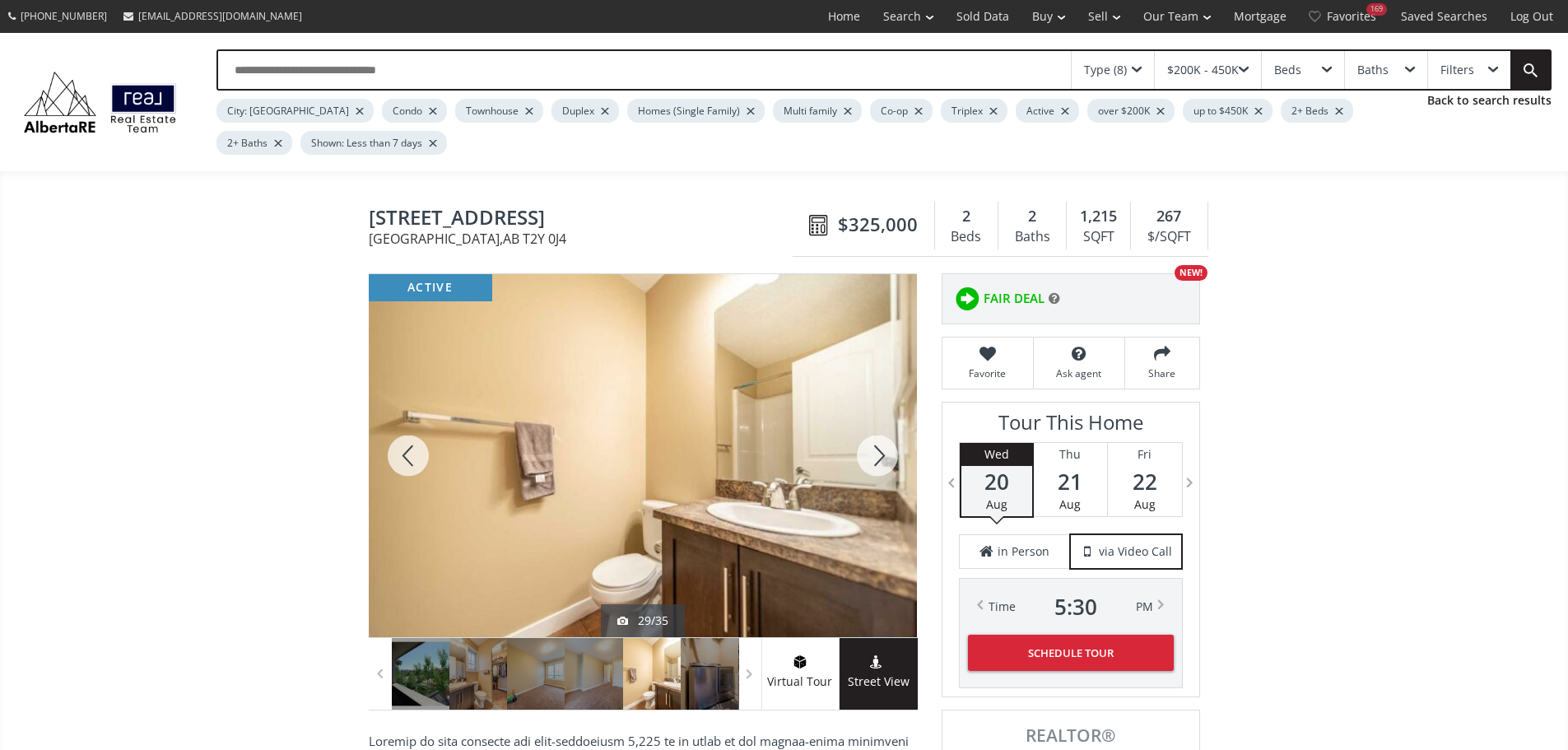
click at [870, 460] on div at bounding box center [877, 456] width 79 height 363
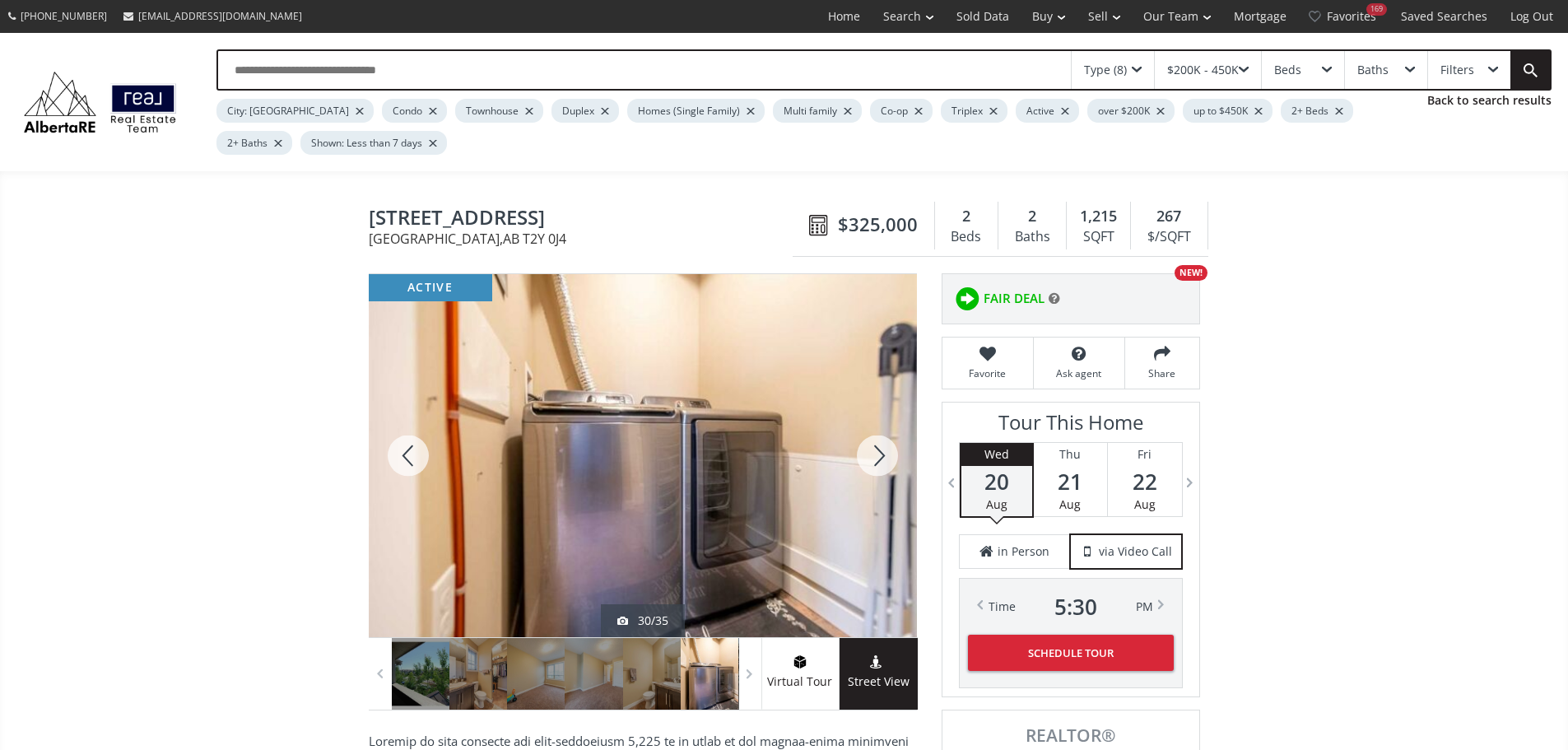
click at [870, 460] on div at bounding box center [877, 456] width 79 height 363
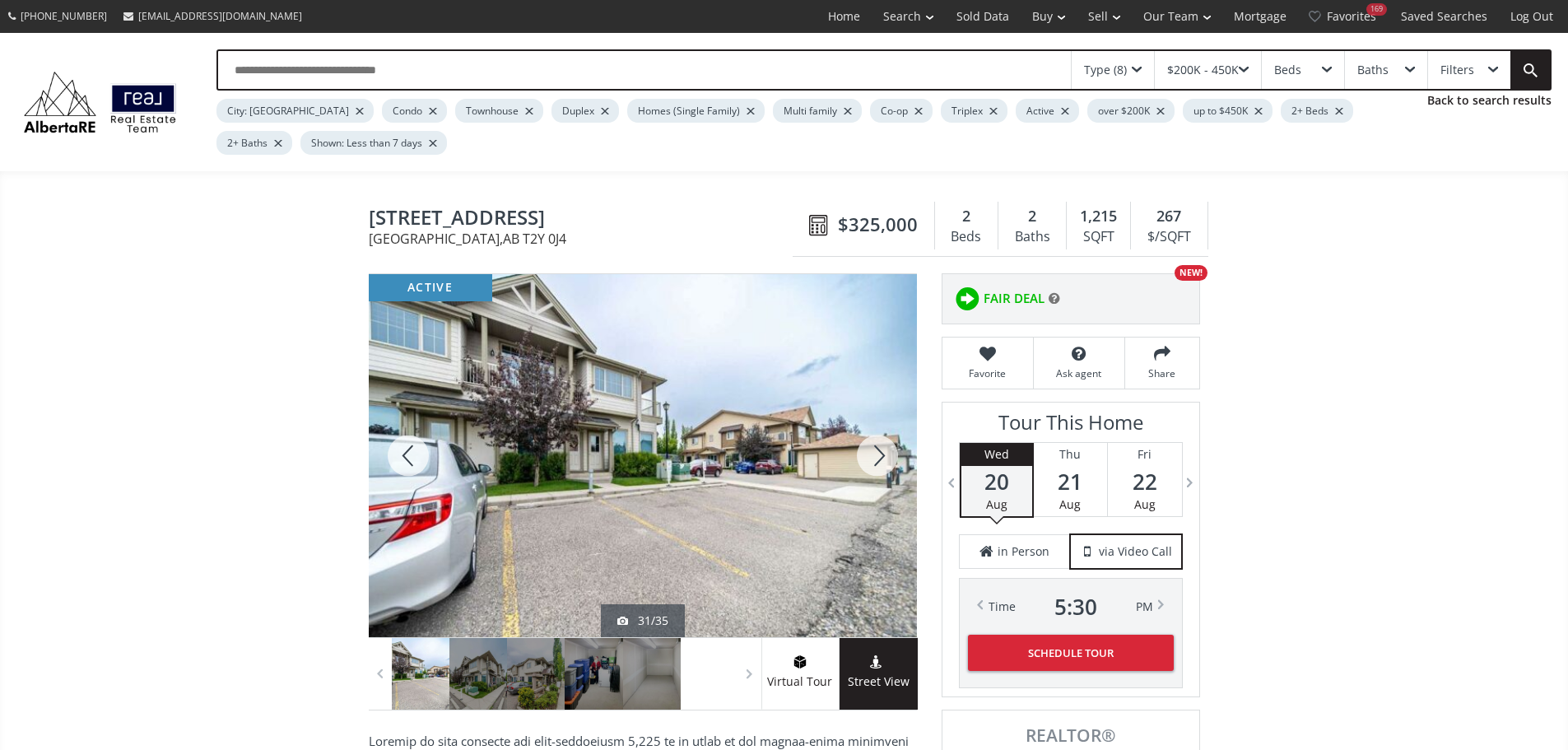
click at [870, 460] on div at bounding box center [877, 456] width 79 height 363
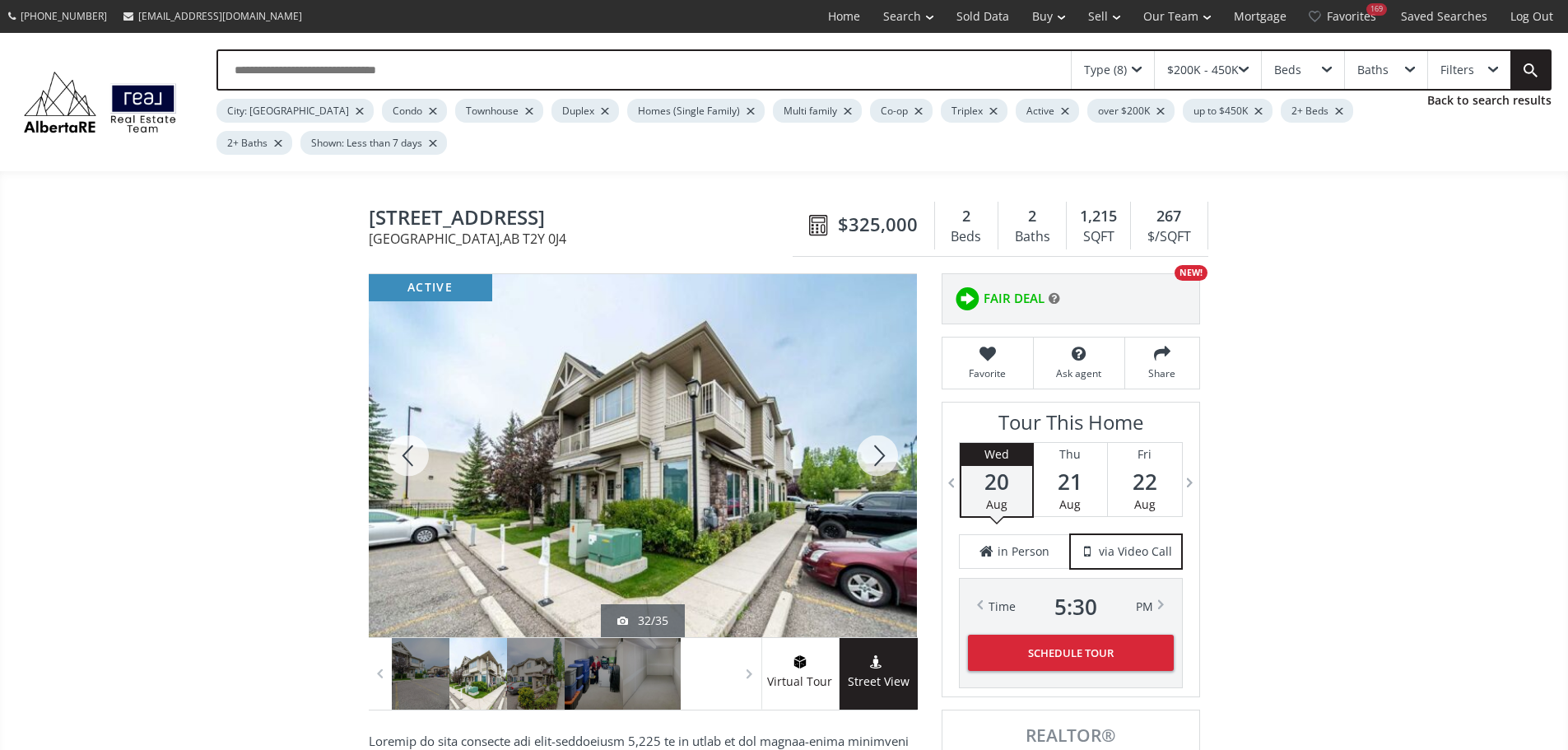
click at [870, 460] on div at bounding box center [877, 456] width 79 height 363
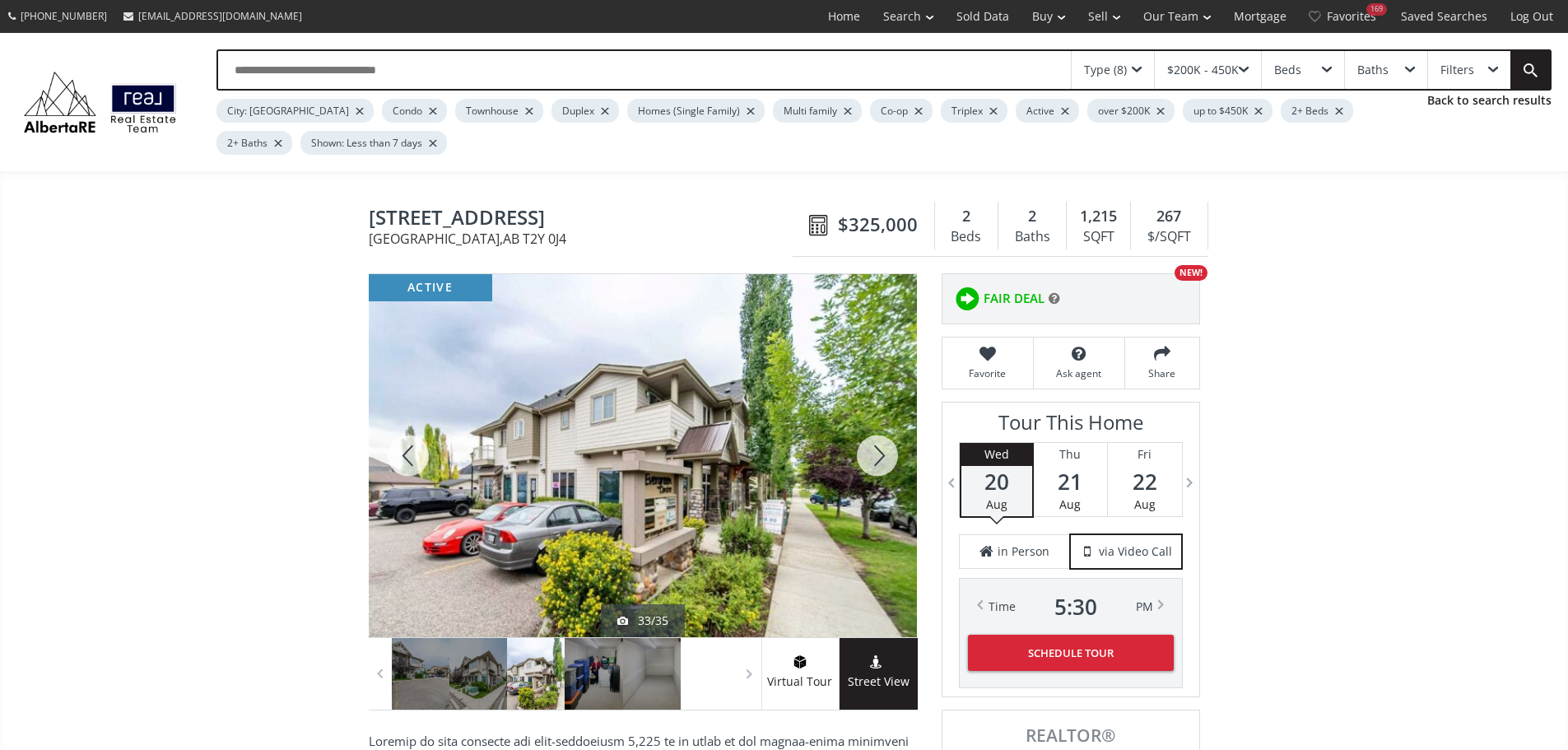
click at [870, 460] on div at bounding box center [877, 456] width 79 height 363
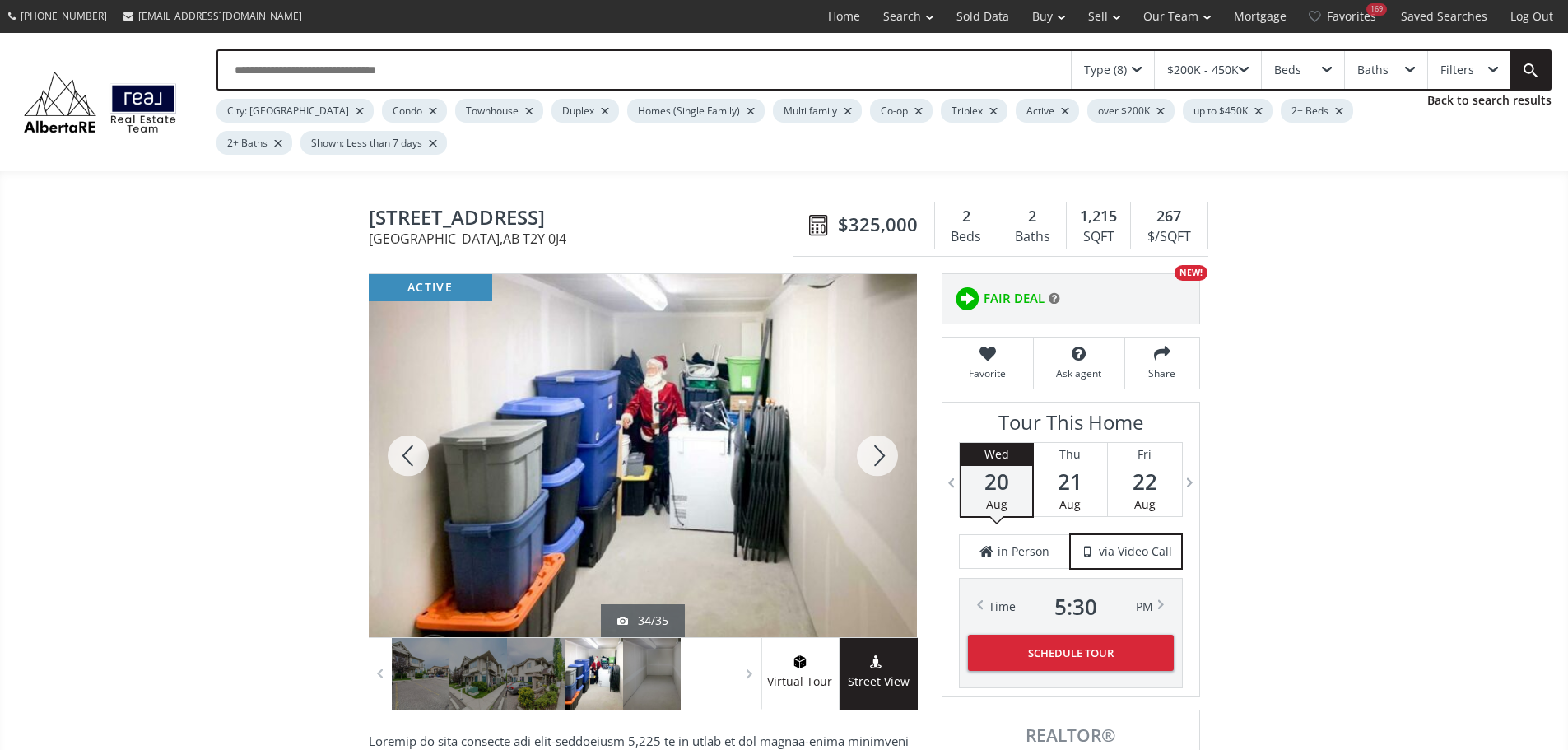
click at [870, 460] on div at bounding box center [877, 456] width 79 height 363
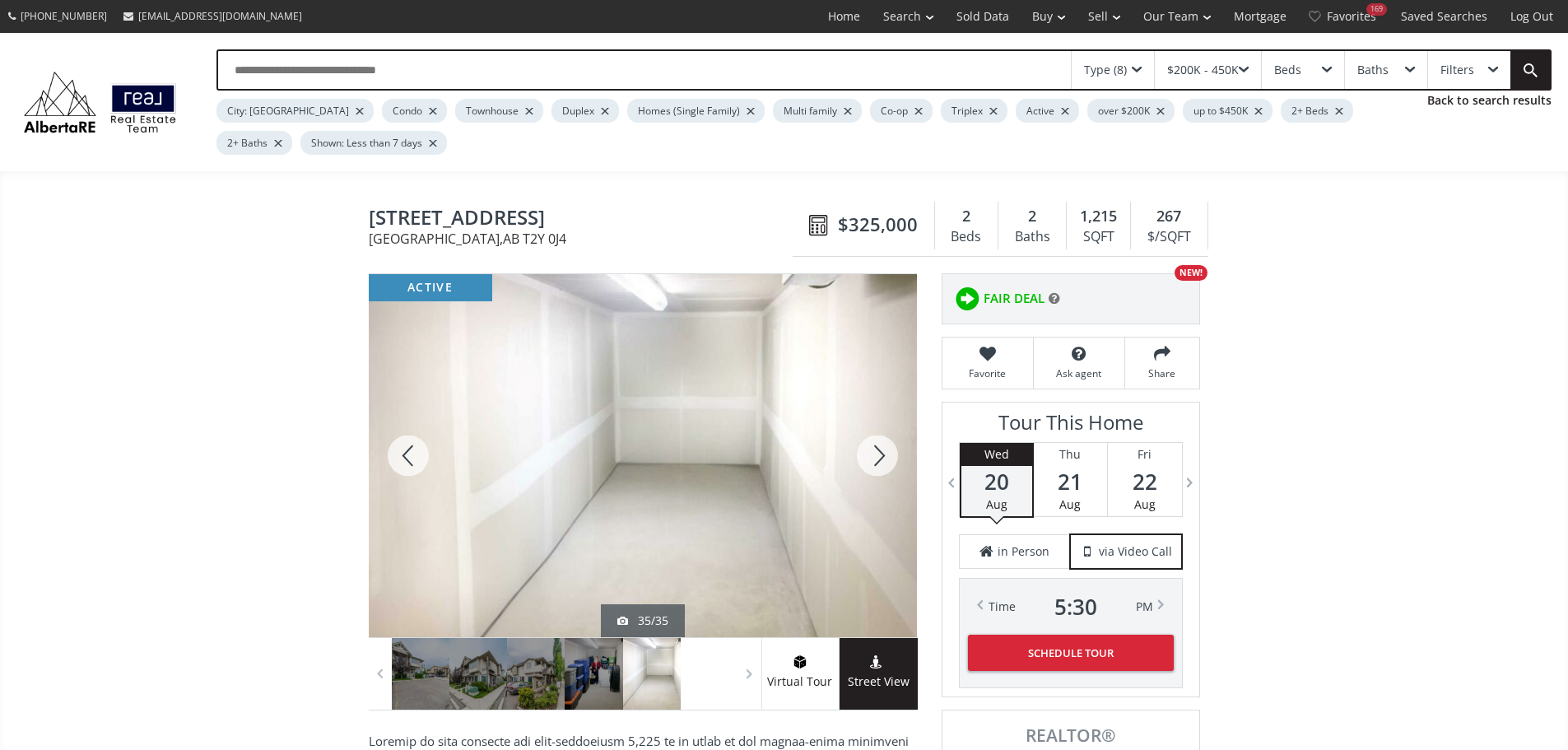
click at [408, 460] on div at bounding box center [408, 456] width 79 height 363
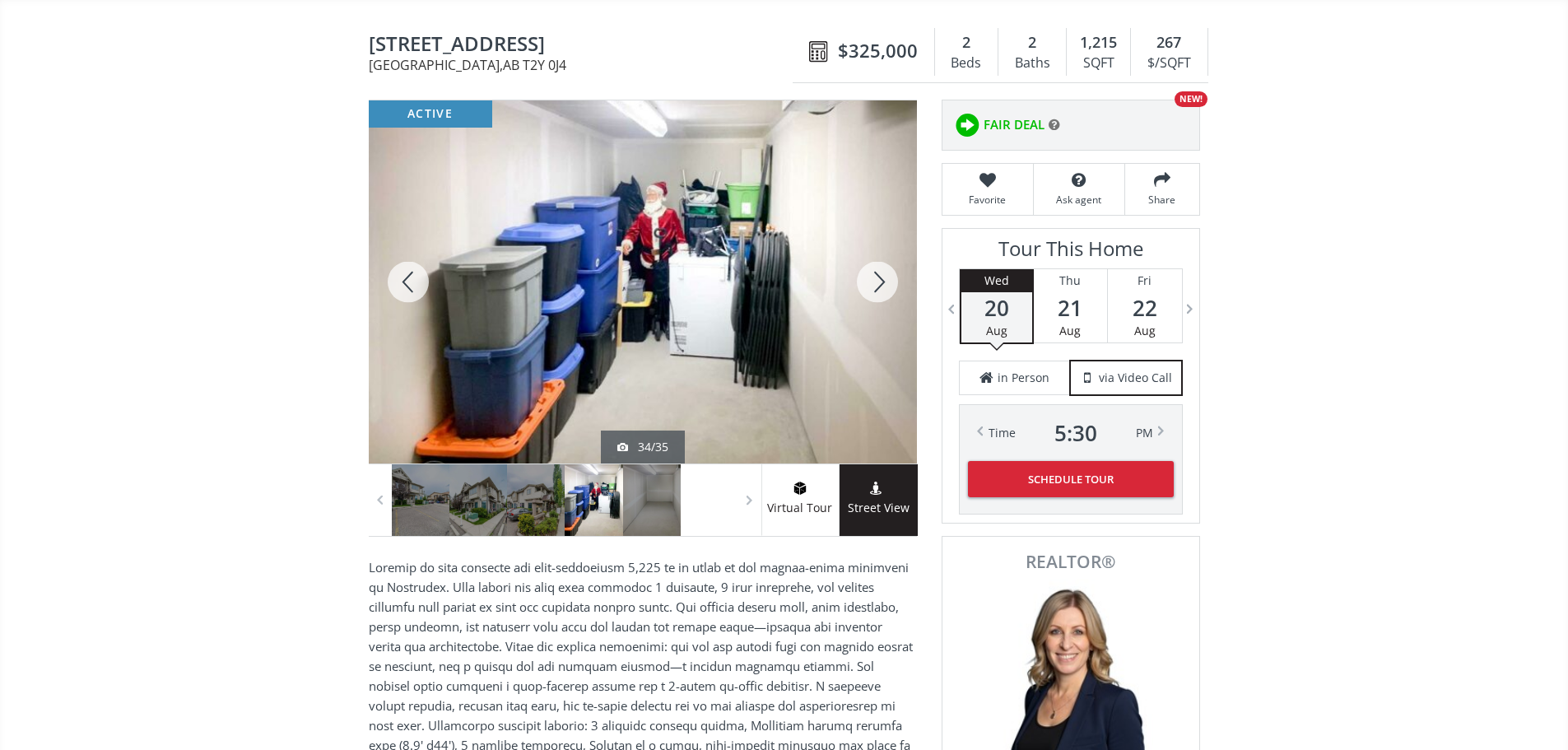
scroll to position [165, 0]
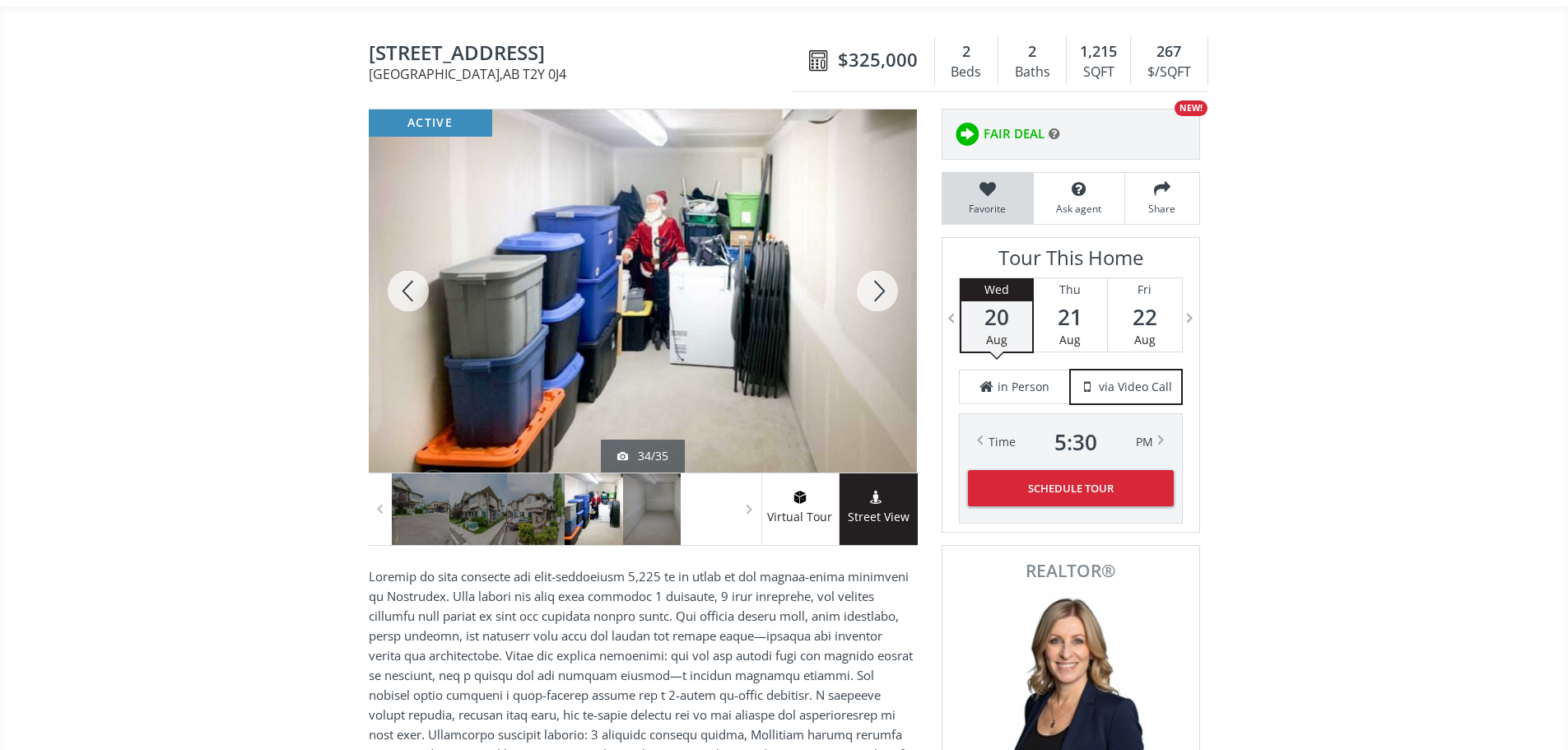
click at [994, 194] on icon at bounding box center [987, 188] width 74 height 17
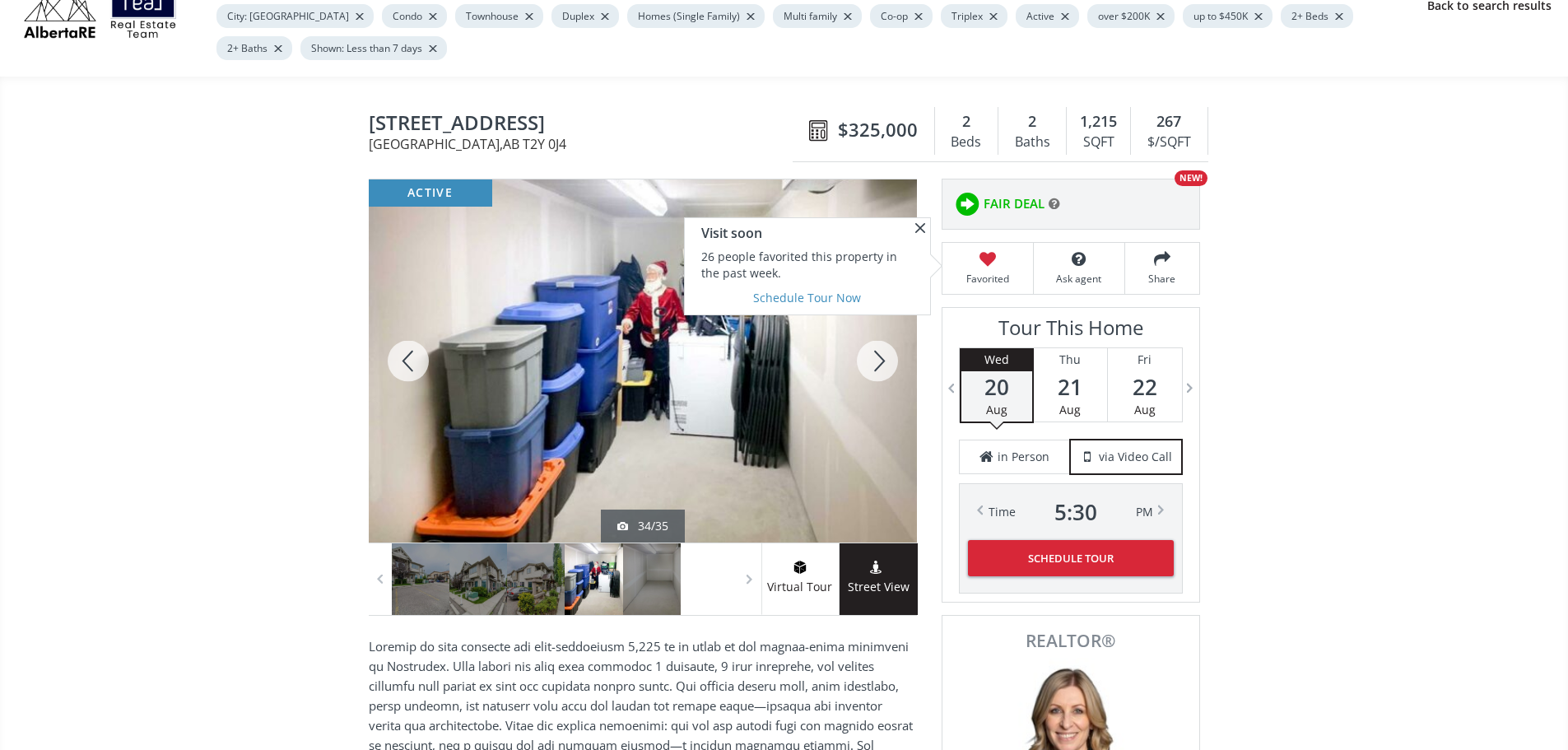
scroll to position [0, 0]
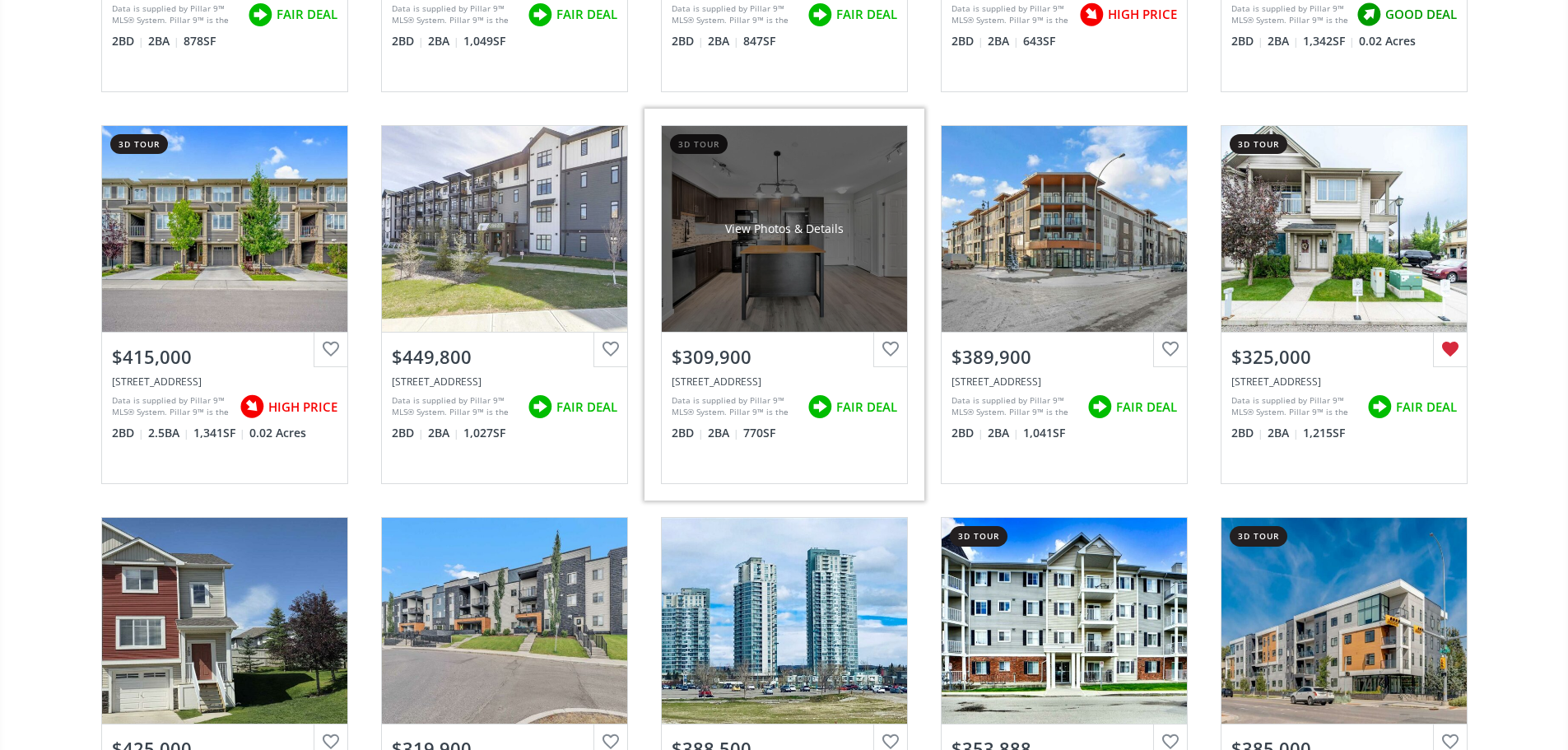
scroll to position [3459, 0]
